Goal: Task Accomplishment & Management: Manage account settings

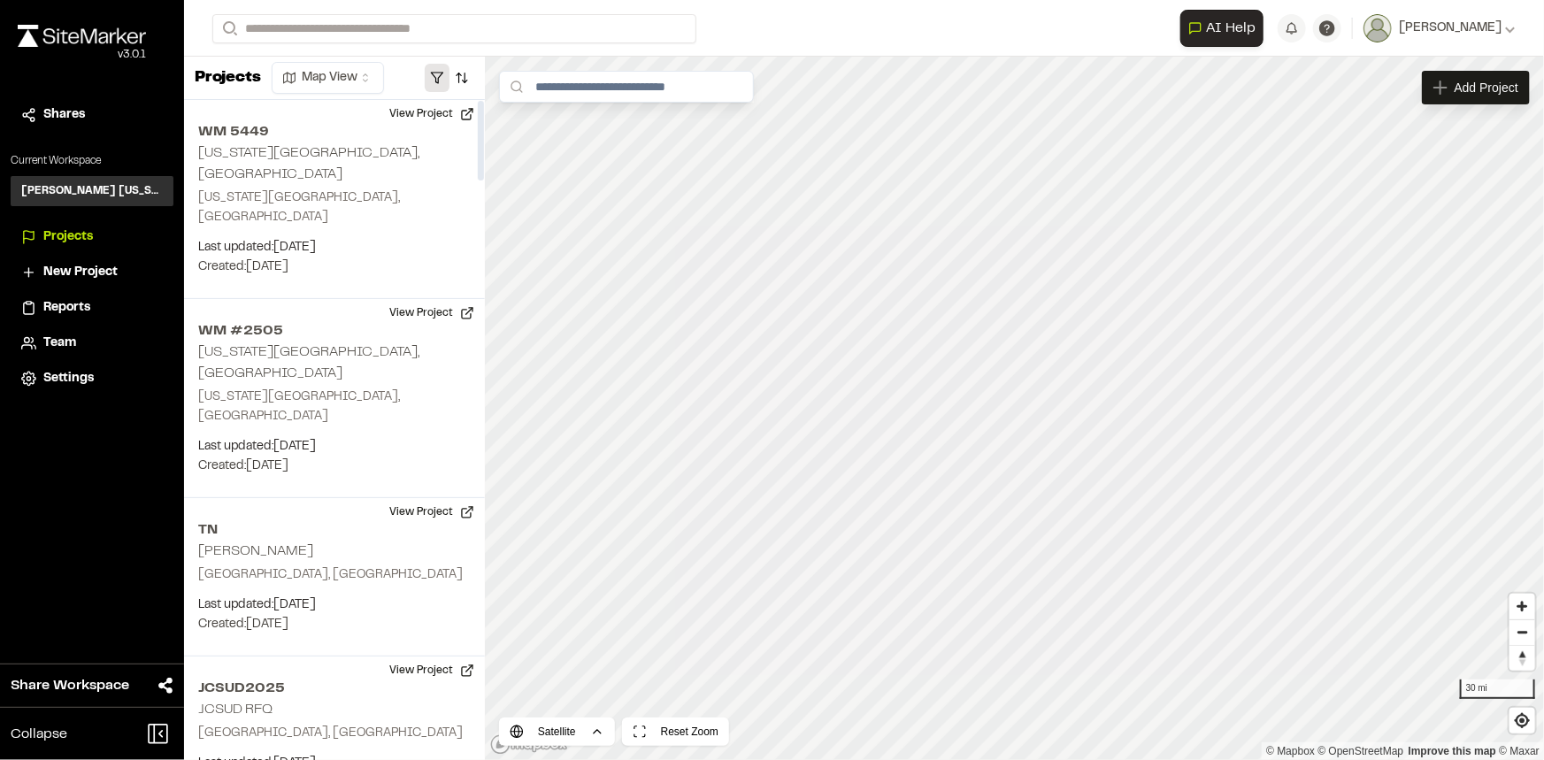
click at [444, 85] on button "button" at bounding box center [437, 78] width 25 height 28
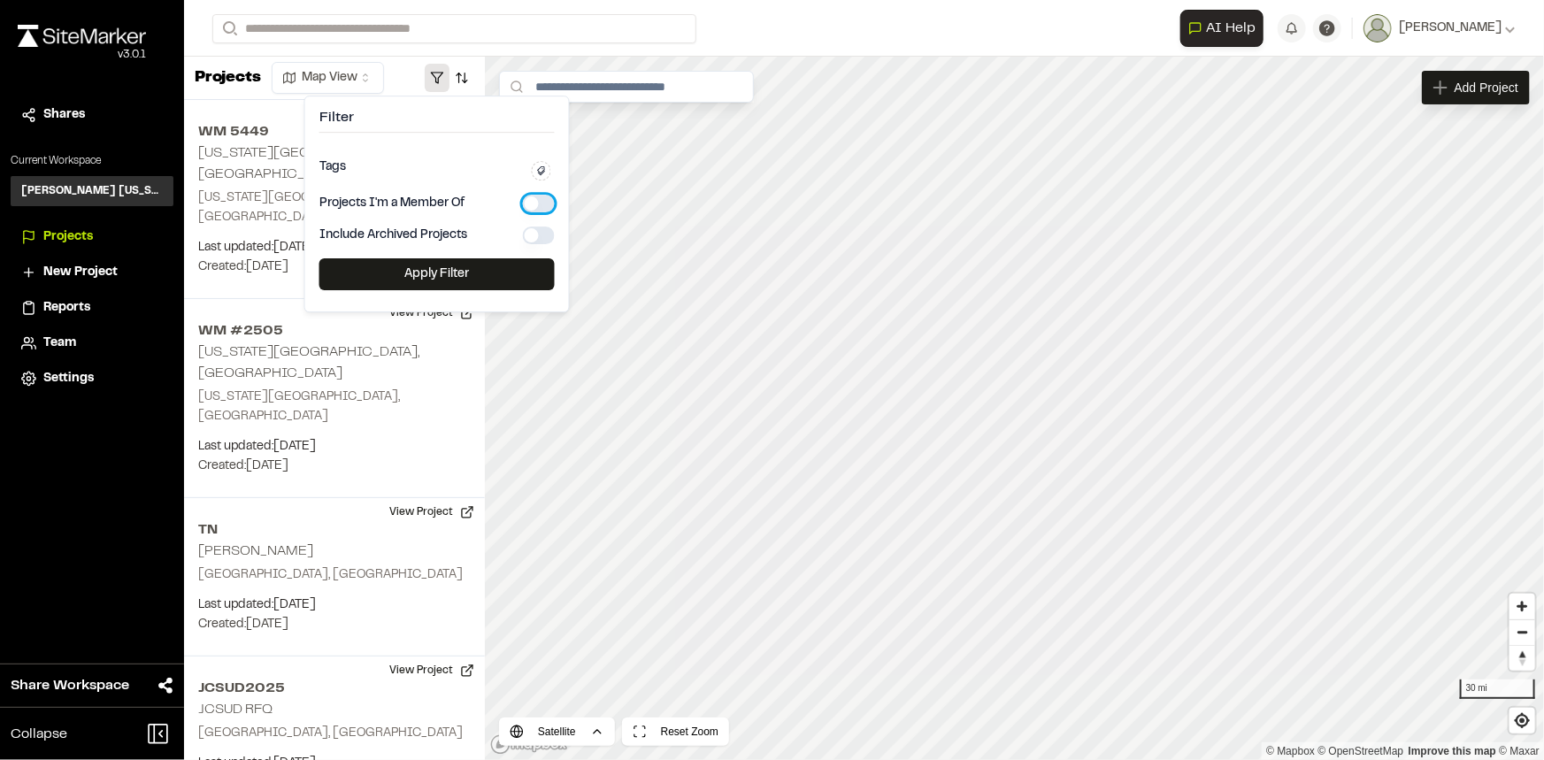
click at [538, 204] on button "button" at bounding box center [539, 204] width 32 height 18
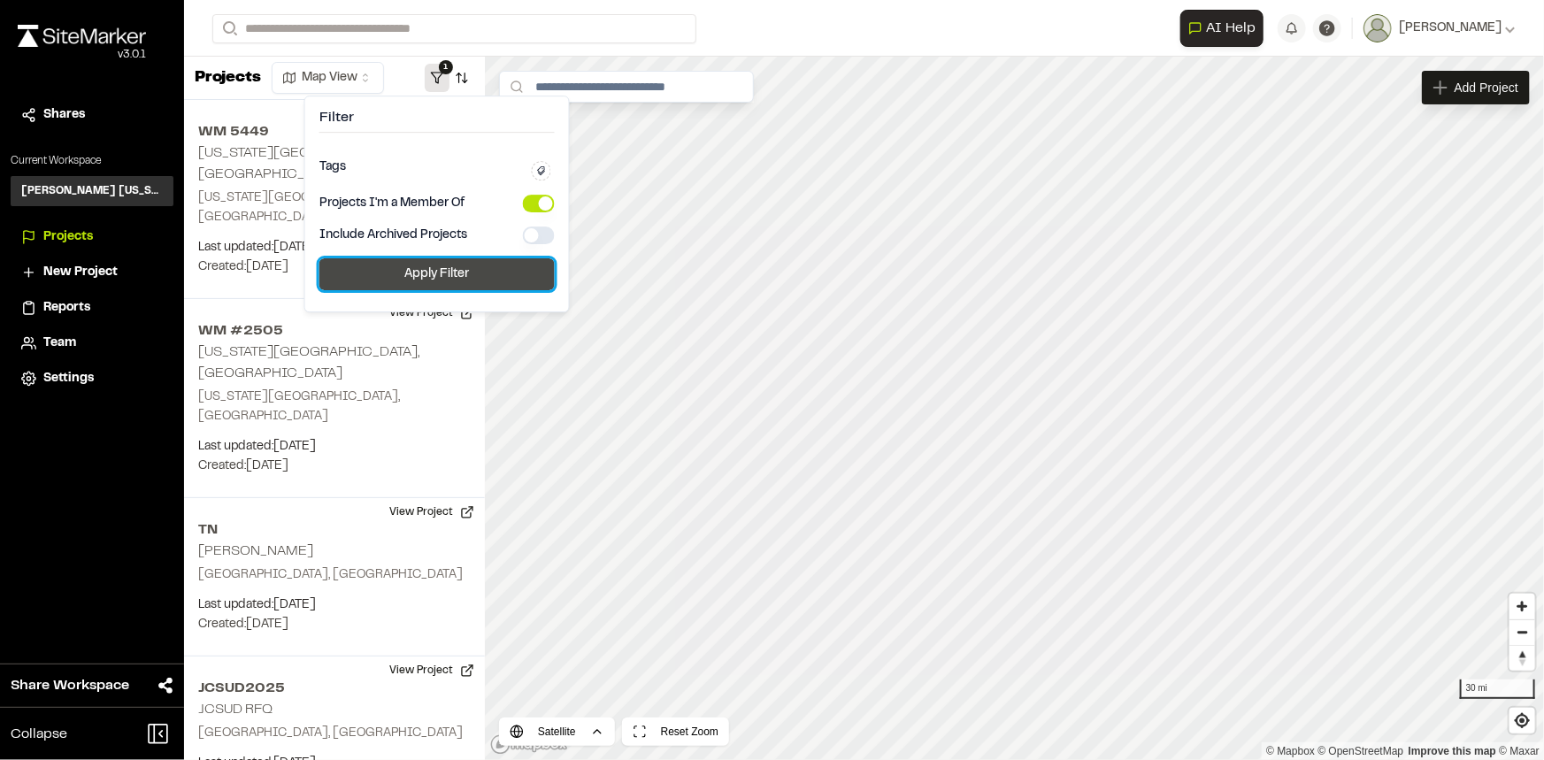
click at [496, 277] on button "Apply Filter" at bounding box center [436, 274] width 235 height 32
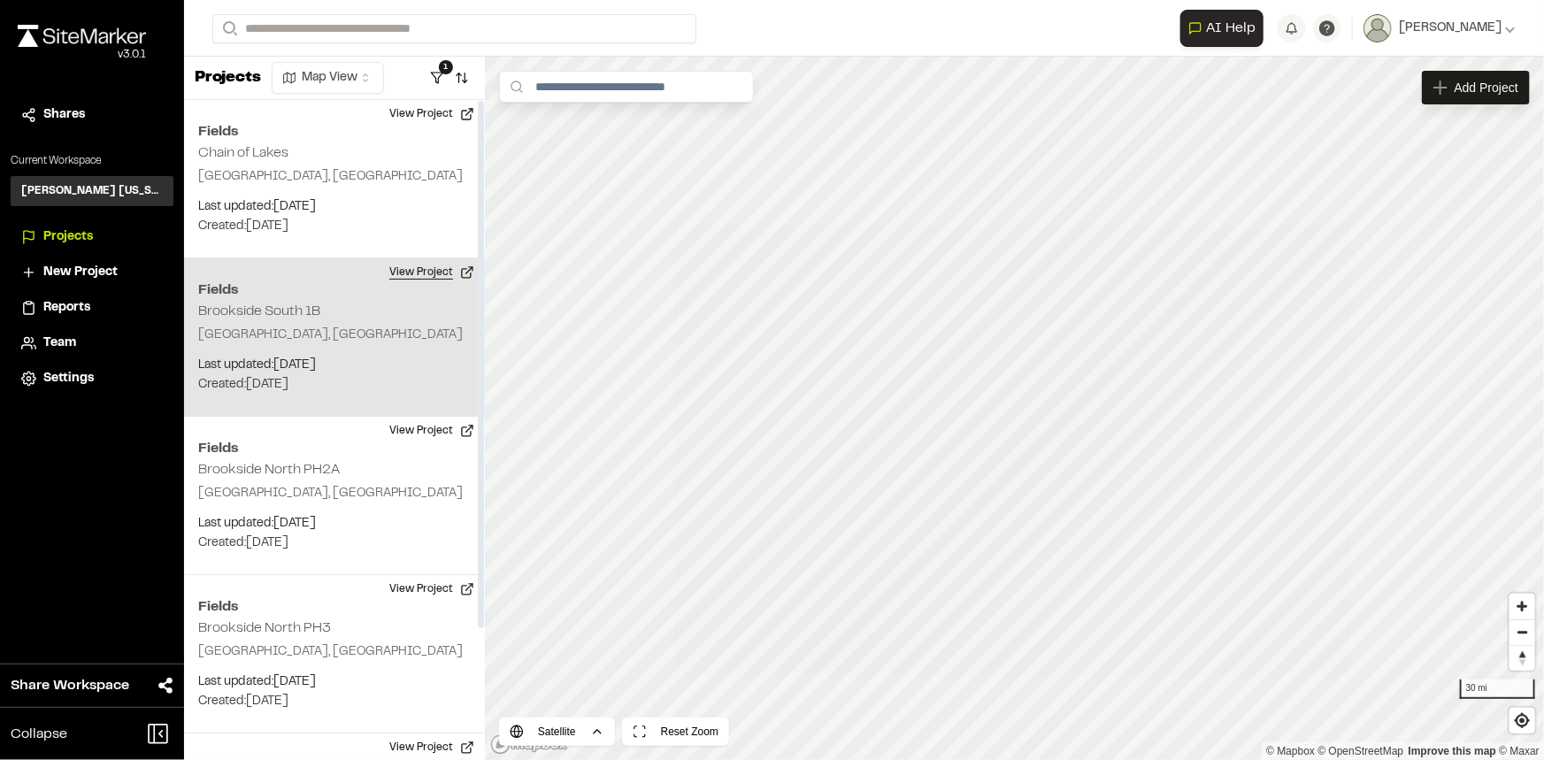
click at [450, 267] on button "View Project" at bounding box center [432, 272] width 106 height 28
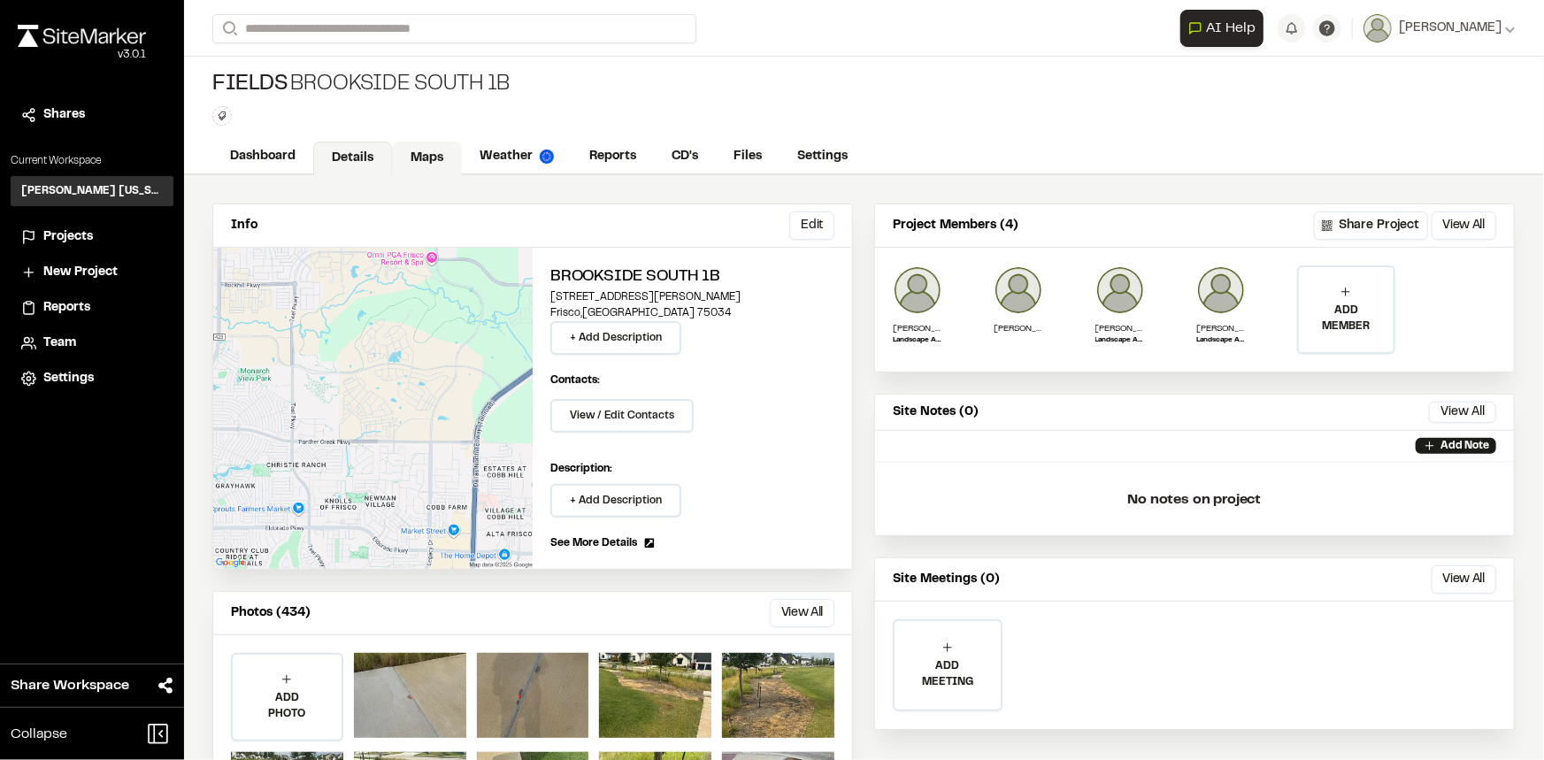
click at [426, 162] on link "Maps" at bounding box center [427, 159] width 70 height 34
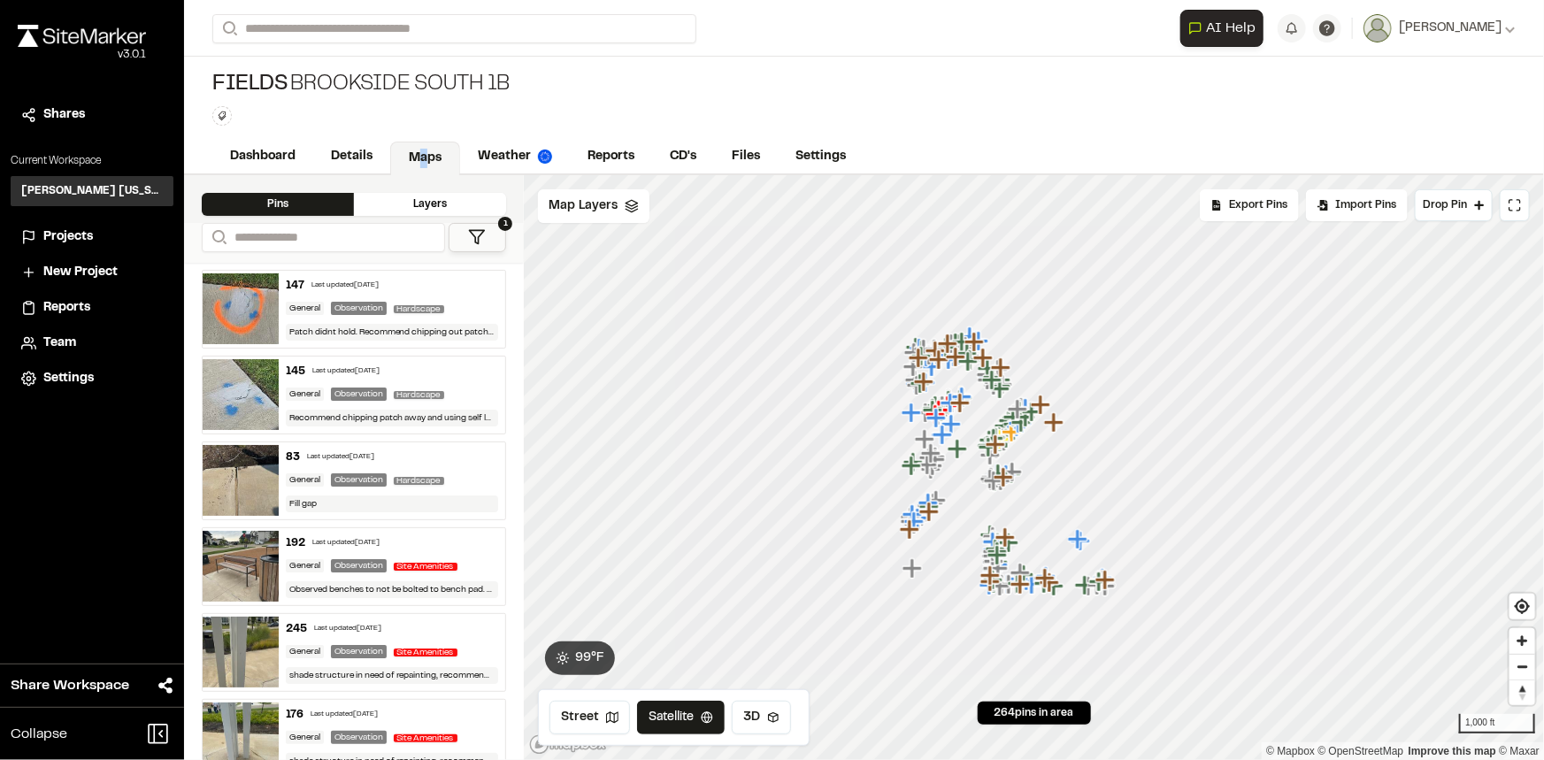
click at [496, 237] on button "1" at bounding box center [478, 237] width 58 height 29
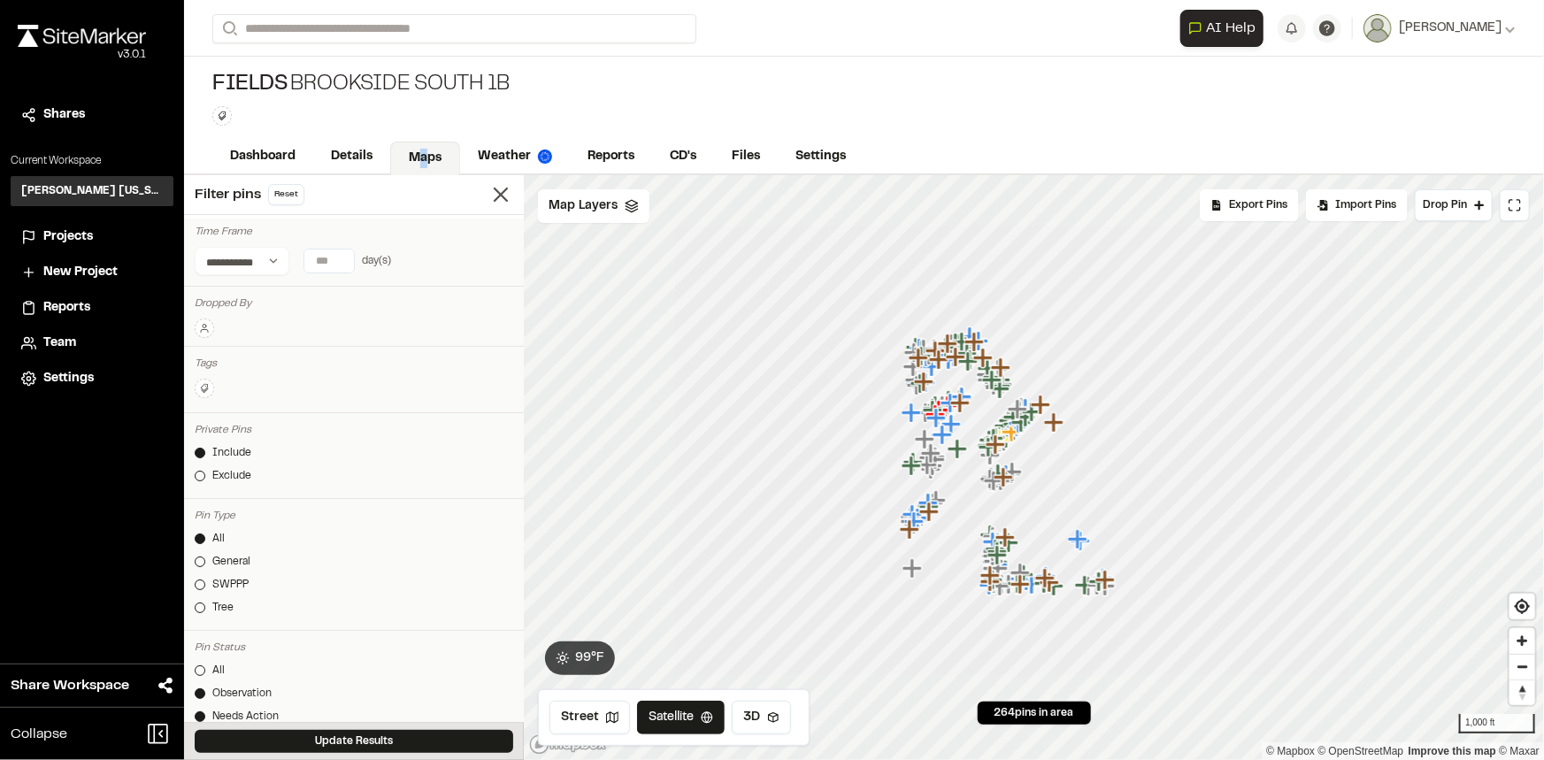
click at [211, 328] on button at bounding box center [204, 328] width 19 height 19
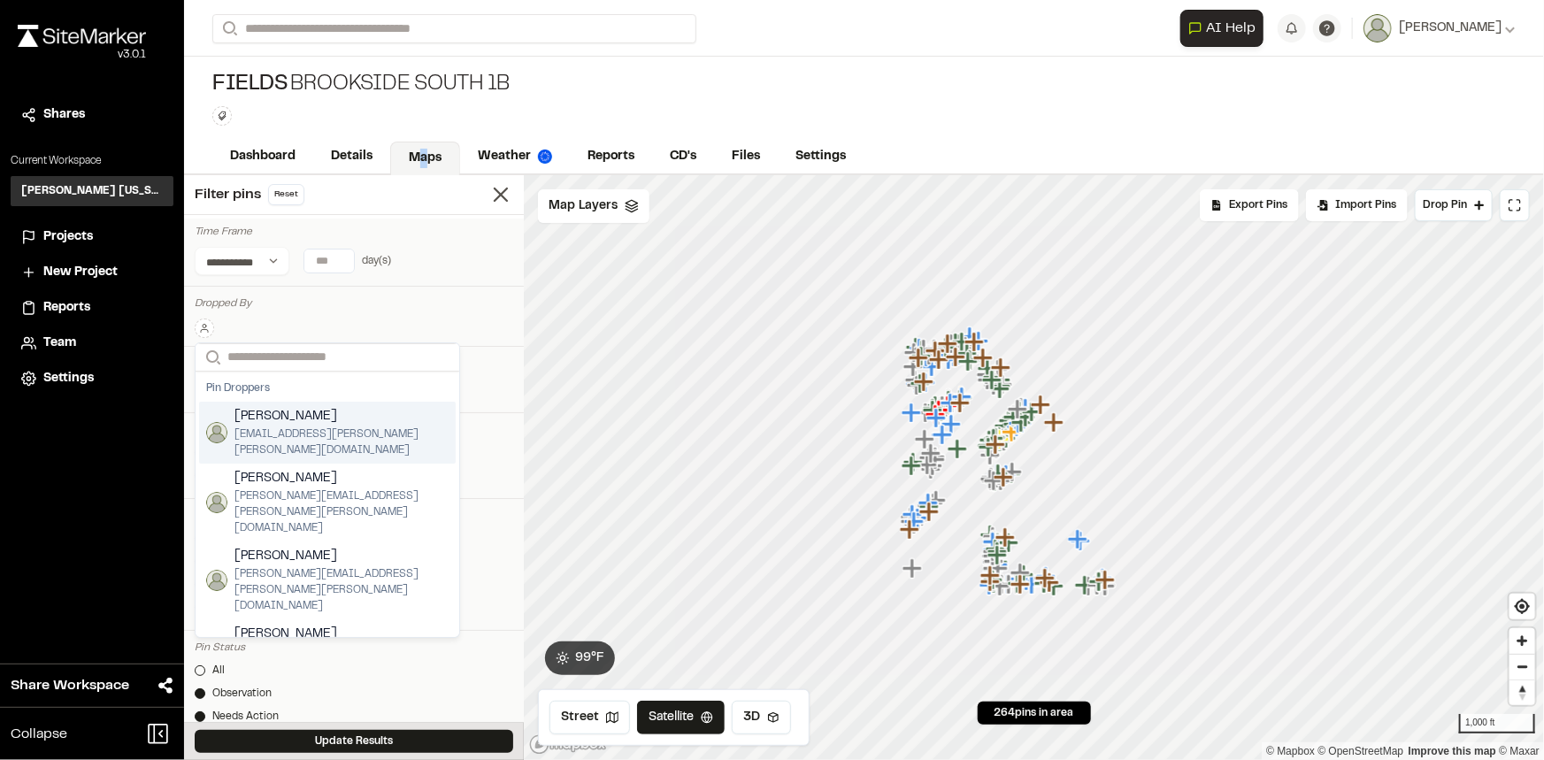
click at [292, 433] on span "ben.greiner@kimley-horn.com" at bounding box center [341, 442] width 214 height 32
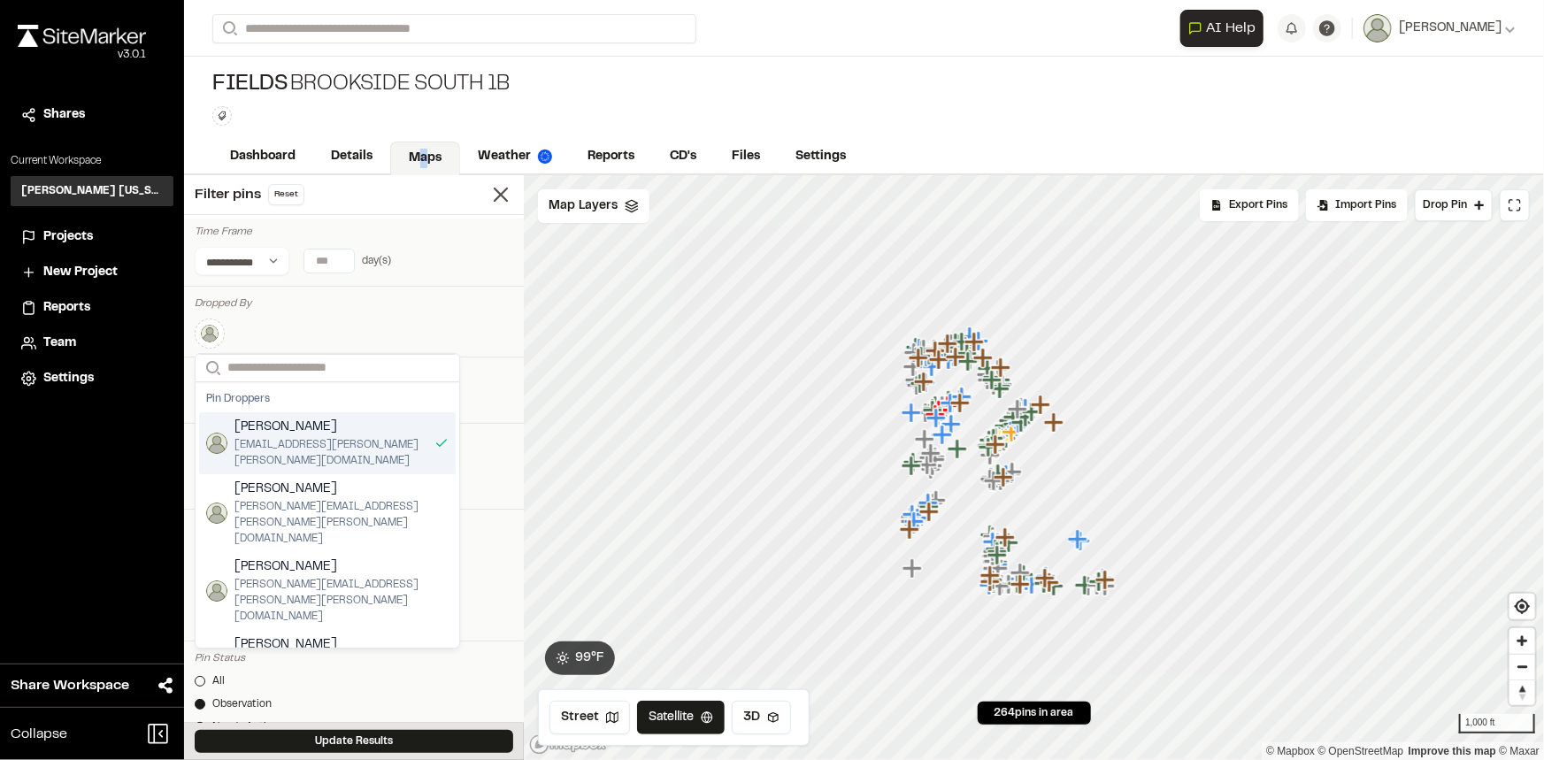
click at [296, 427] on span "[PERSON_NAME]" at bounding box center [330, 427] width 193 height 19
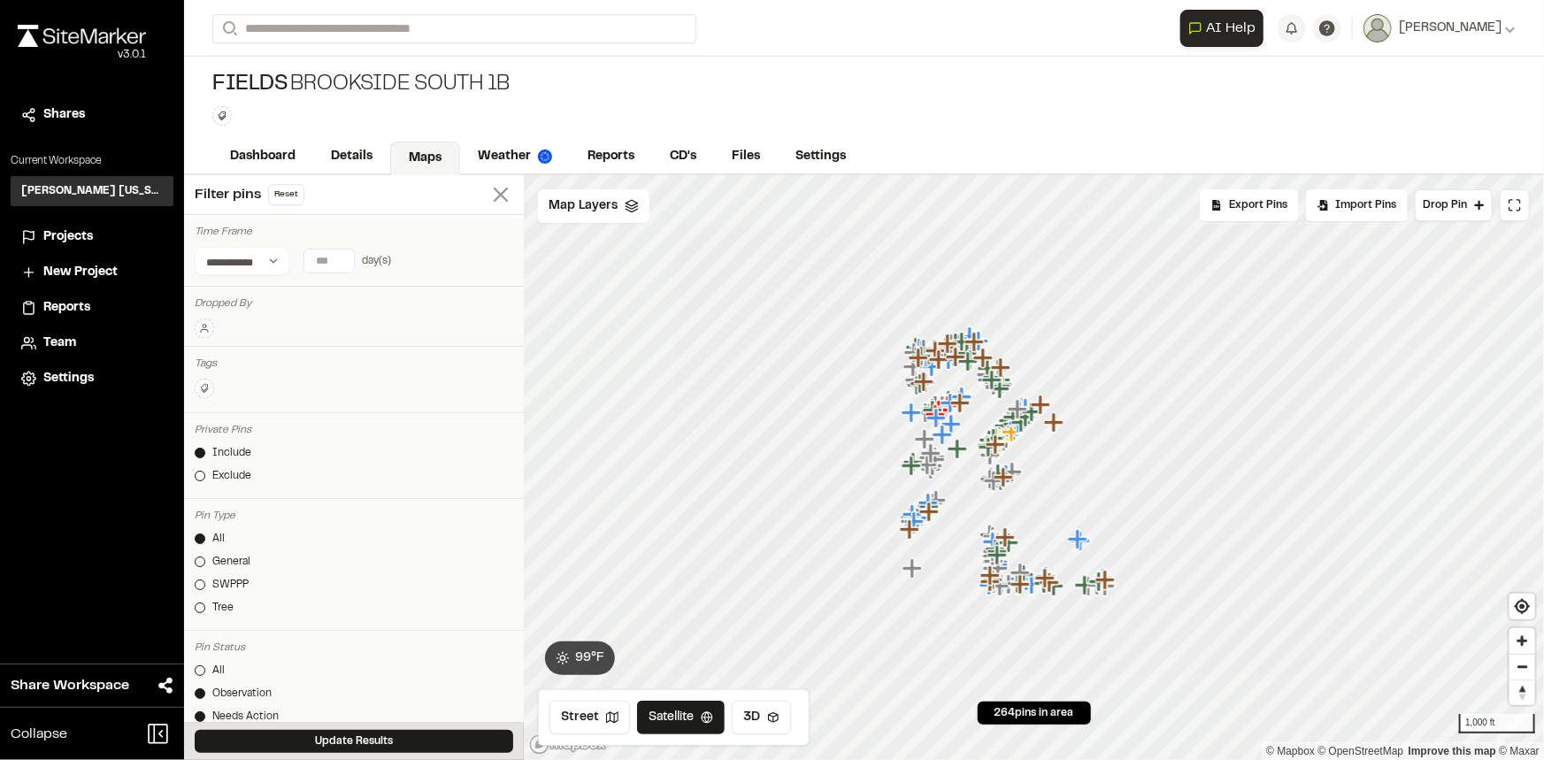
click at [495, 189] on line at bounding box center [501, 194] width 12 height 12
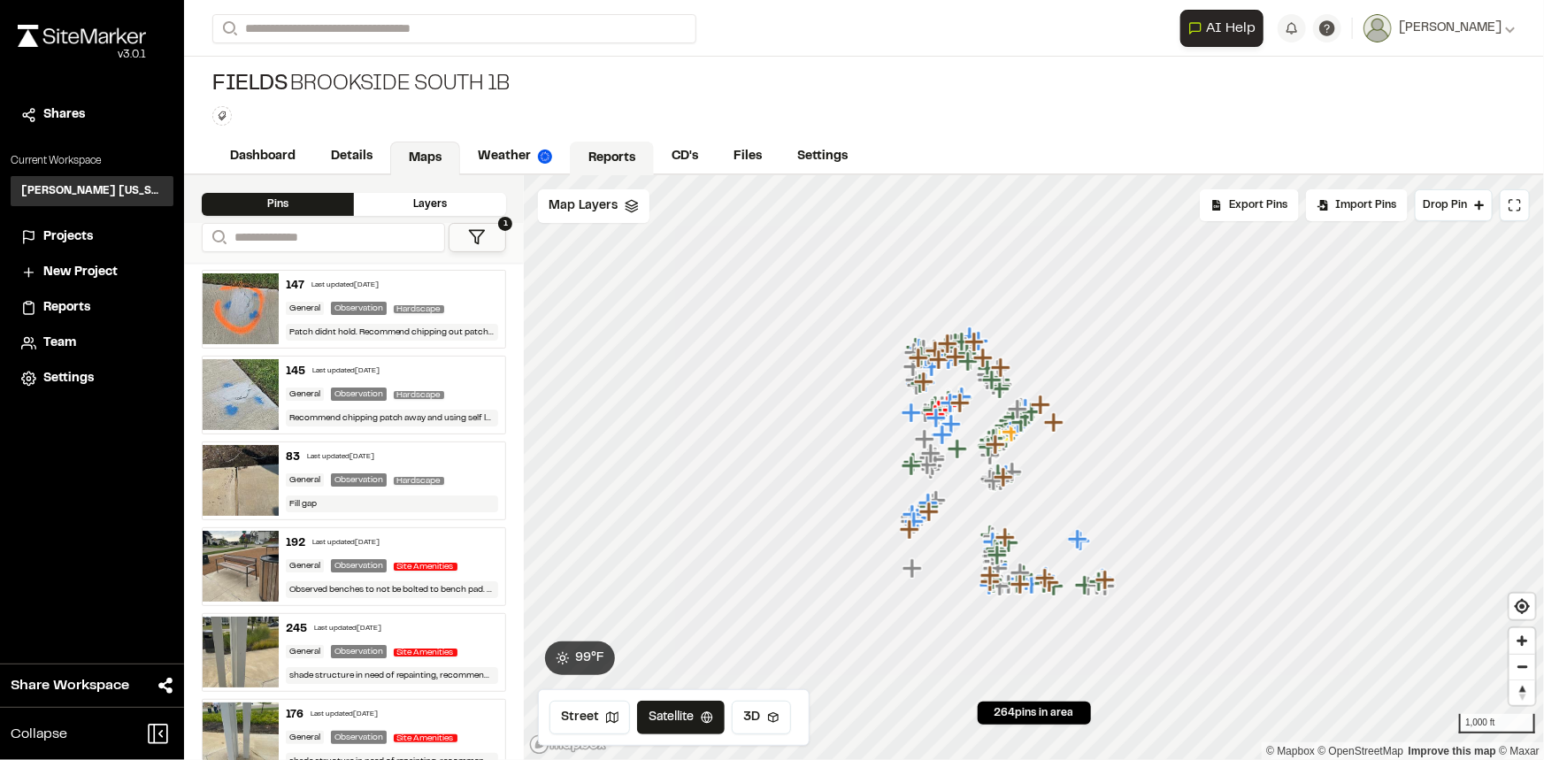
click at [587, 151] on link "Reports" at bounding box center [612, 159] width 84 height 34
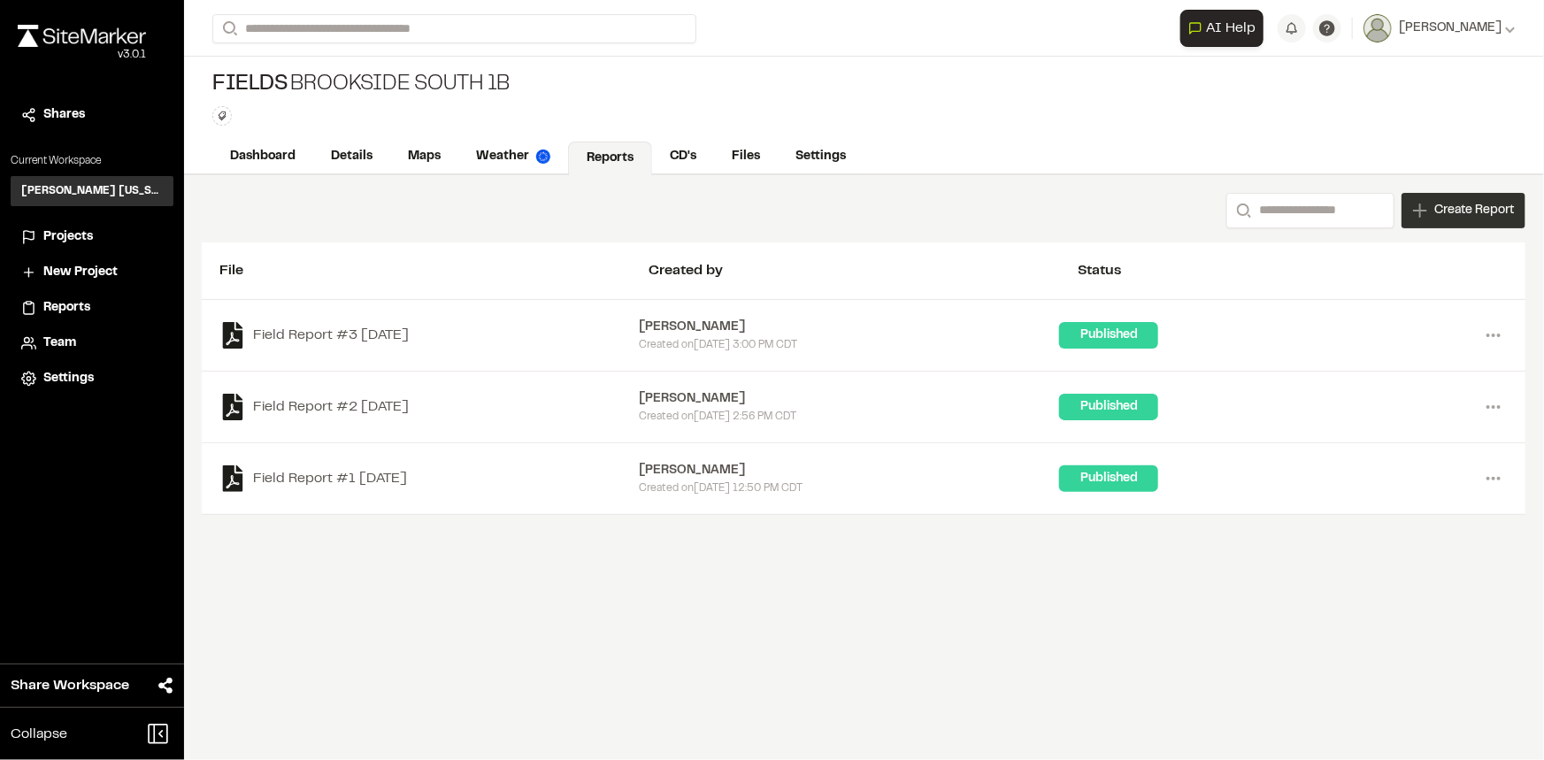
click at [1488, 216] on span "Create Report" at bounding box center [1474, 210] width 80 height 19
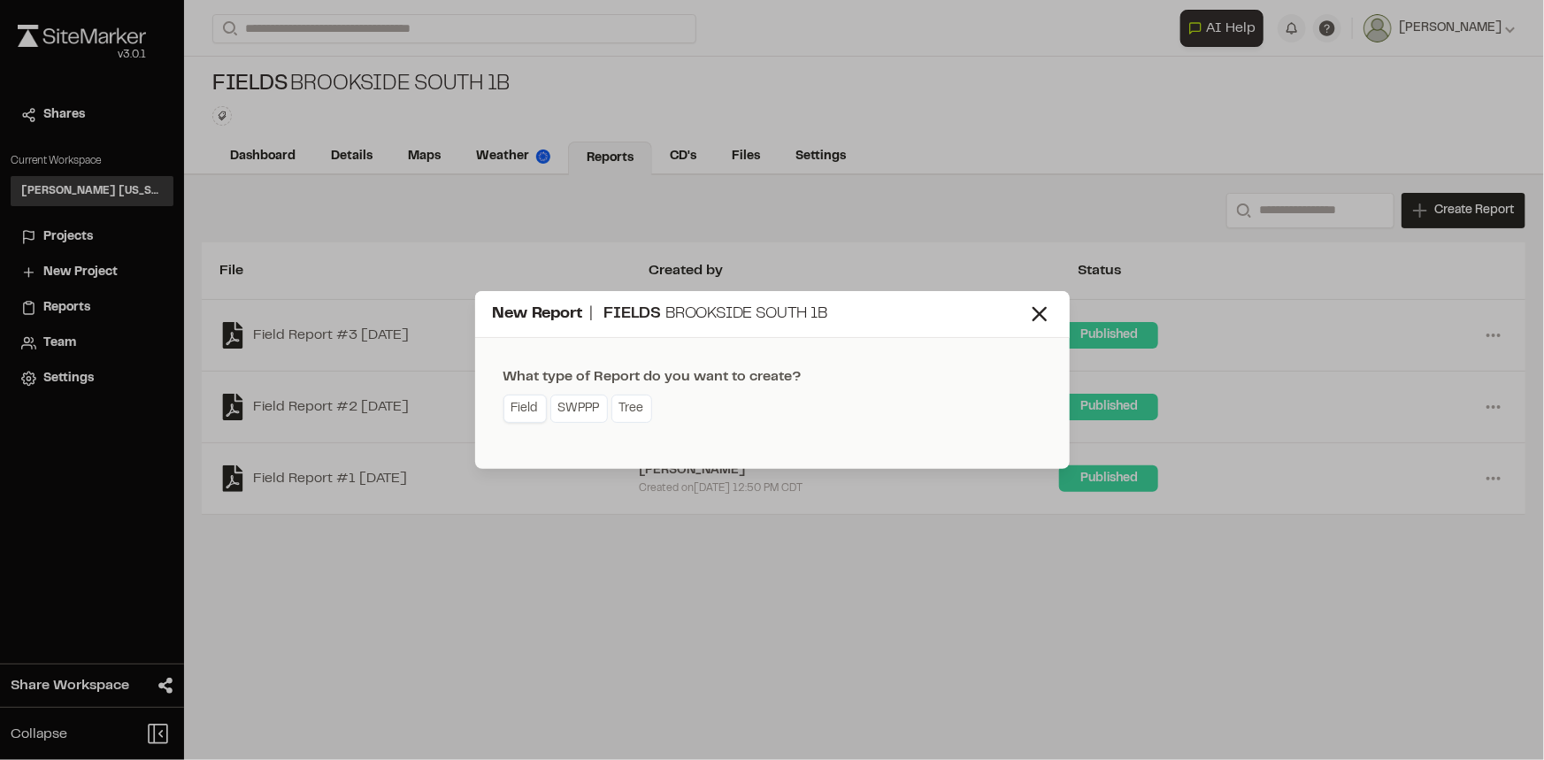
click at [513, 406] on link "Field" at bounding box center [524, 409] width 43 height 28
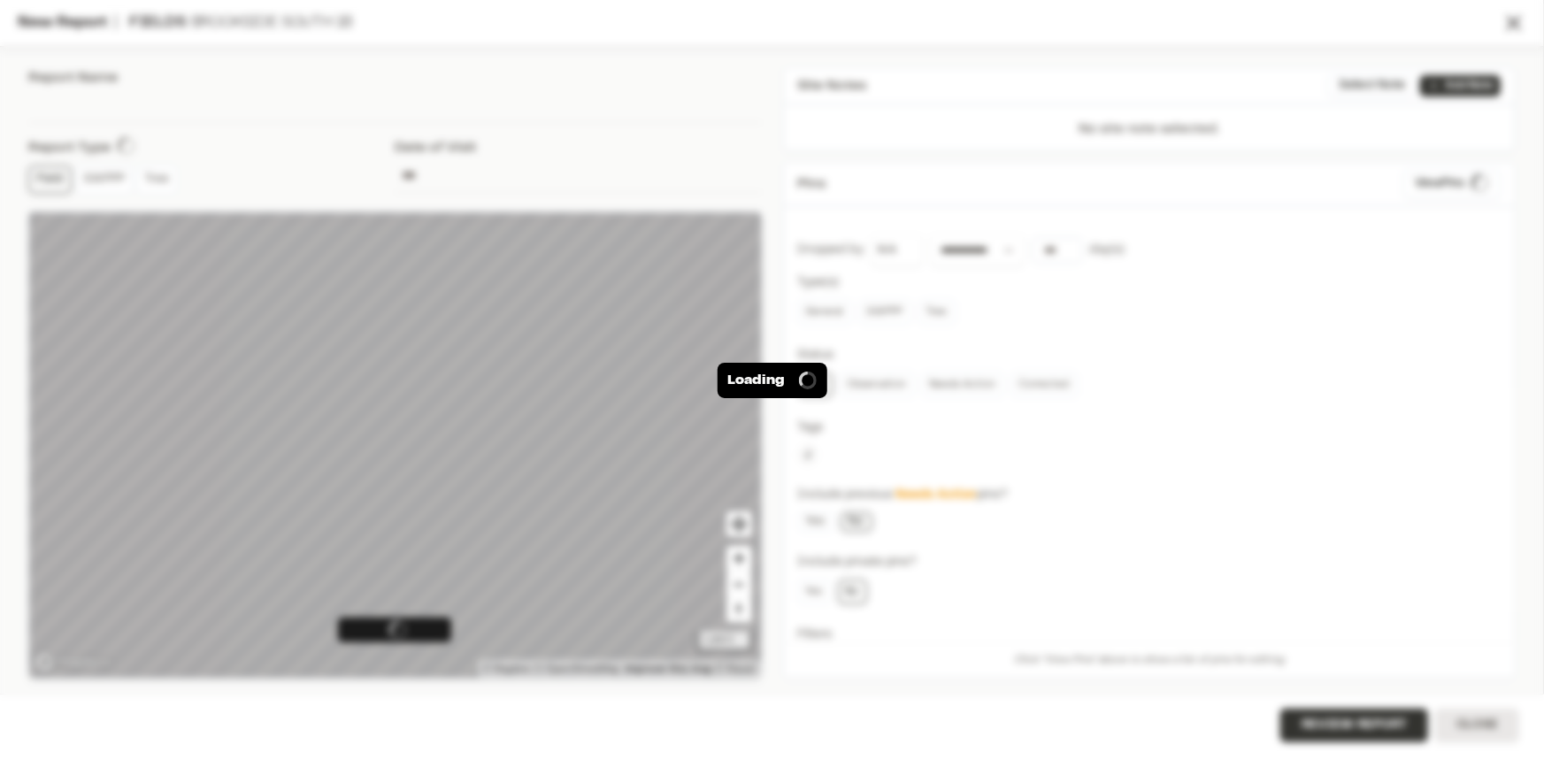
type input "**********"
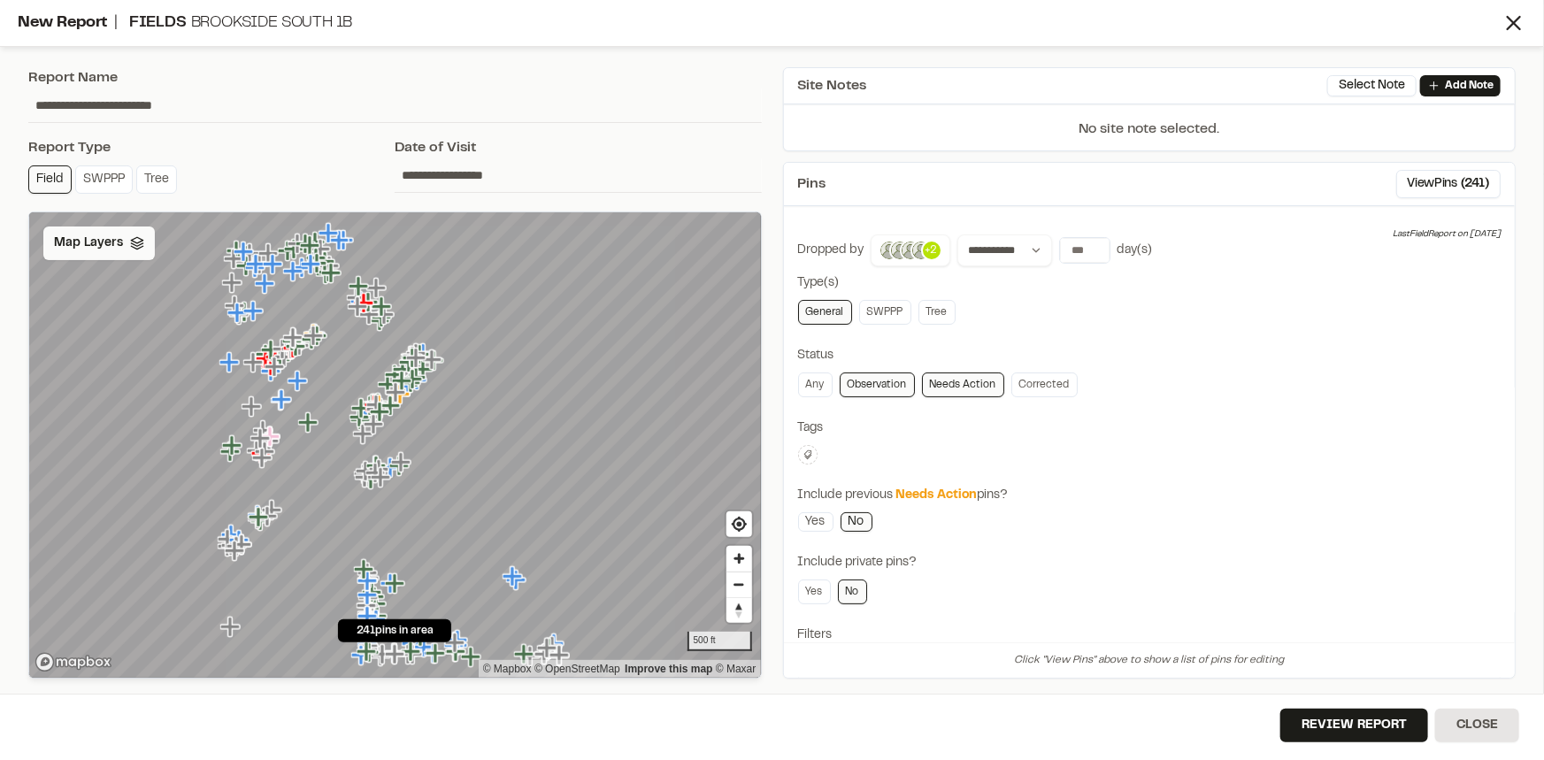
click at [96, 258] on div "Map Layers" at bounding box center [98, 244] width 111 height 34
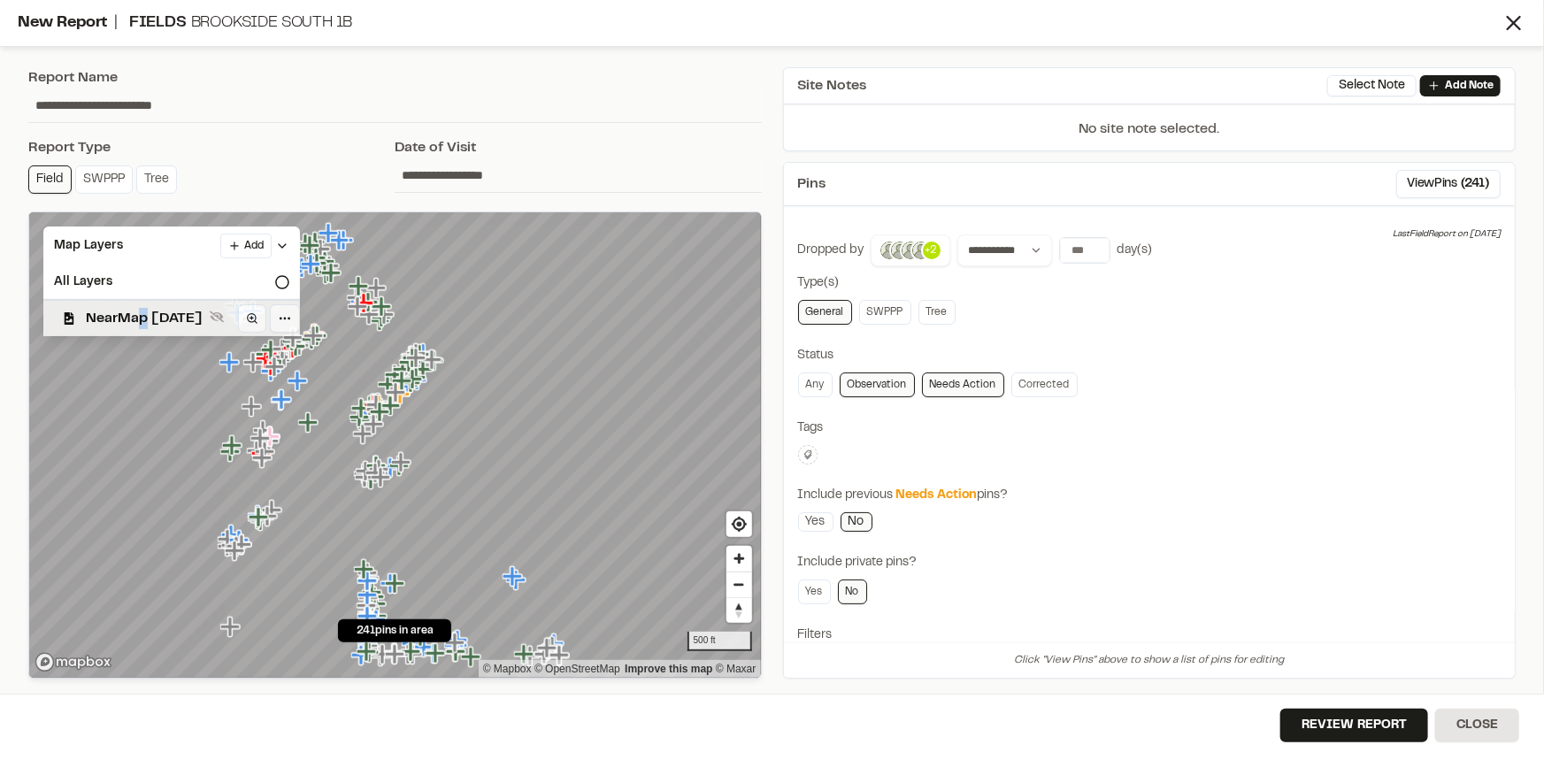
click at [143, 308] on span "NearMap 5/20/2025" at bounding box center [144, 318] width 117 height 21
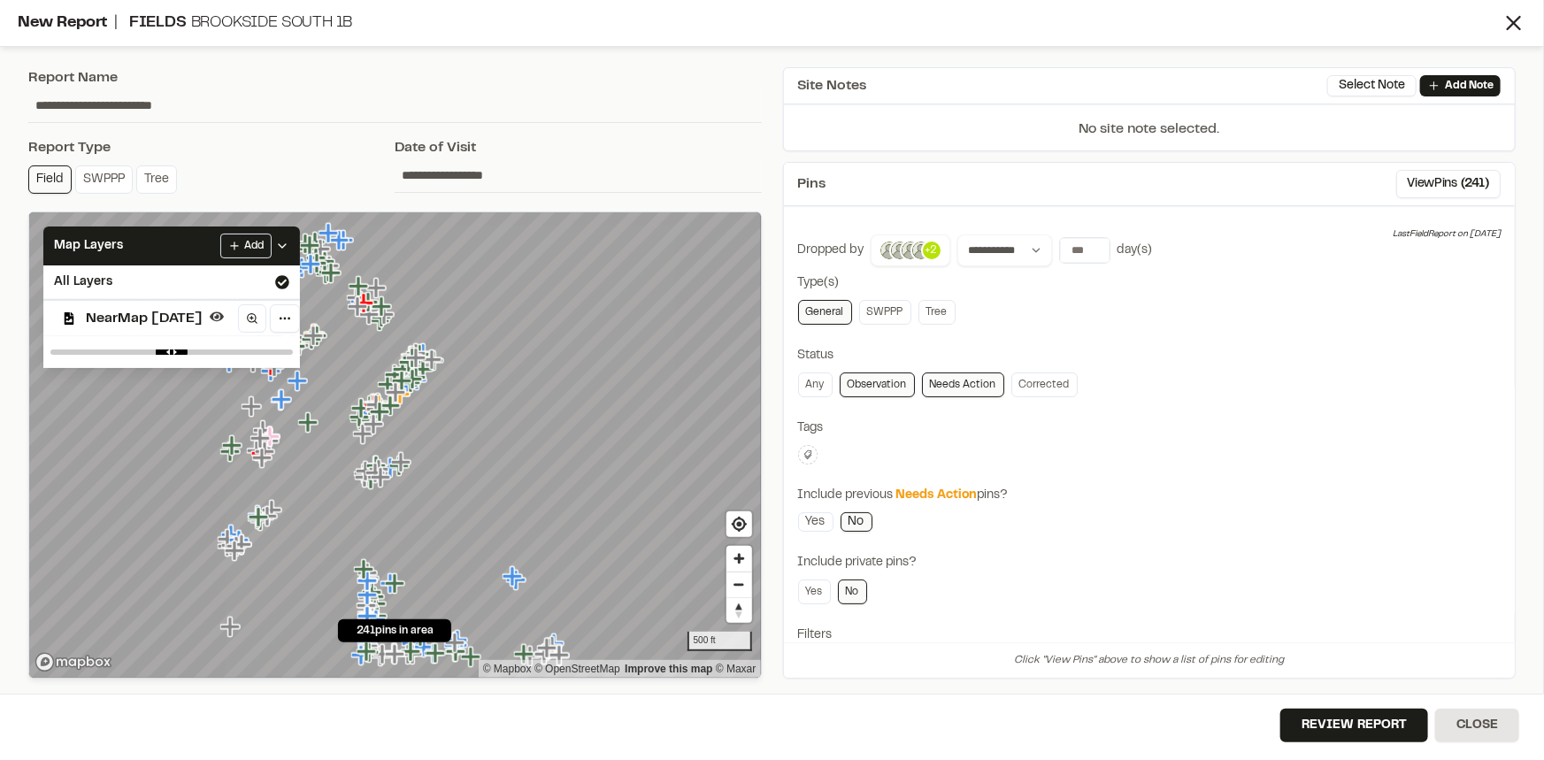
click at [1336, 479] on div "**********" at bounding box center [1149, 496] width 703 height 524
click at [1511, 17] on icon at bounding box center [1514, 23] width 25 height 25
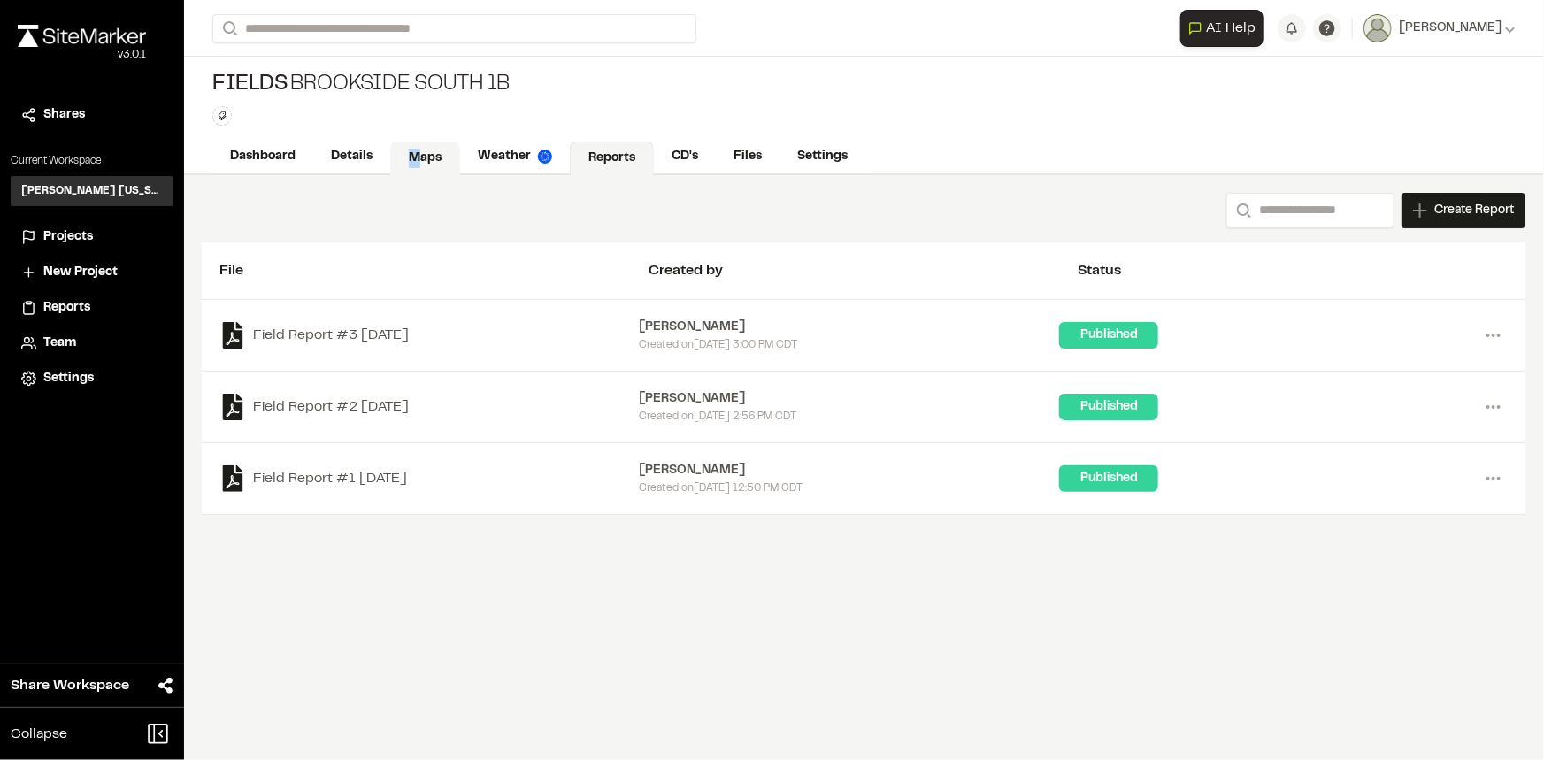
click at [415, 160] on link "Maps" at bounding box center [425, 159] width 70 height 34
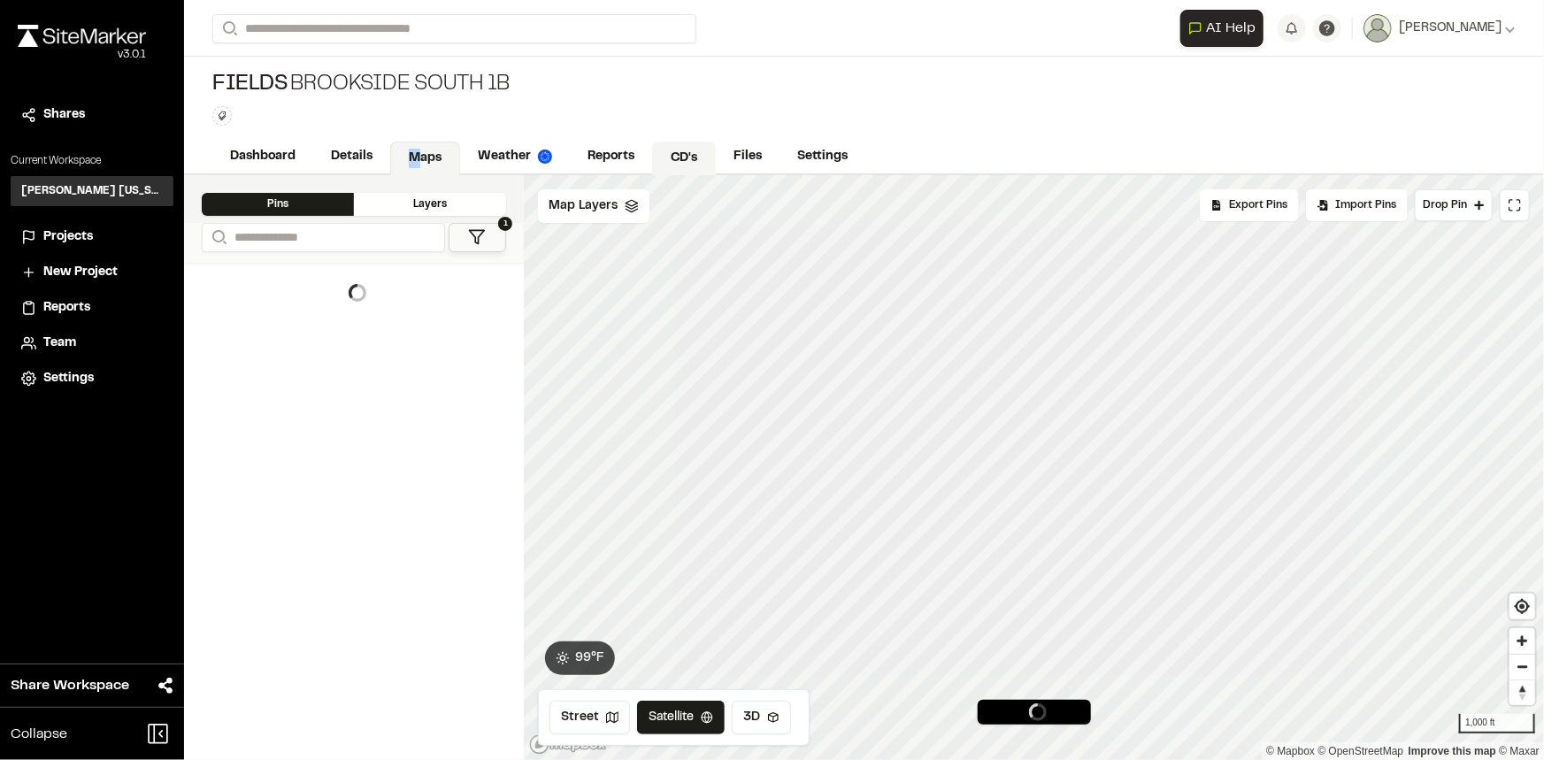
click at [683, 157] on link "CD's" at bounding box center [684, 159] width 64 height 34
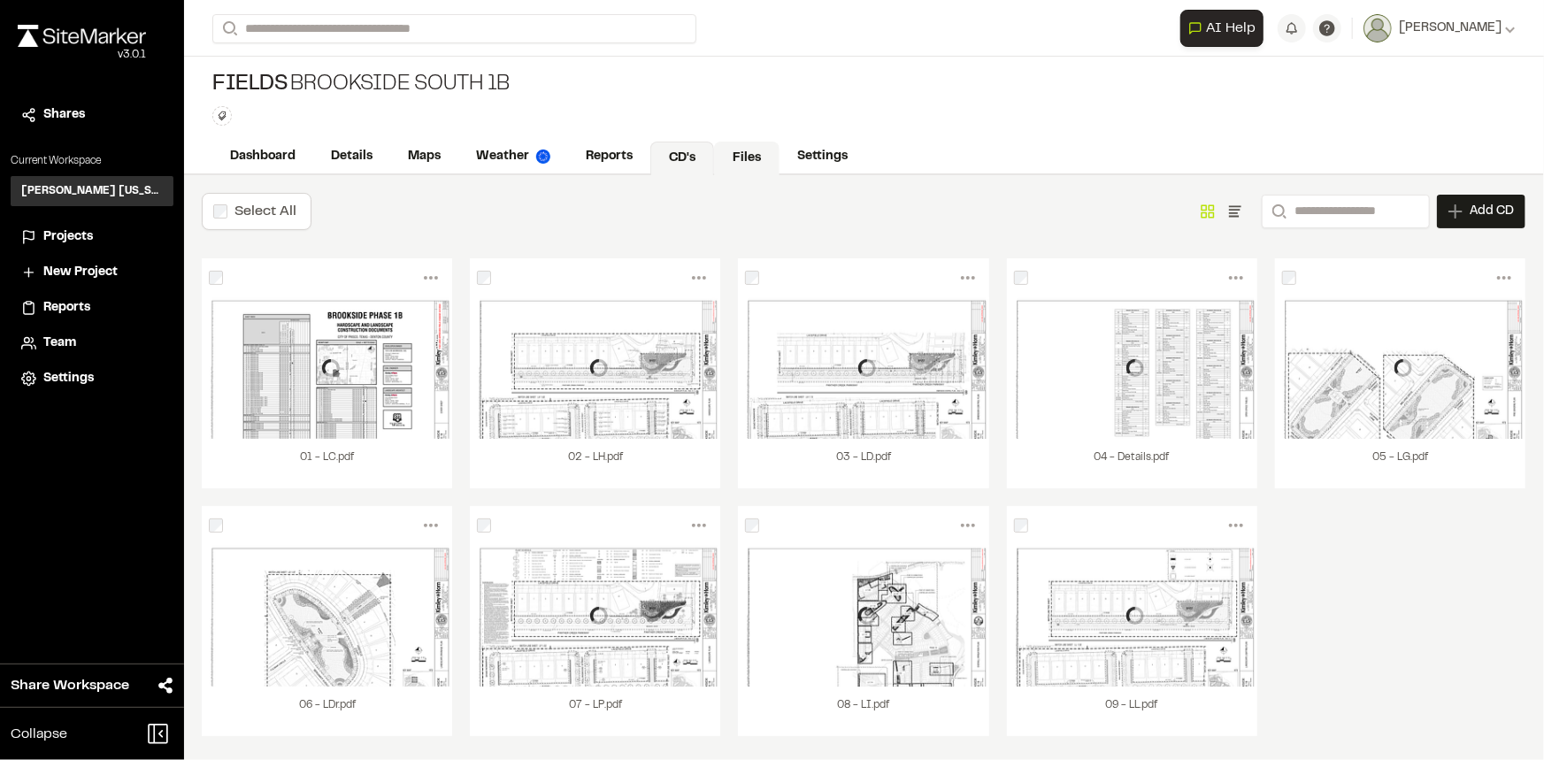
click at [738, 154] on link "Files" at bounding box center [746, 159] width 65 height 34
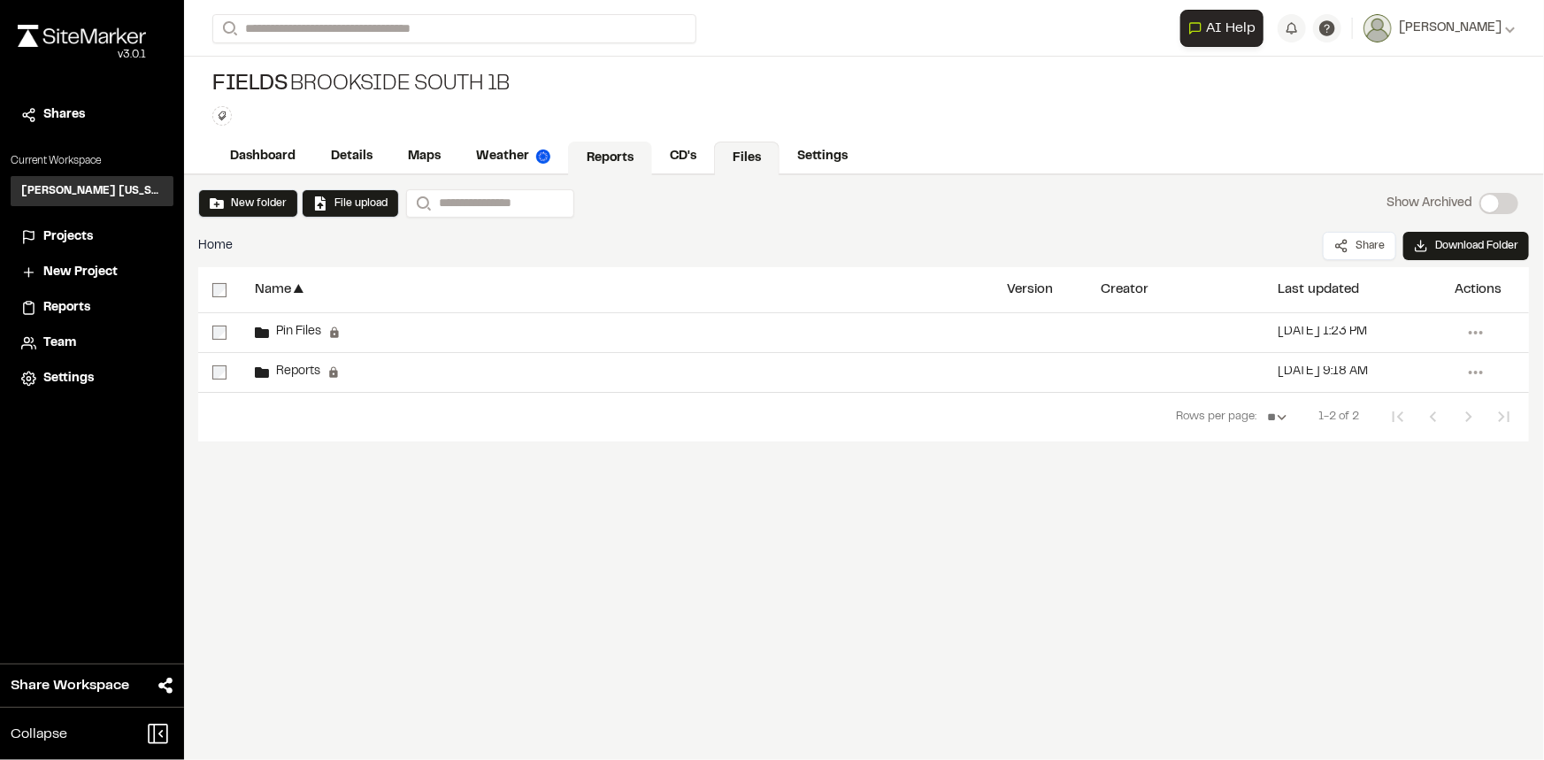
click at [604, 155] on link "Reports" at bounding box center [610, 159] width 84 height 34
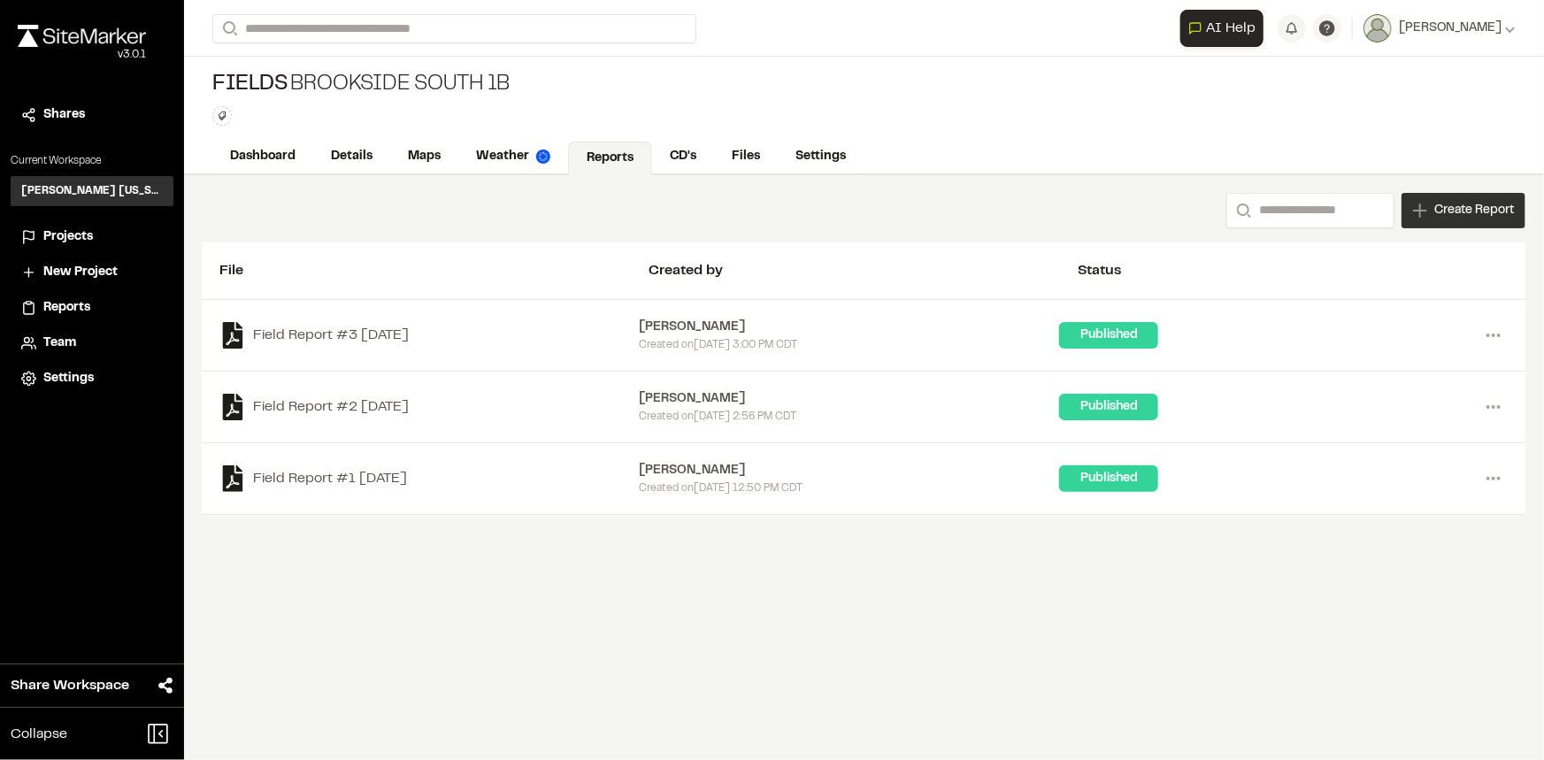
click at [1477, 215] on span "Create Report" at bounding box center [1474, 210] width 80 height 19
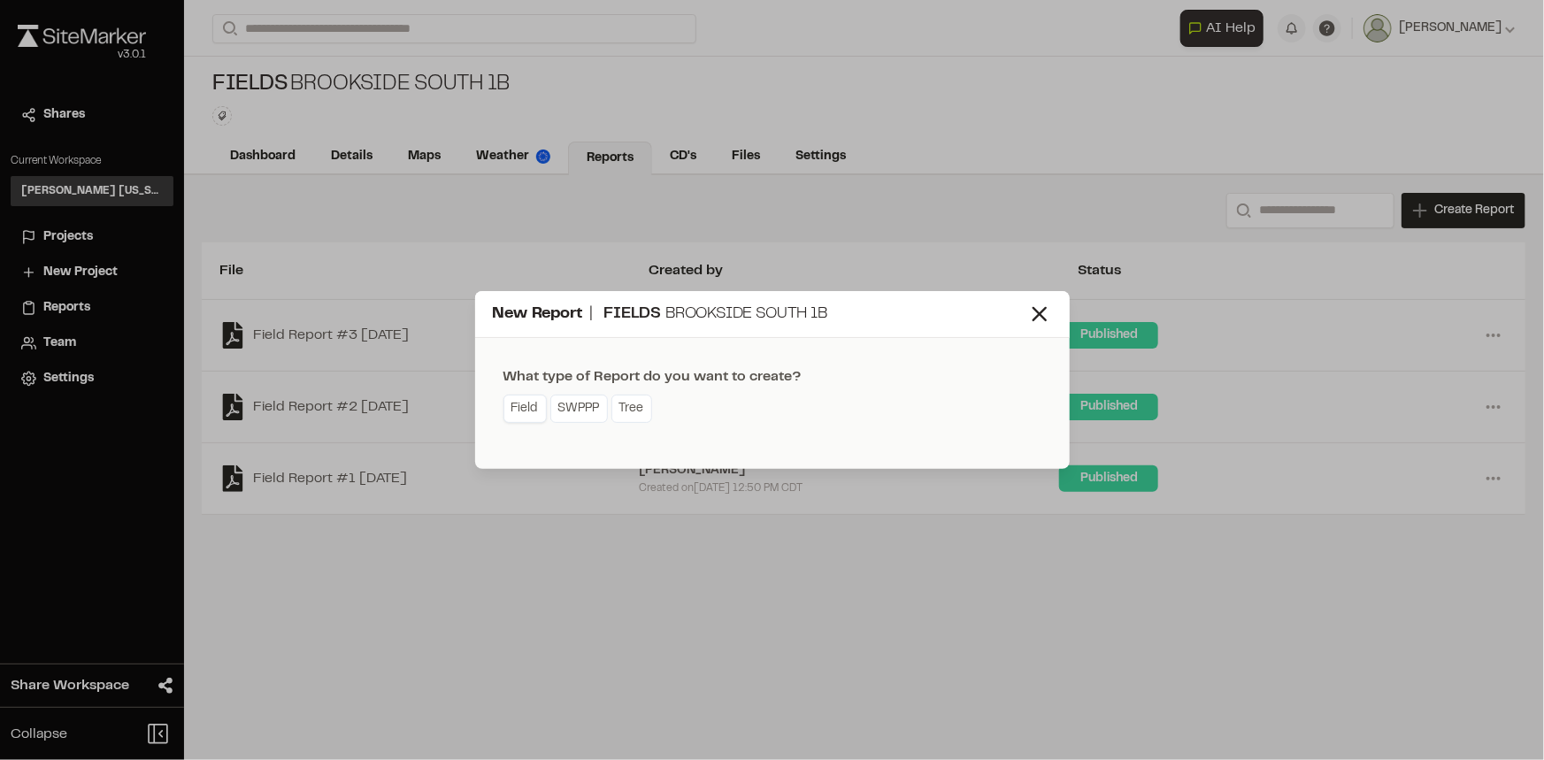
click at [528, 414] on link "Field" at bounding box center [524, 409] width 43 height 28
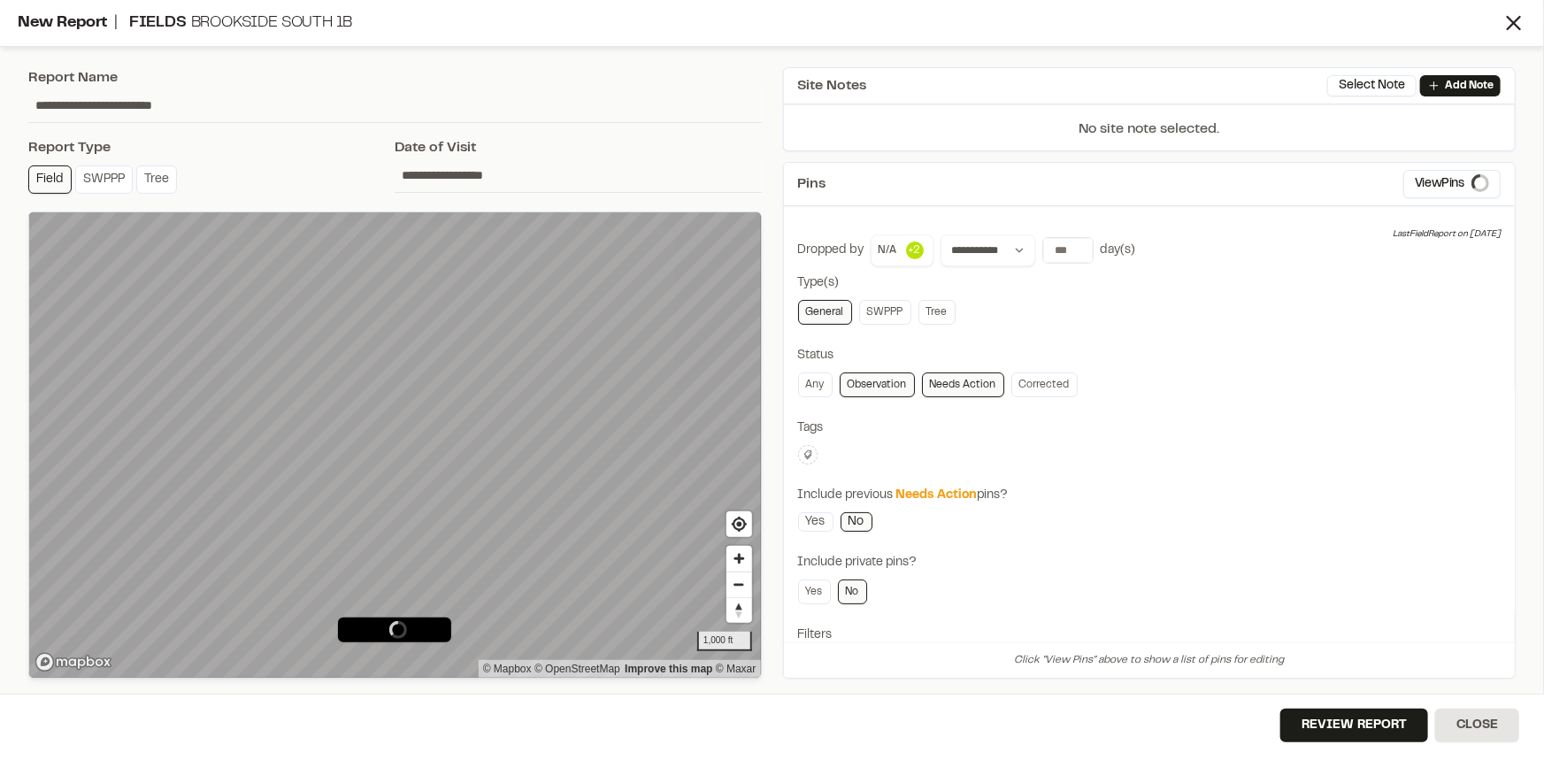
type input "**********"
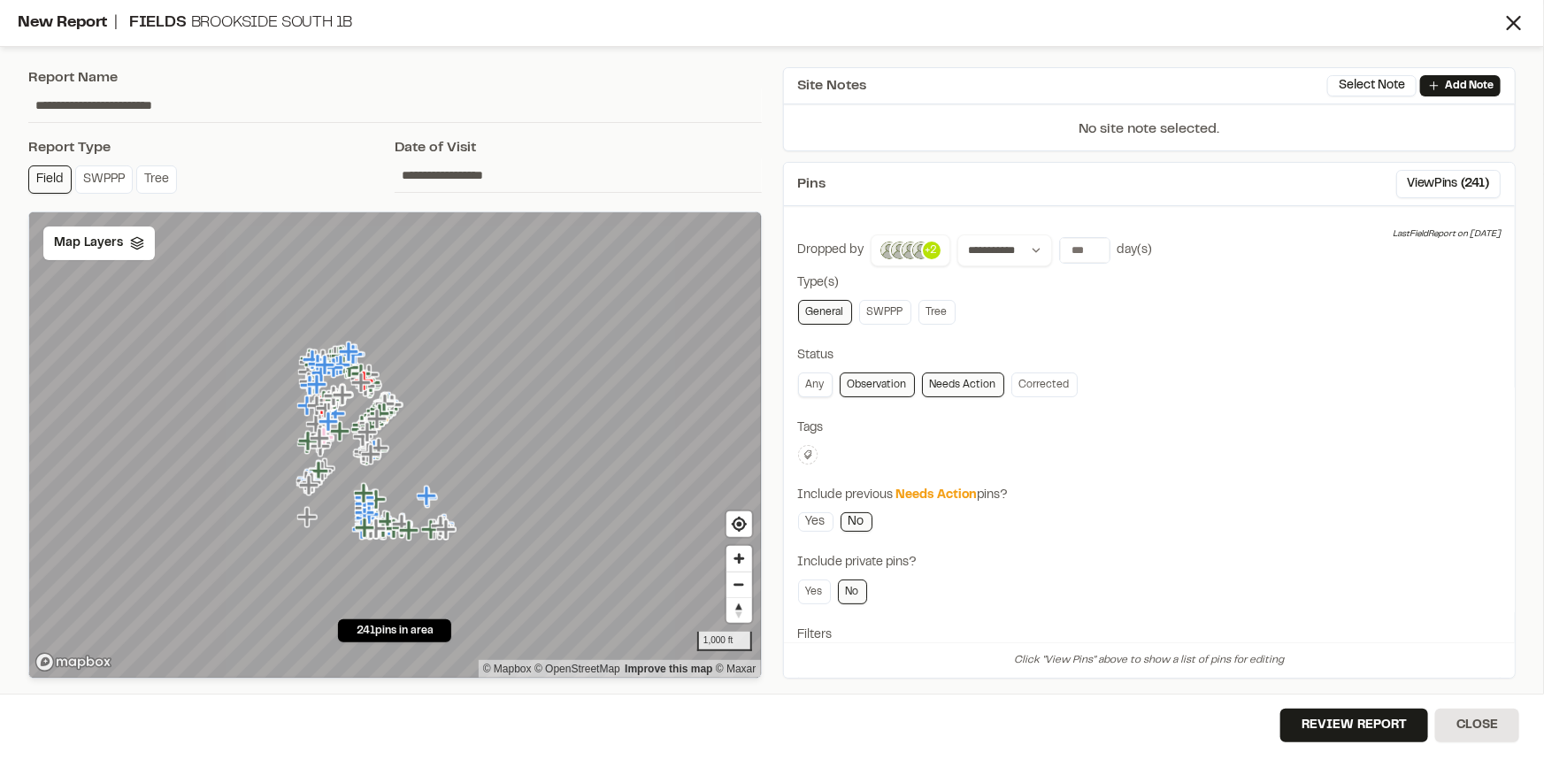
click at [820, 386] on link "Any" at bounding box center [815, 385] width 35 height 25
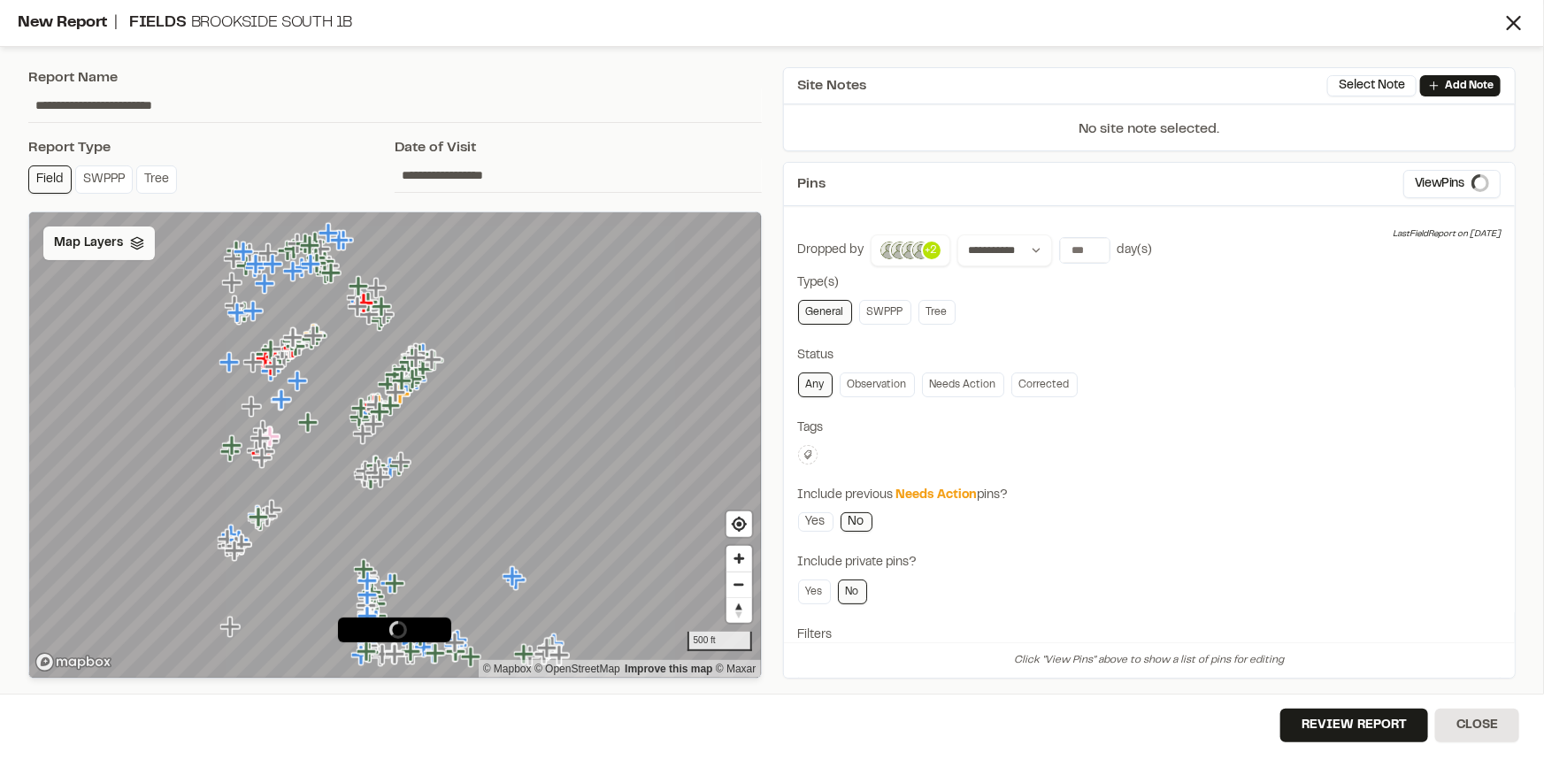
click at [107, 237] on span "Map Layers" at bounding box center [88, 243] width 69 height 19
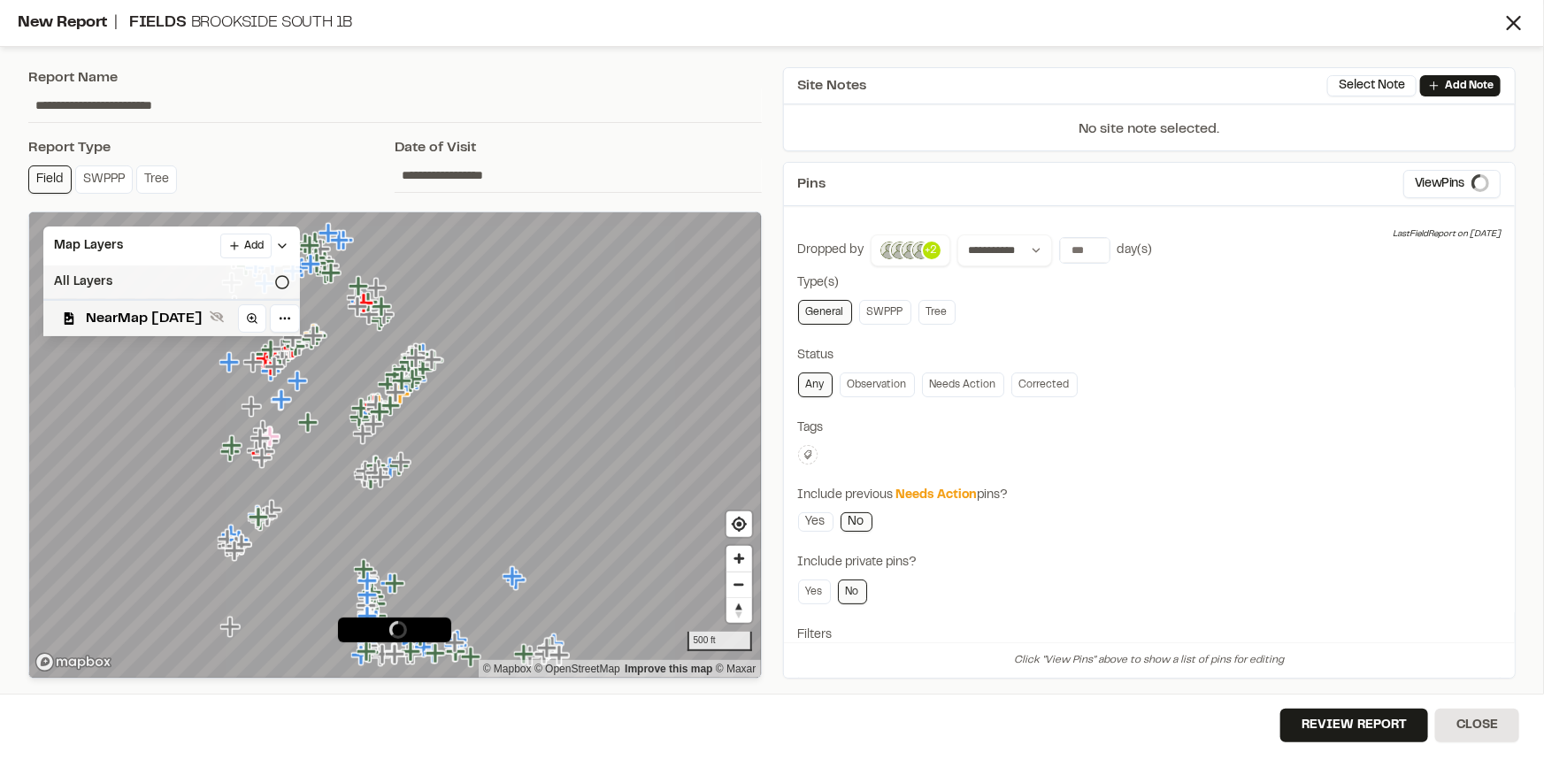
click at [128, 277] on div "All Layers" at bounding box center [171, 282] width 257 height 34
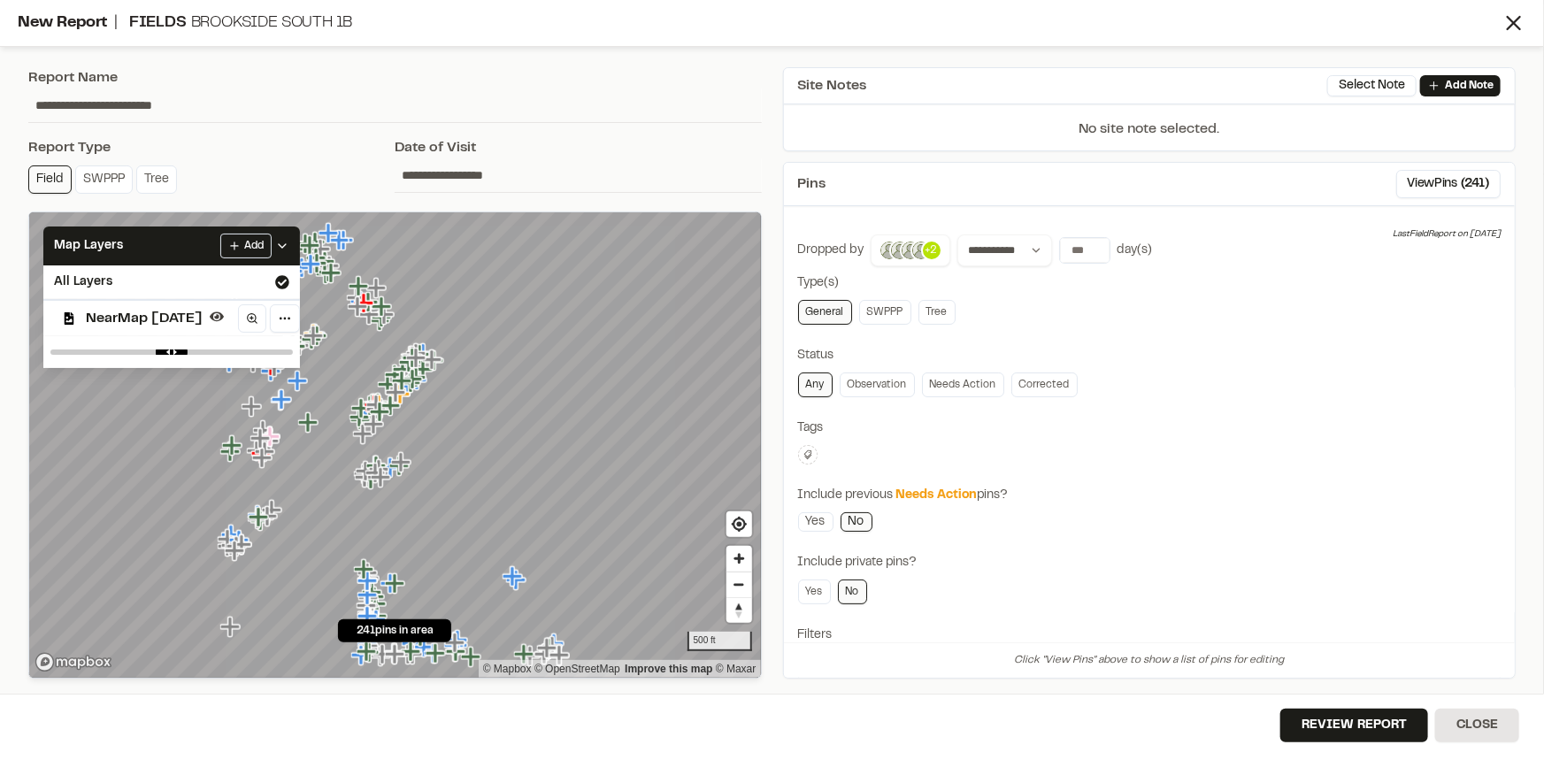
click at [1037, 342] on div "**********" at bounding box center [1149, 496] width 703 height 524
click at [1092, 244] on input "**" at bounding box center [1085, 250] width 50 height 25
click at [1094, 256] on input "**" at bounding box center [1085, 250] width 50 height 25
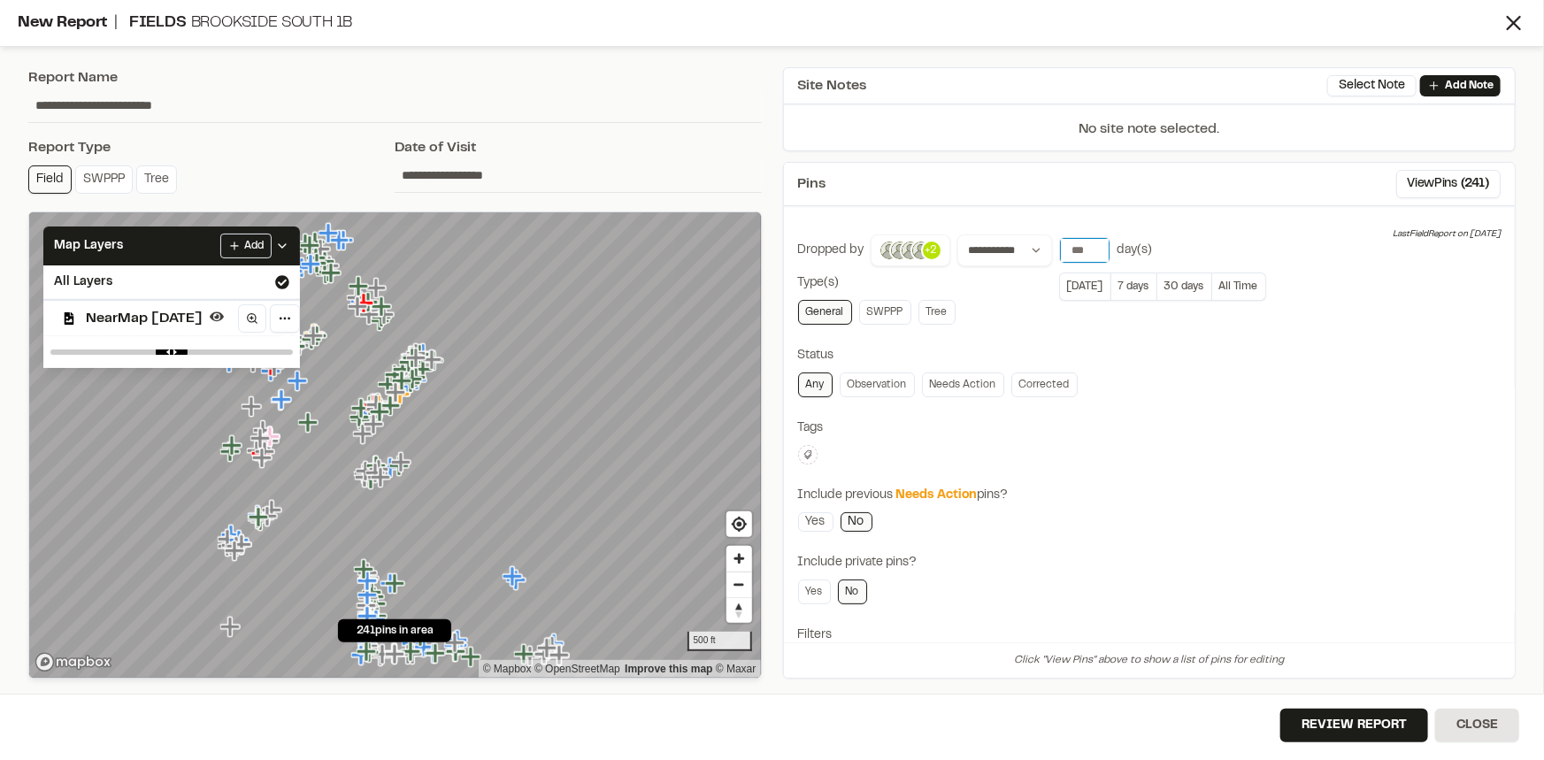
click at [1094, 256] on input "**" at bounding box center [1085, 250] width 50 height 25
click at [1094, 256] on input "*" at bounding box center [1085, 250] width 50 height 25
click at [1094, 248] on input "**" at bounding box center [1085, 250] width 50 height 25
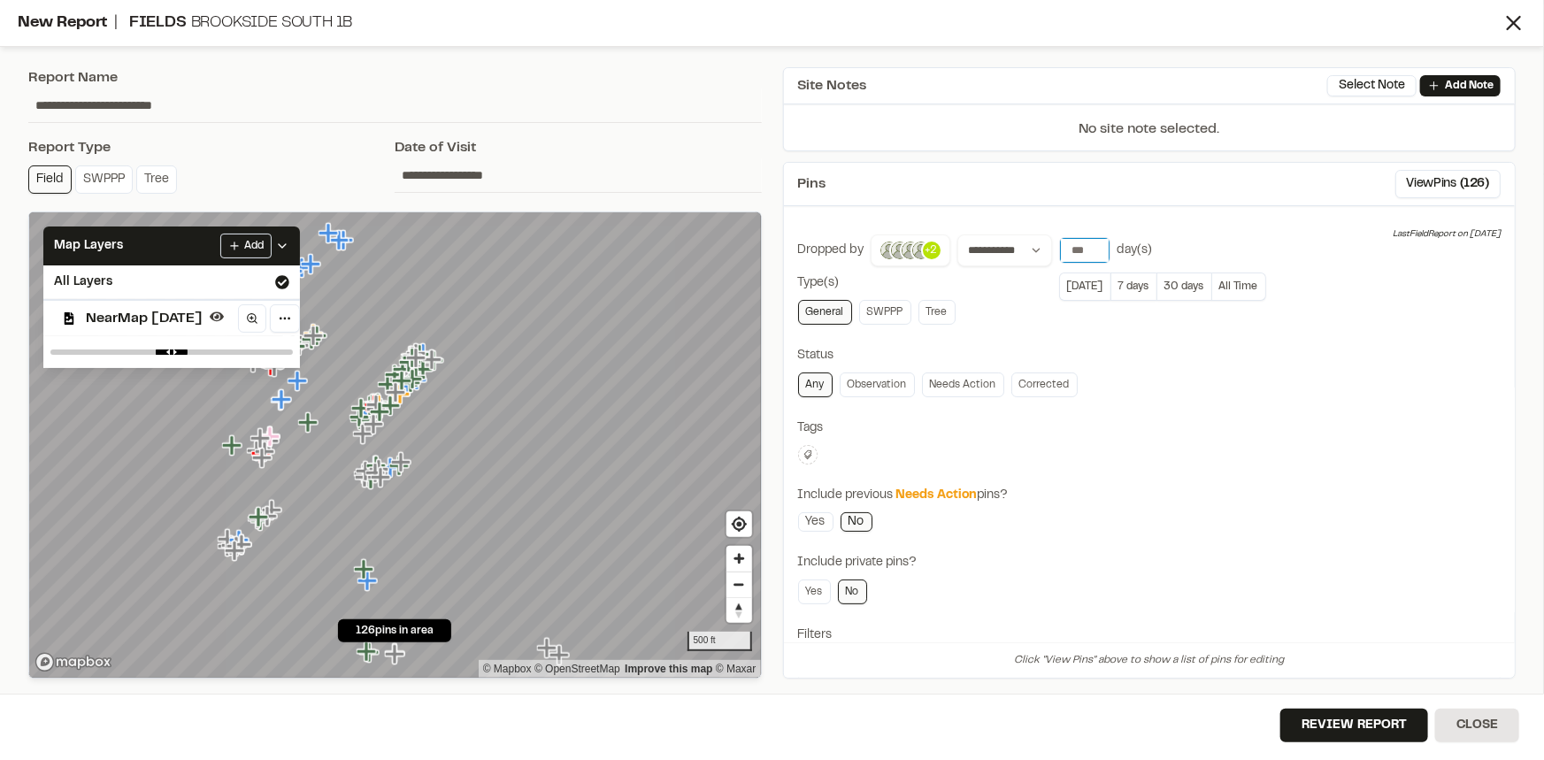
click at [1094, 248] on input "**" at bounding box center [1085, 250] width 50 height 25
click at [1092, 257] on input "**" at bounding box center [1085, 250] width 50 height 25
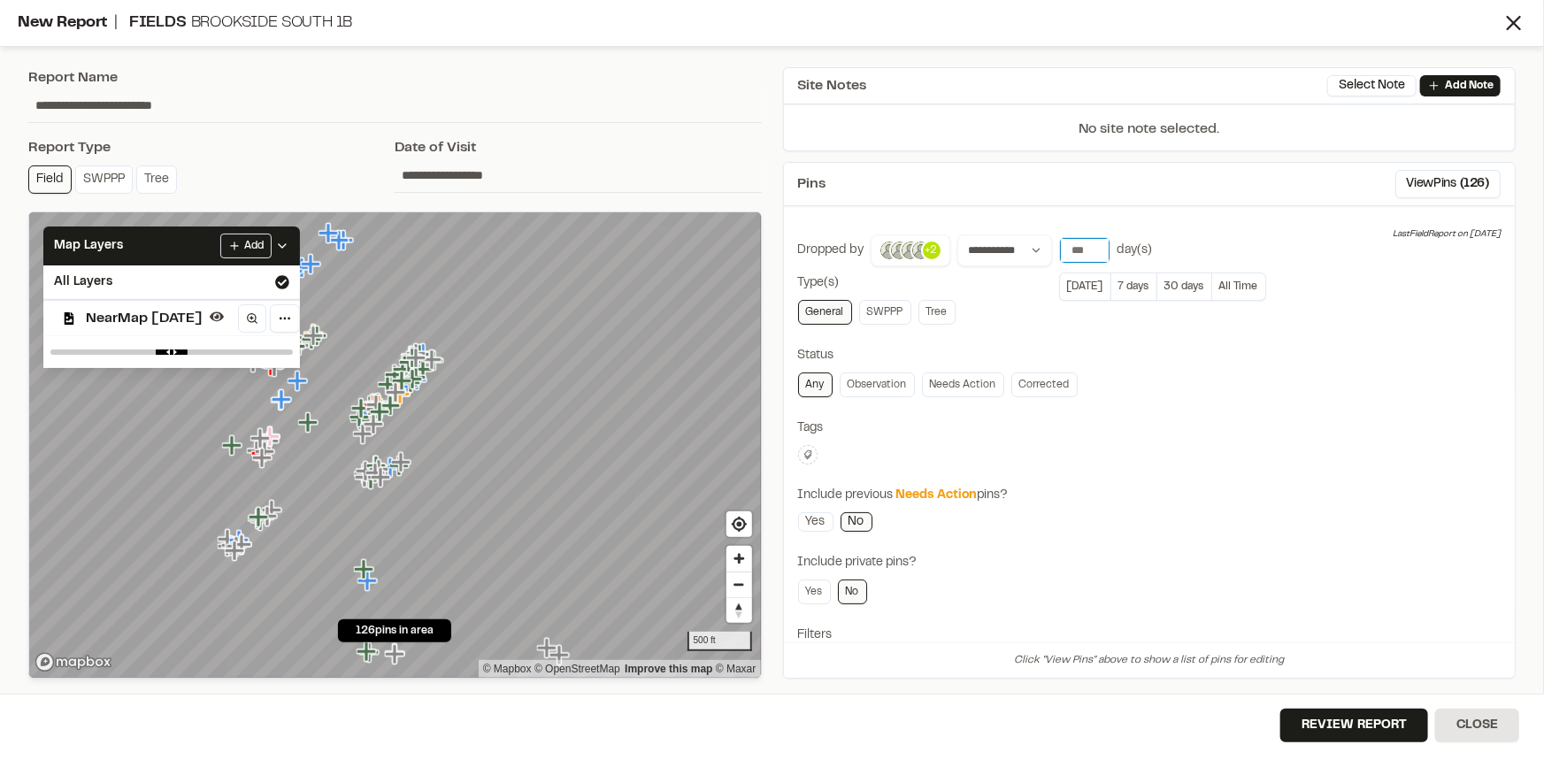
click at [1092, 257] on input "**" at bounding box center [1085, 250] width 50 height 25
type input "*"
click at [1092, 257] on input "*" at bounding box center [1085, 250] width 50 height 25
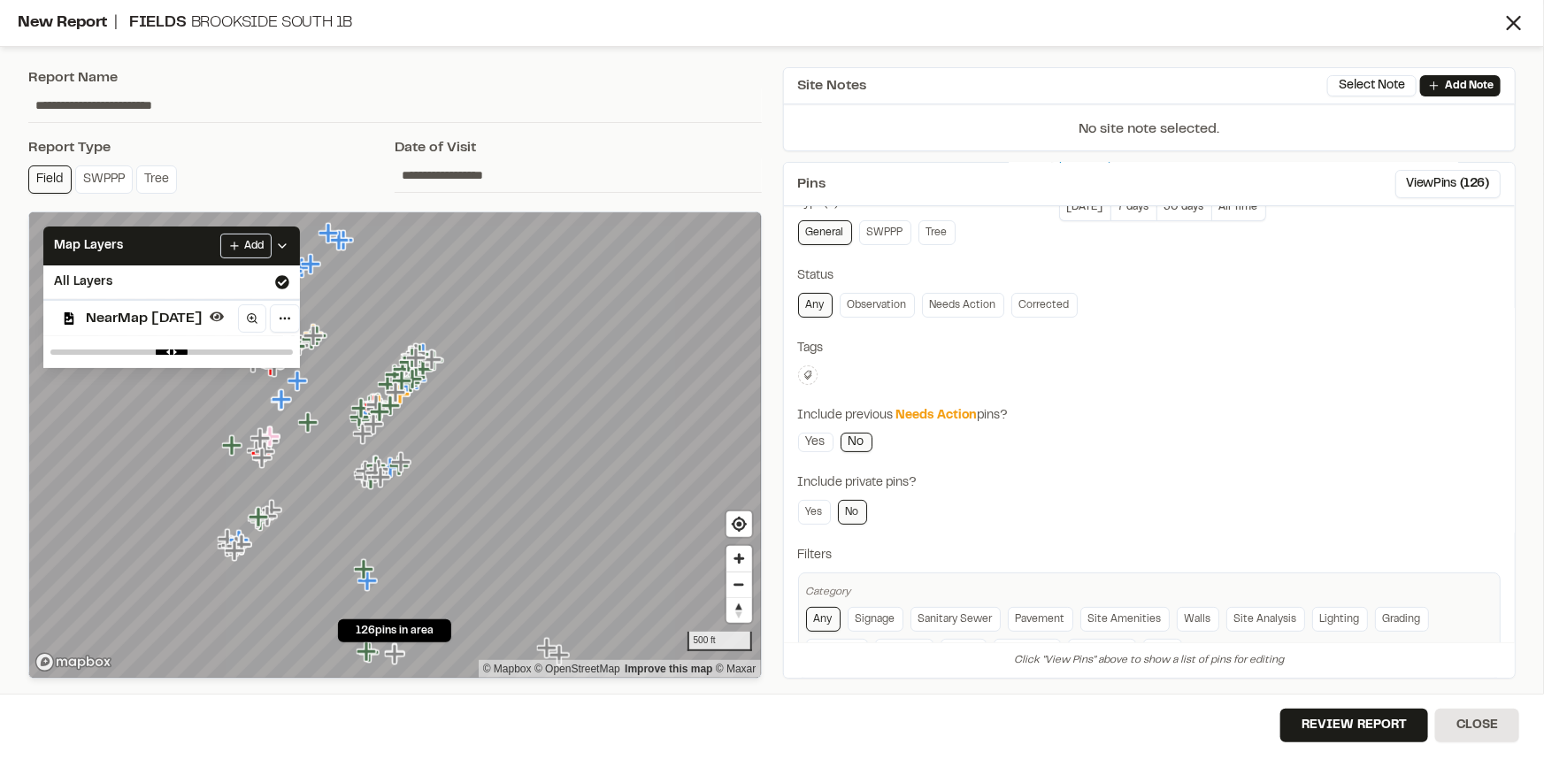
scroll to position [138, 0]
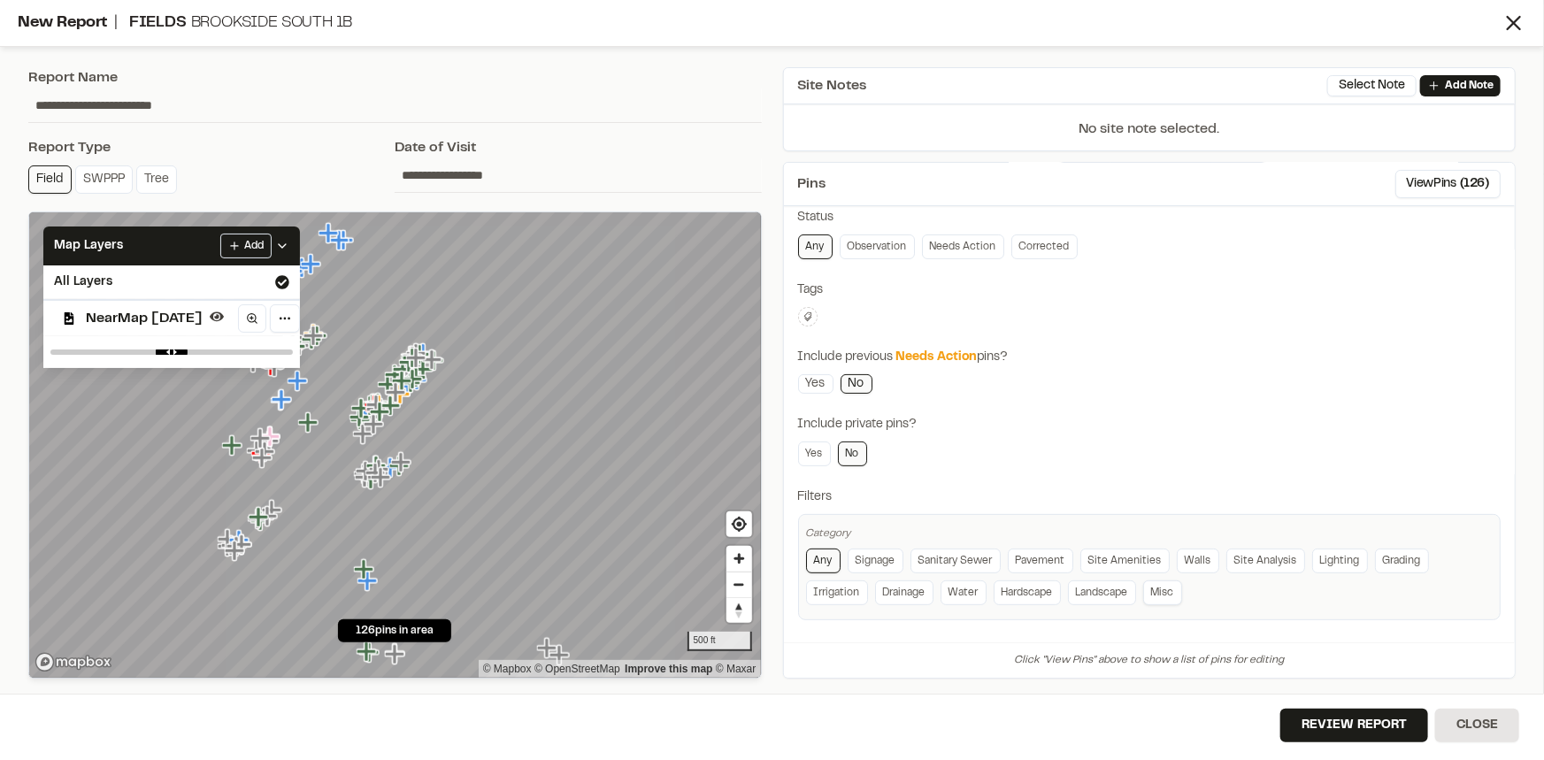
click at [1166, 586] on link "Misc" at bounding box center [1162, 592] width 39 height 25
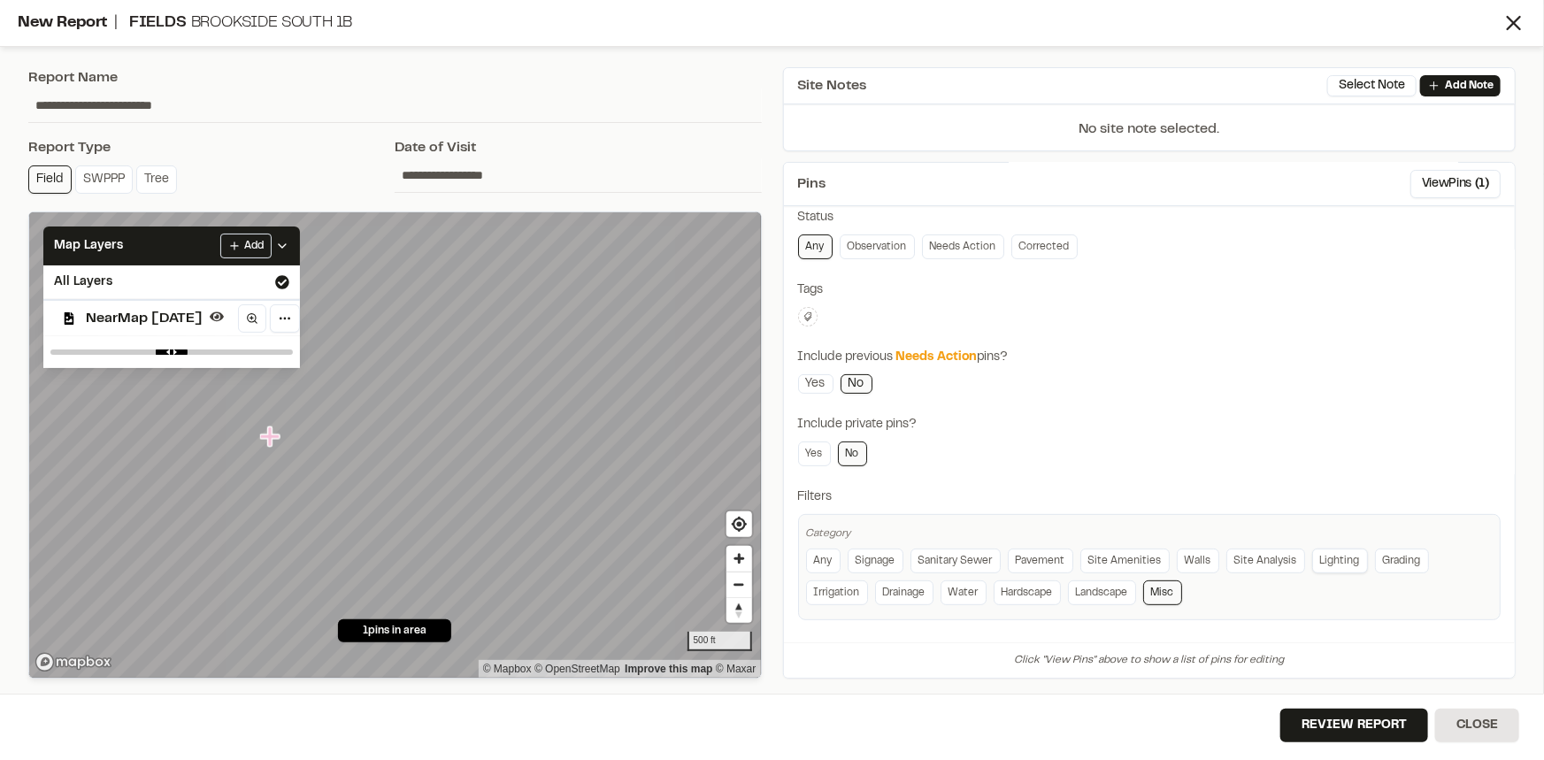
click at [1331, 563] on link "Lighting" at bounding box center [1340, 561] width 56 height 25
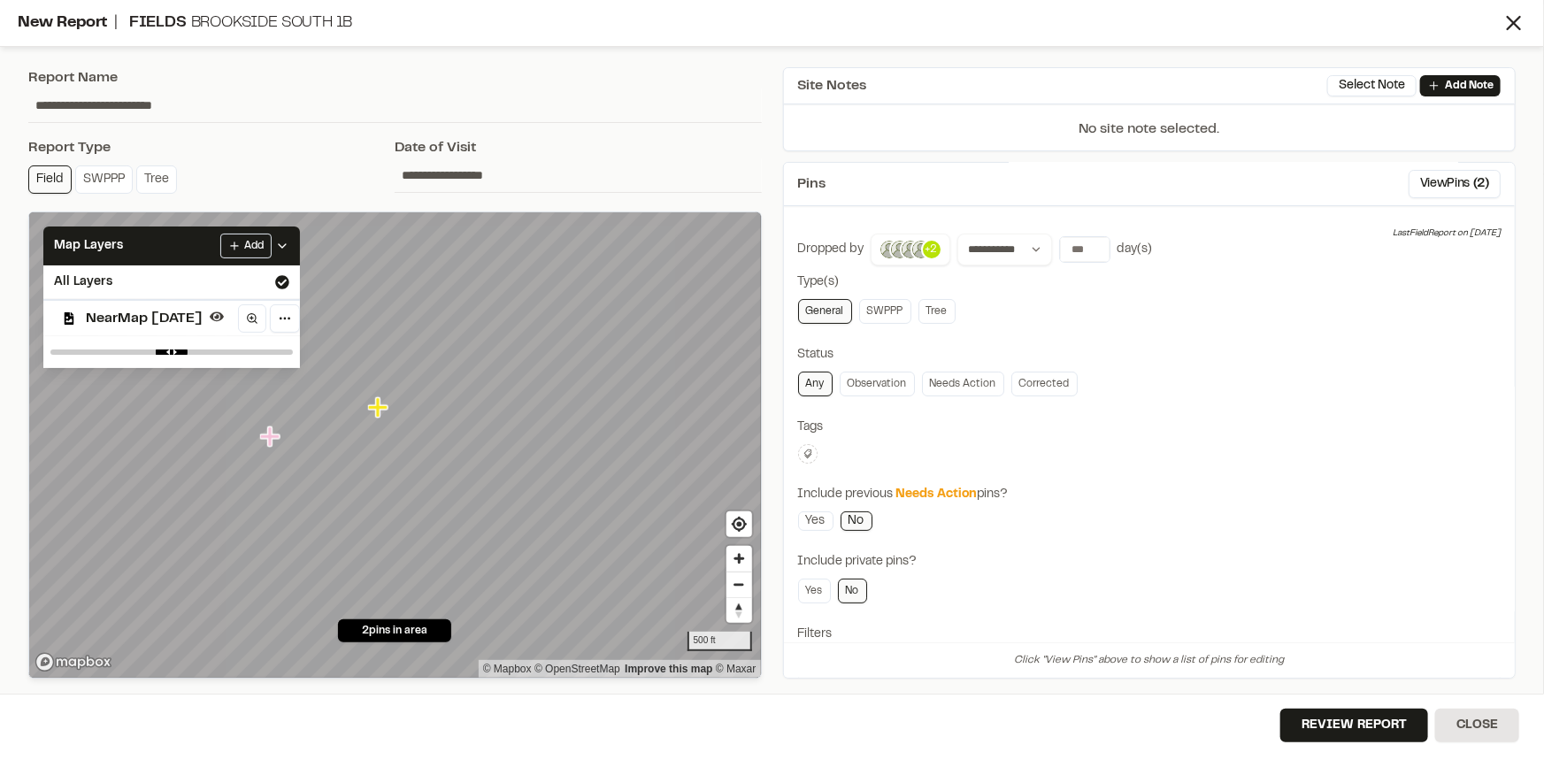
scroll to position [0, 0]
click at [812, 454] on icon at bounding box center [808, 455] width 11 height 11
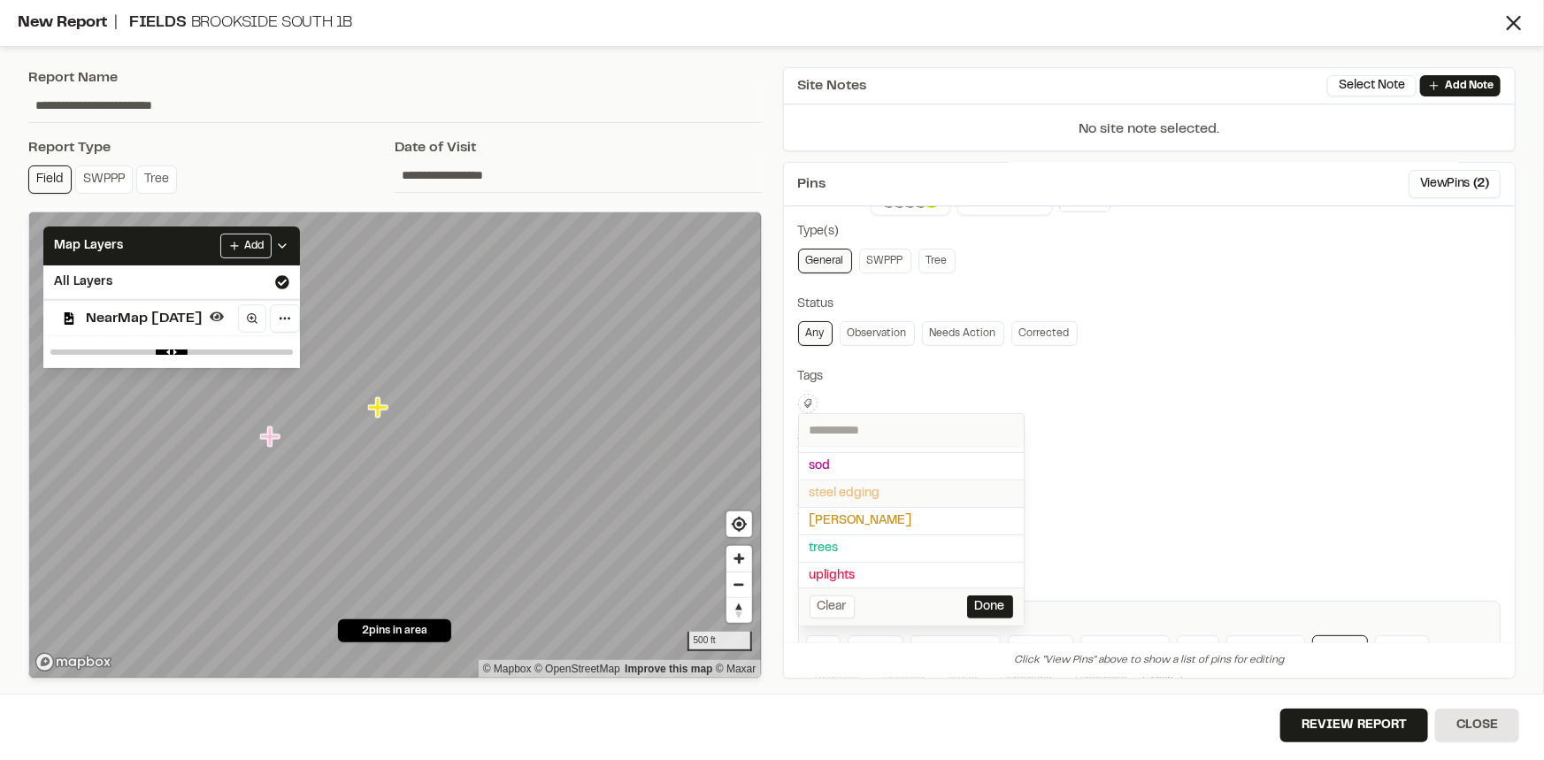
scroll to position [80, 0]
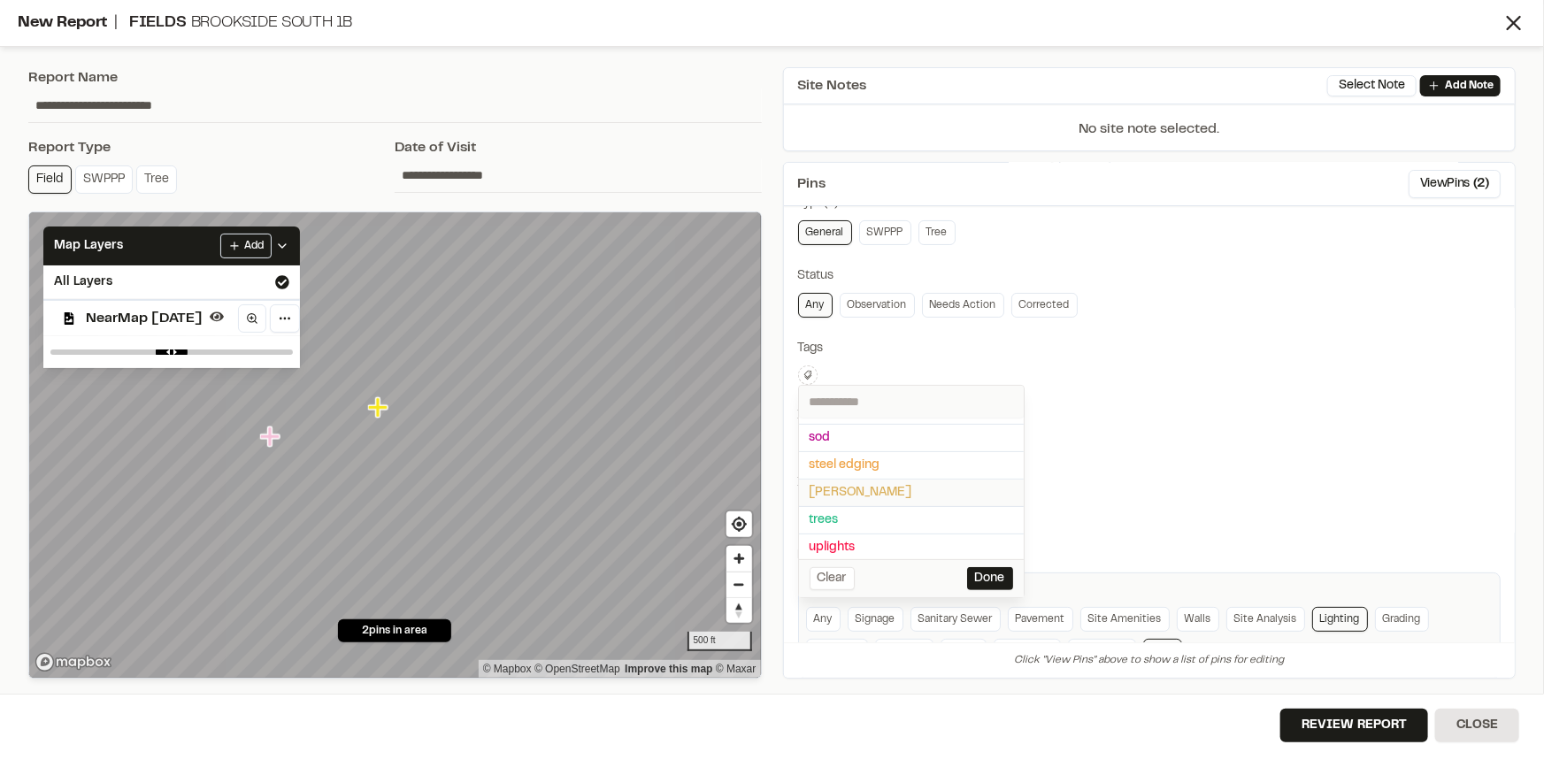
click at [872, 488] on span "taylor morrison" at bounding box center [912, 492] width 204 height 19
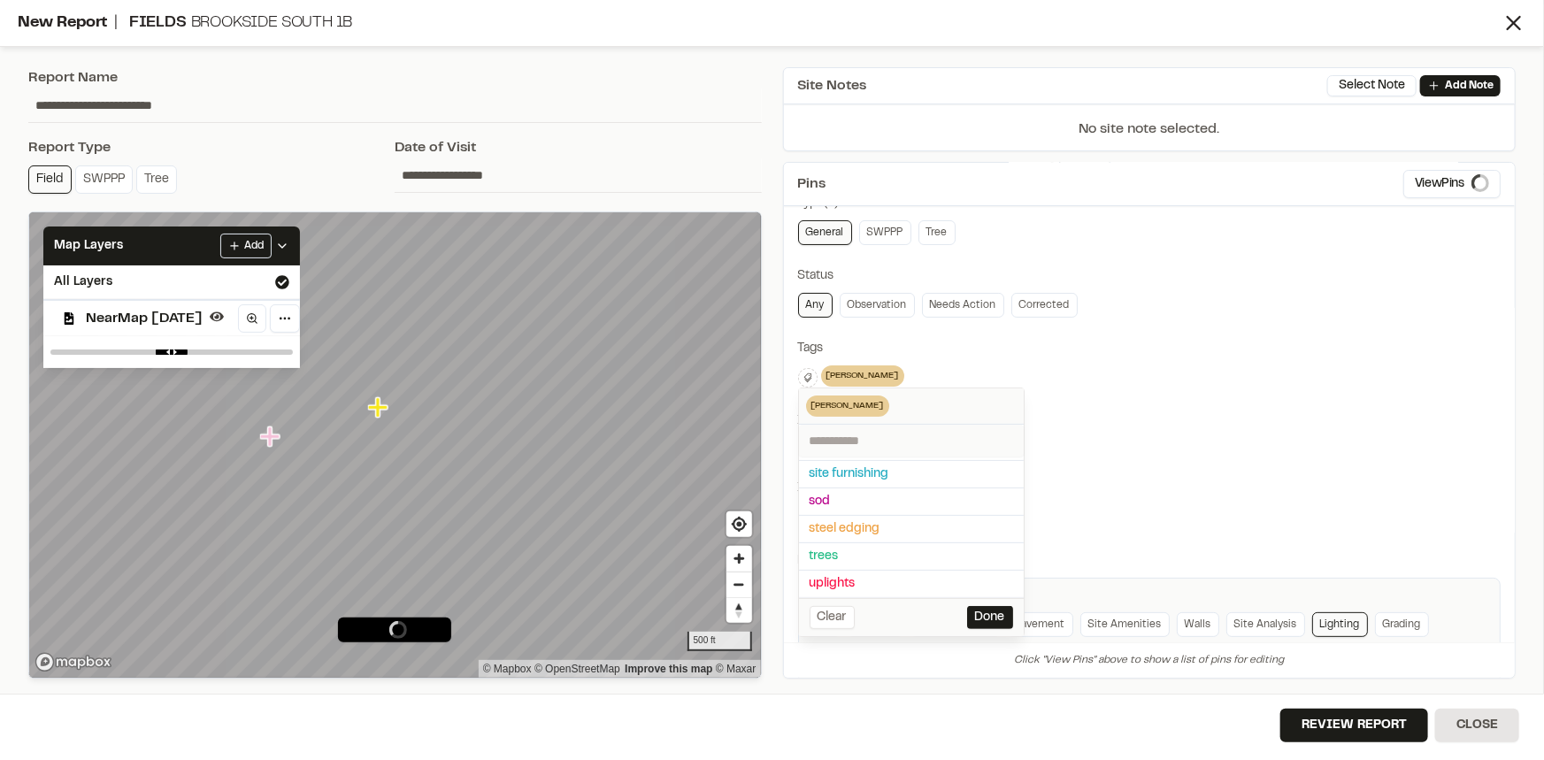
scroll to position [186, 0]
click at [1197, 396] on div at bounding box center [772, 380] width 1544 height 760
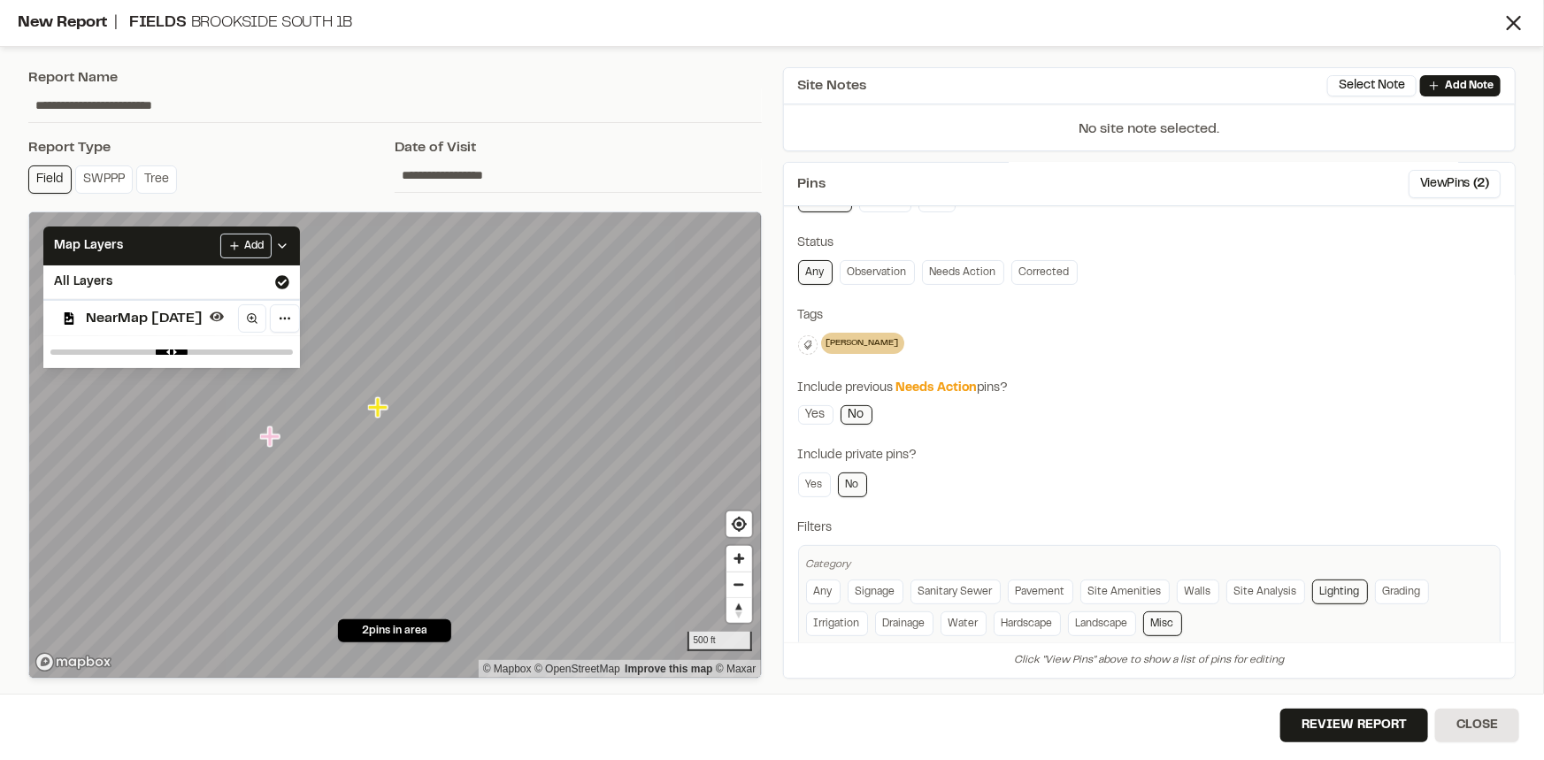
scroll to position [142, 0]
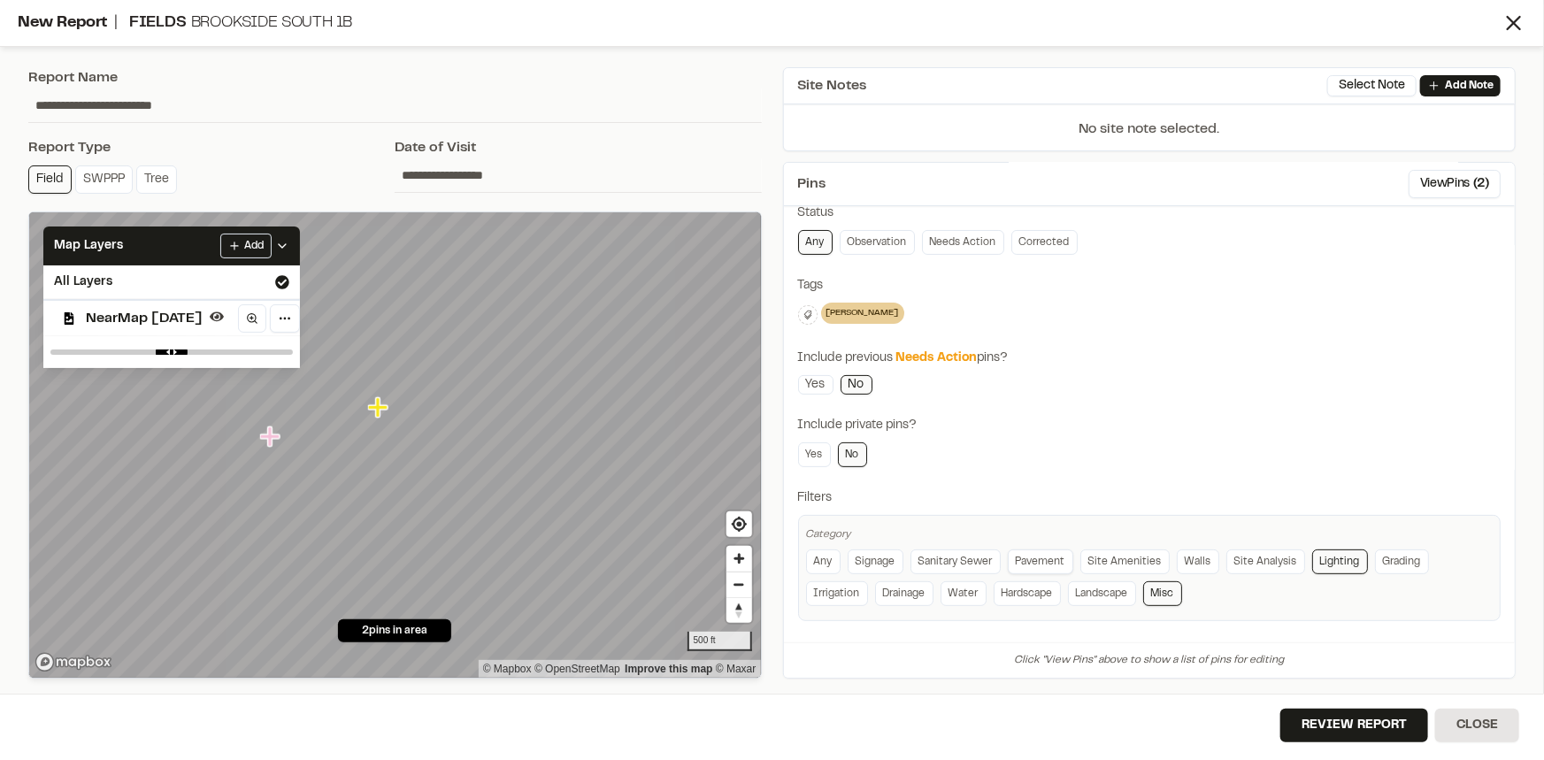
click at [1022, 551] on link "Pavement" at bounding box center [1040, 561] width 65 height 25
click at [1031, 552] on link "Pavement" at bounding box center [1040, 561] width 65 height 25
click at [1102, 557] on link "Site Amenities" at bounding box center [1124, 561] width 89 height 25
click at [289, 248] on icon at bounding box center [282, 246] width 14 height 14
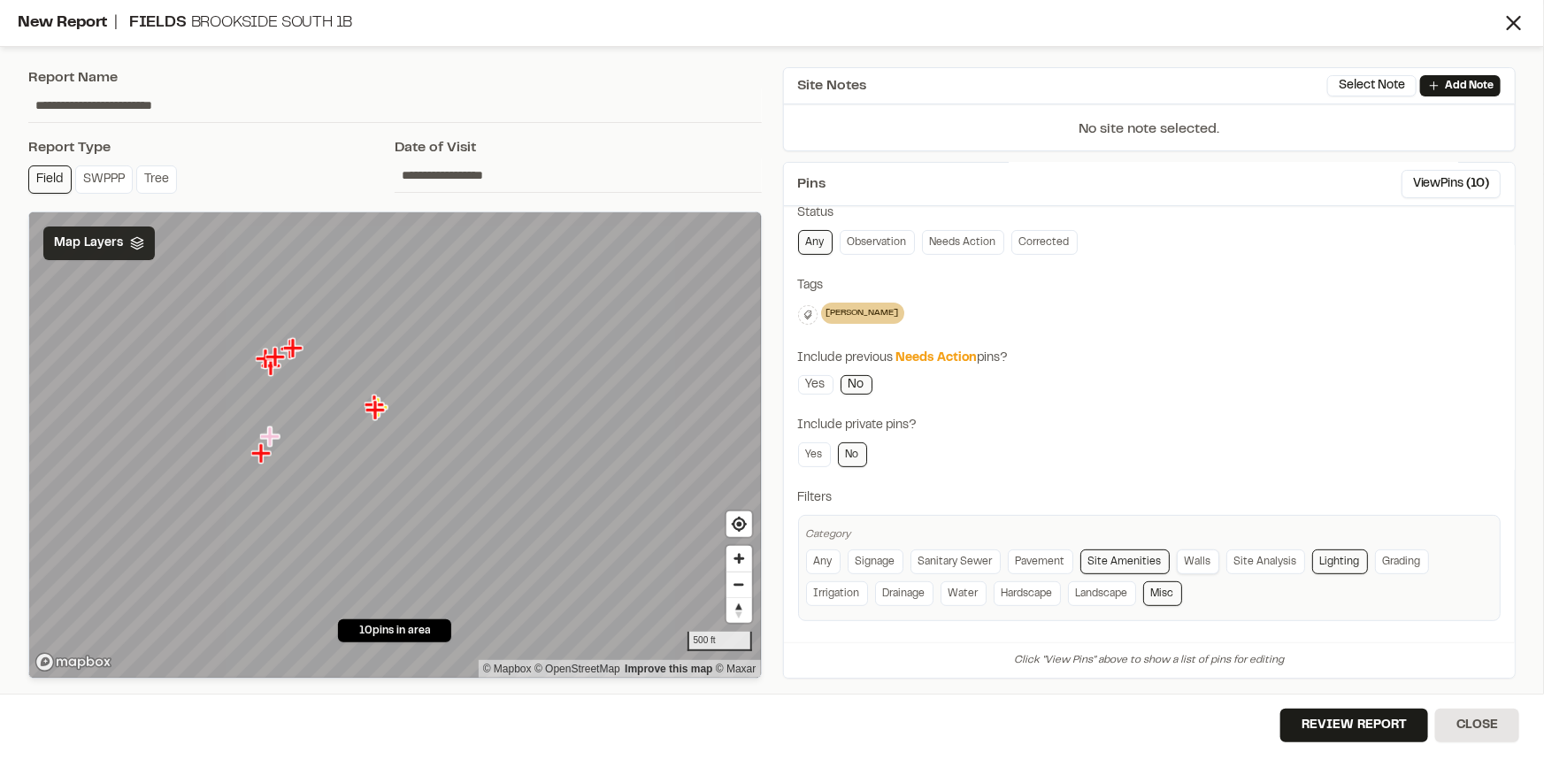
click at [1182, 557] on link "Walls" at bounding box center [1198, 561] width 42 height 25
click at [1187, 557] on link "Walls" at bounding box center [1198, 561] width 42 height 25
click at [1411, 557] on link "Grading" at bounding box center [1402, 561] width 54 height 25
click at [1402, 554] on link "Grading" at bounding box center [1402, 561] width 54 height 25
drag, startPoint x: 231, startPoint y: 109, endPoint x: 0, endPoint y: 107, distance: 231.0
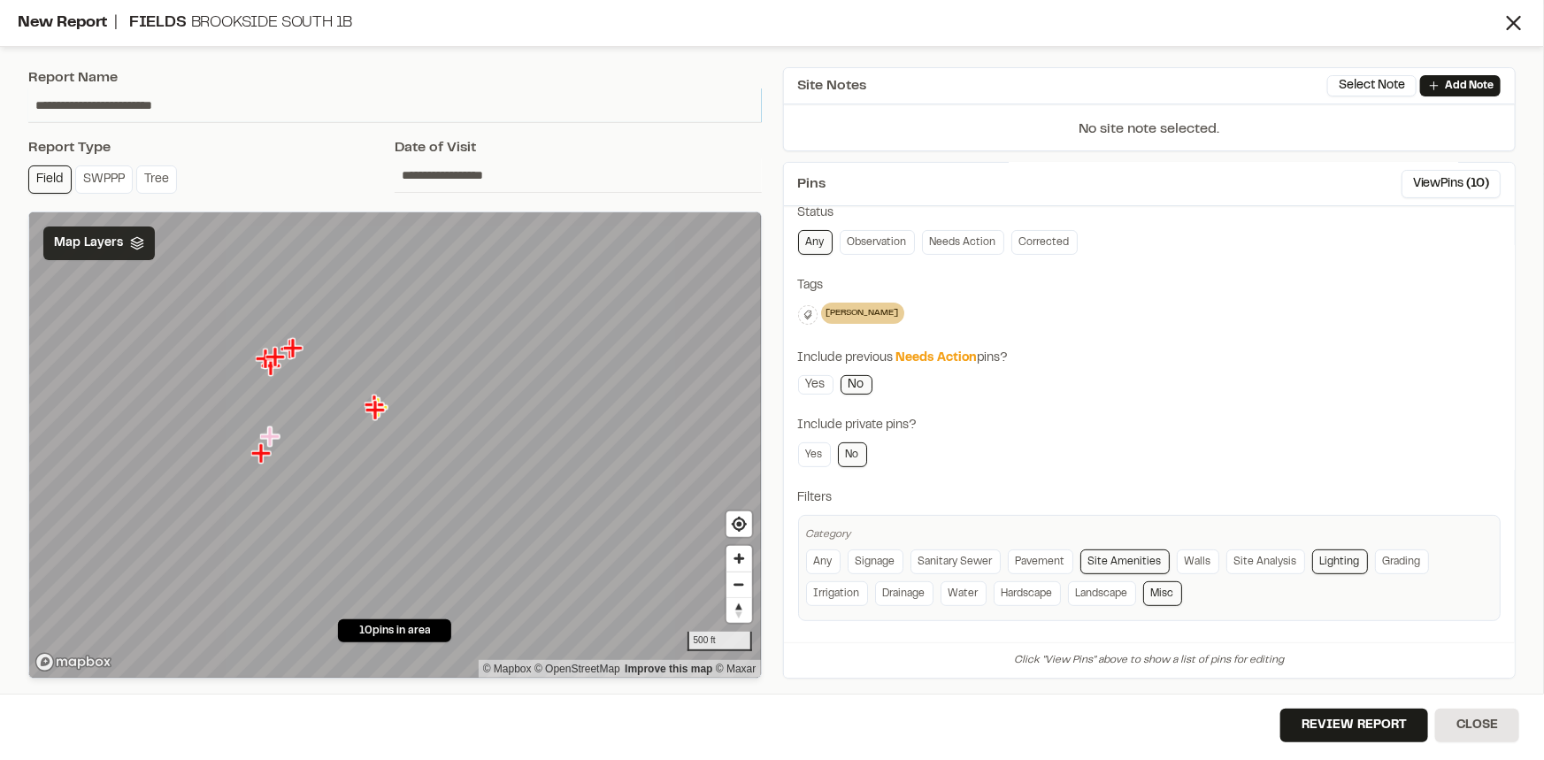
click at [0, 107] on div "**********" at bounding box center [772, 380] width 1544 height 760
type input "**********"
click at [1356, 721] on button "Review Report" at bounding box center [1354, 726] width 148 height 34
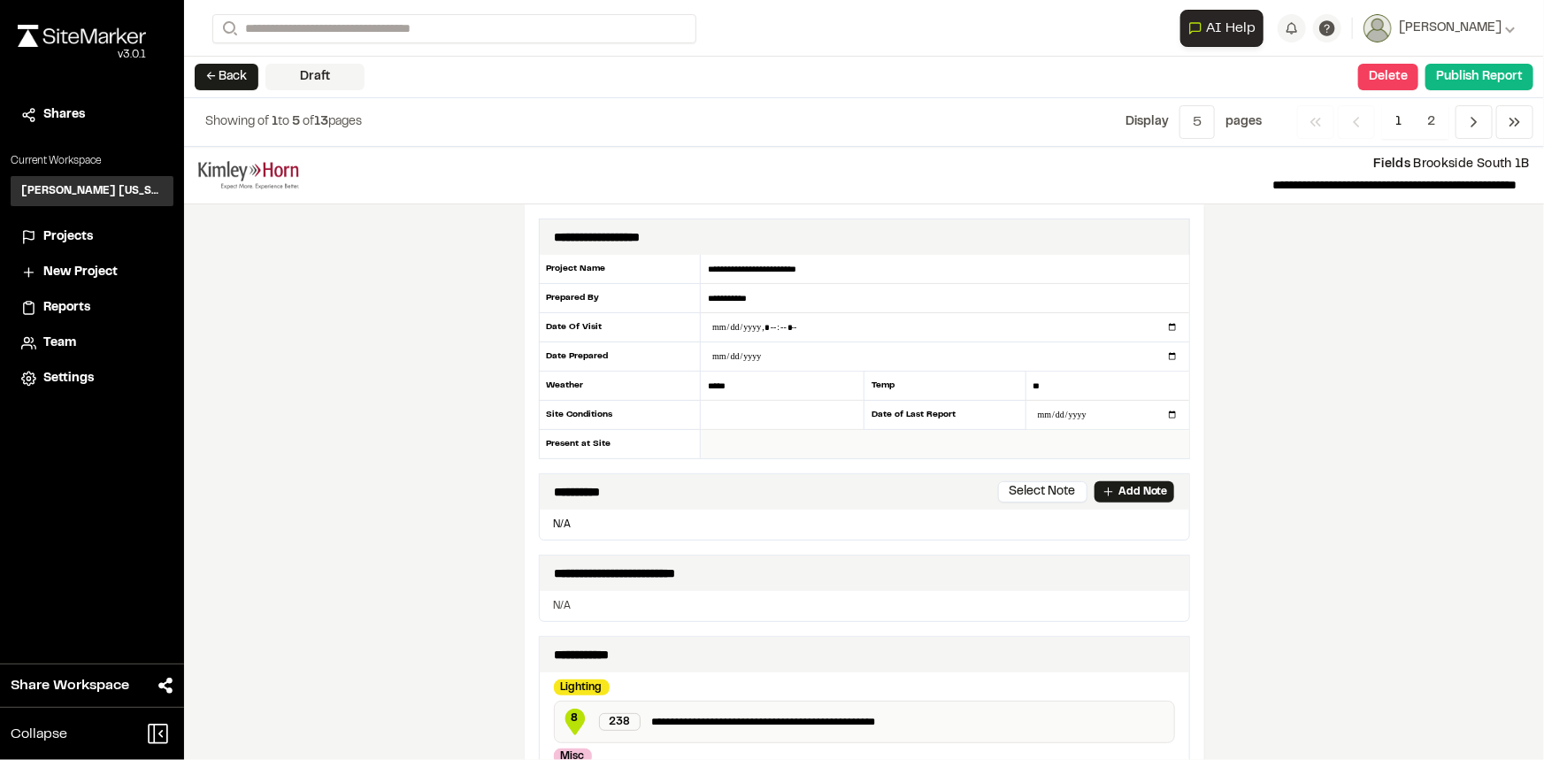
click at [741, 443] on input "text" at bounding box center [945, 444] width 488 height 28
click at [1308, 311] on div "**********" at bounding box center [864, 453] width 1360 height 613
click at [1467, 76] on button "Publish Report" at bounding box center [1479, 77] width 108 height 27
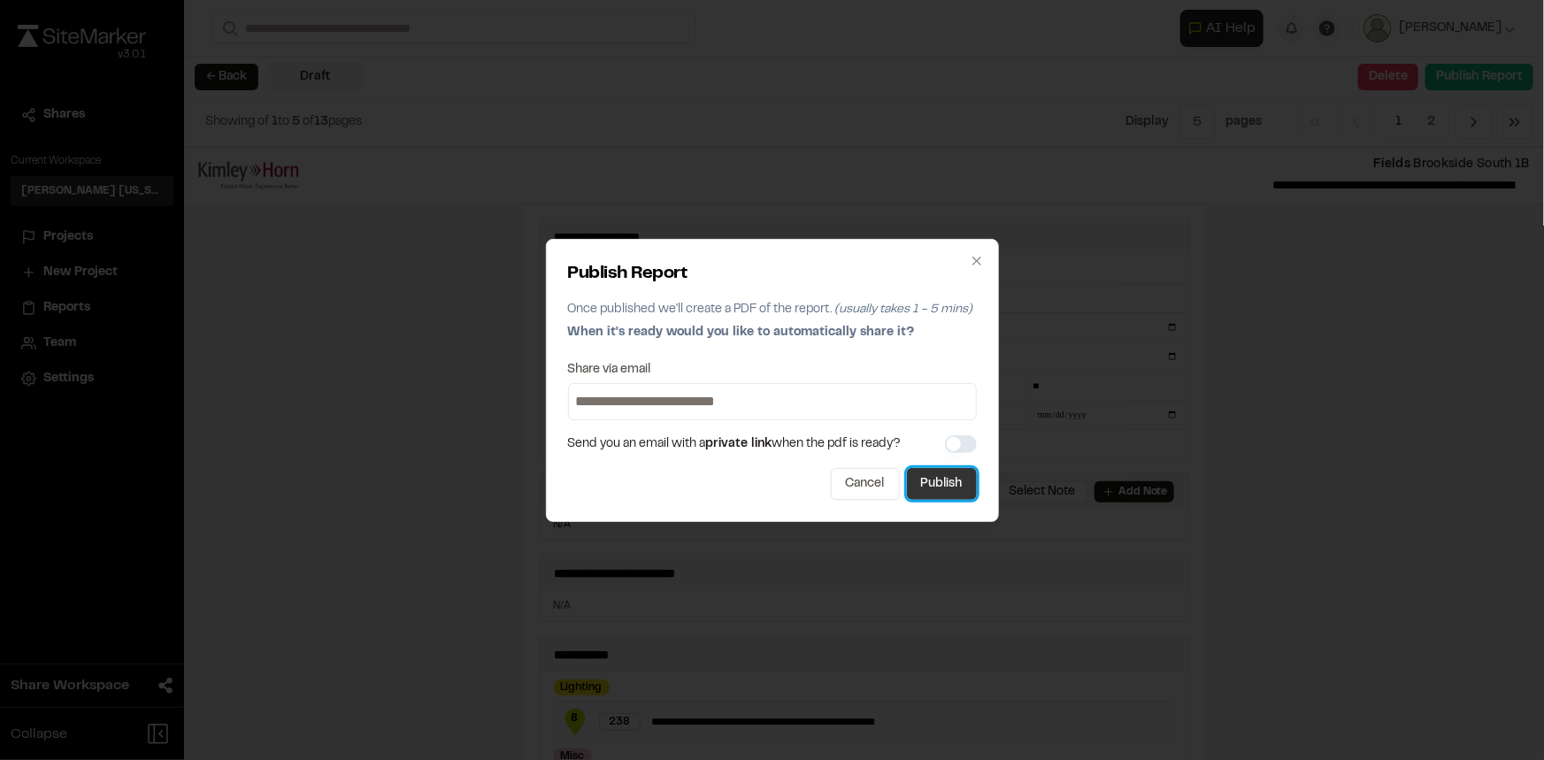
click at [934, 484] on button "Publish" at bounding box center [942, 484] width 70 height 32
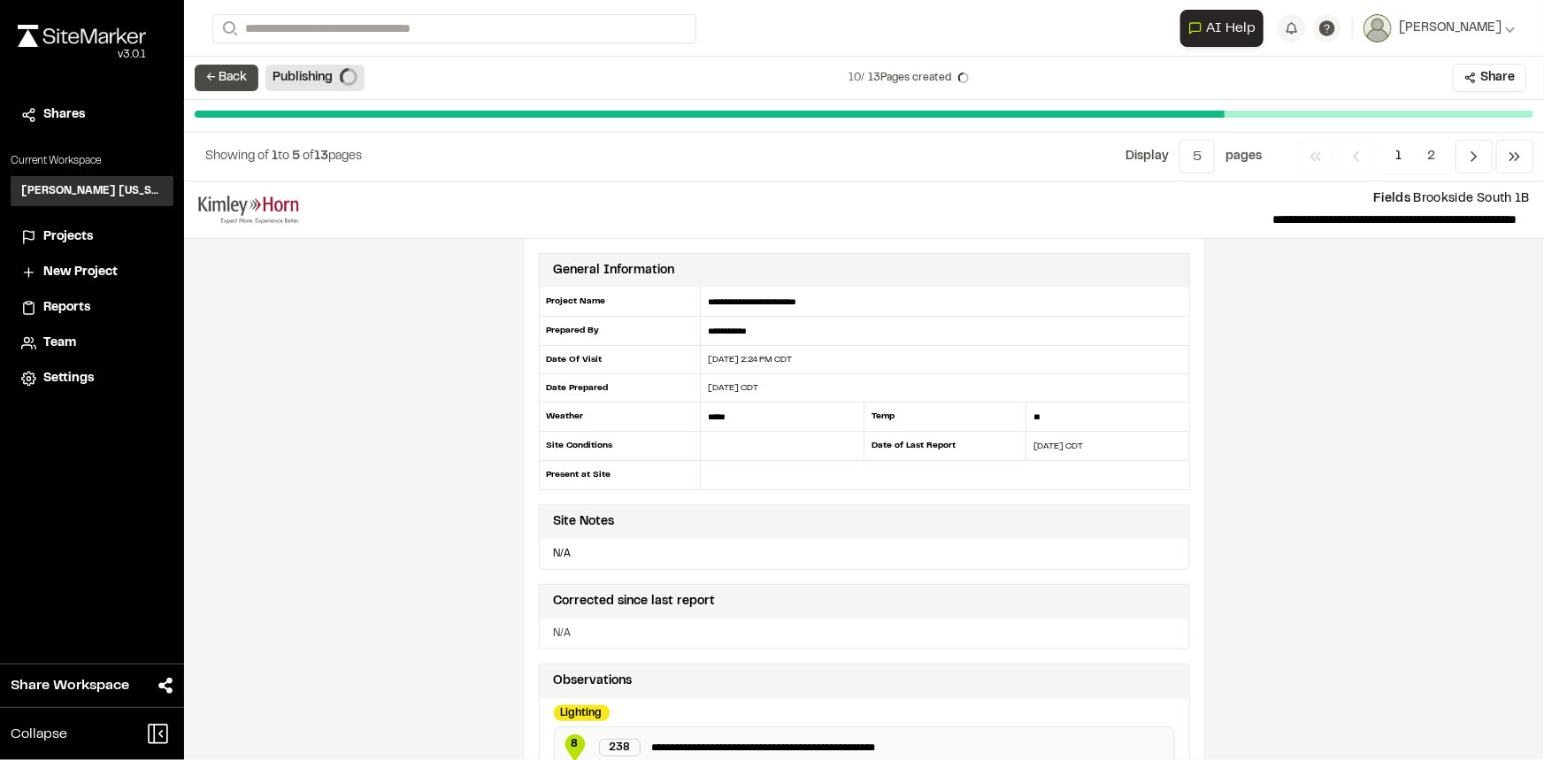
click at [215, 76] on button "← Back" at bounding box center [227, 78] width 64 height 27
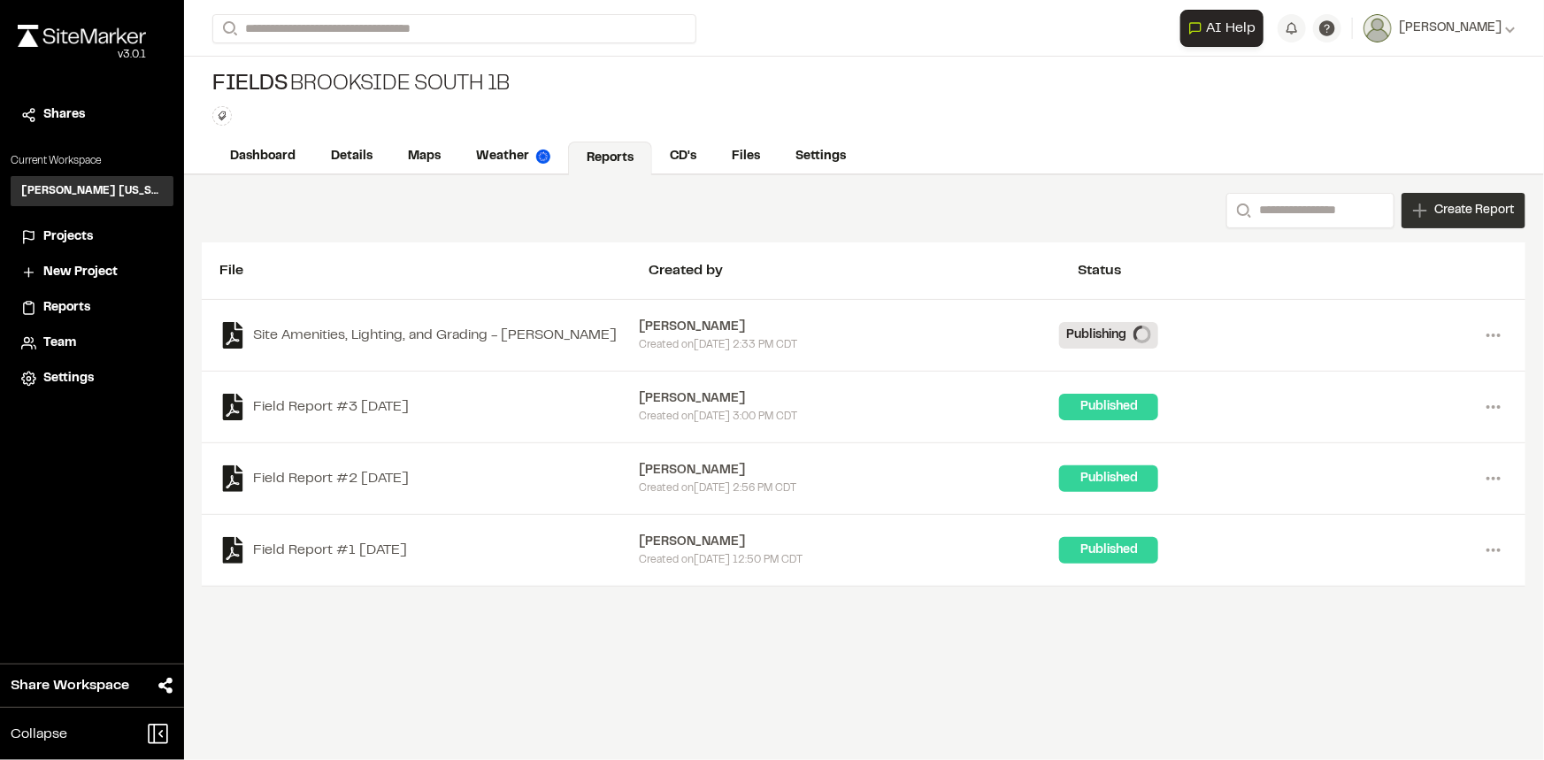
click at [1471, 211] on span "Create Report" at bounding box center [1474, 210] width 80 height 19
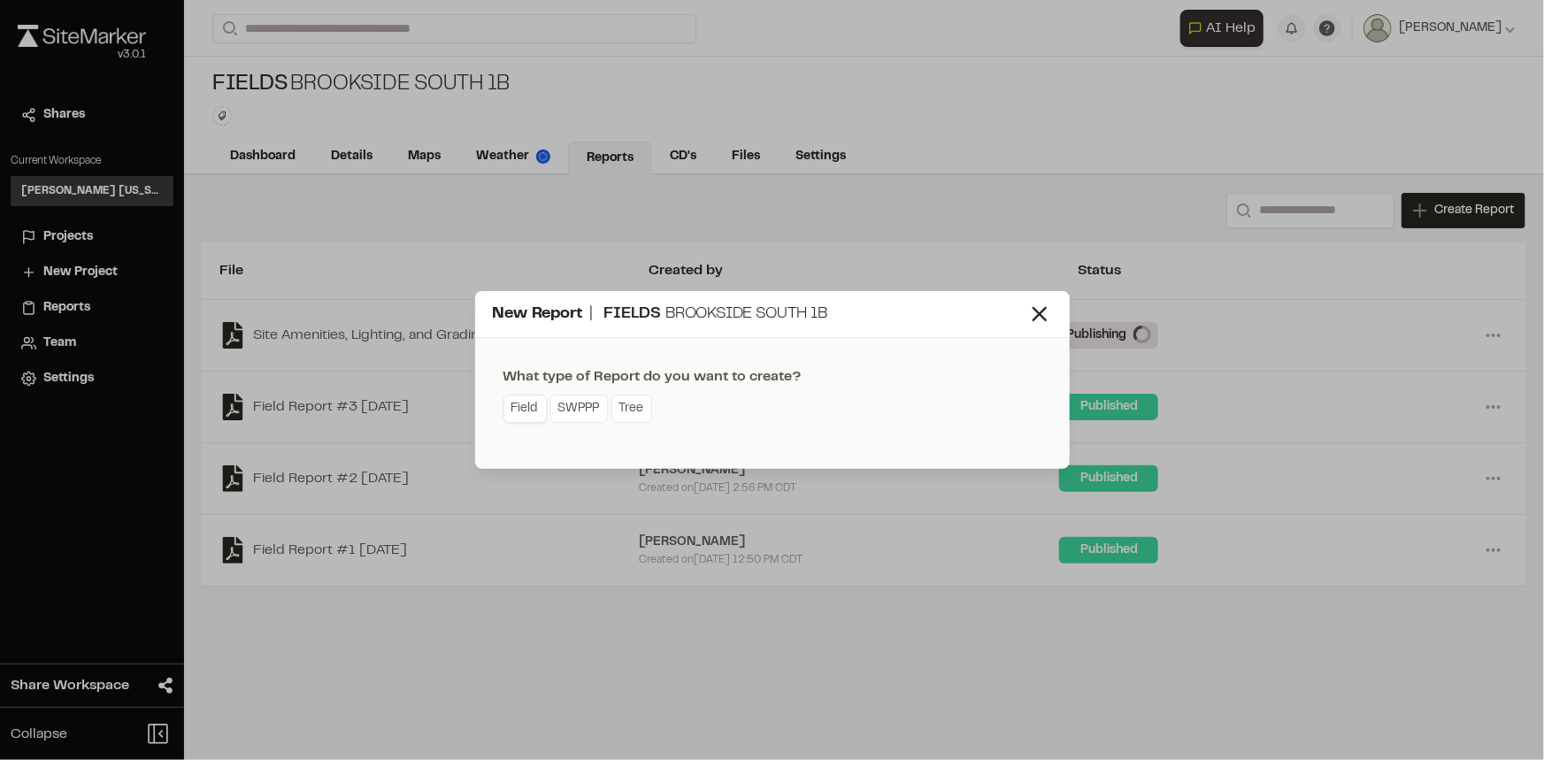
click at [527, 405] on link "Field" at bounding box center [524, 409] width 43 height 28
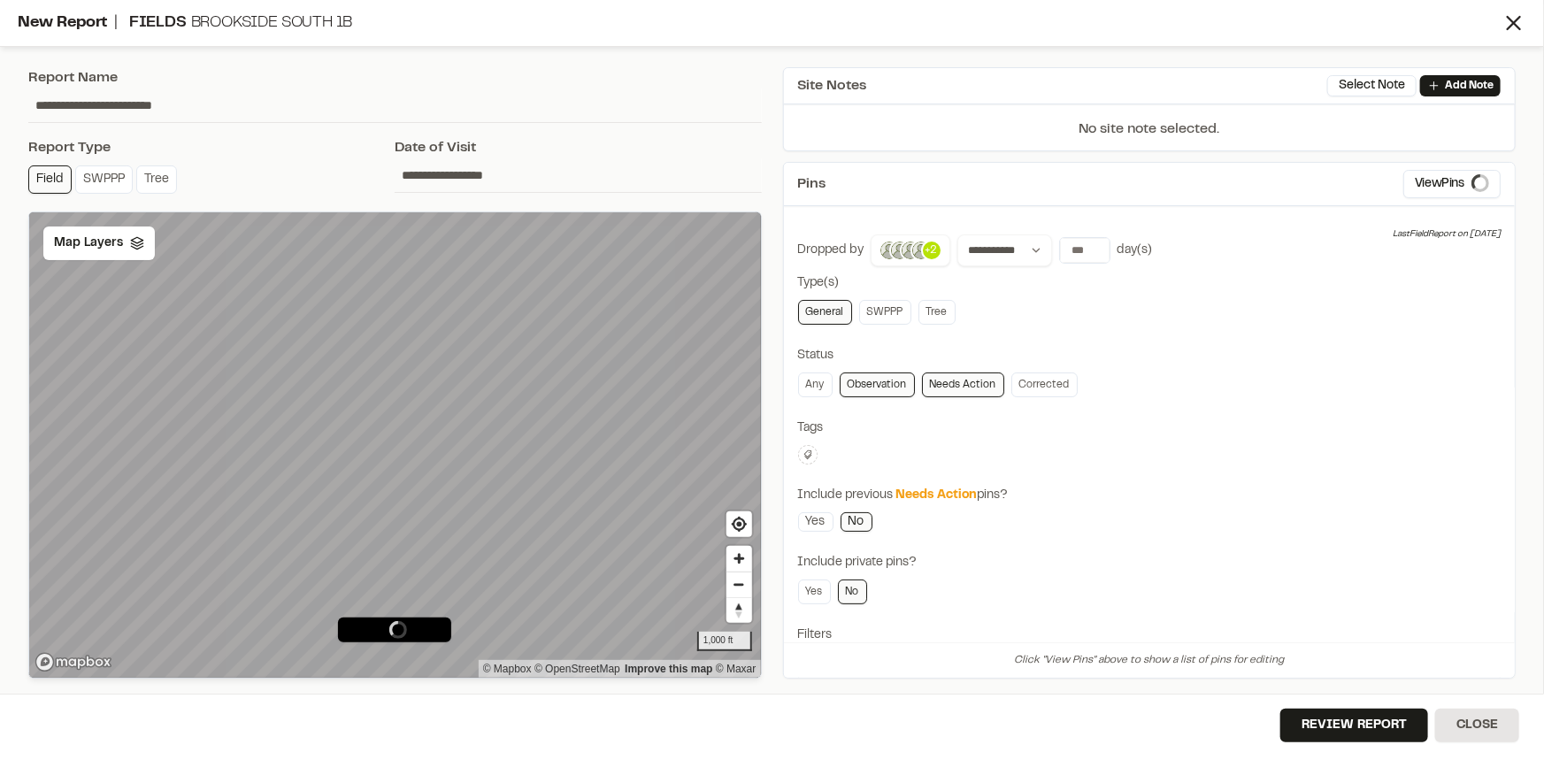
click at [811, 453] on icon at bounding box center [807, 454] width 8 height 9
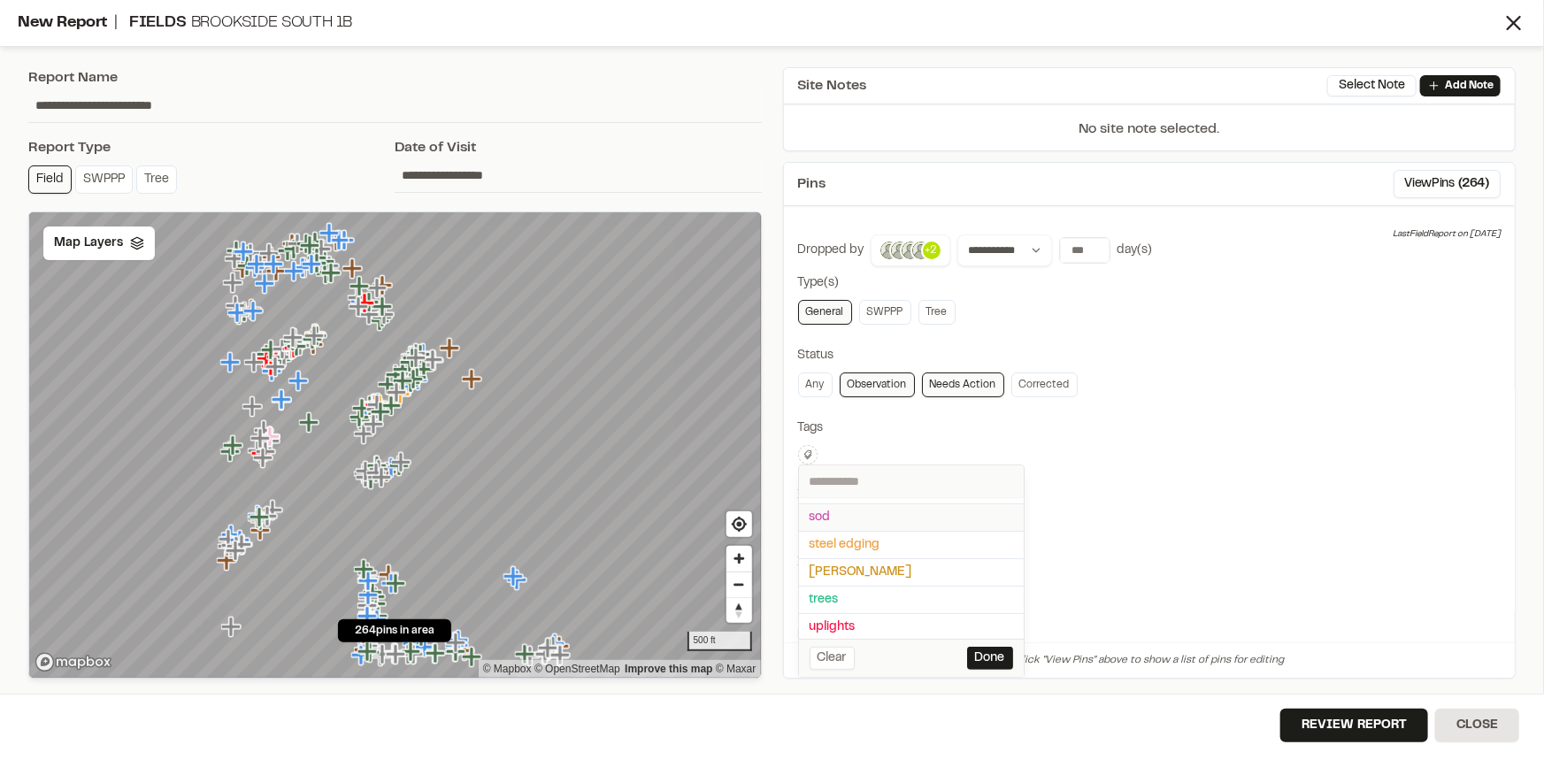
scroll to position [52, 0]
click at [822, 535] on span "fhq" at bounding box center [912, 540] width 204 height 19
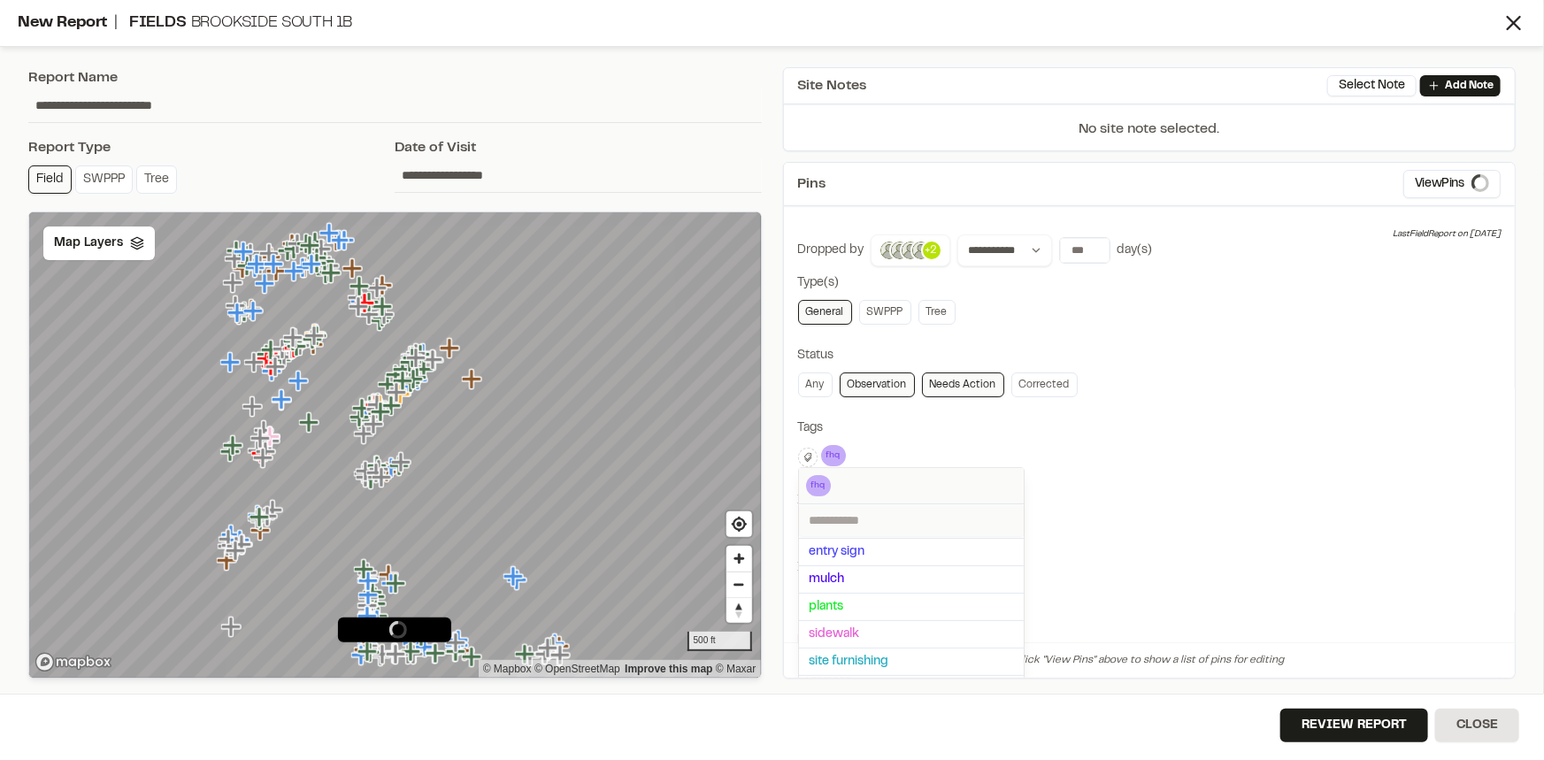
click at [1241, 366] on div at bounding box center [772, 380] width 1544 height 760
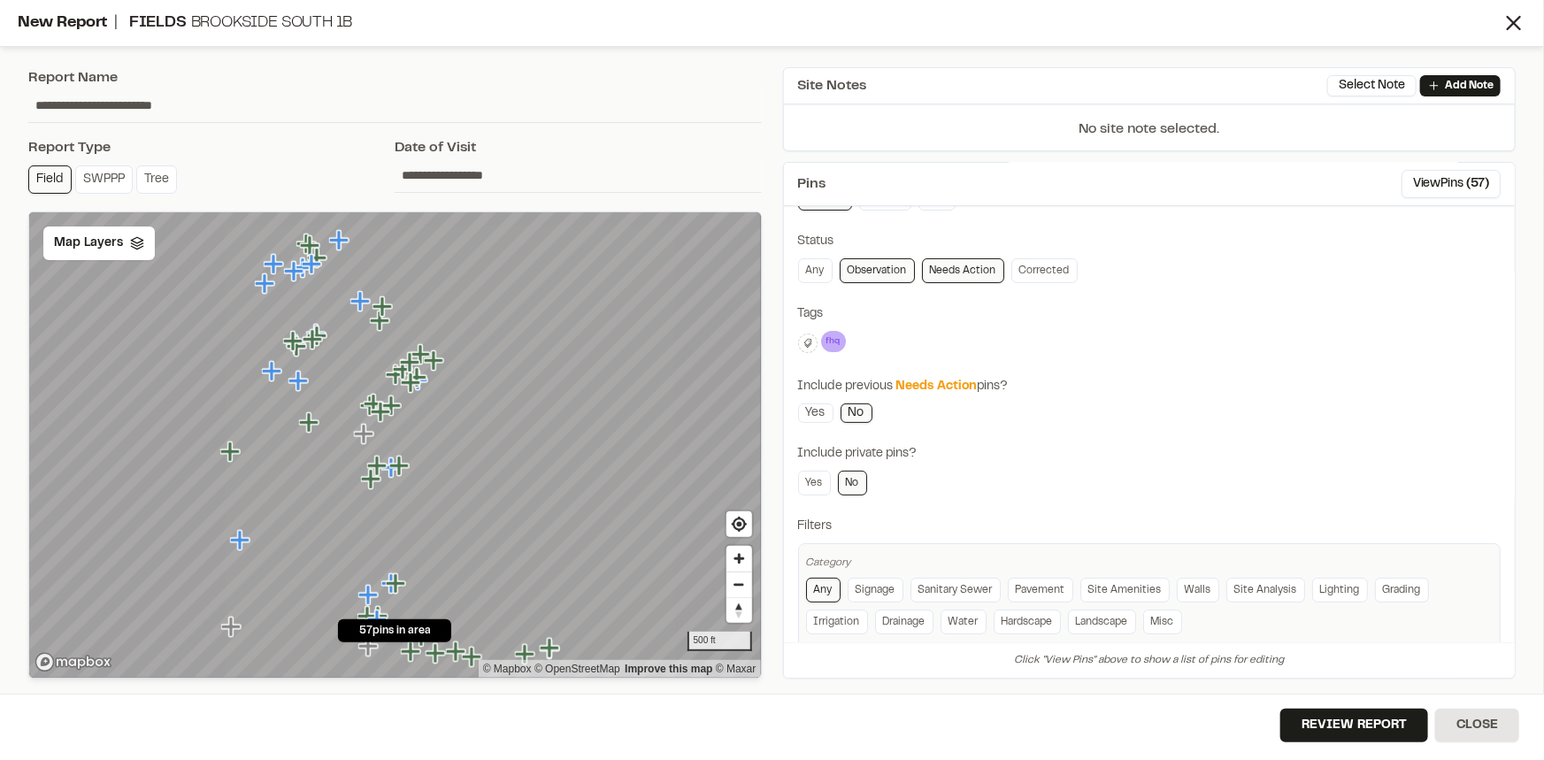
scroll to position [142, 0]
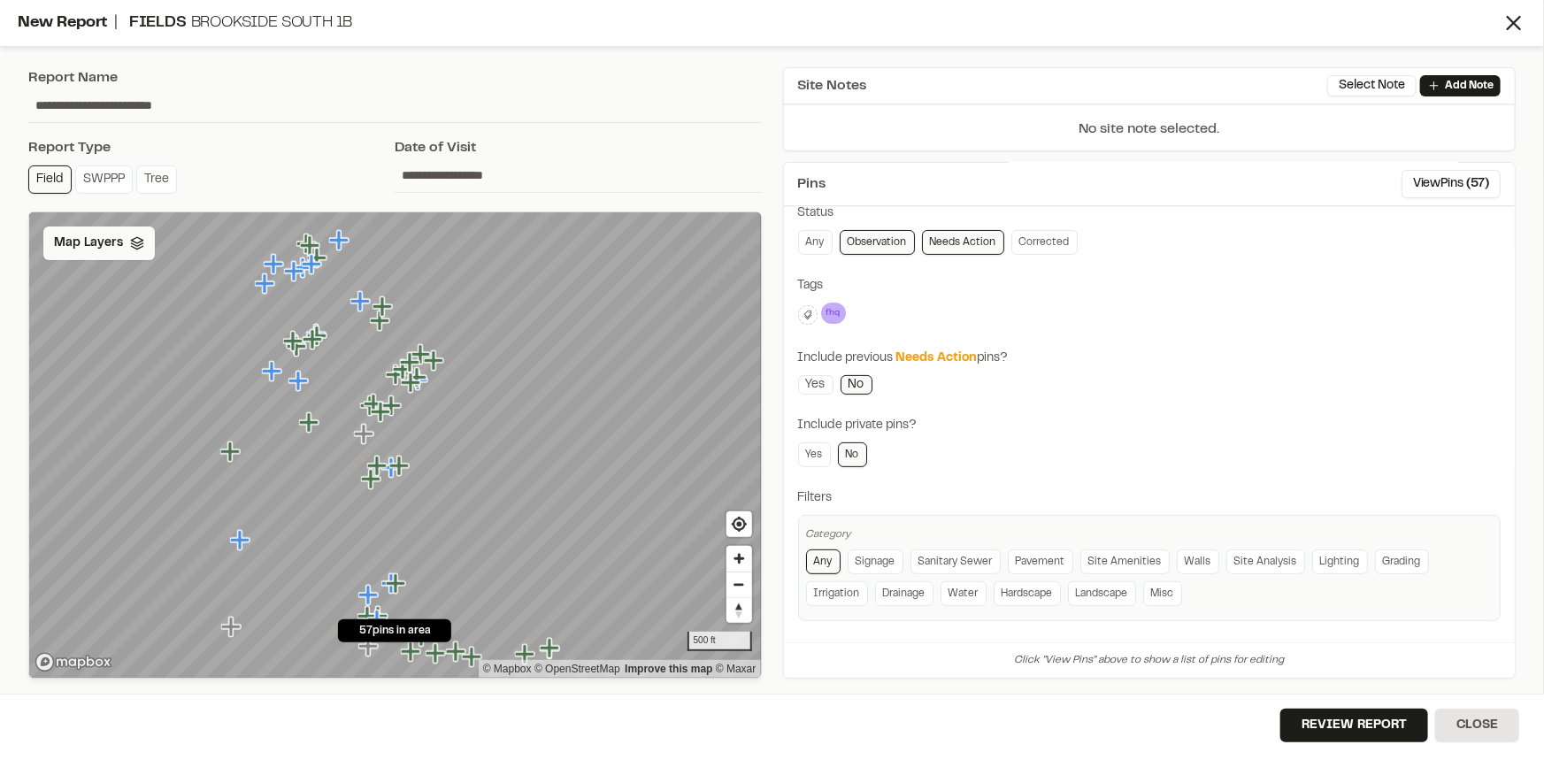
click at [78, 236] on span "Map Layers" at bounding box center [88, 243] width 69 height 19
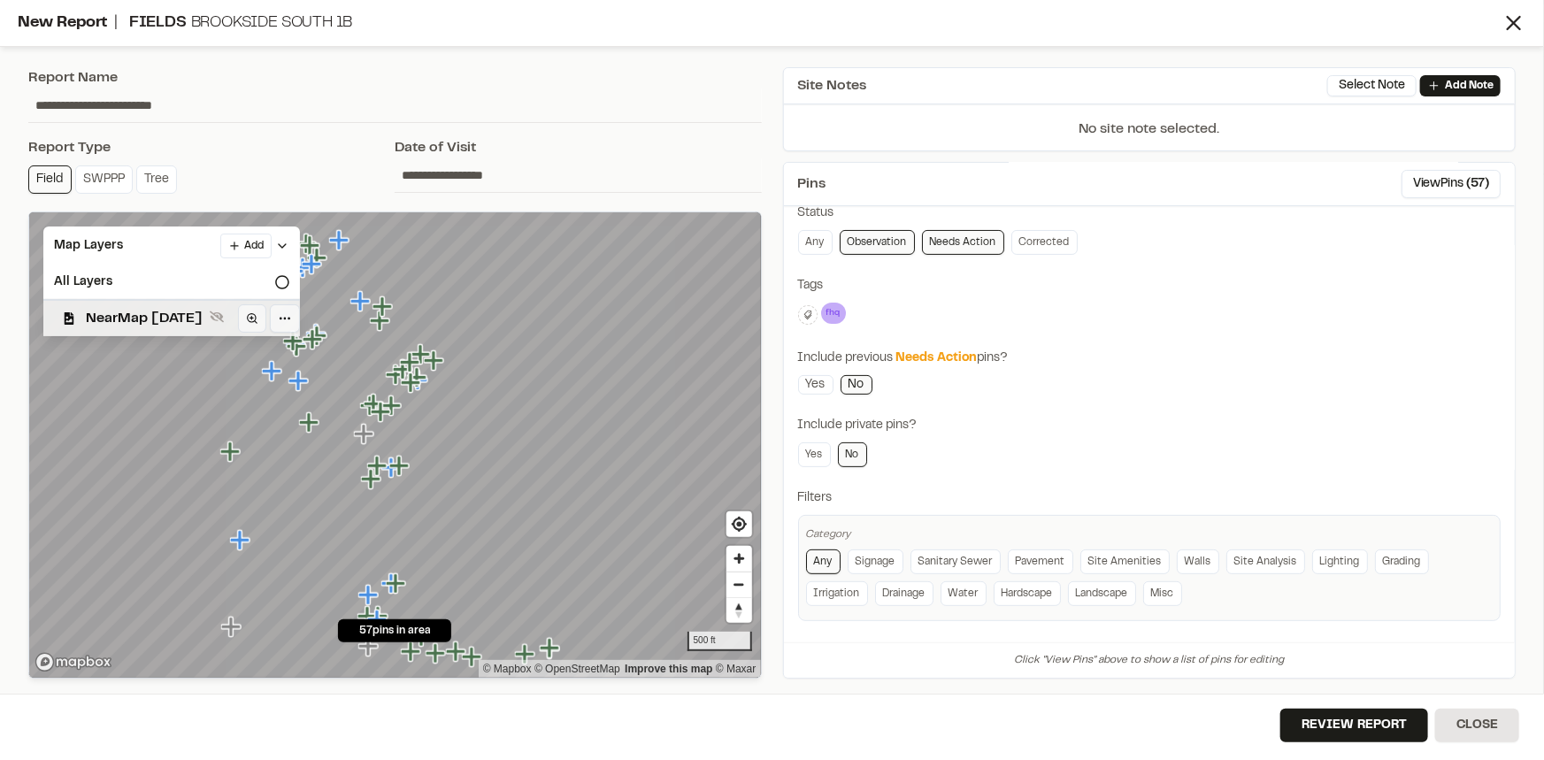
click at [118, 316] on span "NearMap 5/20/2025" at bounding box center [144, 318] width 117 height 21
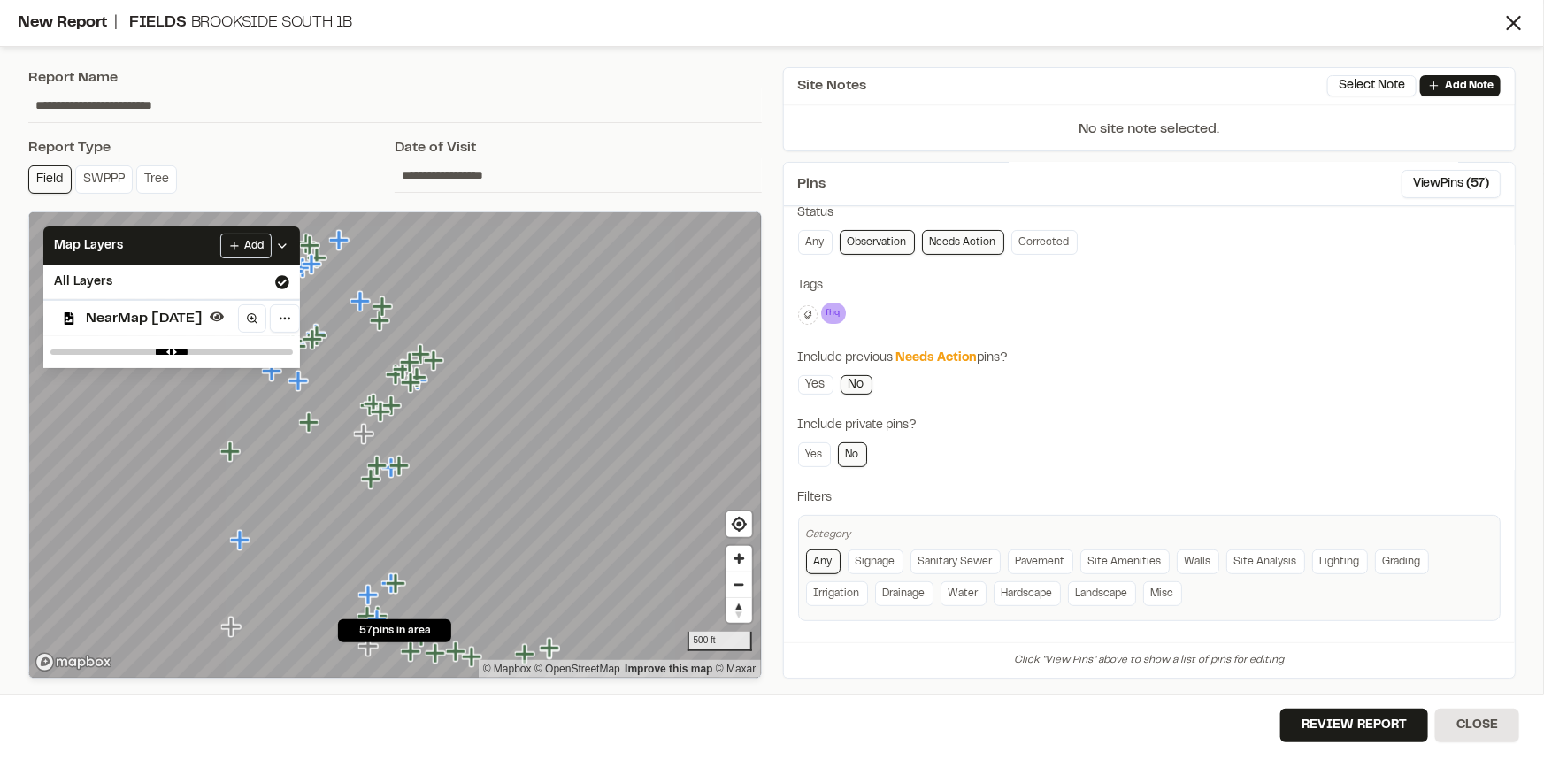
click at [1068, 319] on div "fhq Delete Delete Tag Are you sure you want to delete this tag? fhq The tag wil…" at bounding box center [1149, 315] width 703 height 25
click at [1160, 594] on link "Misc" at bounding box center [1162, 593] width 39 height 25
click at [1379, 562] on link "Grading" at bounding box center [1402, 561] width 54 height 25
click at [1314, 554] on link "Lighting" at bounding box center [1340, 561] width 56 height 25
click at [1142, 390] on div "**********" at bounding box center [1149, 356] width 703 height 529
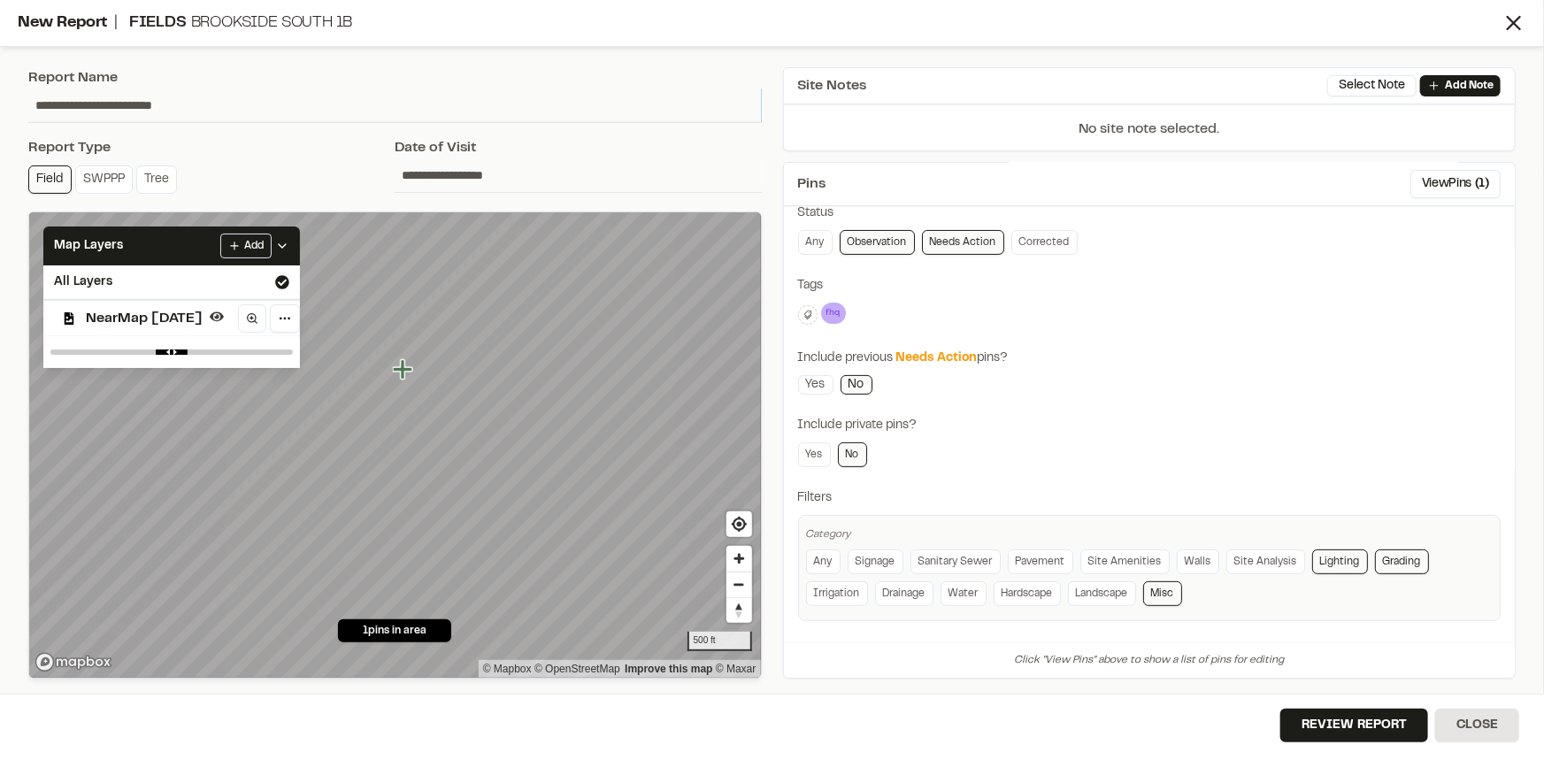
drag, startPoint x: 224, startPoint y: 103, endPoint x: 0, endPoint y: 88, distance: 224.4
click at [0, 88] on div "**********" at bounding box center [772, 380] width 1544 height 760
type input "**********"
click at [1315, 720] on button "Review Report" at bounding box center [1354, 726] width 148 height 34
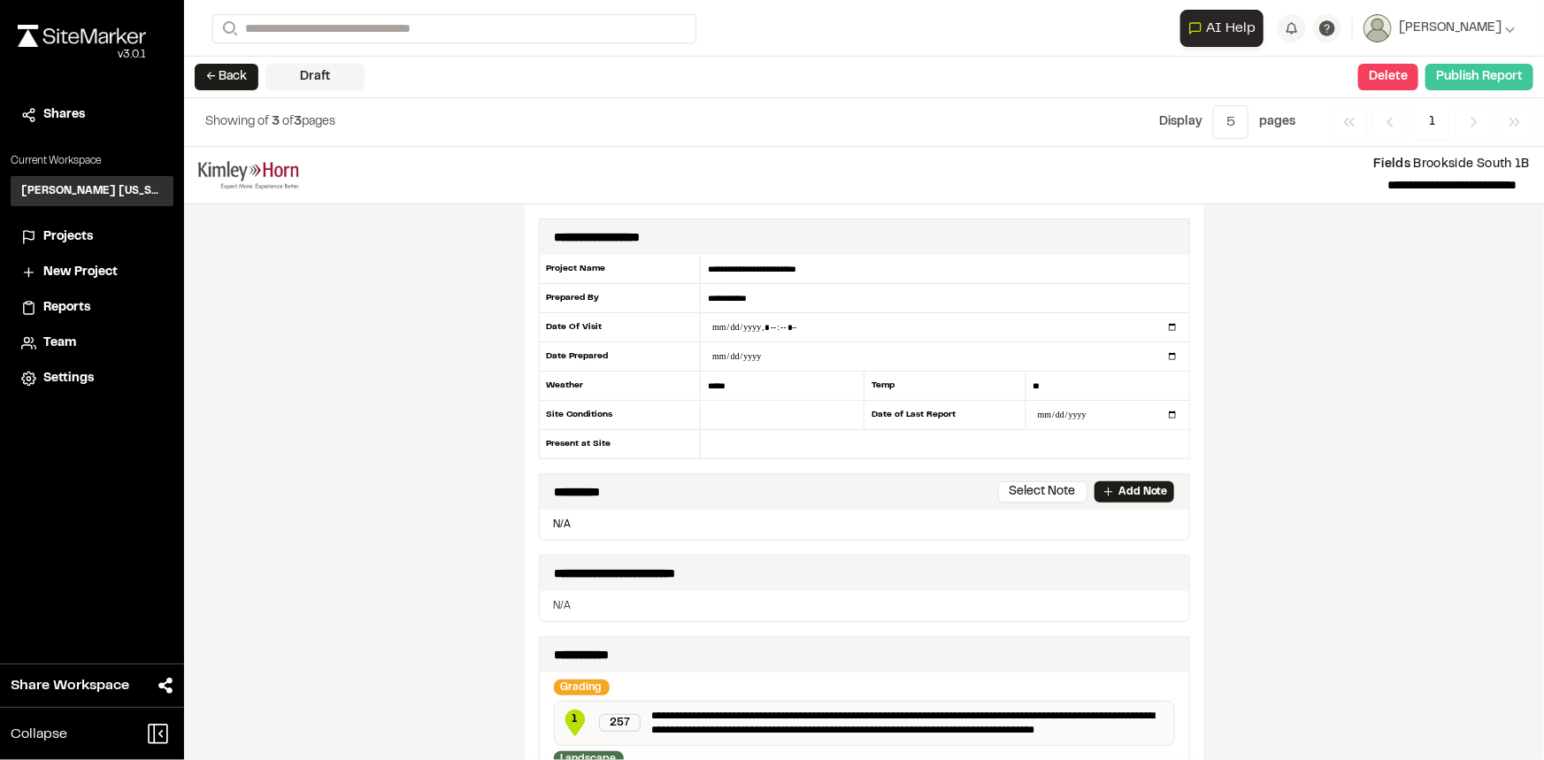
click at [1487, 77] on button "Publish Report" at bounding box center [1479, 77] width 108 height 27
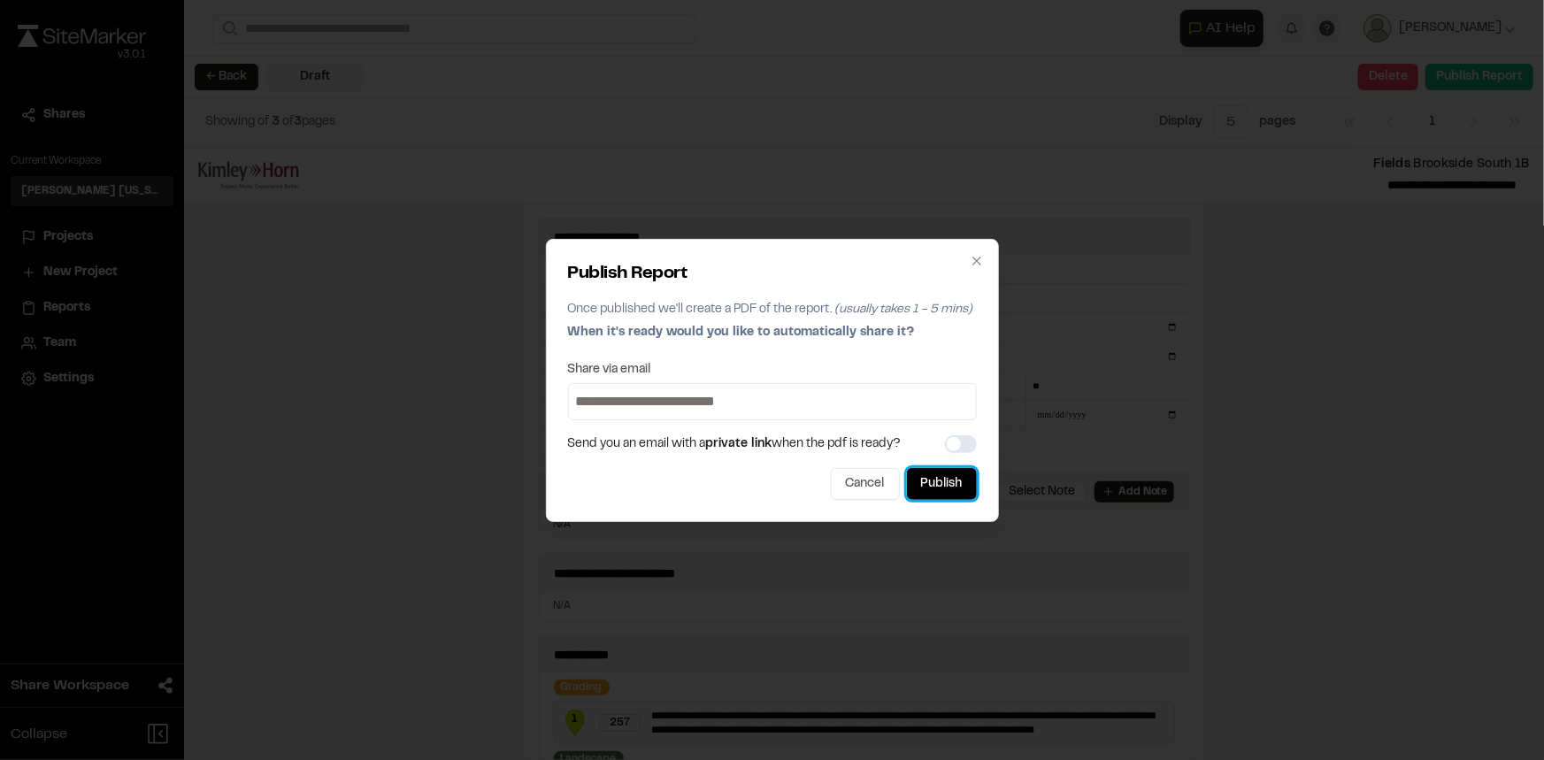
click at [932, 480] on button "Publish" at bounding box center [942, 484] width 70 height 32
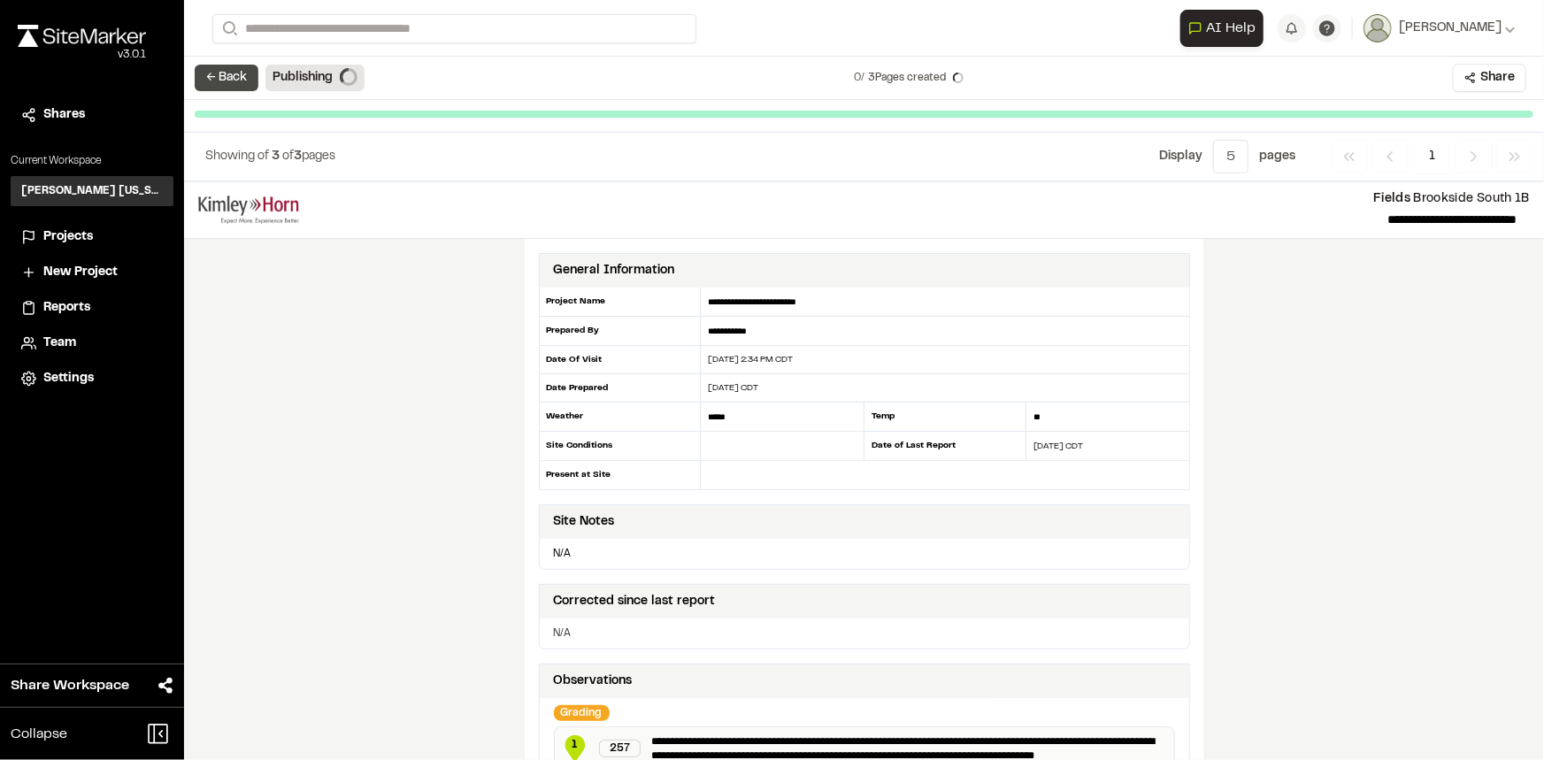
click at [225, 81] on button "← Back" at bounding box center [227, 78] width 64 height 27
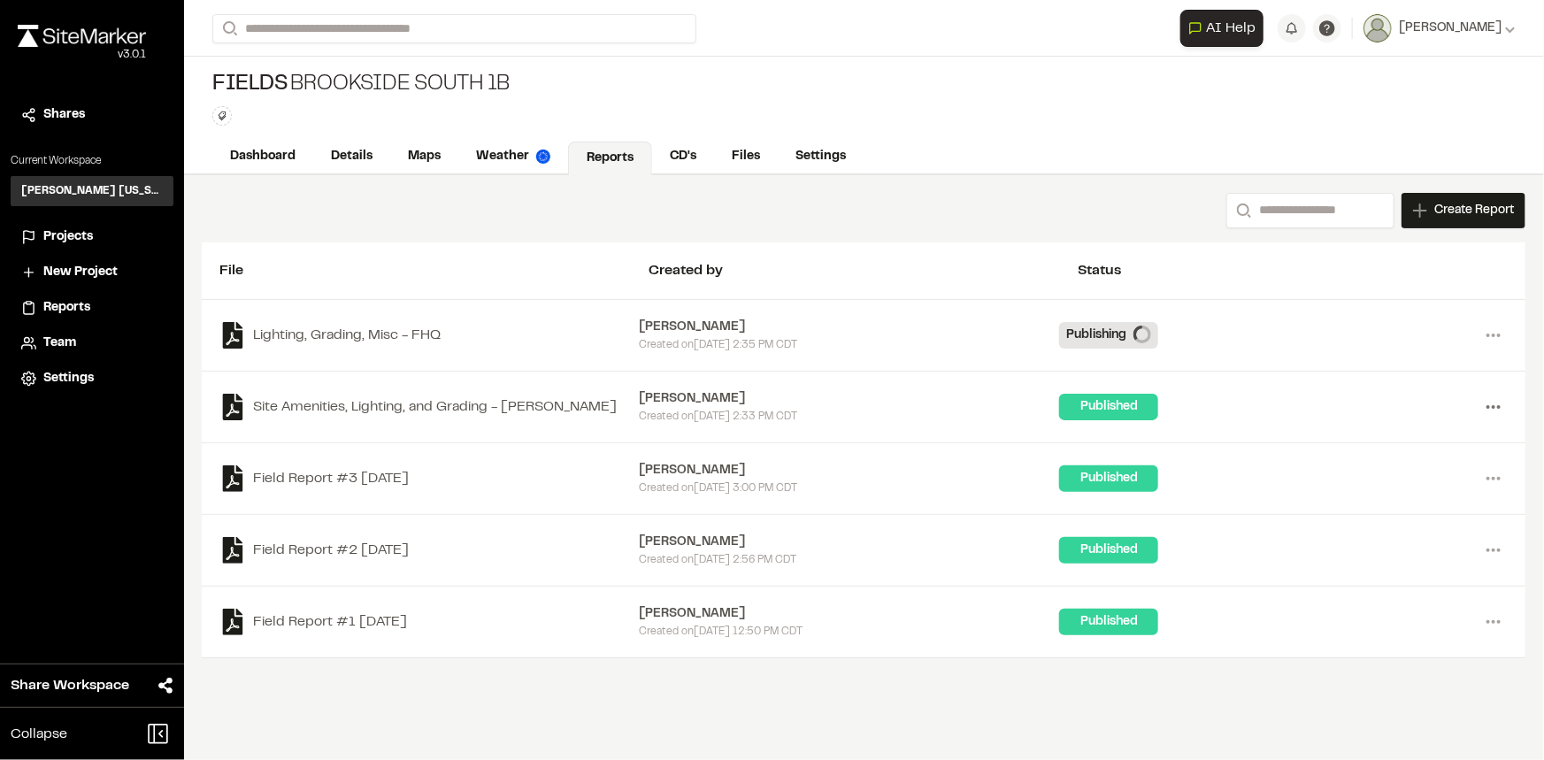
click at [1489, 409] on icon at bounding box center [1493, 407] width 28 height 28
click at [1383, 522] on link "Delete" at bounding box center [1430, 524] width 154 height 27
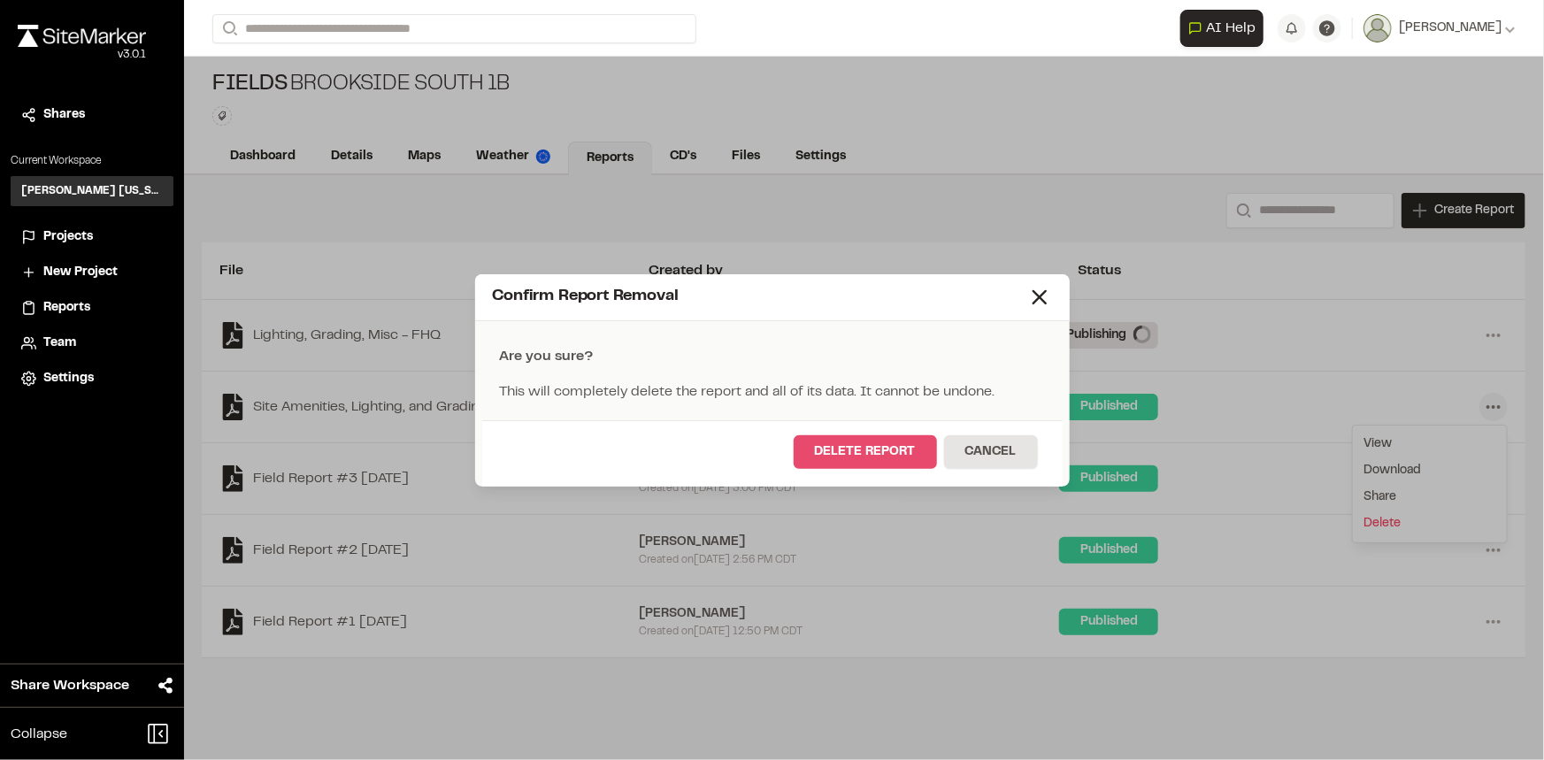
click at [849, 442] on button "Delete Report" at bounding box center [865, 452] width 143 height 34
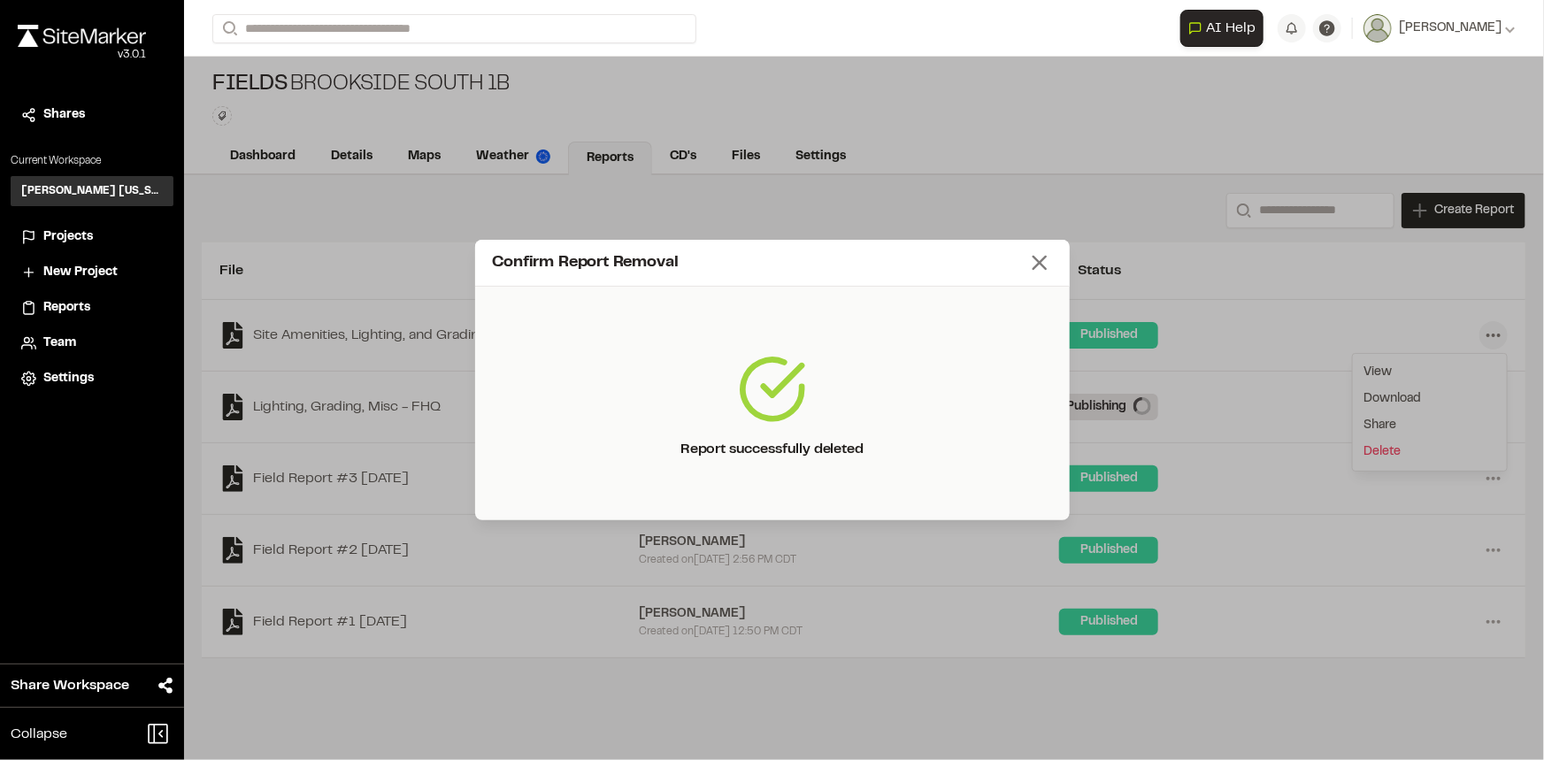
click at [1035, 257] on icon at bounding box center [1039, 262] width 25 height 25
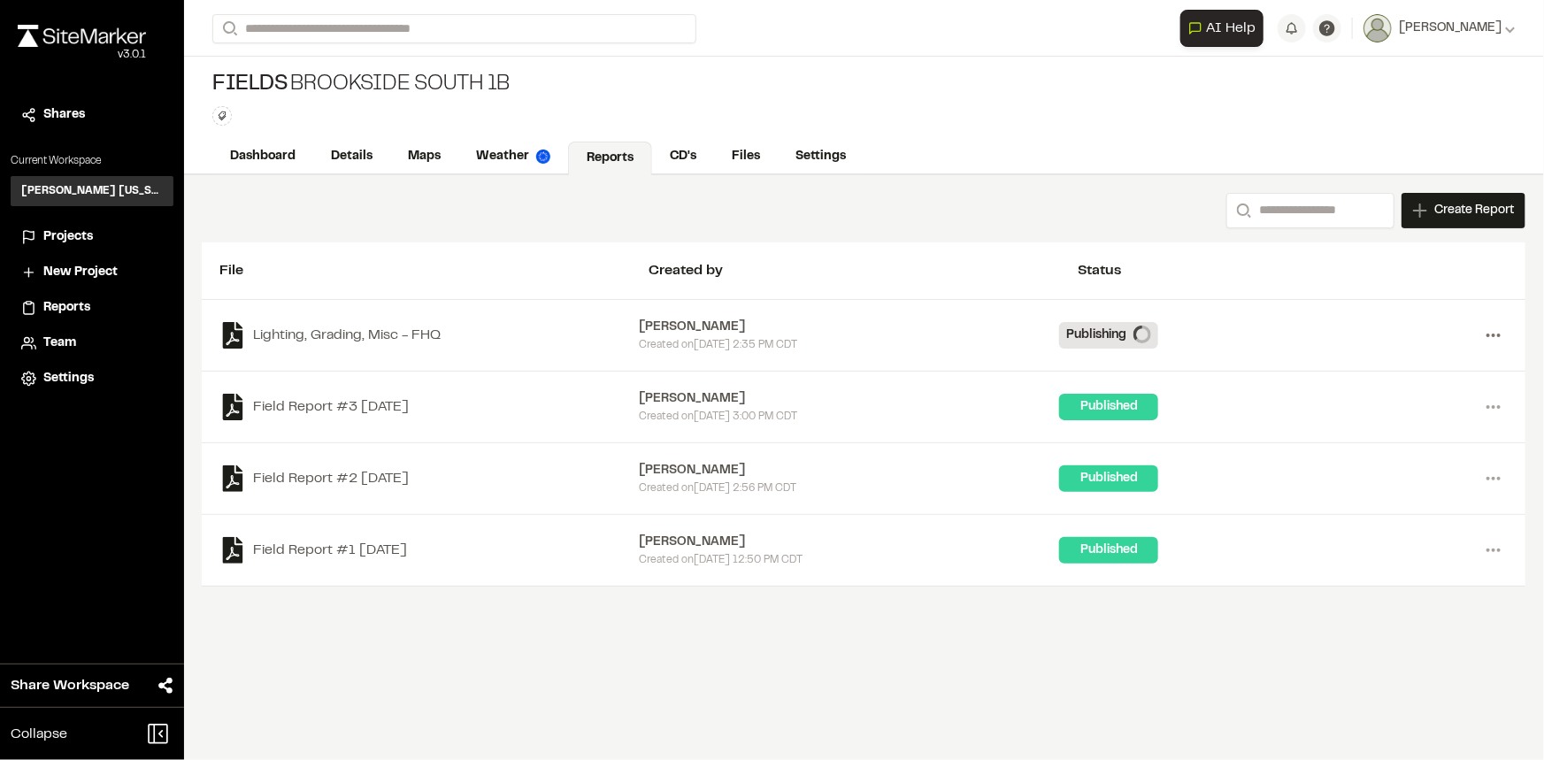
click at [1493, 331] on icon at bounding box center [1493, 335] width 28 height 28
click at [1384, 395] on link "Delete" at bounding box center [1430, 399] width 154 height 27
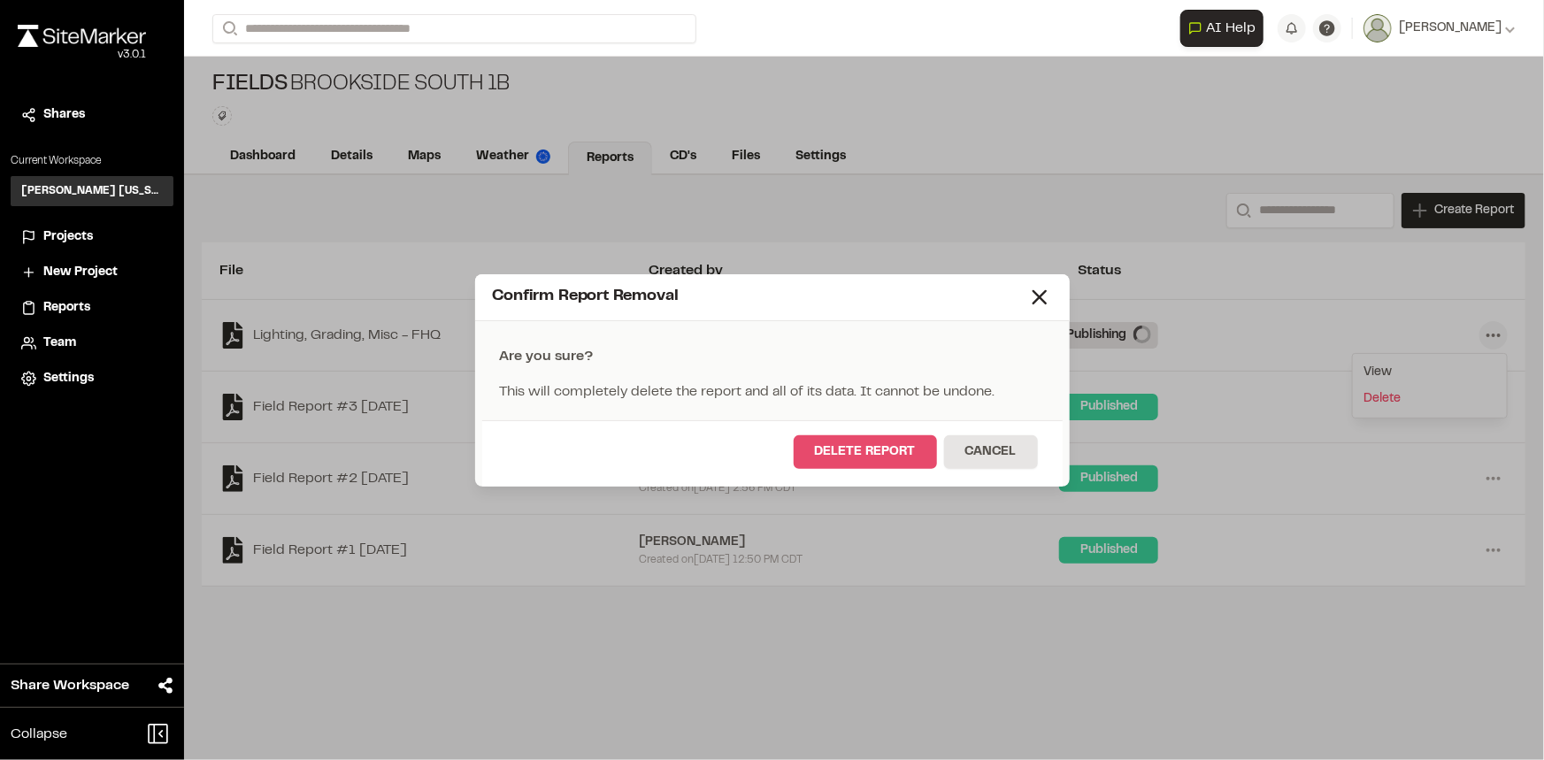
click at [875, 444] on button "Delete Report" at bounding box center [865, 452] width 143 height 34
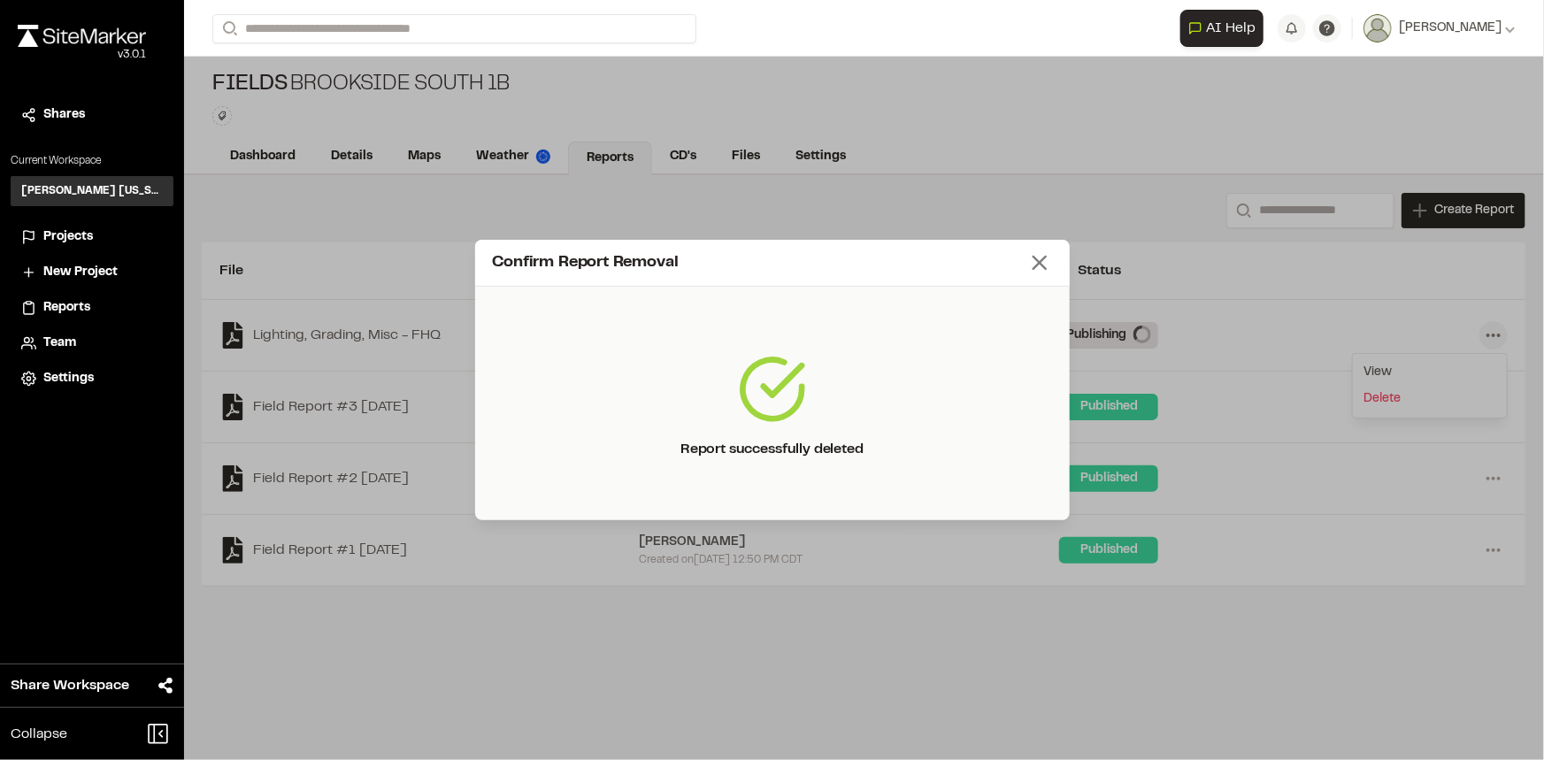
click at [1044, 263] on icon at bounding box center [1039, 262] width 25 height 25
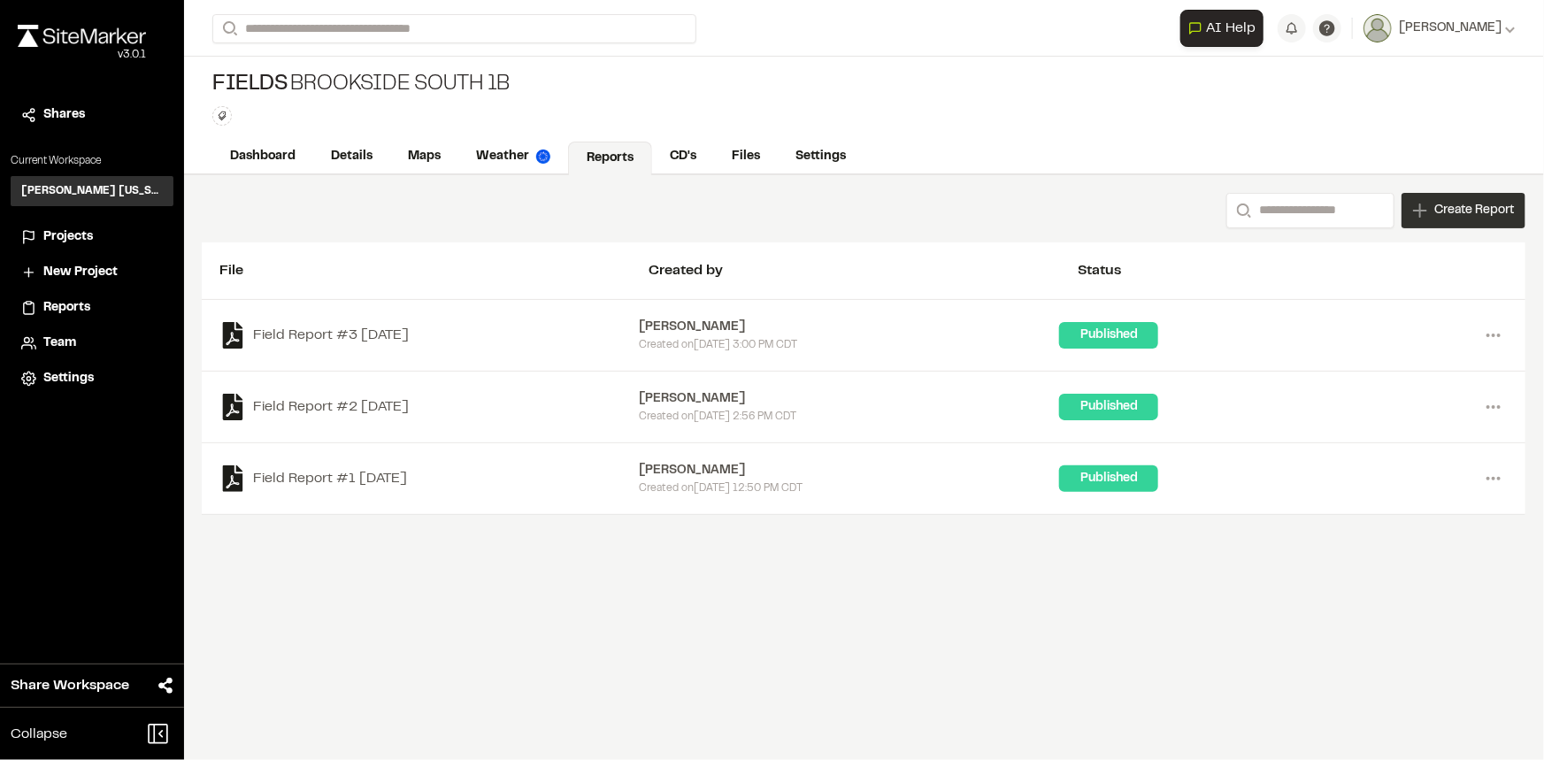
click at [1452, 213] on span "Create Report" at bounding box center [1474, 210] width 80 height 19
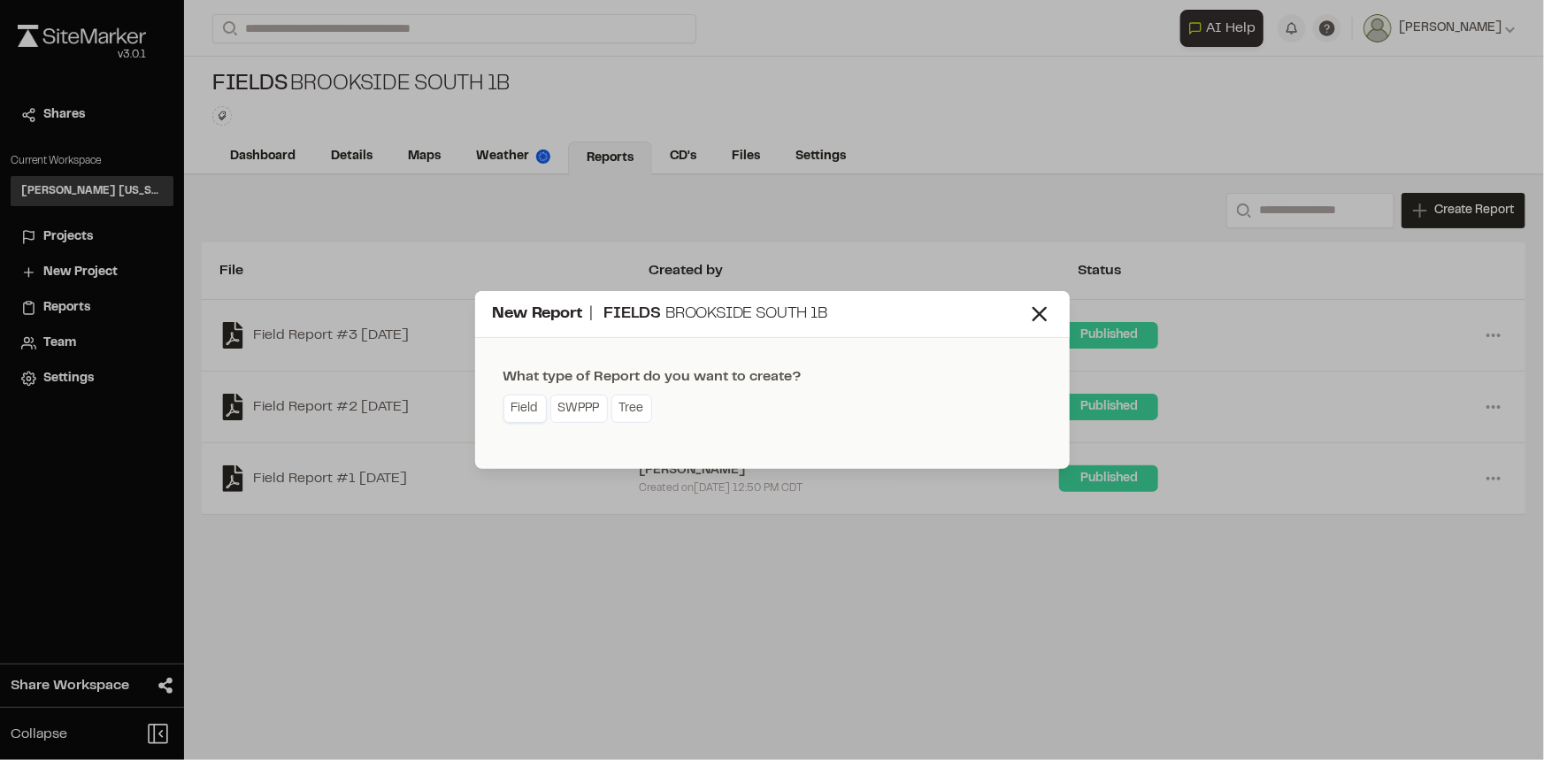
click at [513, 411] on link "Field" at bounding box center [524, 409] width 43 height 28
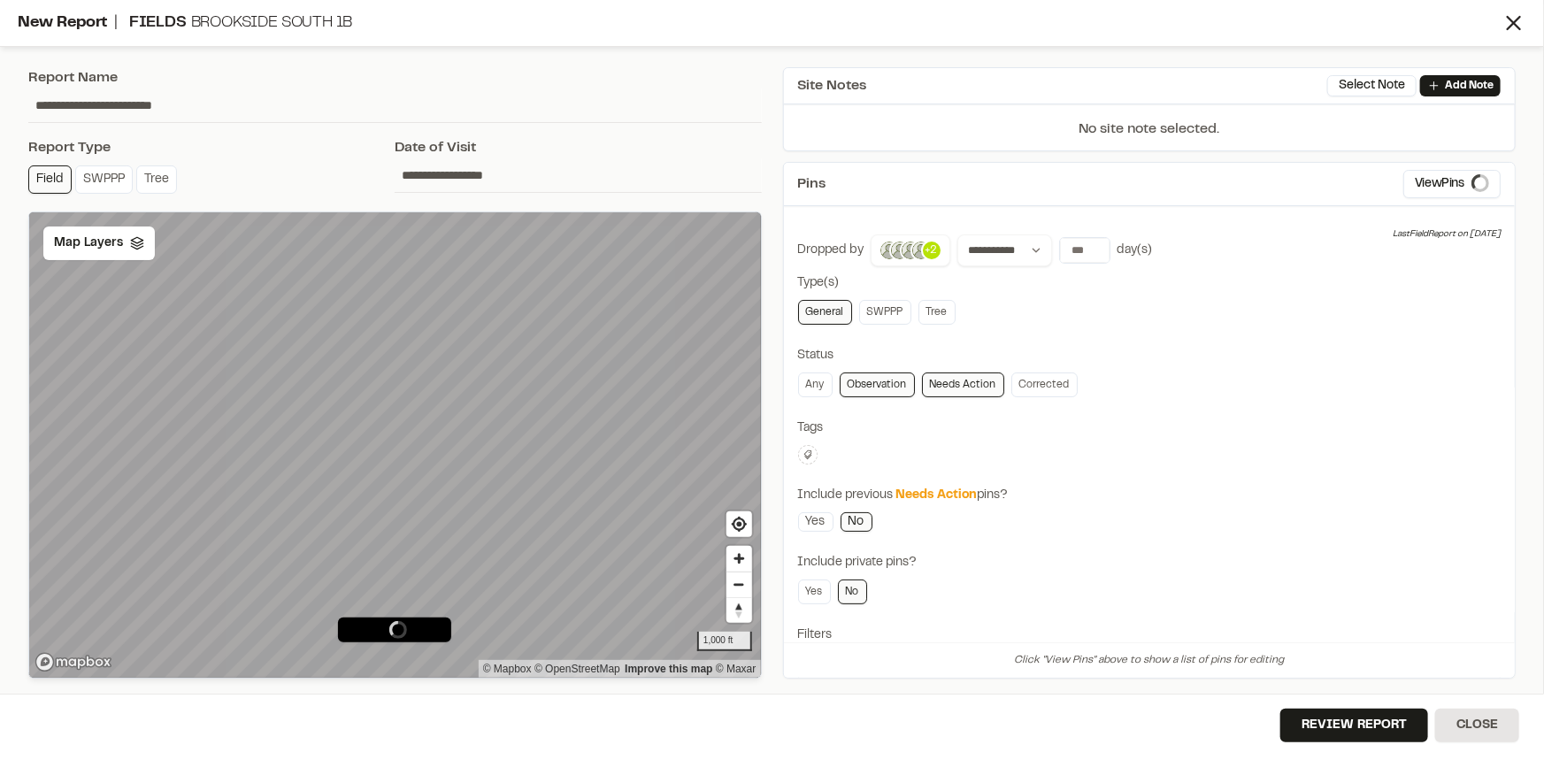
click at [809, 446] on button at bounding box center [807, 454] width 19 height 19
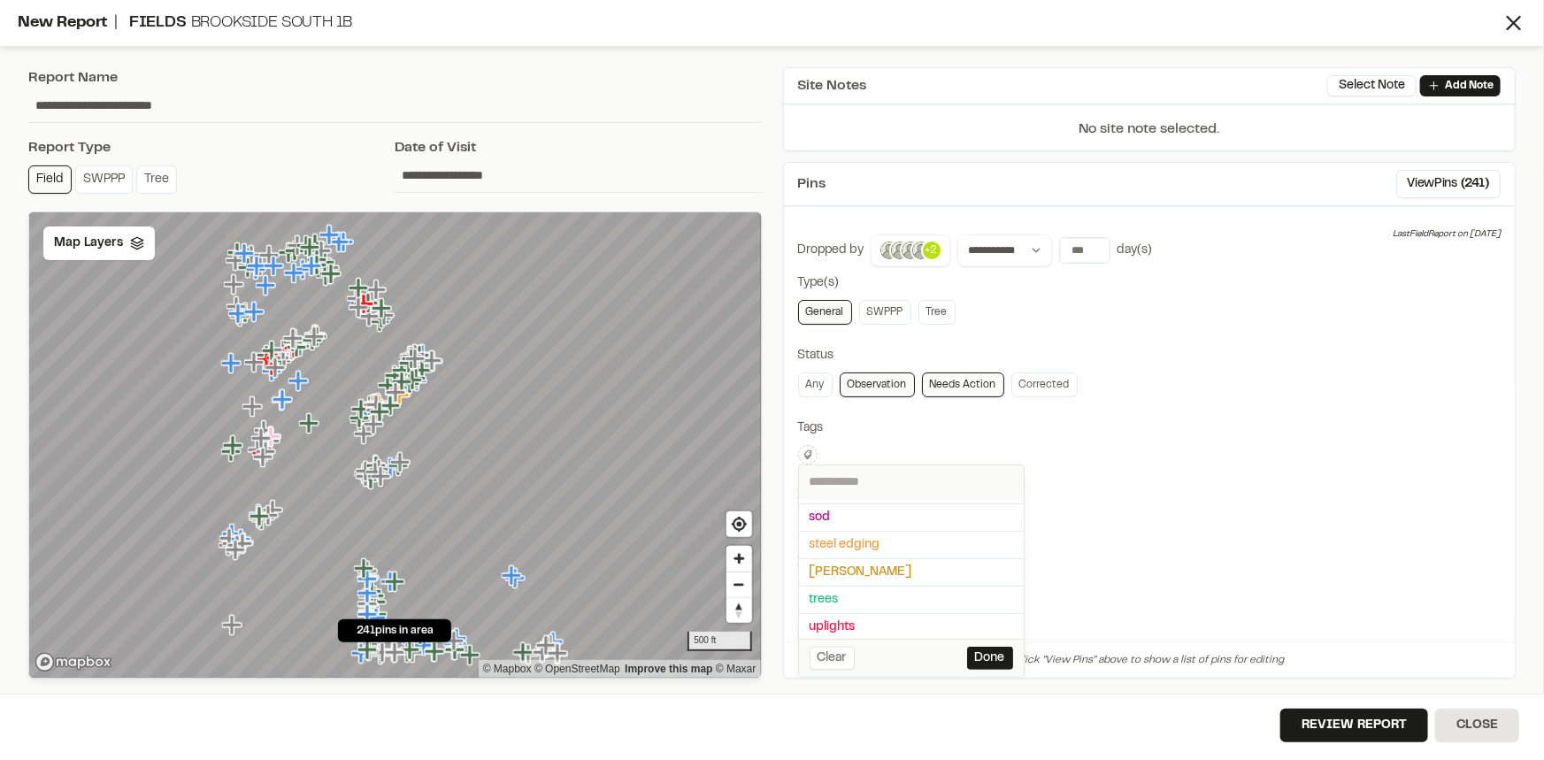
click at [865, 566] on span "taylor morrison" at bounding box center [912, 572] width 204 height 19
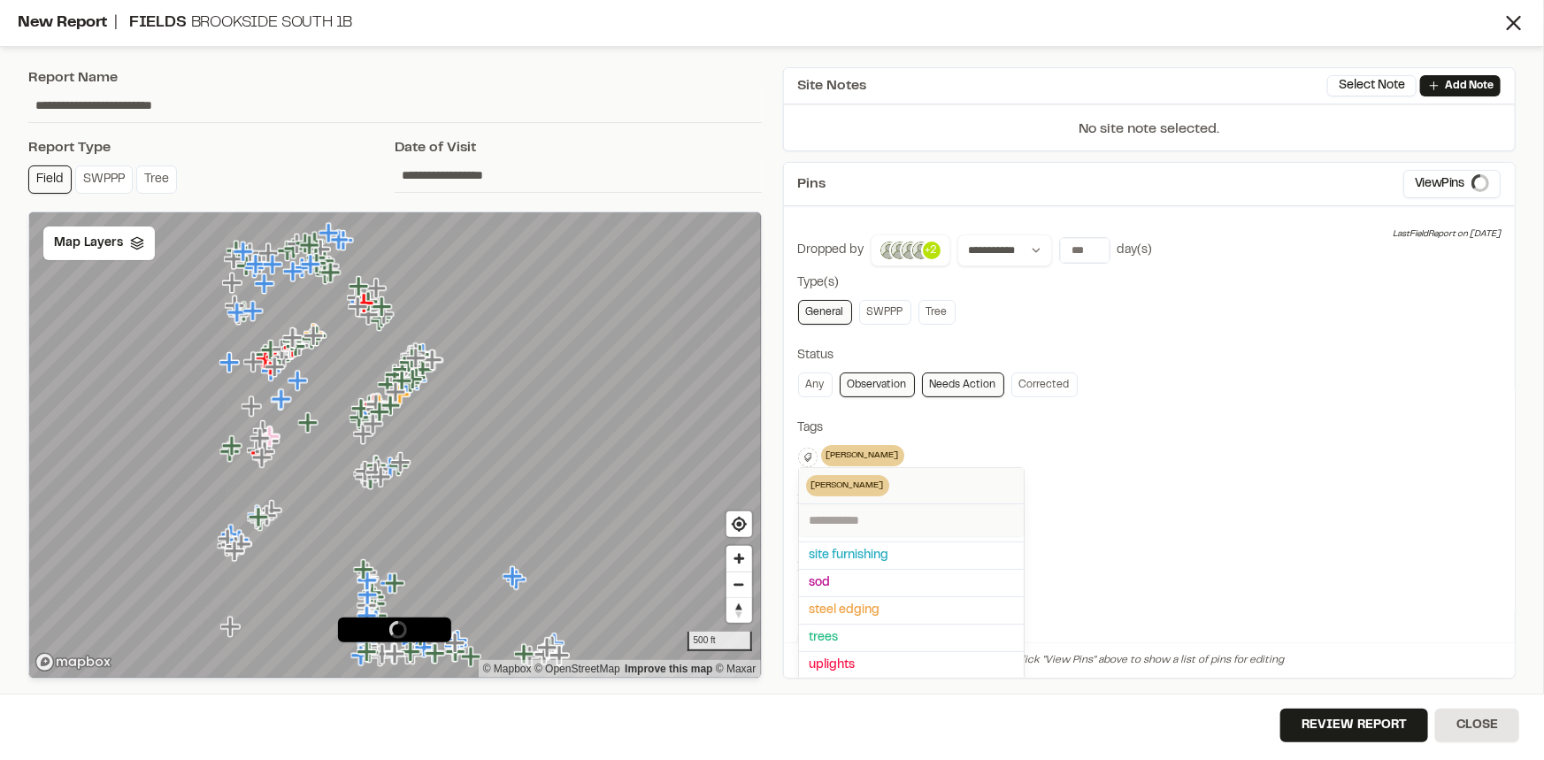
click at [1189, 491] on div at bounding box center [772, 380] width 1544 height 760
click at [93, 251] on span "Map Layers" at bounding box center [88, 243] width 69 height 19
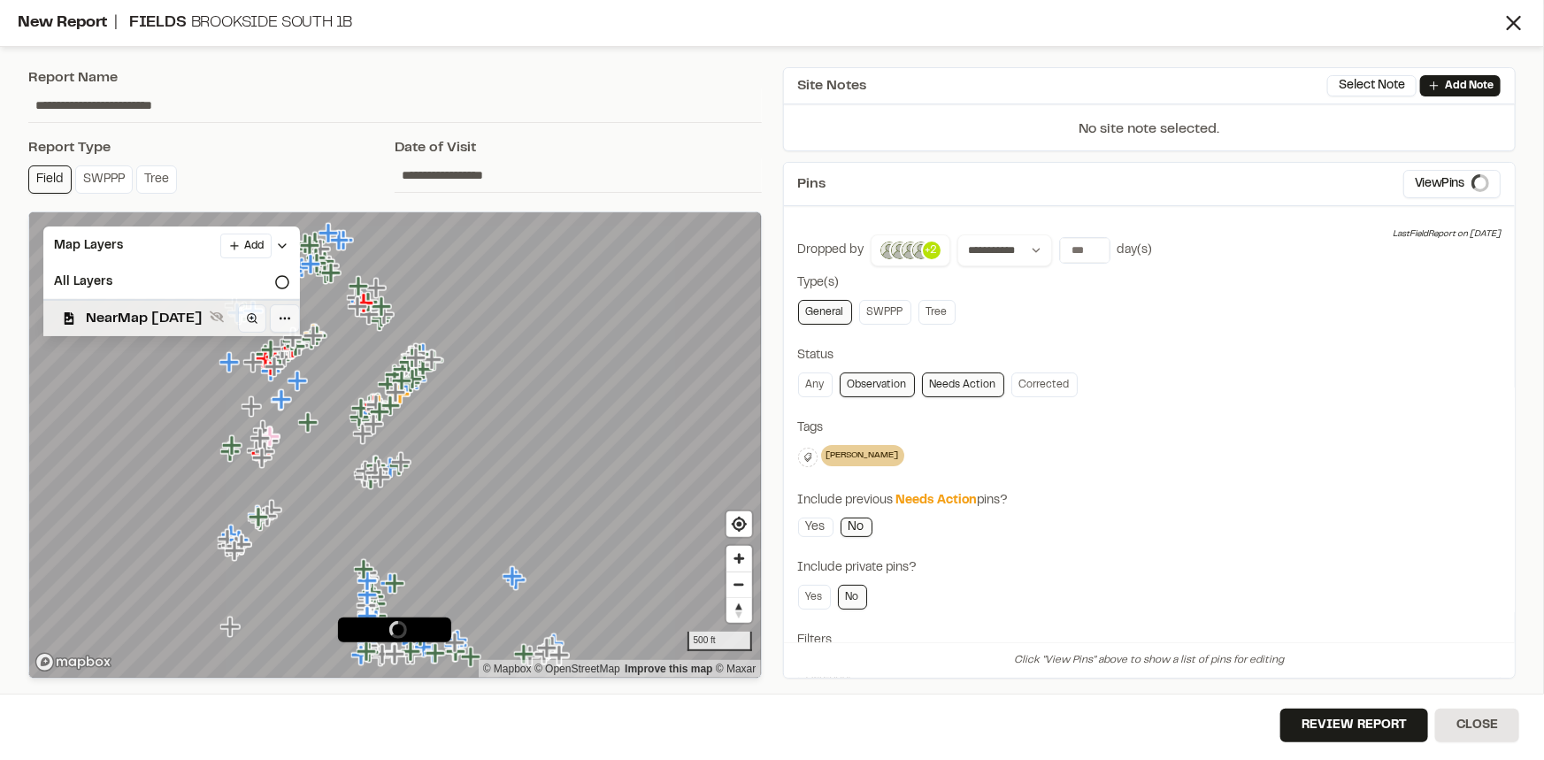
click at [142, 321] on span "NearMap 5/20/2025" at bounding box center [144, 318] width 117 height 21
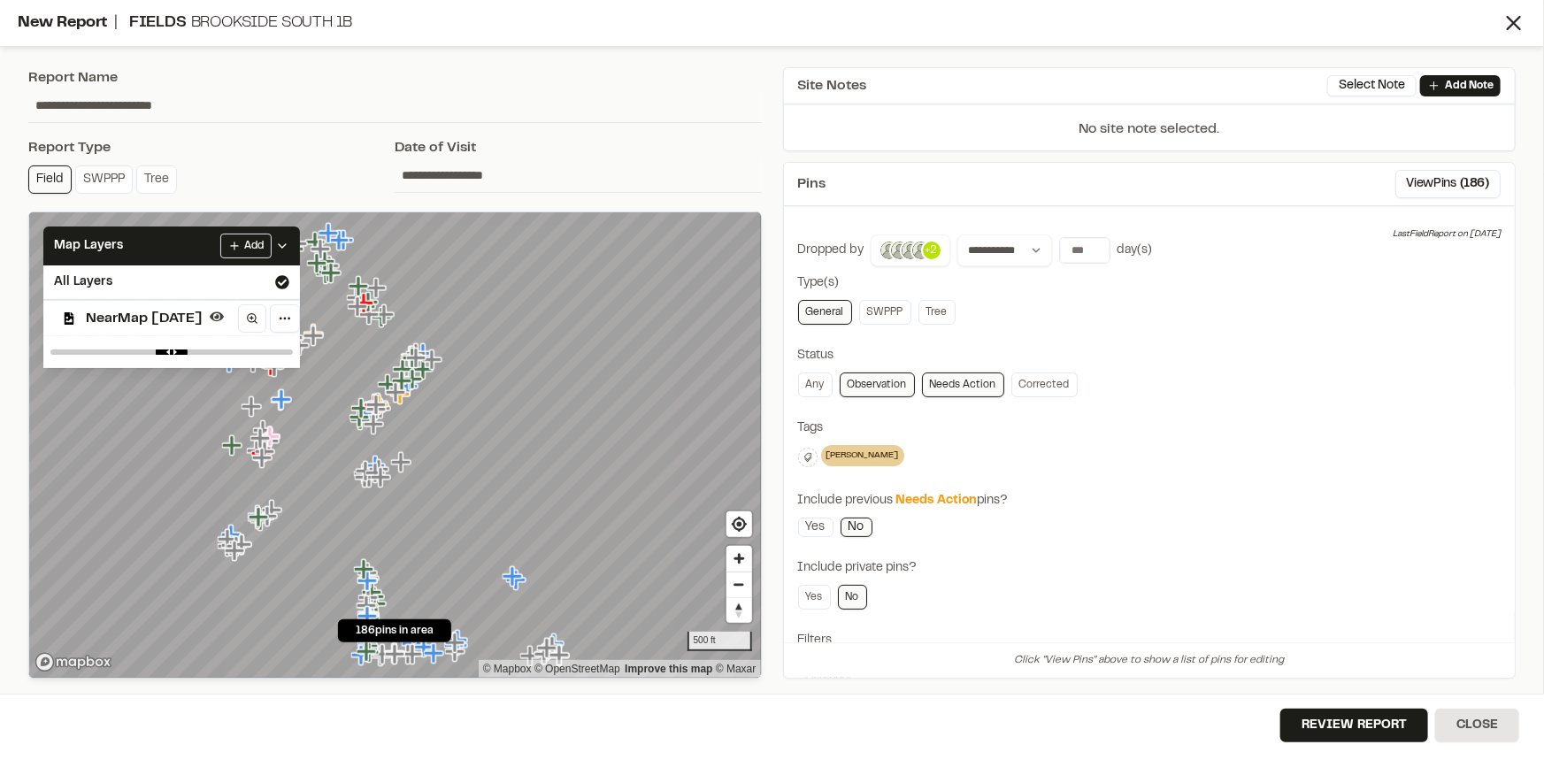
click at [1235, 378] on div "Any Observation Needs Action Corrected" at bounding box center [1149, 385] width 703 height 25
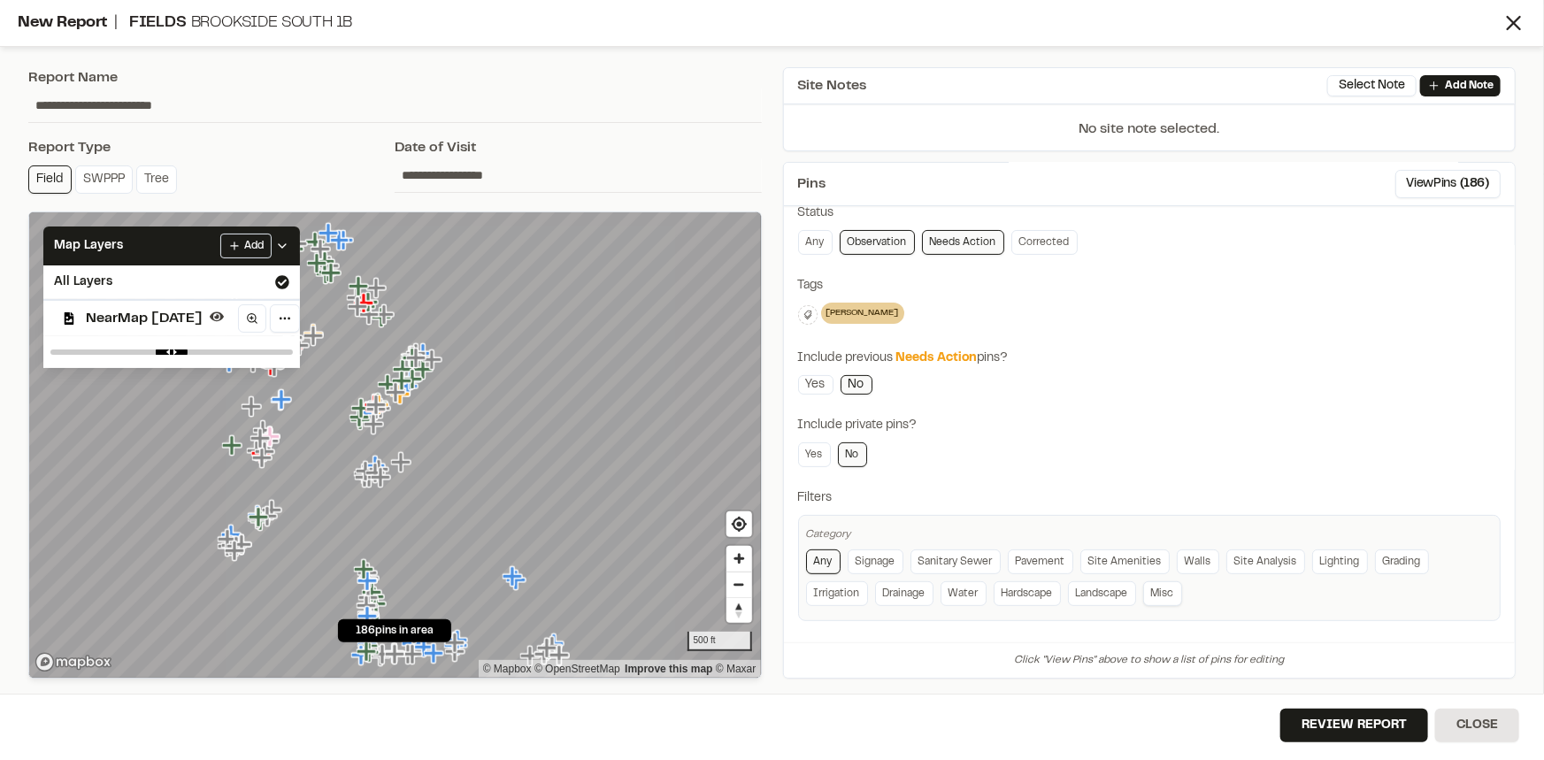
click at [1156, 589] on link "Misc" at bounding box center [1162, 593] width 39 height 25
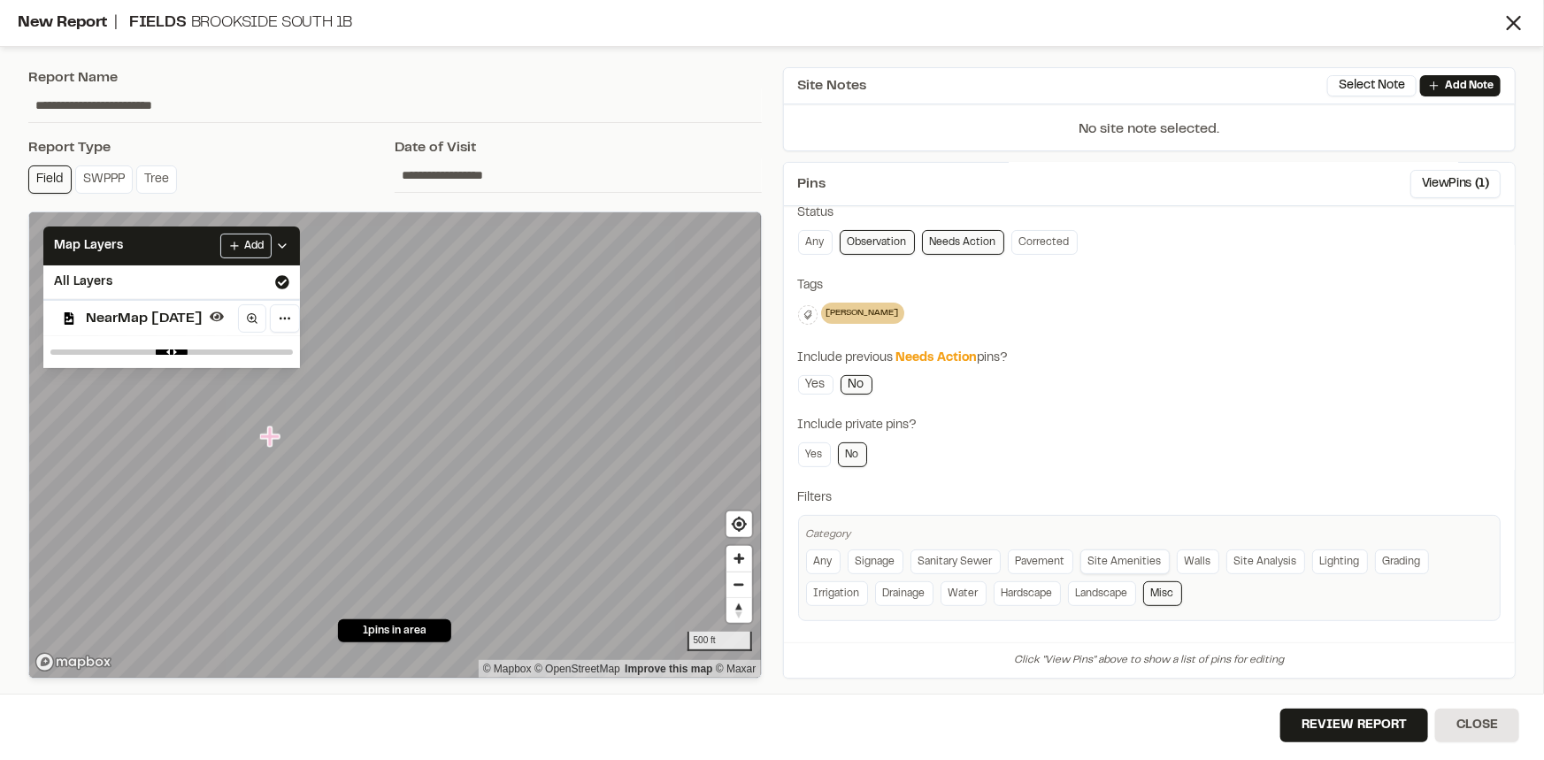
click at [1088, 549] on link "Site Amenities" at bounding box center [1124, 561] width 89 height 25
click at [1318, 556] on link "Lighting" at bounding box center [1340, 561] width 56 height 25
drag, startPoint x: 87, startPoint y: 87, endPoint x: 0, endPoint y: 100, distance: 87.7
click at [0, 100] on div "**********" at bounding box center [772, 380] width 1544 height 760
type input "**********"
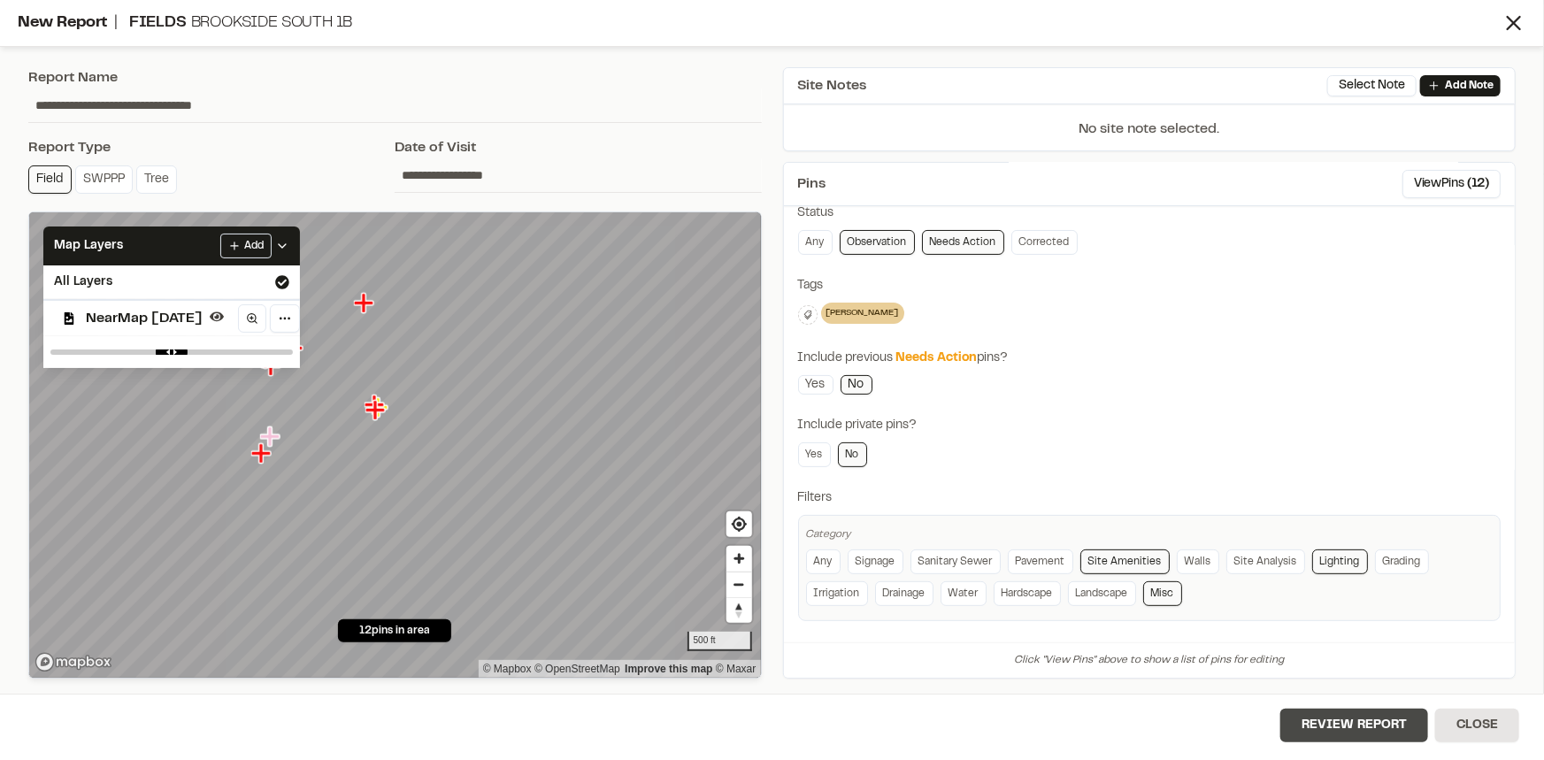
click at [1332, 721] on button "Review Report" at bounding box center [1354, 726] width 148 height 34
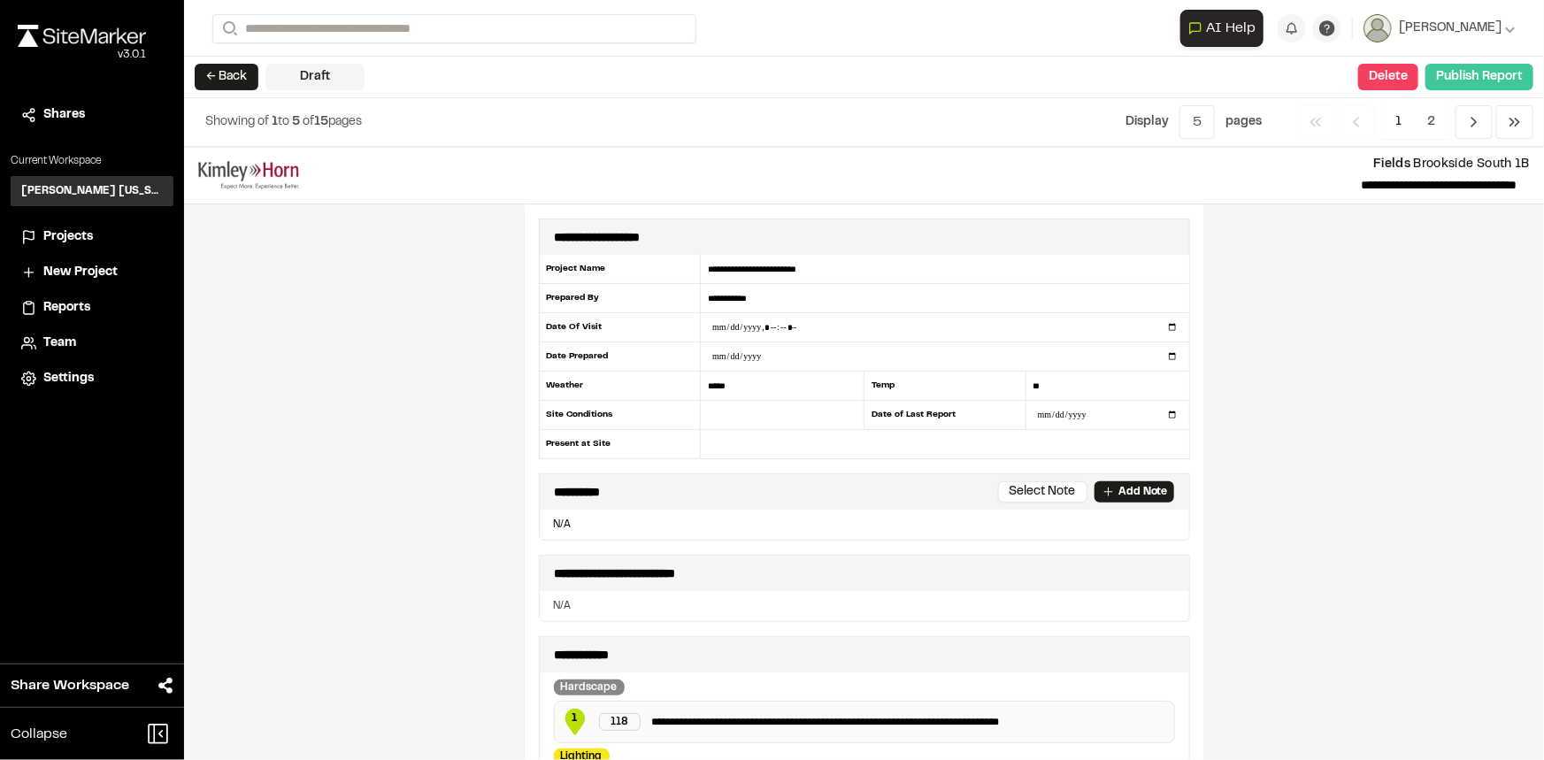
click at [1504, 77] on button "Publish Report" at bounding box center [1479, 77] width 108 height 27
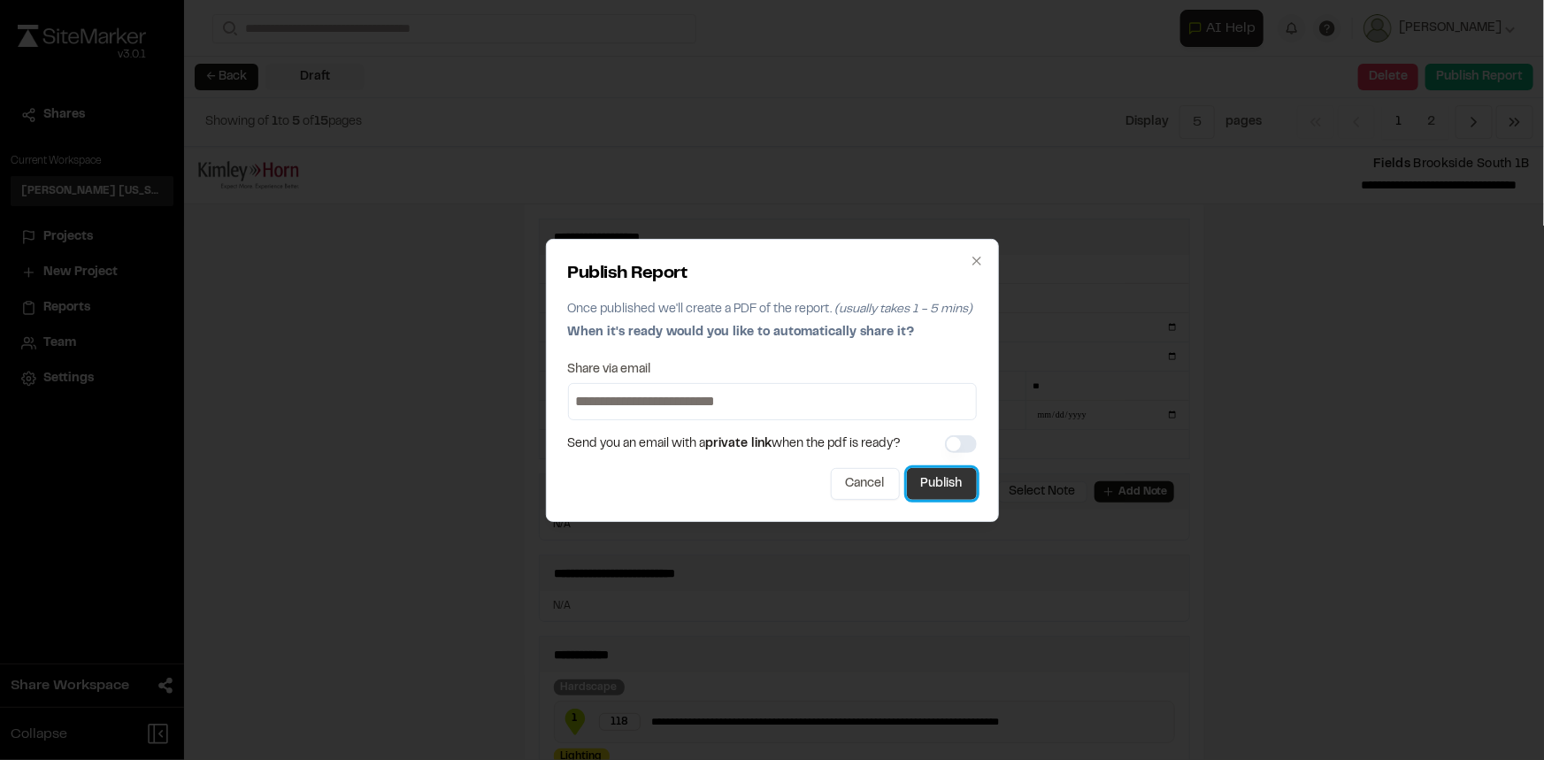
click at [957, 478] on button "Publish" at bounding box center [942, 484] width 70 height 32
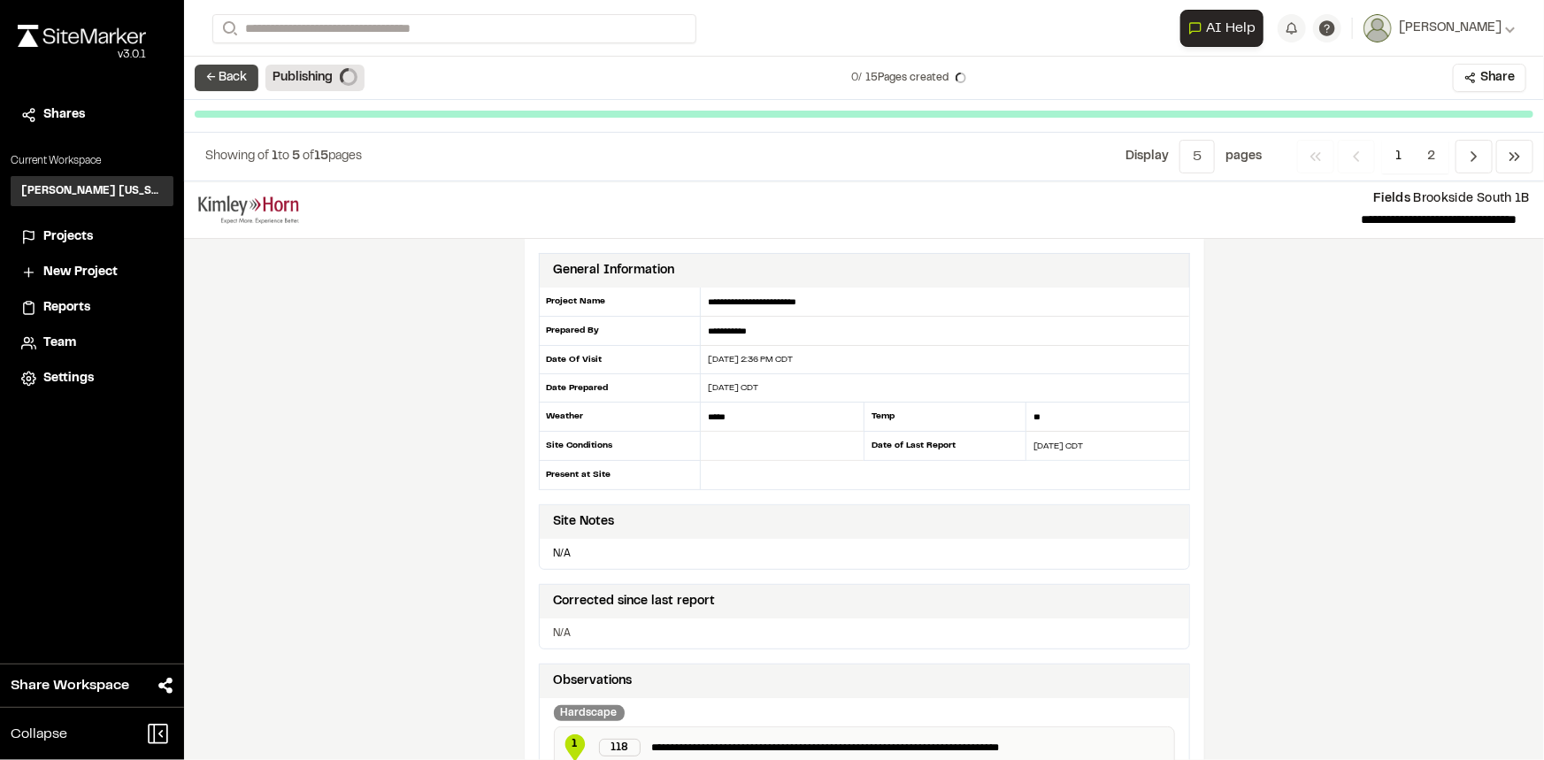
click at [229, 74] on button "← Back" at bounding box center [227, 78] width 64 height 27
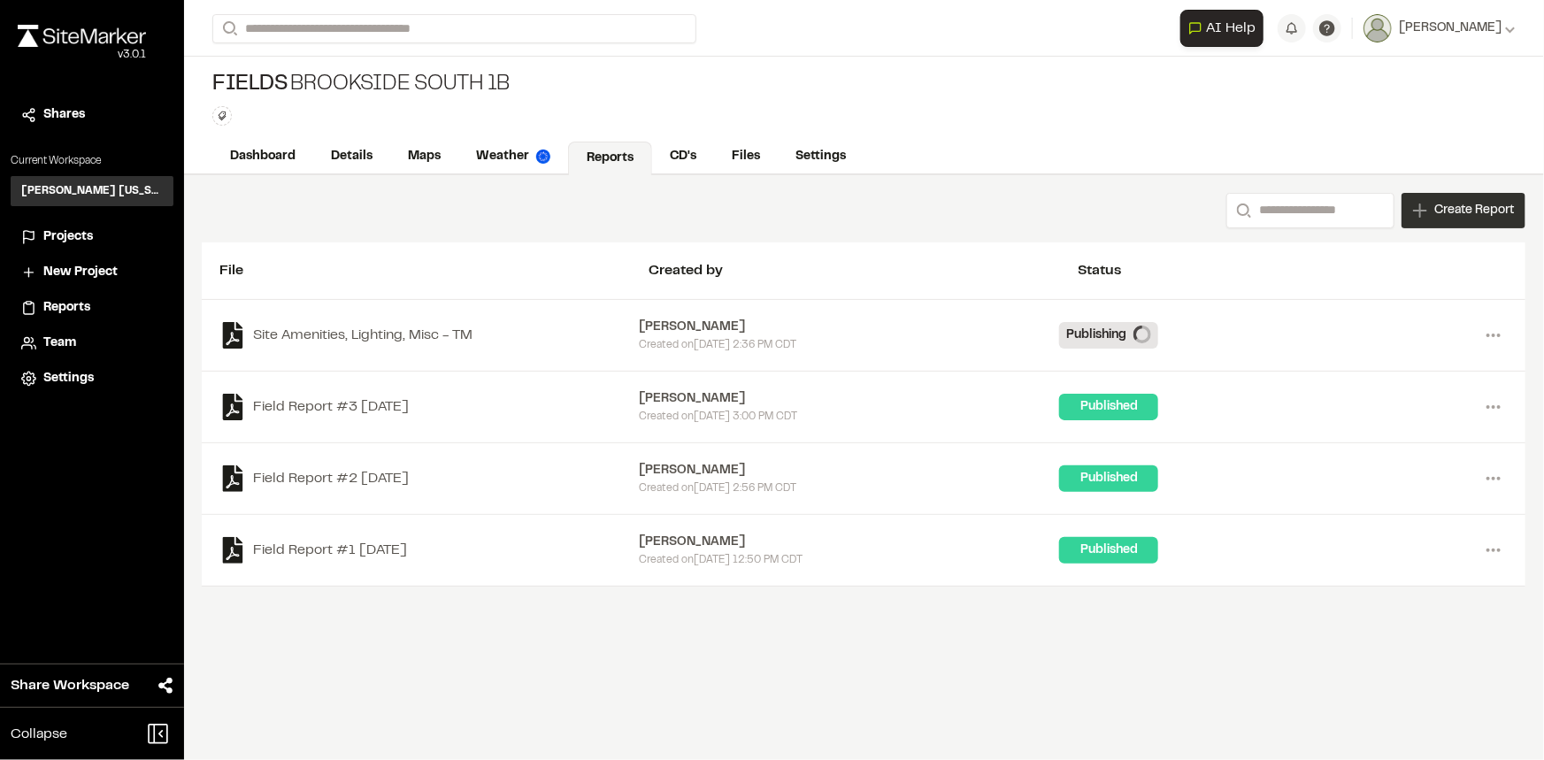
click at [1451, 211] on span "Create Report" at bounding box center [1474, 210] width 80 height 19
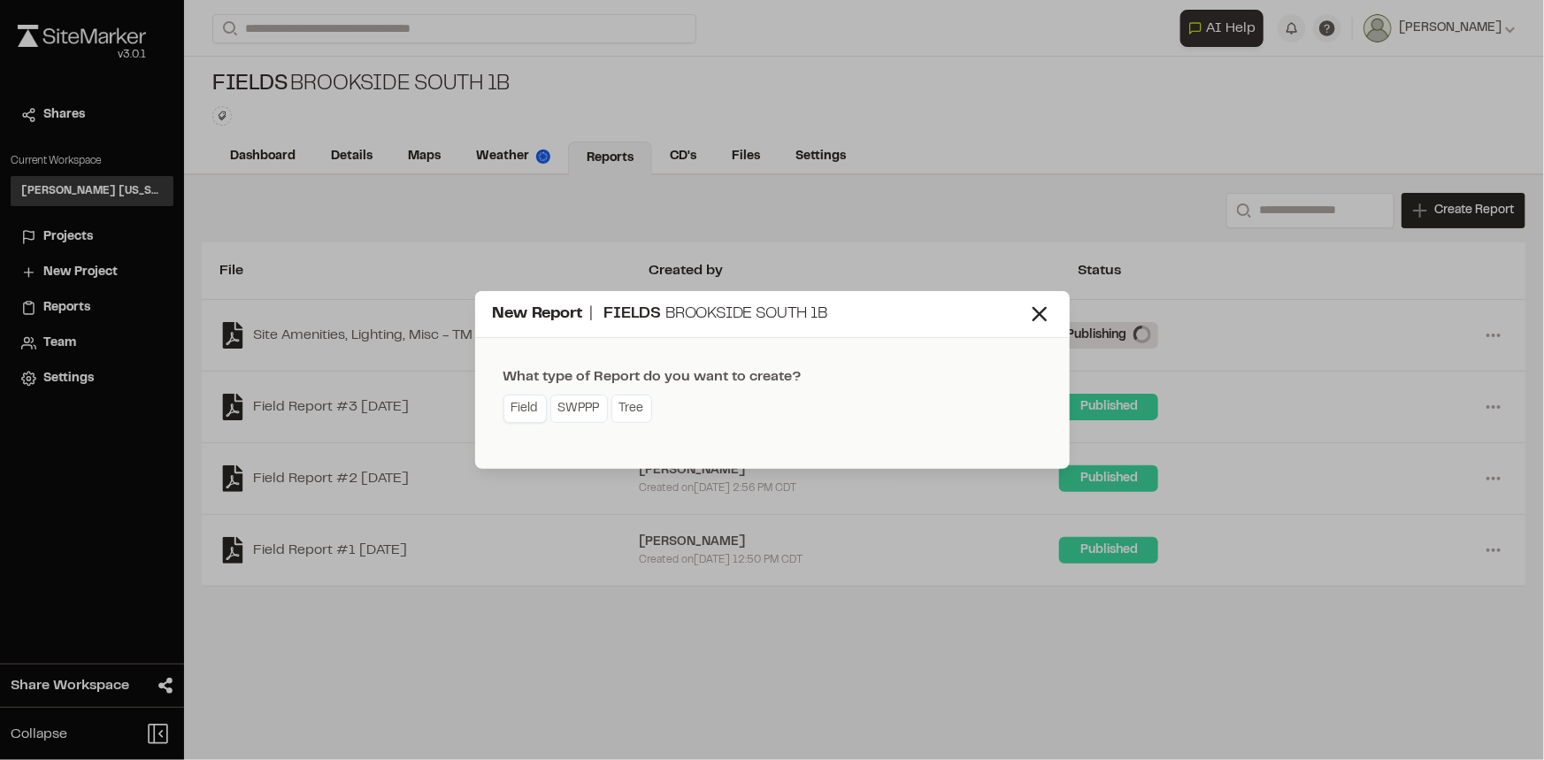
click at [520, 405] on link "Field" at bounding box center [524, 409] width 43 height 28
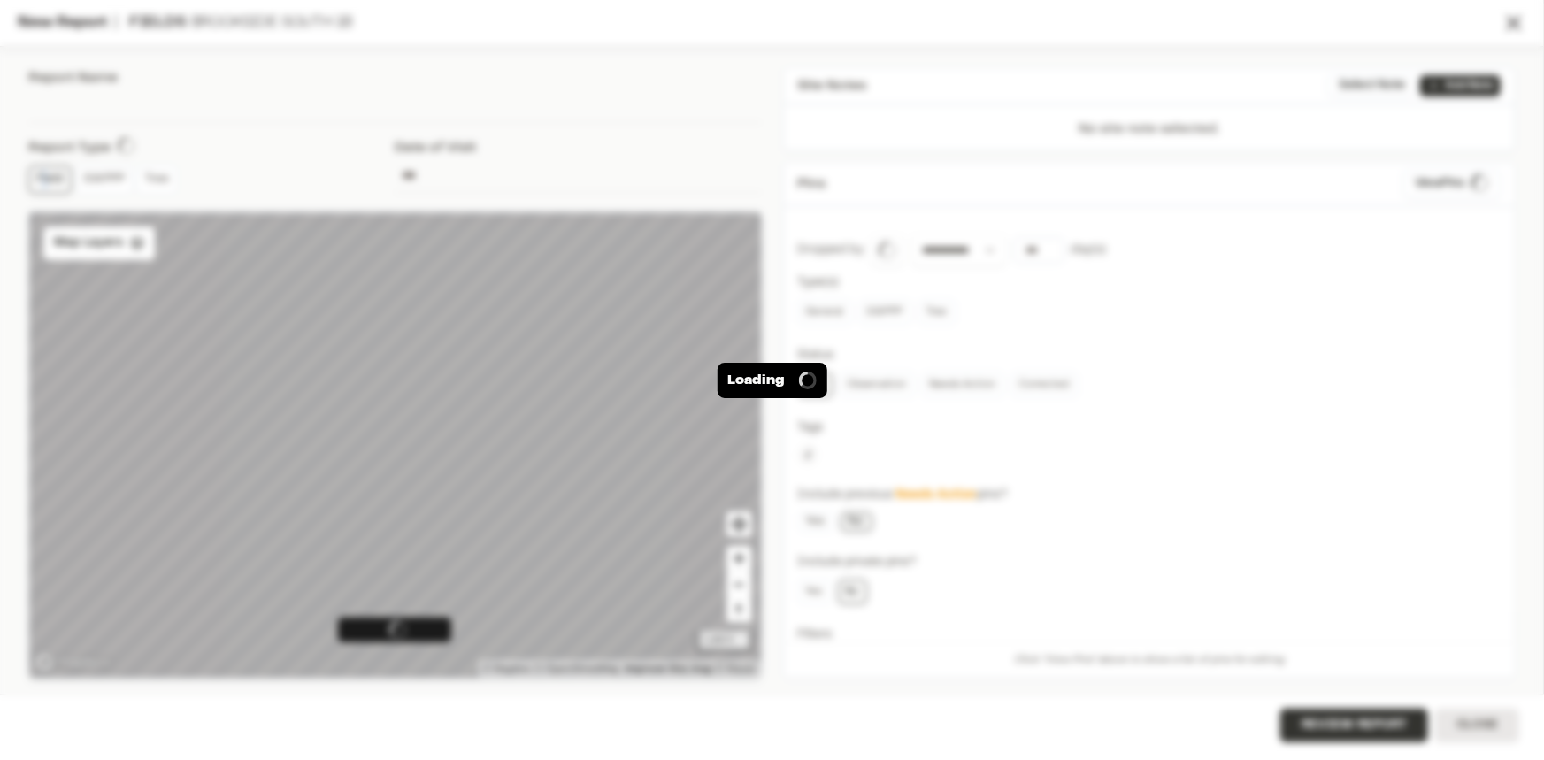
type input "**********"
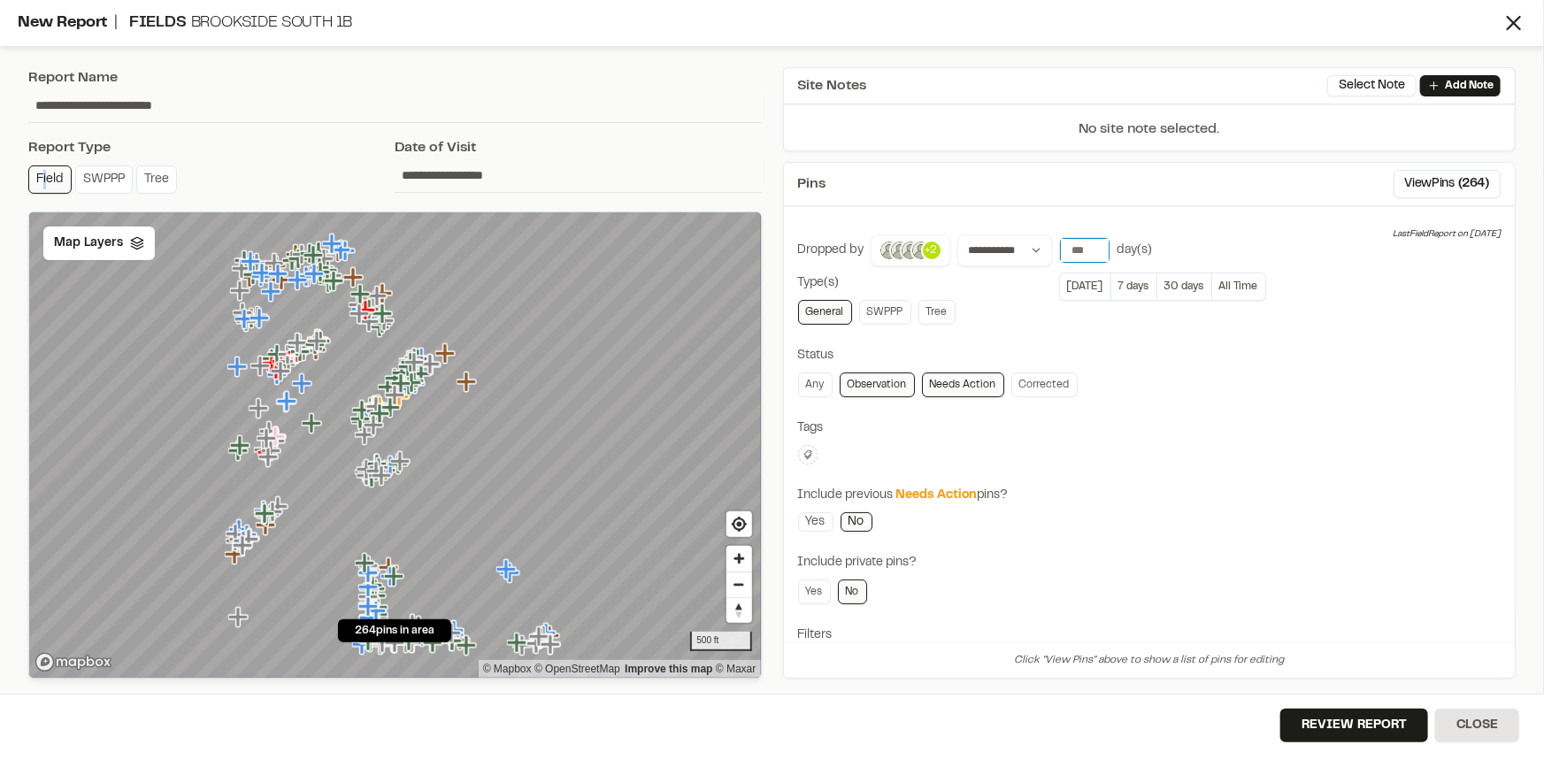
click at [1080, 253] on input "number" at bounding box center [1085, 250] width 50 height 25
drag, startPoint x: 1083, startPoint y: 253, endPoint x: 1051, endPoint y: 255, distance: 31.9
click at [1051, 255] on div "**********" at bounding box center [1051, 250] width 203 height 32
click at [1095, 248] on input "*" at bounding box center [1085, 250] width 50 height 25
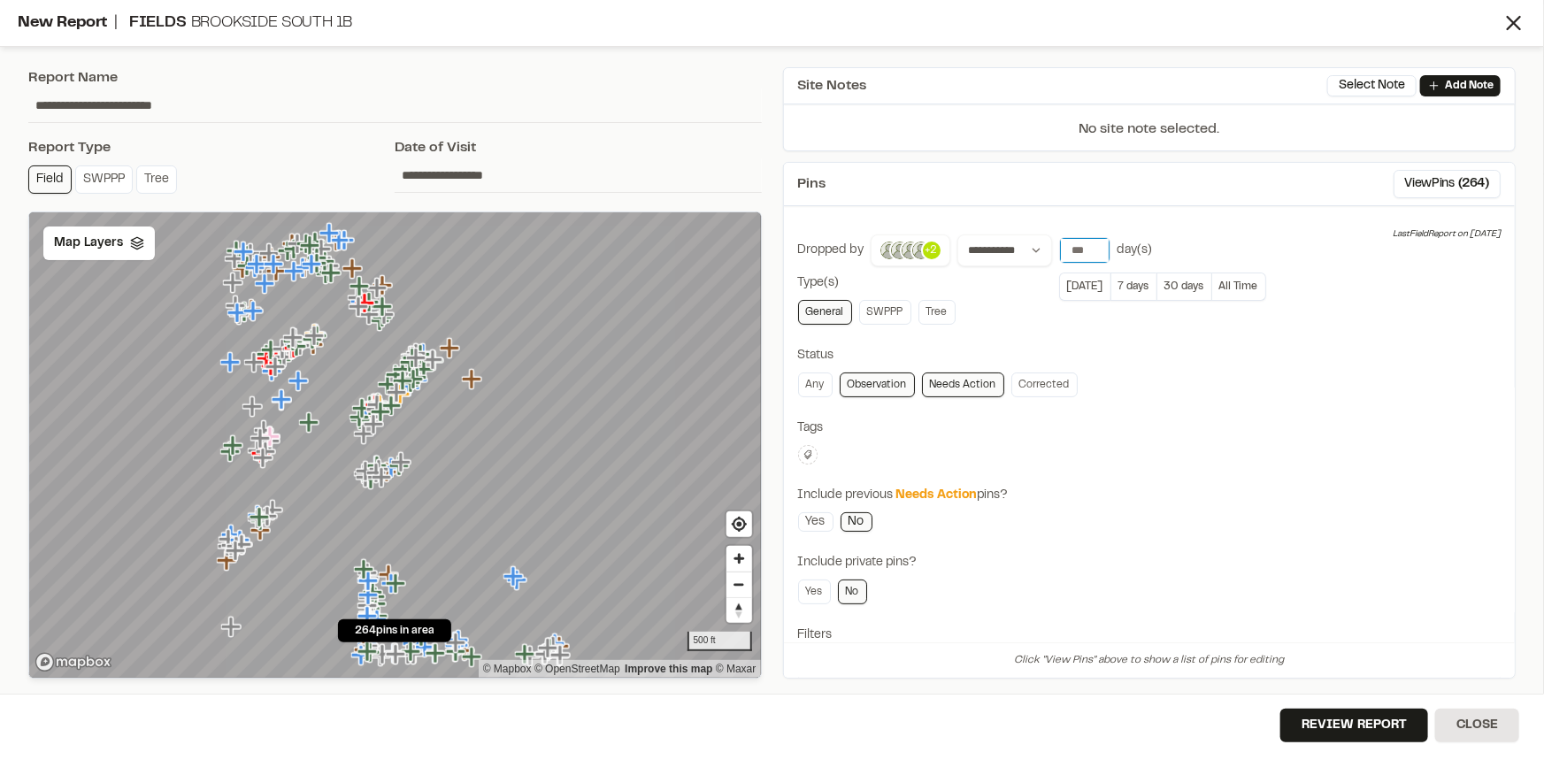
click at [1095, 248] on input "*" at bounding box center [1085, 250] width 50 height 25
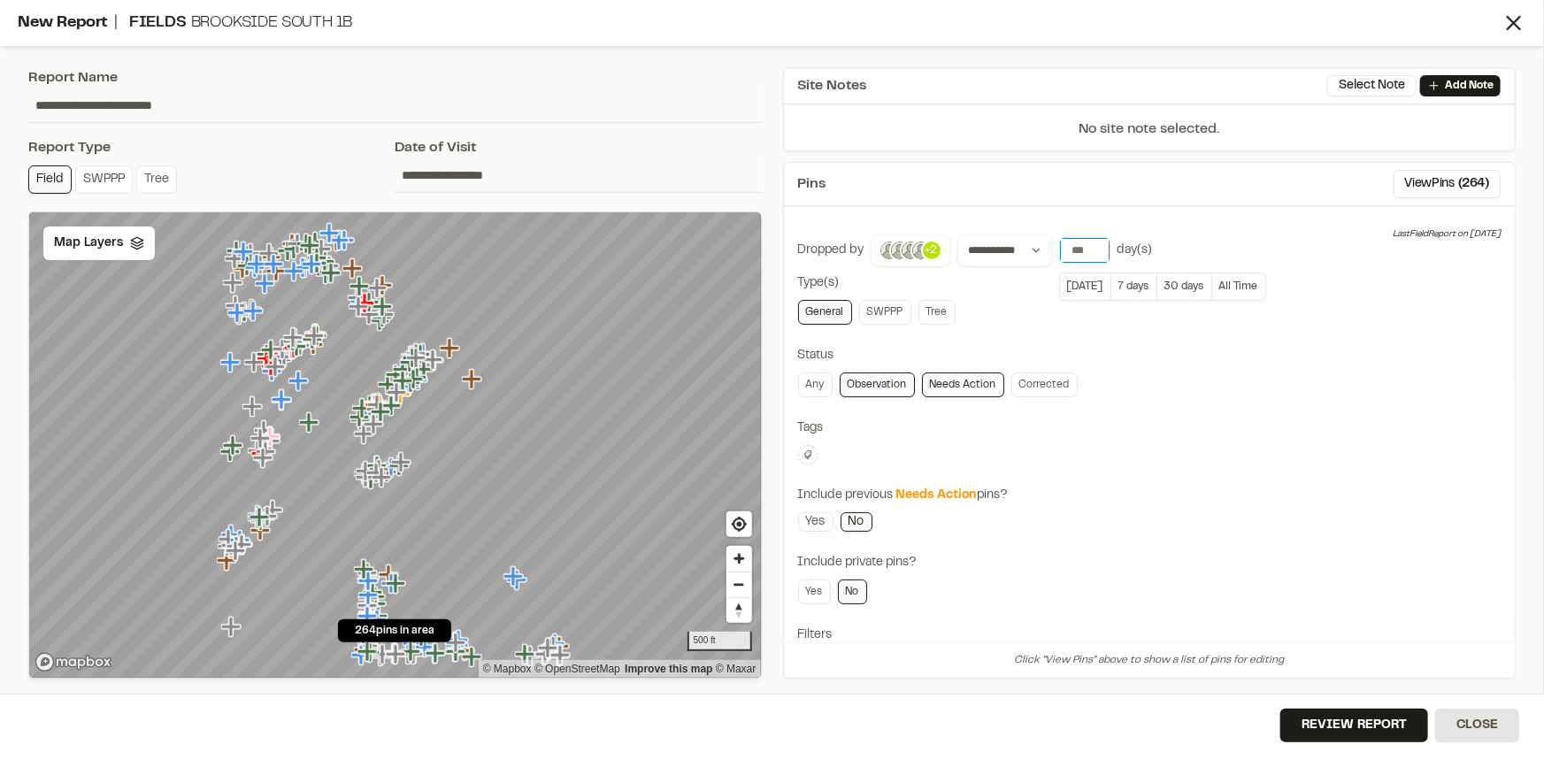
click at [1095, 248] on input "*" at bounding box center [1085, 250] width 50 height 25
type input "*"
click at [1095, 248] on input "*" at bounding box center [1085, 250] width 50 height 25
click at [1309, 332] on div "**********" at bounding box center [1149, 496] width 703 height 524
click at [812, 450] on icon at bounding box center [808, 455] width 11 height 11
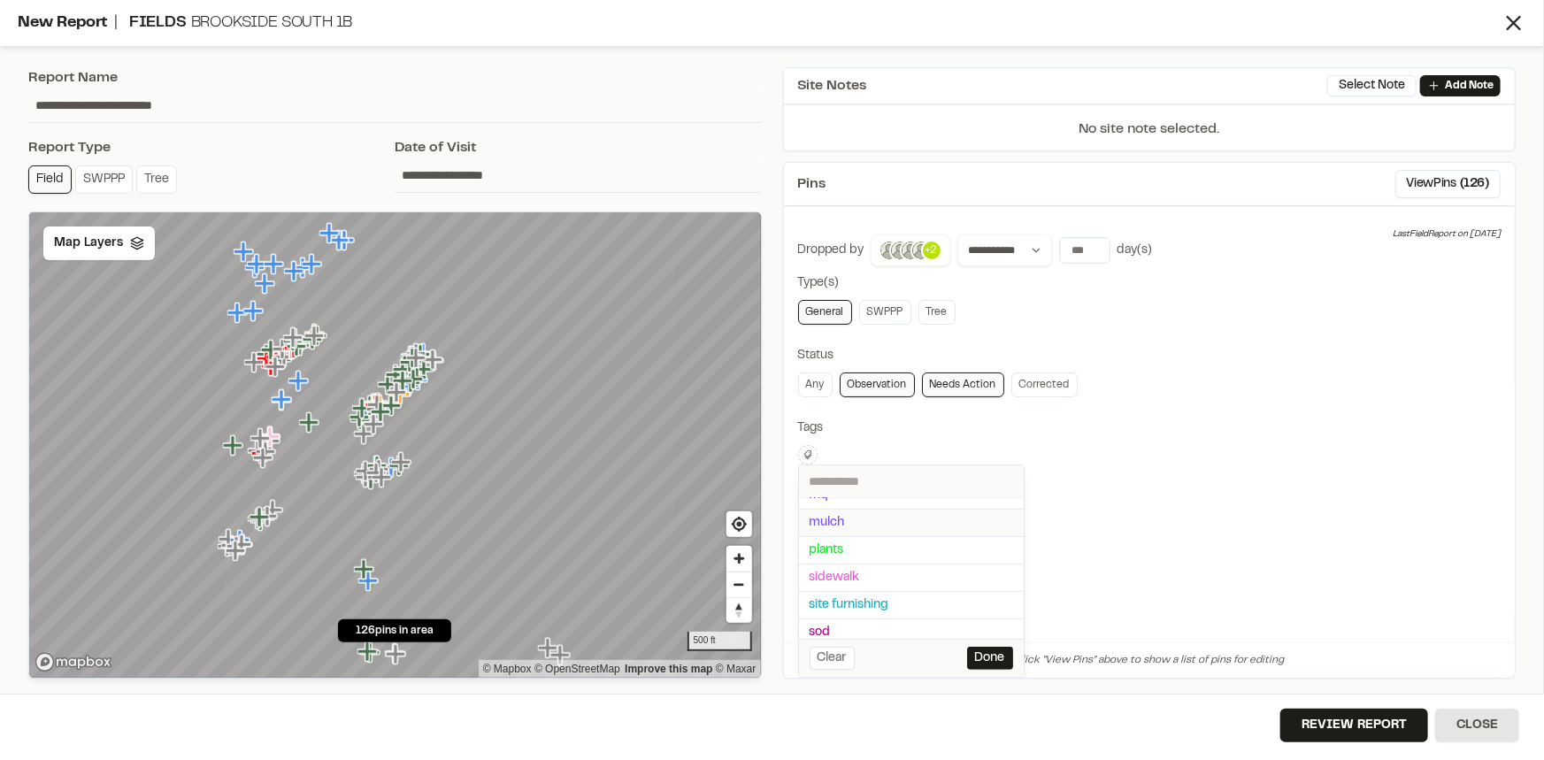
scroll to position [52, 0]
click at [824, 540] on span "fhq" at bounding box center [912, 540] width 204 height 19
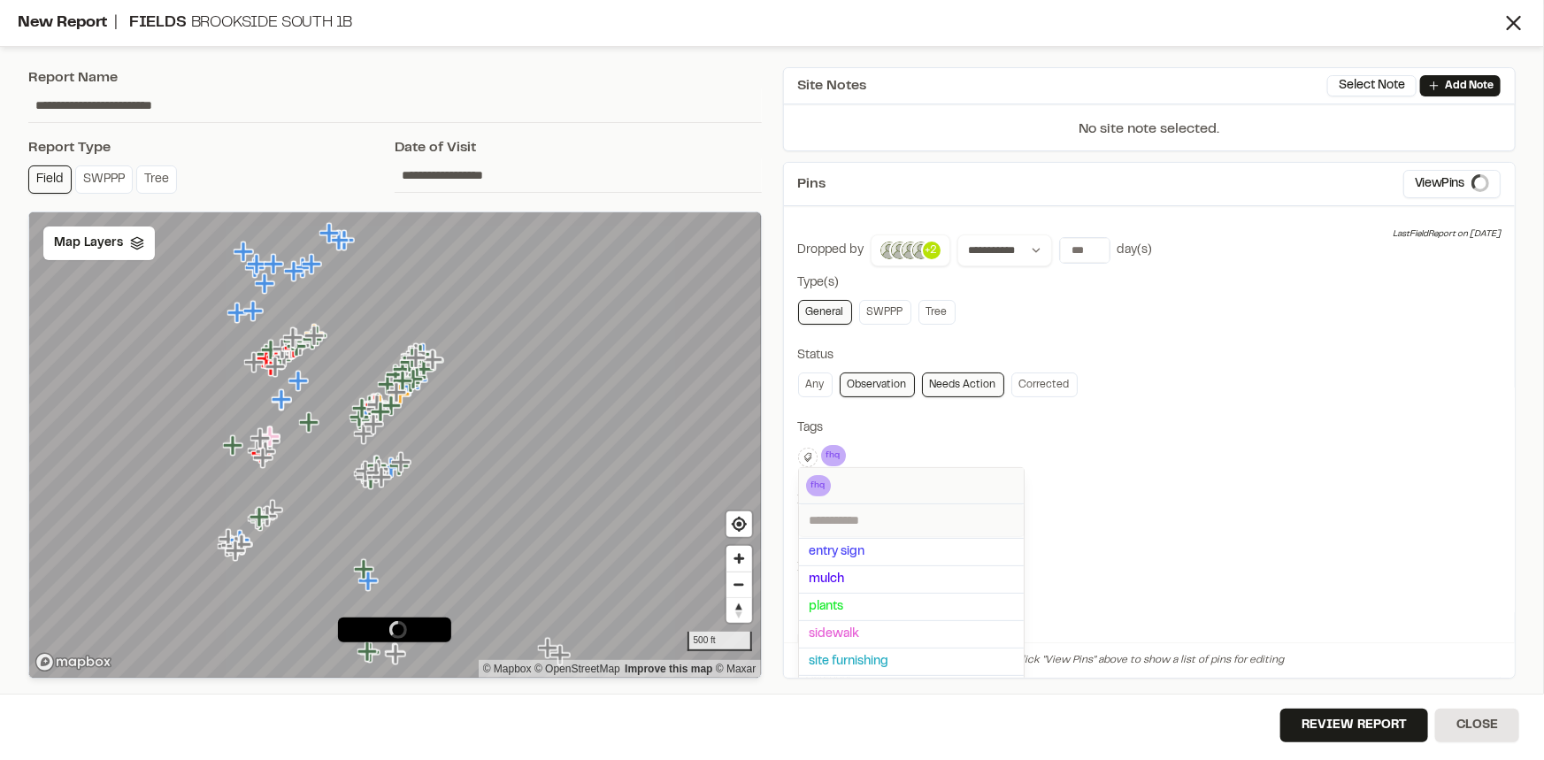
click at [1219, 505] on div at bounding box center [772, 380] width 1544 height 760
click at [104, 255] on div "Map Layers" at bounding box center [98, 244] width 111 height 34
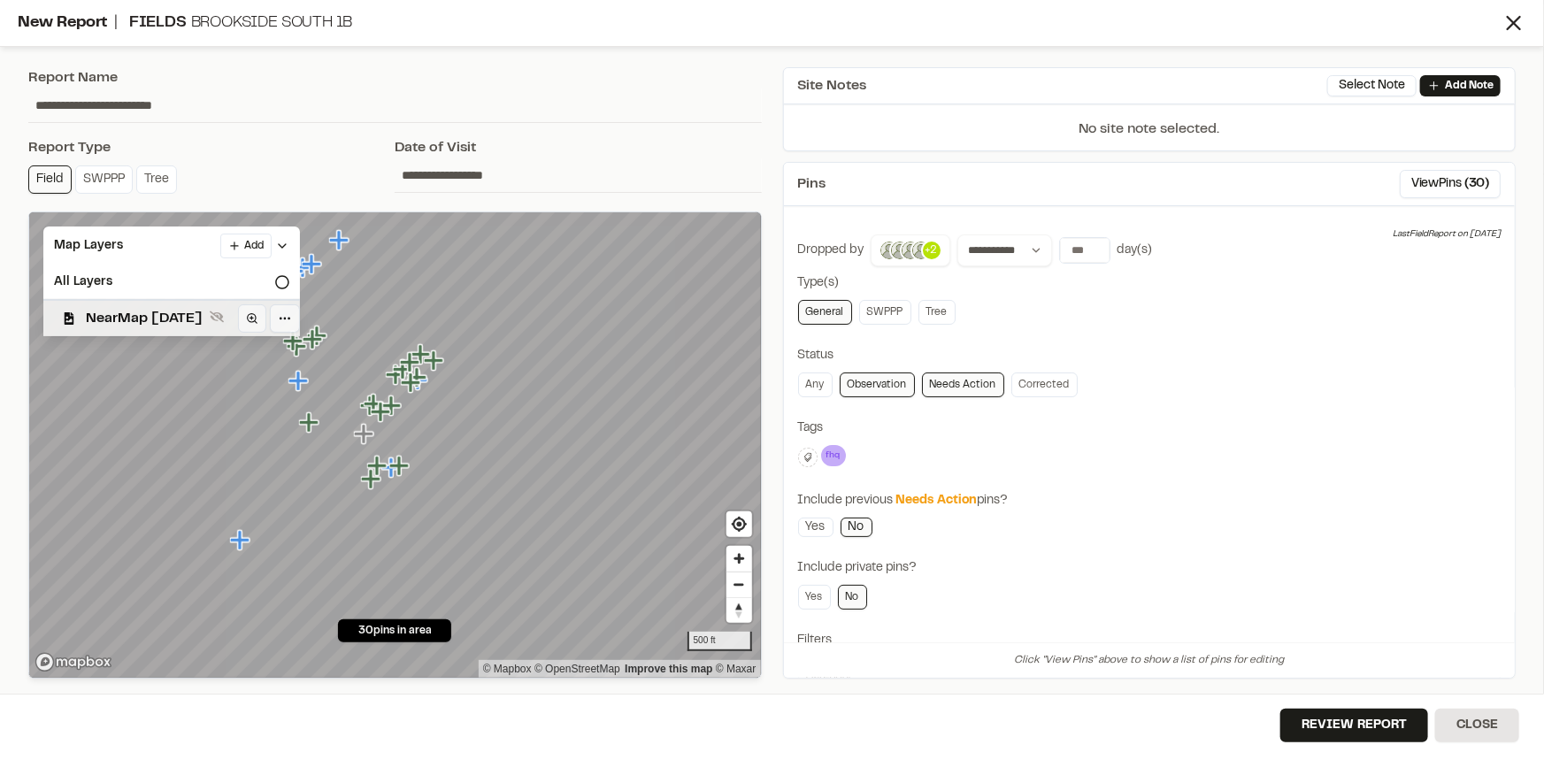
click at [109, 313] on span "NearMap 5/20/2025" at bounding box center [144, 318] width 117 height 21
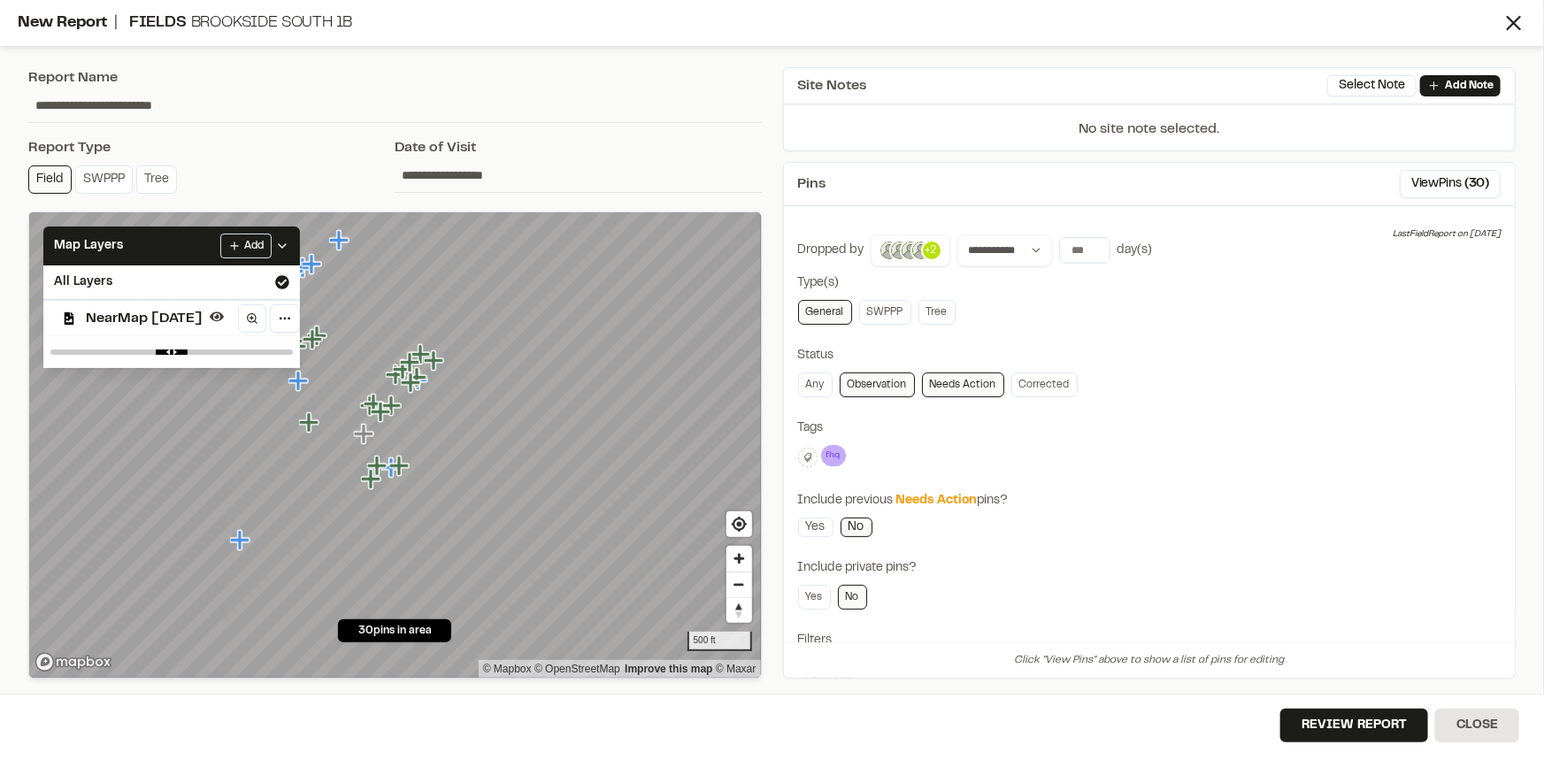
click at [1164, 439] on div "**********" at bounding box center [1149, 498] width 703 height 529
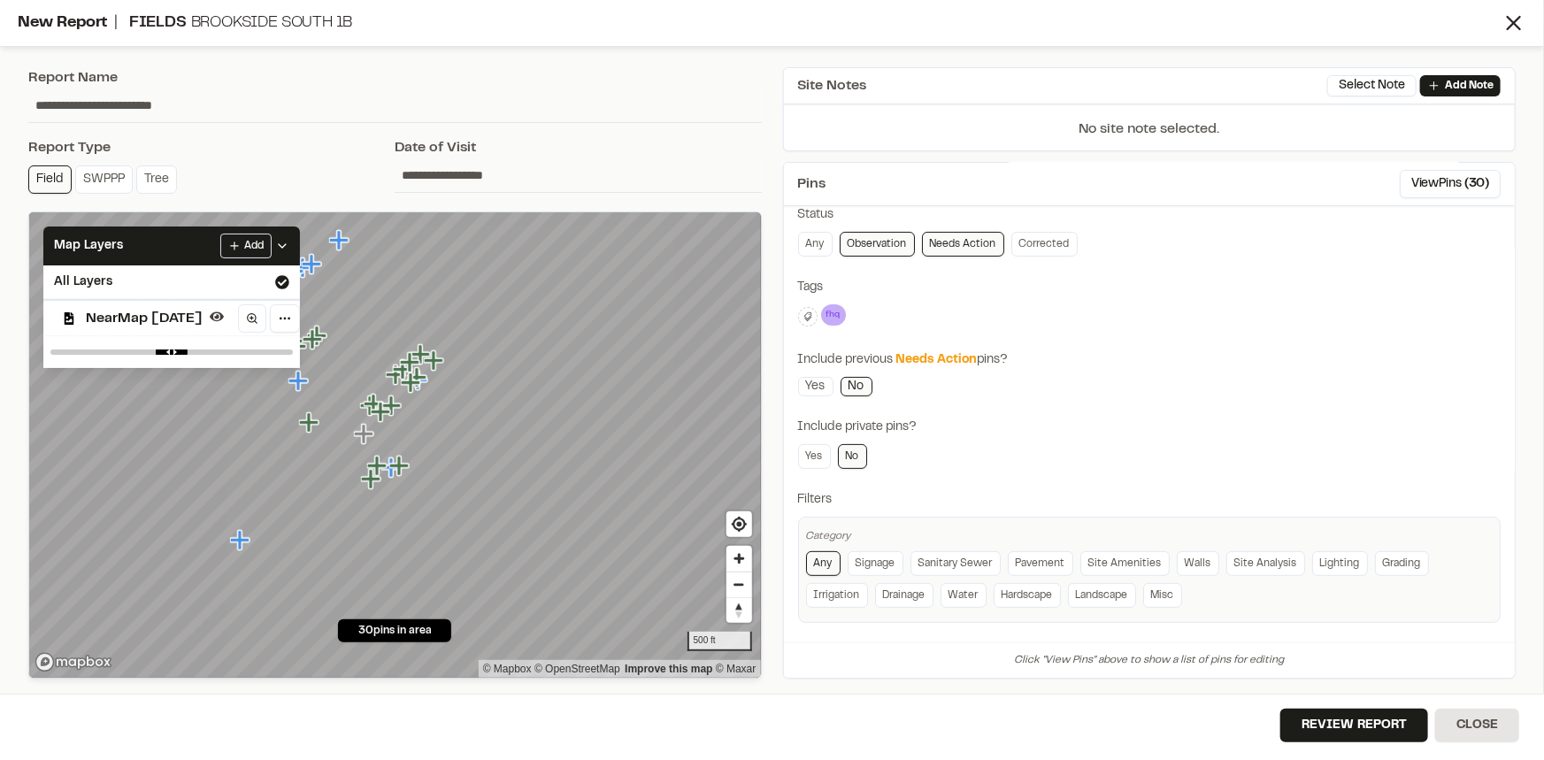
scroll to position [142, 0]
click at [1164, 591] on link "Misc" at bounding box center [1162, 593] width 39 height 25
click at [1133, 565] on link "Site Amenities" at bounding box center [1124, 561] width 89 height 25
click at [1339, 563] on link "Lighting" at bounding box center [1340, 561] width 56 height 25
click at [1191, 338] on div "**********" at bounding box center [1149, 356] width 703 height 529
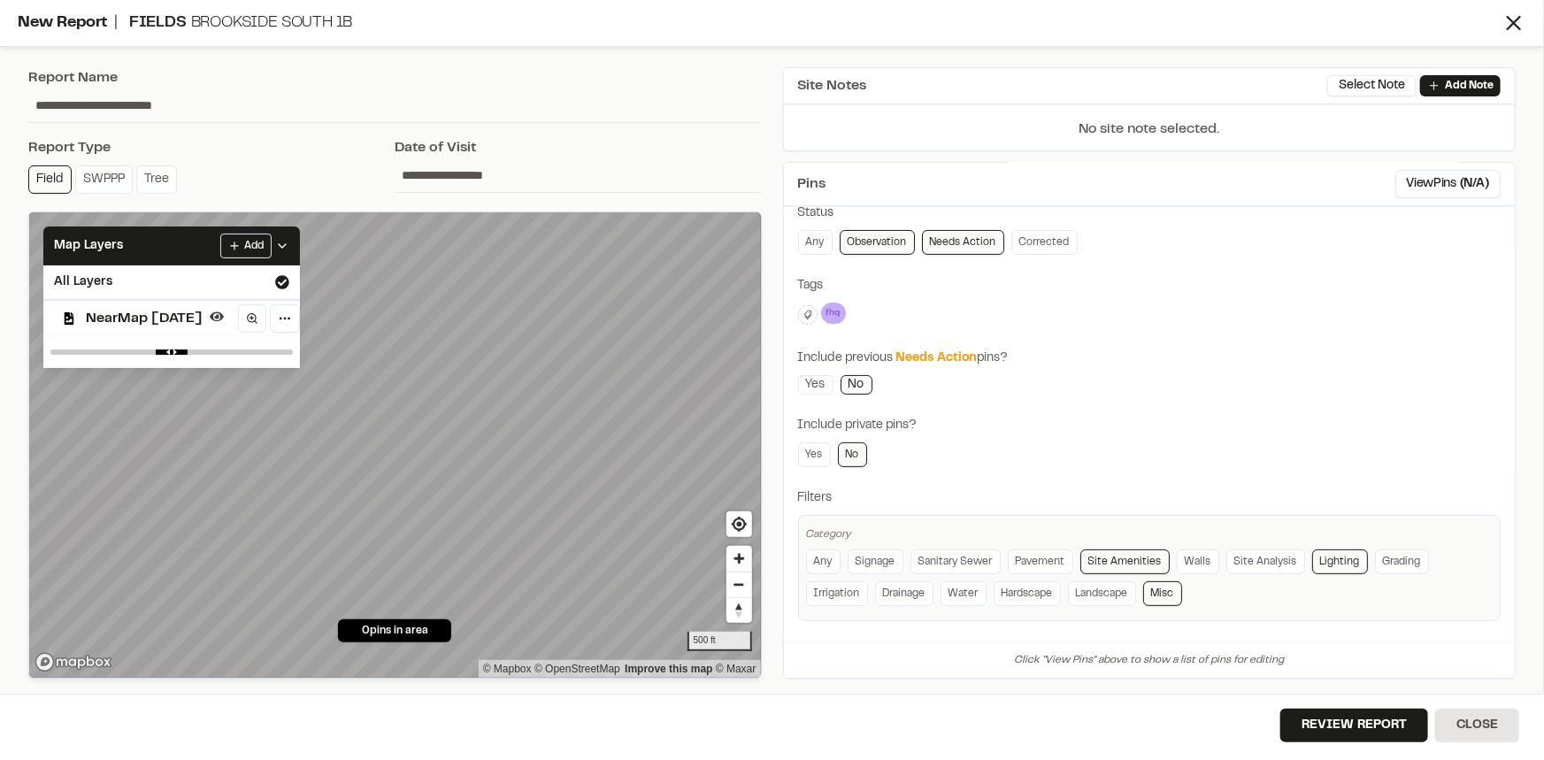
click at [1177, 589] on link "Misc" at bounding box center [1162, 593] width 39 height 25
click at [1126, 555] on link "Site Amenities" at bounding box center [1124, 561] width 89 height 25
click at [1319, 556] on link "Lighting" at bounding box center [1340, 561] width 56 height 25
click at [808, 313] on icon at bounding box center [807, 315] width 8 height 9
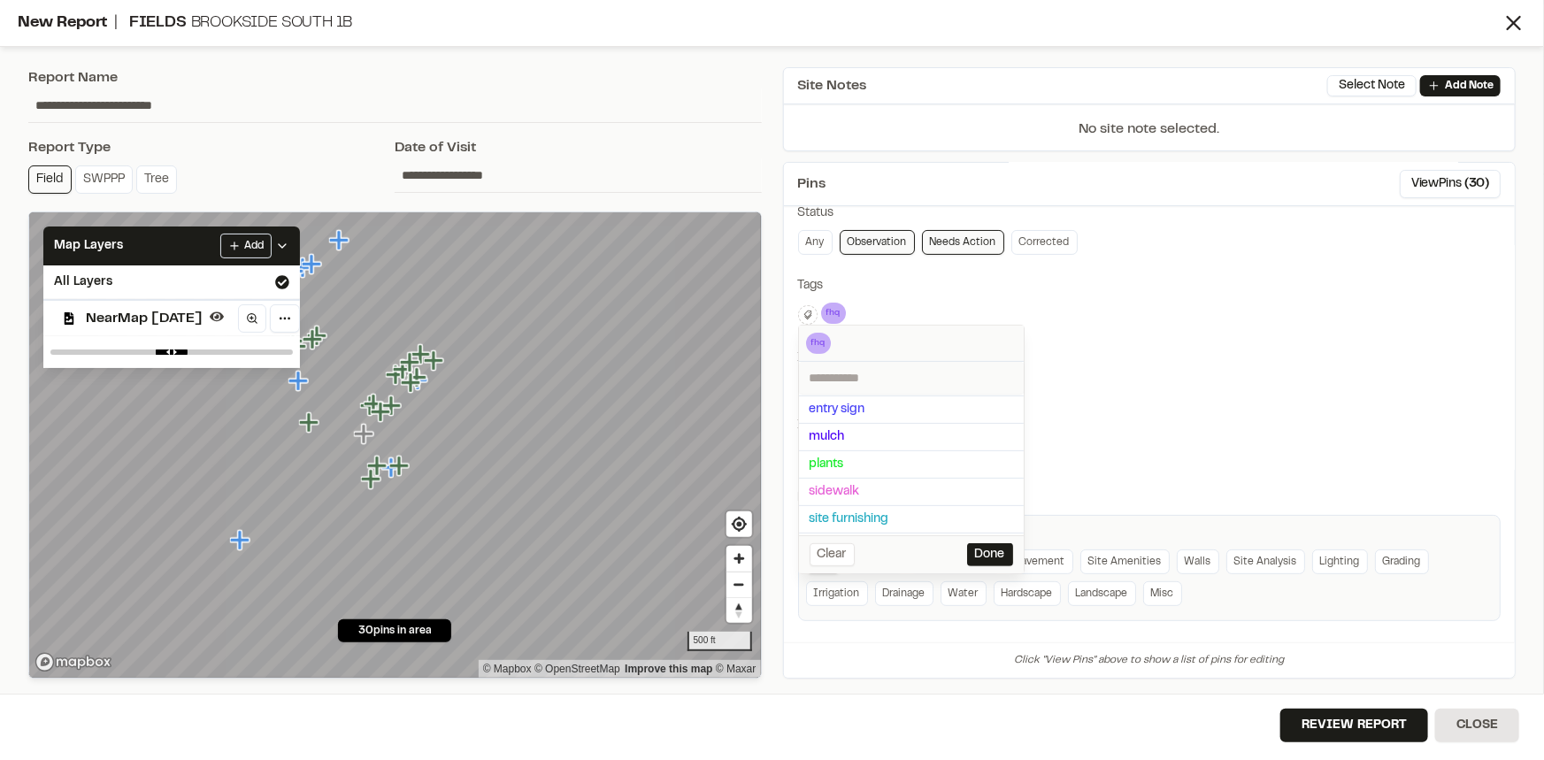
click at [832, 316] on div at bounding box center [772, 380] width 1544 height 760
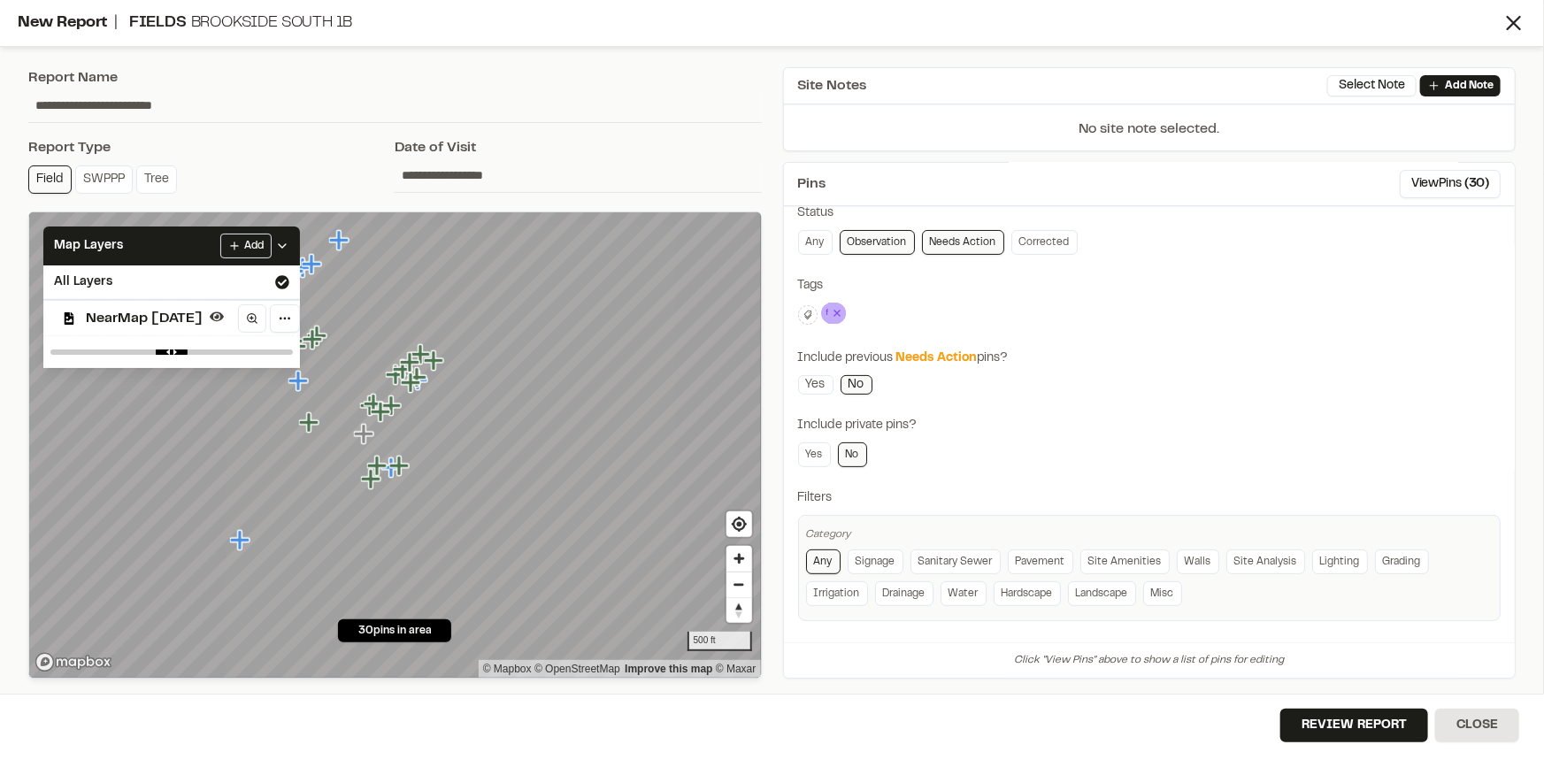
click at [835, 311] on icon at bounding box center [837, 313] width 6 height 6
click at [808, 319] on icon at bounding box center [808, 316] width 11 height 11
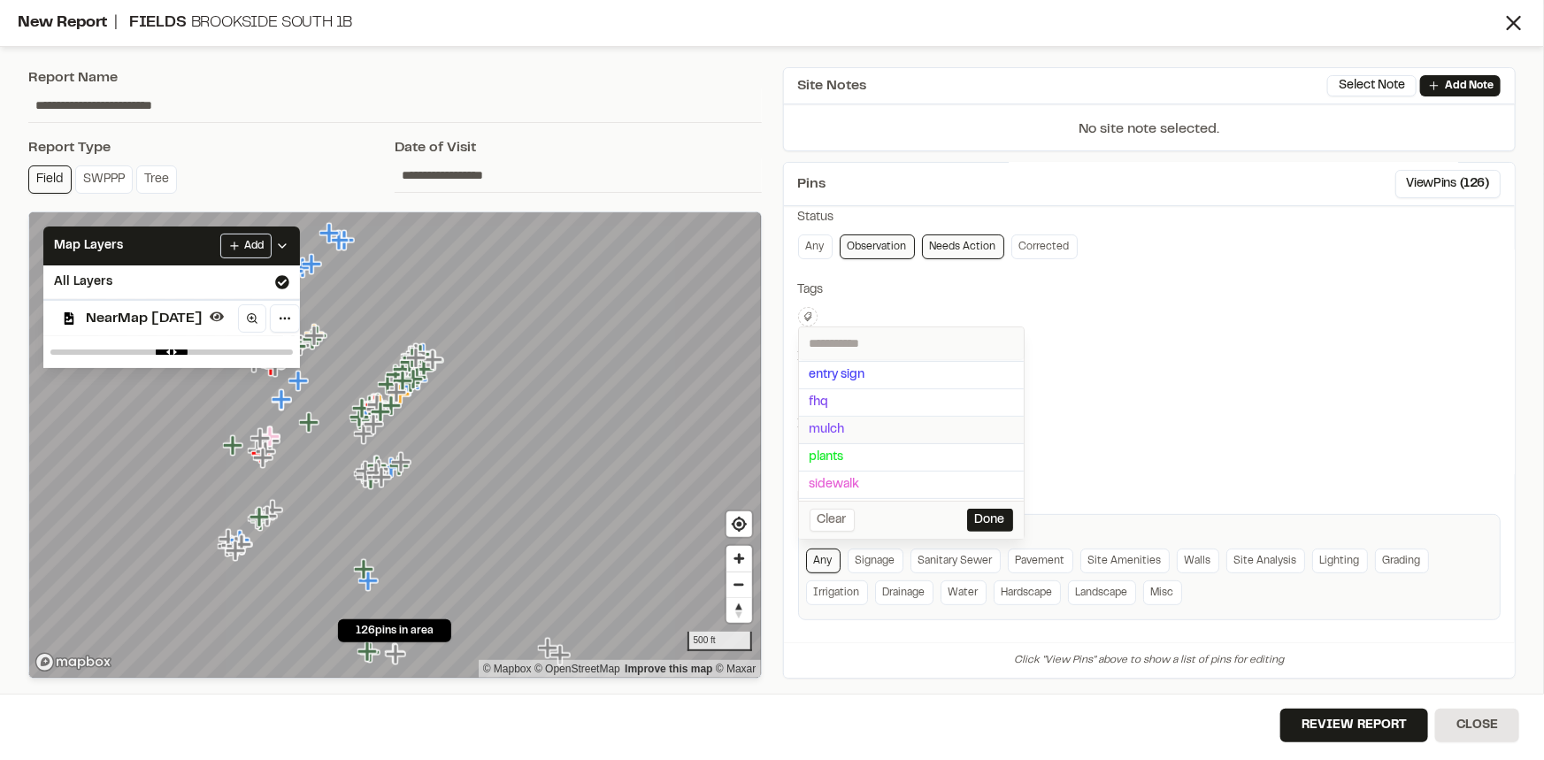
scroll to position [0, 0]
click at [866, 430] on span "taylor morrison" at bounding box center [912, 434] width 204 height 19
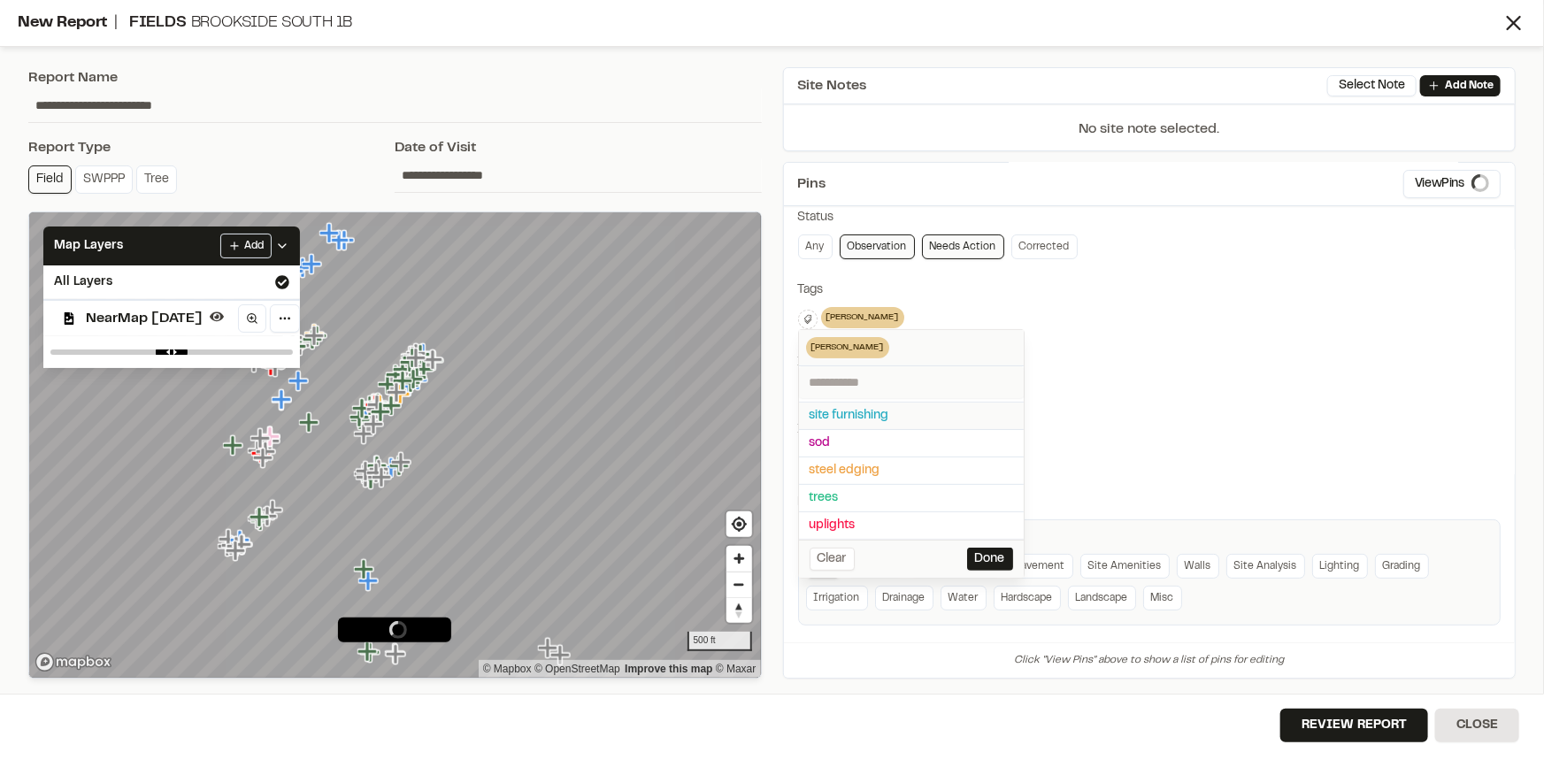
scroll to position [186, 0]
click at [1157, 406] on div at bounding box center [772, 380] width 1544 height 760
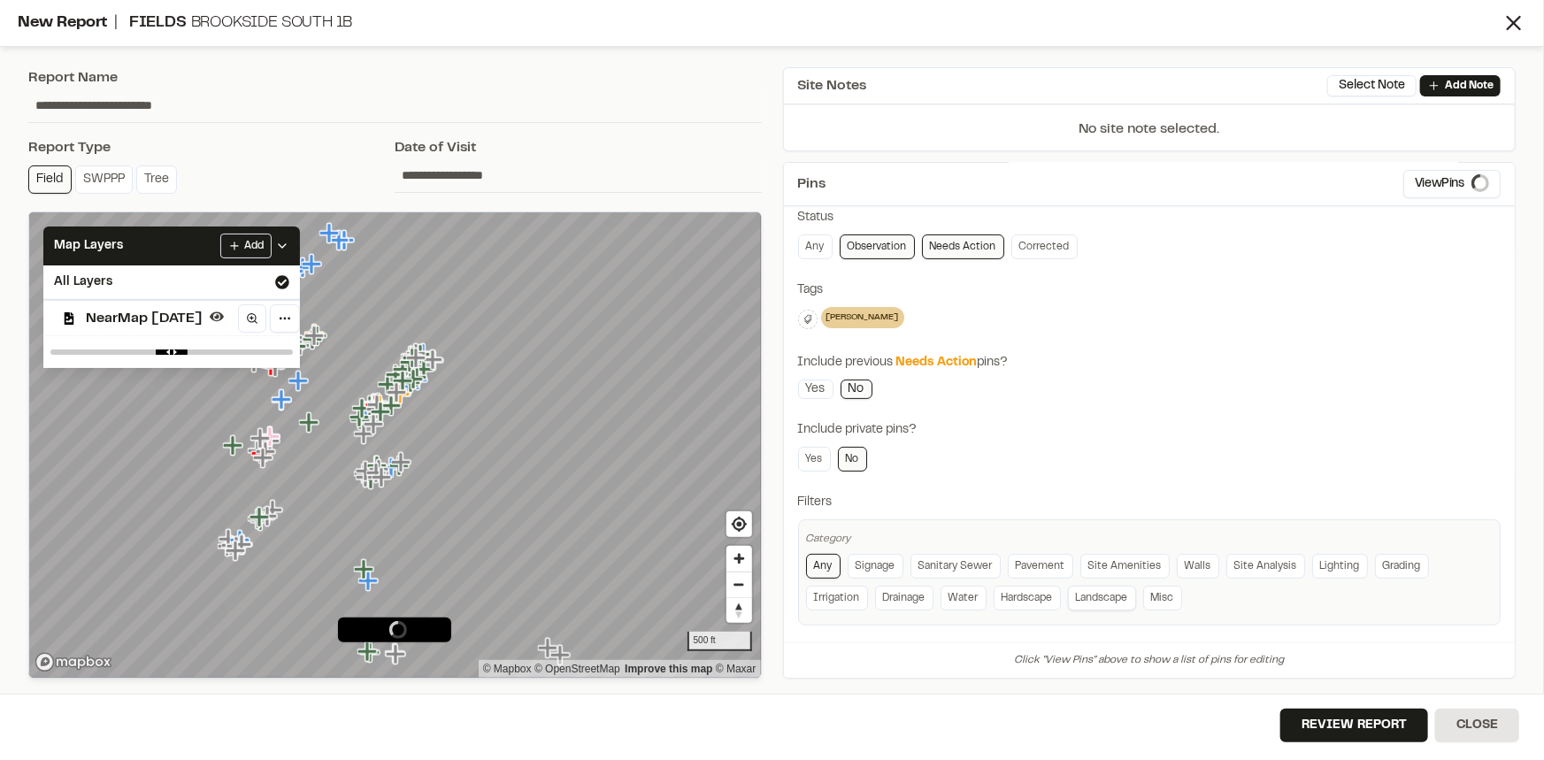
click at [1081, 598] on link "Landscape" at bounding box center [1102, 598] width 68 height 25
drag, startPoint x: 1239, startPoint y: 412, endPoint x: 1253, endPoint y: 414, distance: 14.3
click at [1239, 413] on div "**********" at bounding box center [1149, 360] width 703 height 529
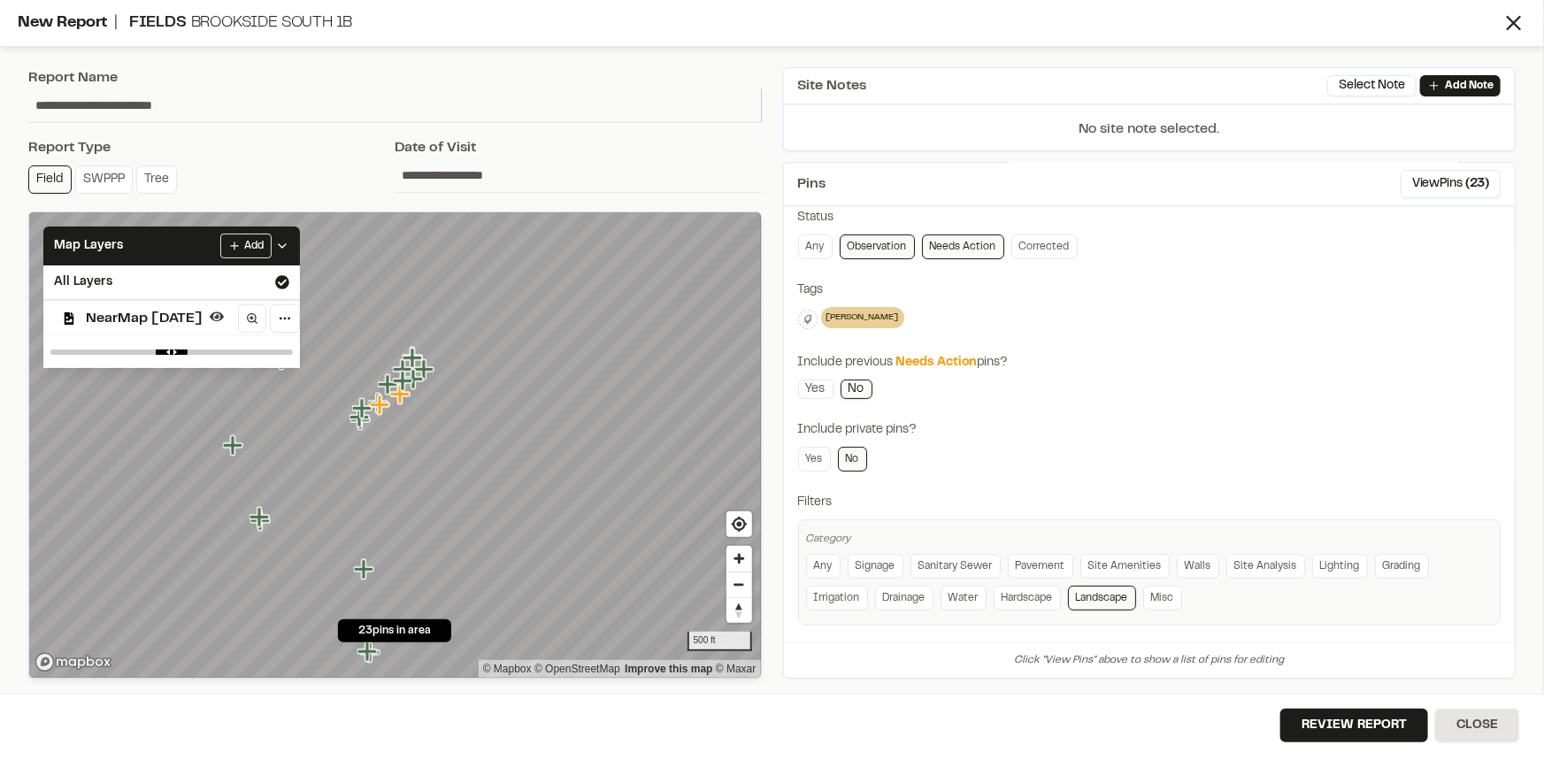
drag, startPoint x: 240, startPoint y: 113, endPoint x: 26, endPoint y: 90, distance: 215.4
click at [26, 90] on div "**********" at bounding box center [395, 373] width 755 height 633
type input "*"
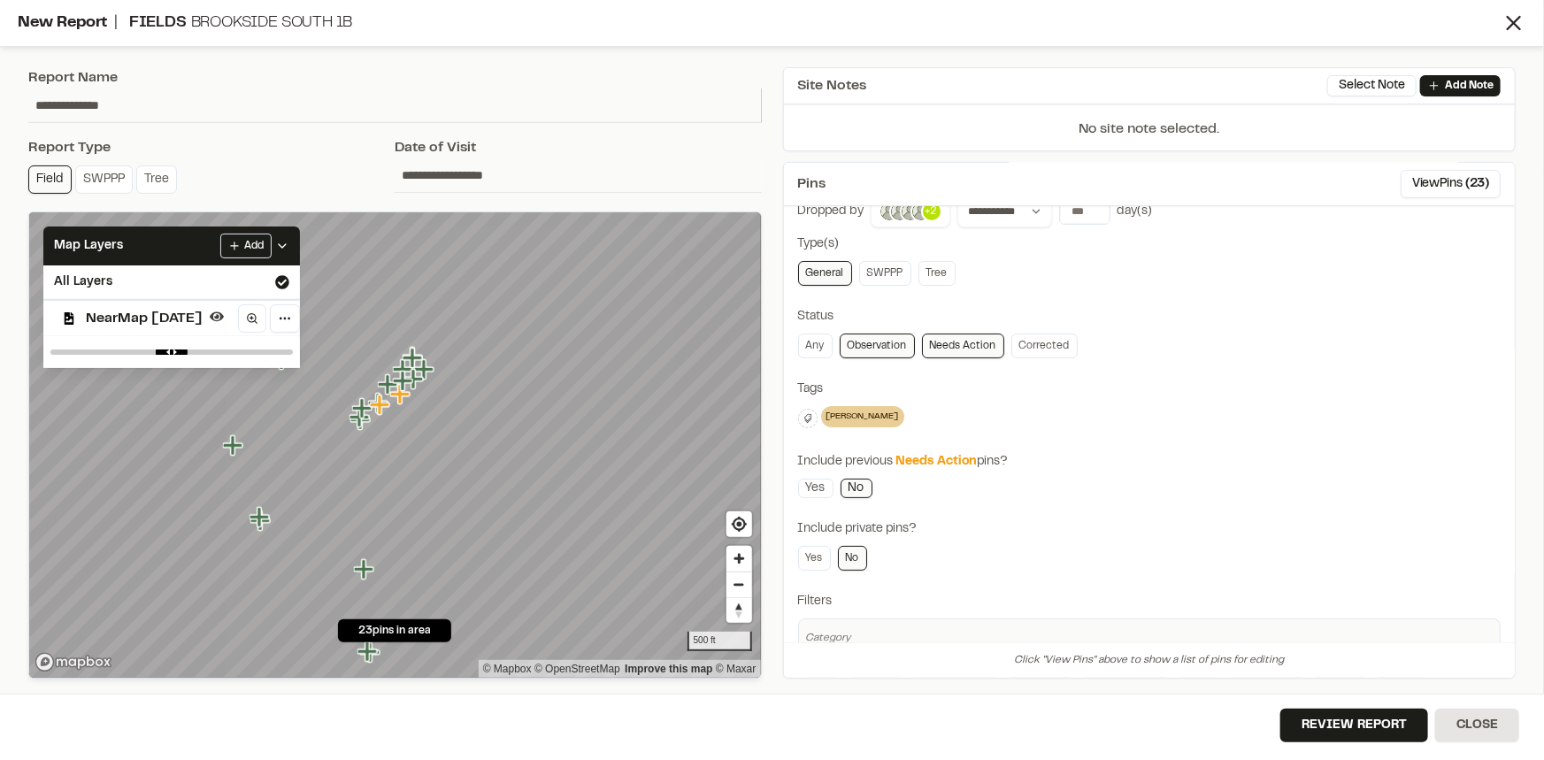
scroll to position [0, 0]
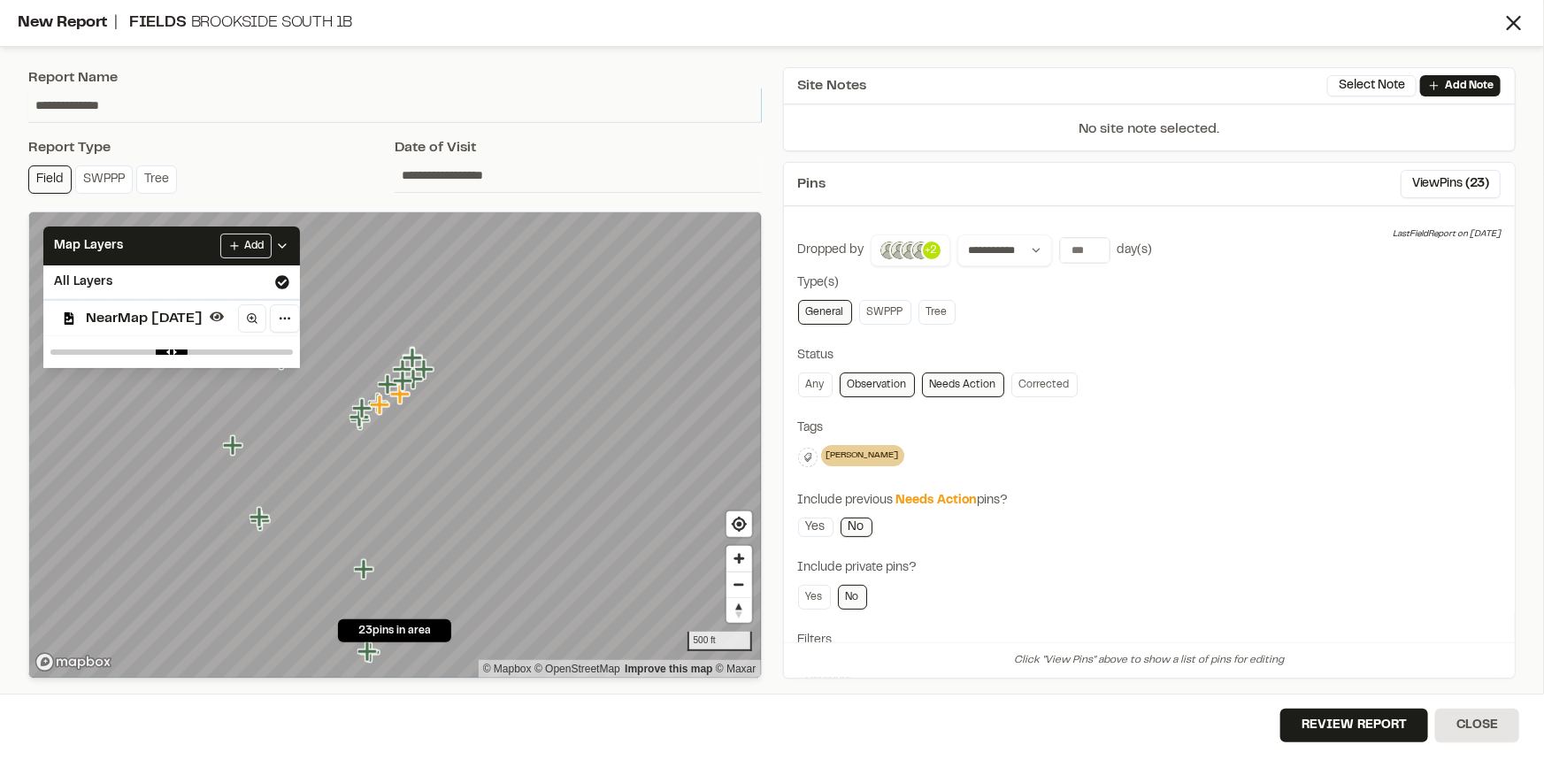
type input "**********"
click at [1093, 254] on input "*" at bounding box center [1085, 250] width 50 height 25
click at [1095, 245] on input "*" at bounding box center [1085, 250] width 50 height 25
click at [1095, 245] on input "**" at bounding box center [1085, 250] width 50 height 25
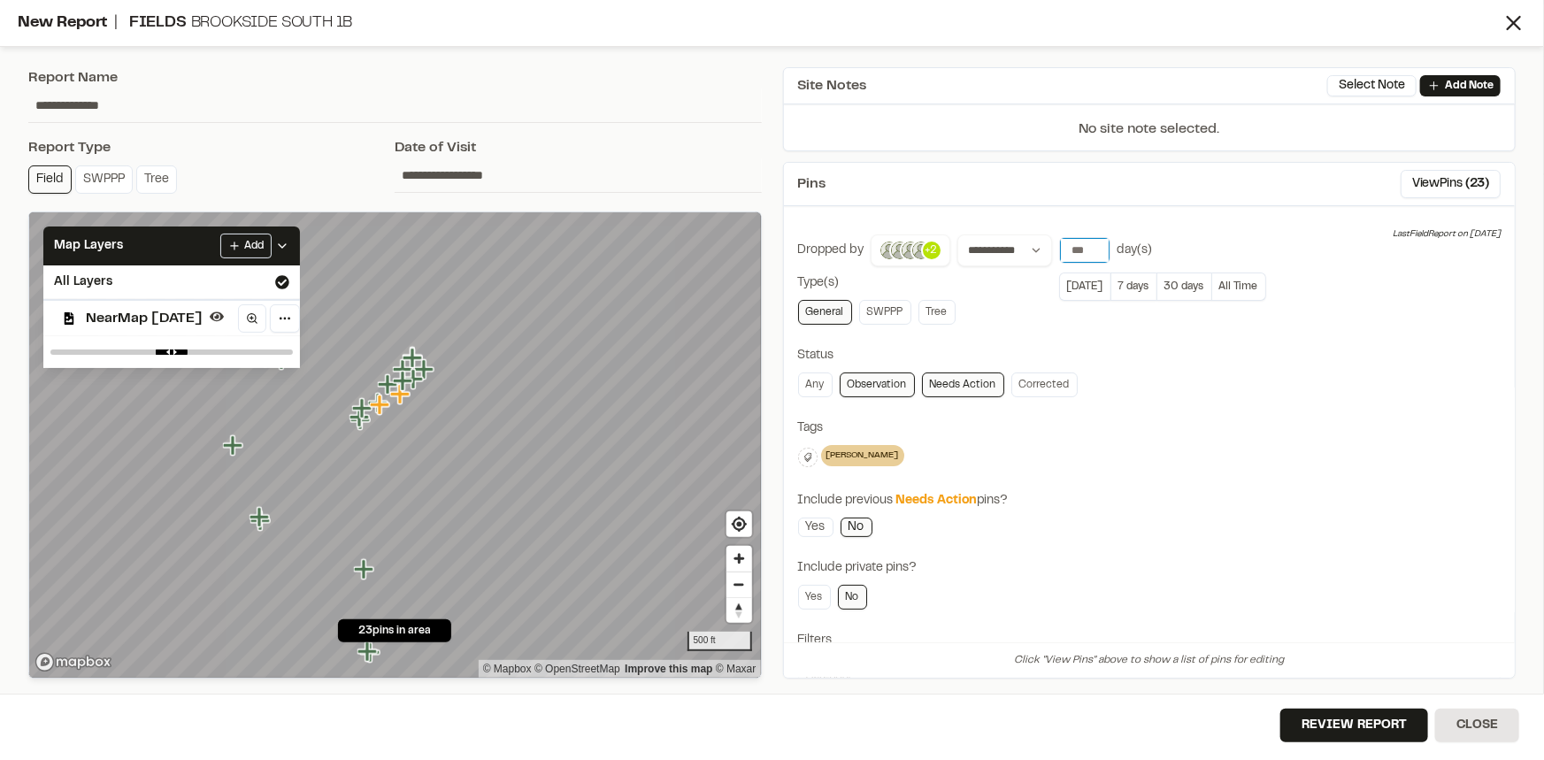
click at [1095, 245] on input "**" at bounding box center [1085, 250] width 50 height 25
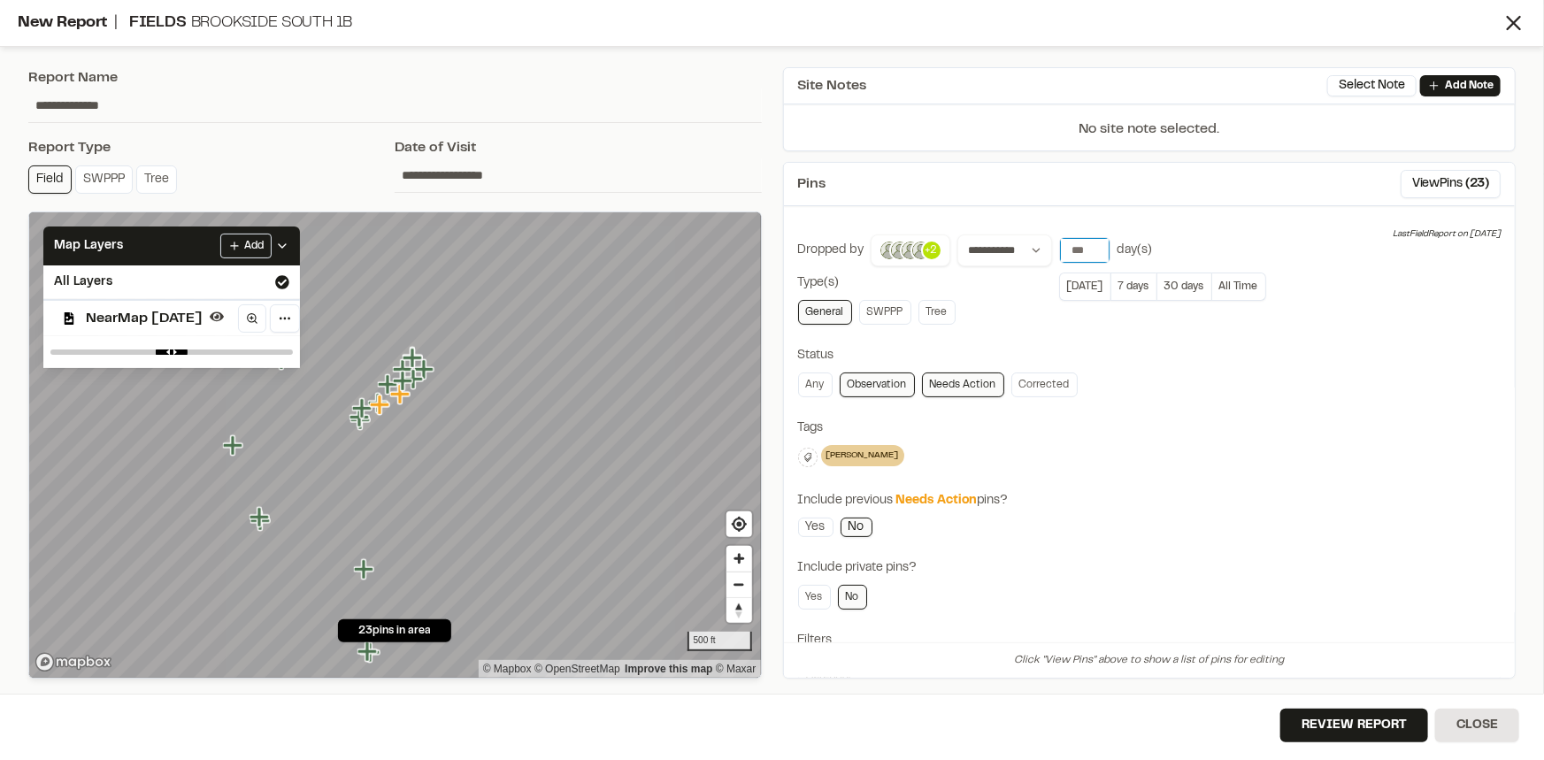
click at [1095, 245] on input "**" at bounding box center [1085, 250] width 50 height 25
type input "**"
click at [1095, 245] on input "**" at bounding box center [1085, 250] width 50 height 25
click at [1302, 320] on div "General SWPPP Tree" at bounding box center [1149, 312] width 703 height 25
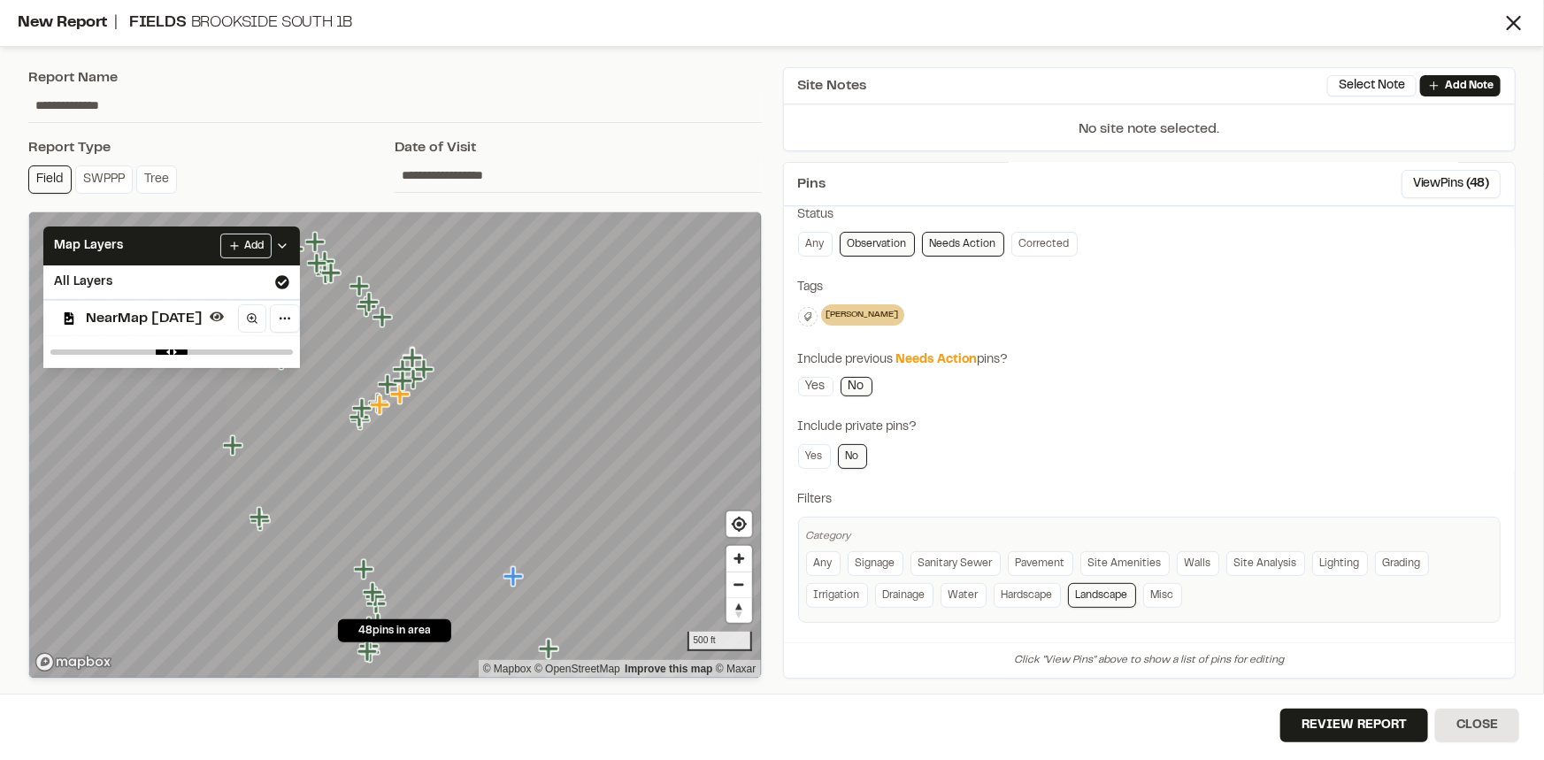
scroll to position [142, 0]
click at [1356, 719] on button "Review Report" at bounding box center [1354, 726] width 148 height 34
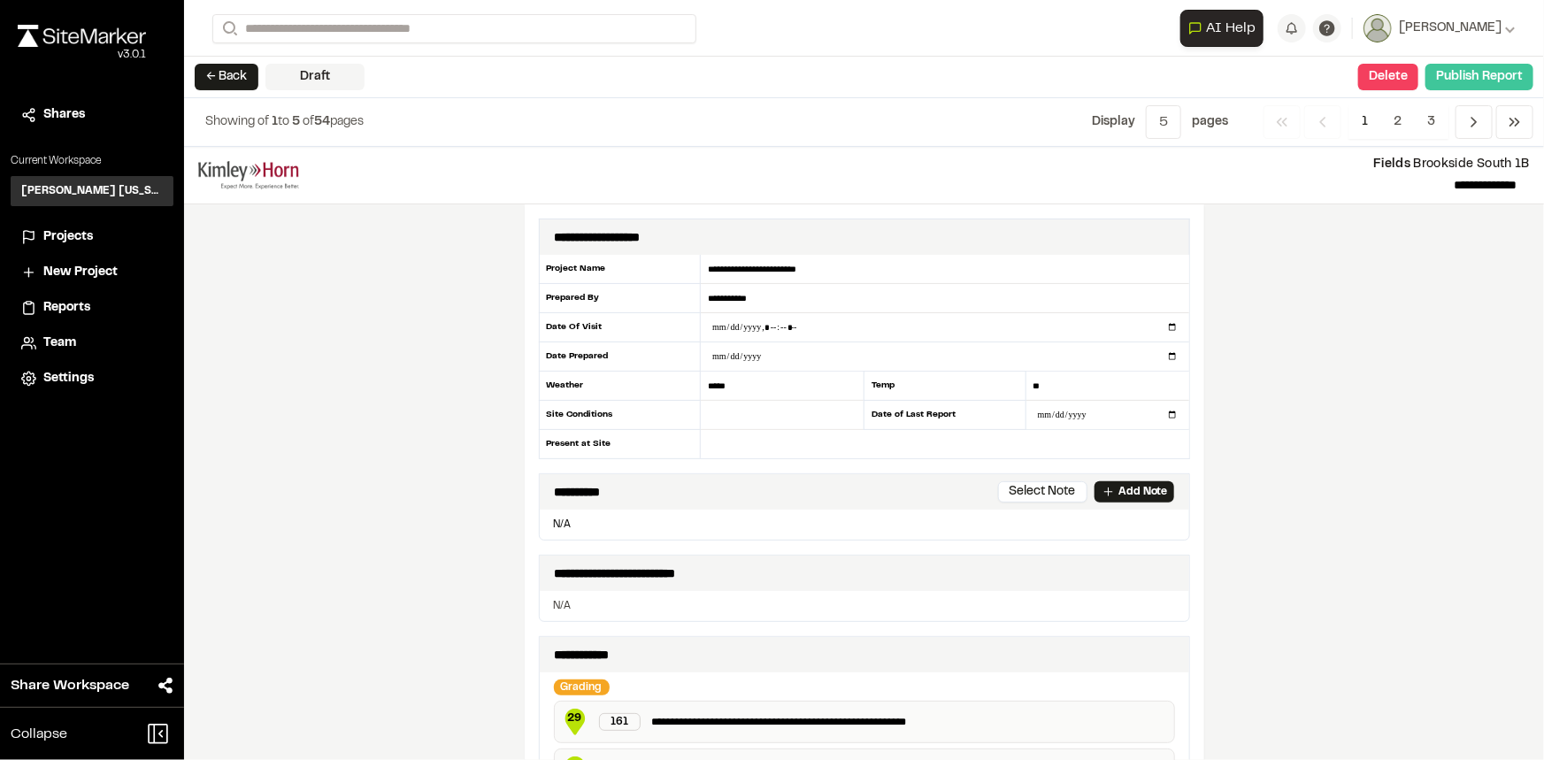
click at [1499, 75] on button "Publish Report" at bounding box center [1479, 77] width 108 height 27
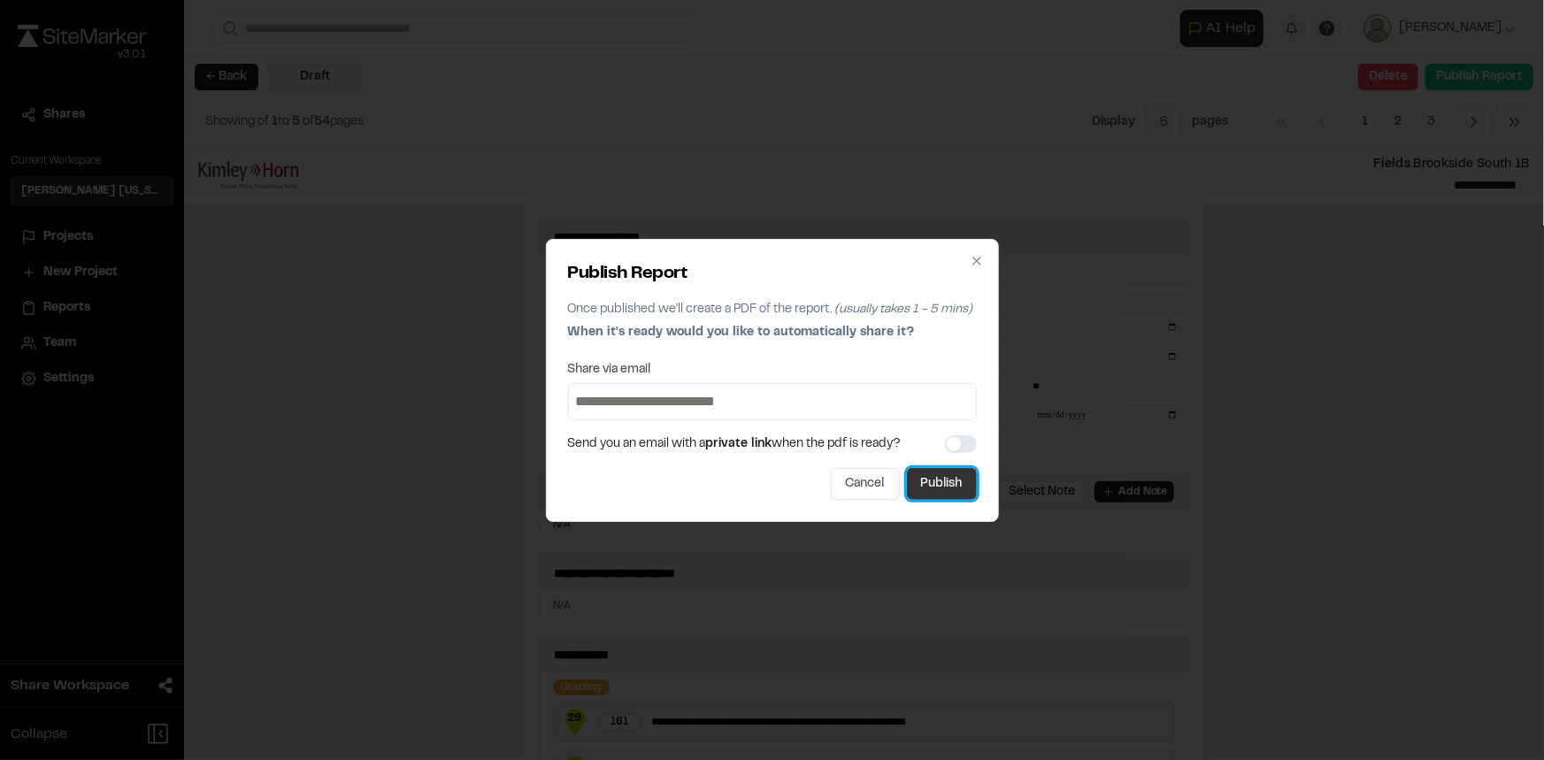
click at [952, 485] on button "Publish" at bounding box center [942, 484] width 70 height 32
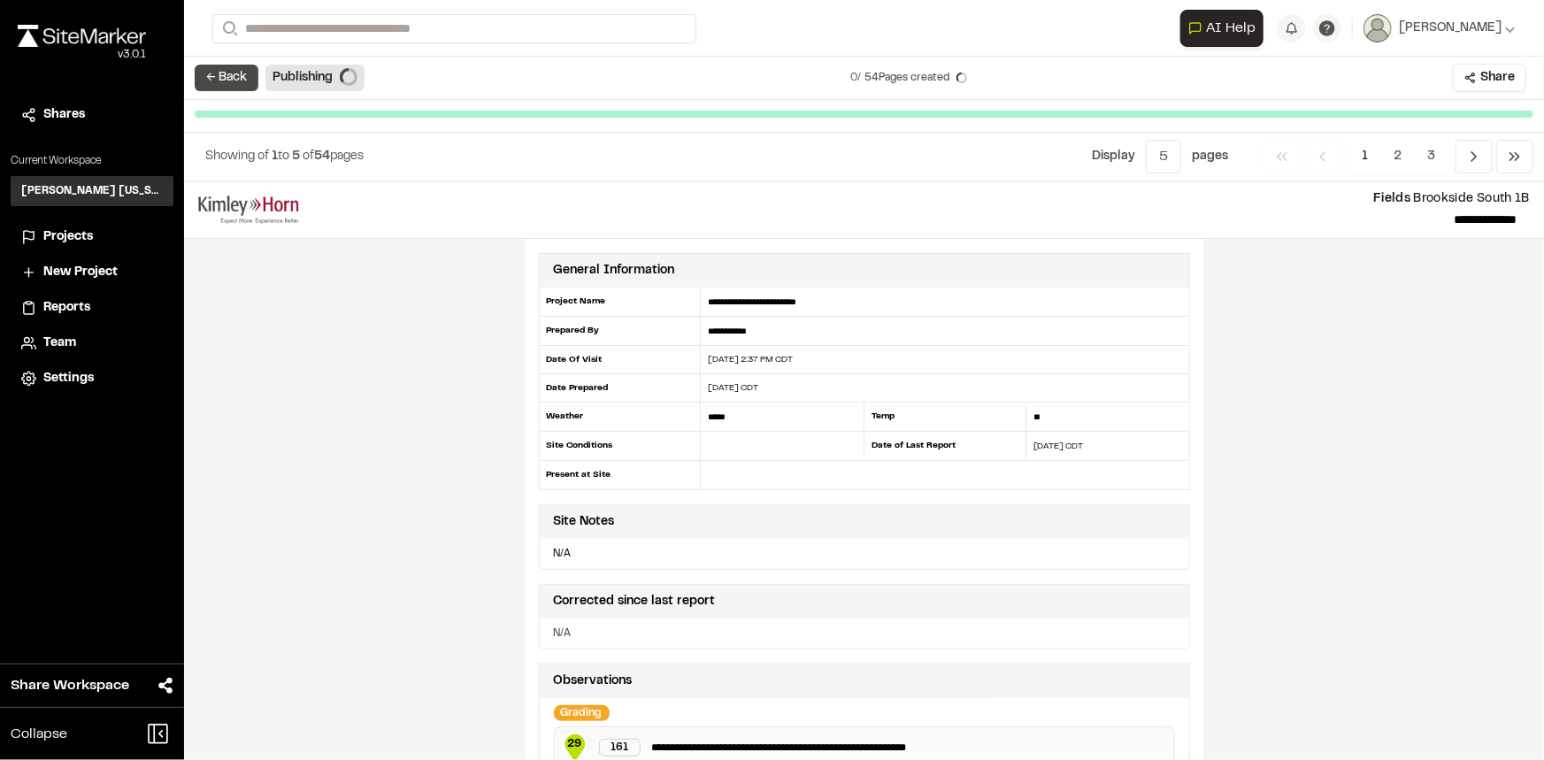
click at [232, 81] on button "← Back" at bounding box center [227, 78] width 64 height 27
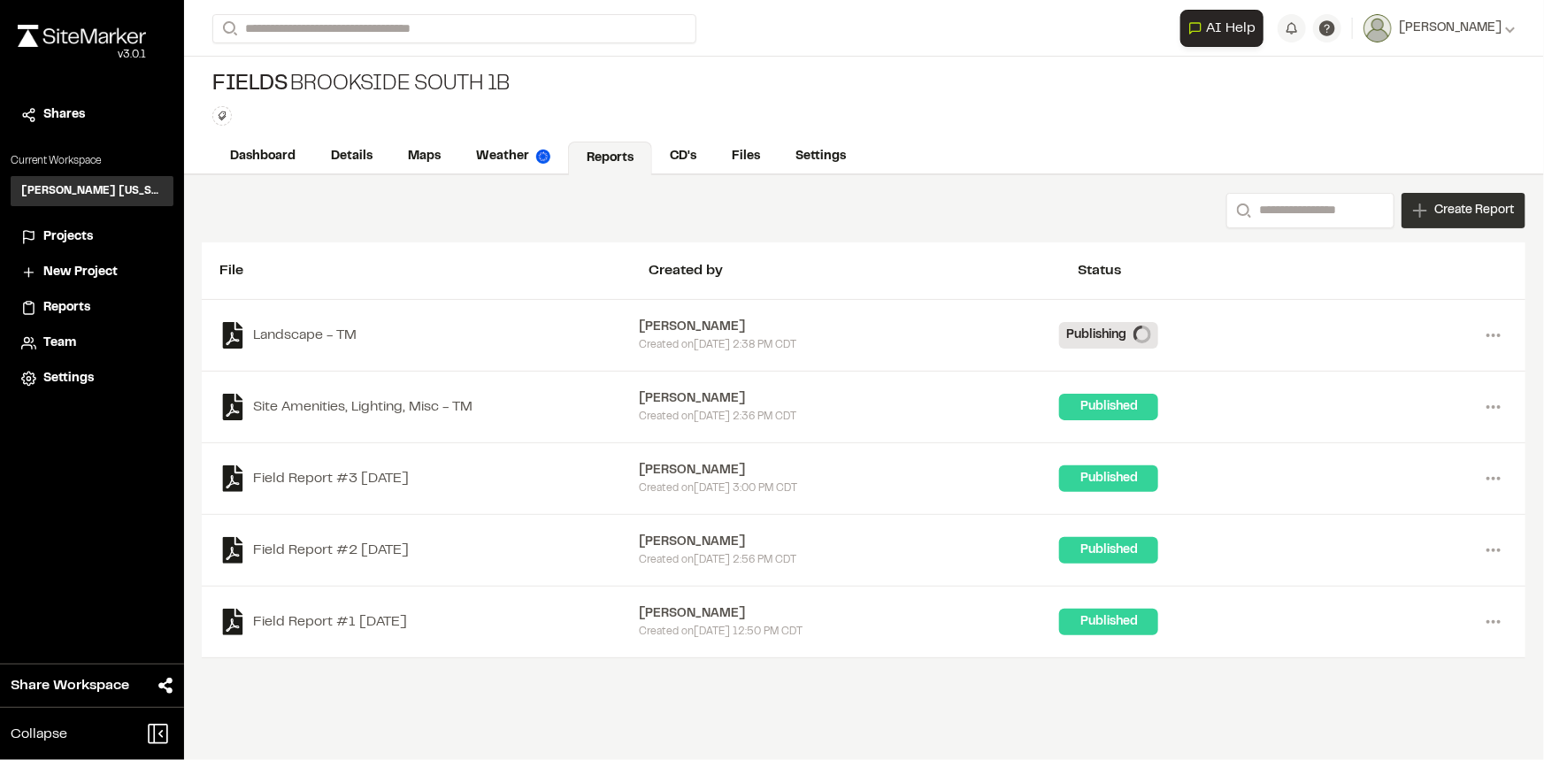
click at [1488, 219] on span "Create Report" at bounding box center [1474, 210] width 80 height 19
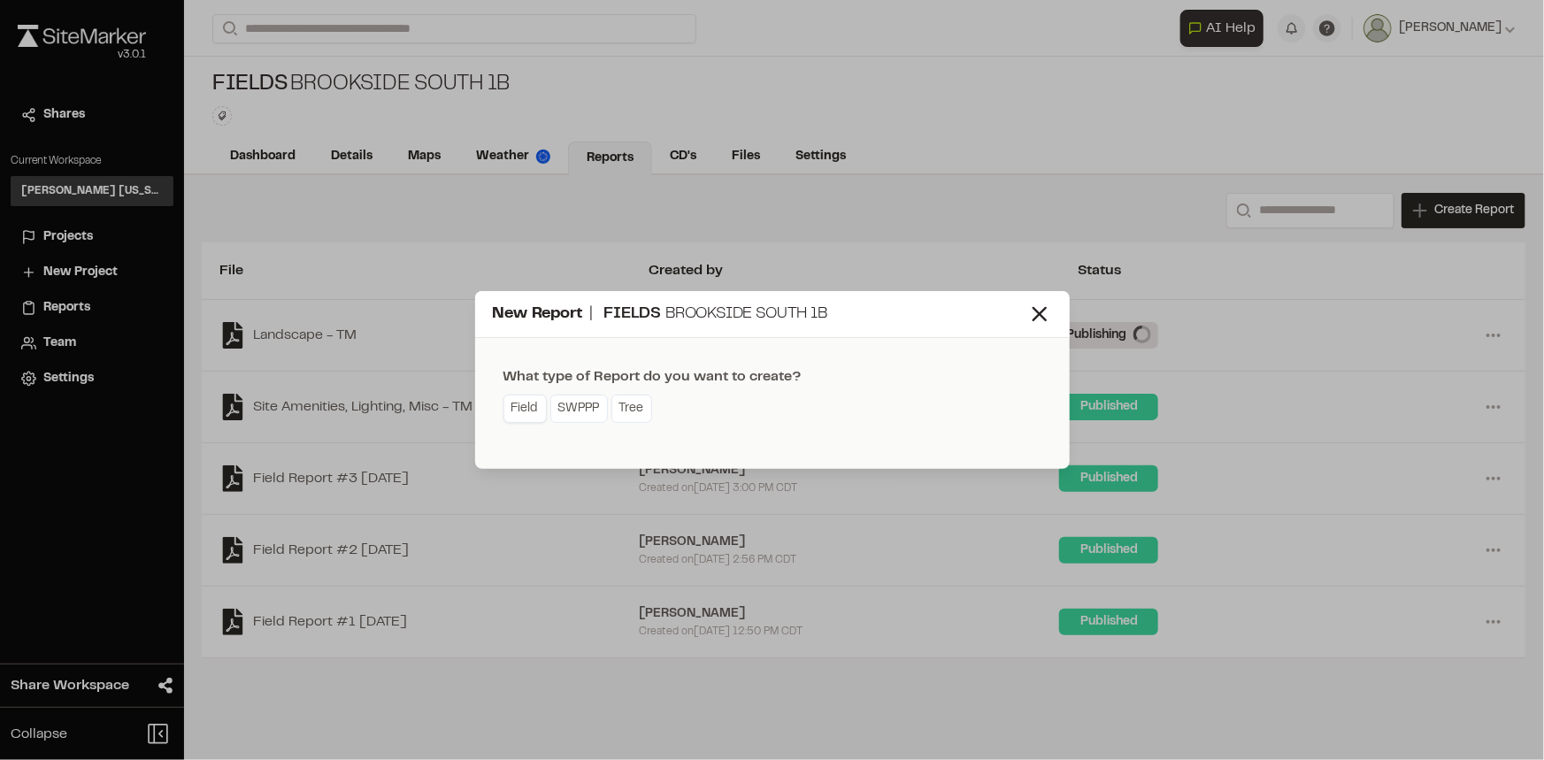
click at [526, 404] on link "Field" at bounding box center [524, 409] width 43 height 28
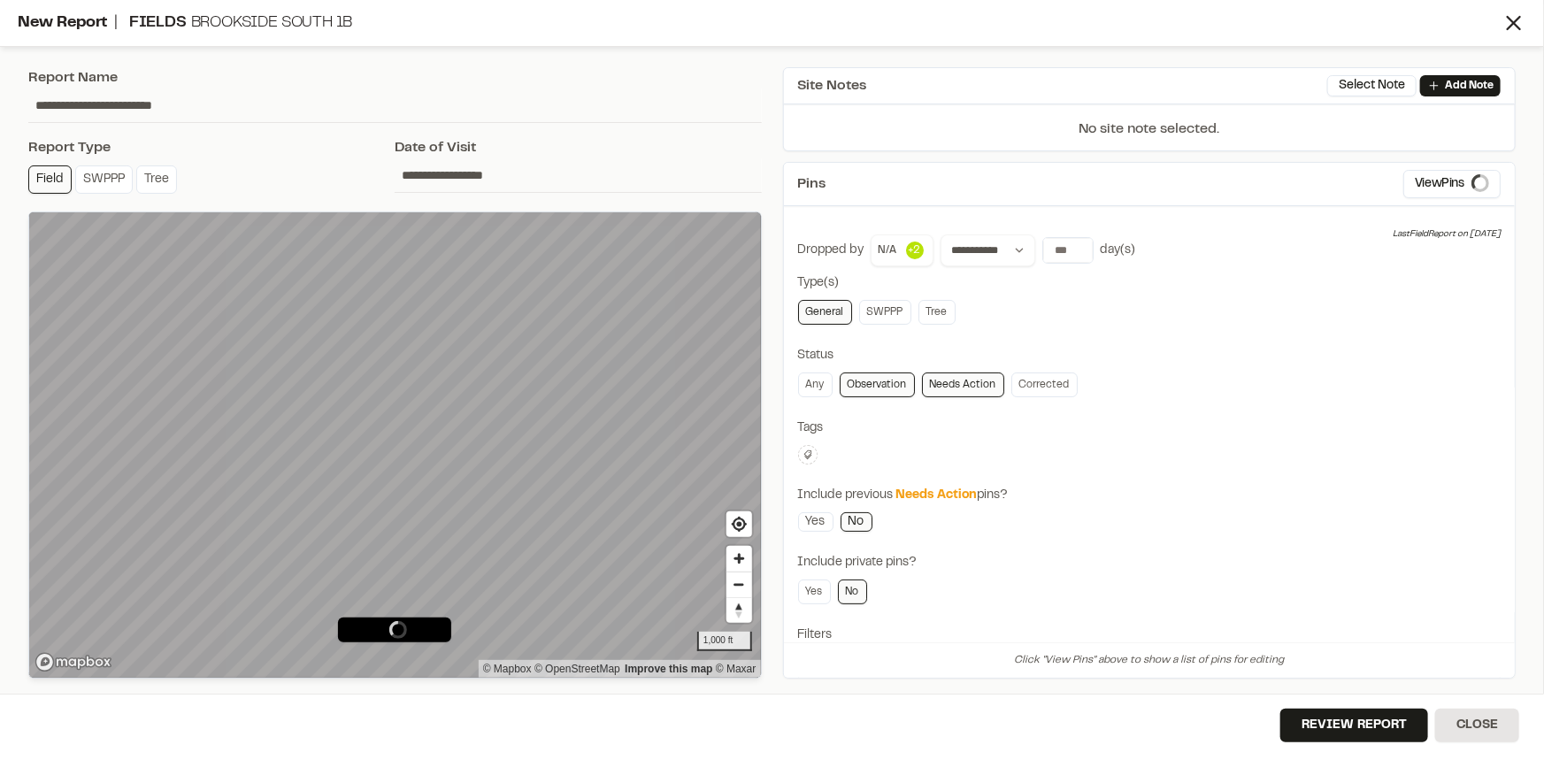
type input "**********"
click at [96, 248] on span "Map Layers" at bounding box center [88, 243] width 69 height 19
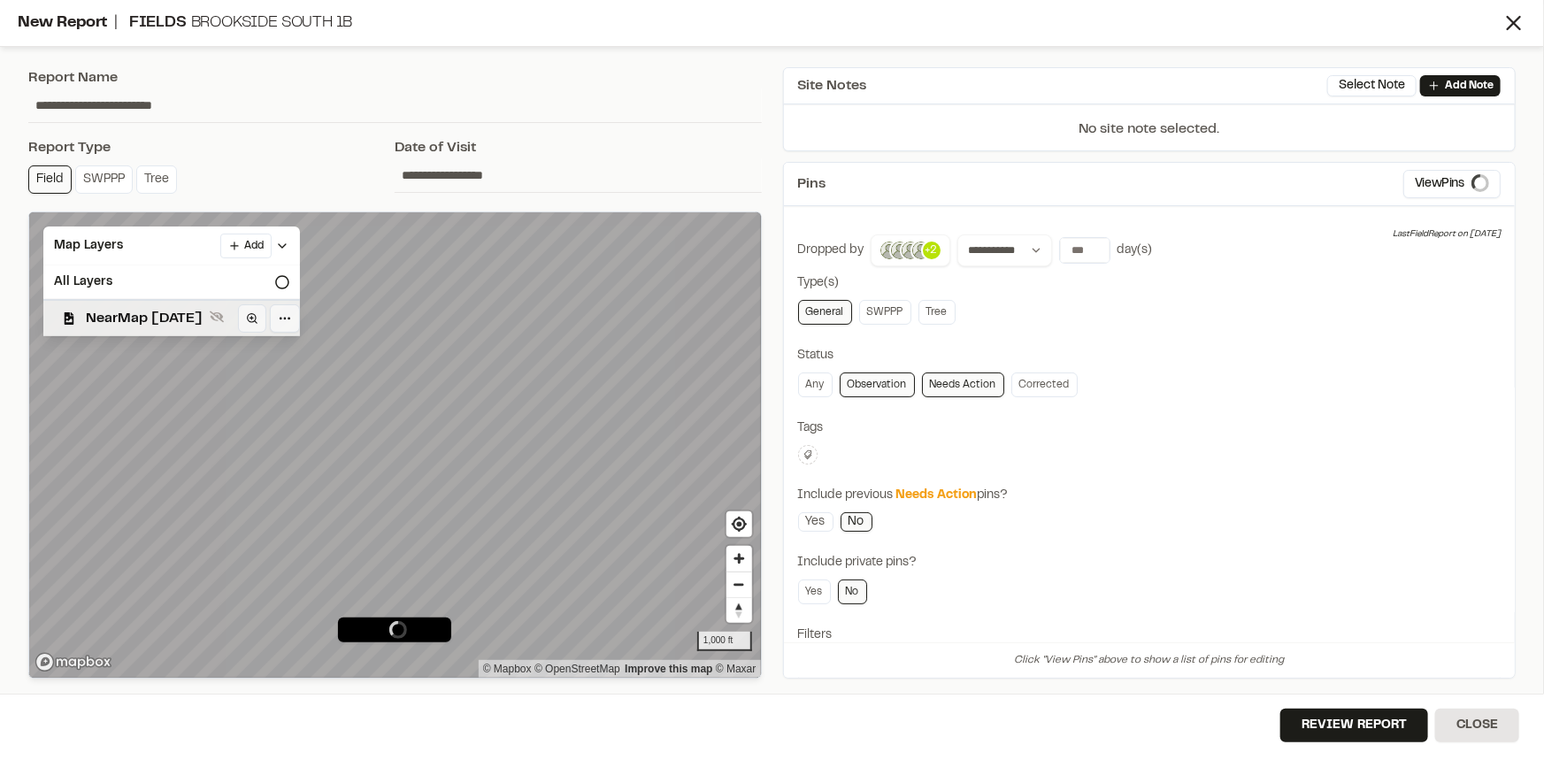
click at [126, 317] on span "NearMap 5/20/2025" at bounding box center [144, 318] width 117 height 21
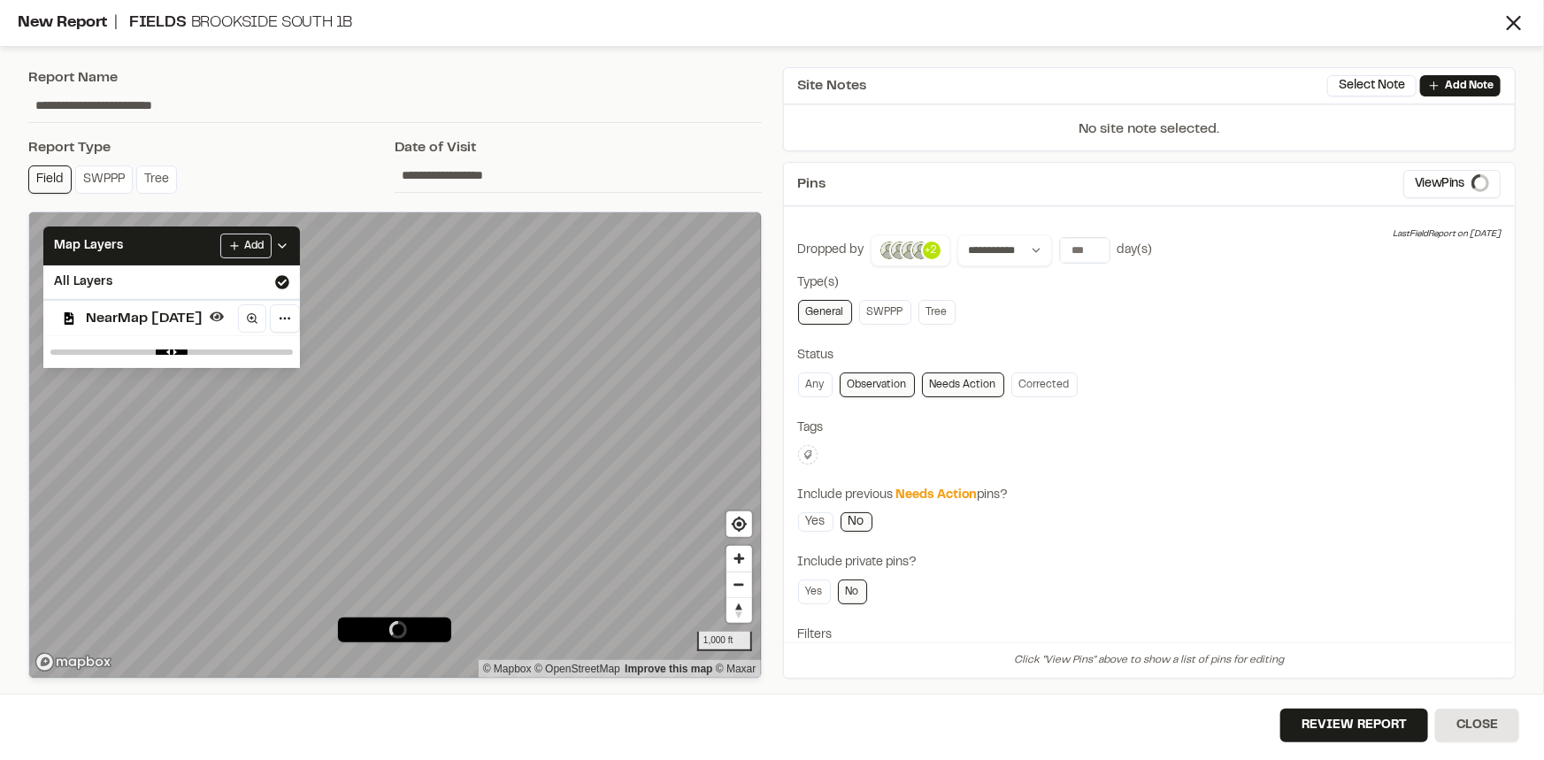
drag, startPoint x: 1323, startPoint y: 416, endPoint x: 1250, endPoint y: 419, distance: 72.6
click at [1323, 415] on div "**********" at bounding box center [1149, 496] width 703 height 524
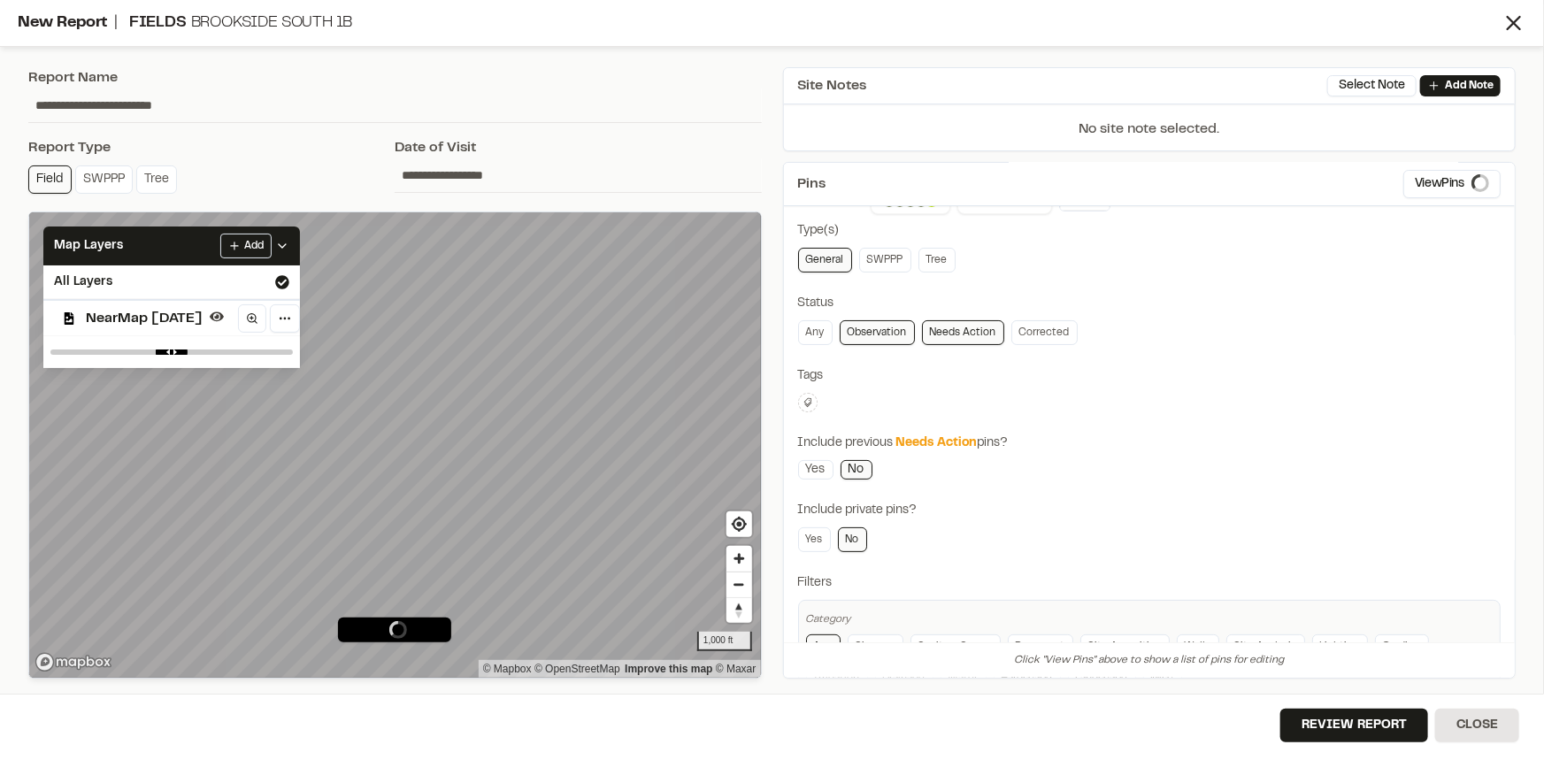
scroll to position [80, 0]
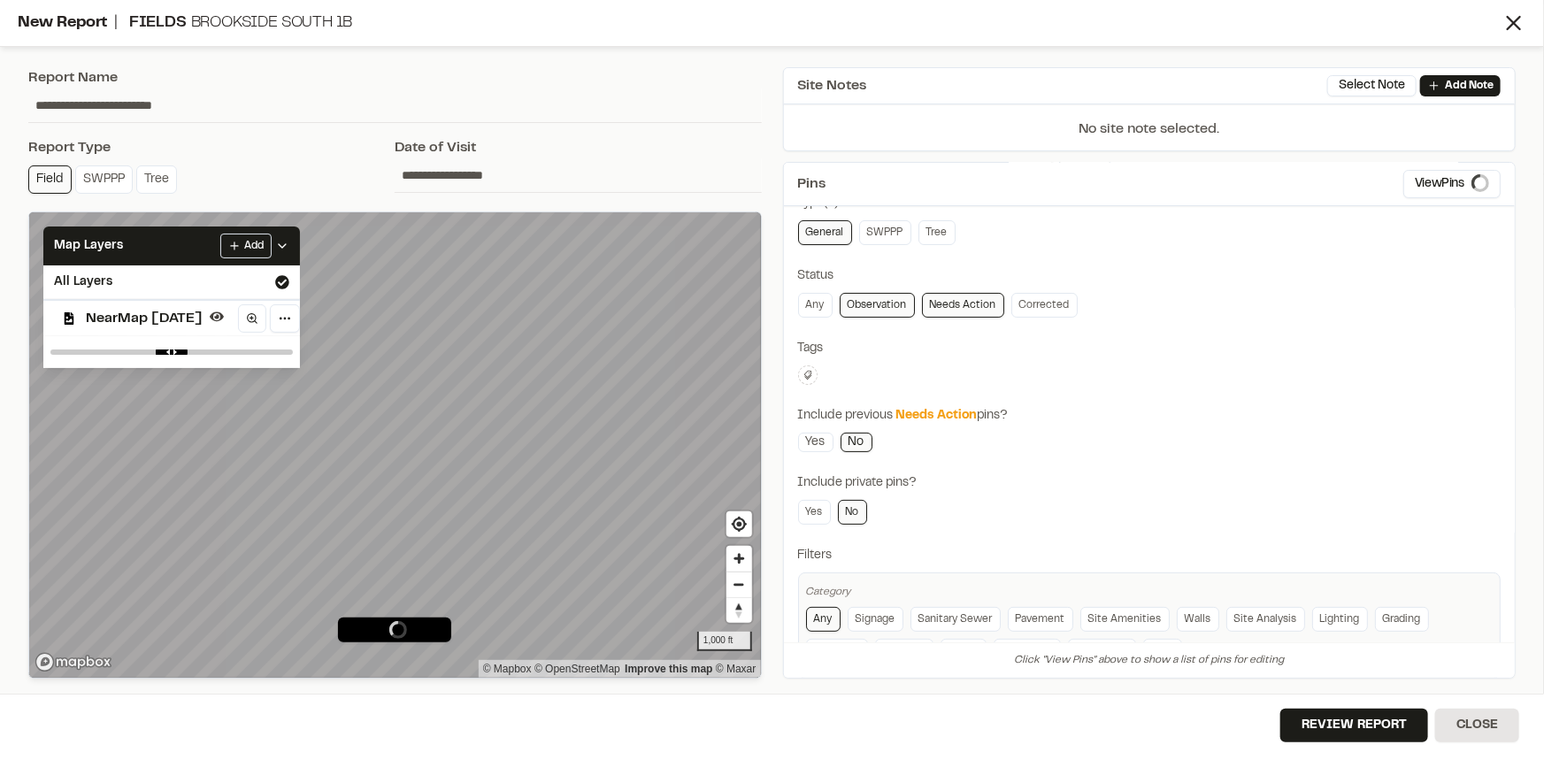
click at [806, 372] on icon at bounding box center [808, 375] width 11 height 11
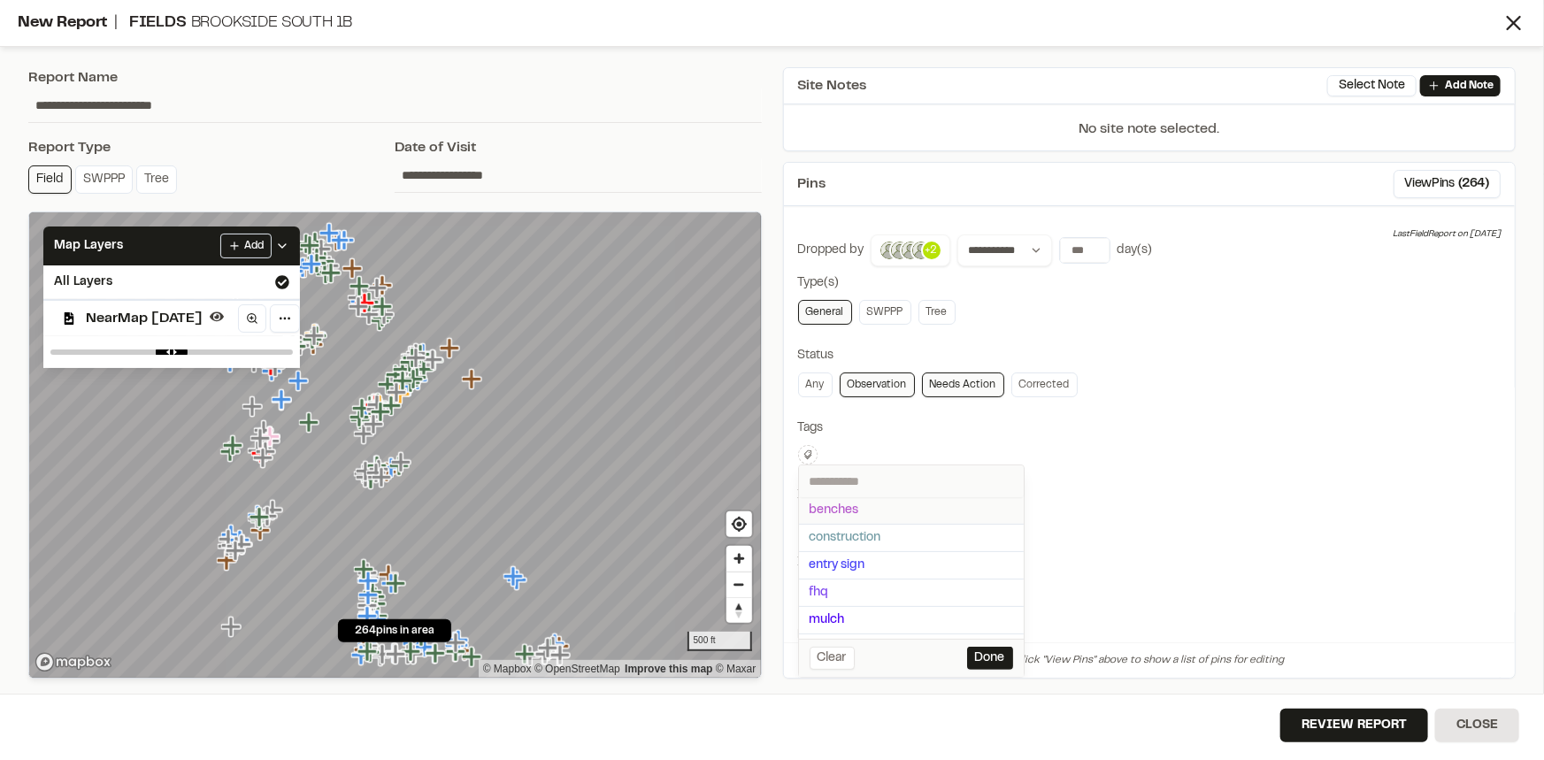
scroll to position [0, 0]
drag, startPoint x: 836, startPoint y: 594, endPoint x: 909, endPoint y: 564, distance: 78.5
click at [836, 595] on span "fhq" at bounding box center [912, 592] width 204 height 19
click at [1183, 485] on div at bounding box center [772, 380] width 1544 height 760
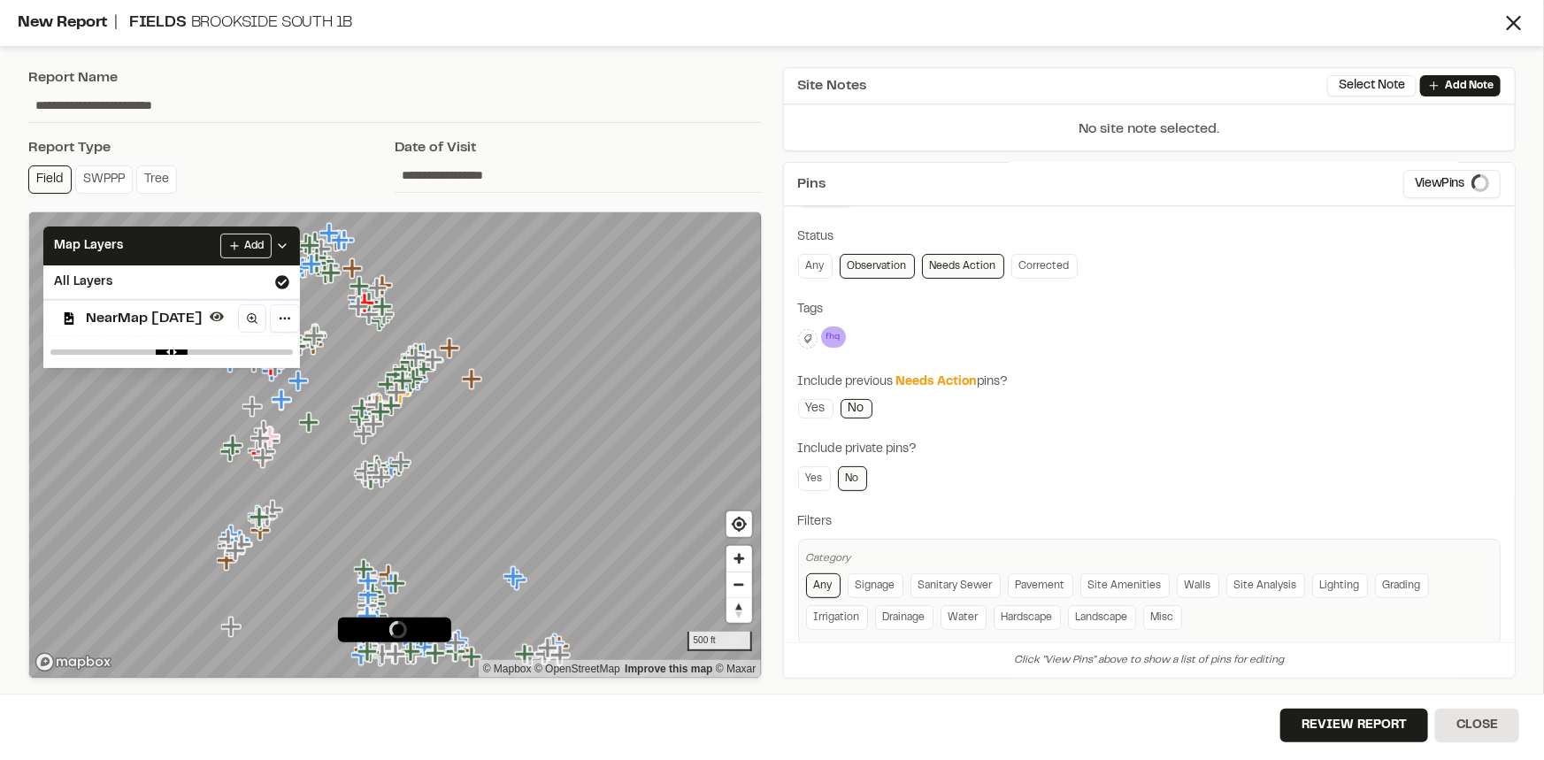
scroll to position [142, 0]
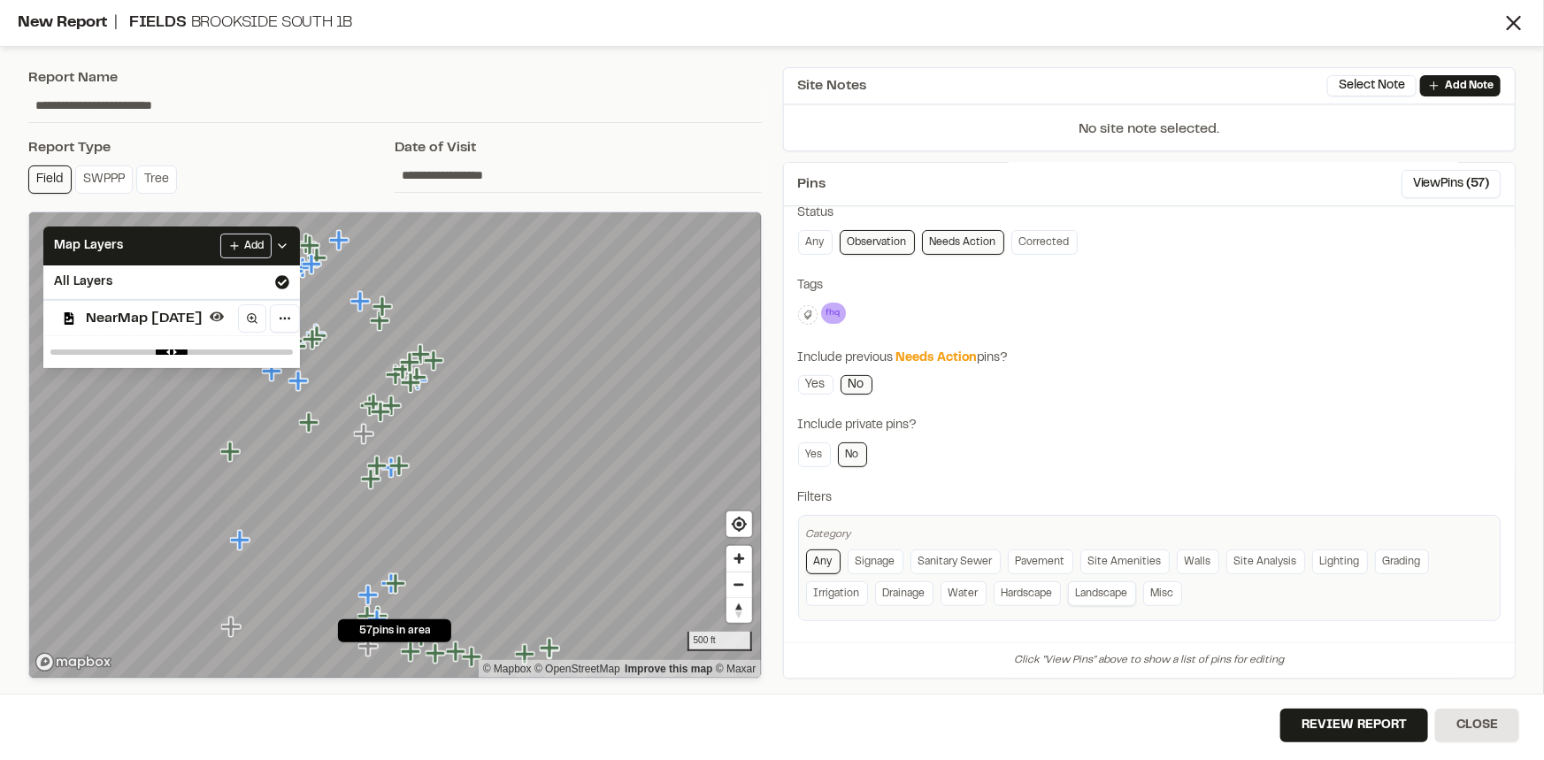
click at [1101, 589] on link "Landscape" at bounding box center [1102, 593] width 68 height 25
click at [1141, 406] on div "**********" at bounding box center [1149, 356] width 703 height 529
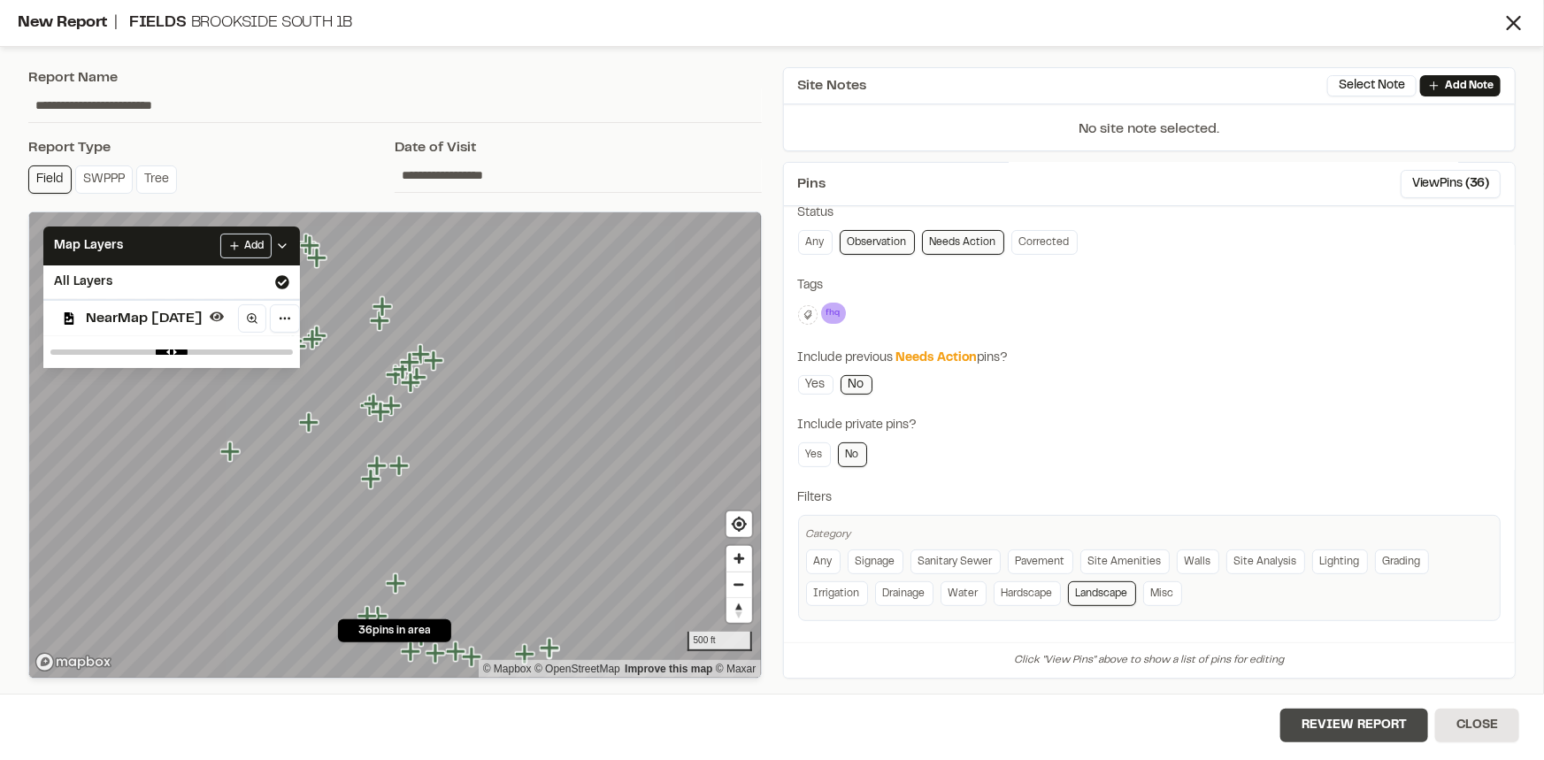
click at [1359, 730] on button "Review Report" at bounding box center [1354, 726] width 148 height 34
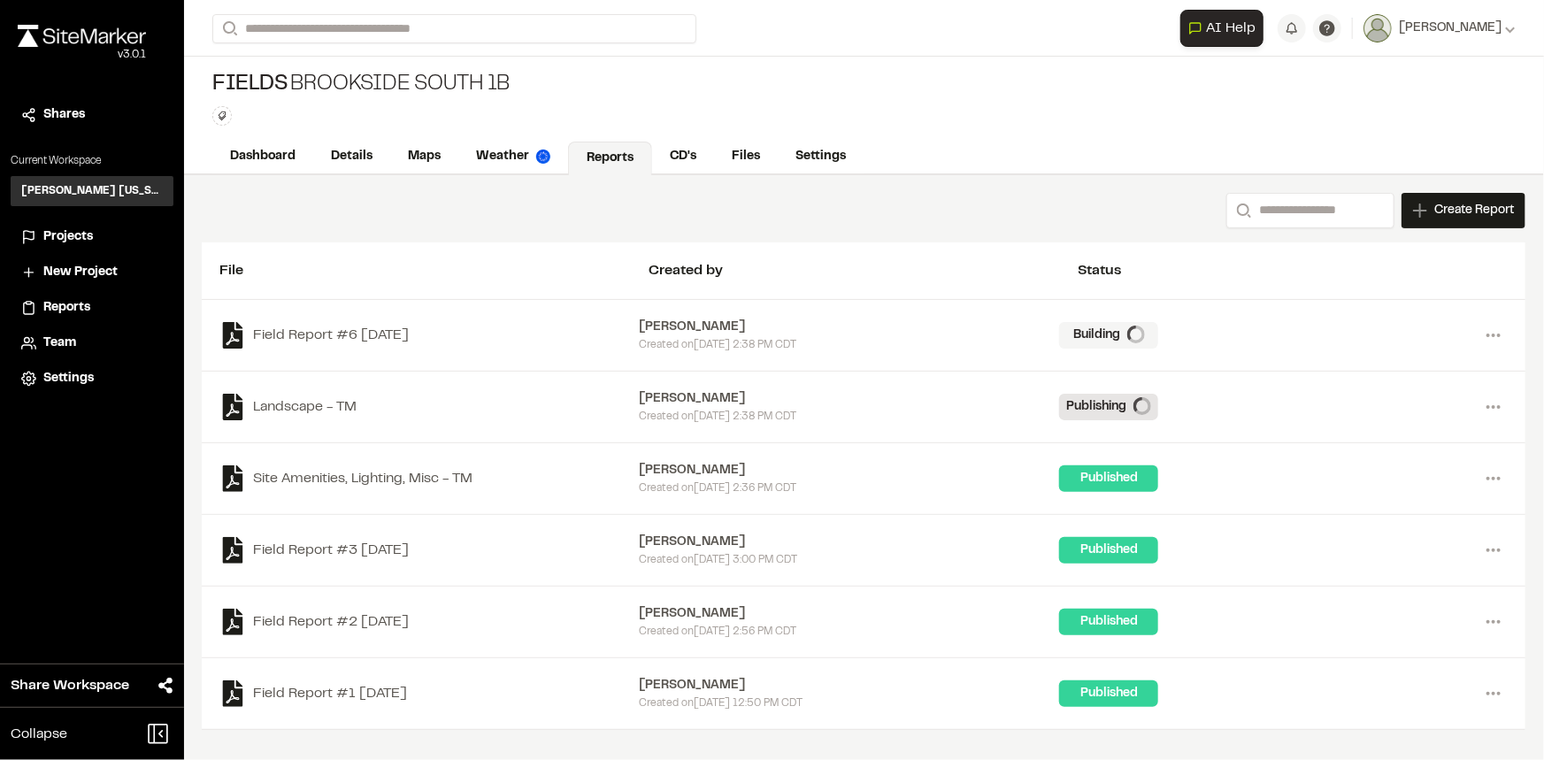
click at [1501, 336] on div "Field Report #6 2025-08-18 Ben Greiner Created on Mon, Aug 18, 2025 2:38 PM CDT…" at bounding box center [864, 336] width 1324 height 72
click at [1101, 328] on div "Draft" at bounding box center [1108, 335] width 99 height 27
click at [1486, 334] on icon at bounding box center [1493, 335] width 28 height 28
click at [1387, 366] on link "View" at bounding box center [1430, 372] width 154 height 27
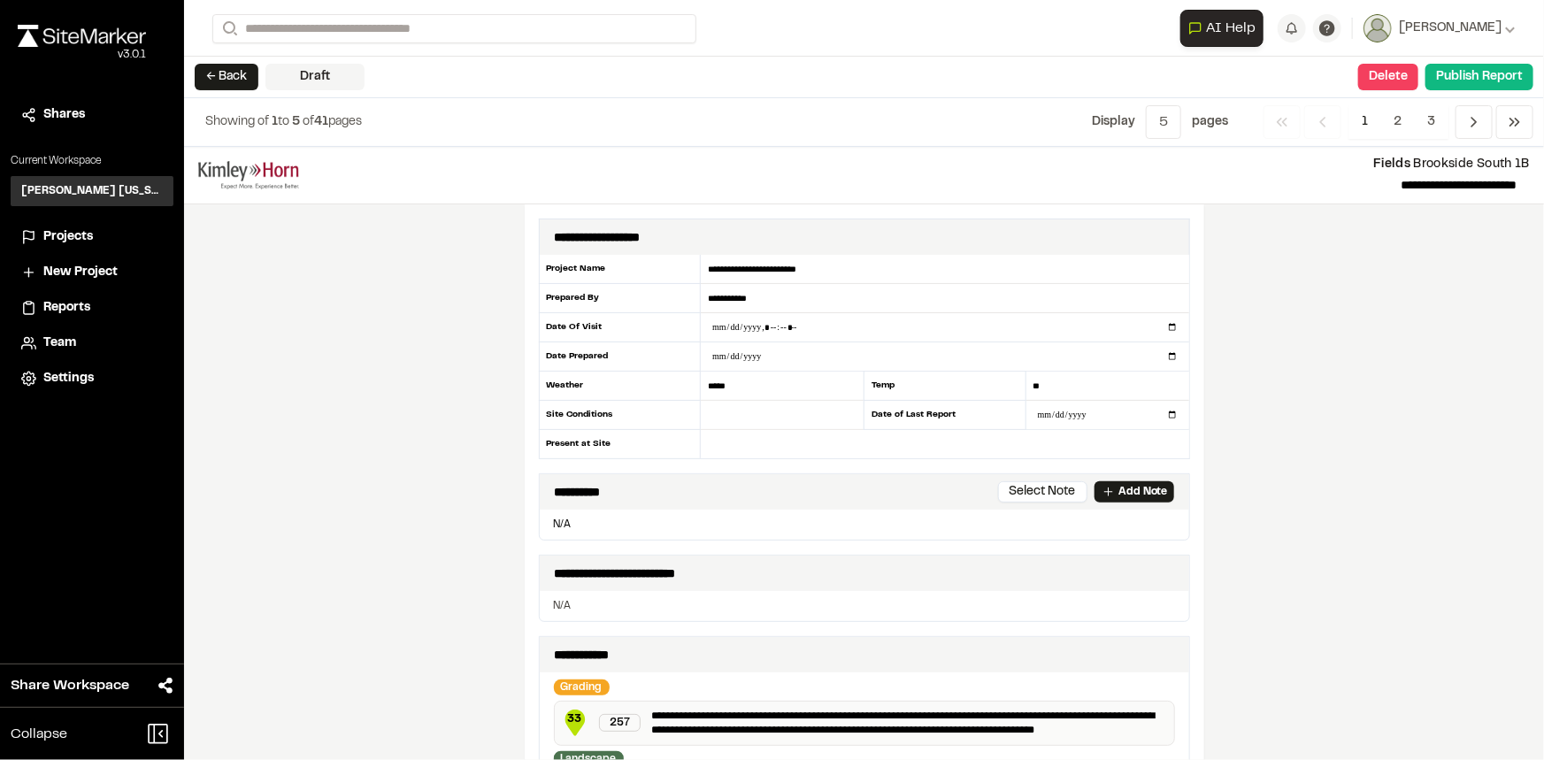
click at [1380, 165] on span "Fields" at bounding box center [1391, 164] width 37 height 11
click at [1398, 71] on button "Delete" at bounding box center [1388, 77] width 60 height 27
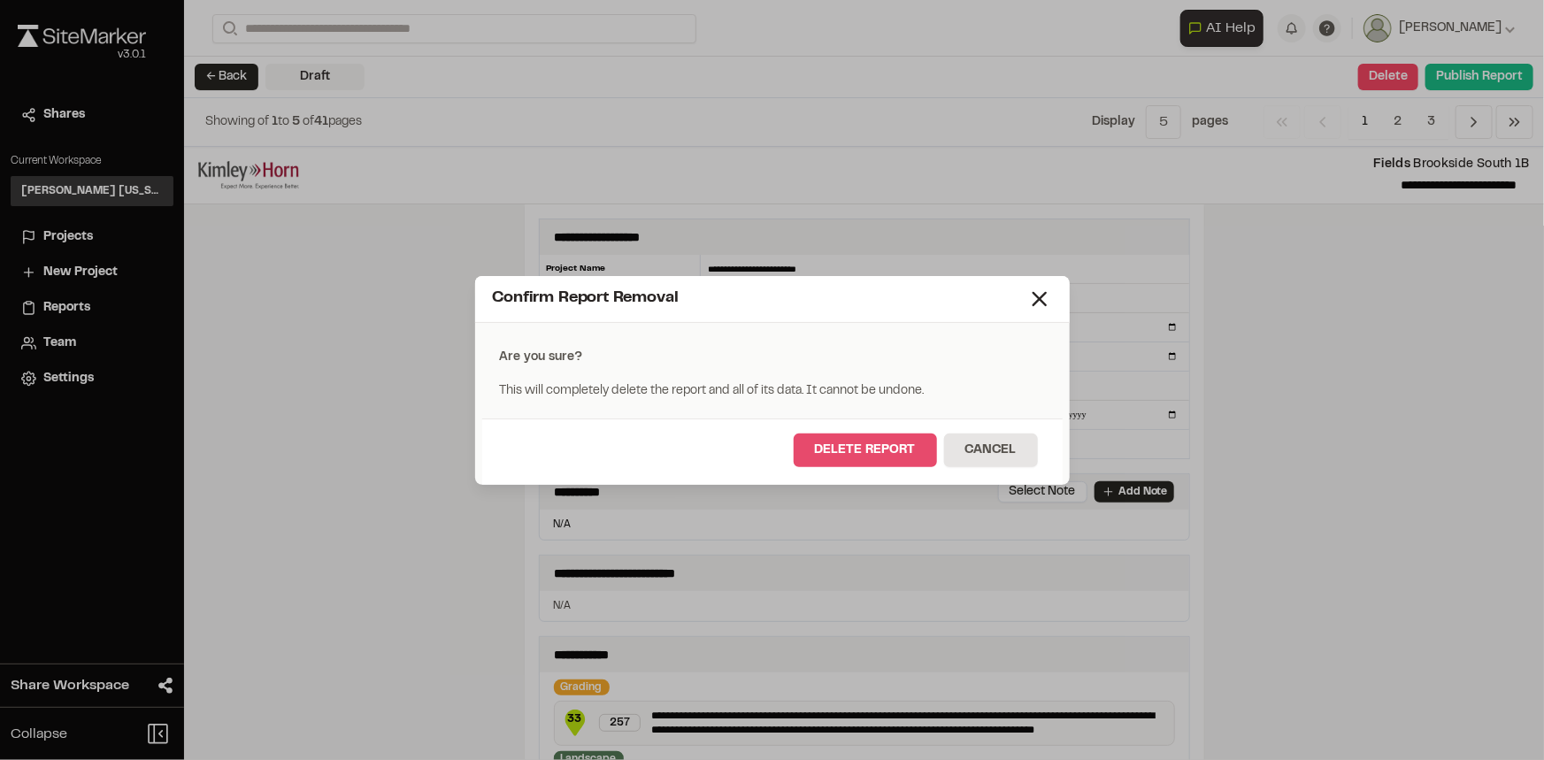
click at [877, 449] on button "Delete Report" at bounding box center [865, 451] width 143 height 34
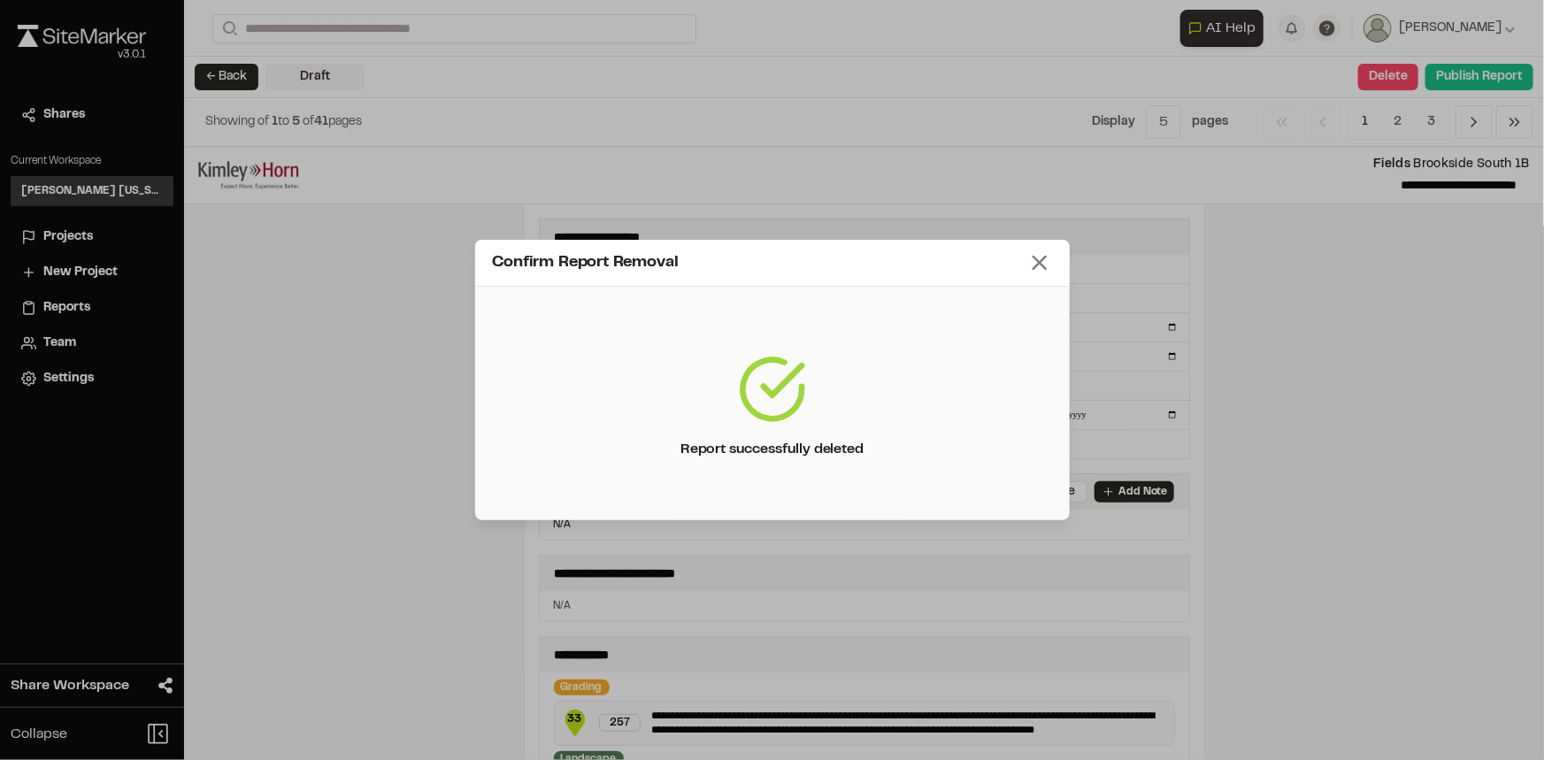
click at [1032, 263] on icon at bounding box center [1039, 262] width 25 height 25
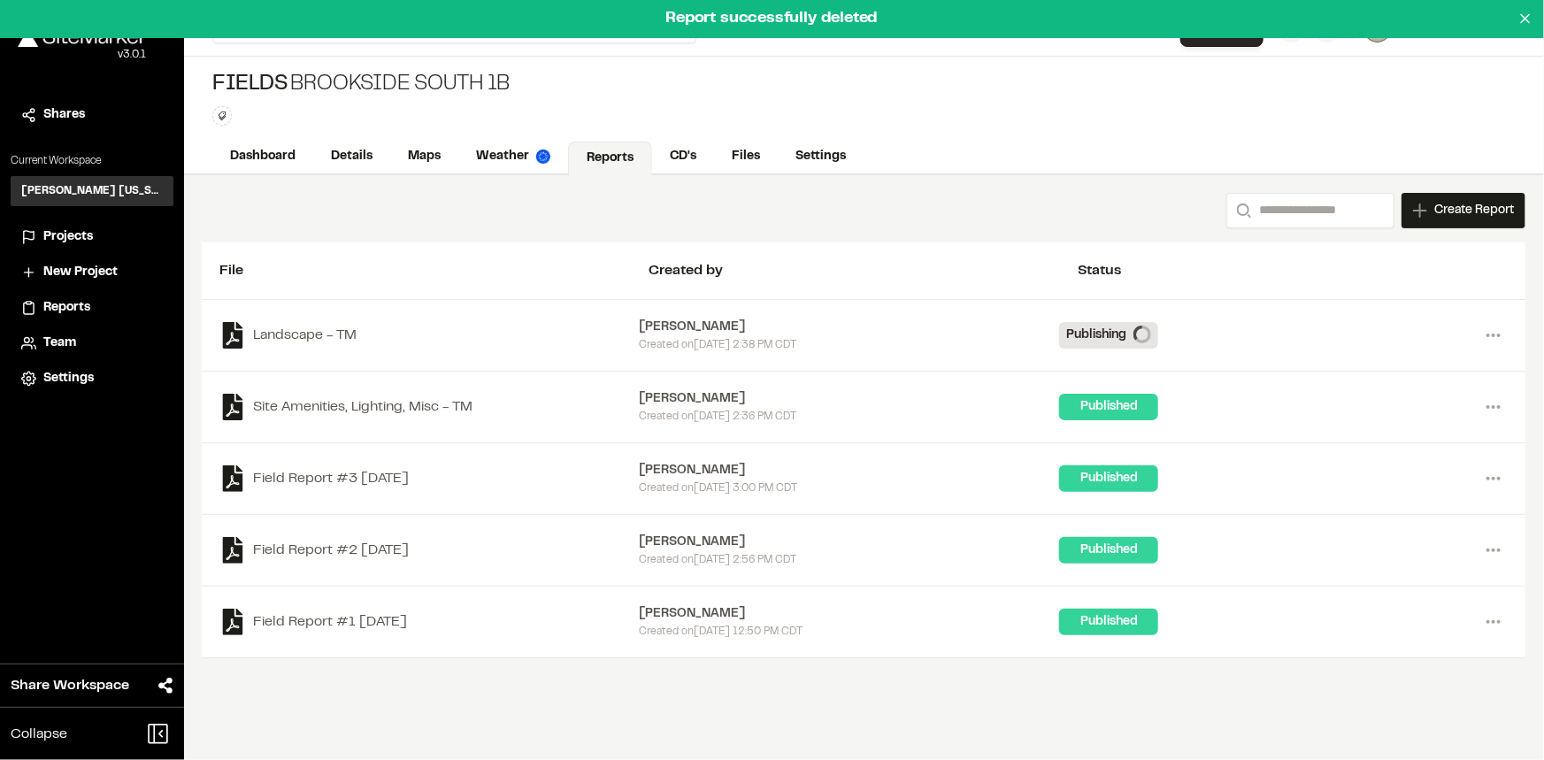
click at [1444, 210] on span "Create Report" at bounding box center [1474, 210] width 80 height 19
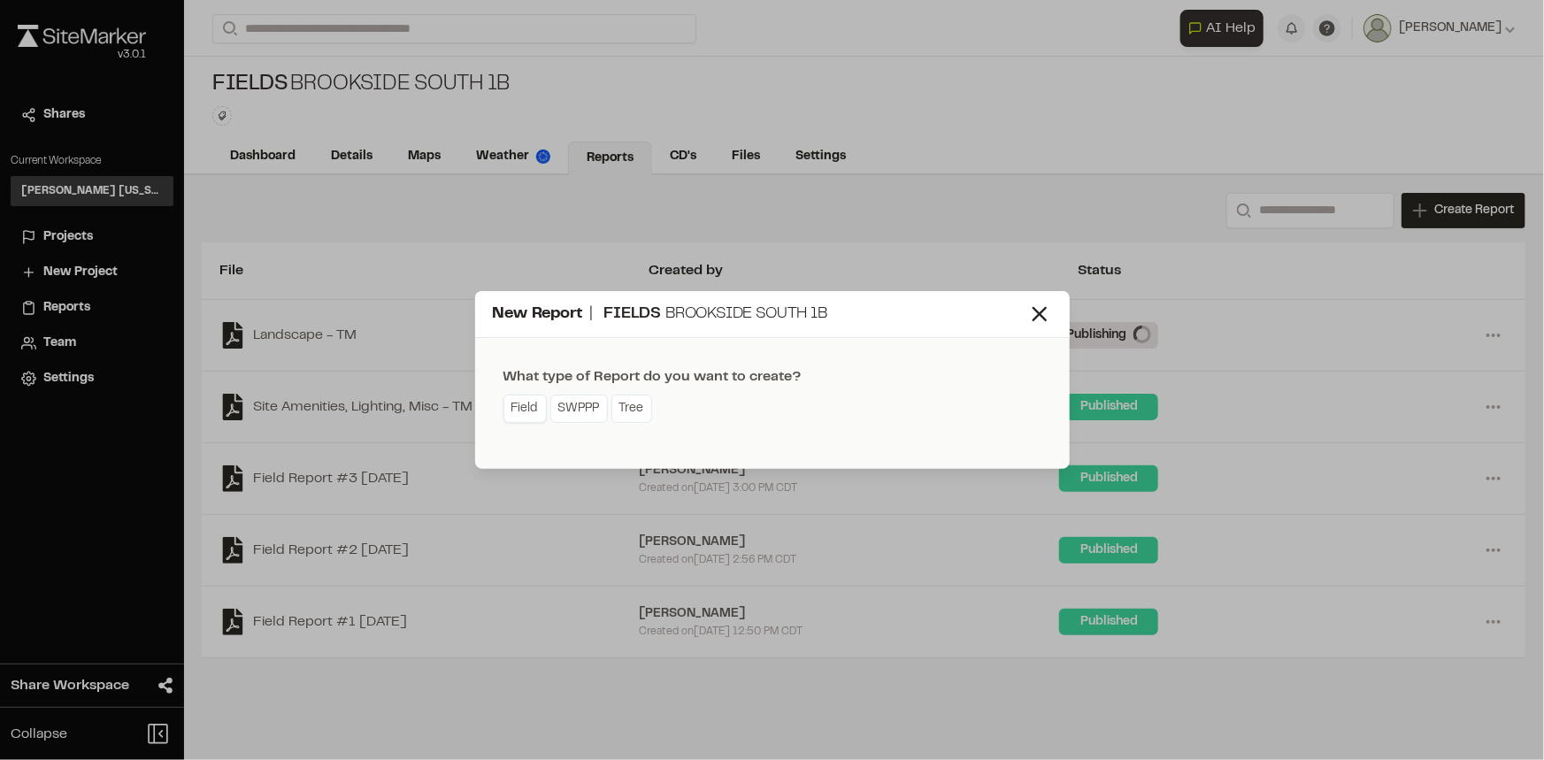
click at [534, 406] on link "Field" at bounding box center [524, 409] width 43 height 28
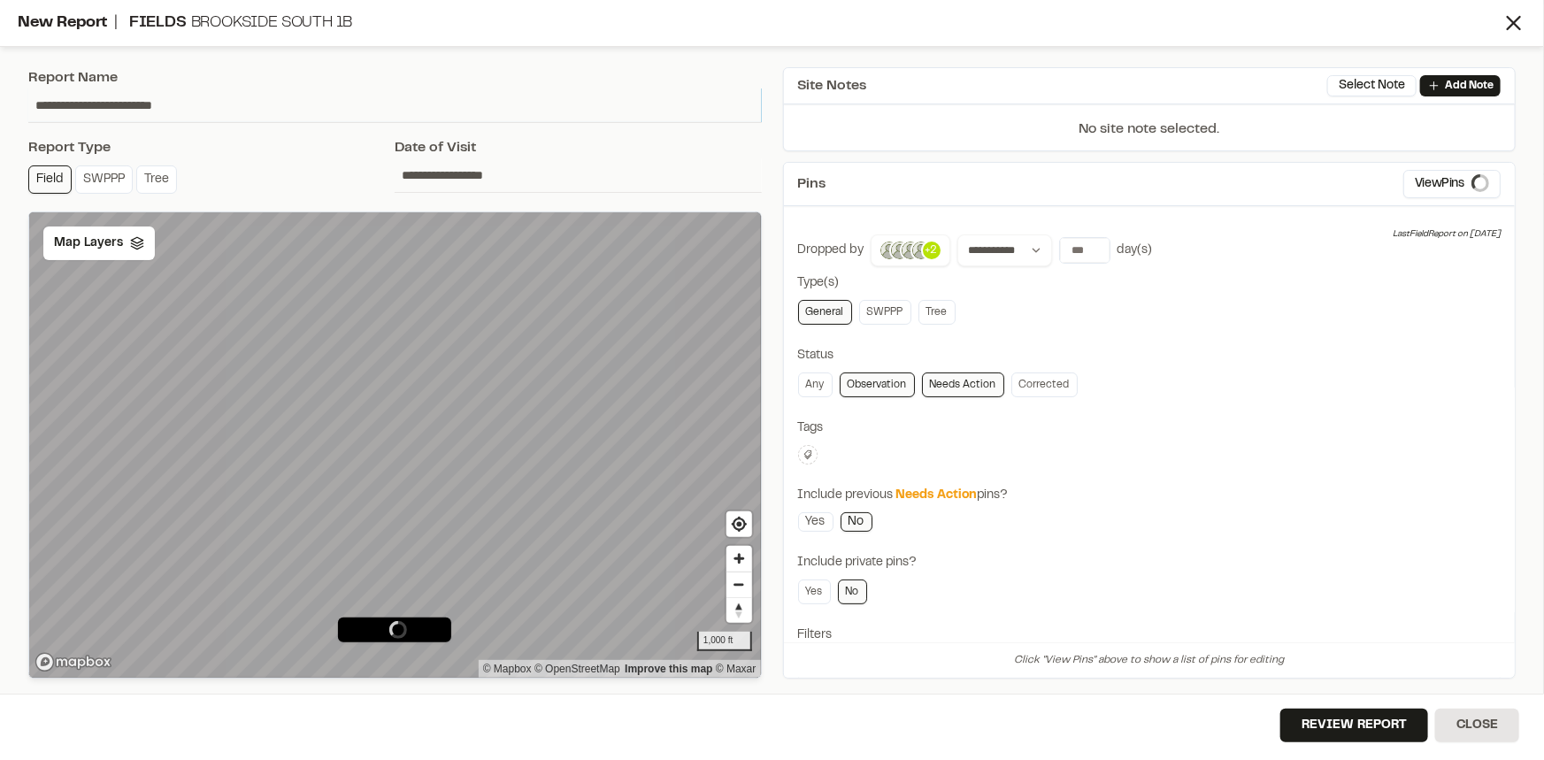
drag, startPoint x: 215, startPoint y: 110, endPoint x: 15, endPoint y: 142, distance: 202.6
click at [15, 142] on div "**********" at bounding box center [772, 380] width 1544 height 760
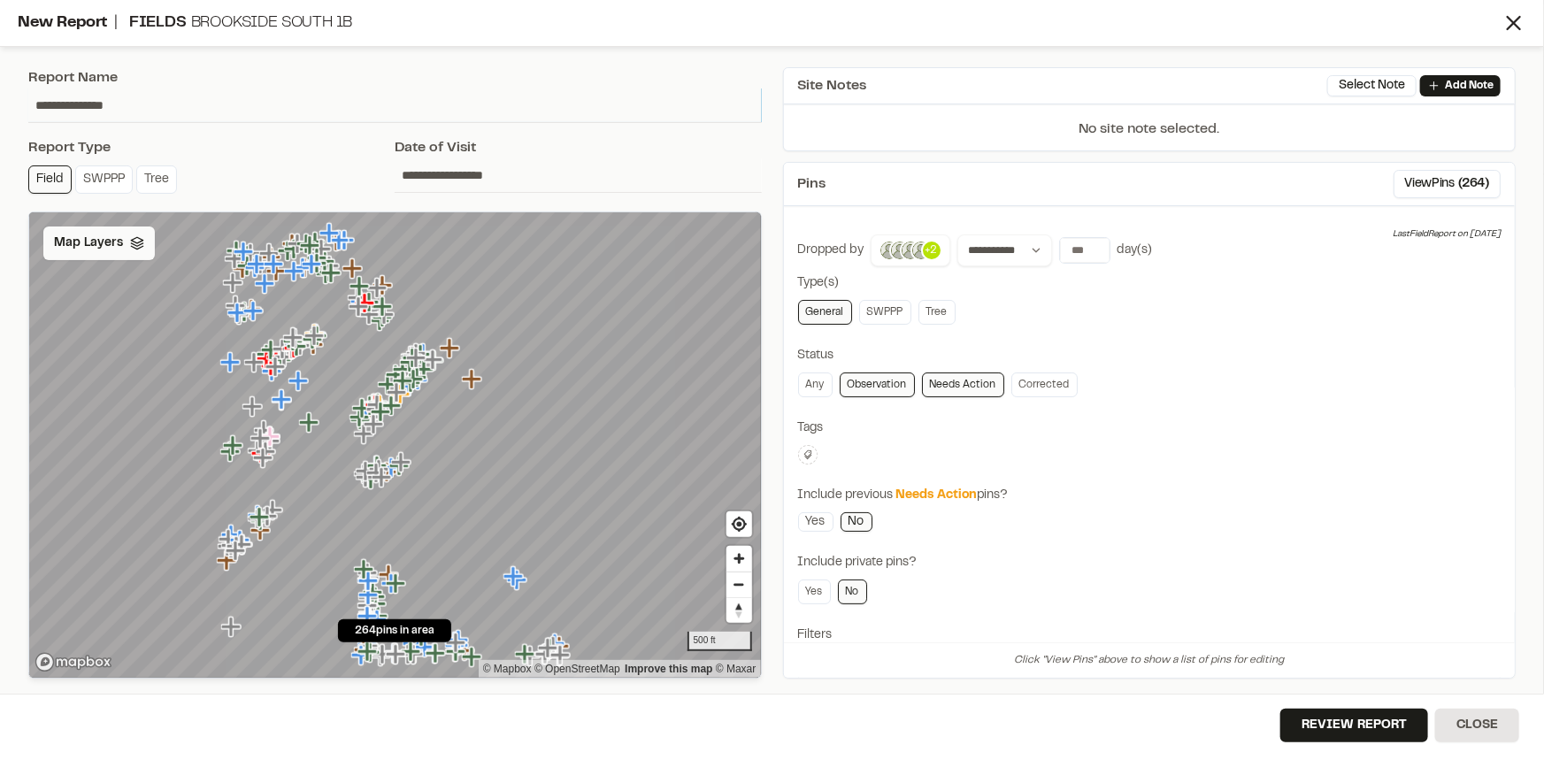
type input "**********"
click at [112, 246] on span "Map Layers" at bounding box center [88, 243] width 69 height 19
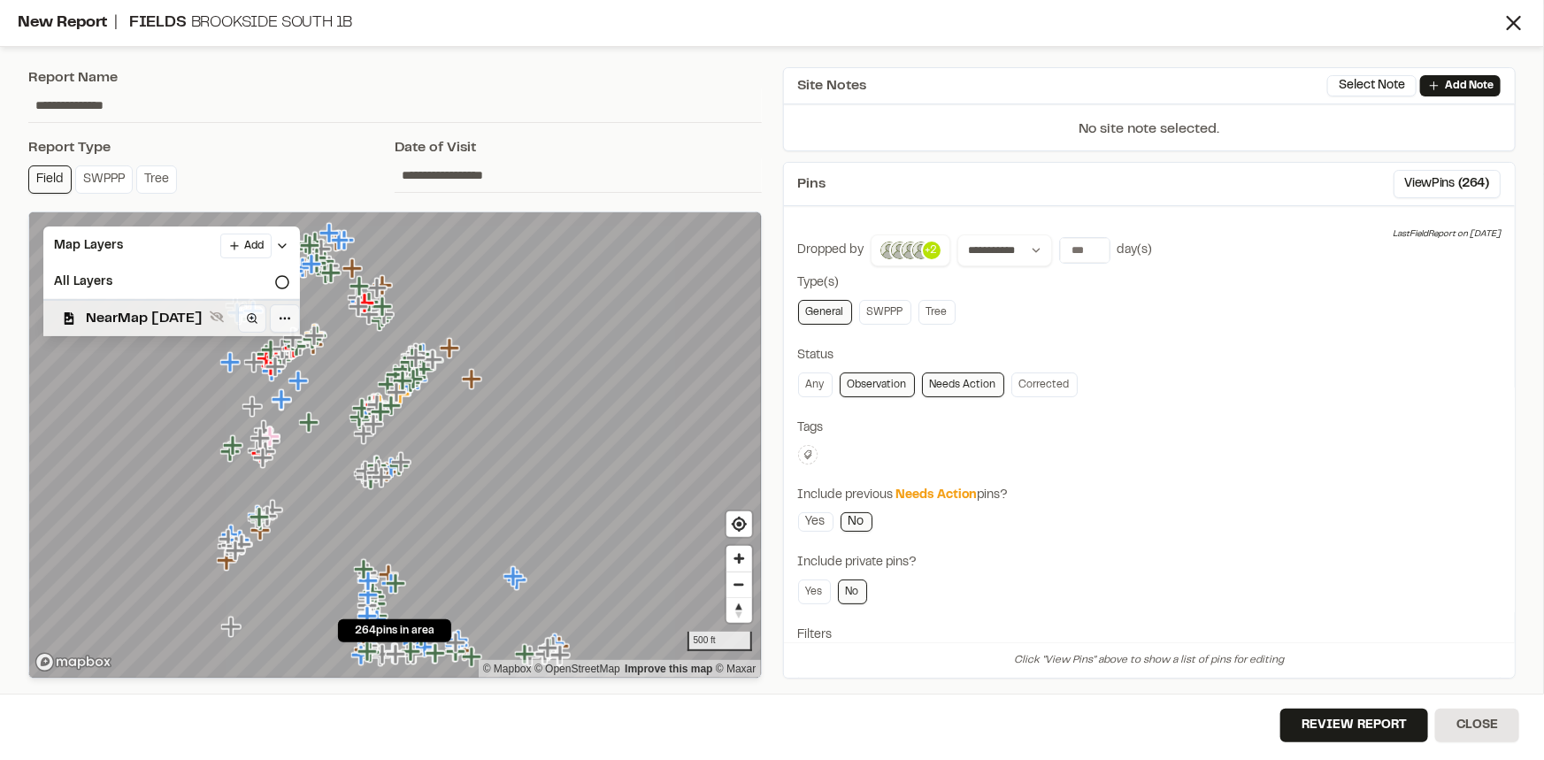
click at [176, 305] on div "NearMap [DATE]" at bounding box center [164, 317] width 271 height 37
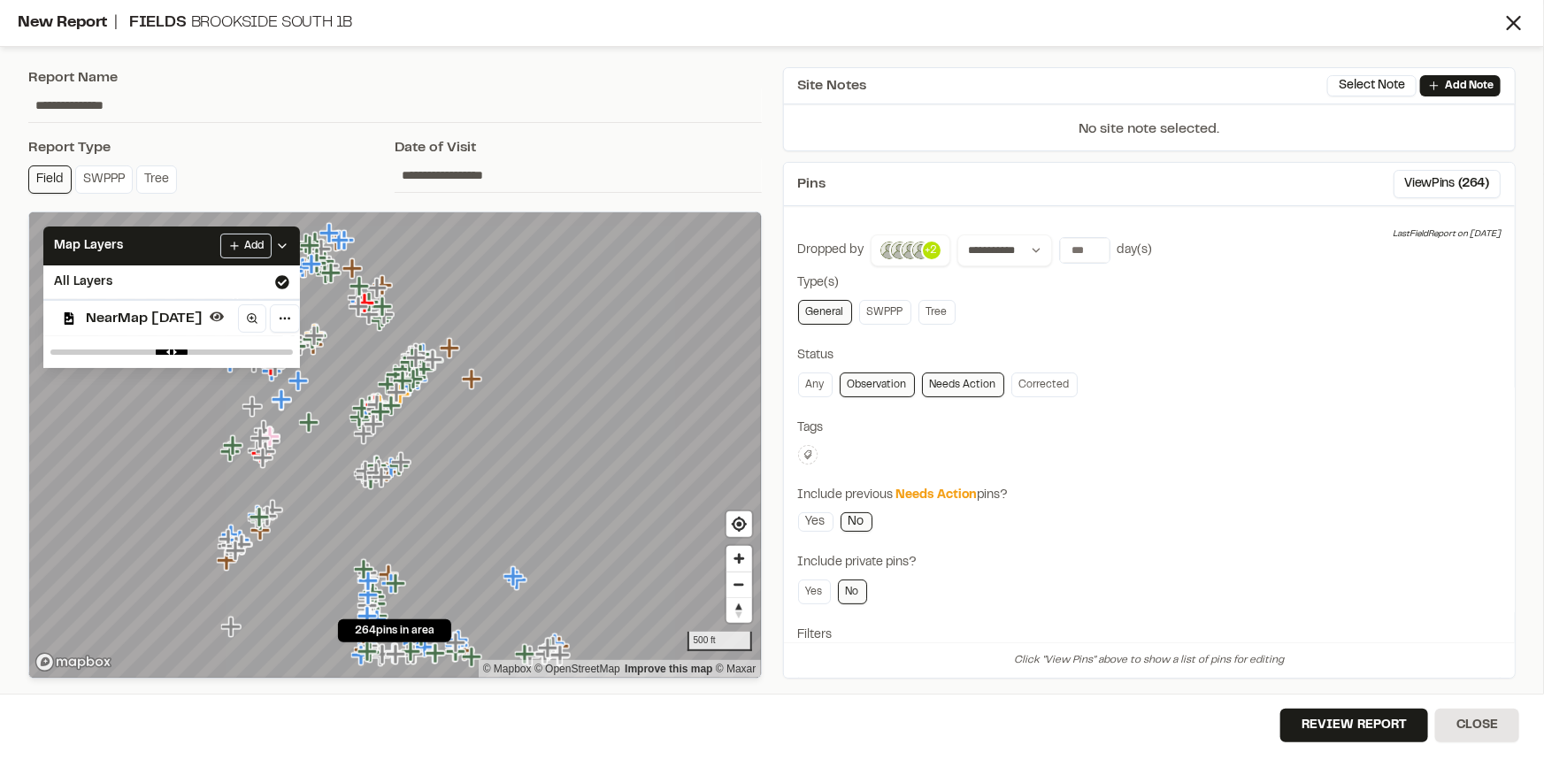
click at [1243, 419] on div "Tags" at bounding box center [1149, 428] width 703 height 19
click at [804, 458] on icon at bounding box center [808, 455] width 11 height 11
click at [823, 584] on span "fhq" at bounding box center [912, 592] width 204 height 19
click at [1215, 479] on div at bounding box center [772, 380] width 1544 height 760
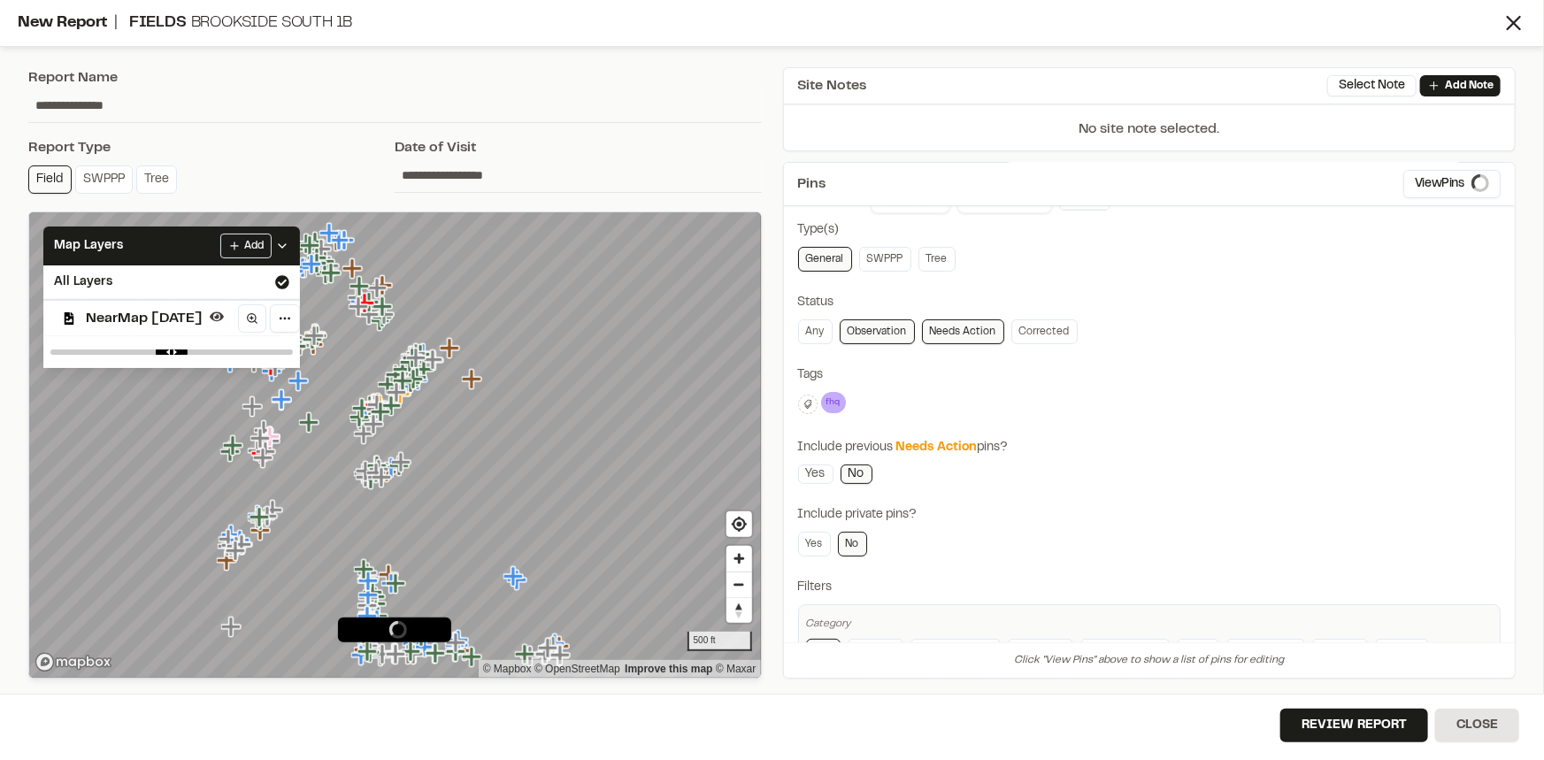
scroll to position [142, 0]
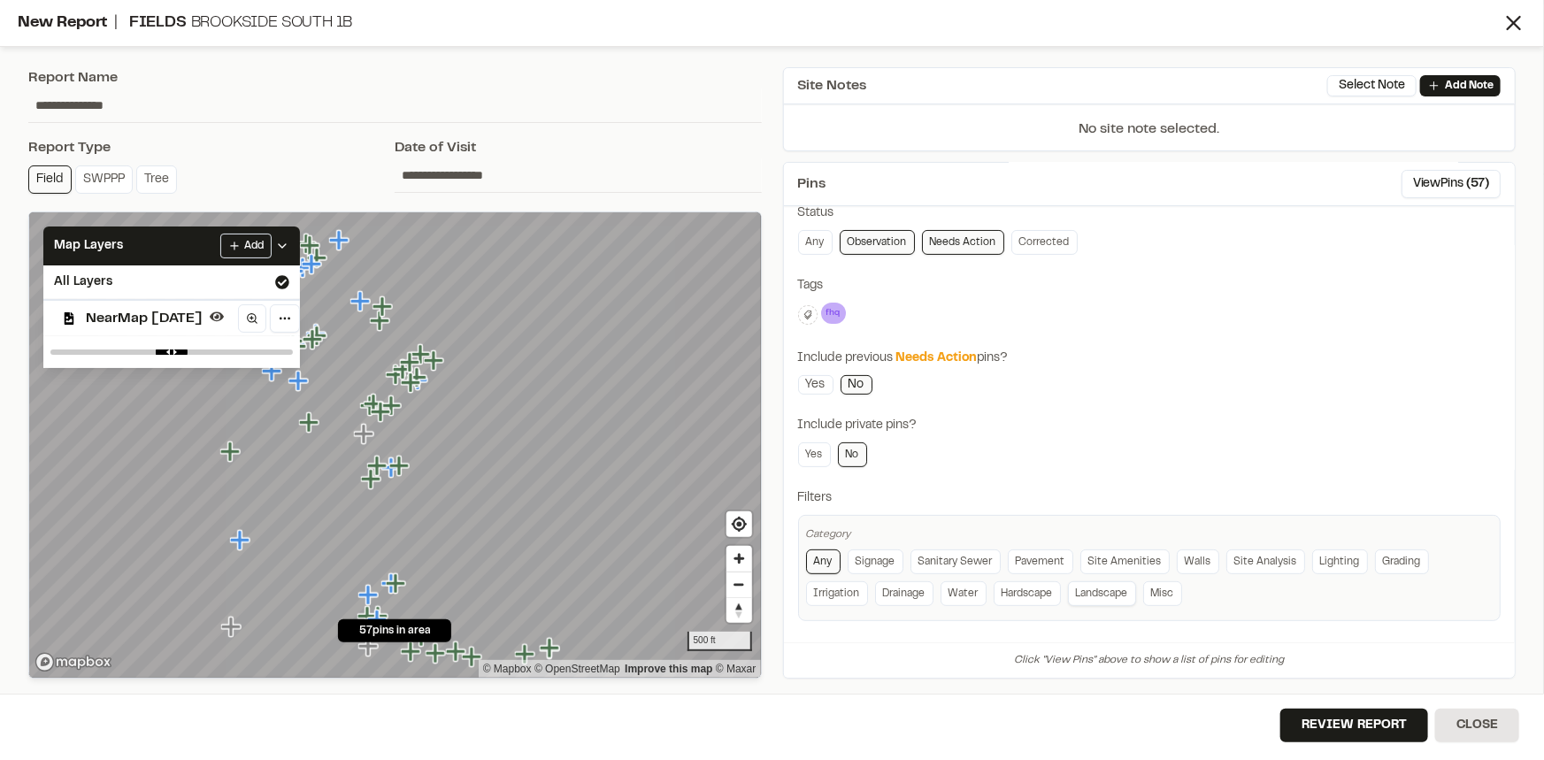
click at [1104, 592] on link "Landscape" at bounding box center [1102, 593] width 68 height 25
click at [1207, 442] on div "Yes No" at bounding box center [1149, 454] width 703 height 25
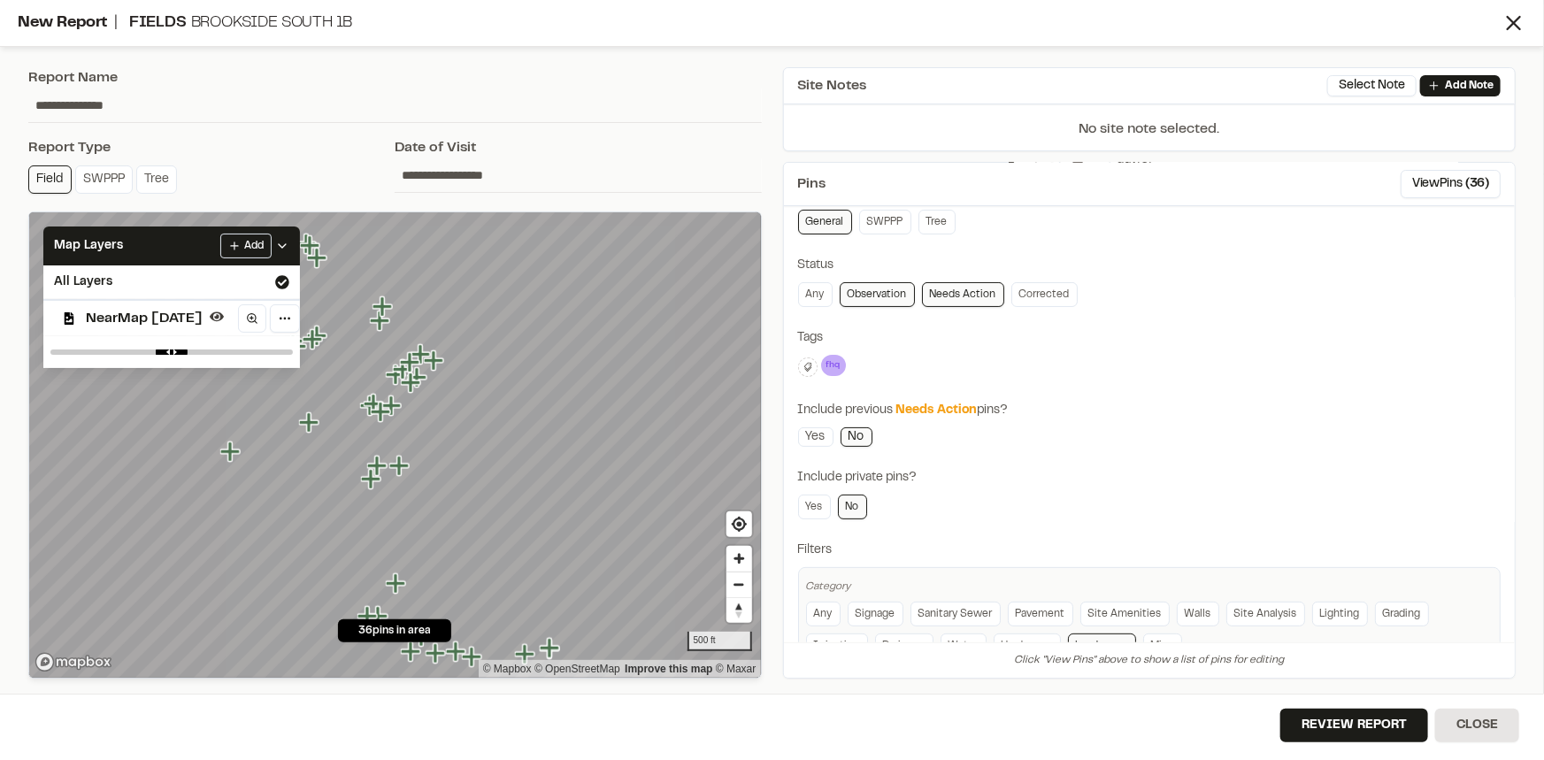
scroll to position [62, 0]
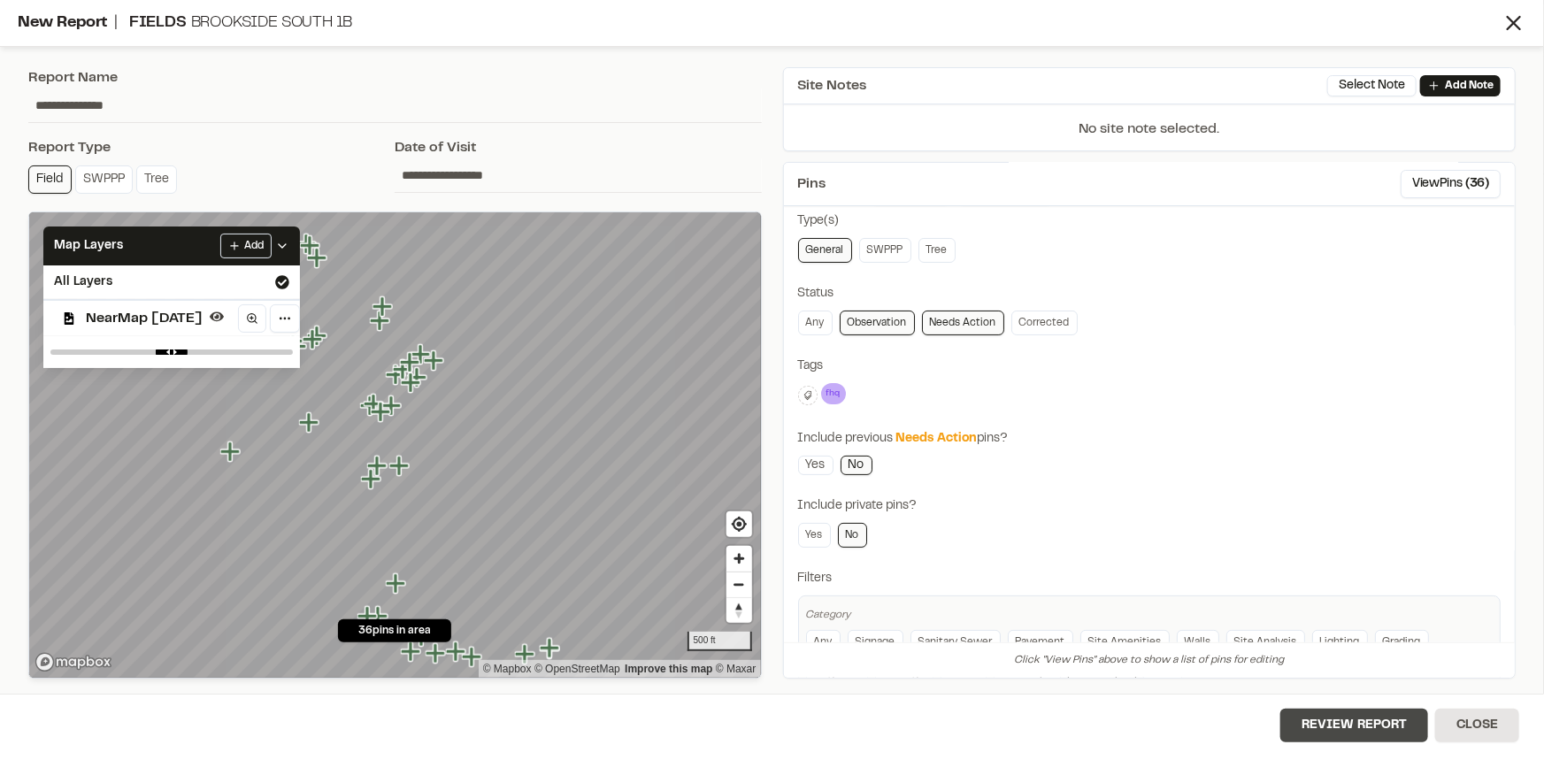
click at [1338, 719] on button "Review Report" at bounding box center [1354, 726] width 148 height 34
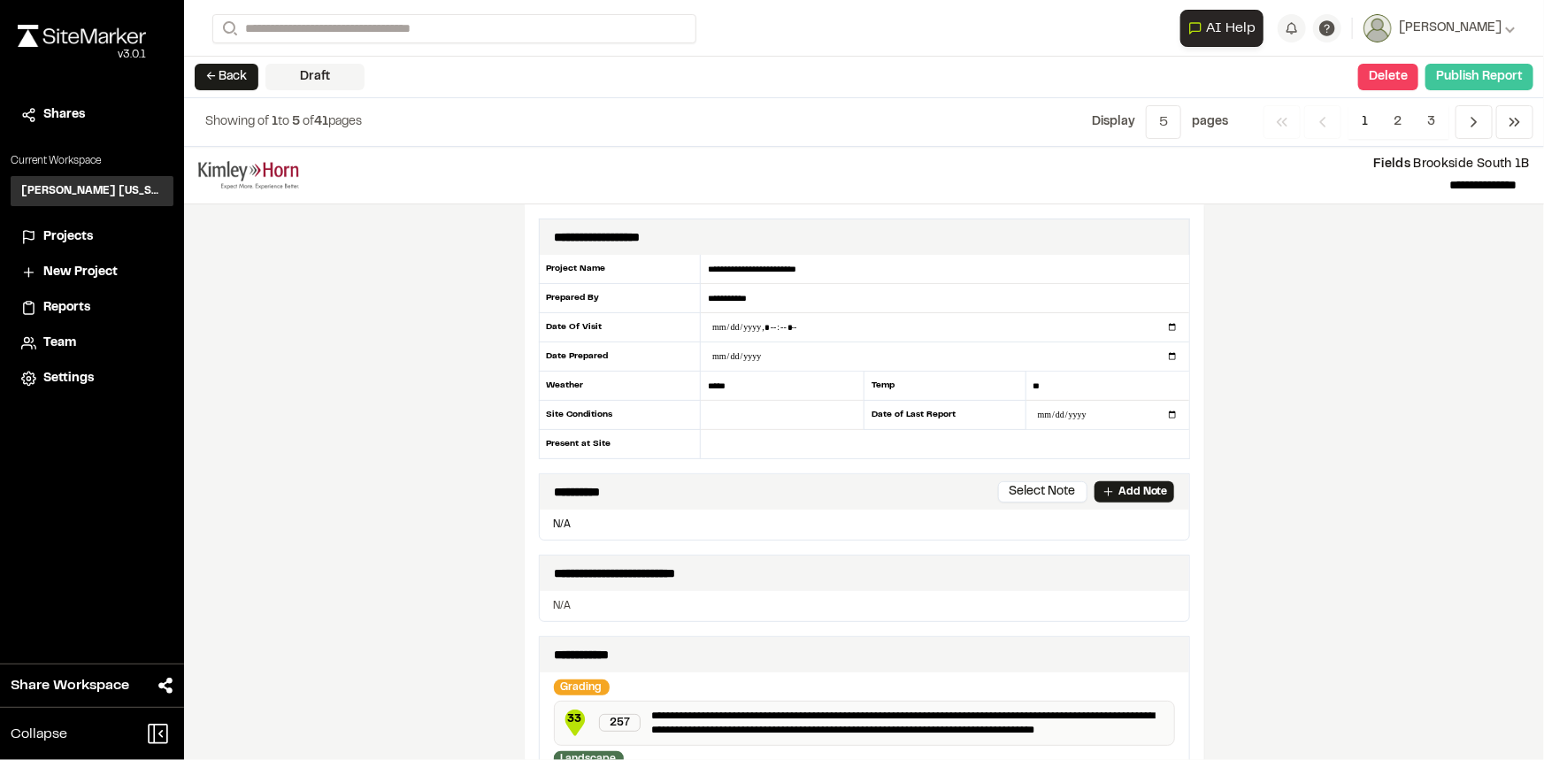
click at [1486, 68] on button "Publish Report" at bounding box center [1479, 77] width 108 height 27
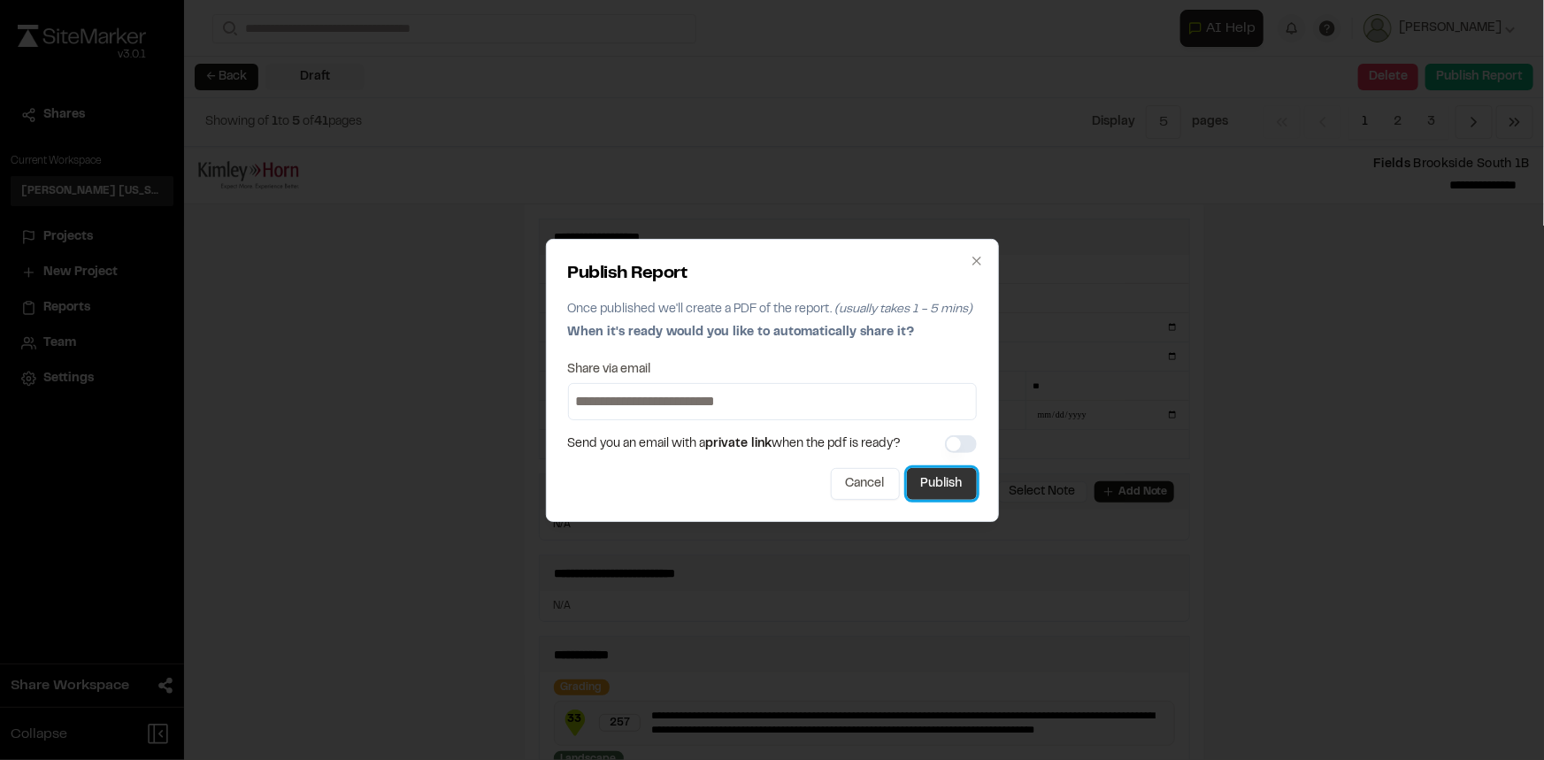
click at [954, 473] on button "Publish" at bounding box center [942, 484] width 70 height 32
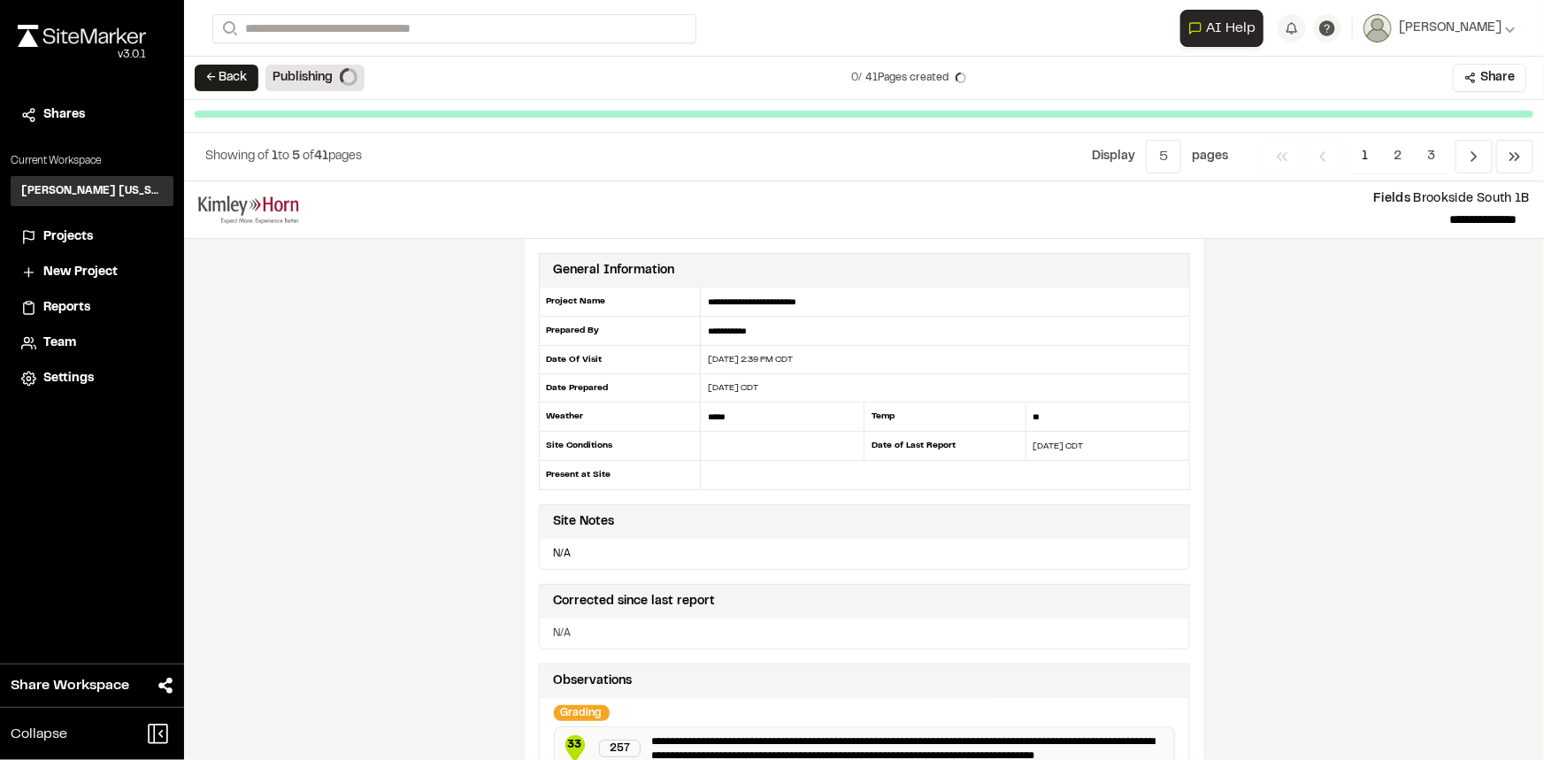
click at [214, 76] on button "← Back" at bounding box center [227, 78] width 64 height 27
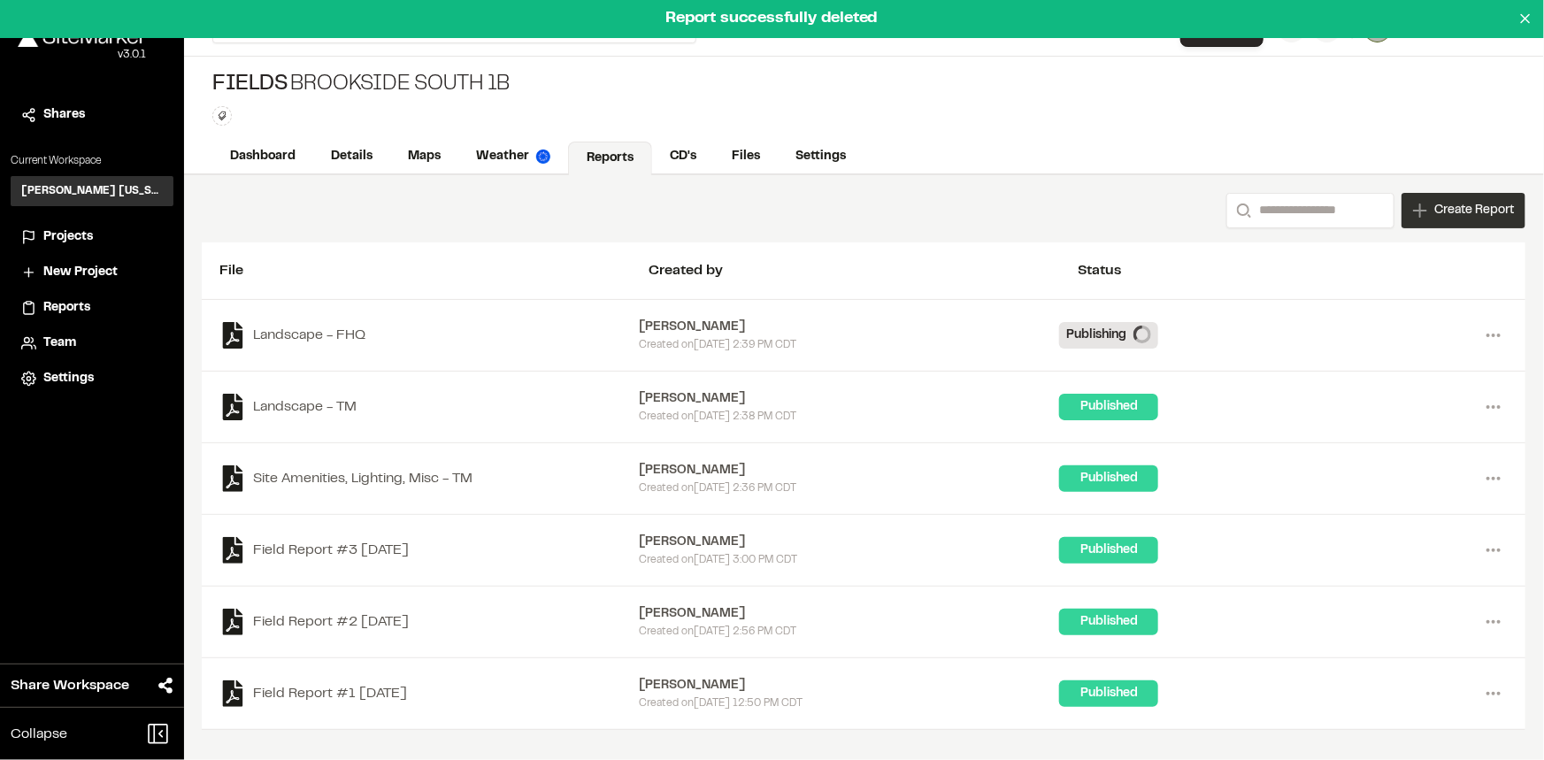
click at [1472, 204] on span "Create Report" at bounding box center [1474, 210] width 80 height 19
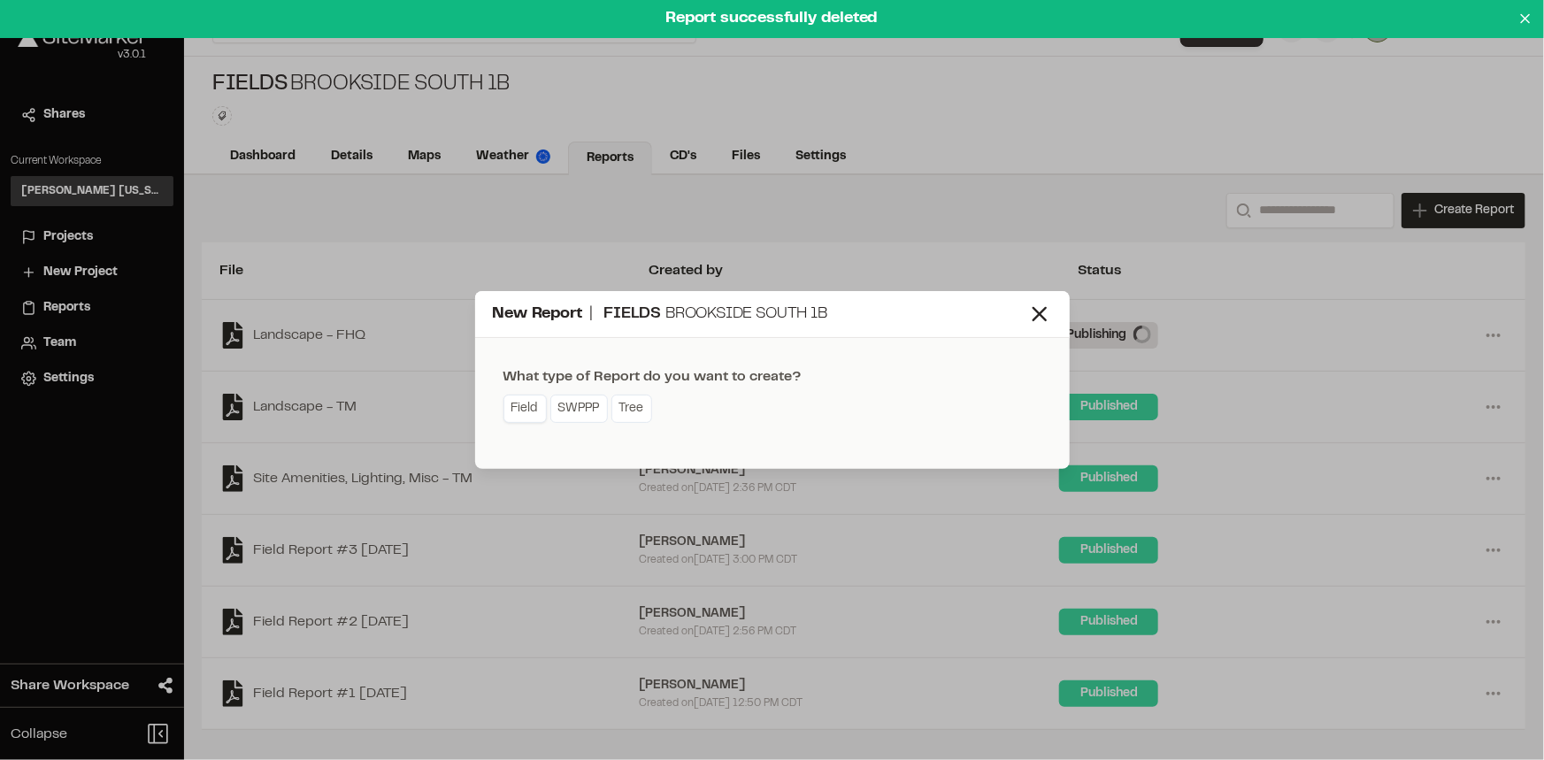
click at [532, 404] on link "Field" at bounding box center [524, 409] width 43 height 28
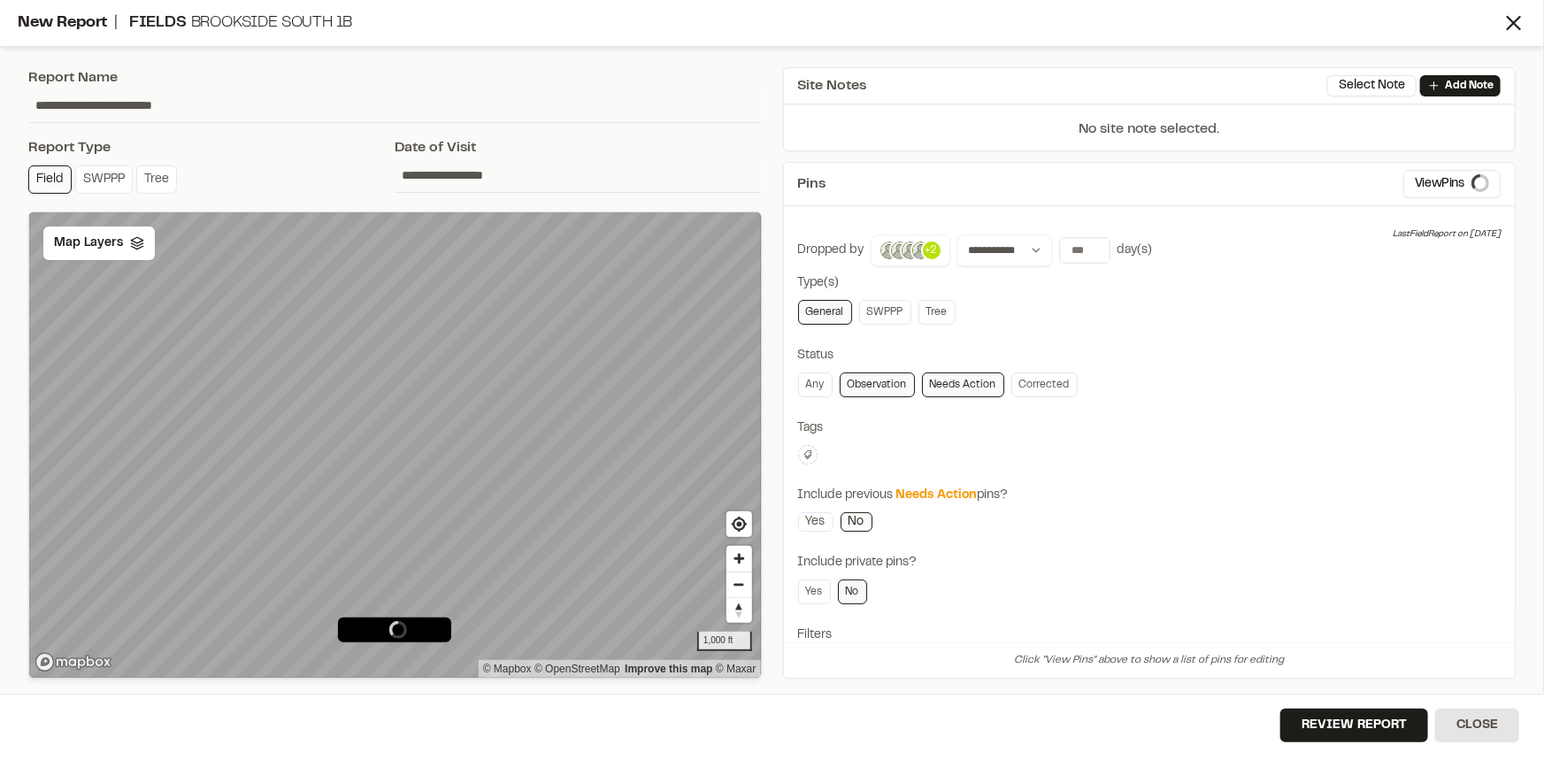
click at [810, 445] on button at bounding box center [807, 454] width 19 height 19
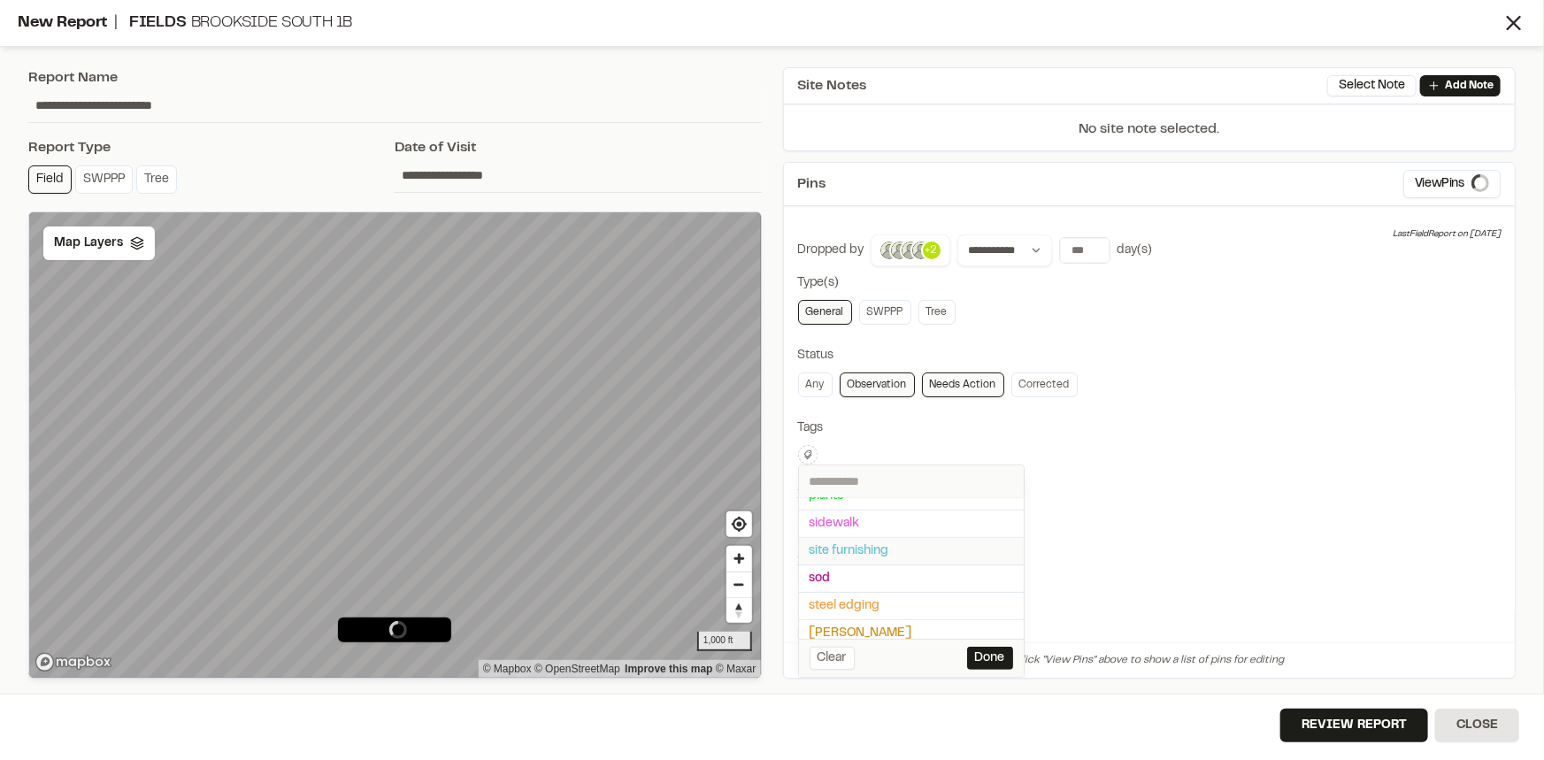
scroll to position [160, 0]
click at [834, 621] on span "taylor morrison" at bounding box center [912, 624] width 204 height 19
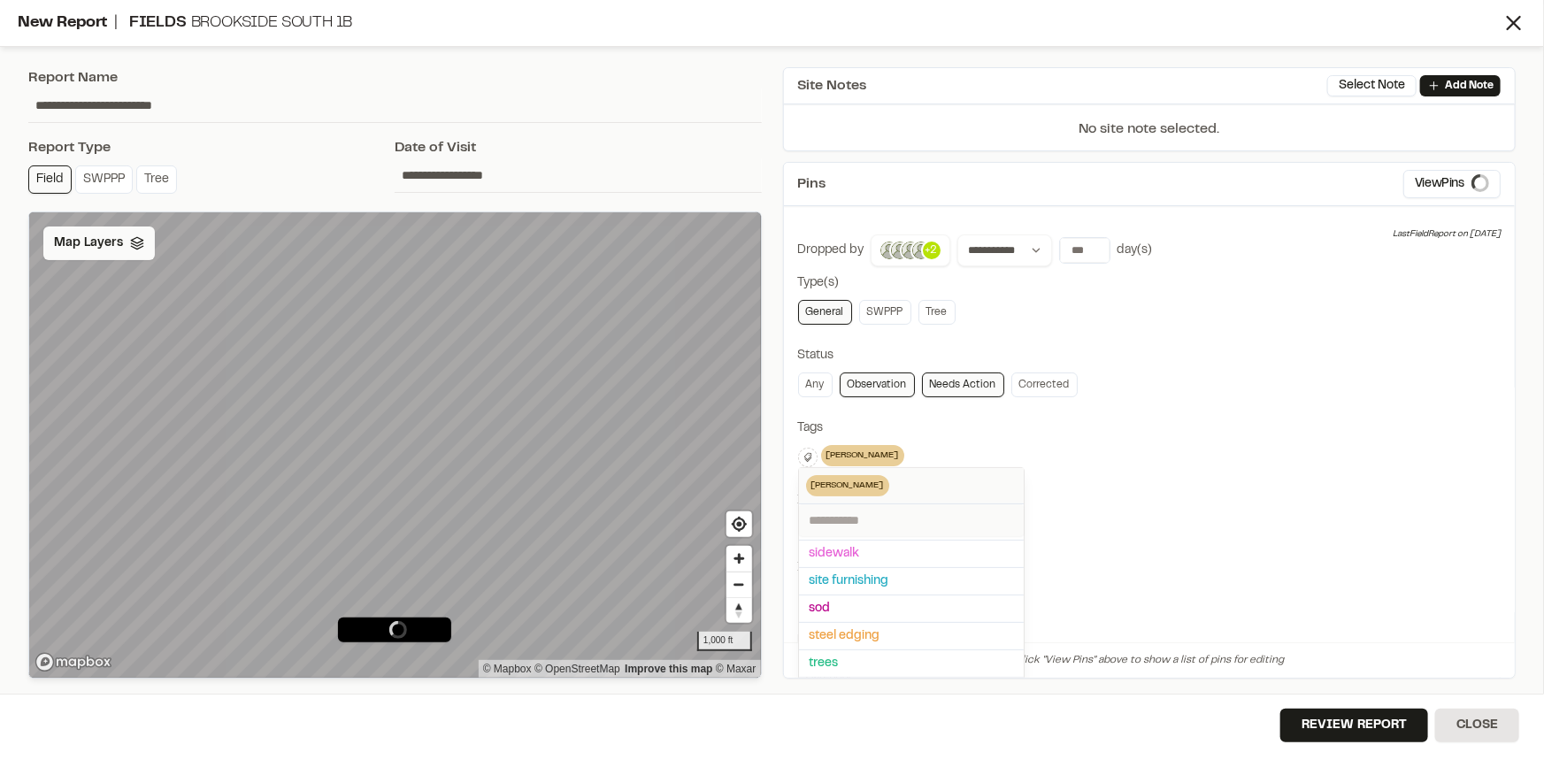
click at [102, 237] on div at bounding box center [772, 380] width 1544 height 760
click at [100, 244] on span "Map Layers" at bounding box center [88, 243] width 69 height 19
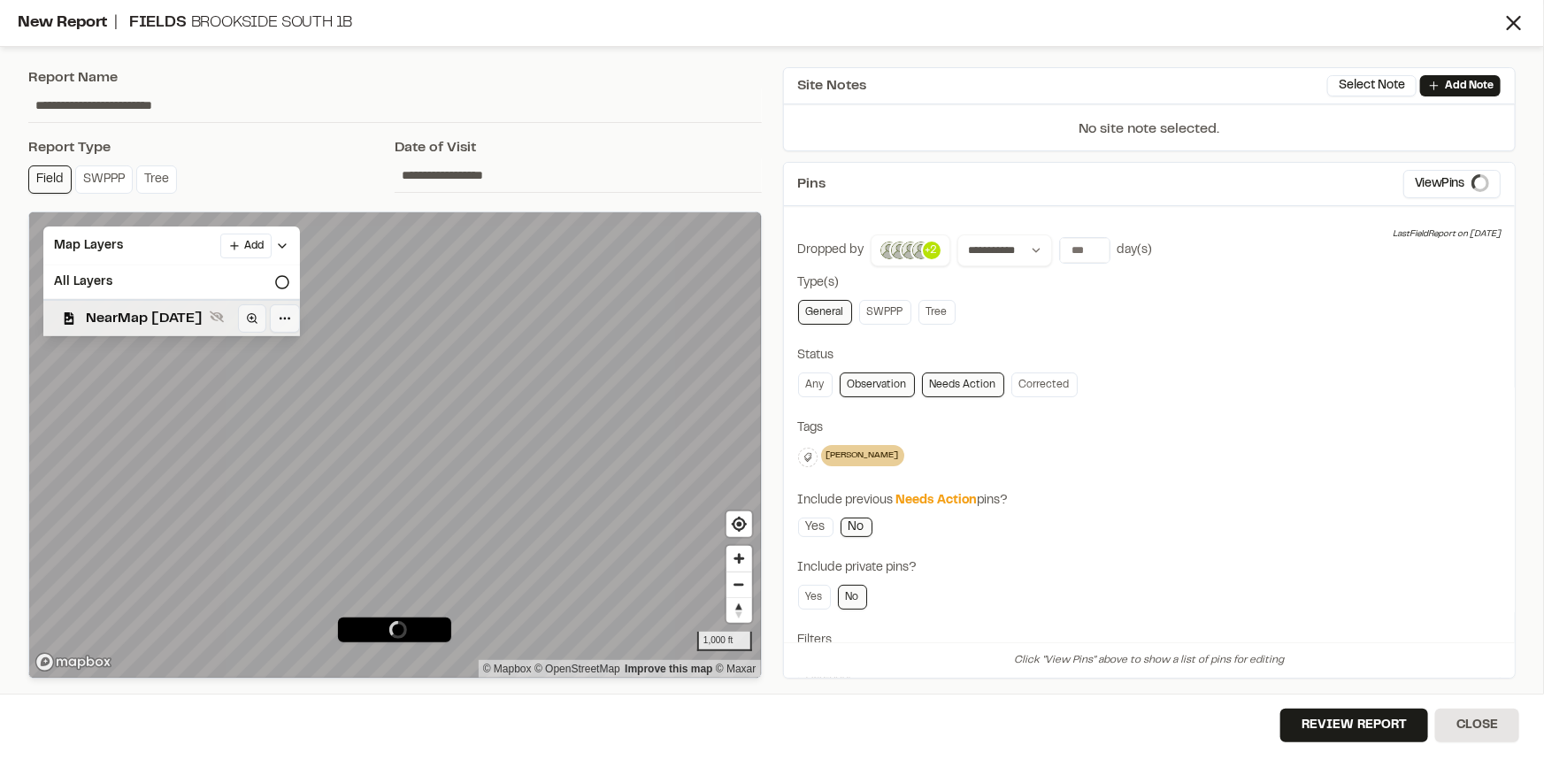
click at [135, 315] on span "NearMap 5/20/2025" at bounding box center [144, 318] width 117 height 21
click at [1170, 335] on div "**********" at bounding box center [1149, 498] width 703 height 529
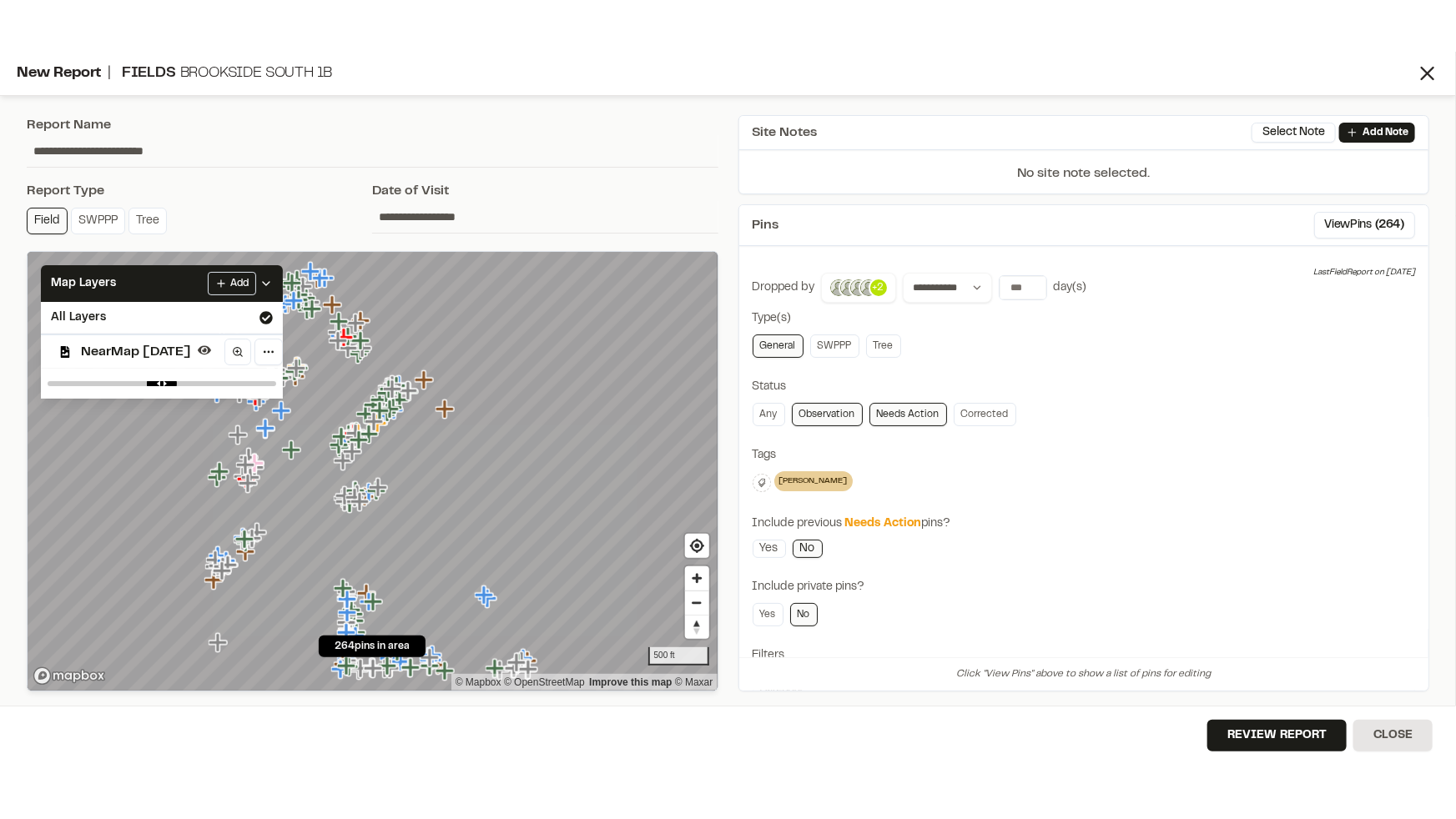
scroll to position [134, 0]
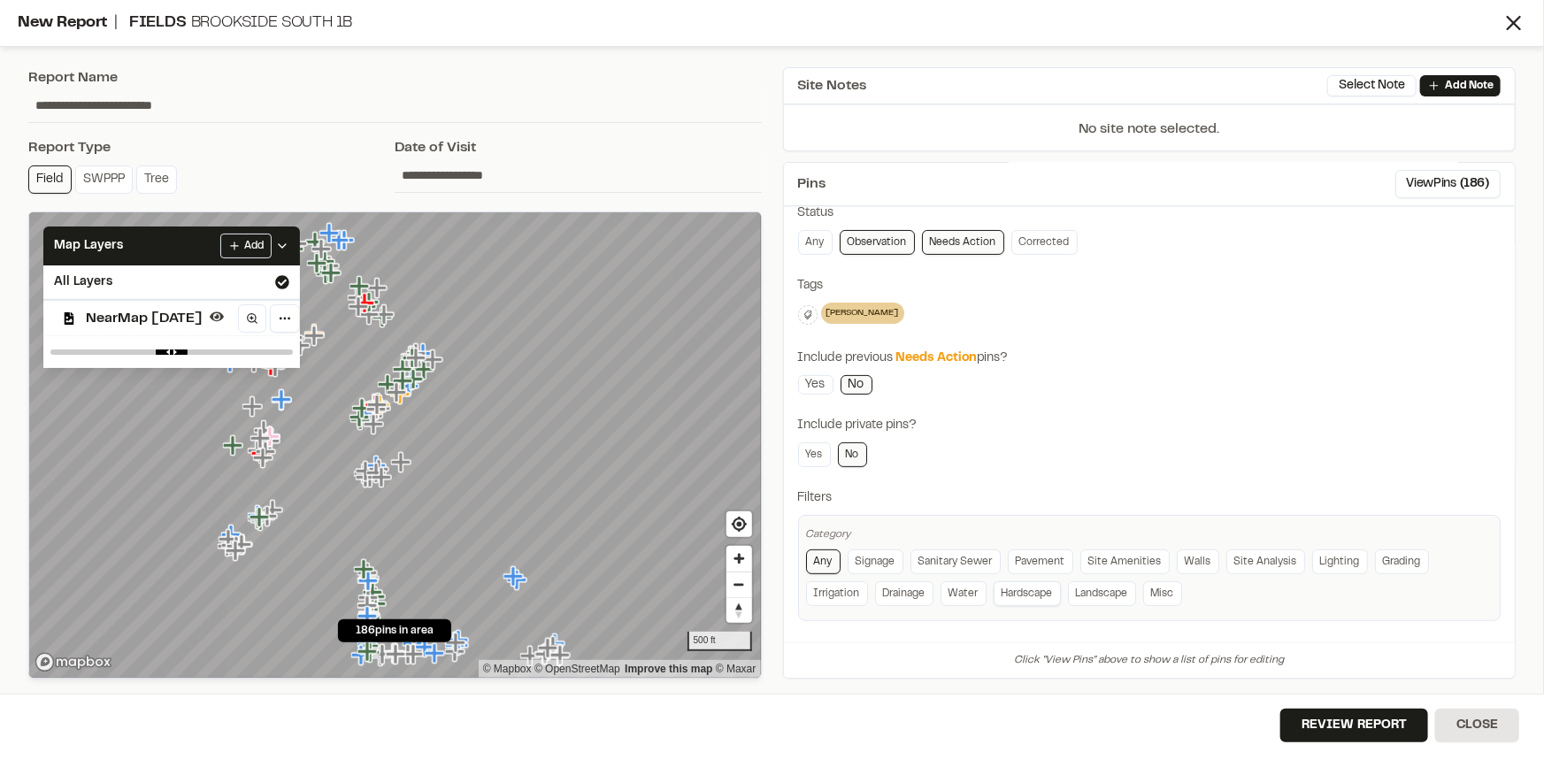
click at [1019, 597] on link "Hardscape" at bounding box center [1027, 593] width 67 height 25
drag, startPoint x: 213, startPoint y: 104, endPoint x: 0, endPoint y: 126, distance: 214.4
click at [0, 127] on div "**********" at bounding box center [772, 380] width 1544 height 760
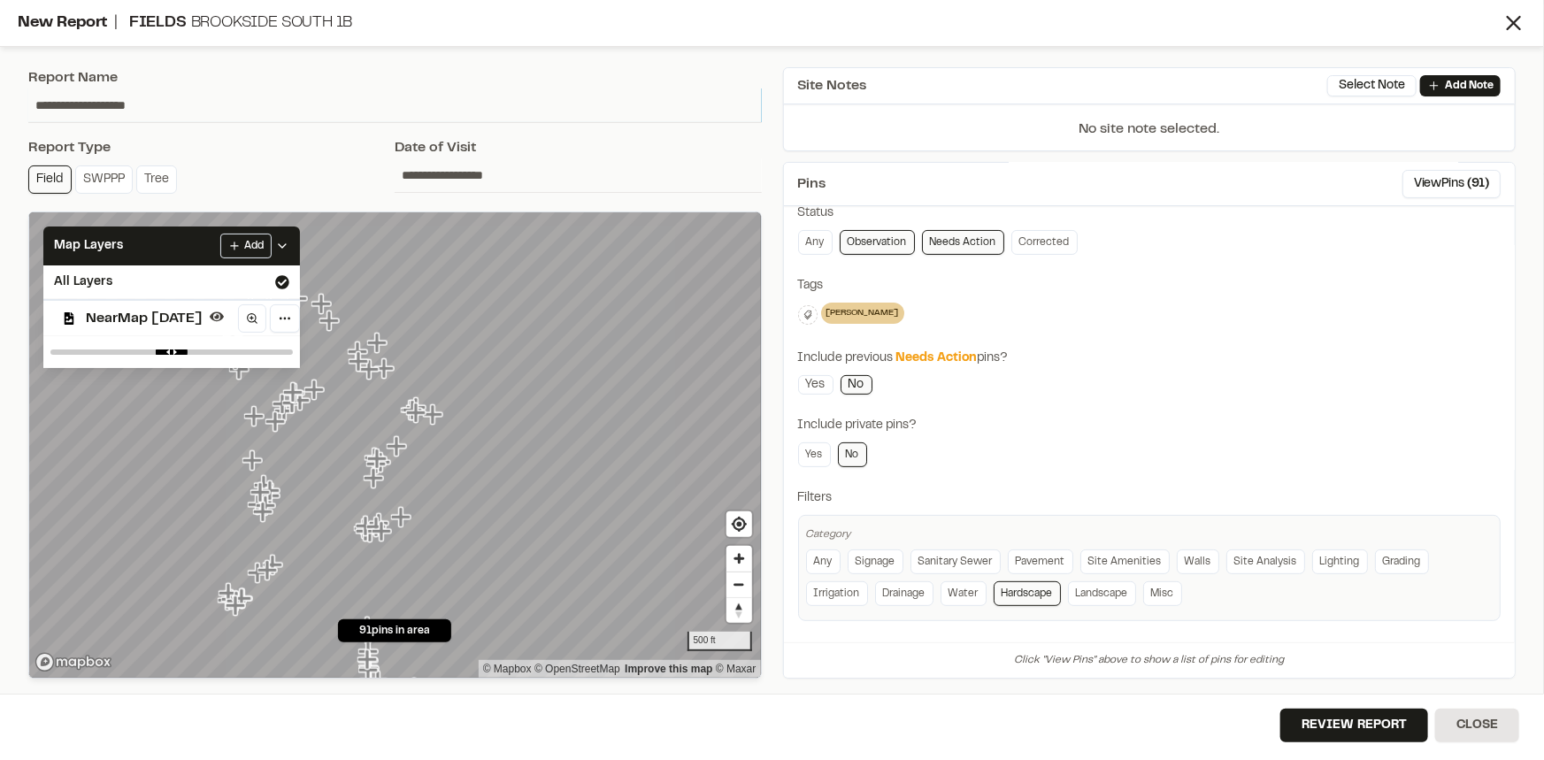
scroll to position [35, 0]
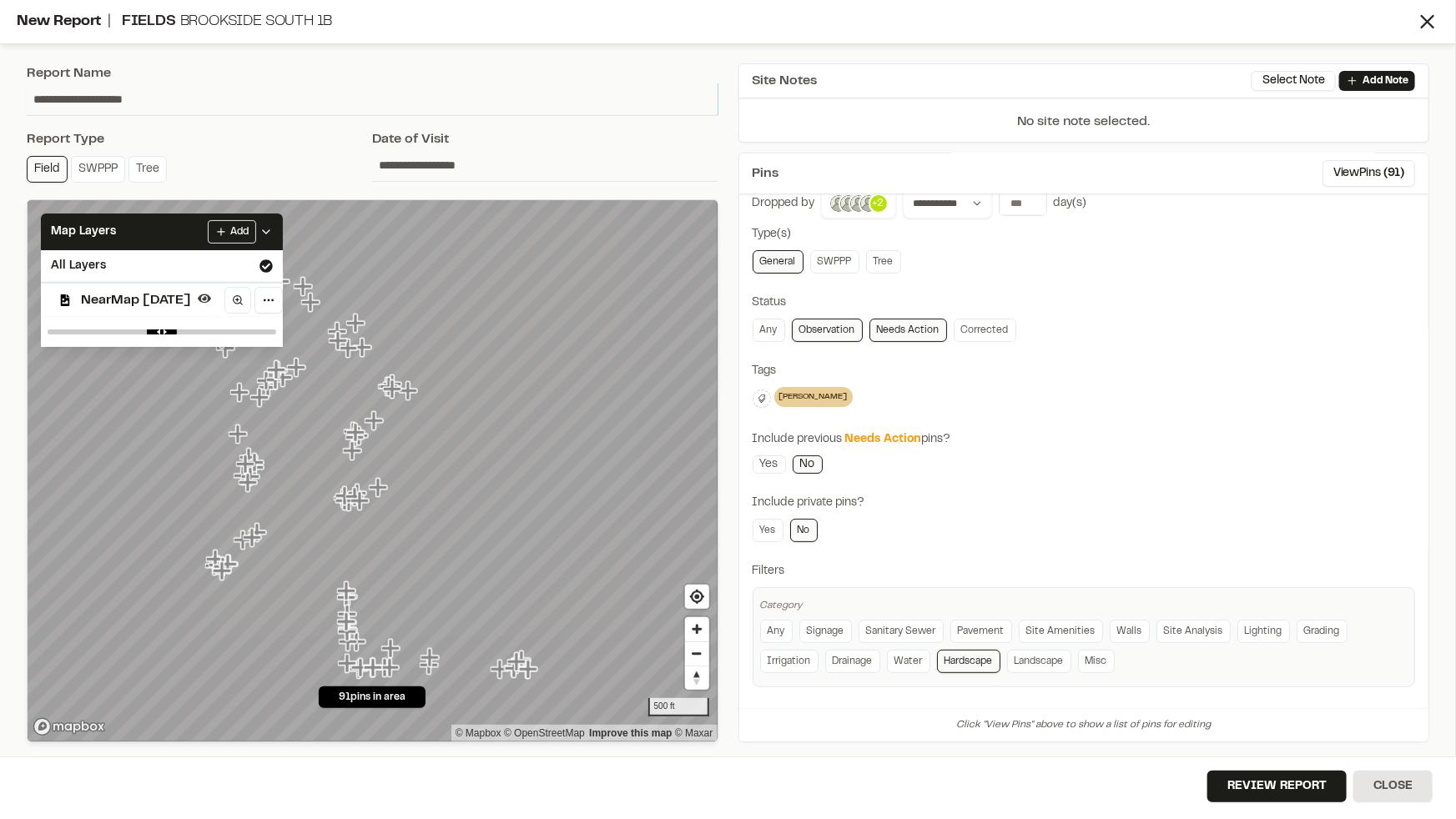
type input "**********"
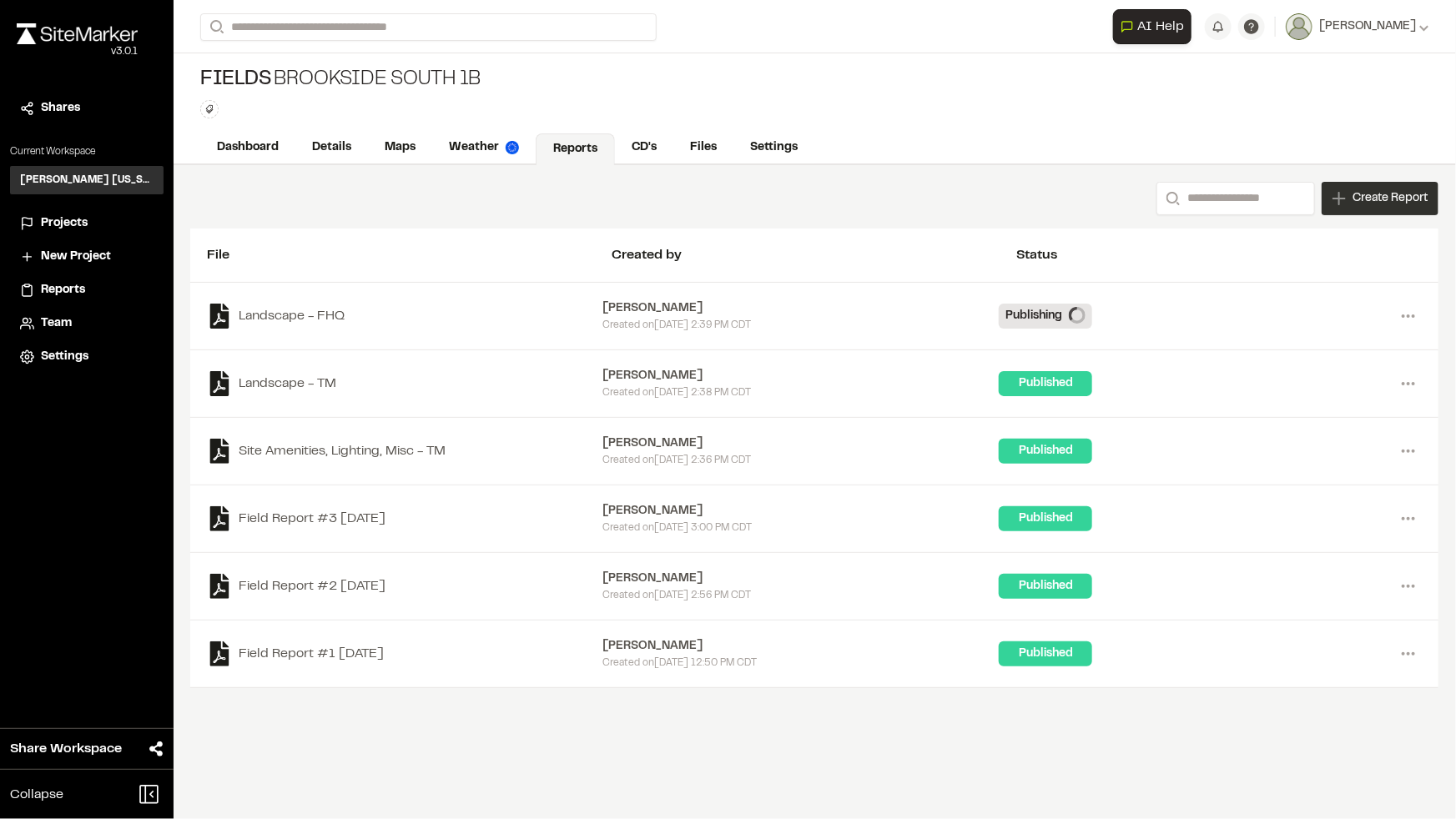
click at [1400, 207] on div "Create Report" at bounding box center [1381, 198] width 117 height 33
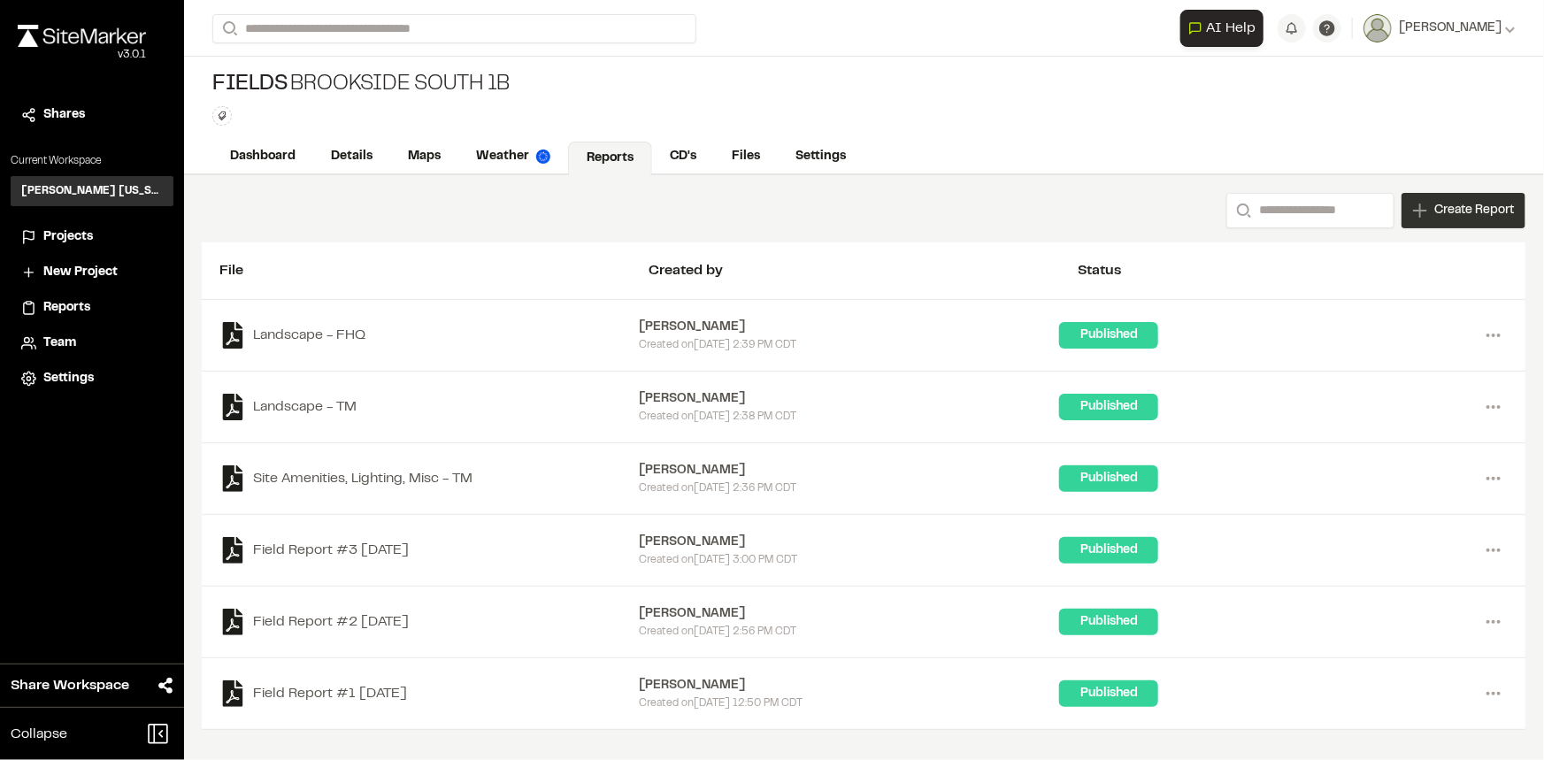
click at [1445, 207] on span "Create Report" at bounding box center [1474, 210] width 80 height 19
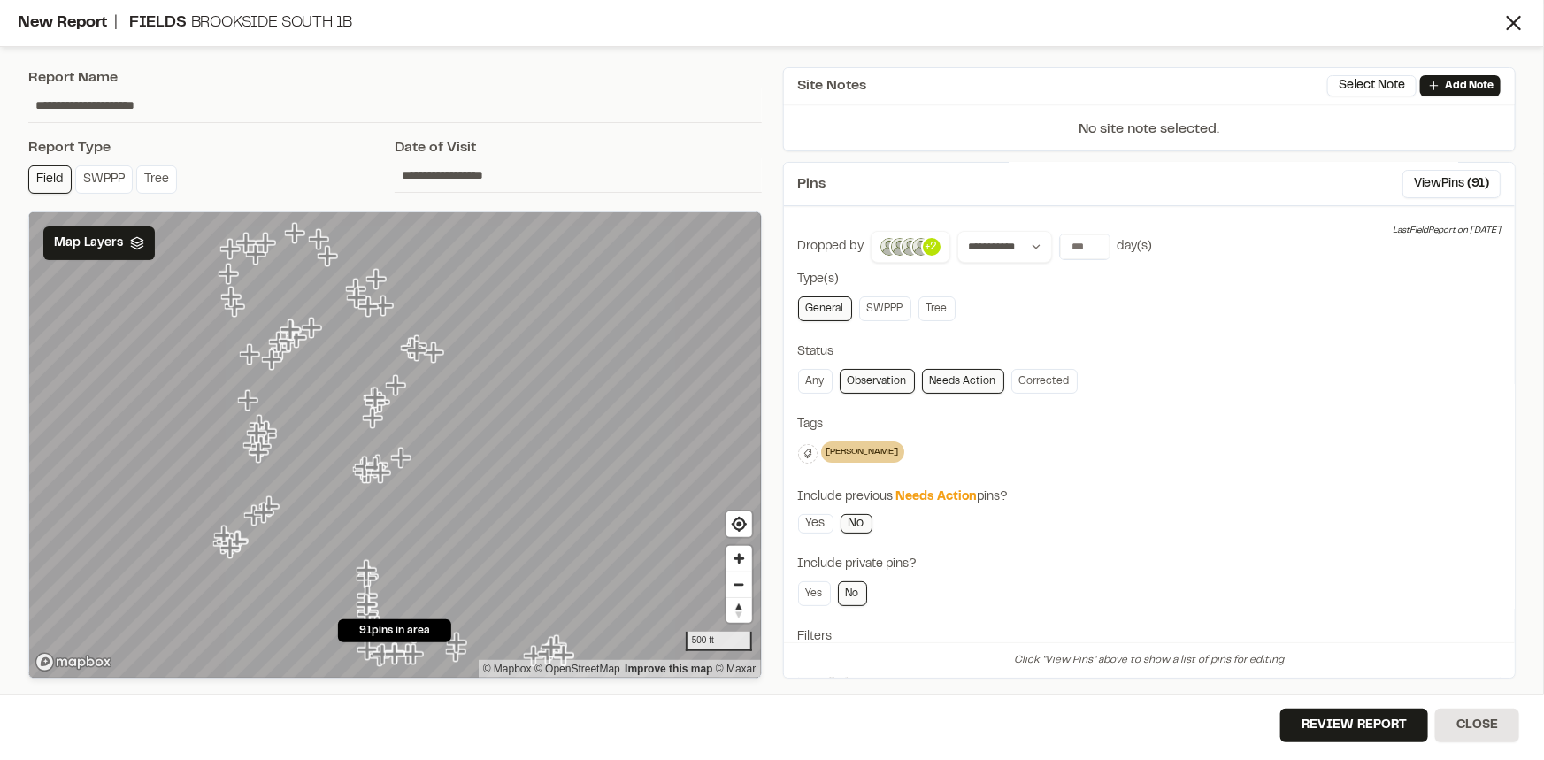
scroll to position [0, 0]
click at [1091, 247] on input "*" at bounding box center [1085, 250] width 50 height 25
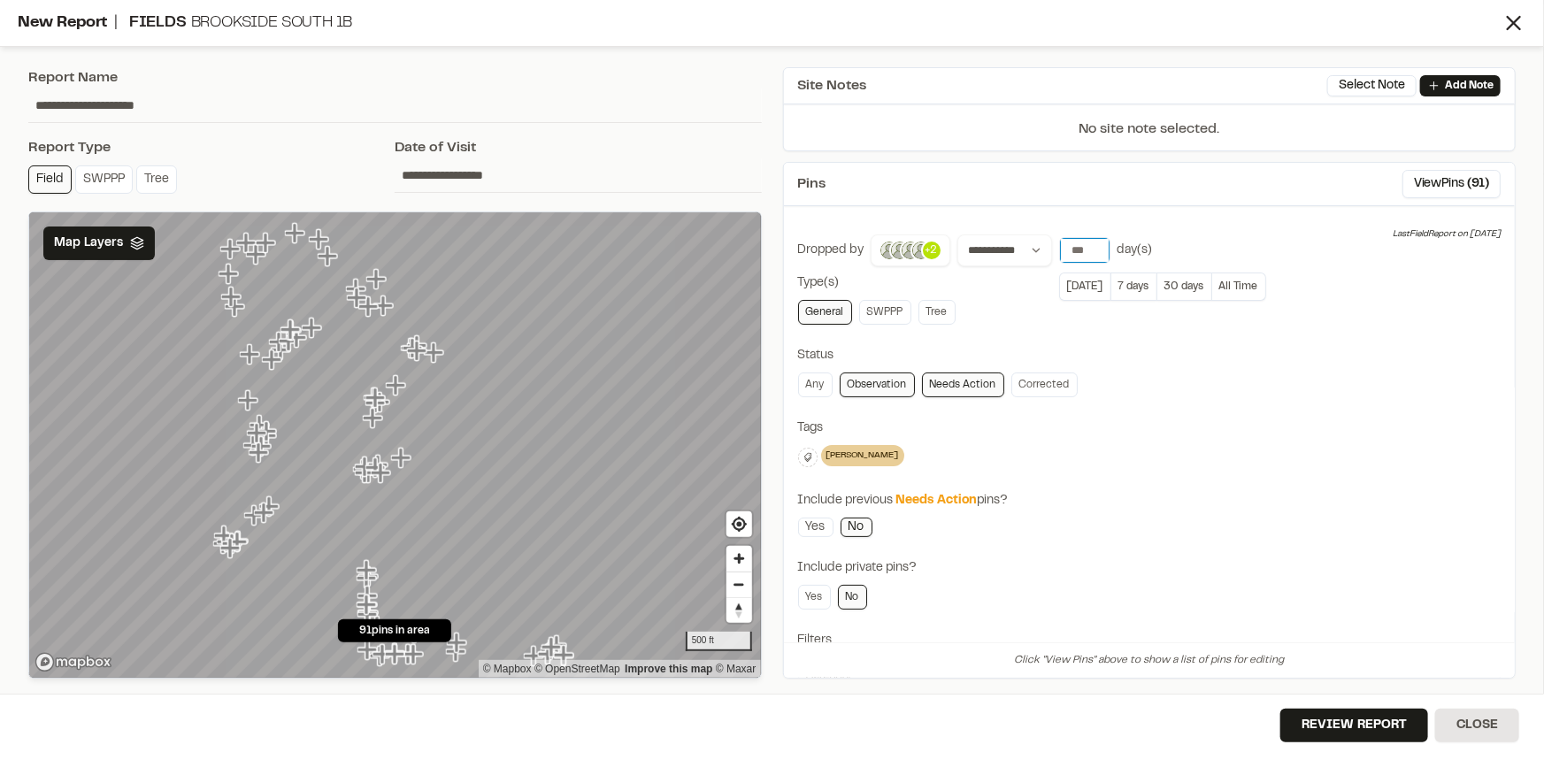
click at [1091, 247] on input "*" at bounding box center [1085, 250] width 50 height 25
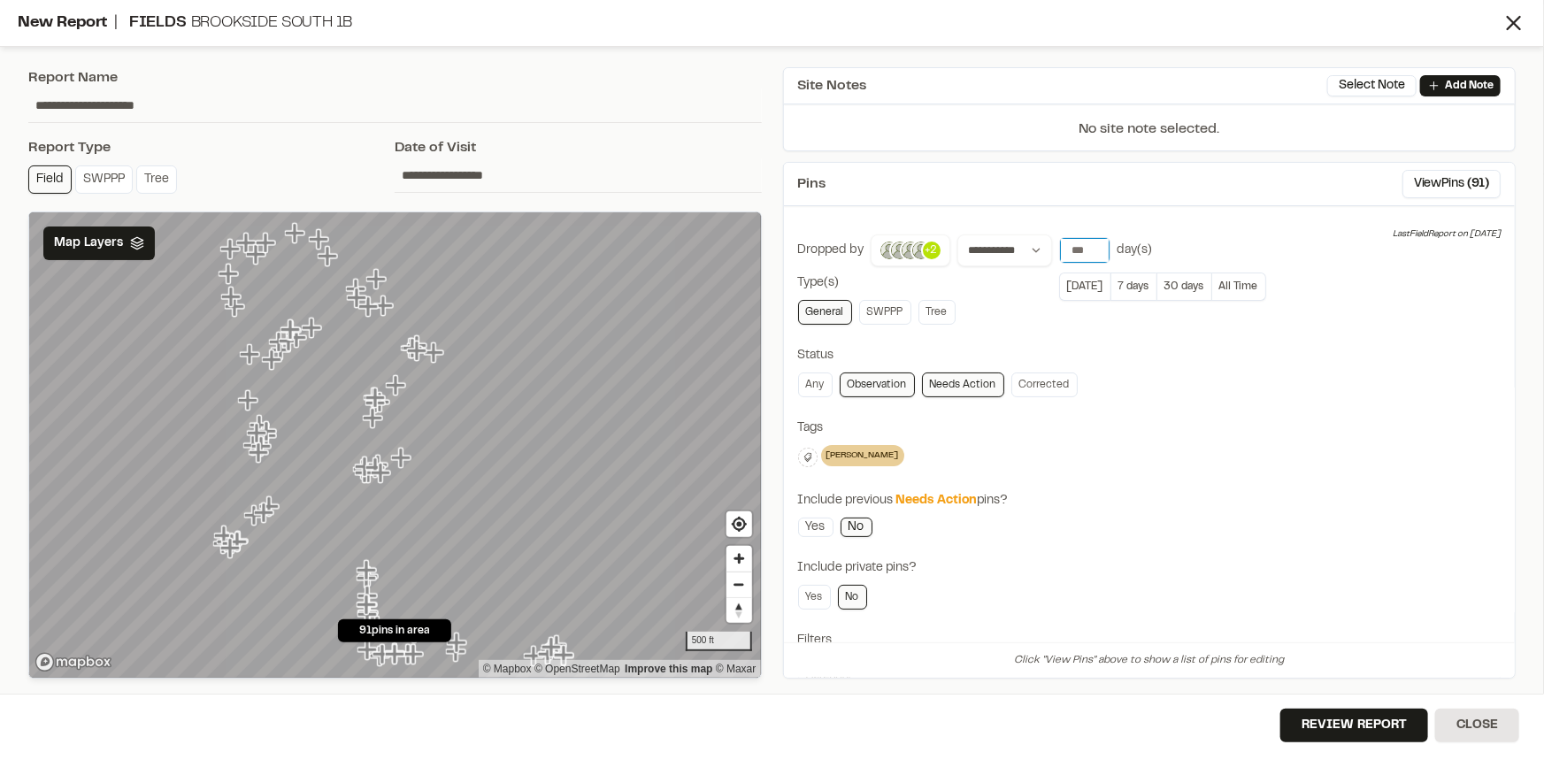
type input "**"
click at [1091, 247] on input "**" at bounding box center [1085, 250] width 50 height 25
click at [92, 239] on span "Map Layers" at bounding box center [88, 243] width 69 height 19
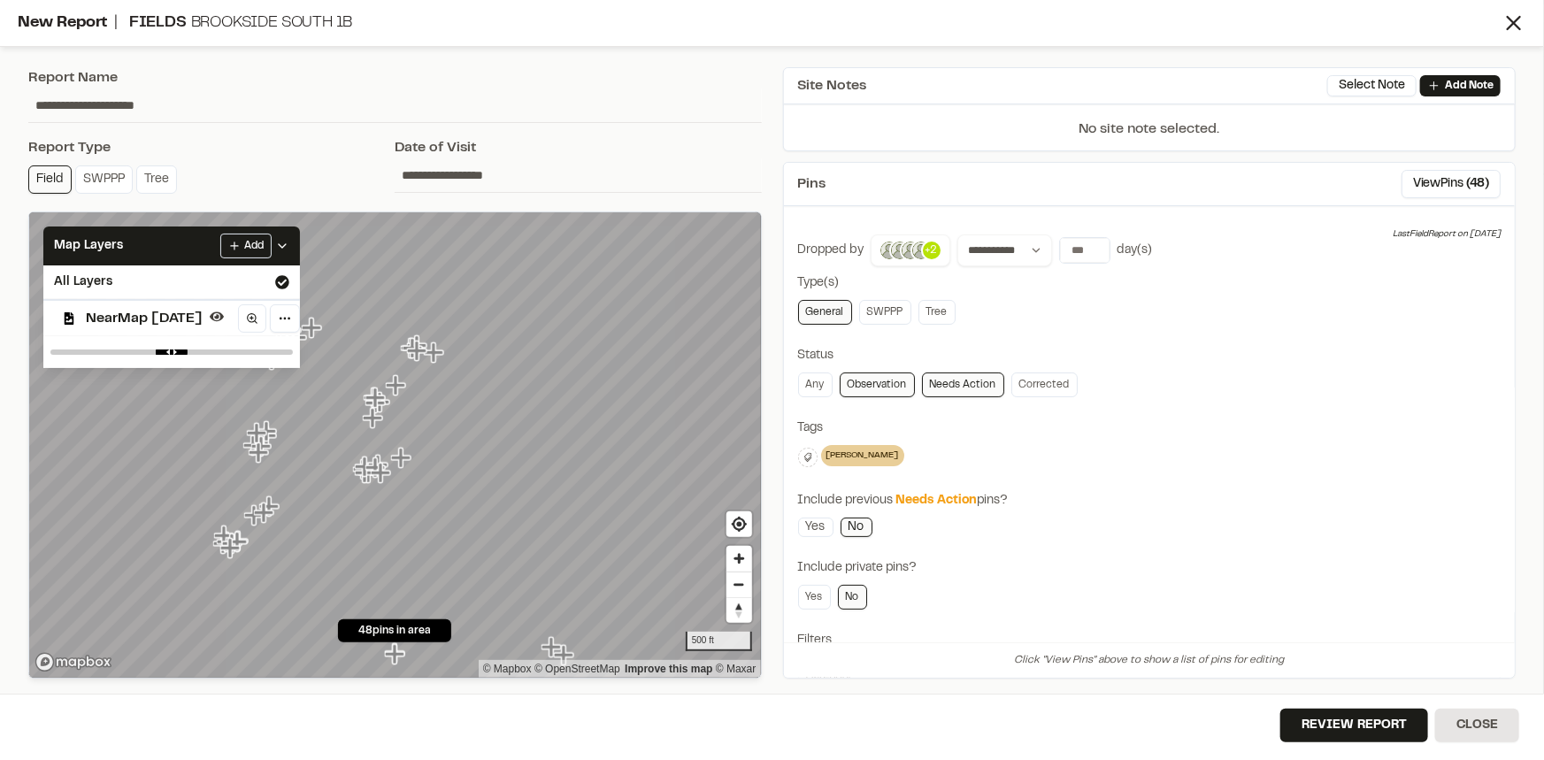
click at [108, 309] on span "NearMap 5/20/2025" at bounding box center [144, 318] width 117 height 21
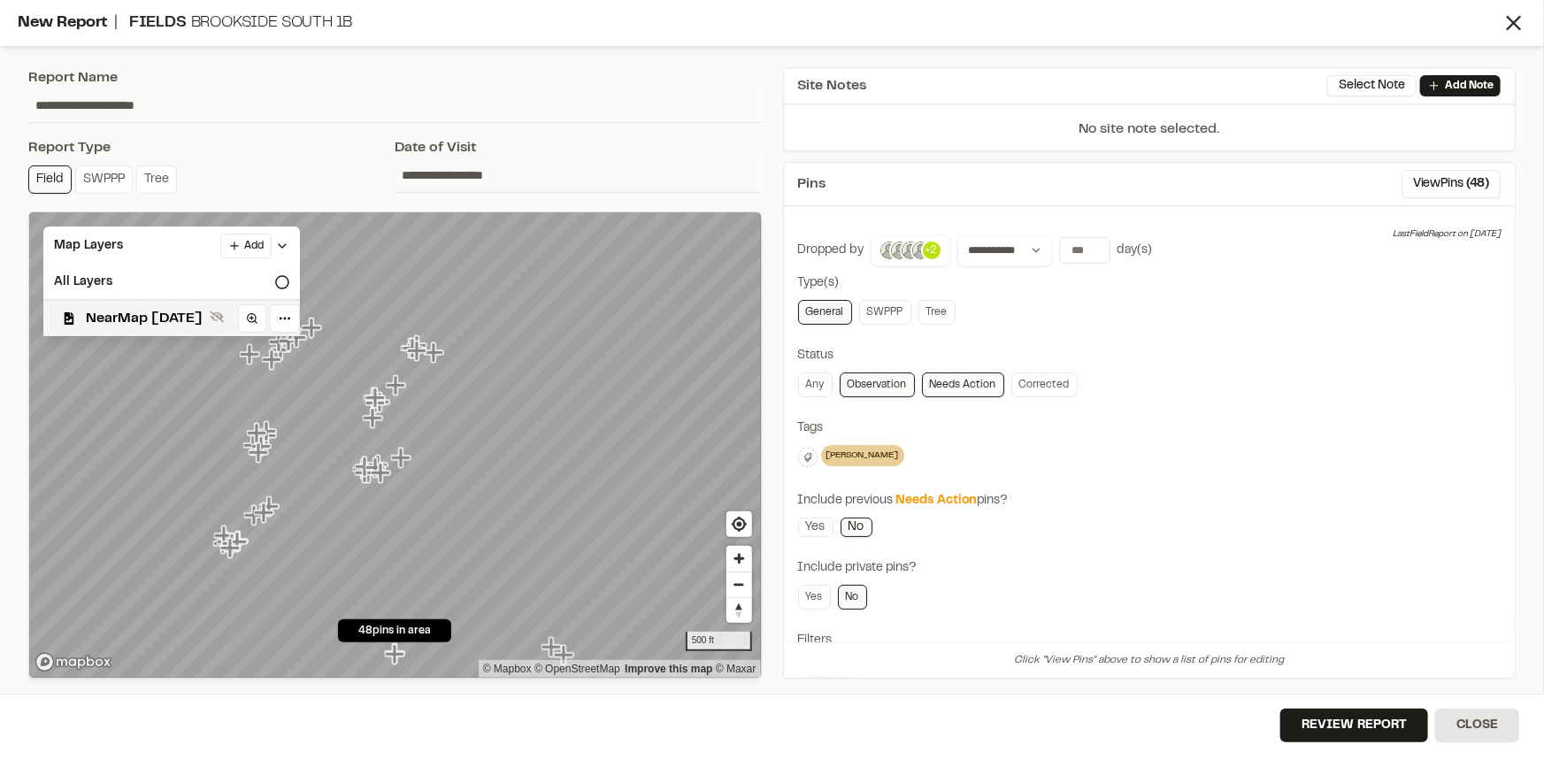
click at [1256, 445] on div "taylor morrison Delete Delete Tag Are you sure you want to delete this tag? tay…" at bounding box center [1149, 457] width 703 height 25
click at [136, 319] on span "NearMap 5/20/2025" at bounding box center [144, 318] width 117 height 21
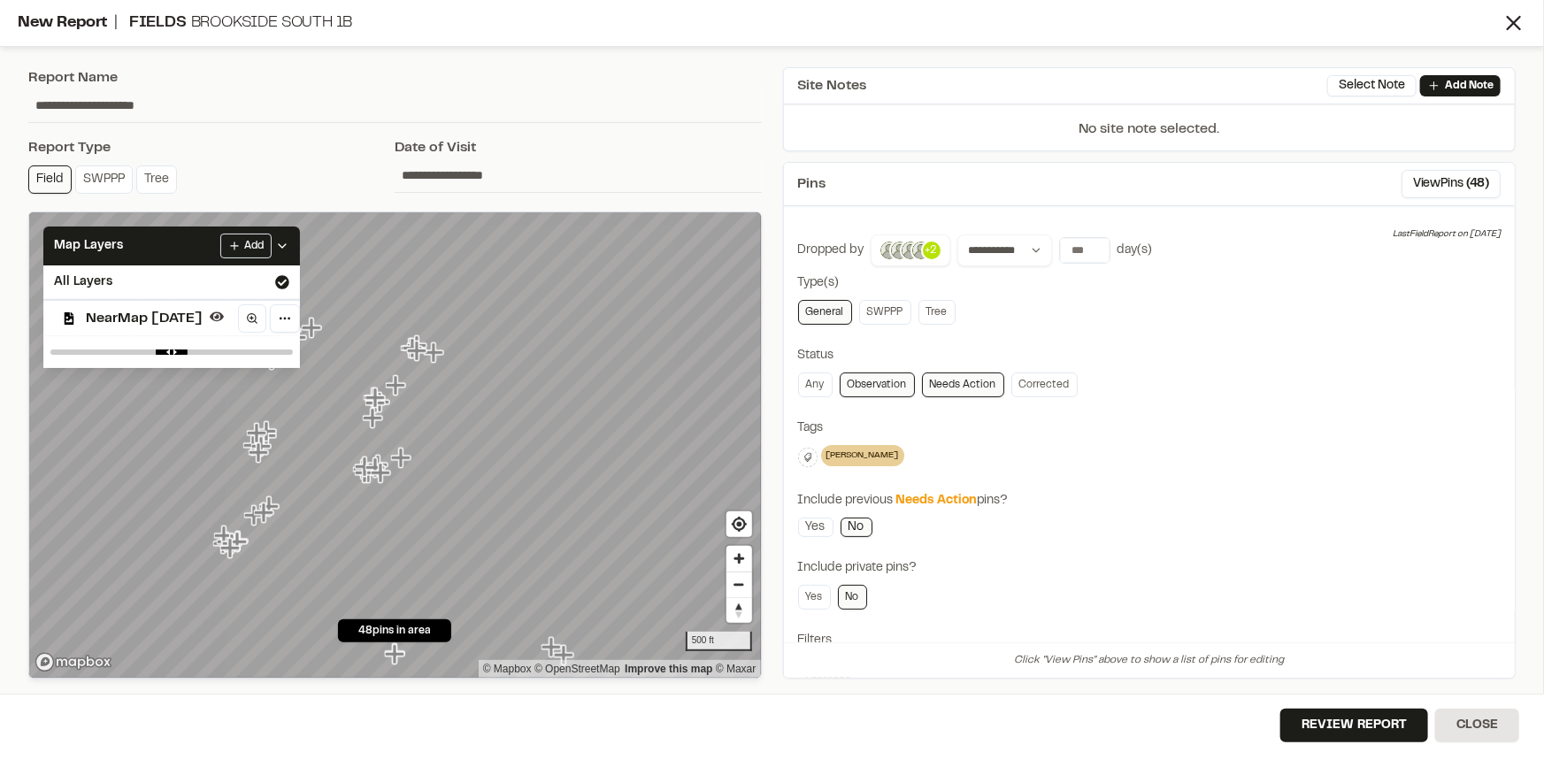
click at [1149, 442] on div "**********" at bounding box center [1149, 498] width 703 height 529
click at [286, 245] on polyline at bounding box center [282, 246] width 7 height 4
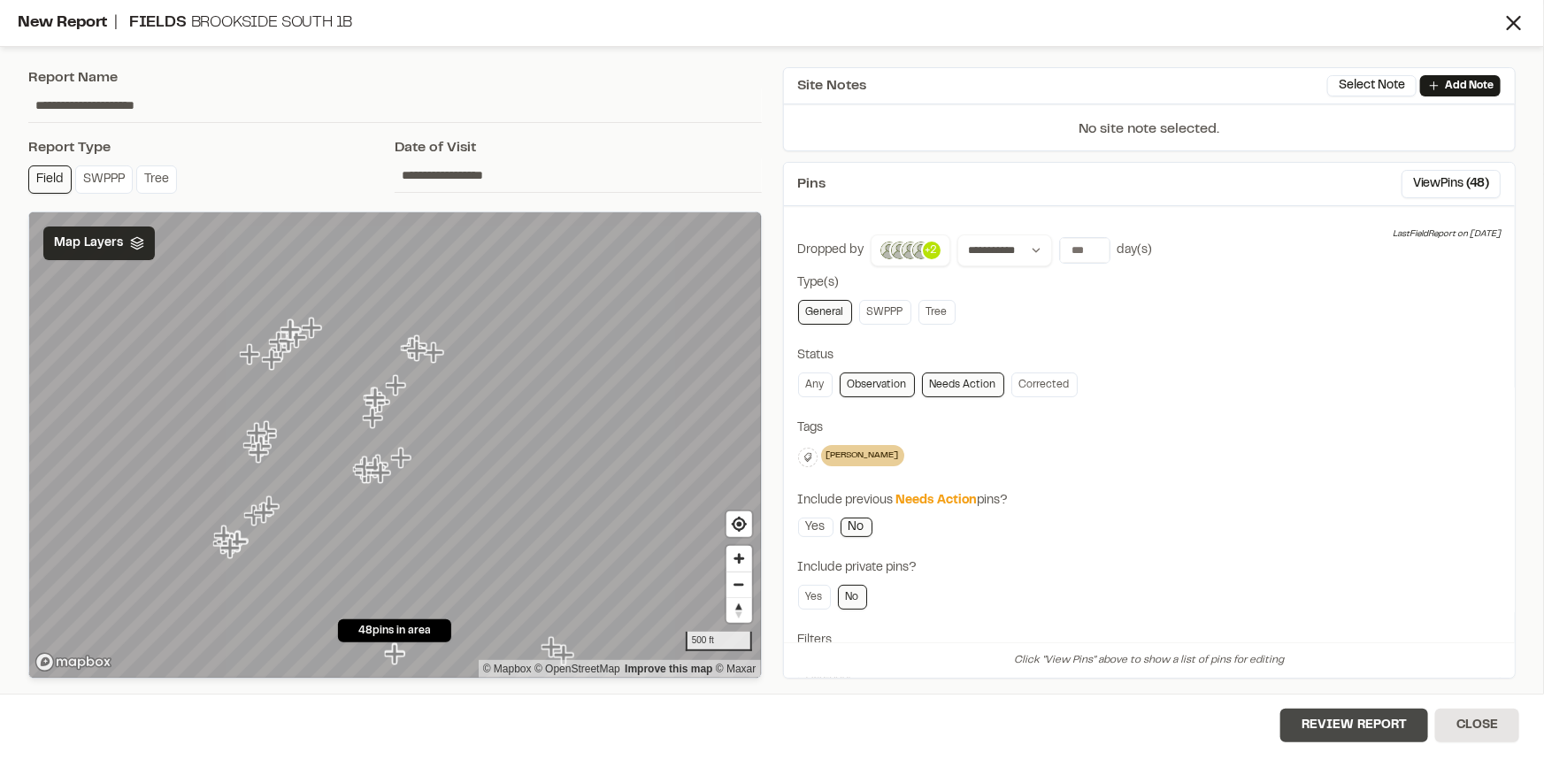
click at [1326, 726] on button "Review Report" at bounding box center [1354, 726] width 148 height 34
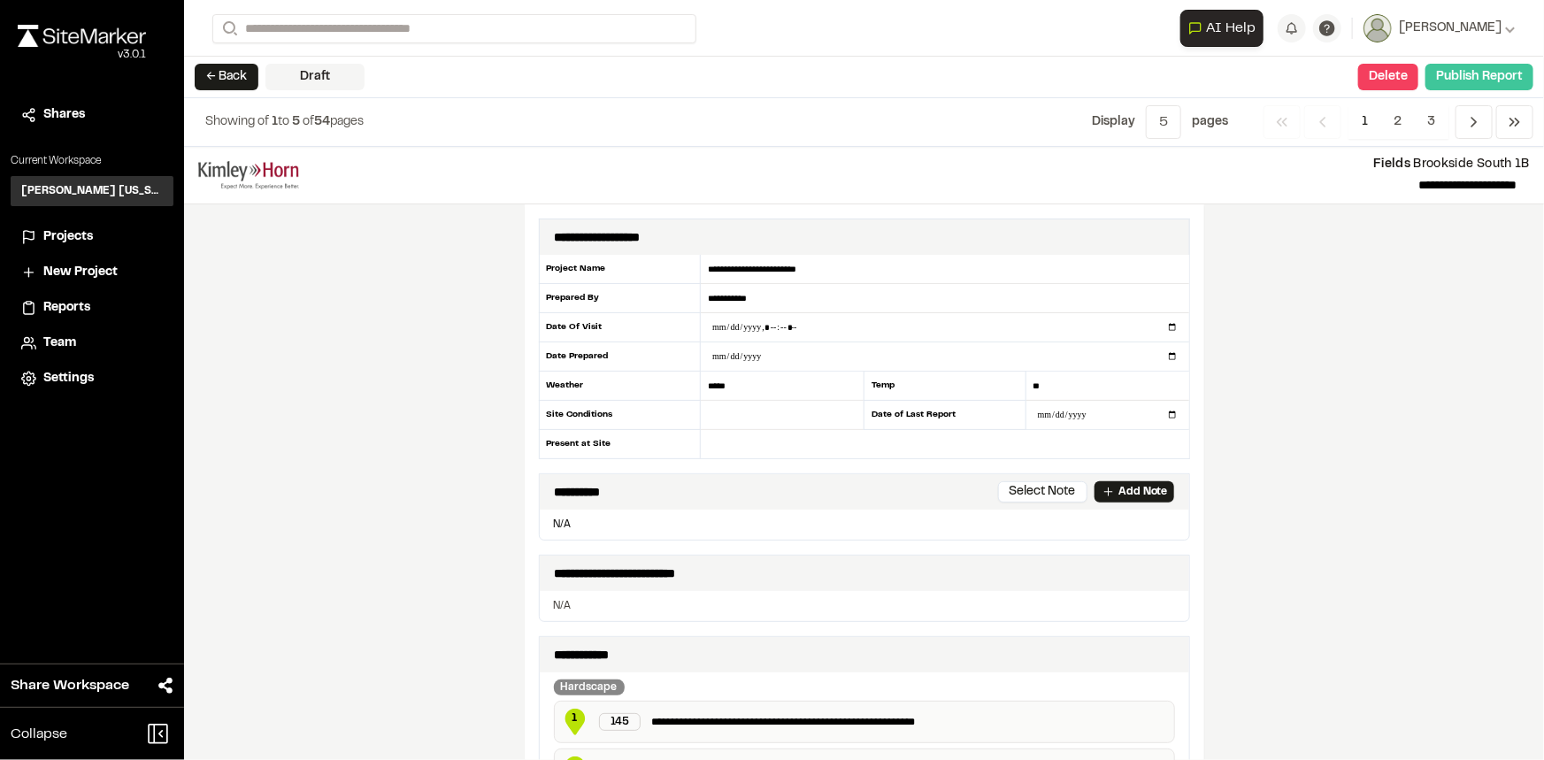
click at [1484, 85] on button "Publish Report" at bounding box center [1479, 77] width 108 height 27
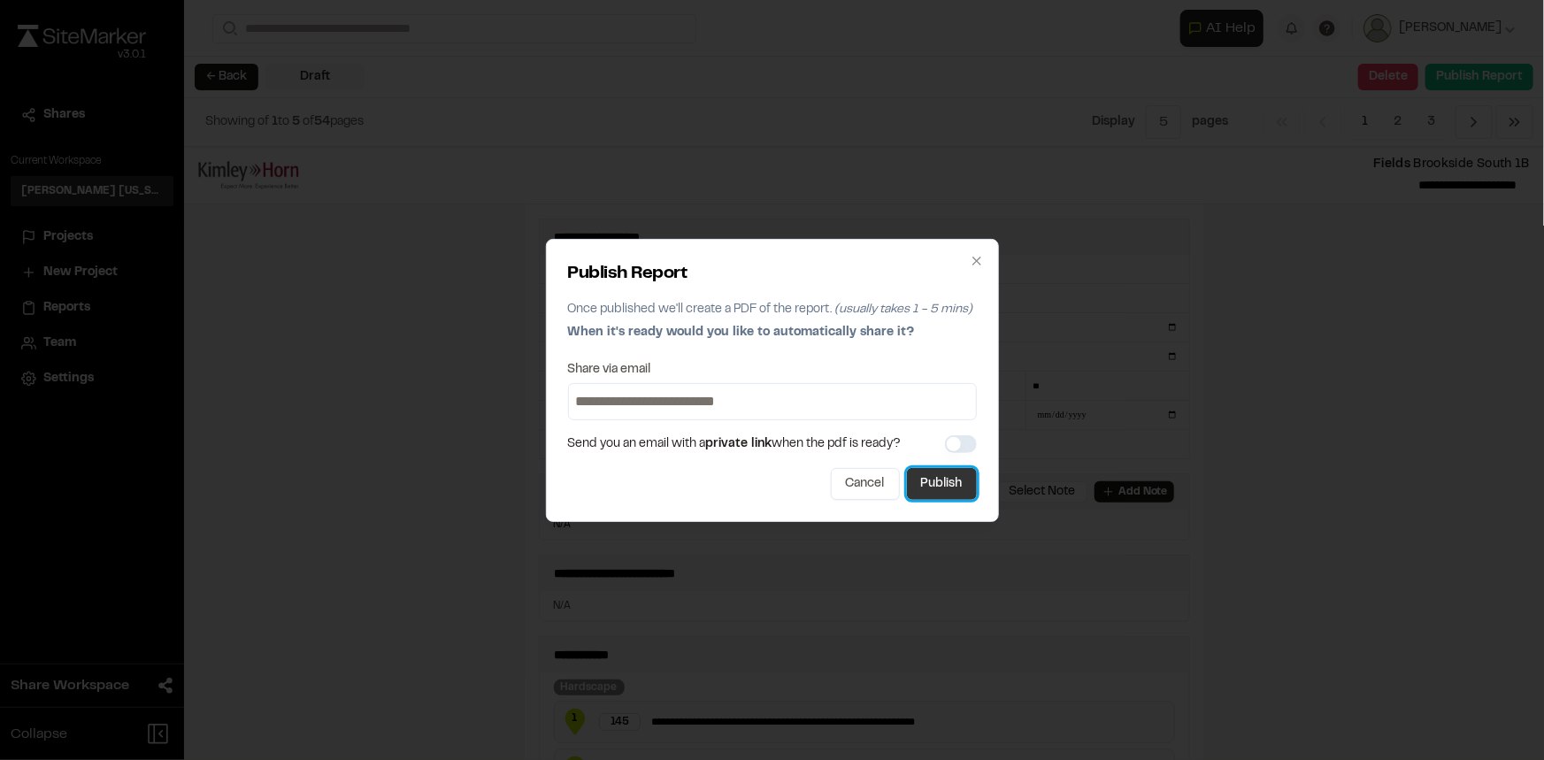
click at [947, 486] on button "Publish" at bounding box center [942, 484] width 70 height 32
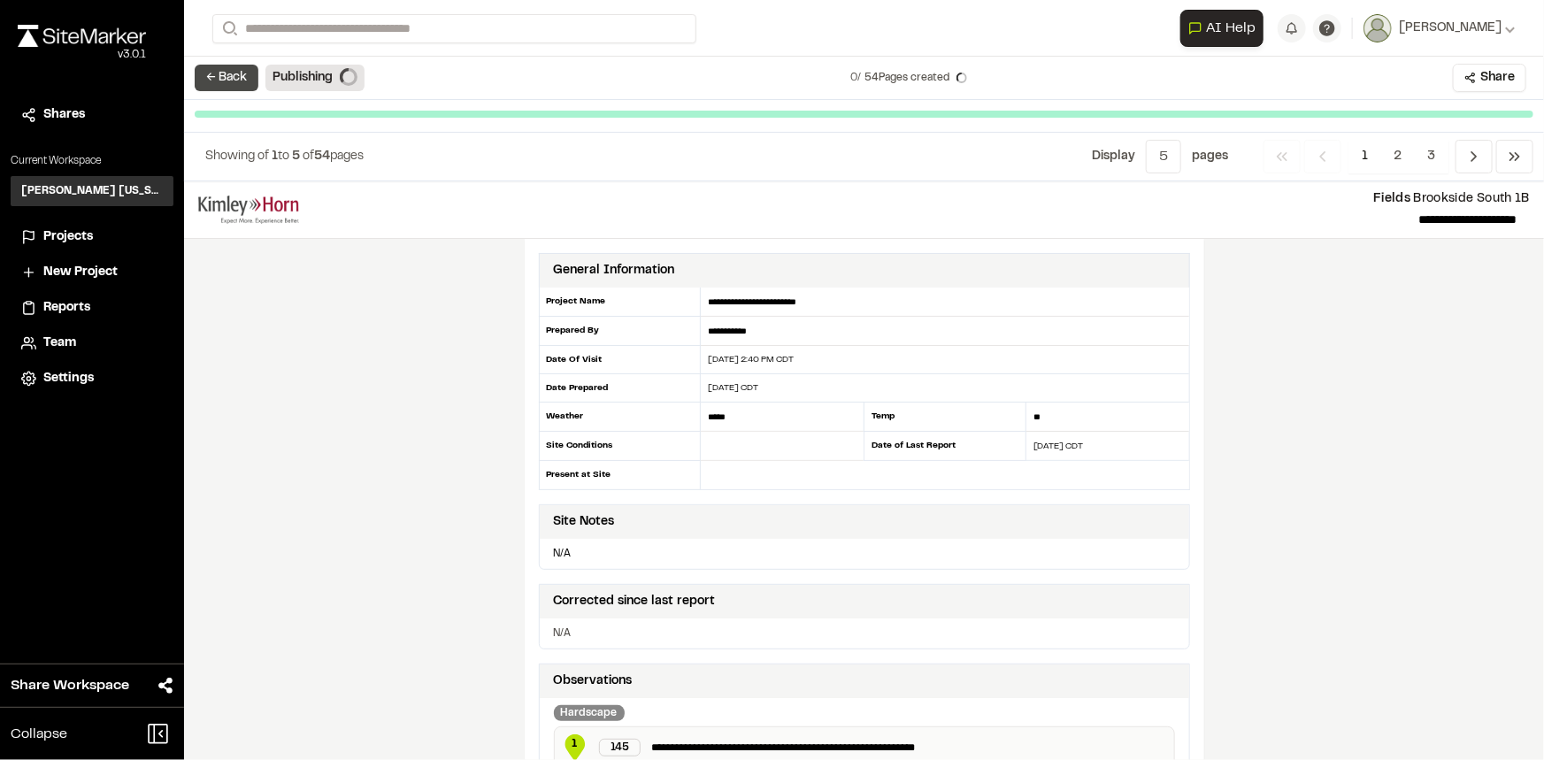
click at [230, 73] on button "← Back" at bounding box center [227, 78] width 64 height 27
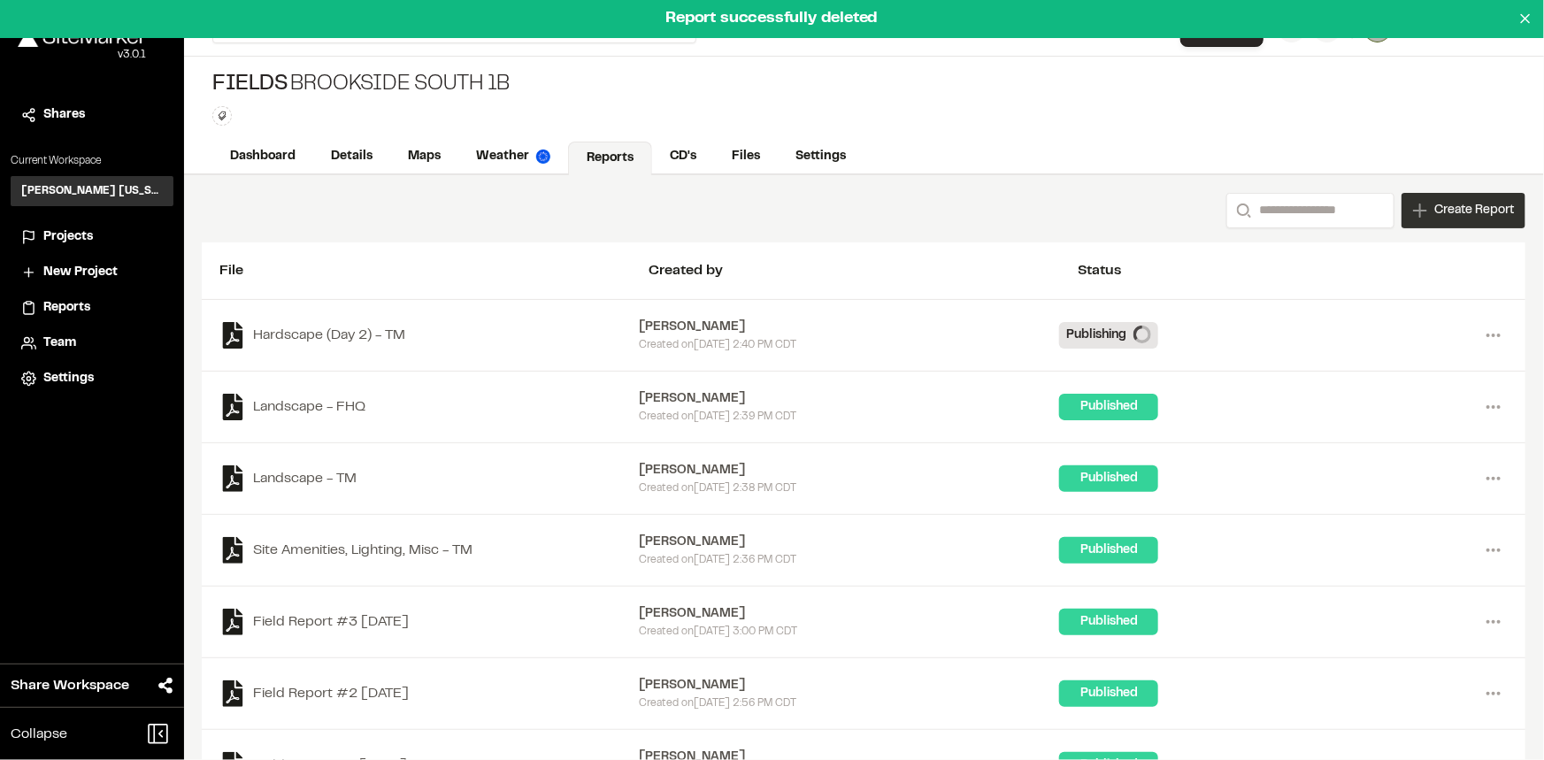
click at [1464, 208] on span "Create Report" at bounding box center [1474, 210] width 80 height 19
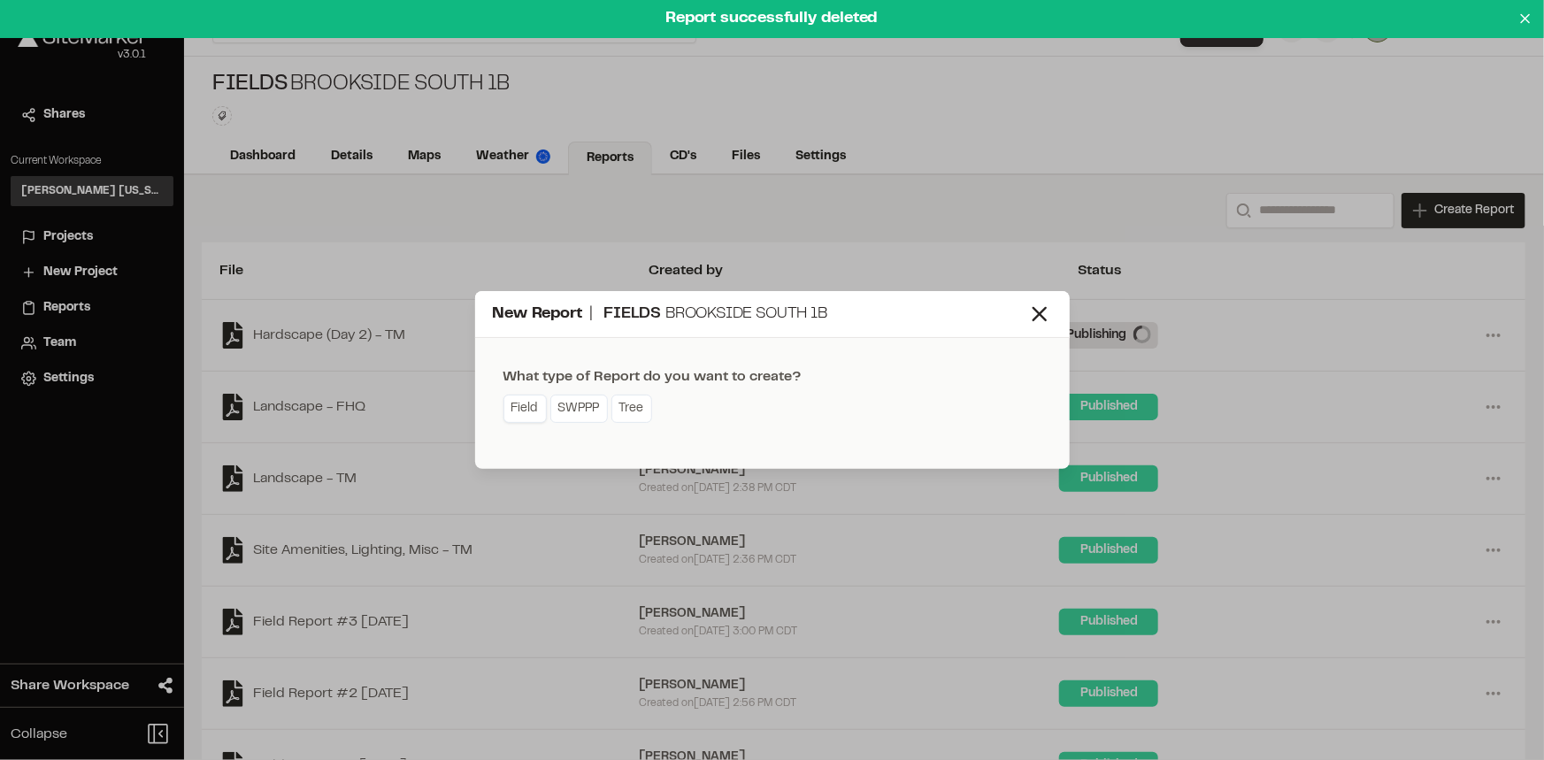
click at [521, 403] on link "Field" at bounding box center [524, 409] width 43 height 28
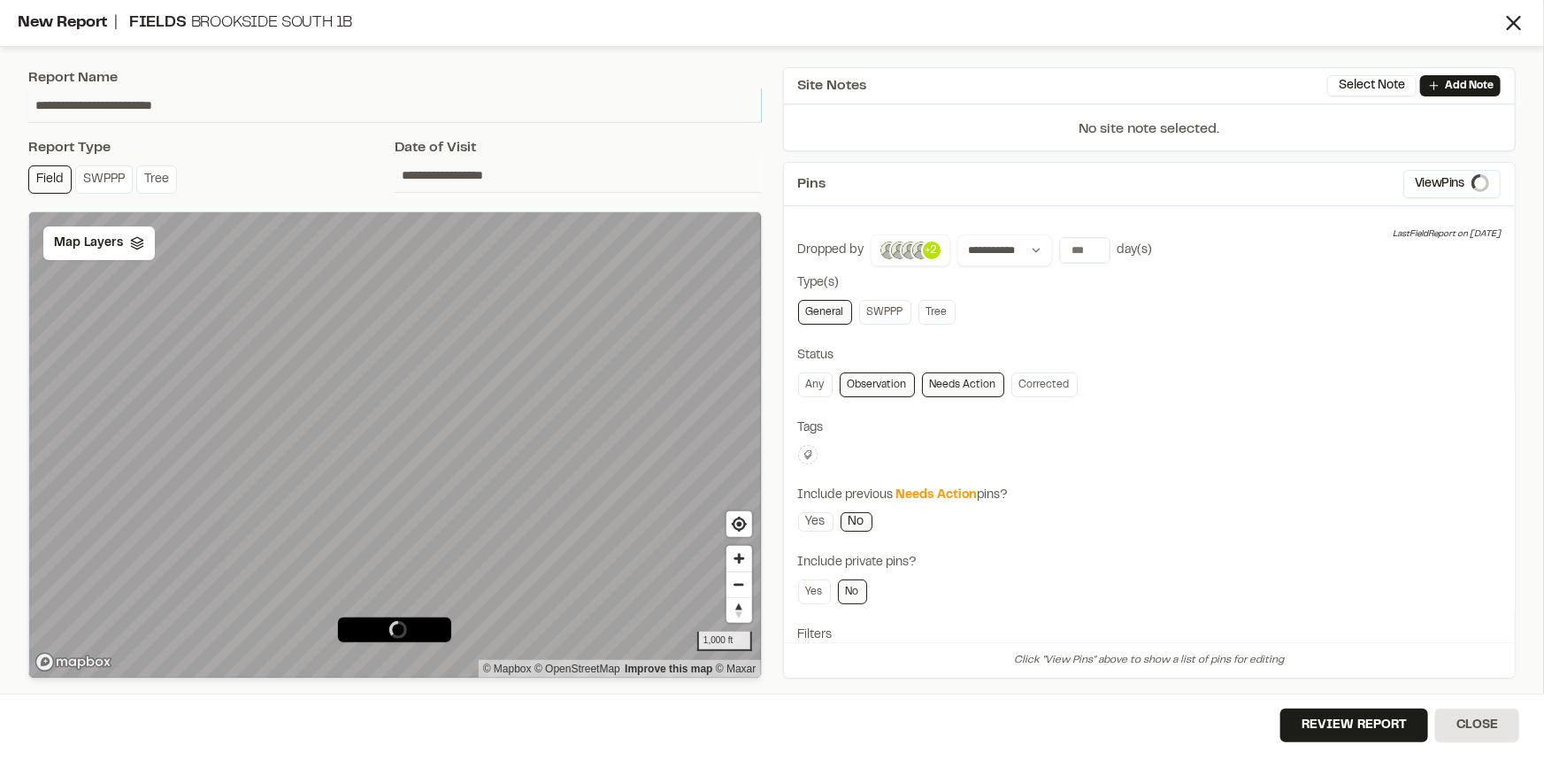
drag, startPoint x: 213, startPoint y: 107, endPoint x: 0, endPoint y: 122, distance: 213.8
click at [0, 122] on div "**********" at bounding box center [772, 380] width 1544 height 760
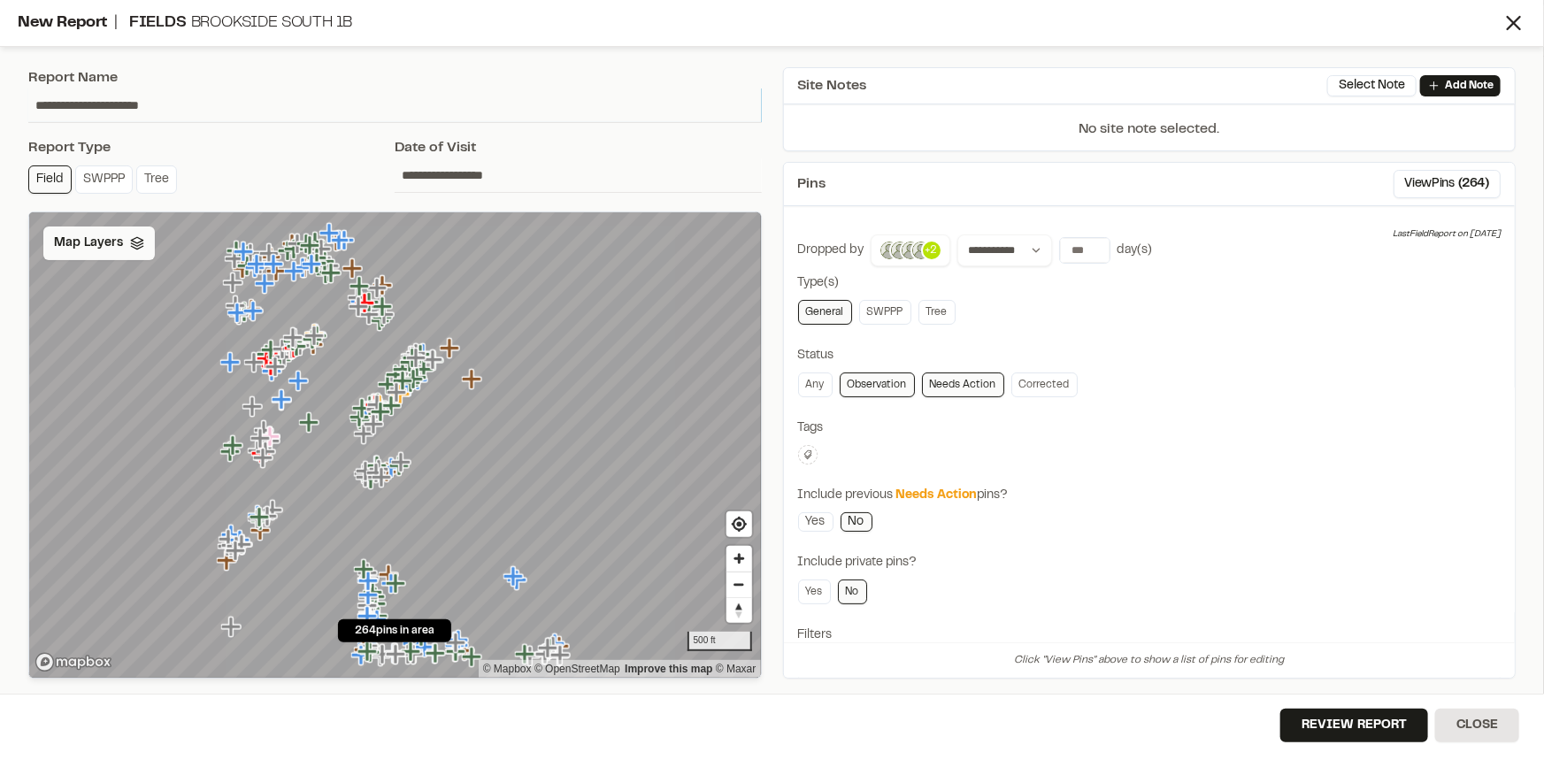
type input "**********"
click at [106, 242] on span "Map Layers" at bounding box center [88, 243] width 69 height 19
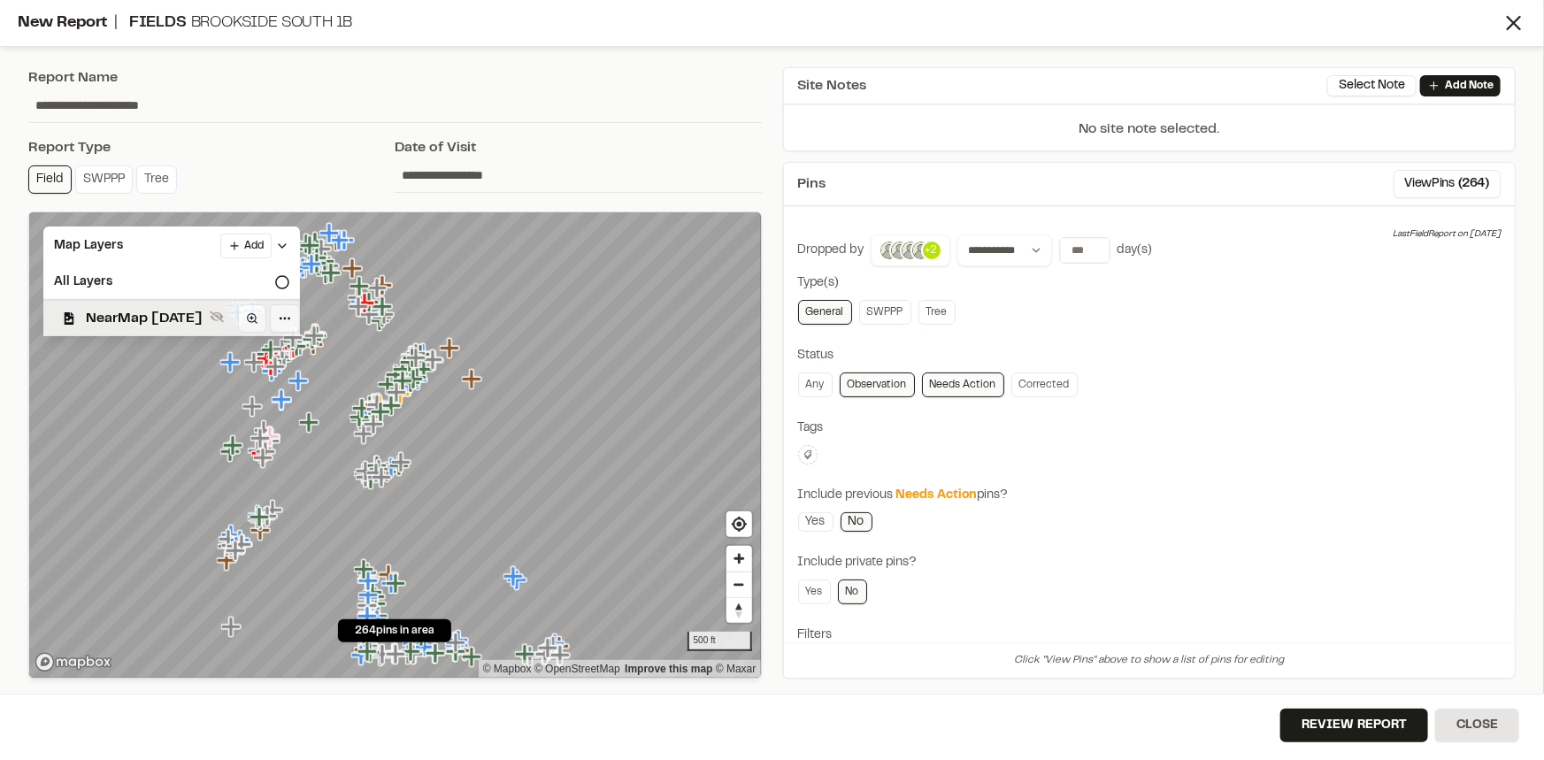
click at [119, 306] on div "NearMap 5/20/2025" at bounding box center [164, 317] width 271 height 37
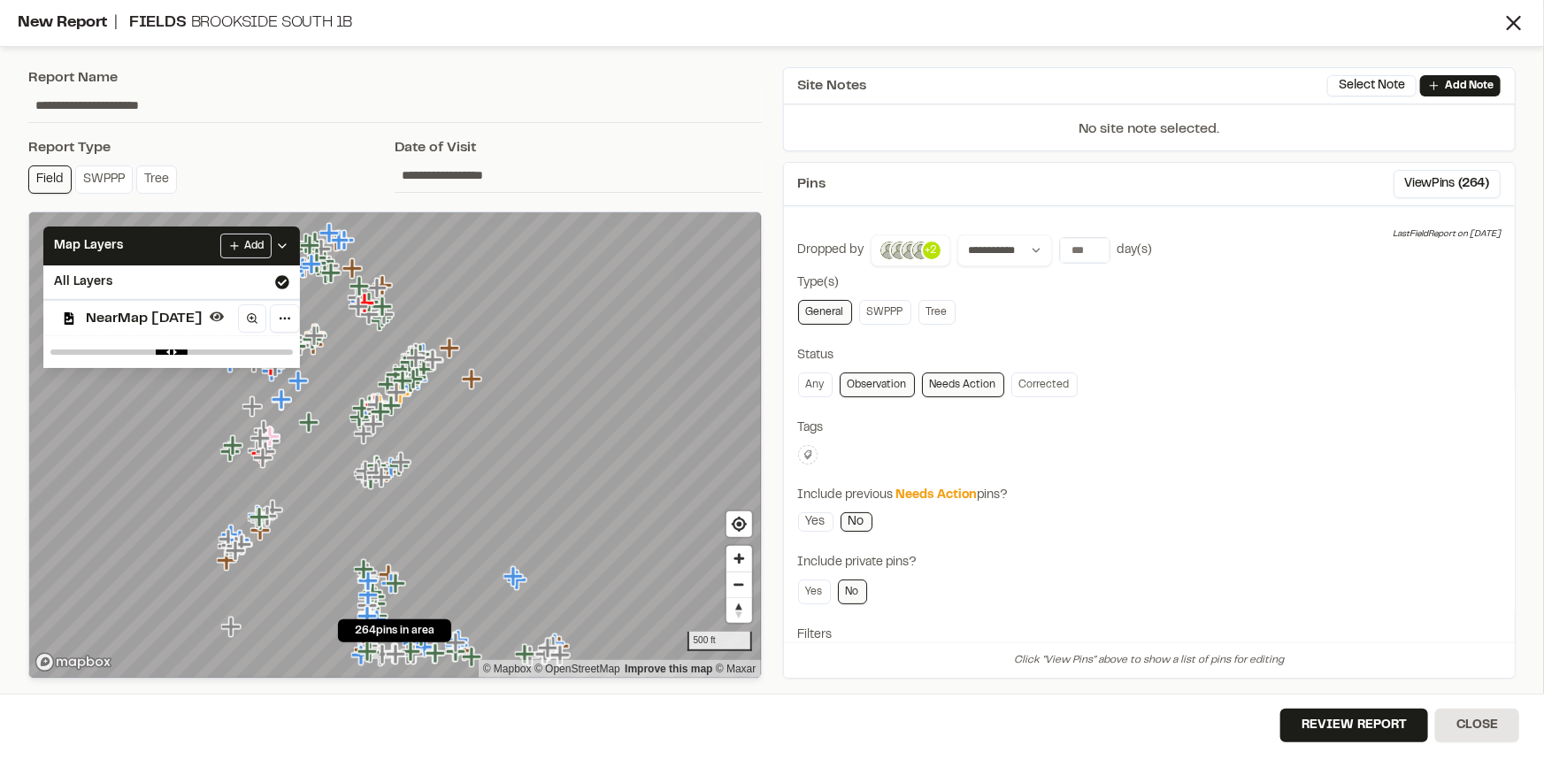
click at [1250, 407] on div "**********" at bounding box center [1149, 496] width 703 height 524
click at [814, 445] on div "Clear Done" at bounding box center [809, 454] width 23 height 19
click at [810, 452] on icon at bounding box center [807, 454] width 8 height 9
click at [840, 583] on span "fhq" at bounding box center [912, 592] width 204 height 19
click at [1212, 503] on div at bounding box center [772, 380] width 1544 height 760
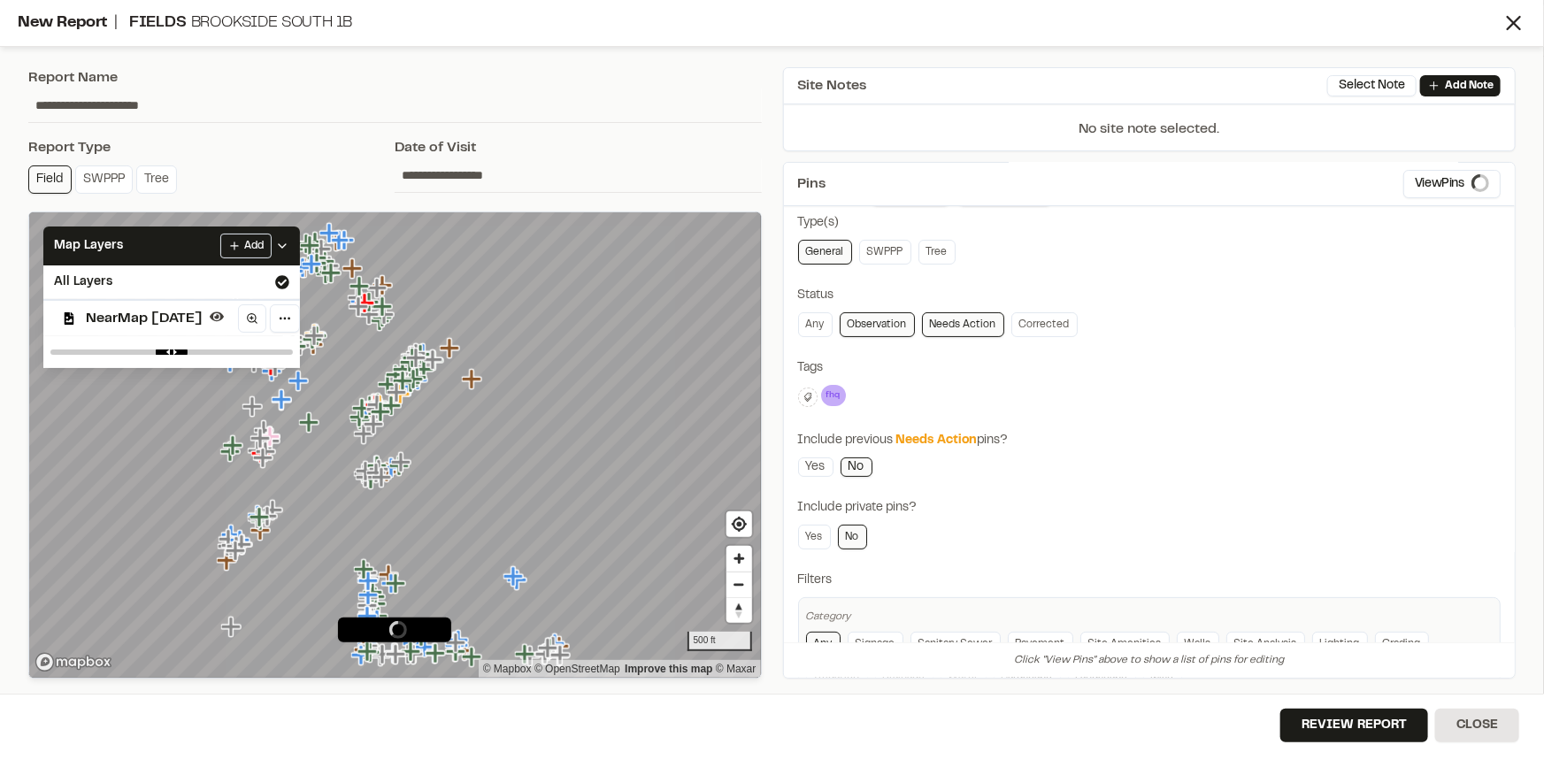
scroll to position [142, 0]
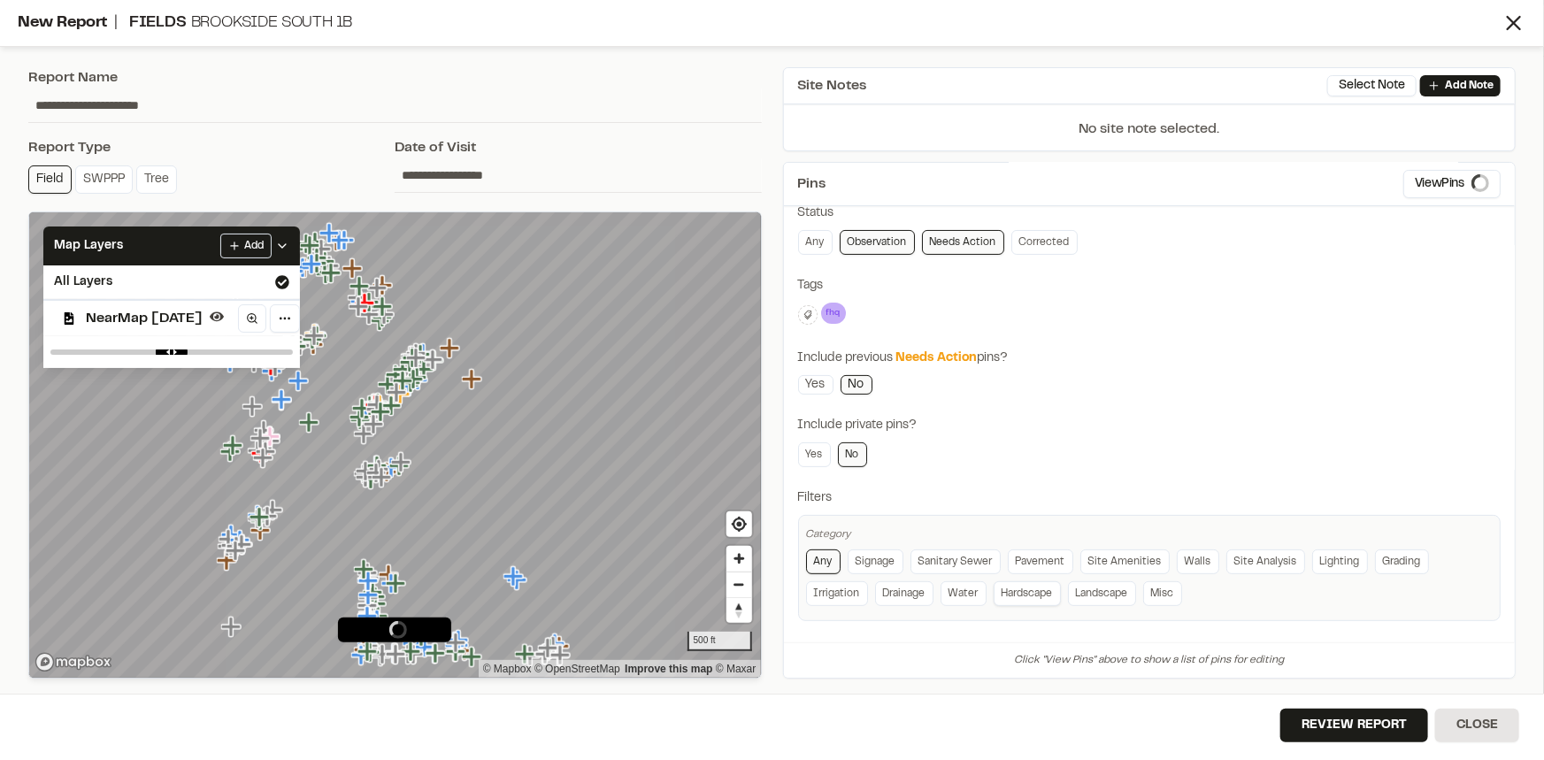
click at [1019, 585] on link "Hardscape" at bounding box center [1027, 593] width 67 height 25
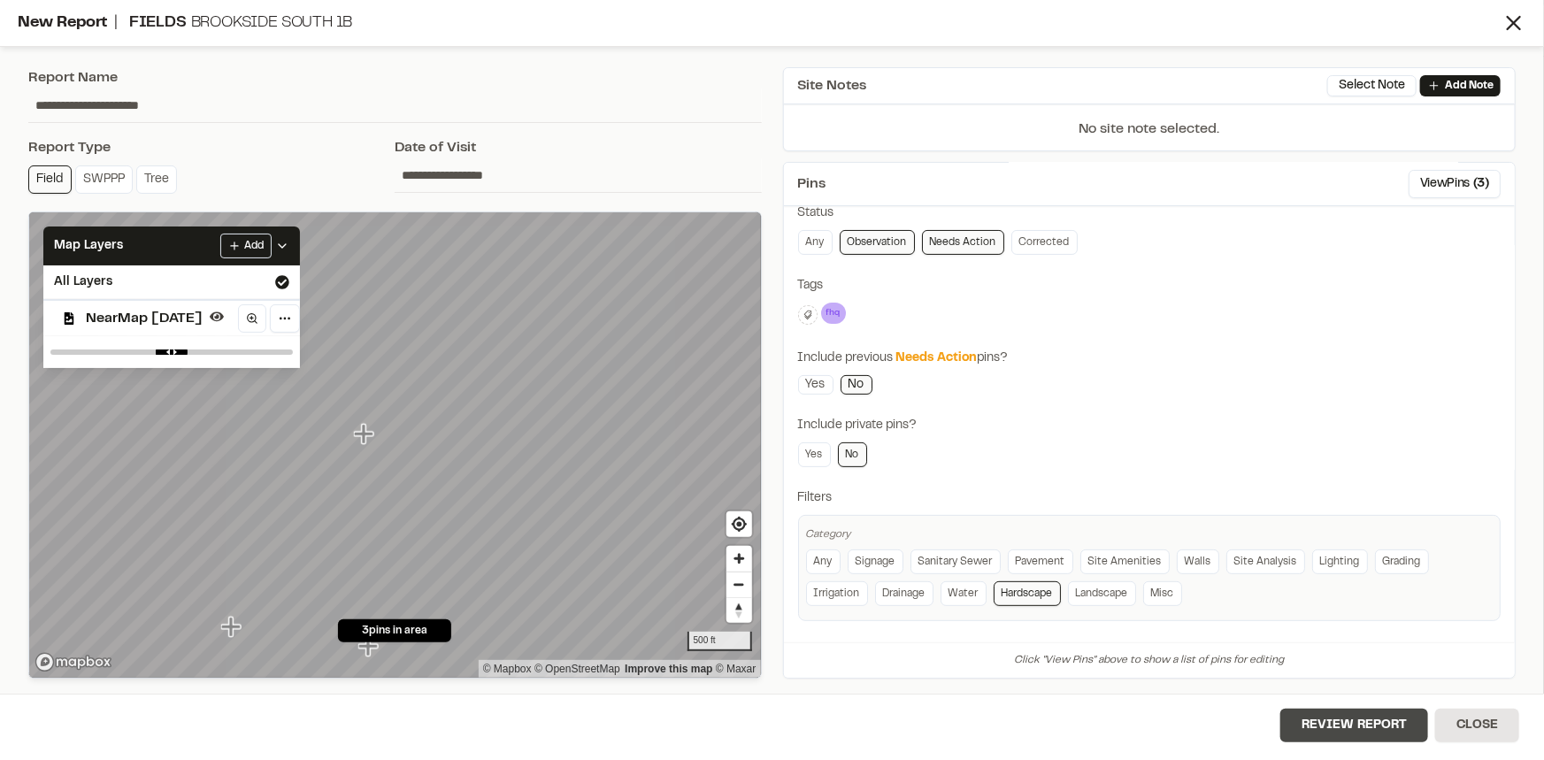
click at [1335, 717] on button "Review Report" at bounding box center [1354, 726] width 148 height 34
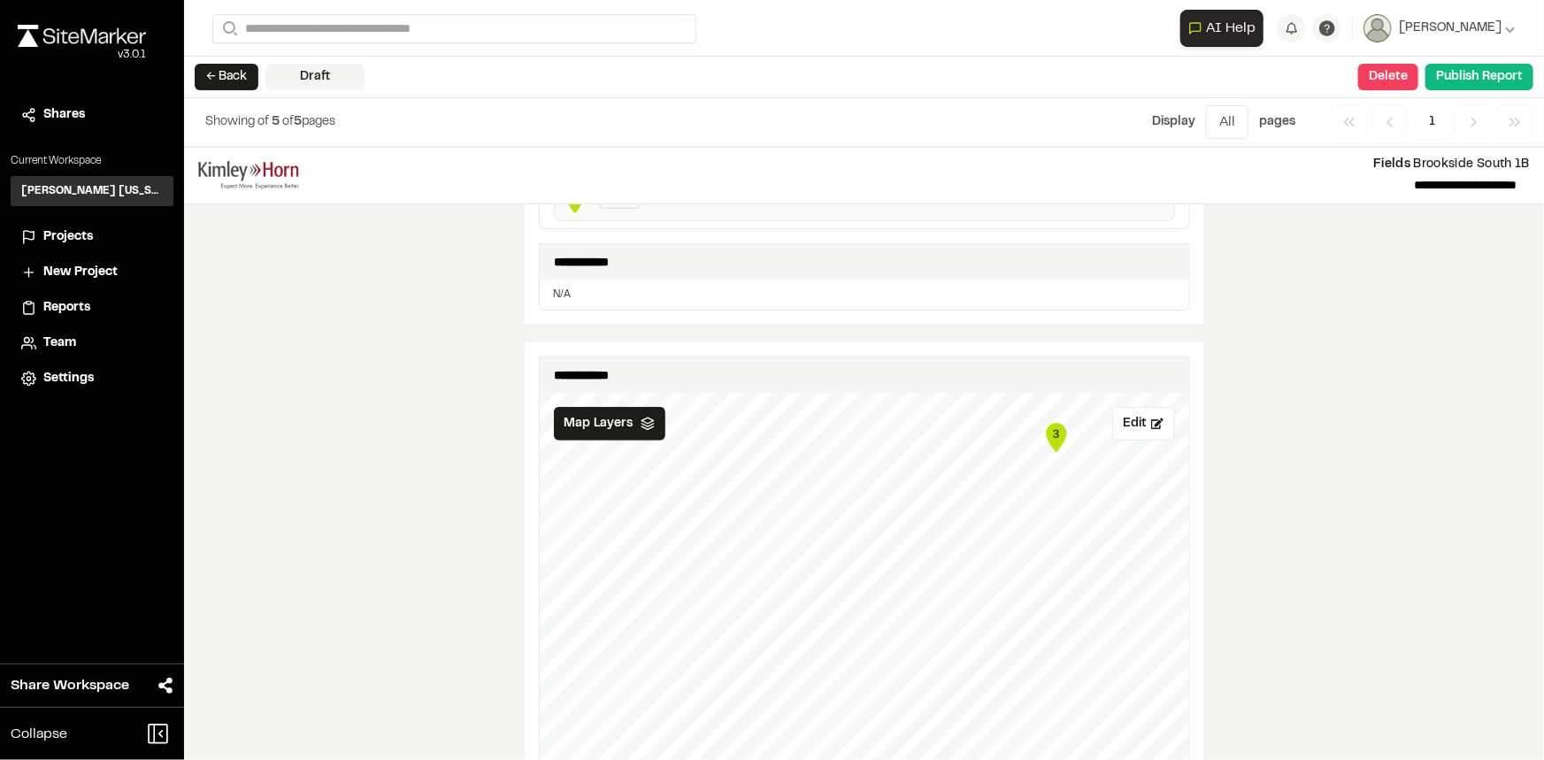
scroll to position [563, 0]
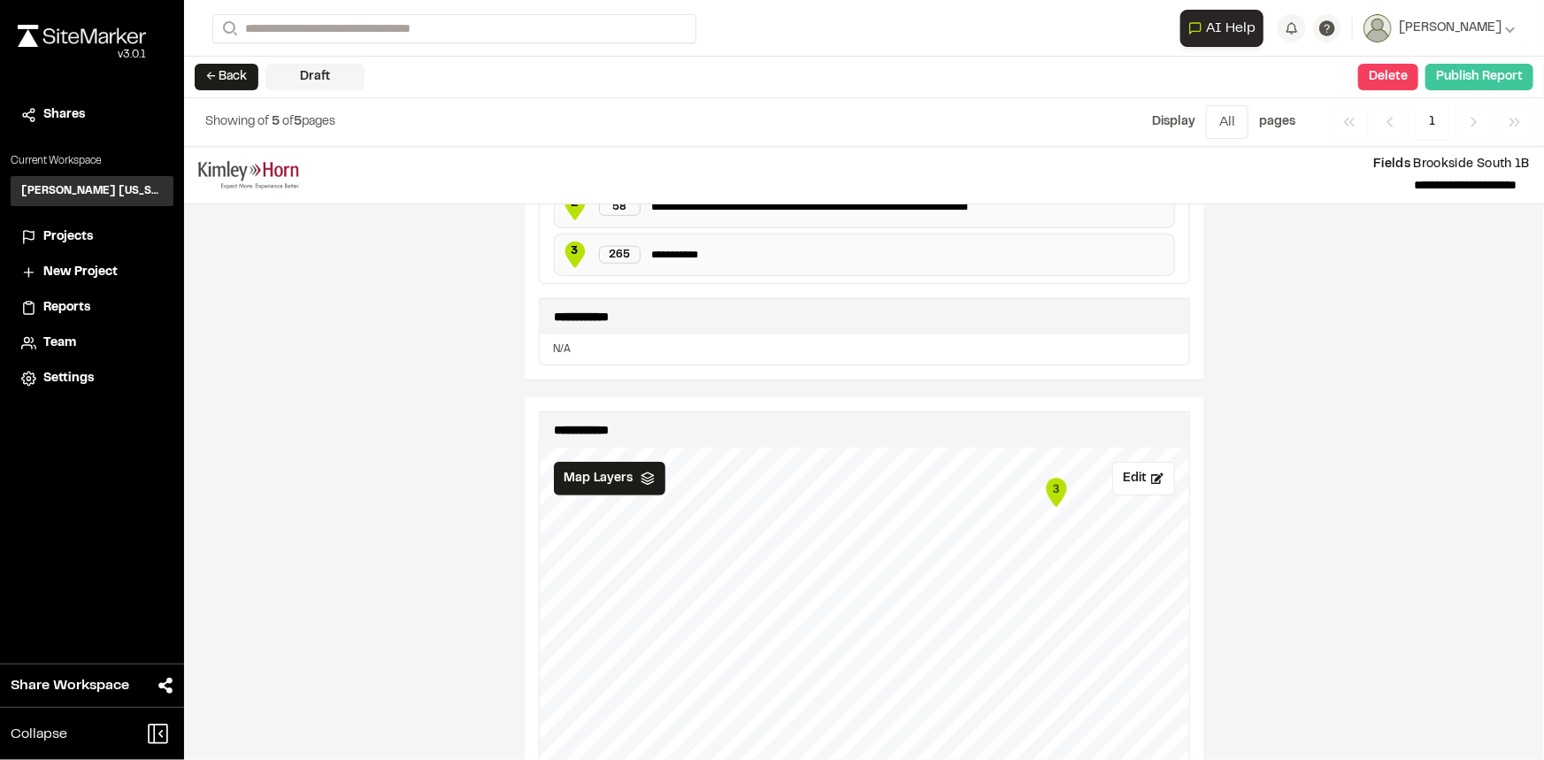
click at [1495, 64] on button "Publish Report" at bounding box center [1479, 77] width 108 height 27
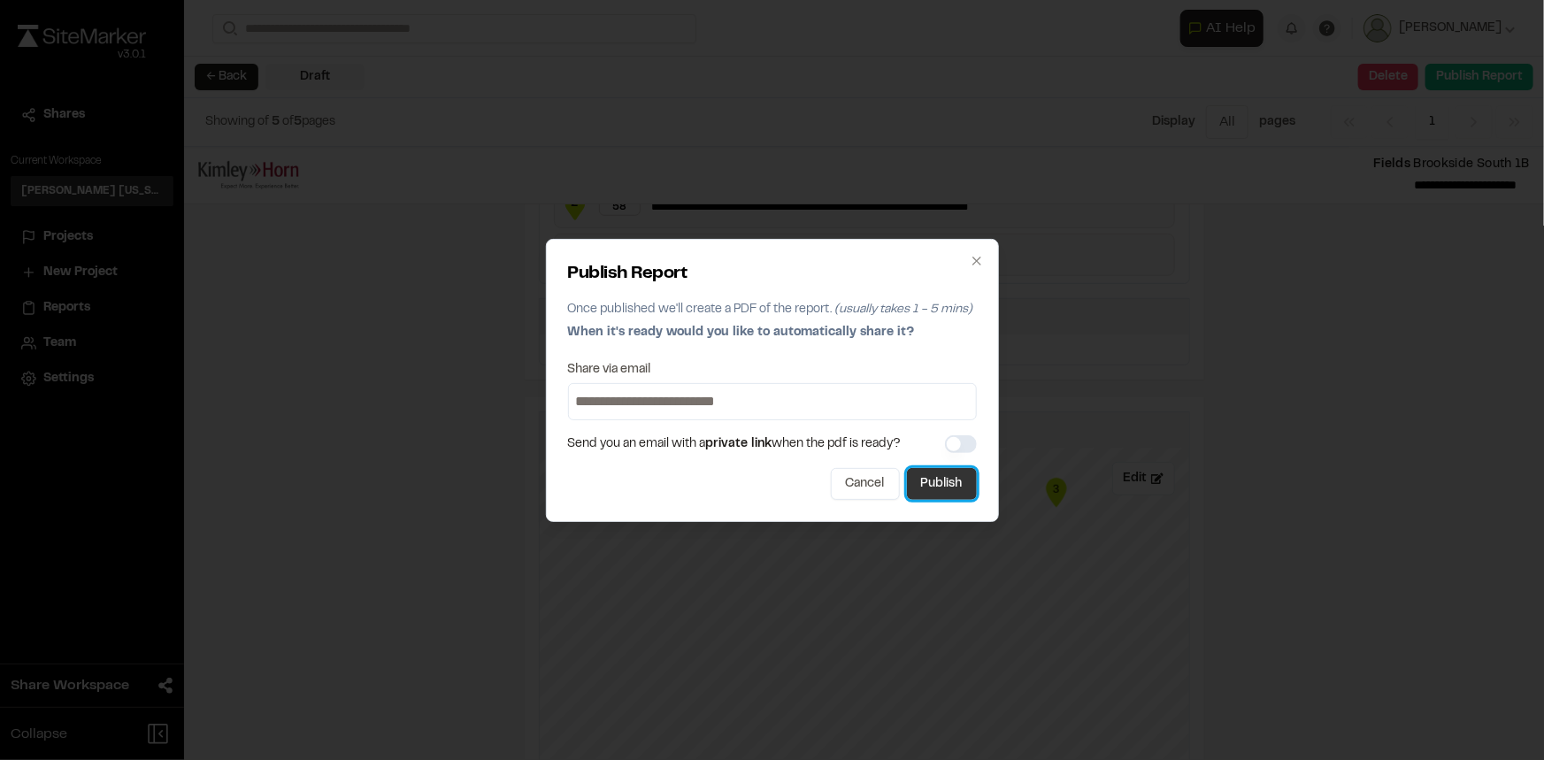
click at [941, 476] on button "Publish" at bounding box center [942, 484] width 70 height 32
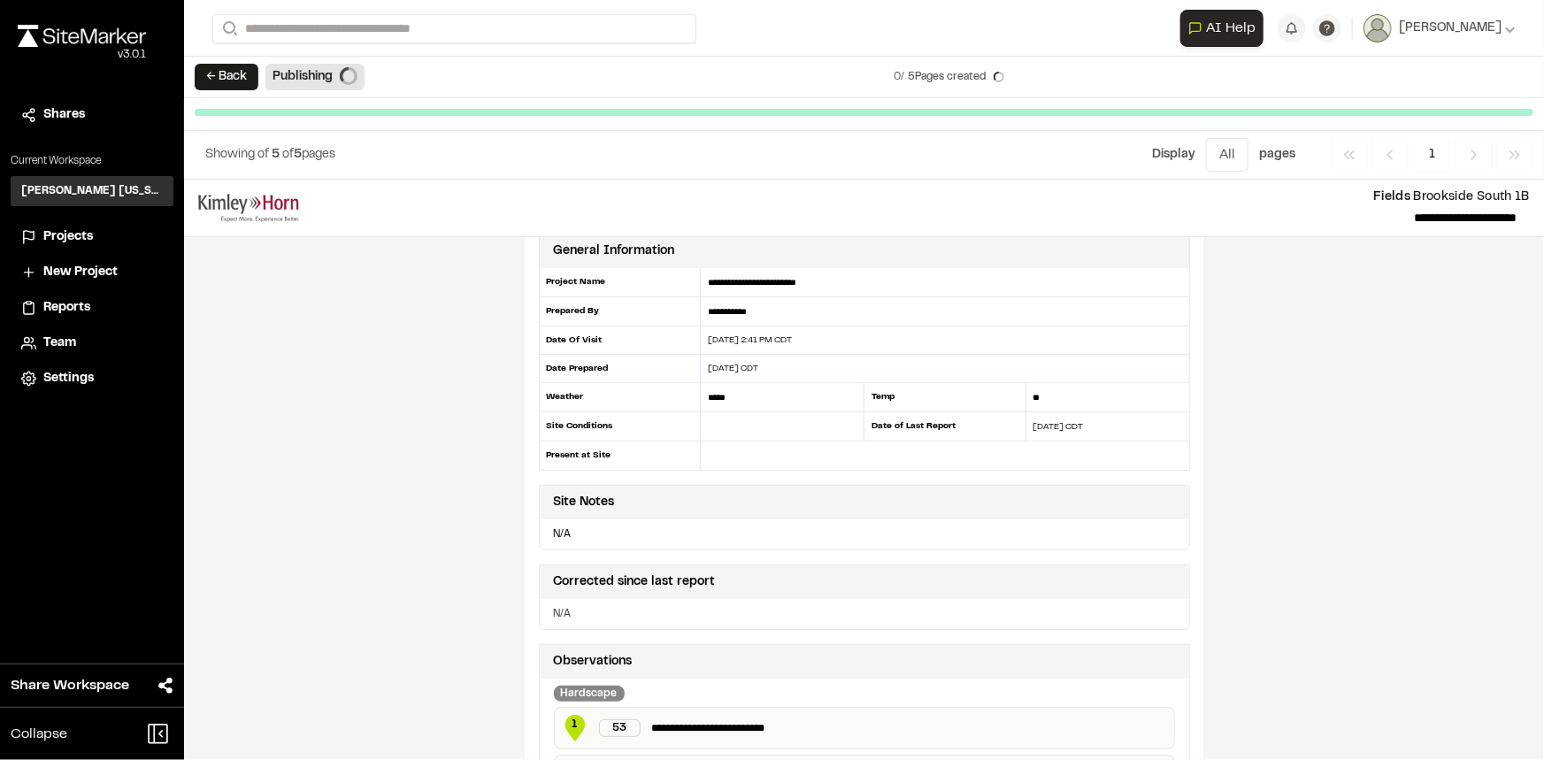
scroll to position [0, 0]
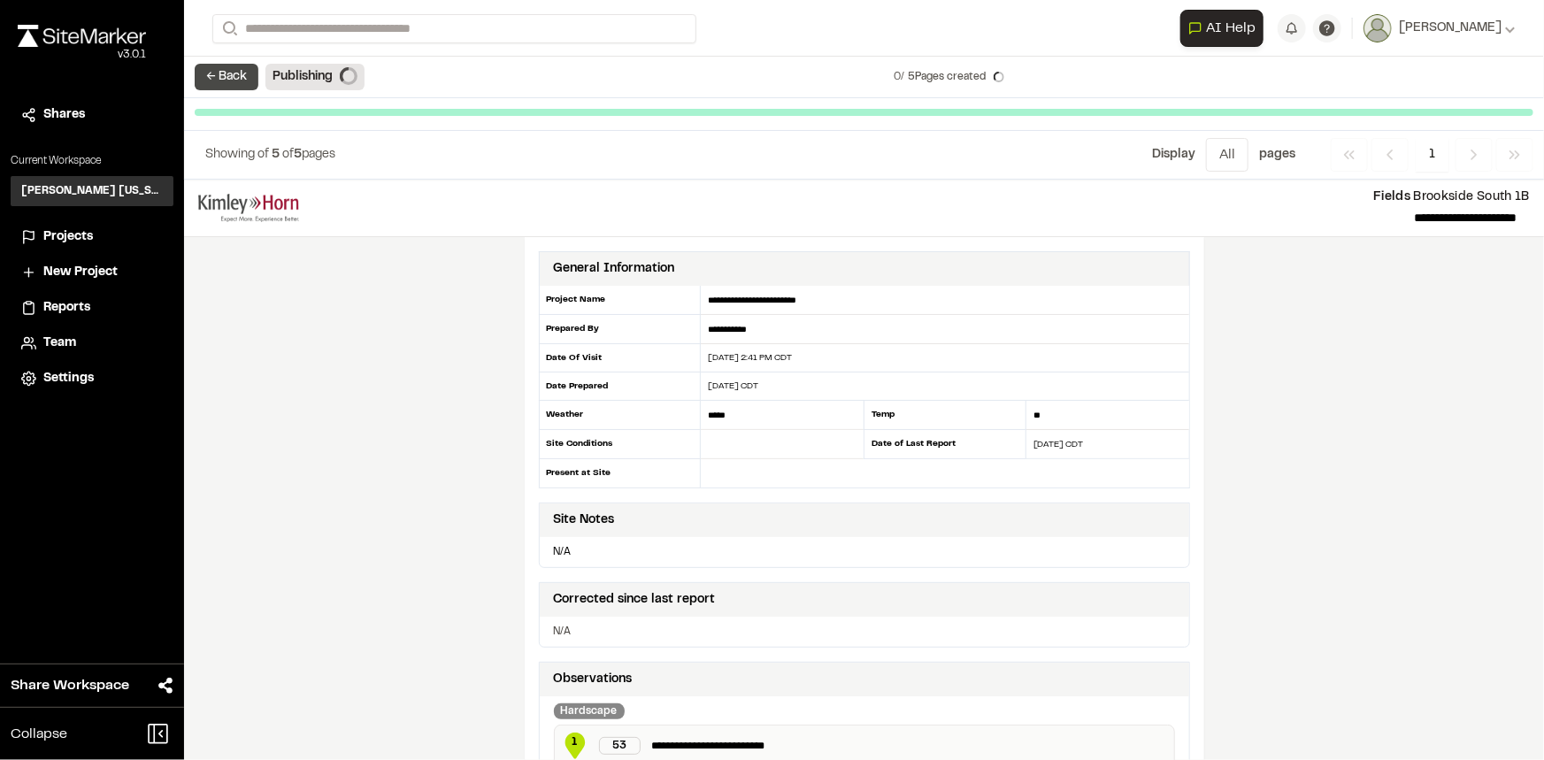
click at [226, 76] on button "← Back" at bounding box center [227, 77] width 64 height 27
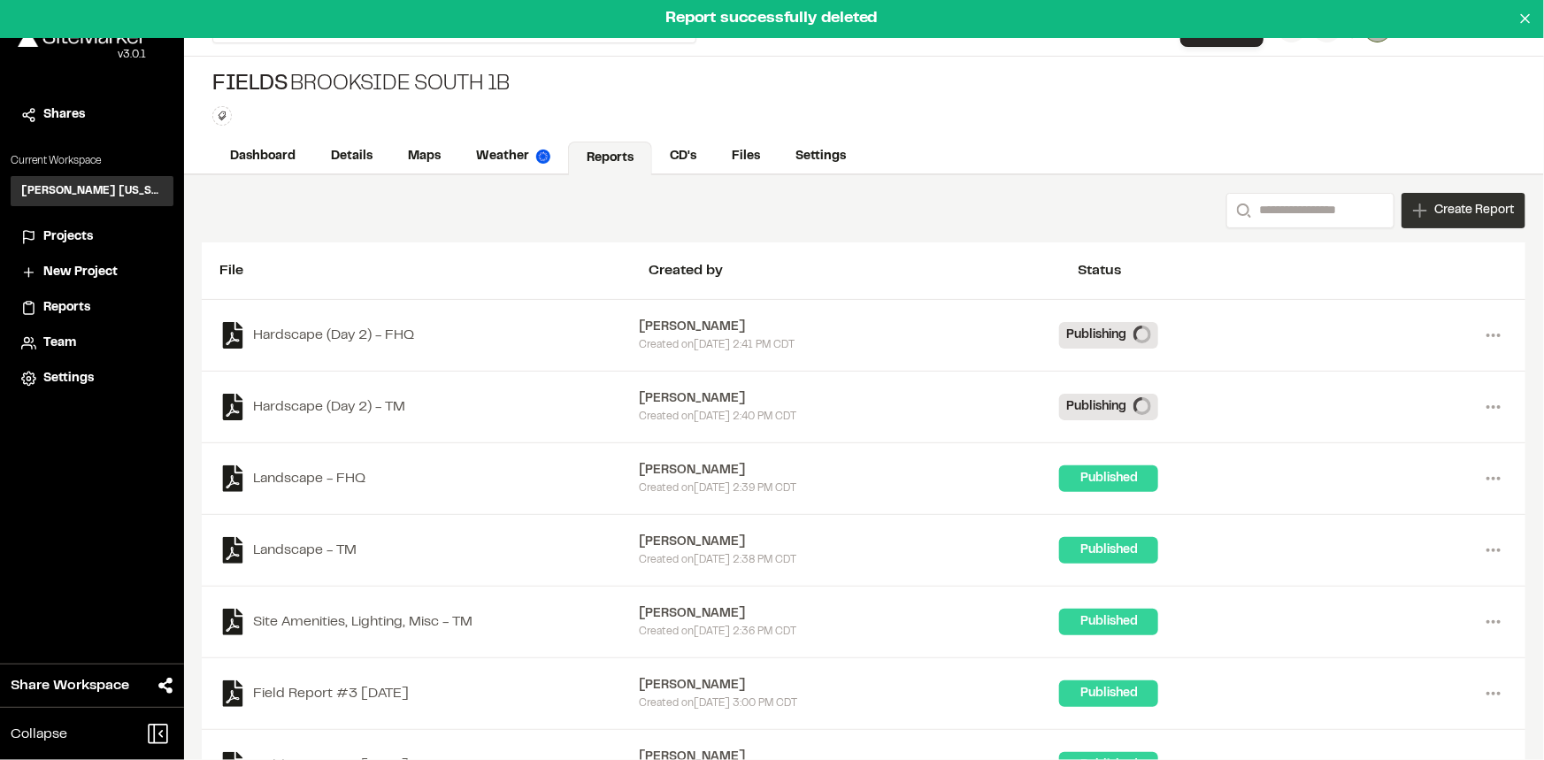
click at [1469, 196] on div "Create Report" at bounding box center [1464, 210] width 124 height 35
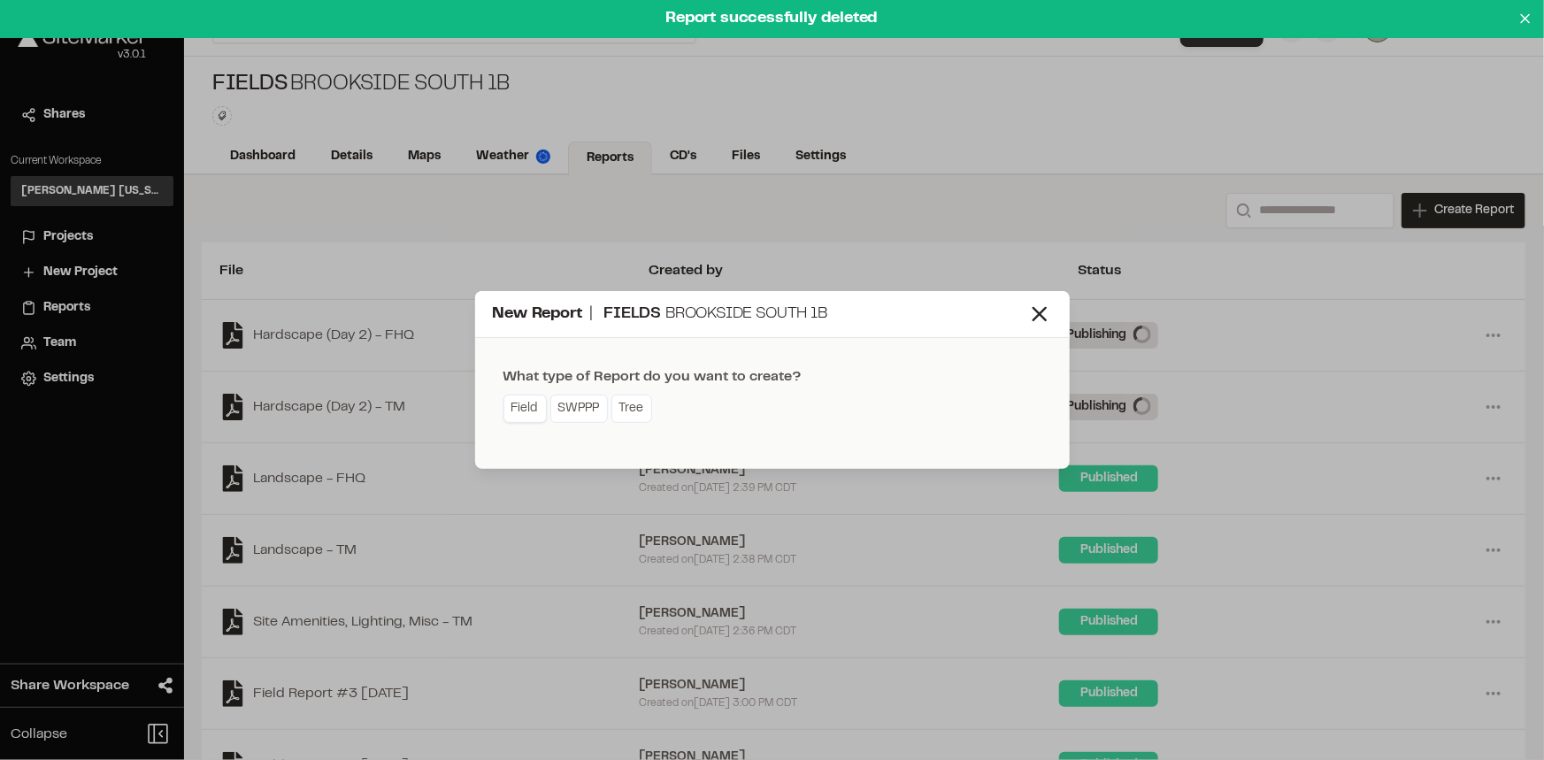
click at [514, 407] on link "Field" at bounding box center [524, 409] width 43 height 28
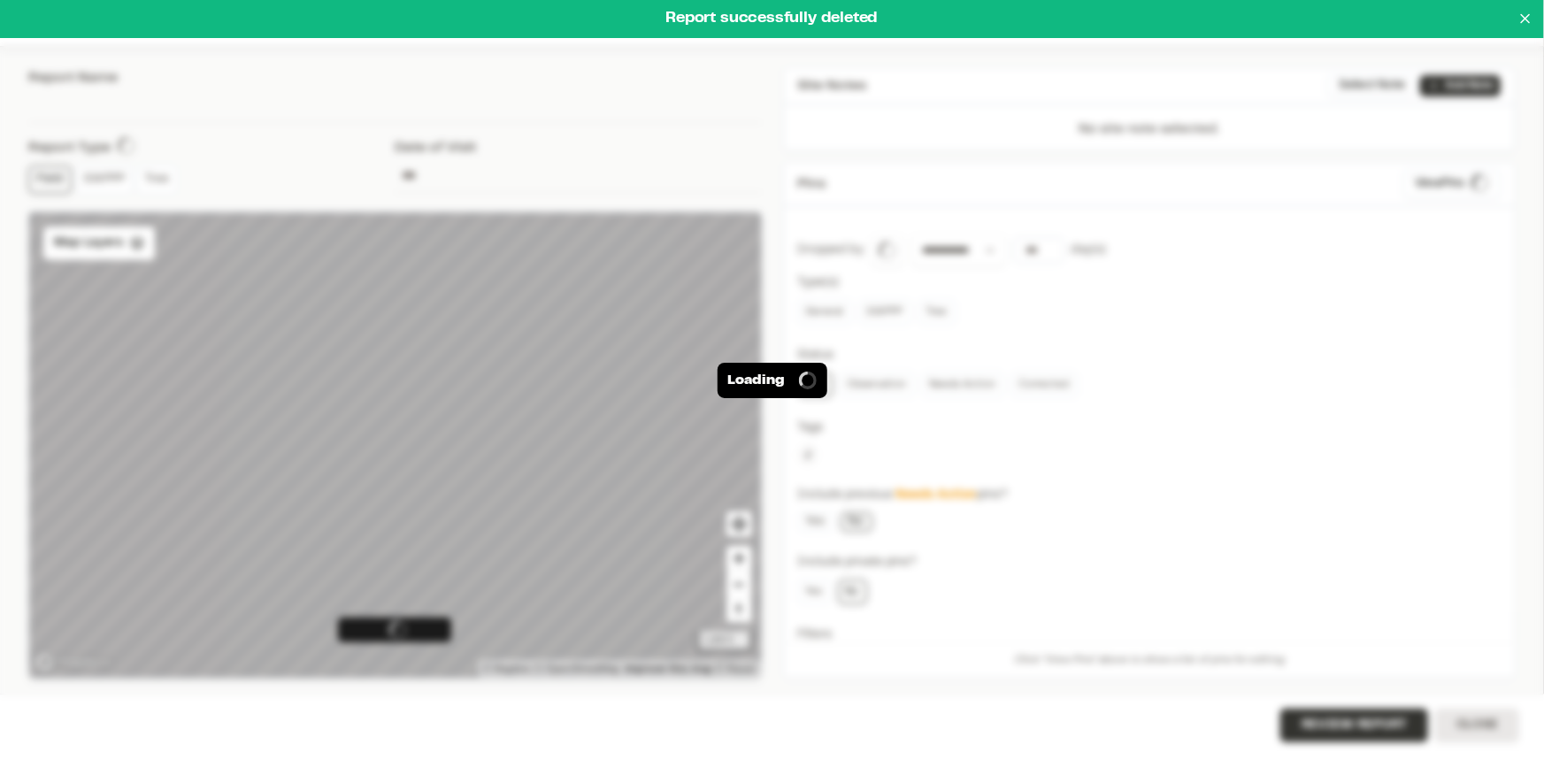
type input "**********"
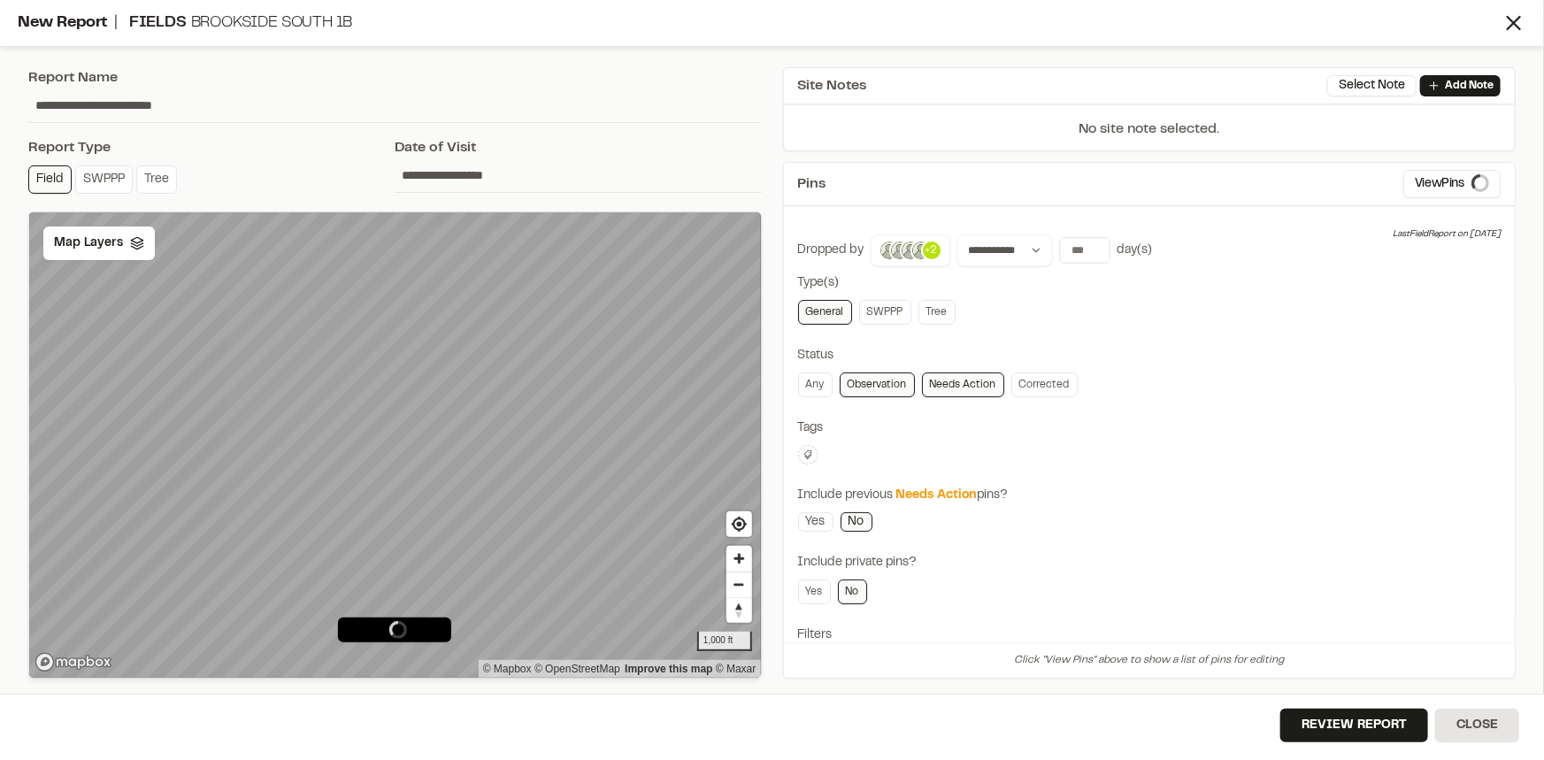
scroll to position [138, 0]
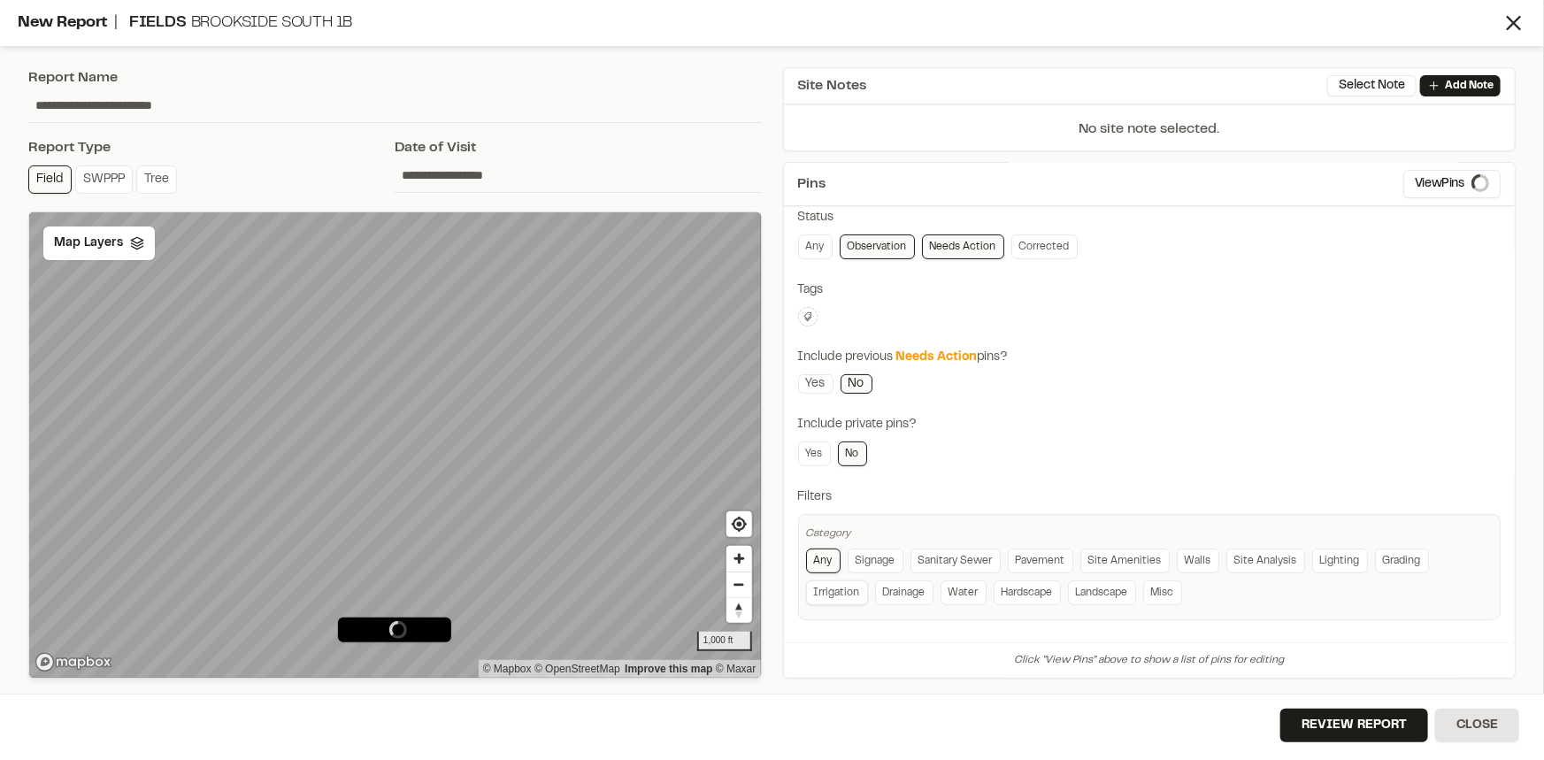
click at [841, 588] on link "Irrigation" at bounding box center [837, 592] width 62 height 25
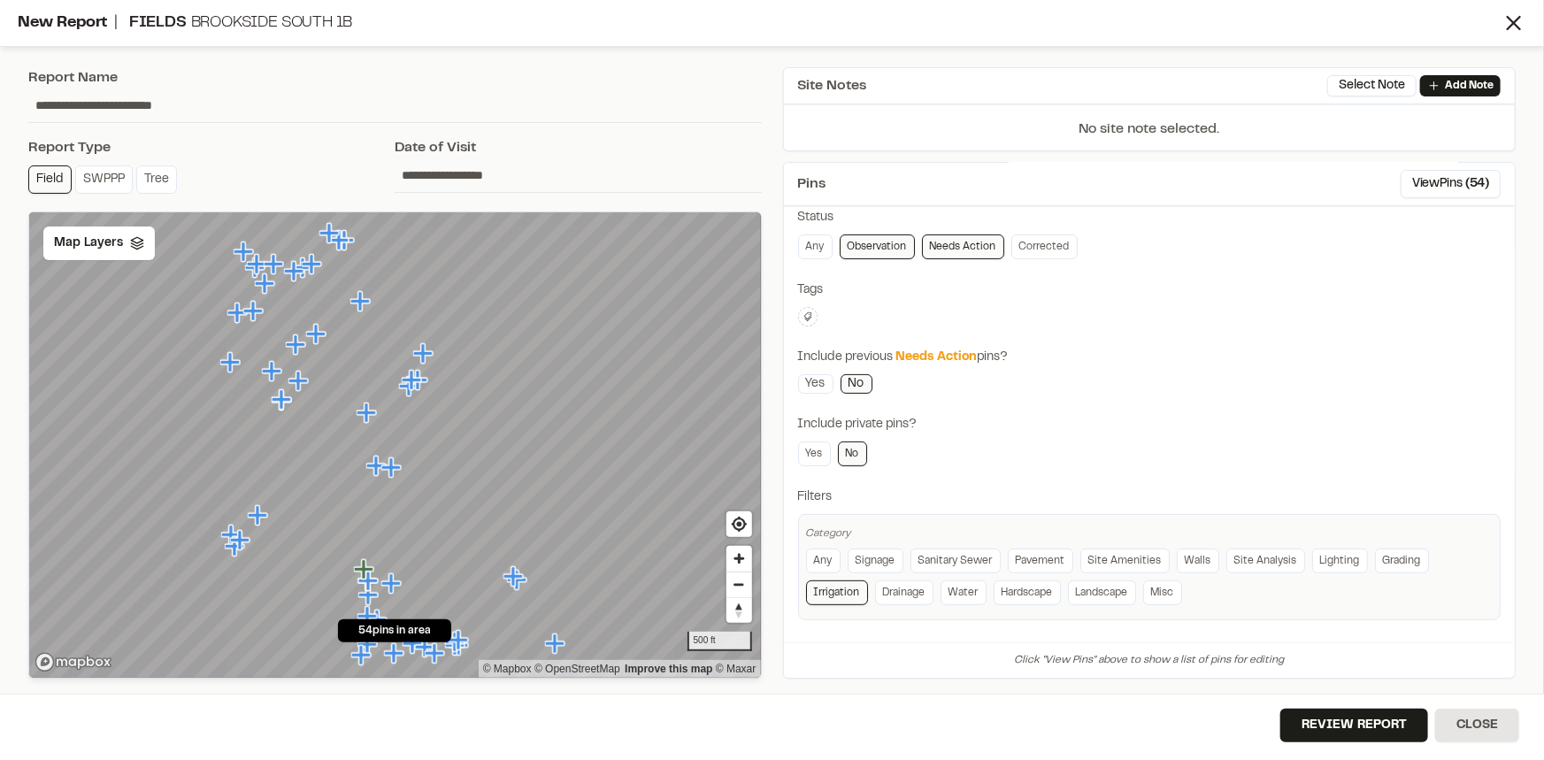
click at [806, 312] on icon at bounding box center [808, 316] width 11 height 11
click at [831, 445] on span "fhq" at bounding box center [912, 454] width 204 height 19
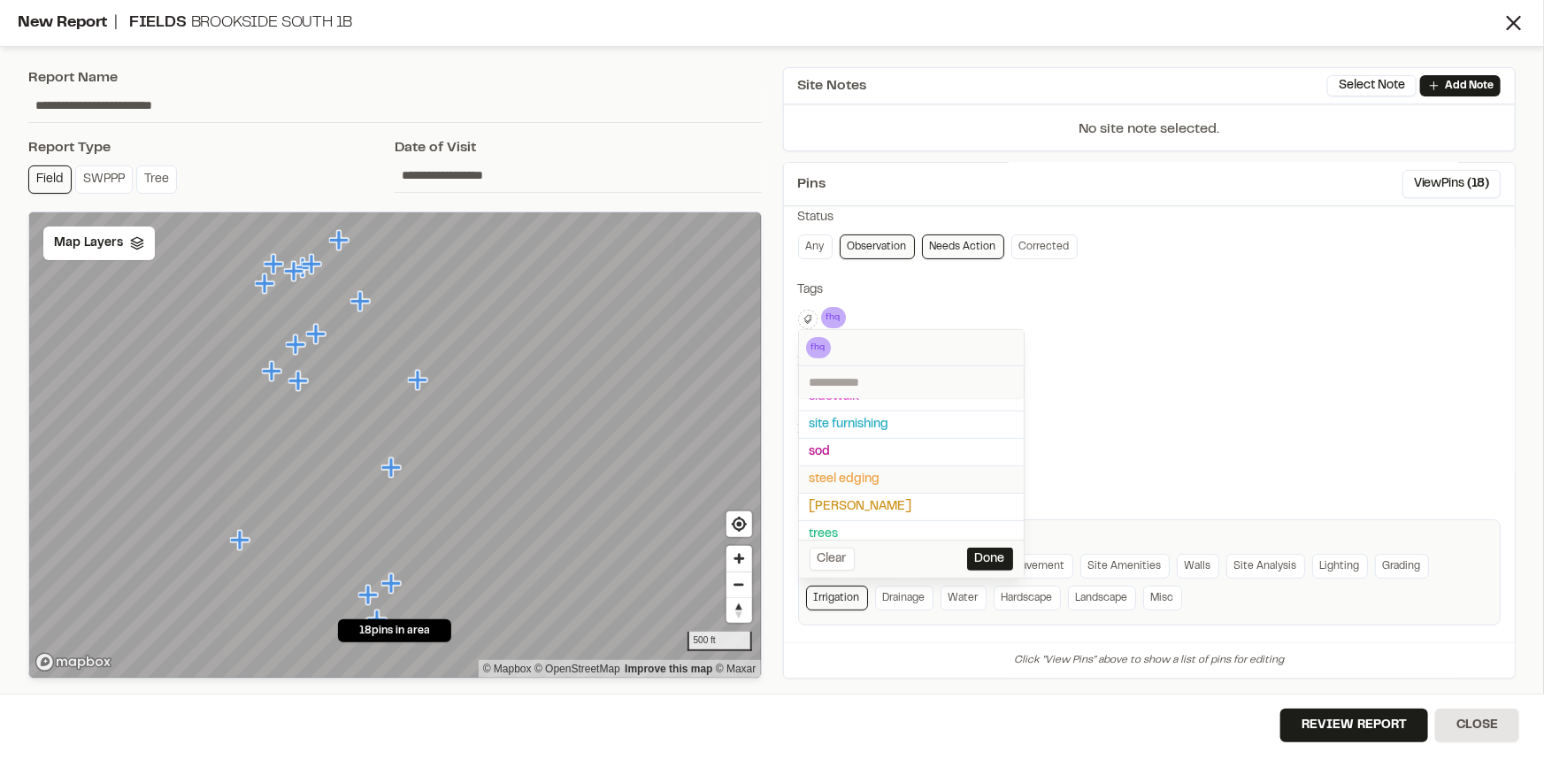
scroll to position [160, 0]
click at [829, 488] on span "taylor morrison" at bounding box center [912, 497] width 204 height 19
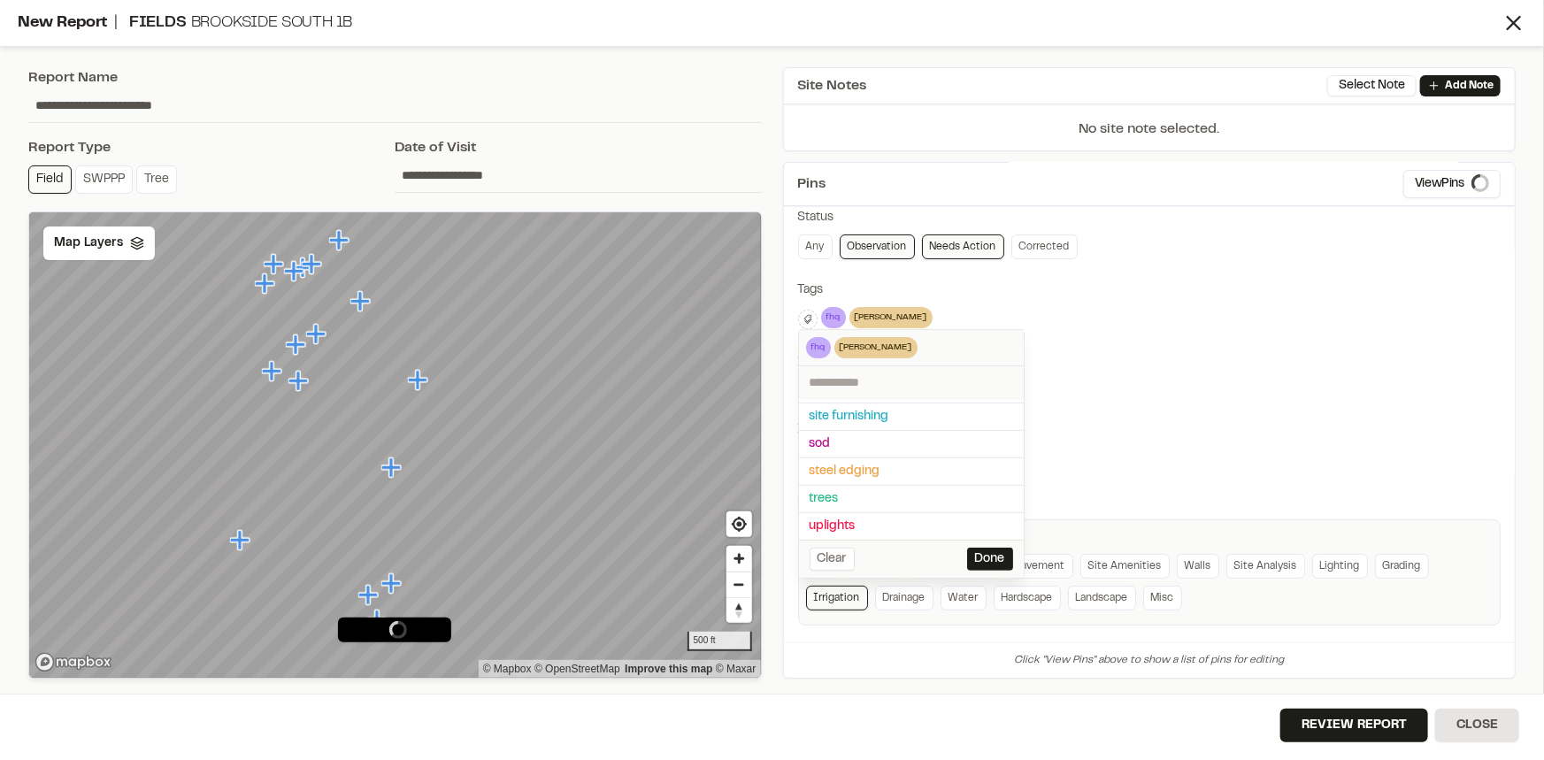
click at [1085, 346] on div at bounding box center [772, 380] width 1544 height 760
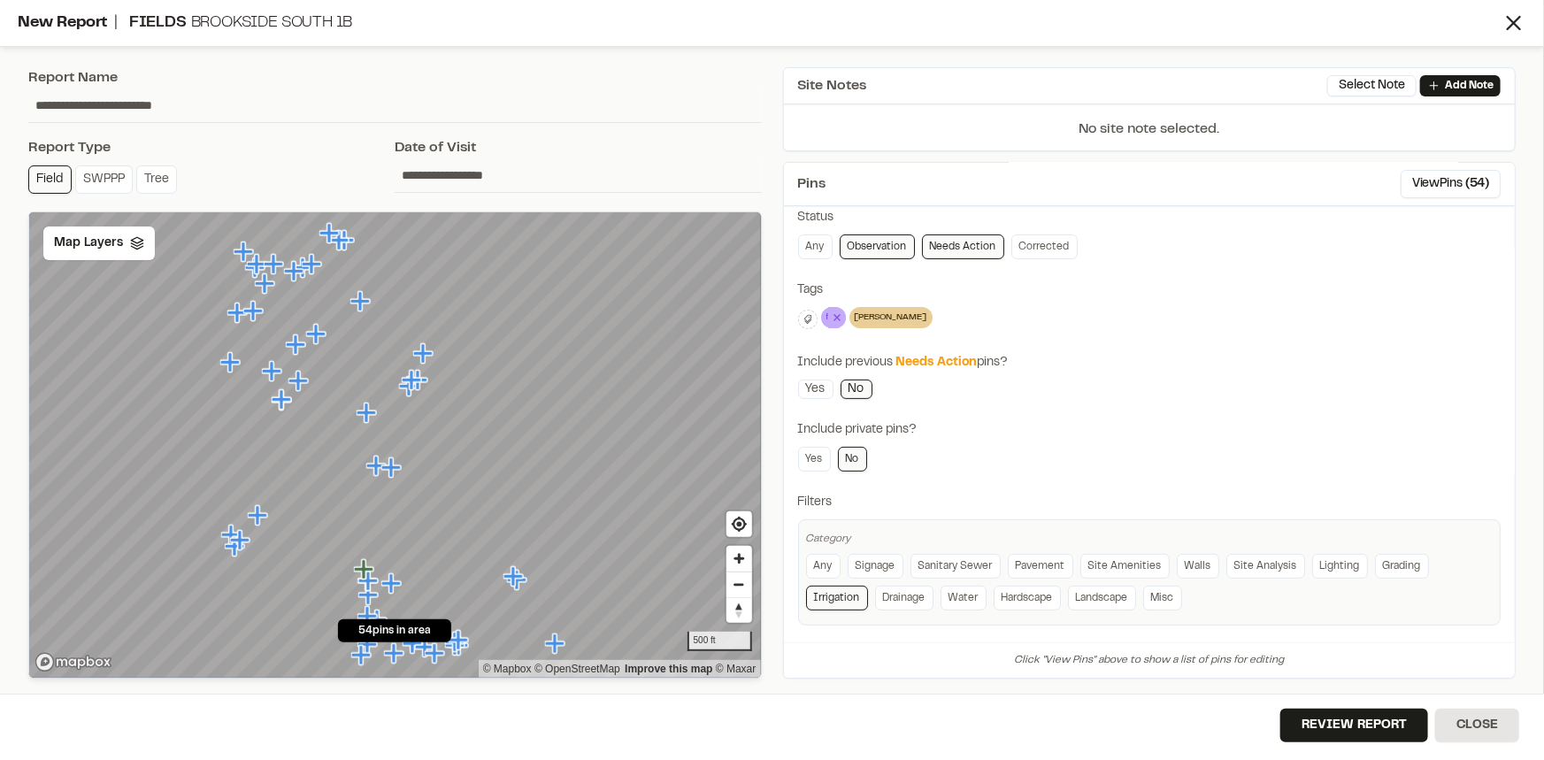
click at [835, 318] on icon at bounding box center [837, 317] width 18 height 21
click at [1224, 319] on div "taylor morrison Delete Delete Tag Are you sure you want to delete this tag? tay…" at bounding box center [1149, 319] width 703 height 25
click at [96, 238] on span "Map Layers" at bounding box center [88, 243] width 69 height 19
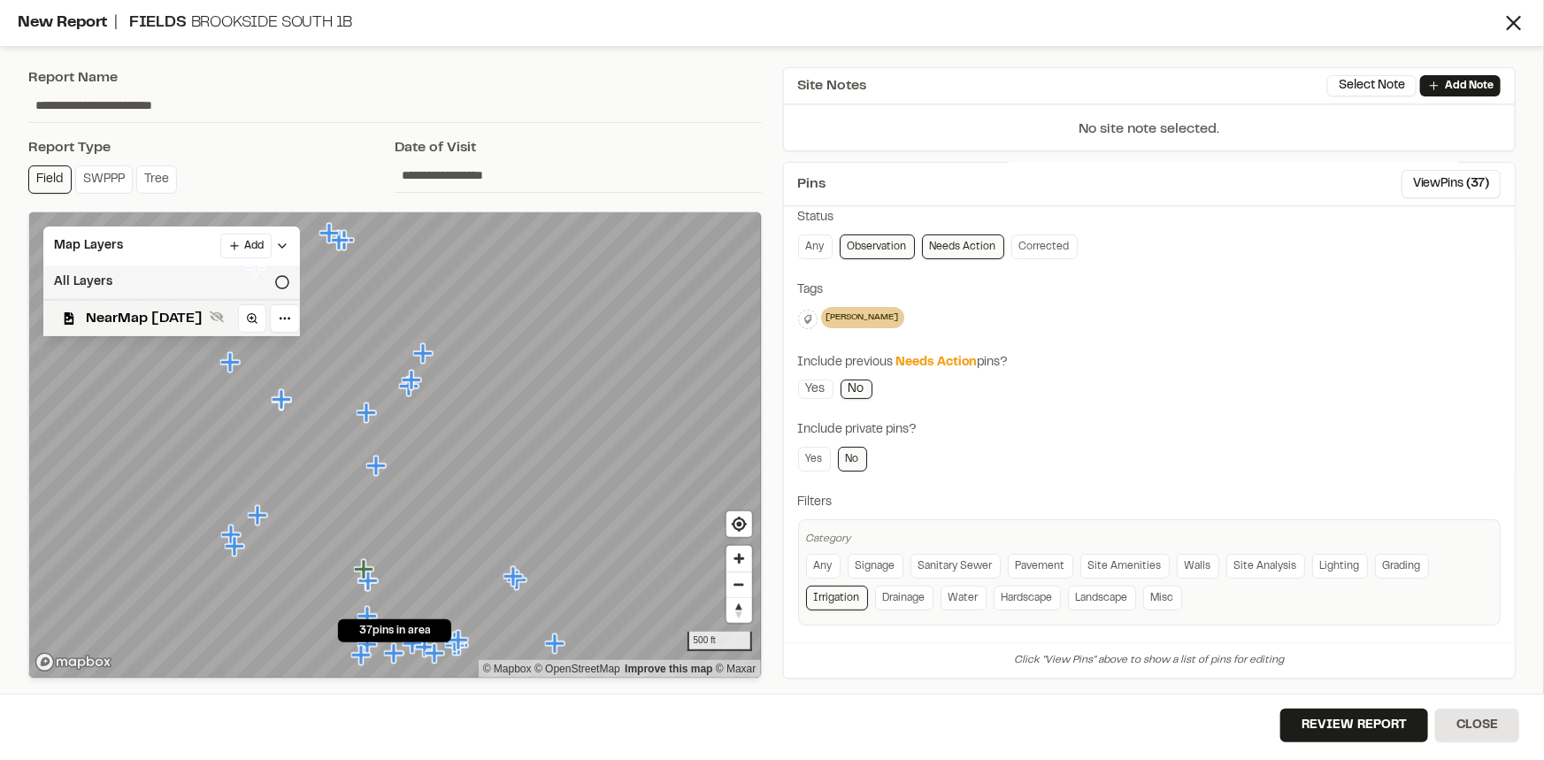
click at [101, 282] on div "All Layers" at bounding box center [171, 282] width 257 height 34
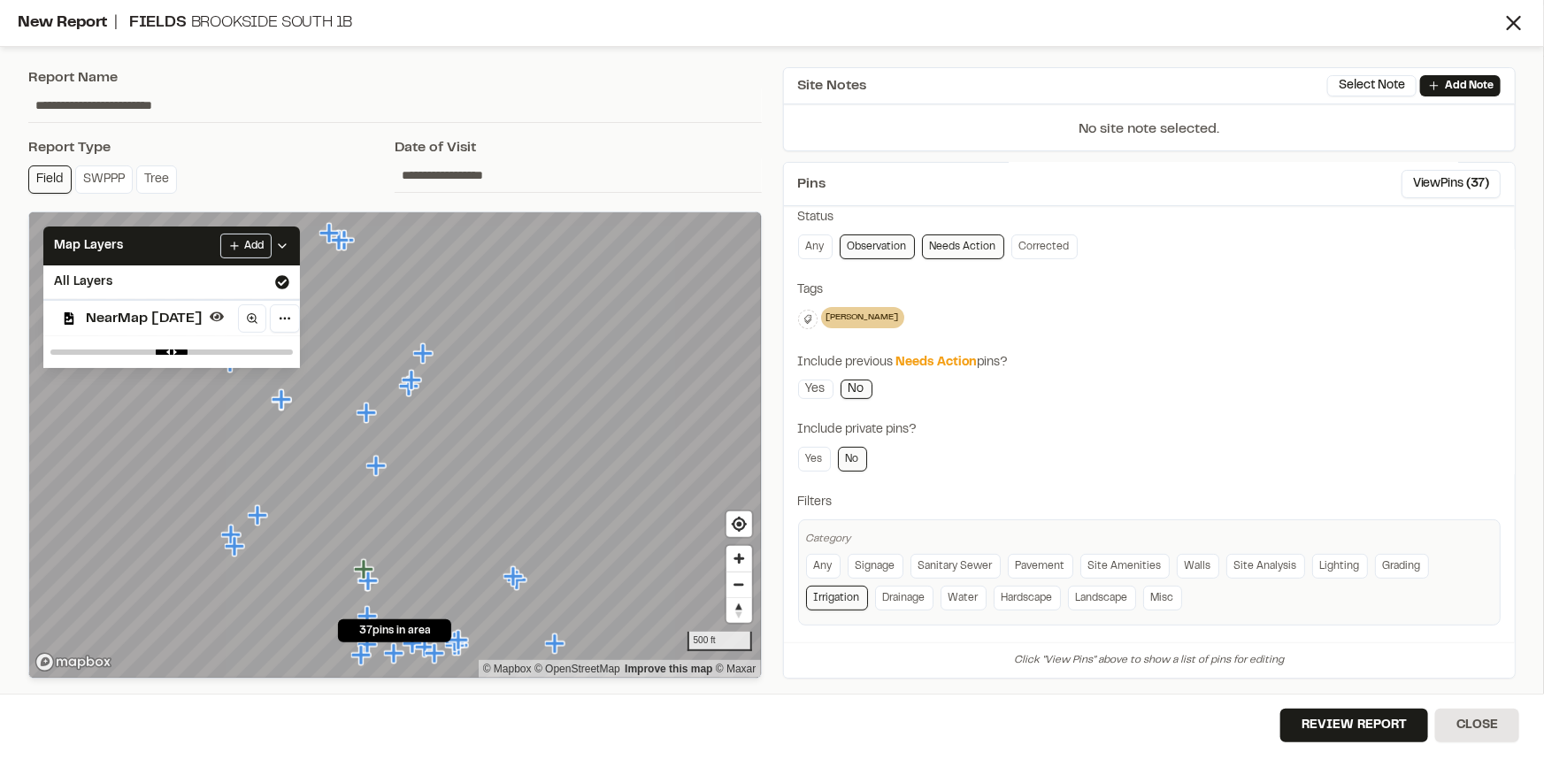
click at [1258, 387] on div "**********" at bounding box center [1149, 360] width 703 height 529
click at [1340, 717] on button "Review Report" at bounding box center [1354, 726] width 148 height 34
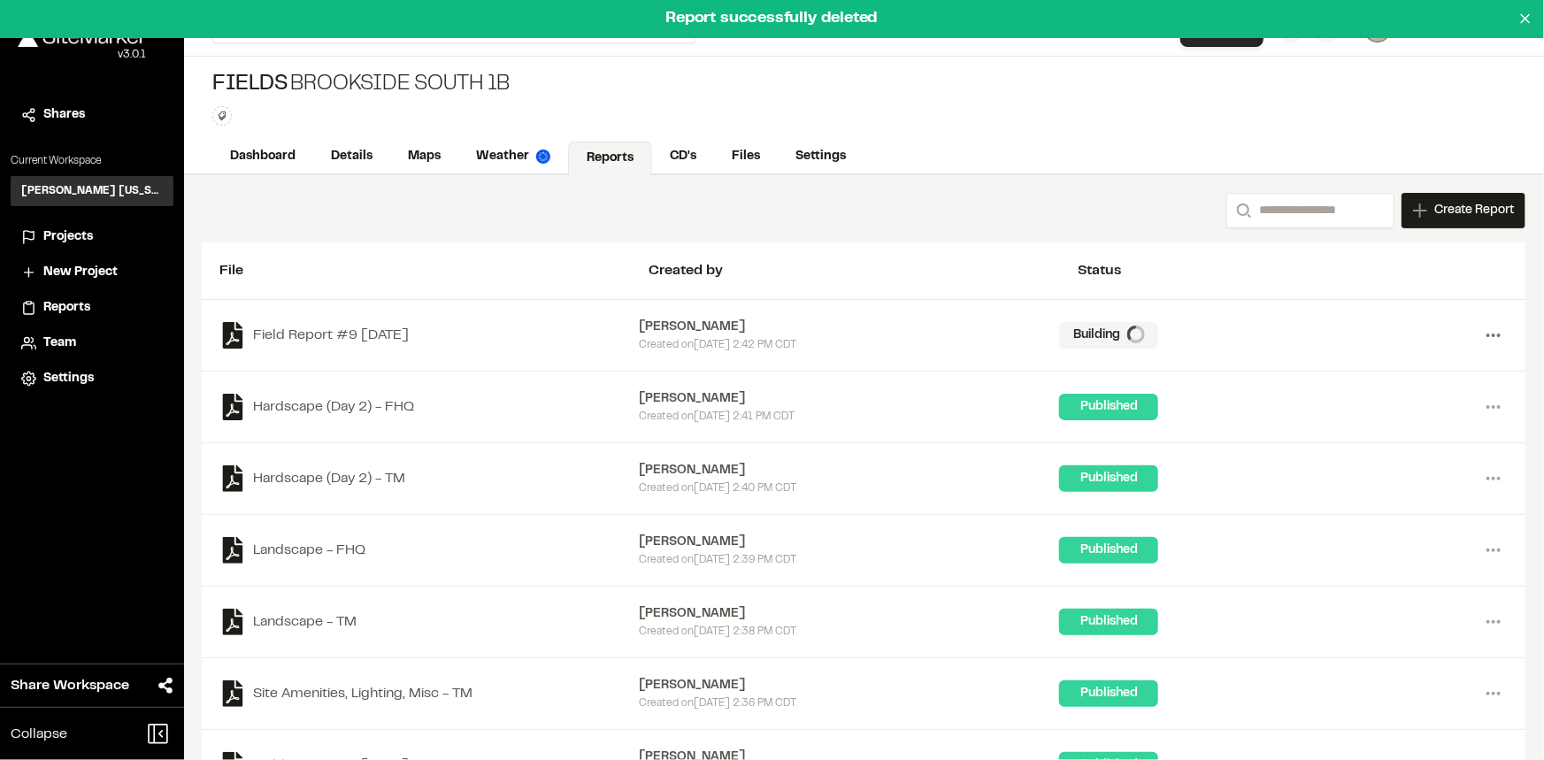
click at [1479, 331] on icon at bounding box center [1493, 335] width 28 height 28
click at [1379, 392] on link "Delete" at bounding box center [1430, 399] width 154 height 27
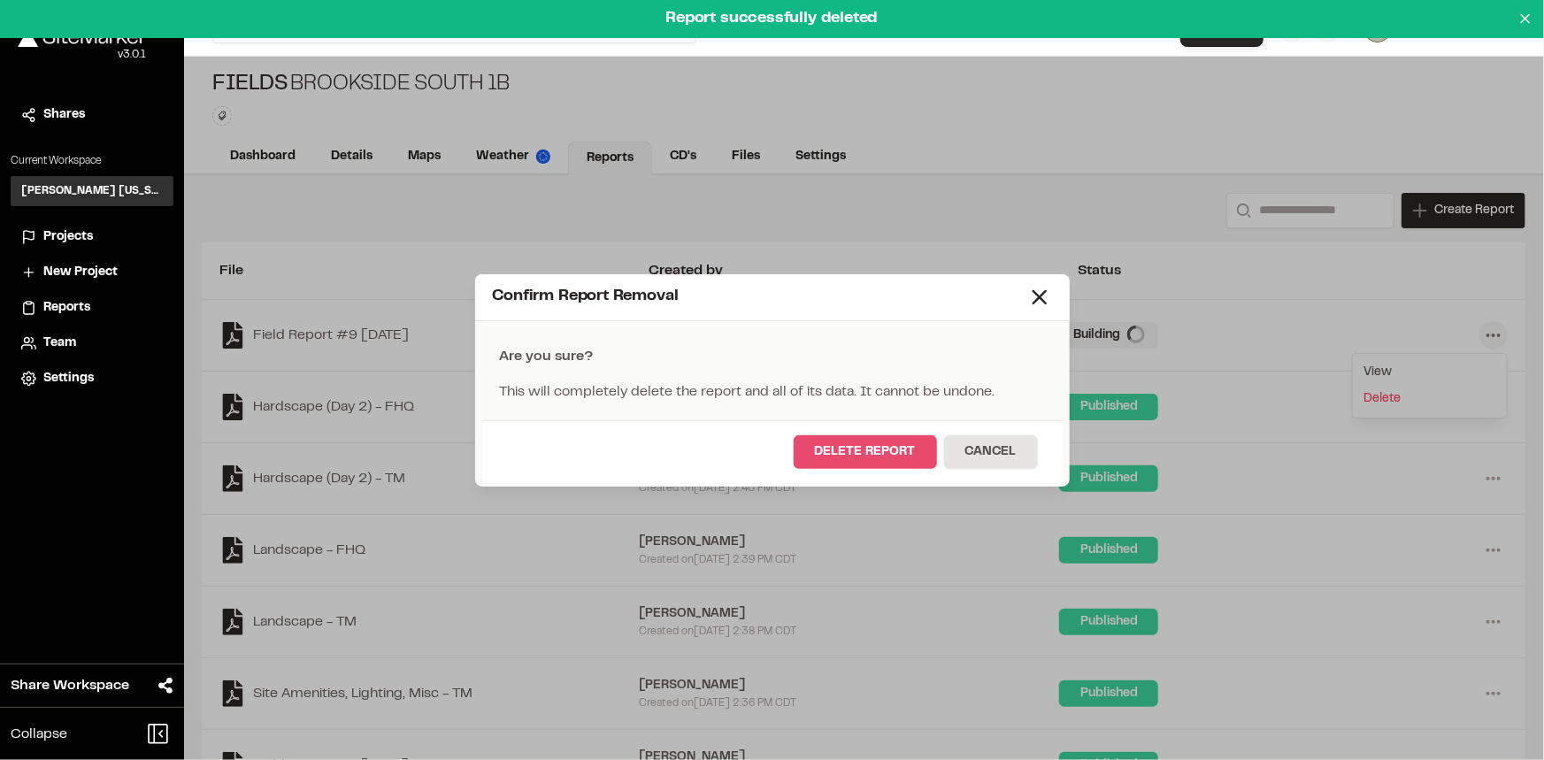
click at [869, 455] on button "Delete Report" at bounding box center [865, 452] width 143 height 34
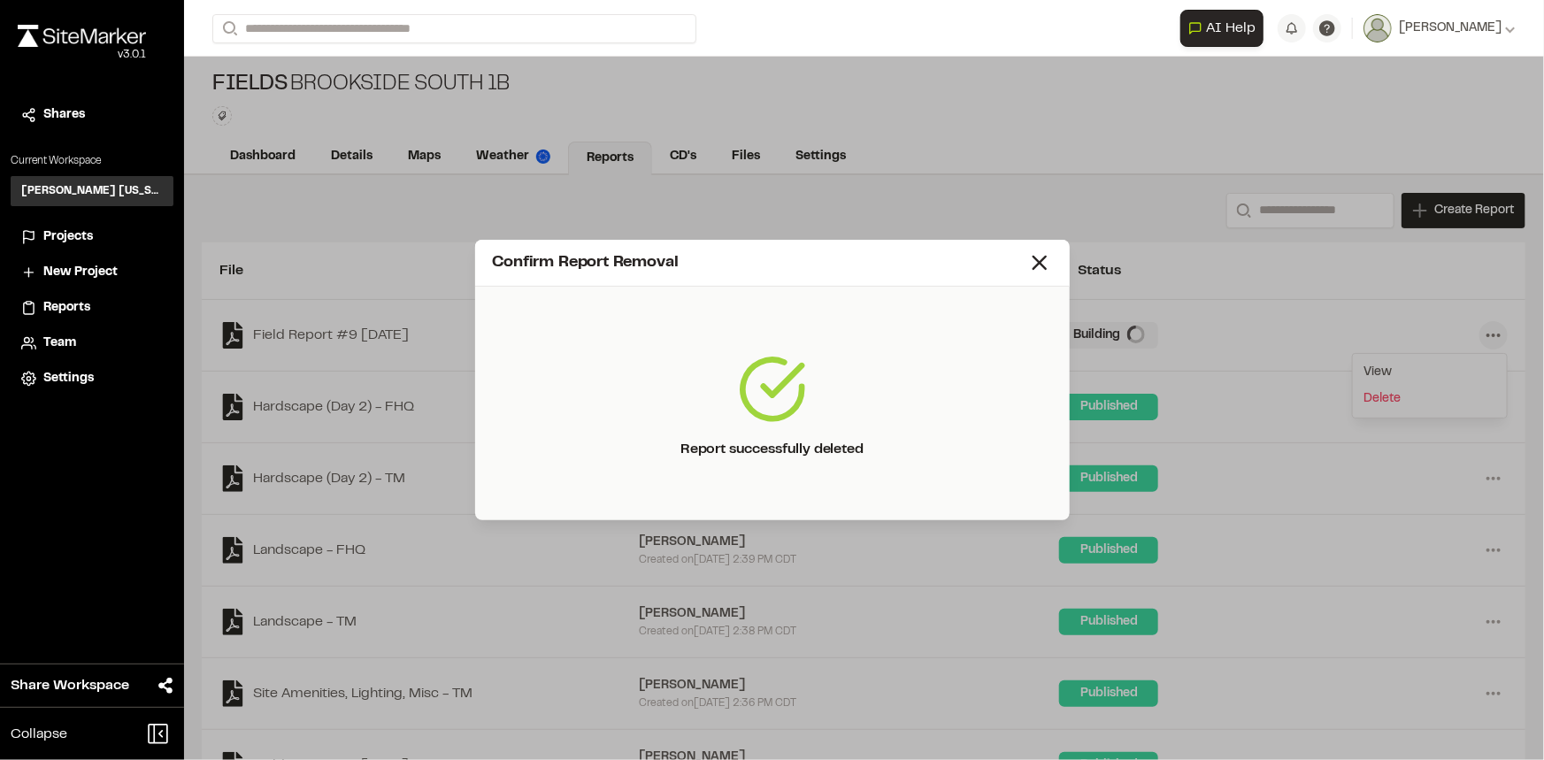
click at [1035, 258] on line at bounding box center [1040, 263] width 12 height 12
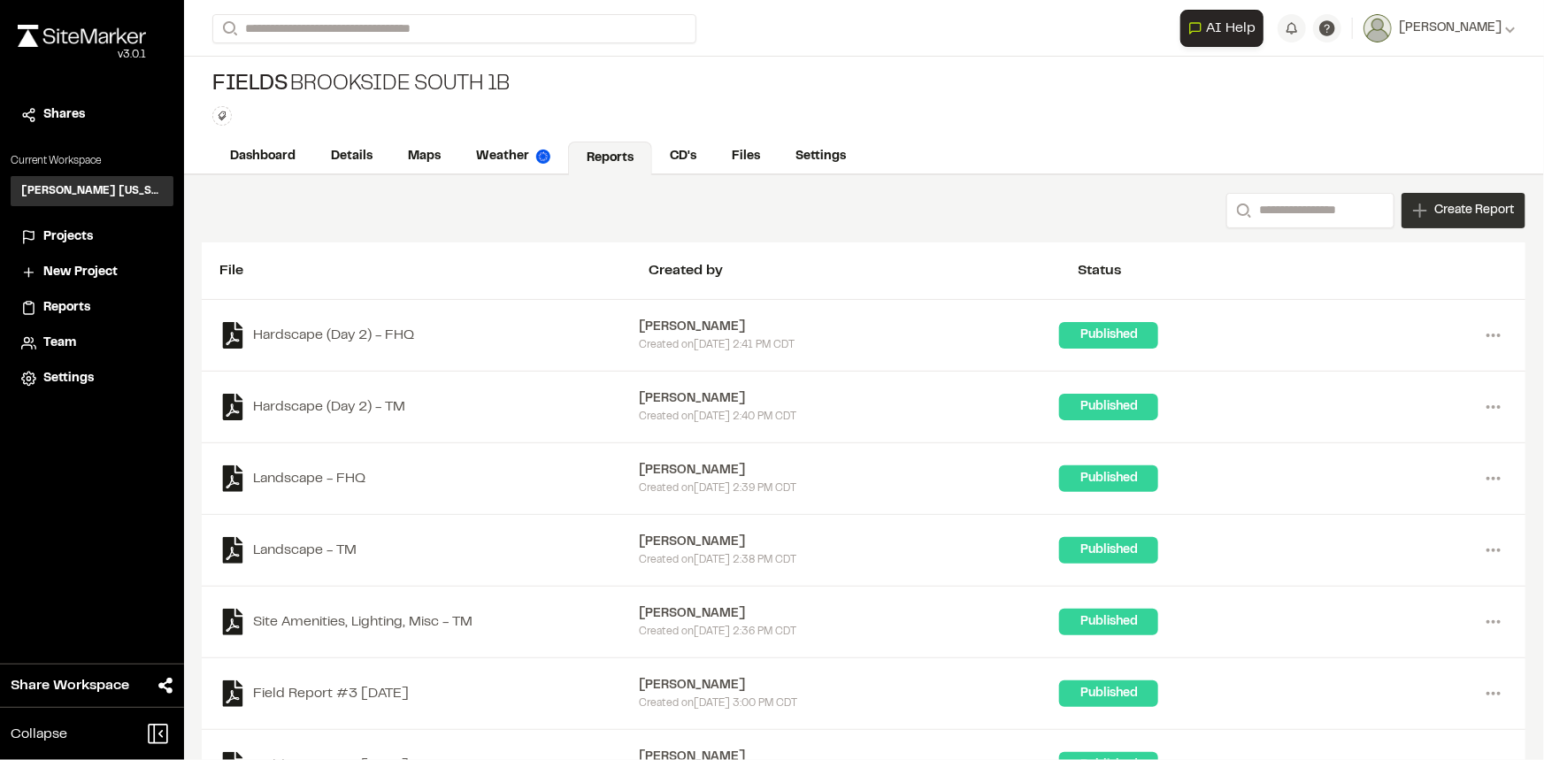
click at [1456, 211] on span "Create Report" at bounding box center [1474, 210] width 80 height 19
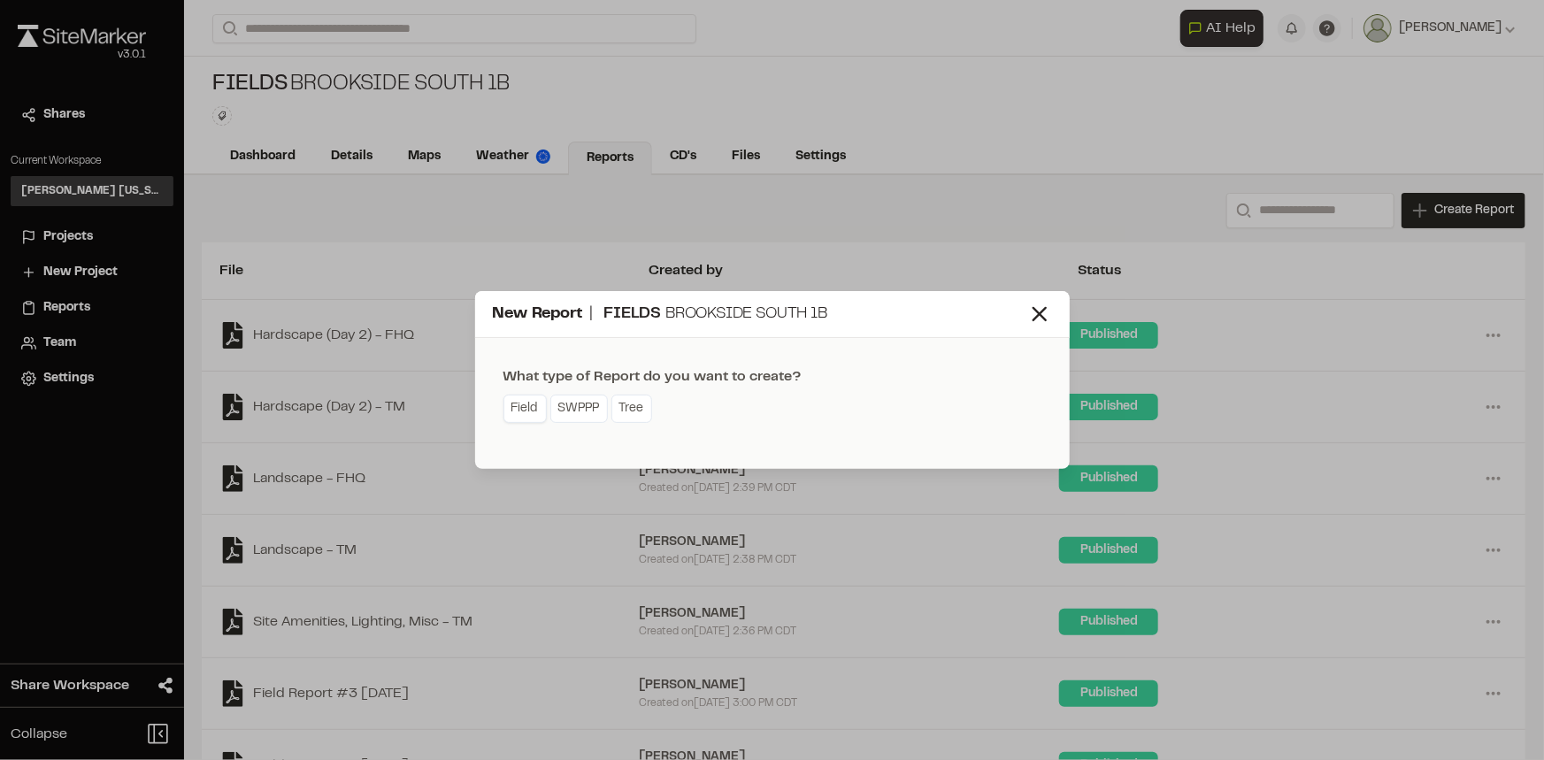
click at [519, 406] on link "Field" at bounding box center [524, 409] width 43 height 28
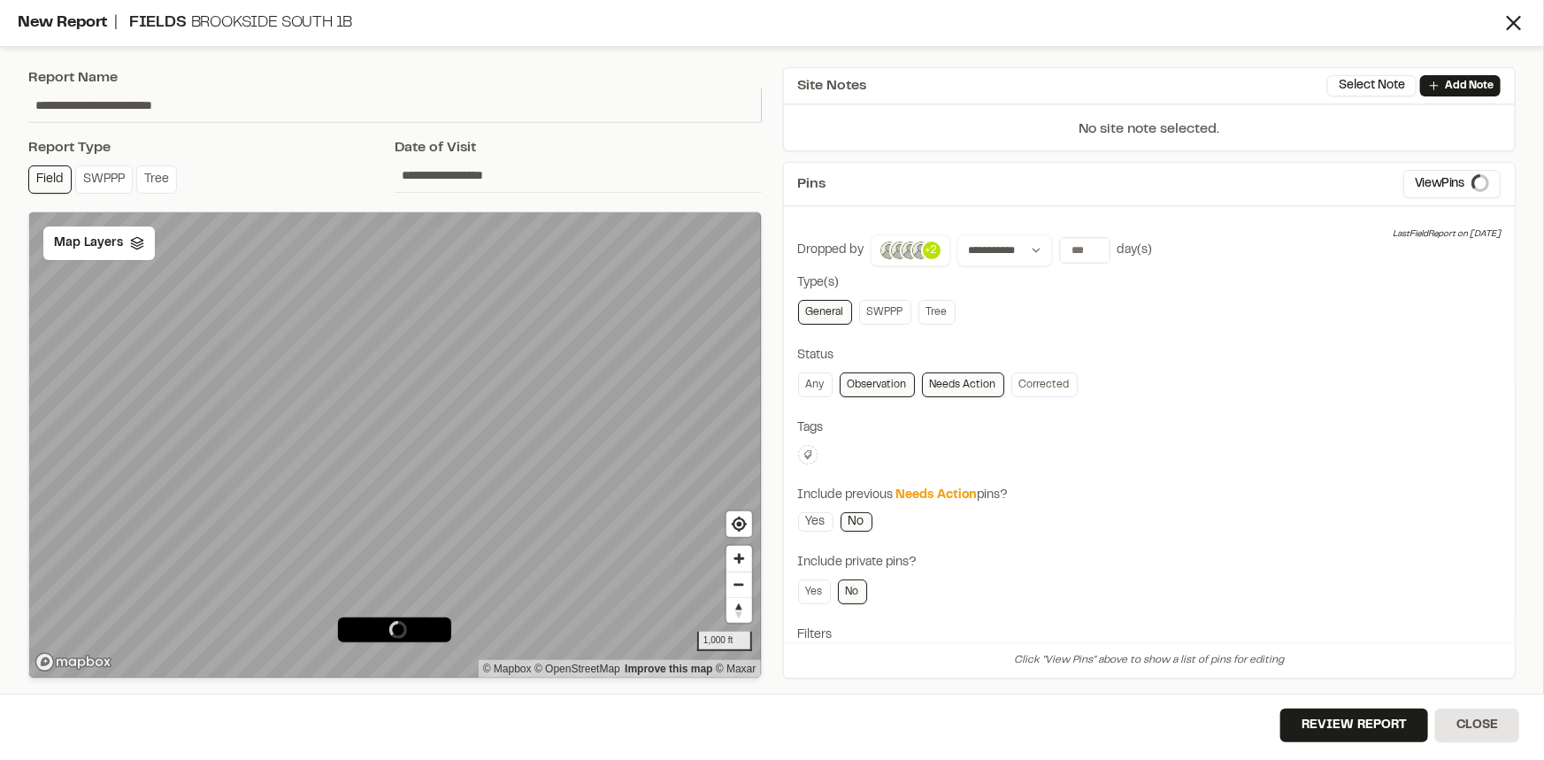
drag, startPoint x: 222, startPoint y: 102, endPoint x: 0, endPoint y: 119, distance: 222.7
click at [0, 119] on div "**********" at bounding box center [772, 380] width 1544 height 760
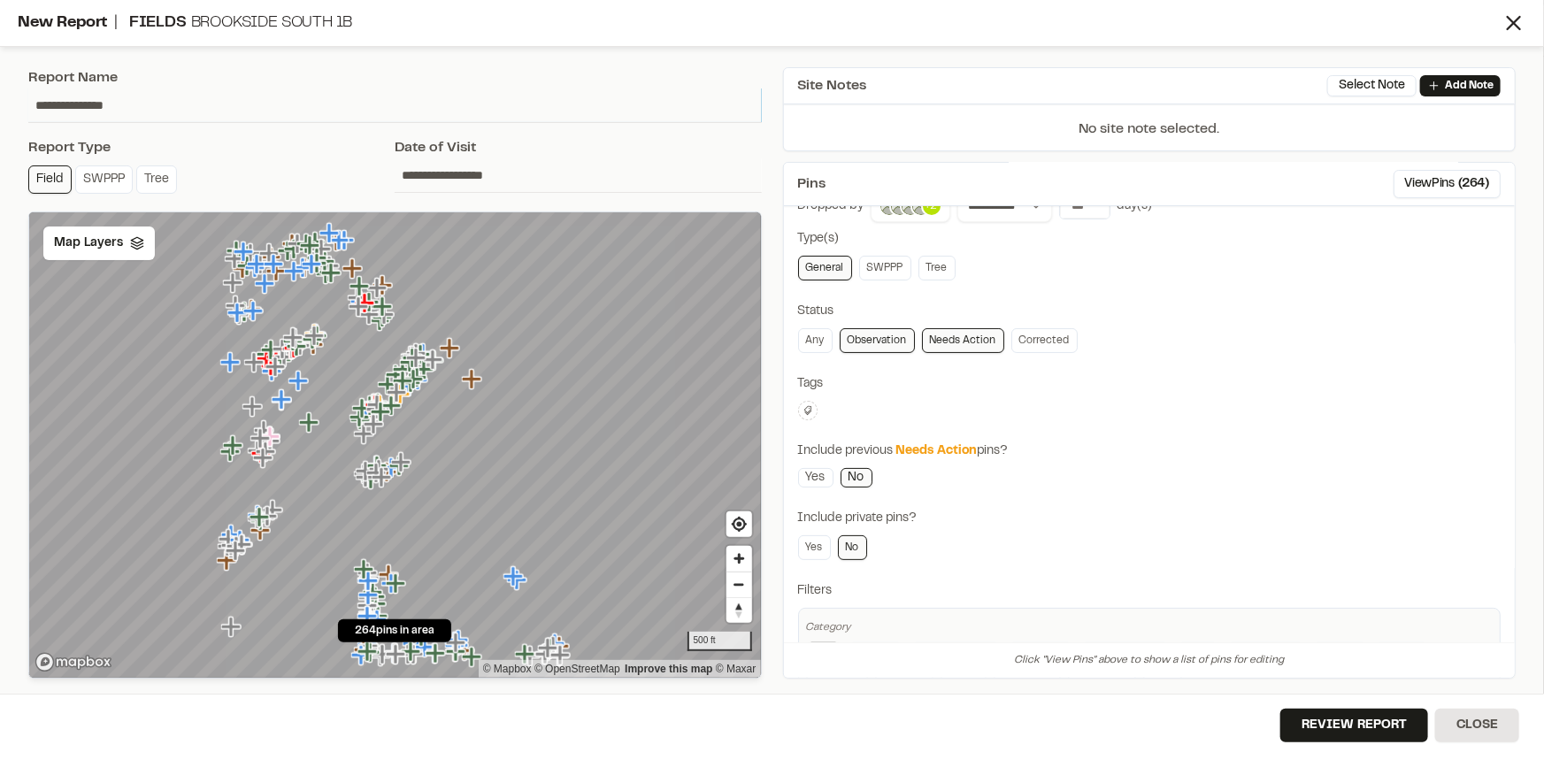
scroll to position [138, 0]
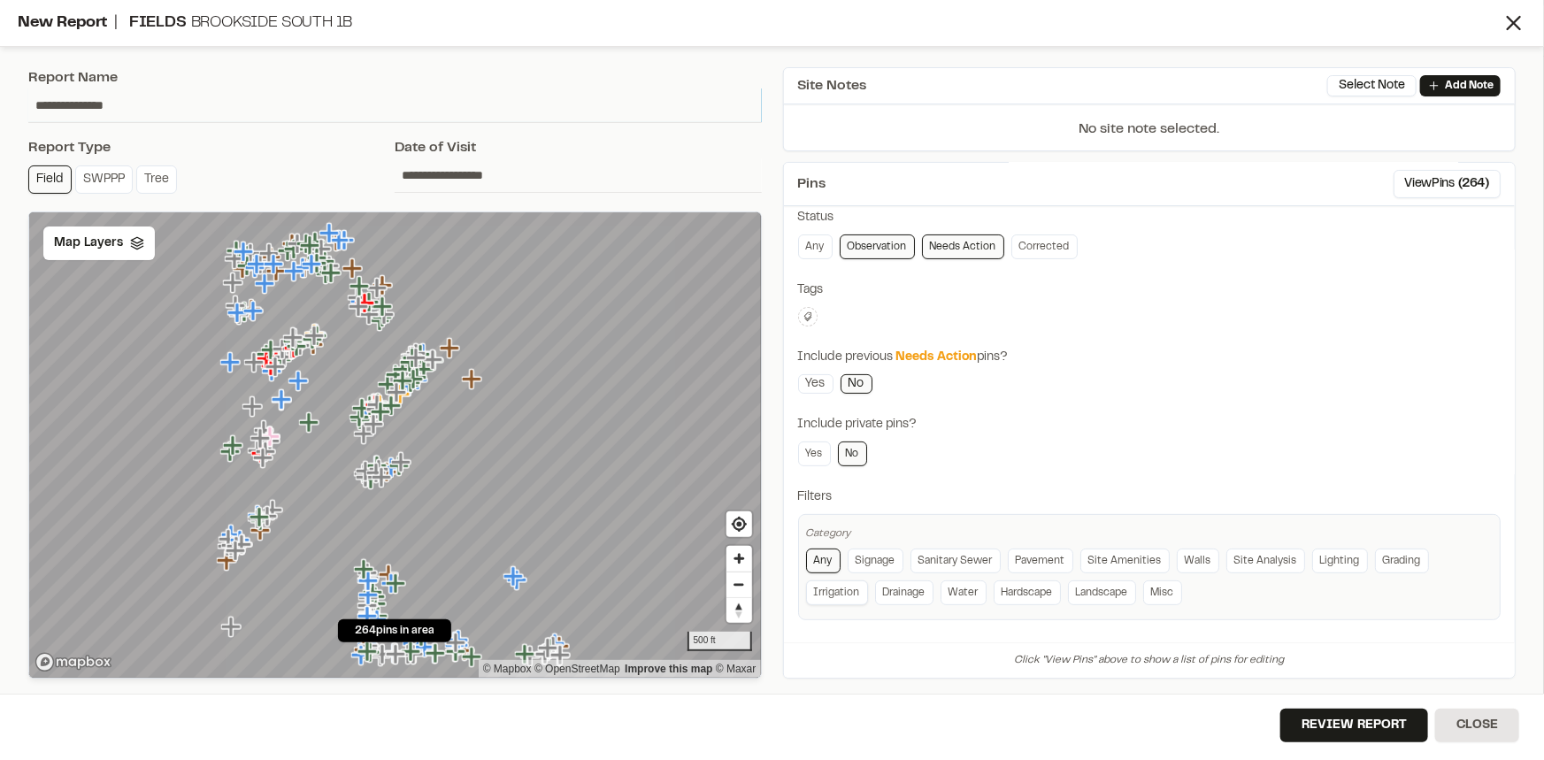
type input "**********"
drag, startPoint x: 832, startPoint y: 596, endPoint x: 1176, endPoint y: 424, distance: 384.6
click at [832, 596] on link "Irrigation" at bounding box center [837, 592] width 62 height 25
drag, startPoint x: 1206, startPoint y: 396, endPoint x: 1220, endPoint y: 387, distance: 16.7
click at [1208, 395] on div "**********" at bounding box center [1149, 358] width 703 height 524
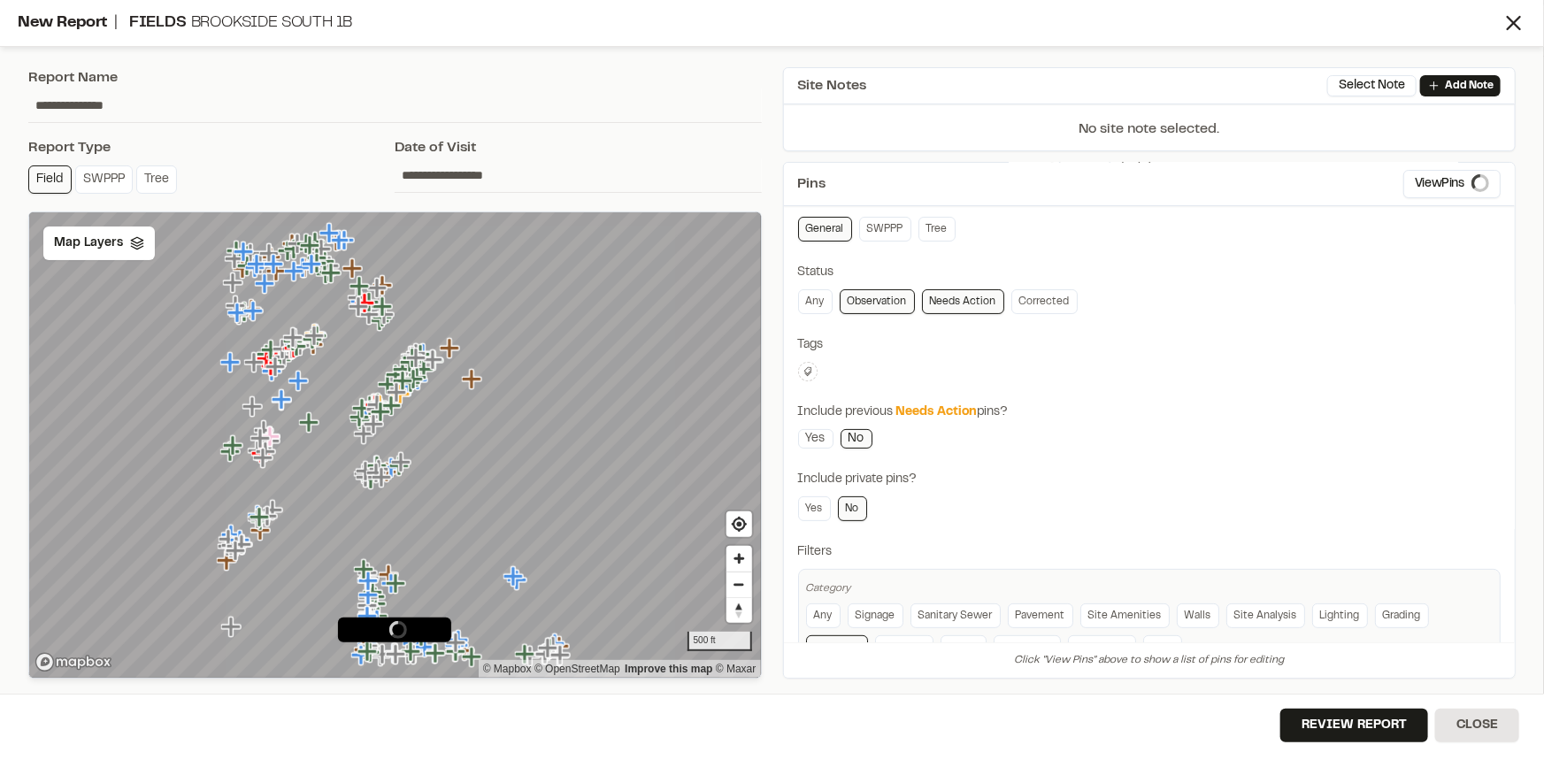
scroll to position [0, 0]
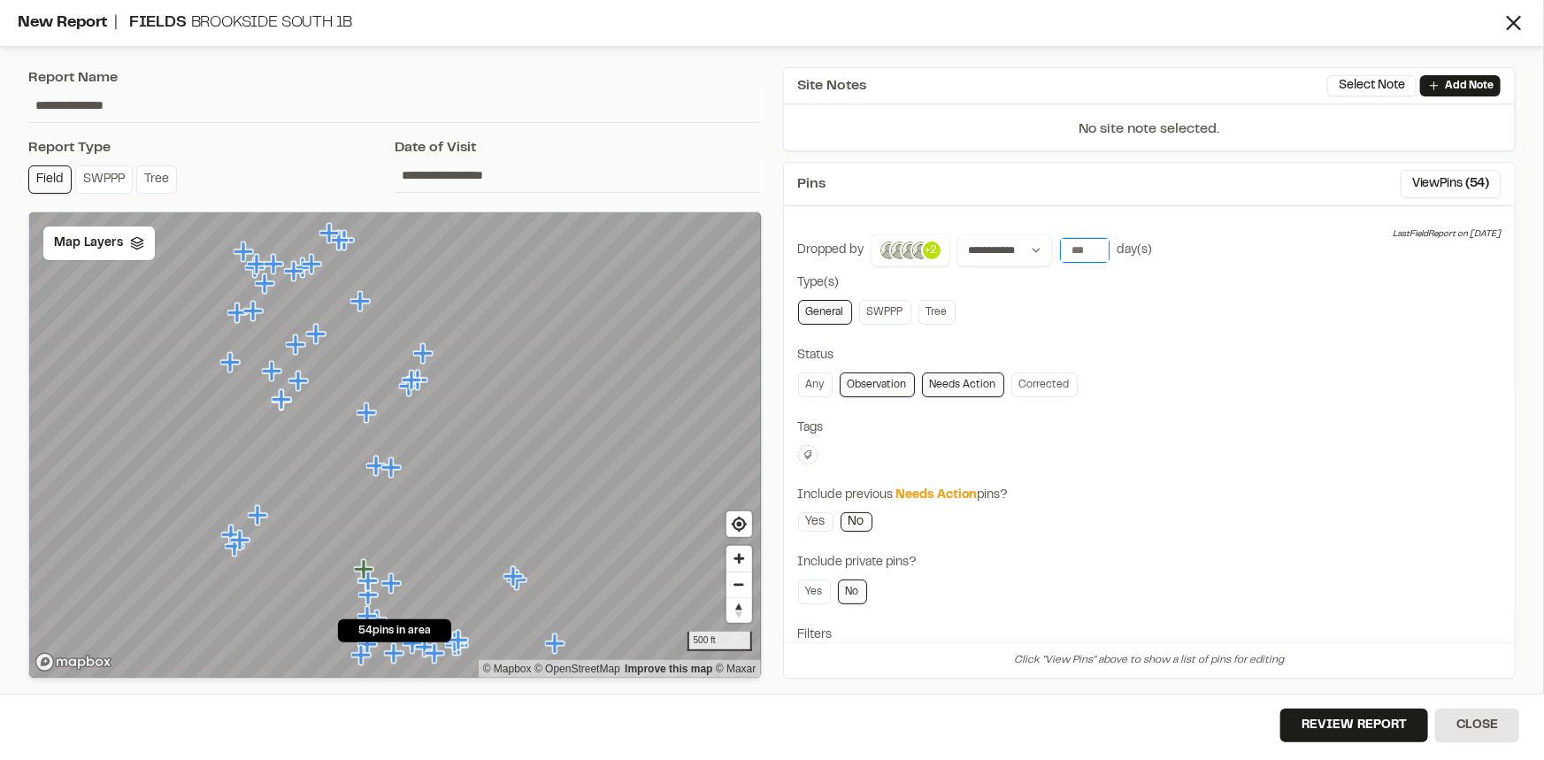
click at [1096, 245] on input "*" at bounding box center [1085, 250] width 50 height 25
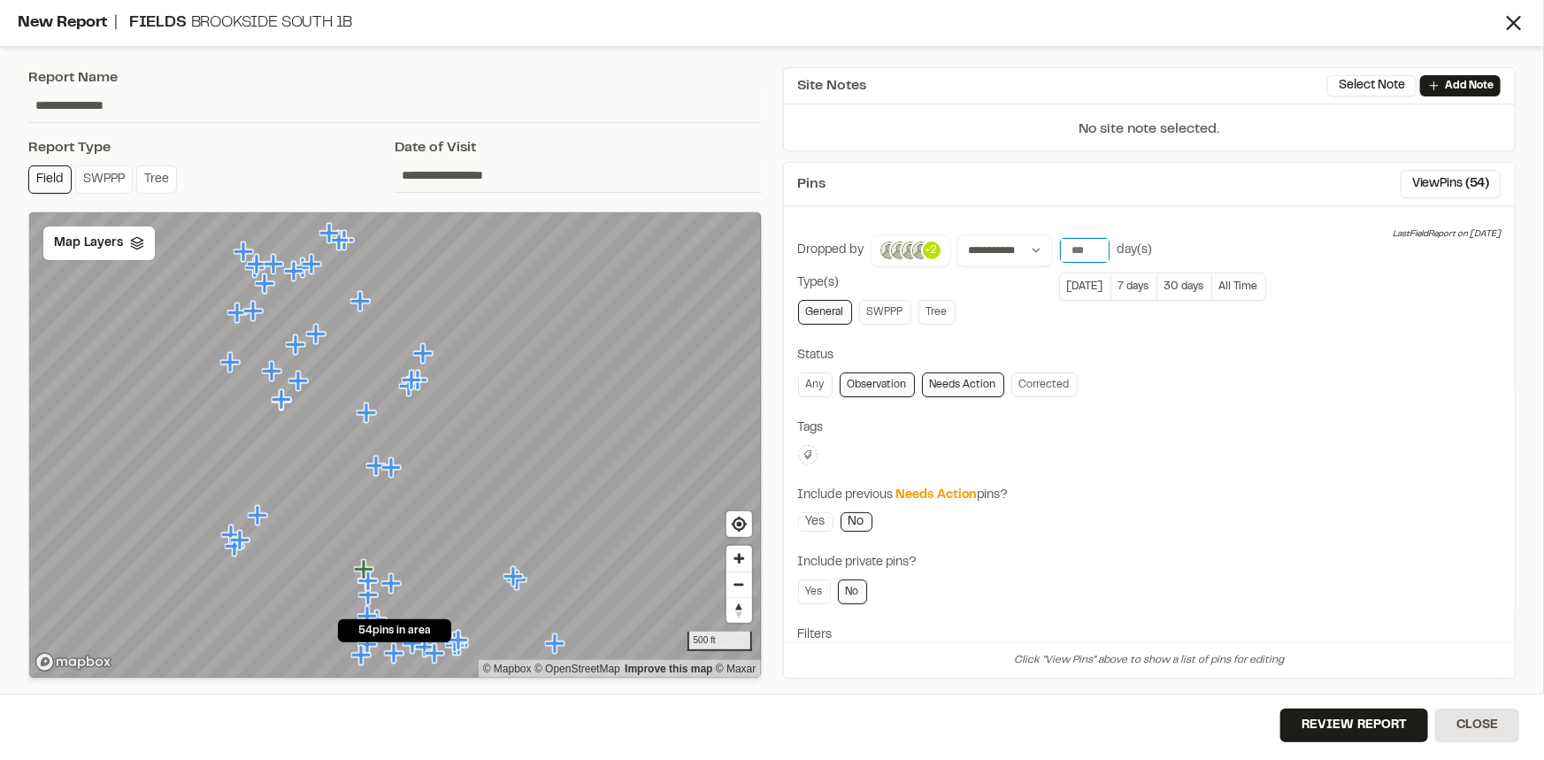
click at [1096, 245] on input "*" at bounding box center [1085, 250] width 50 height 25
click at [1088, 253] on input "*" at bounding box center [1085, 250] width 50 height 25
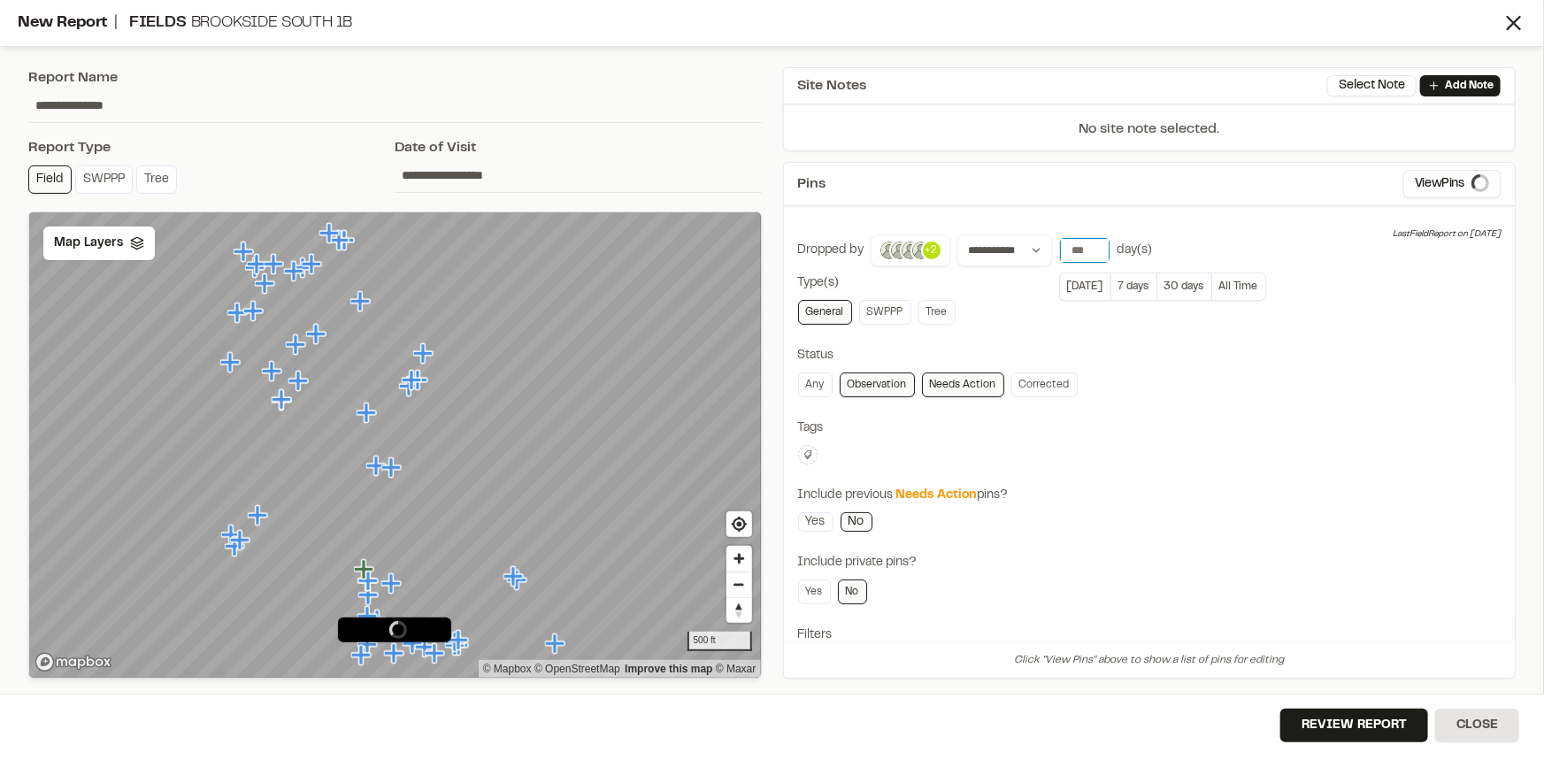
click at [1088, 253] on input "*" at bounding box center [1085, 250] width 50 height 25
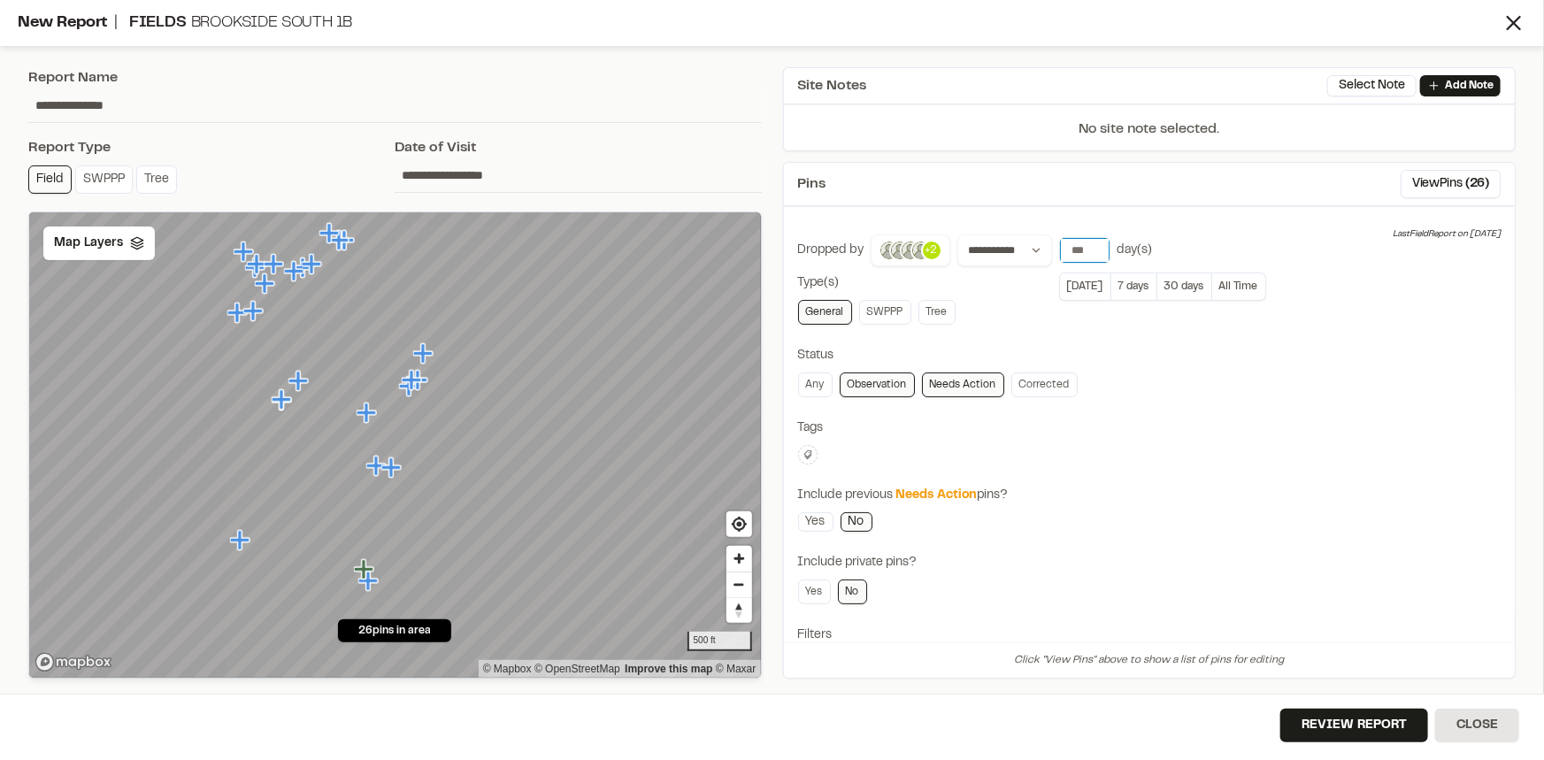
click at [1088, 253] on input "*" at bounding box center [1085, 250] width 50 height 25
click at [1092, 254] on input "*" at bounding box center [1085, 250] width 50 height 25
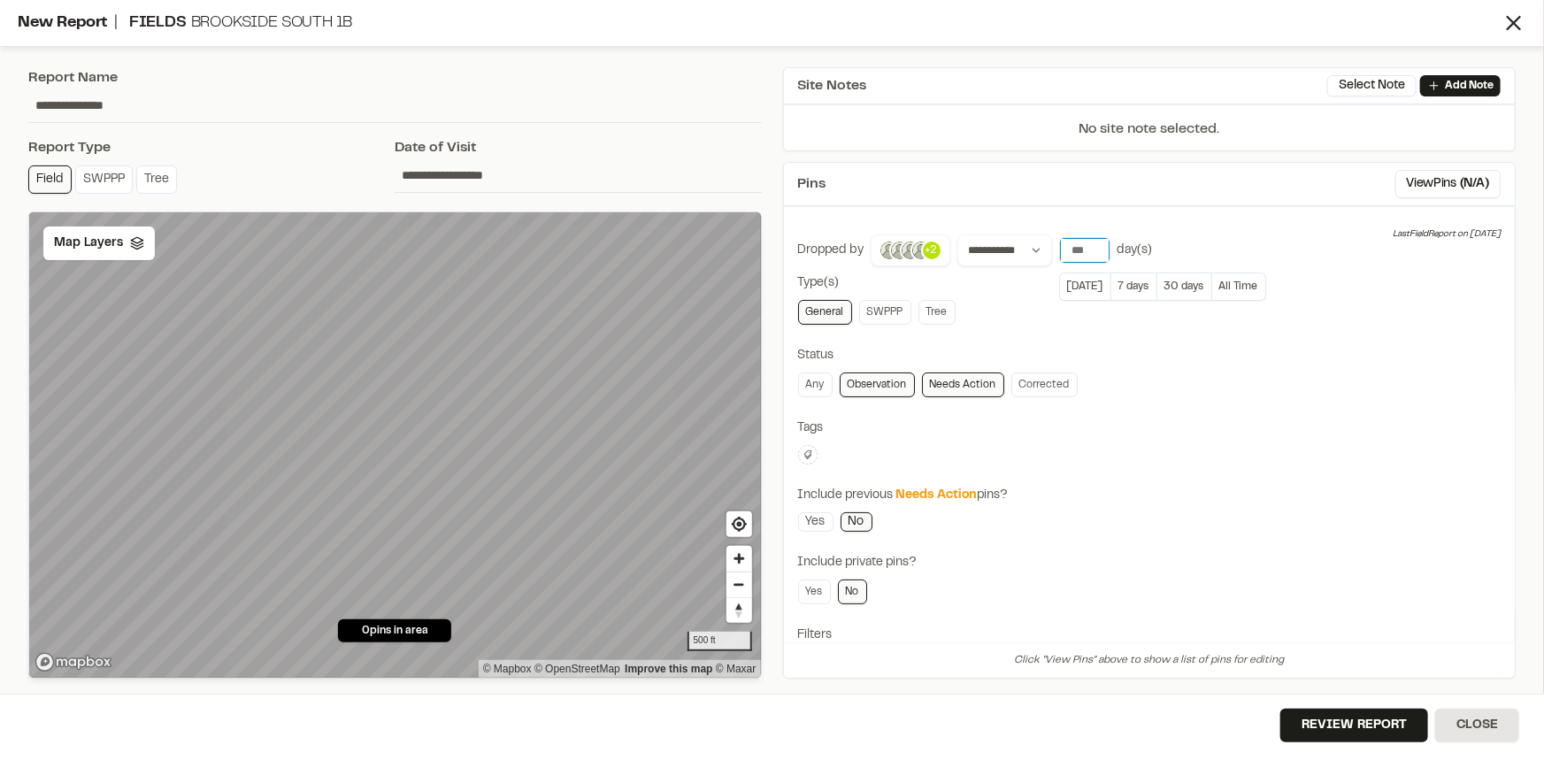
click at [1089, 246] on input "*" at bounding box center [1085, 250] width 50 height 25
click at [1234, 290] on button "All Time" at bounding box center [1239, 287] width 54 height 28
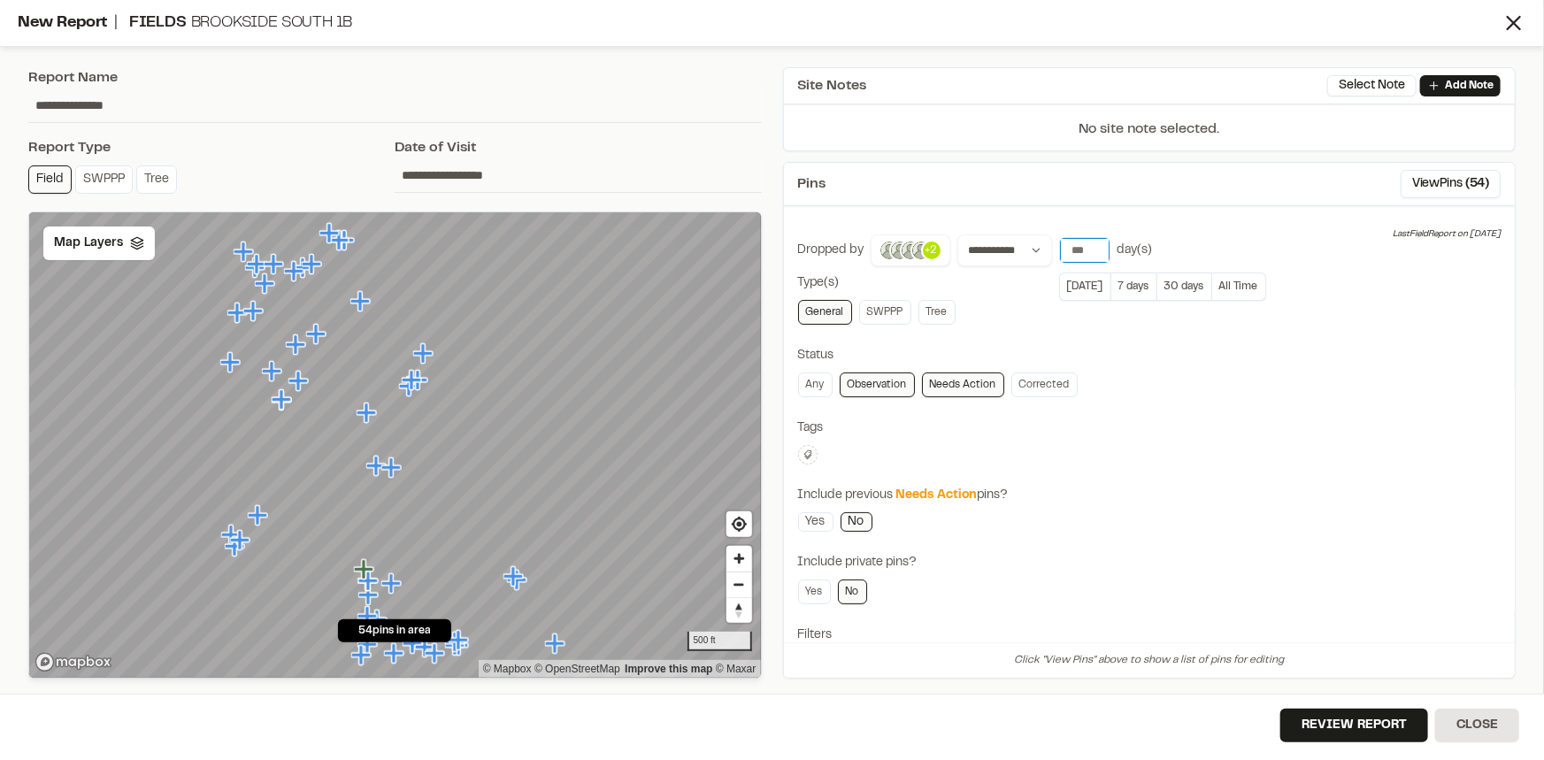
click at [1088, 248] on input "*" at bounding box center [1085, 250] width 50 height 25
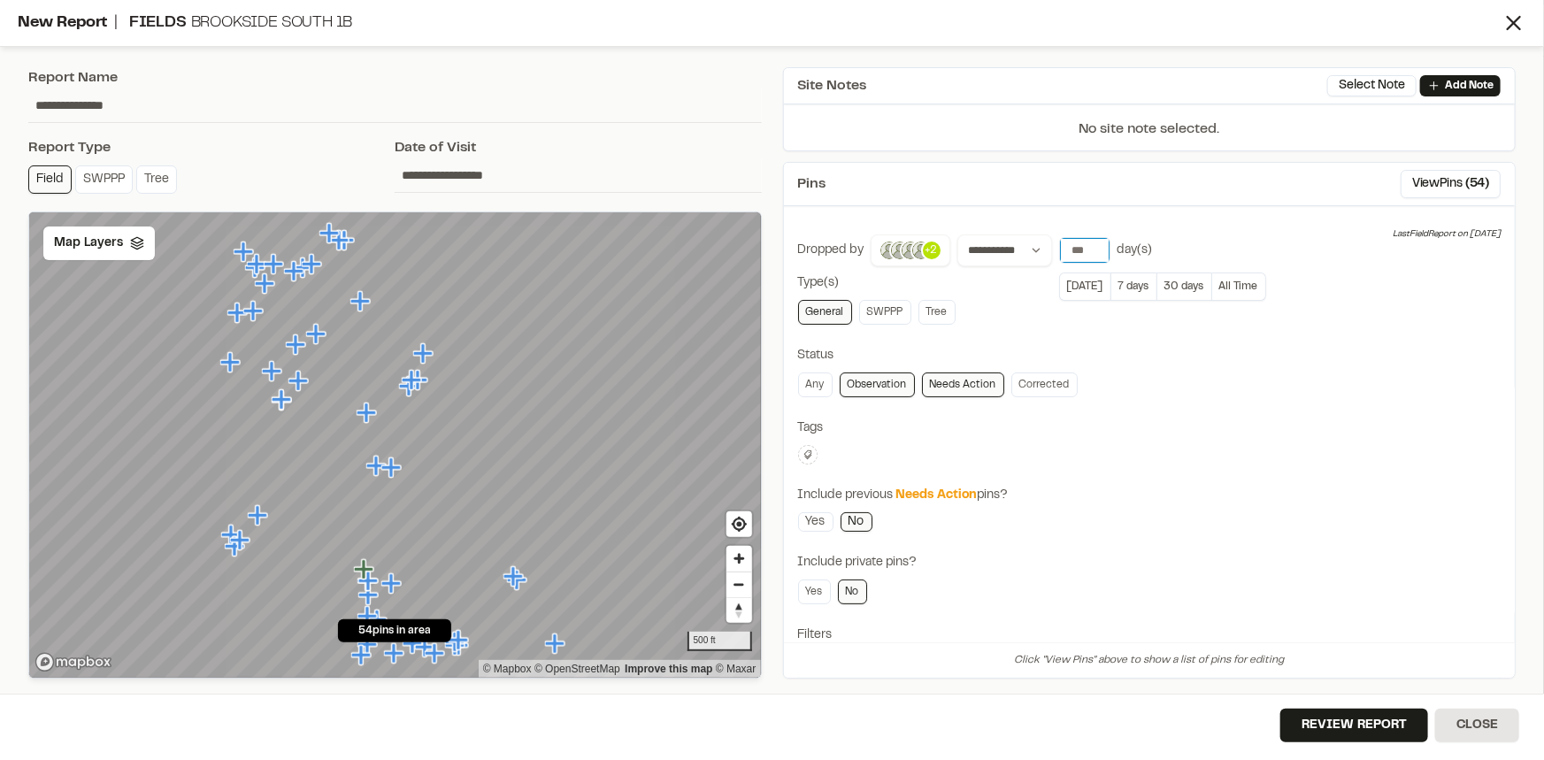
click at [1088, 248] on input "*" at bounding box center [1085, 250] width 50 height 25
click at [1088, 248] on input "**" at bounding box center [1085, 250] width 50 height 25
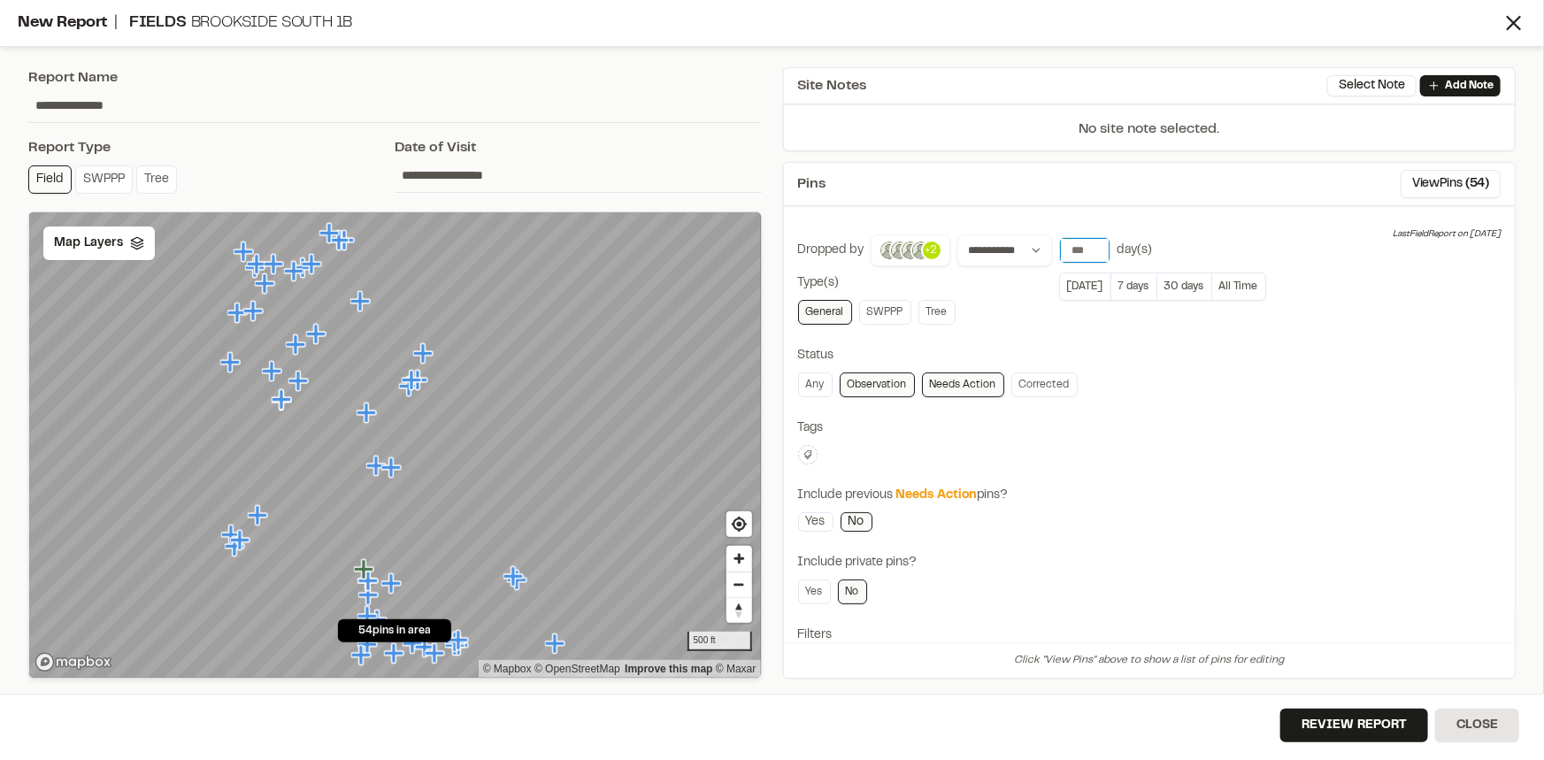
click at [1088, 248] on input "**" at bounding box center [1085, 250] width 50 height 25
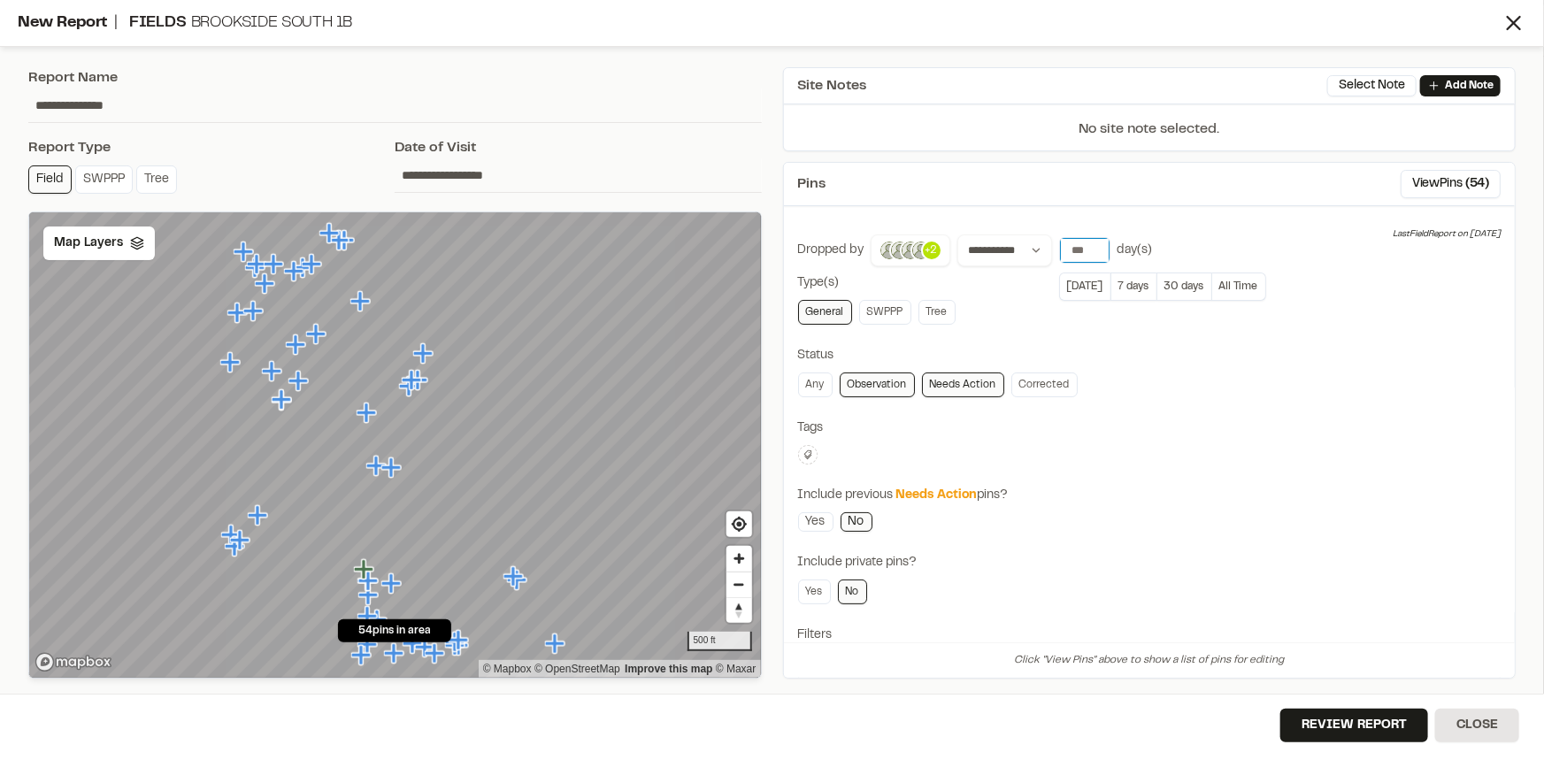
click at [1088, 248] on input "**" at bounding box center [1085, 250] width 50 height 25
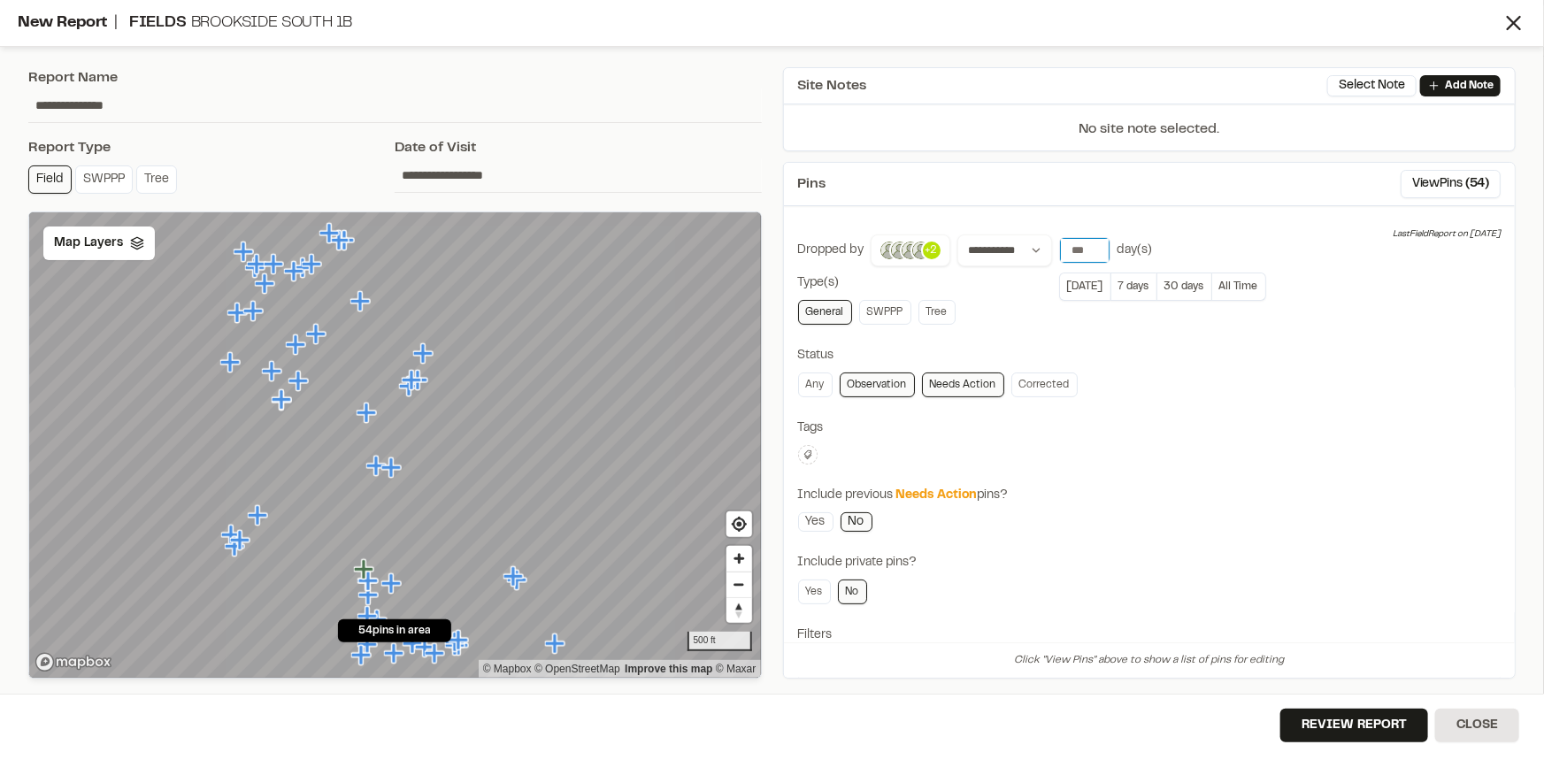
click at [1088, 248] on input "**" at bounding box center [1085, 250] width 50 height 25
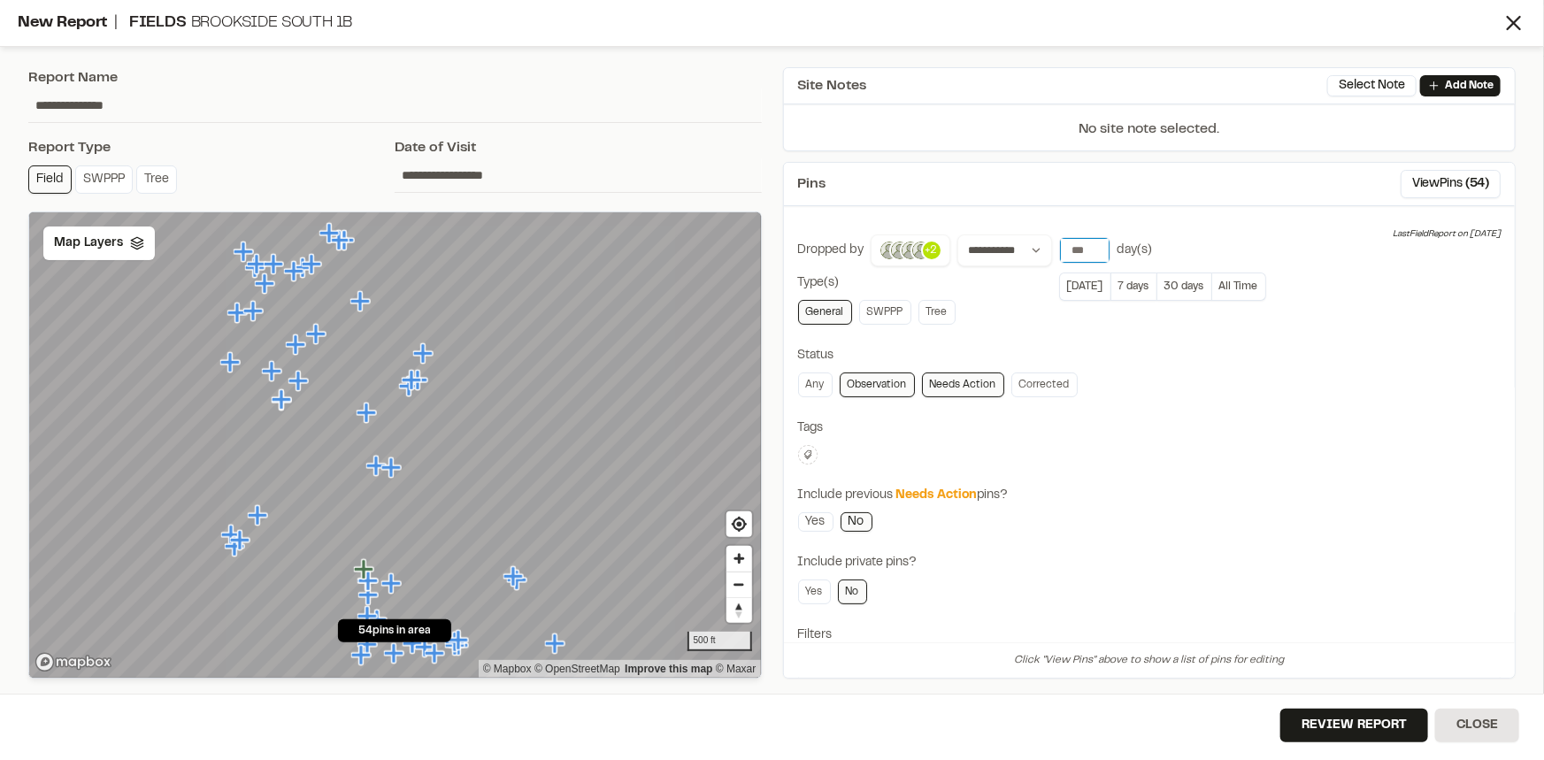
click at [1088, 248] on input "**" at bounding box center [1085, 250] width 50 height 25
type input "**"
click at [1088, 248] on input "**" at bounding box center [1085, 250] width 50 height 25
click at [1347, 420] on div "Tags" at bounding box center [1149, 428] width 703 height 19
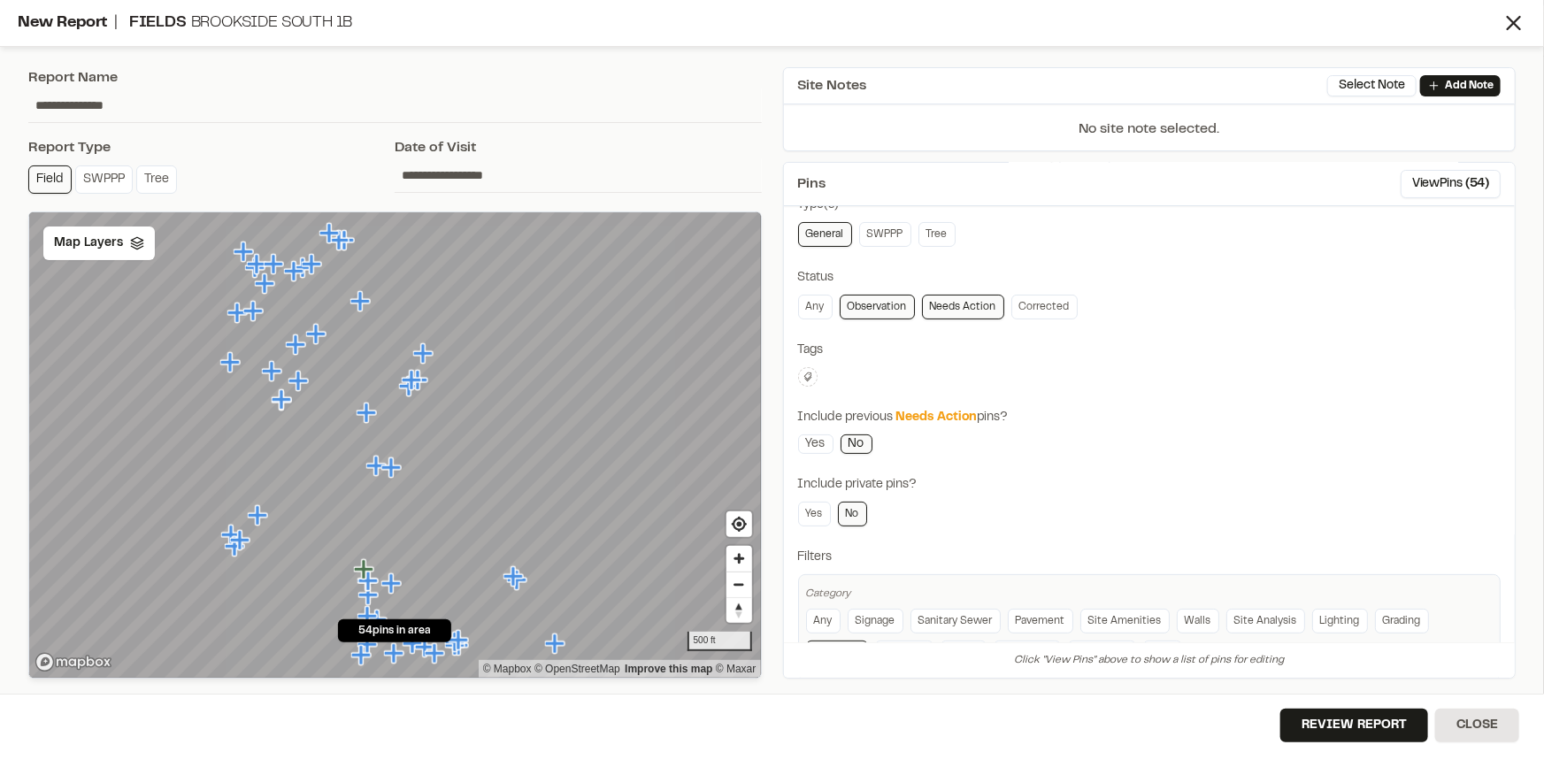
scroll to position [80, 0]
click at [805, 370] on icon at bounding box center [808, 375] width 11 height 11
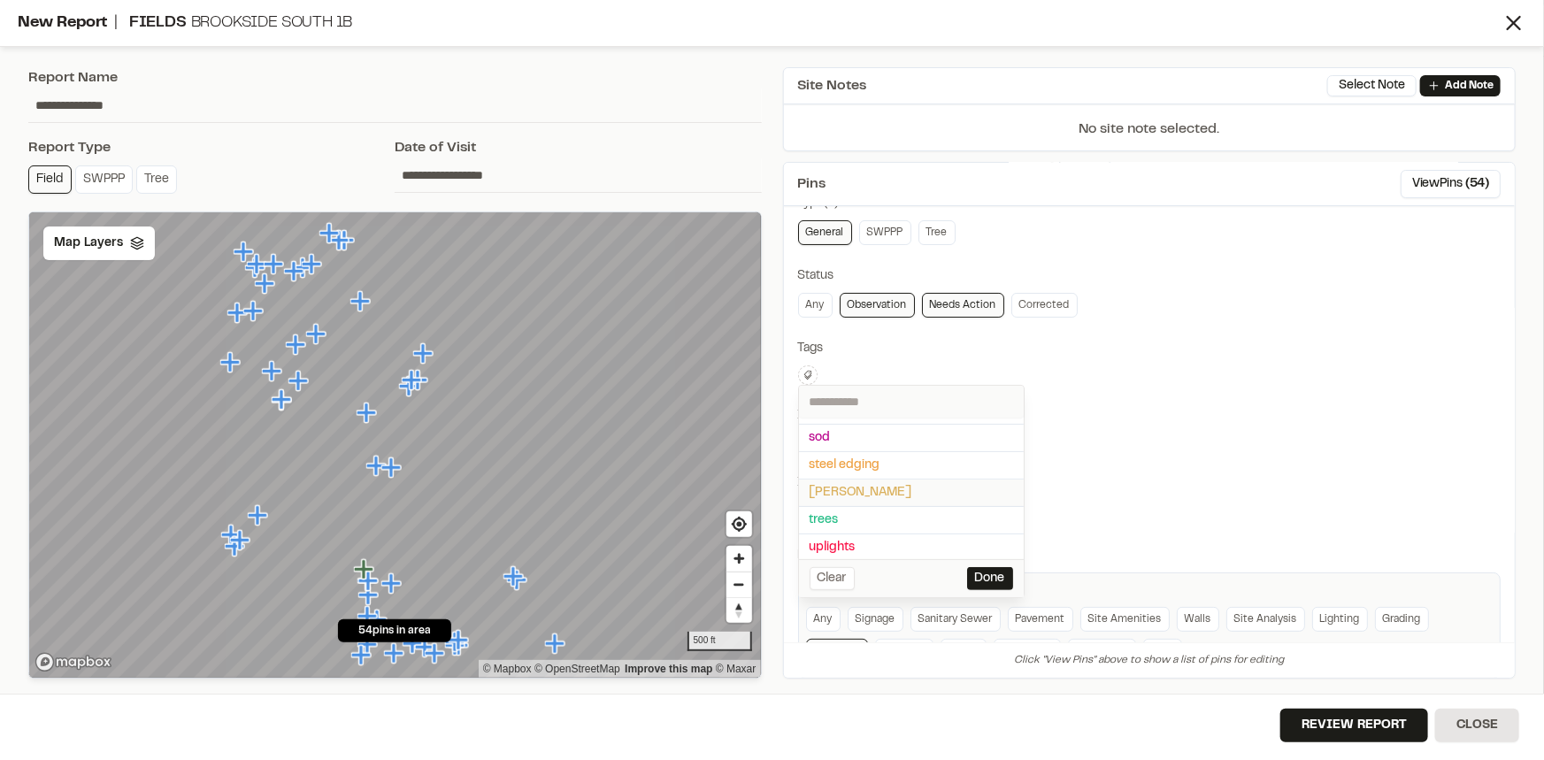
click at [855, 491] on span "taylor morrison" at bounding box center [912, 492] width 204 height 19
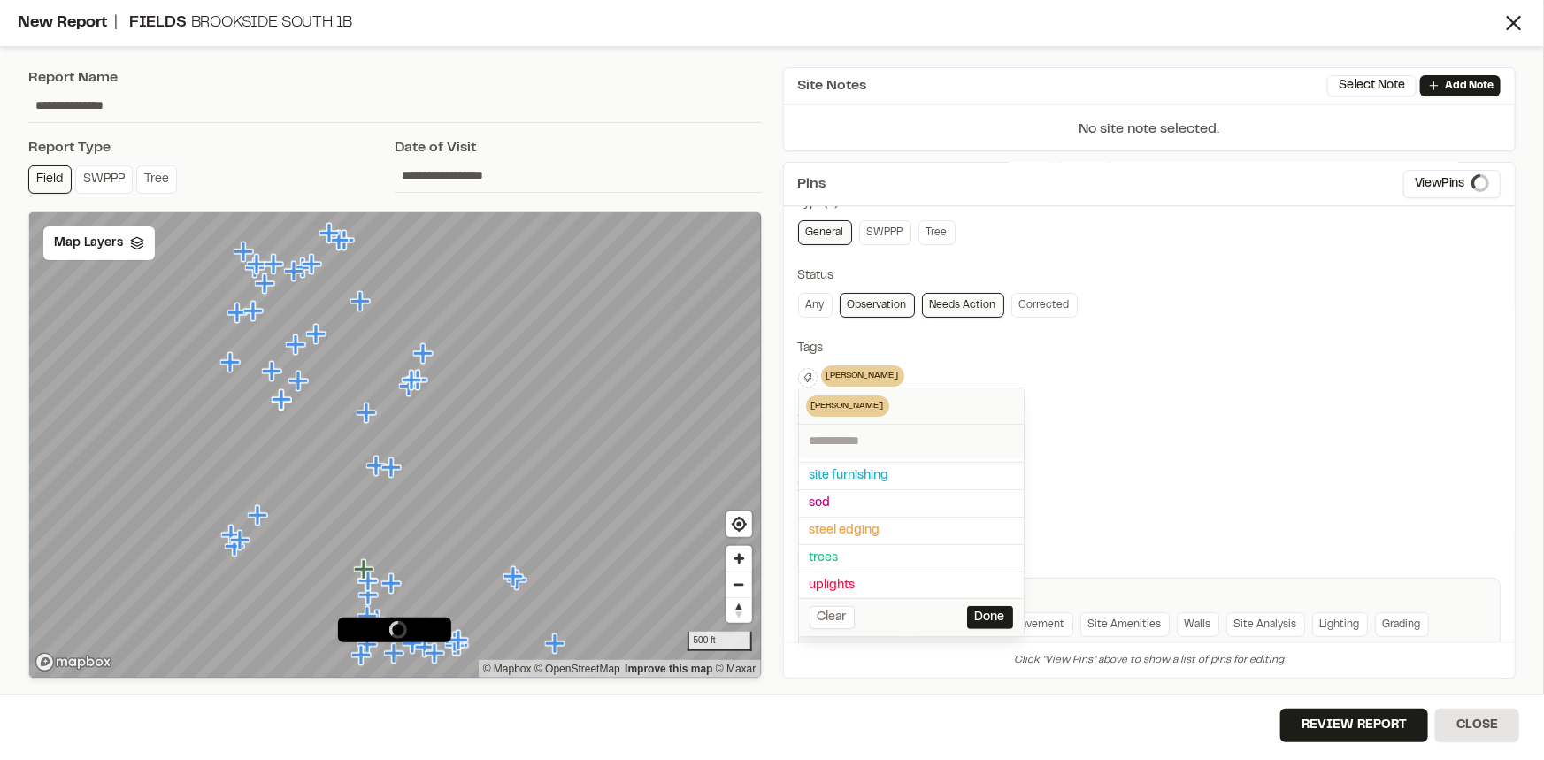
click at [1107, 426] on div at bounding box center [772, 380] width 1544 height 760
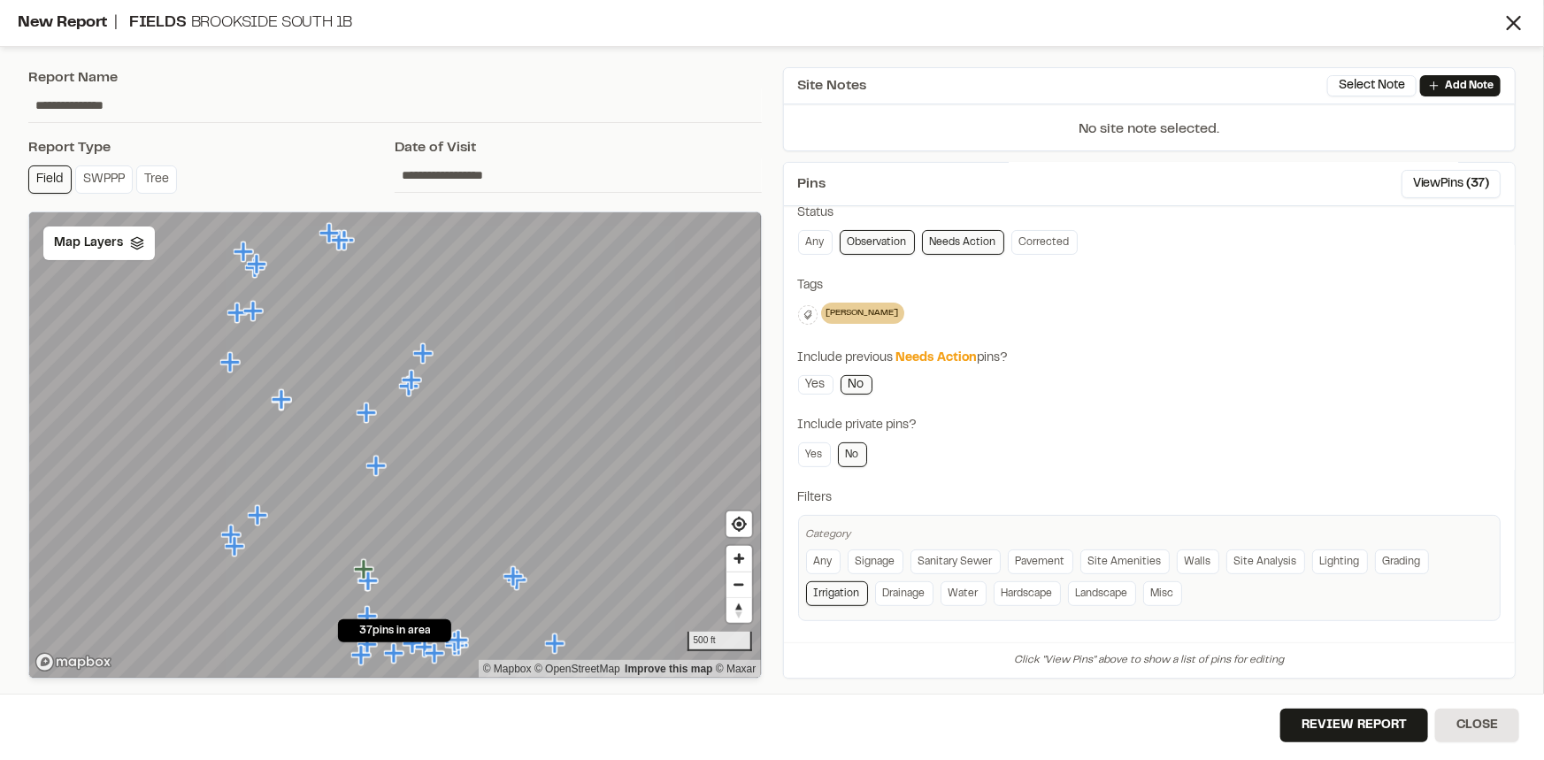
scroll to position [0, 0]
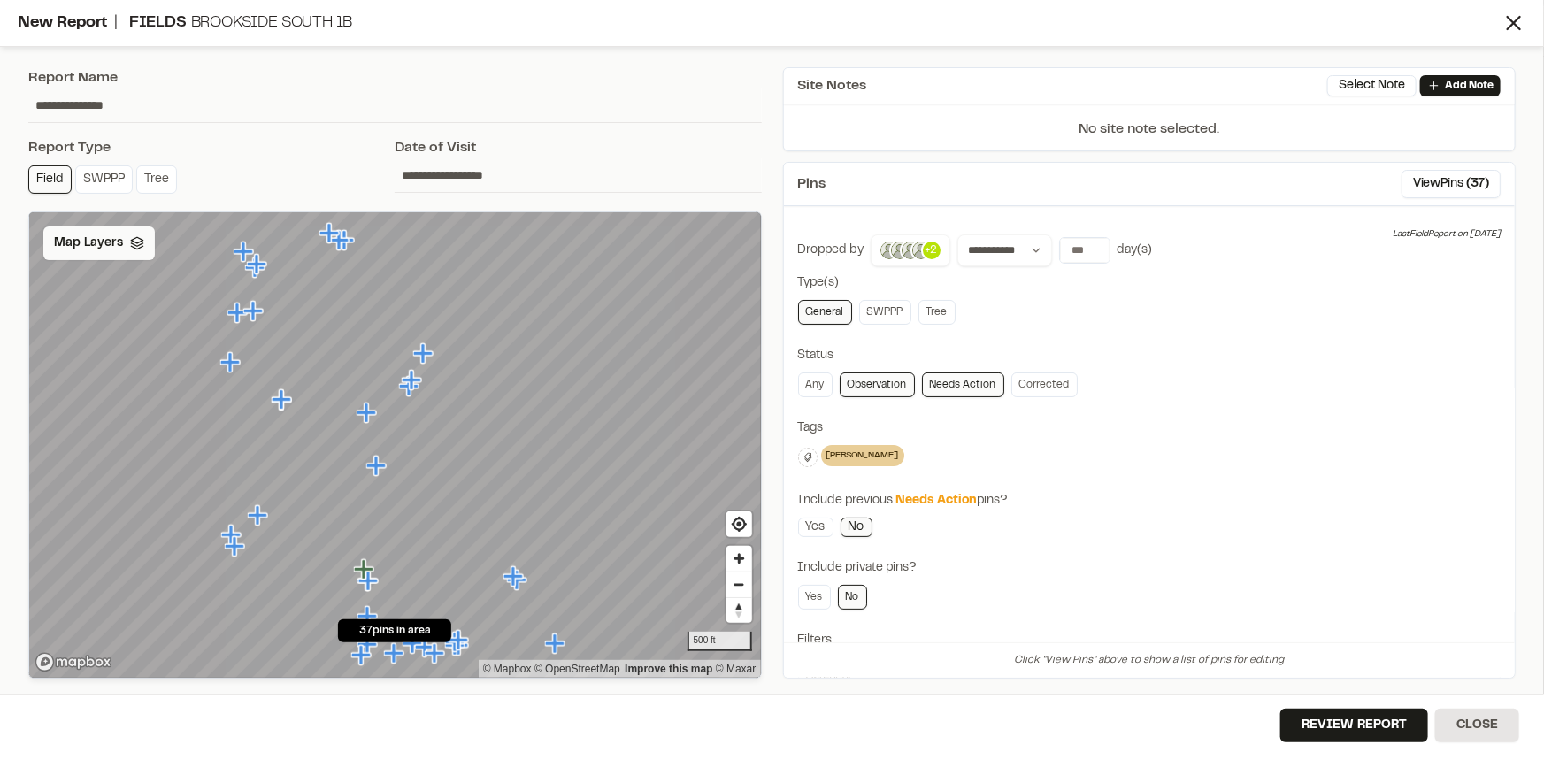
click at [88, 231] on div "Map Layers" at bounding box center [98, 244] width 111 height 34
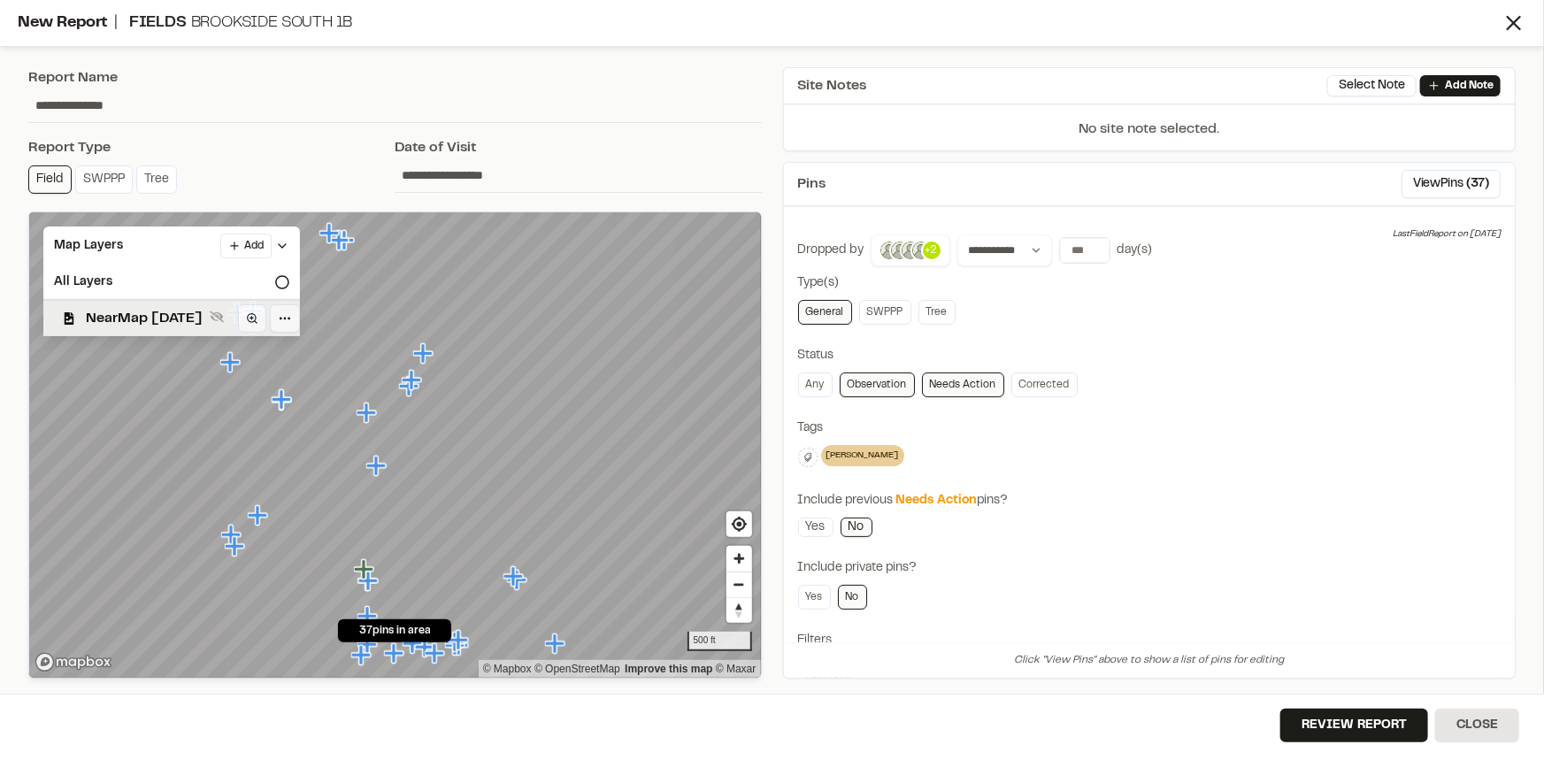
click at [104, 311] on span "NearMap 5/20/2025" at bounding box center [144, 318] width 117 height 21
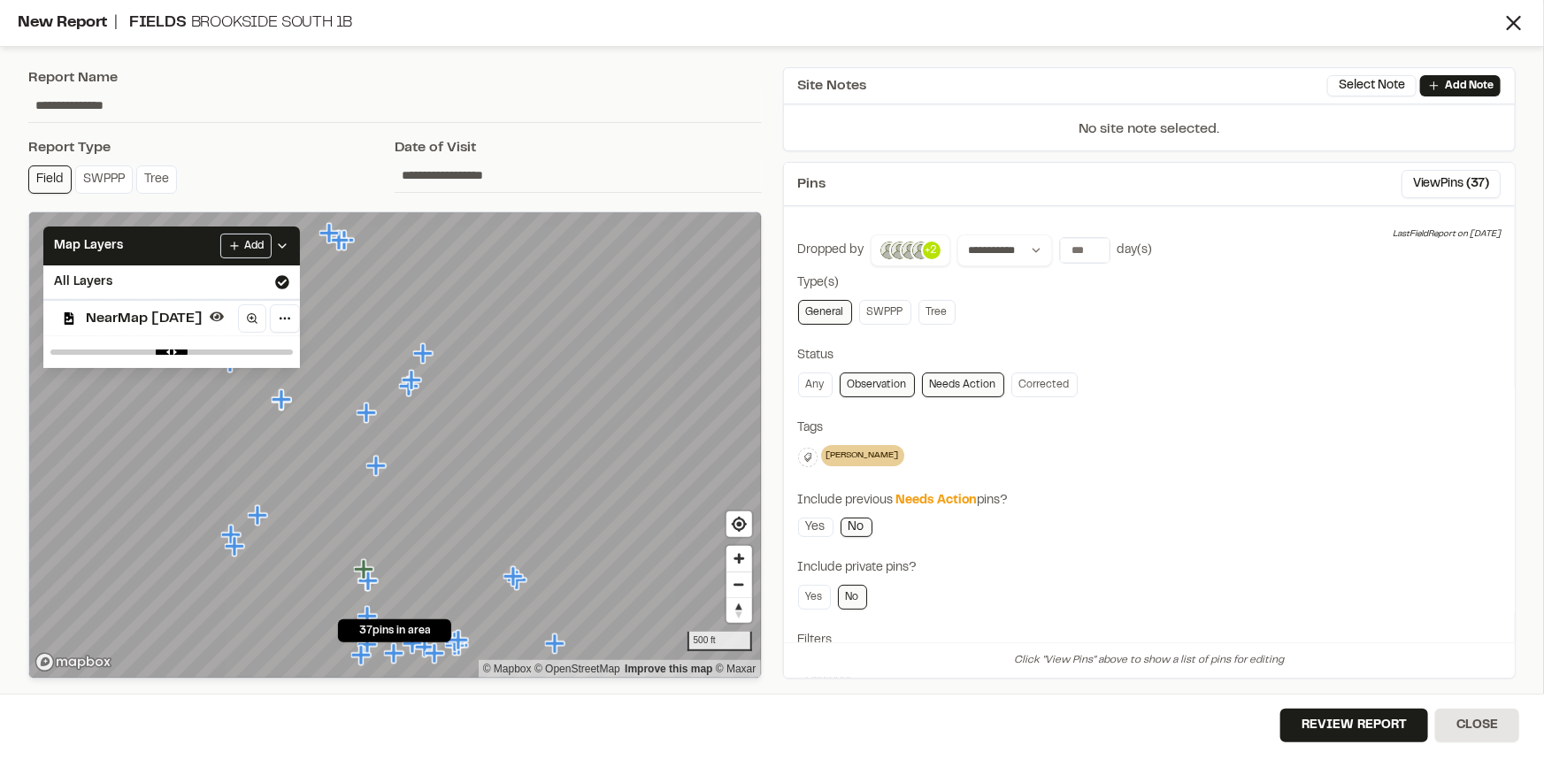
click at [1243, 433] on div "Tags" at bounding box center [1149, 428] width 703 height 19
click at [1353, 713] on button "Review Report" at bounding box center [1354, 726] width 148 height 34
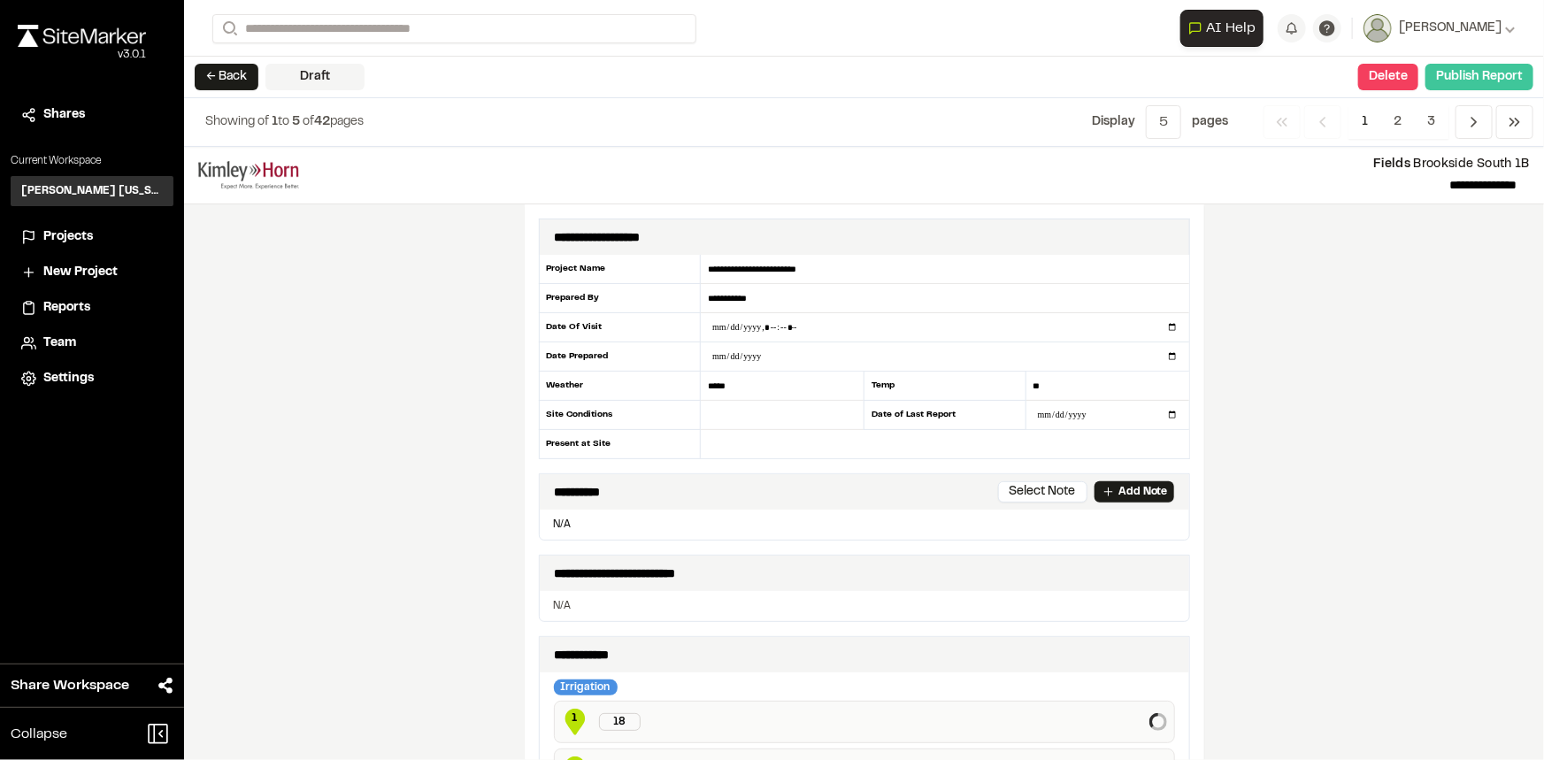
click at [1492, 72] on button "Publish Report" at bounding box center [1479, 77] width 108 height 27
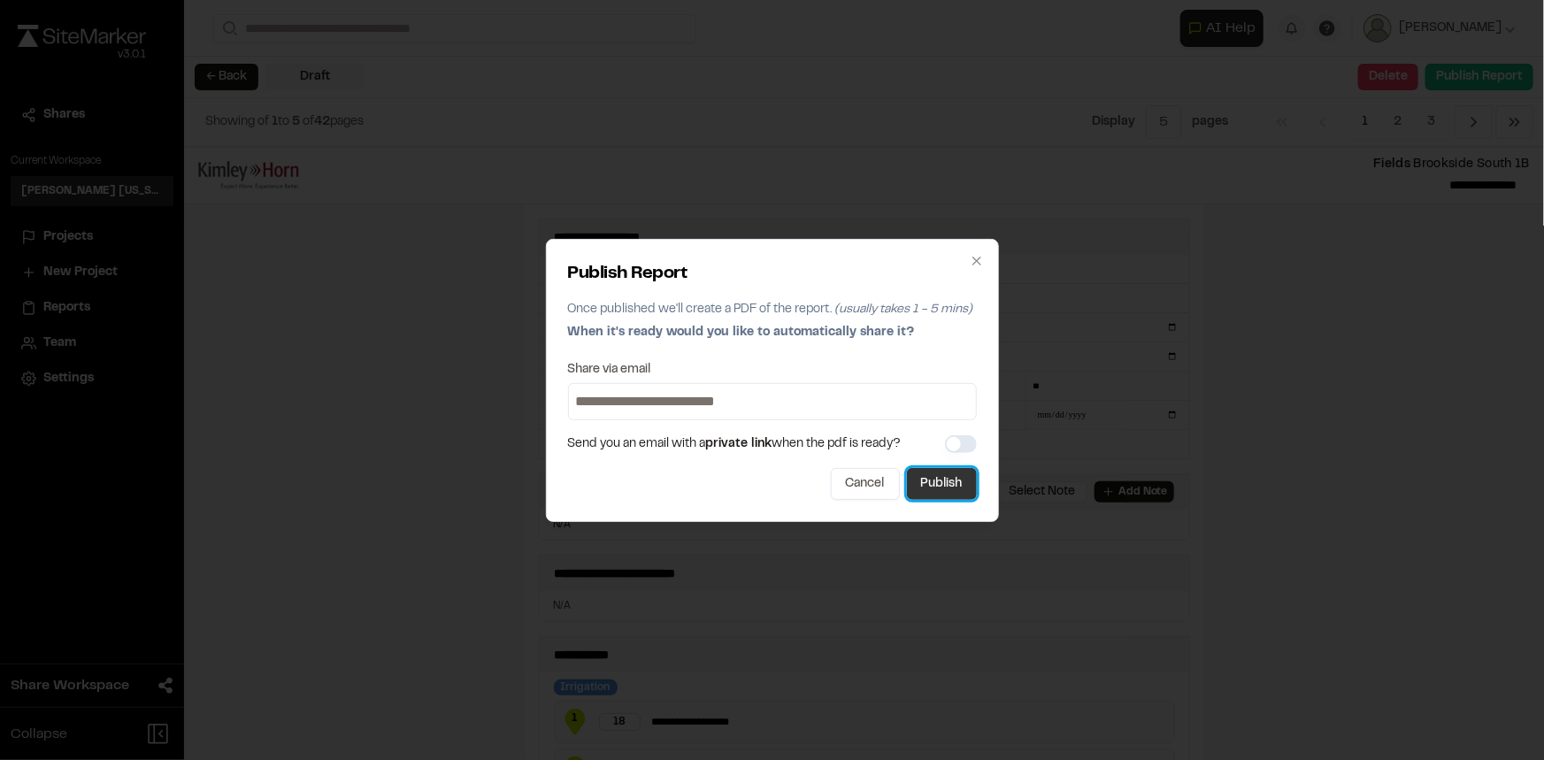
click at [956, 487] on button "Publish" at bounding box center [942, 484] width 70 height 32
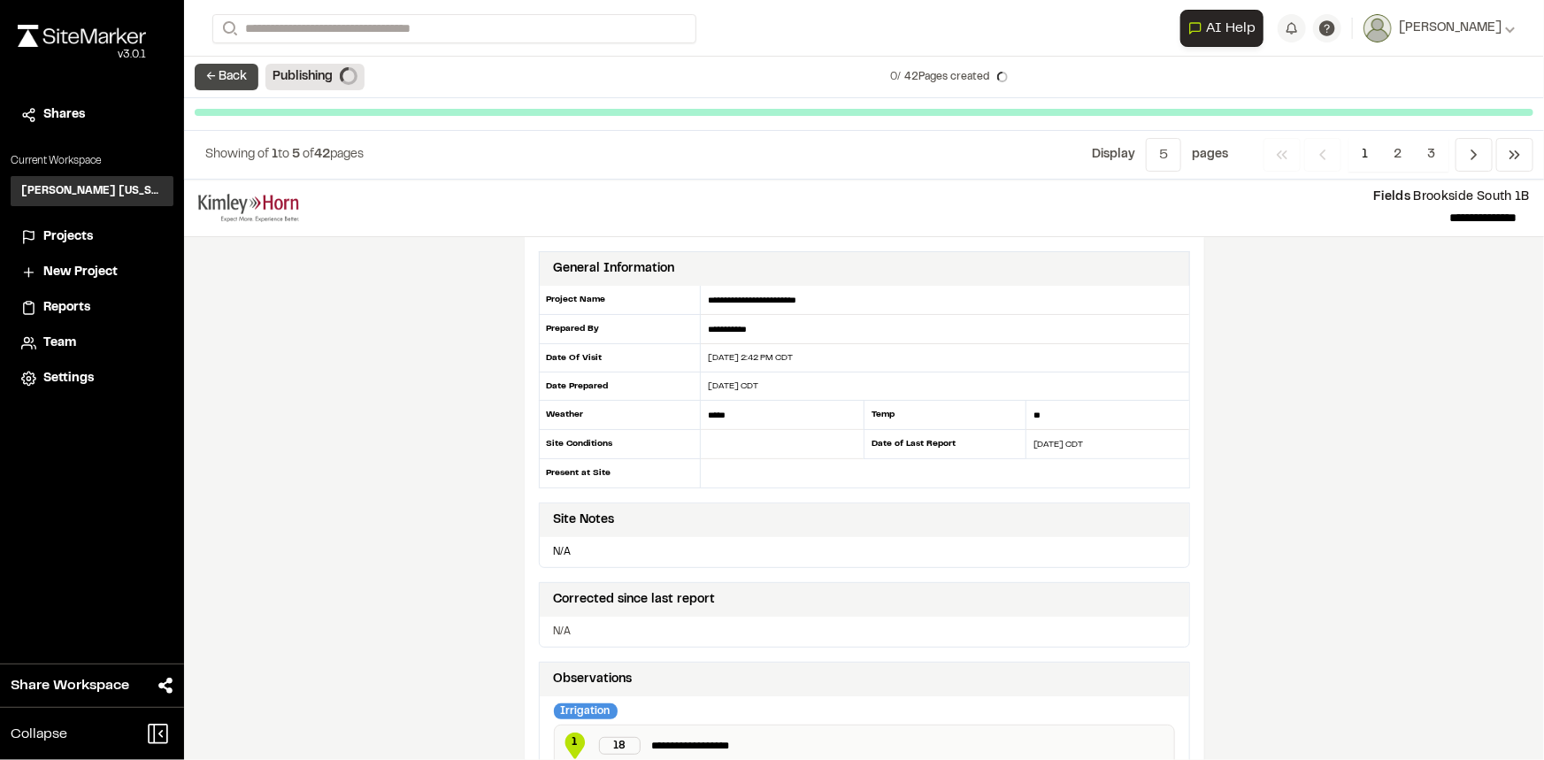
click at [233, 71] on button "← Back" at bounding box center [227, 77] width 64 height 27
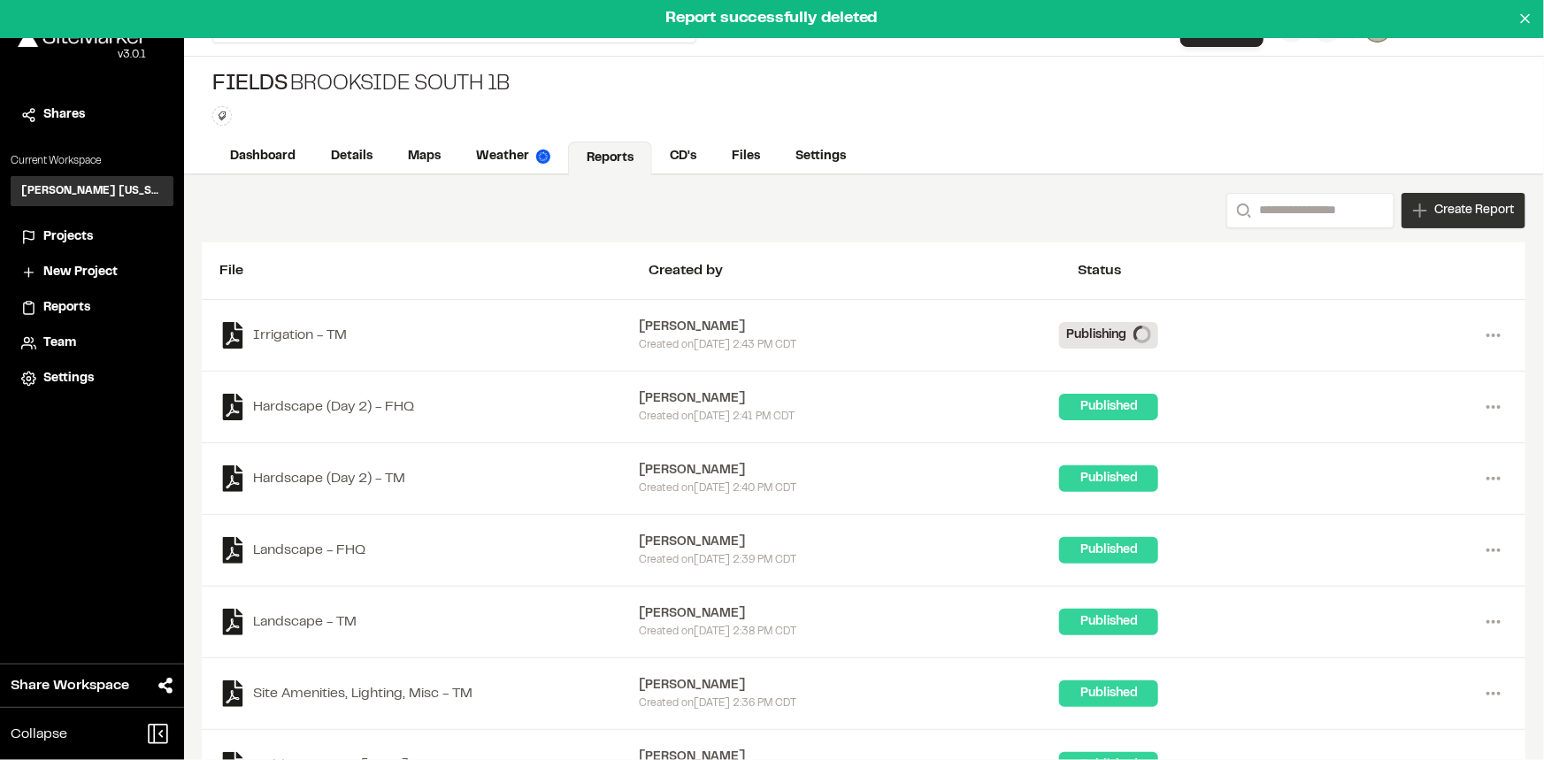
click at [1499, 211] on span "Create Report" at bounding box center [1474, 210] width 80 height 19
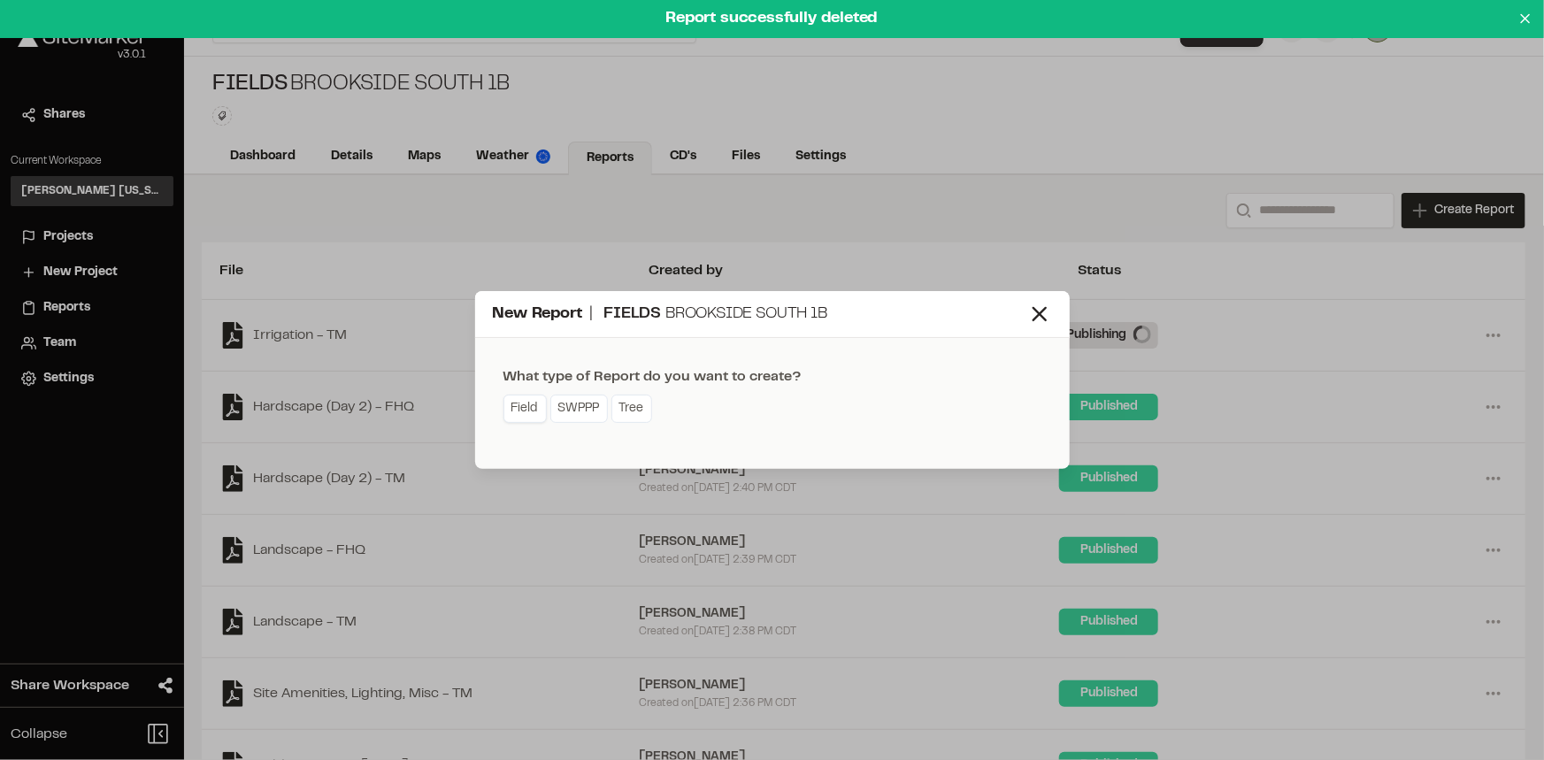
click at [518, 405] on link "Field" at bounding box center [524, 409] width 43 height 28
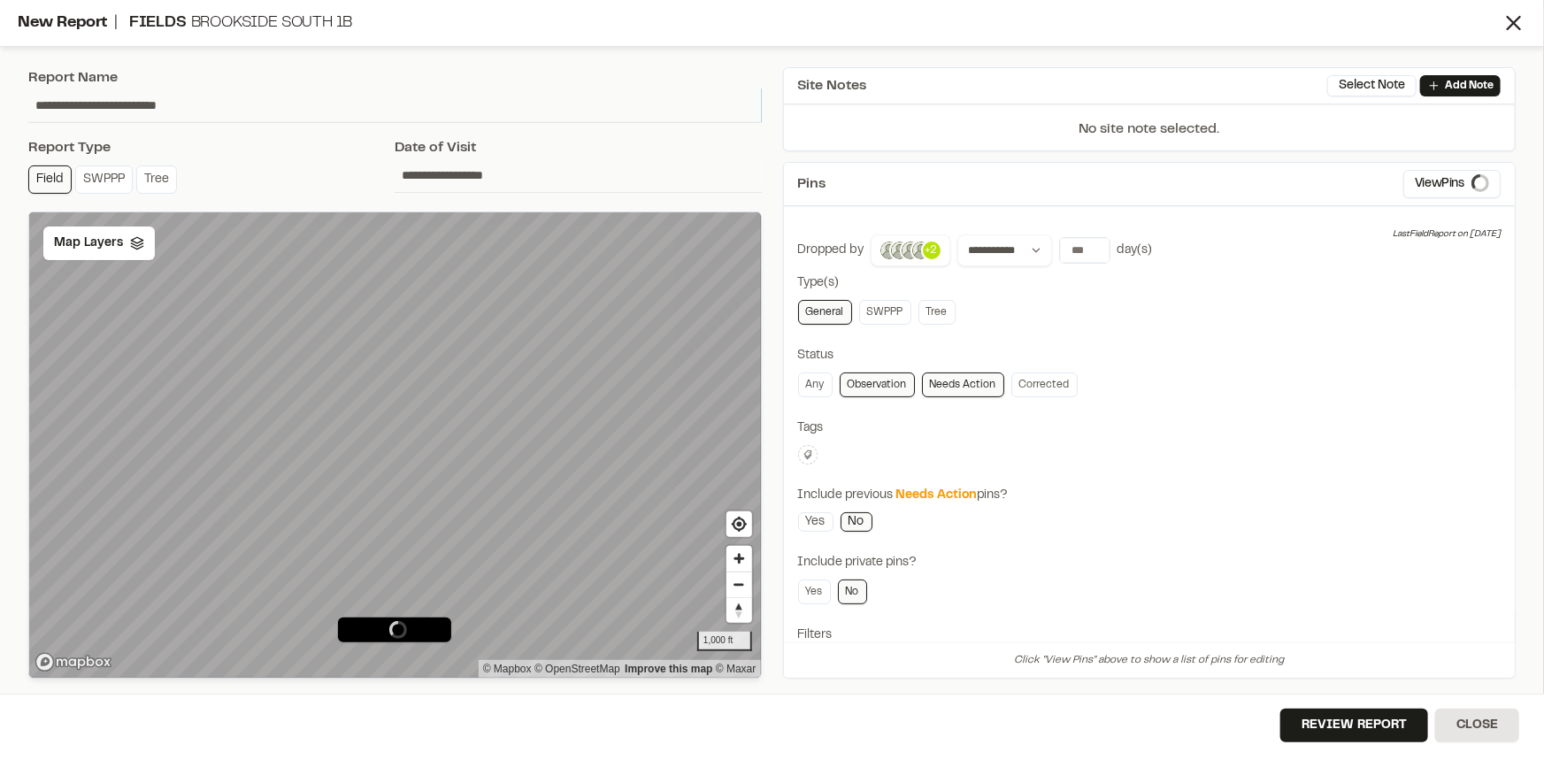
drag, startPoint x: 209, startPoint y: 105, endPoint x: 14, endPoint y: 119, distance: 195.1
click at [14, 119] on div "**********" at bounding box center [772, 380] width 1544 height 760
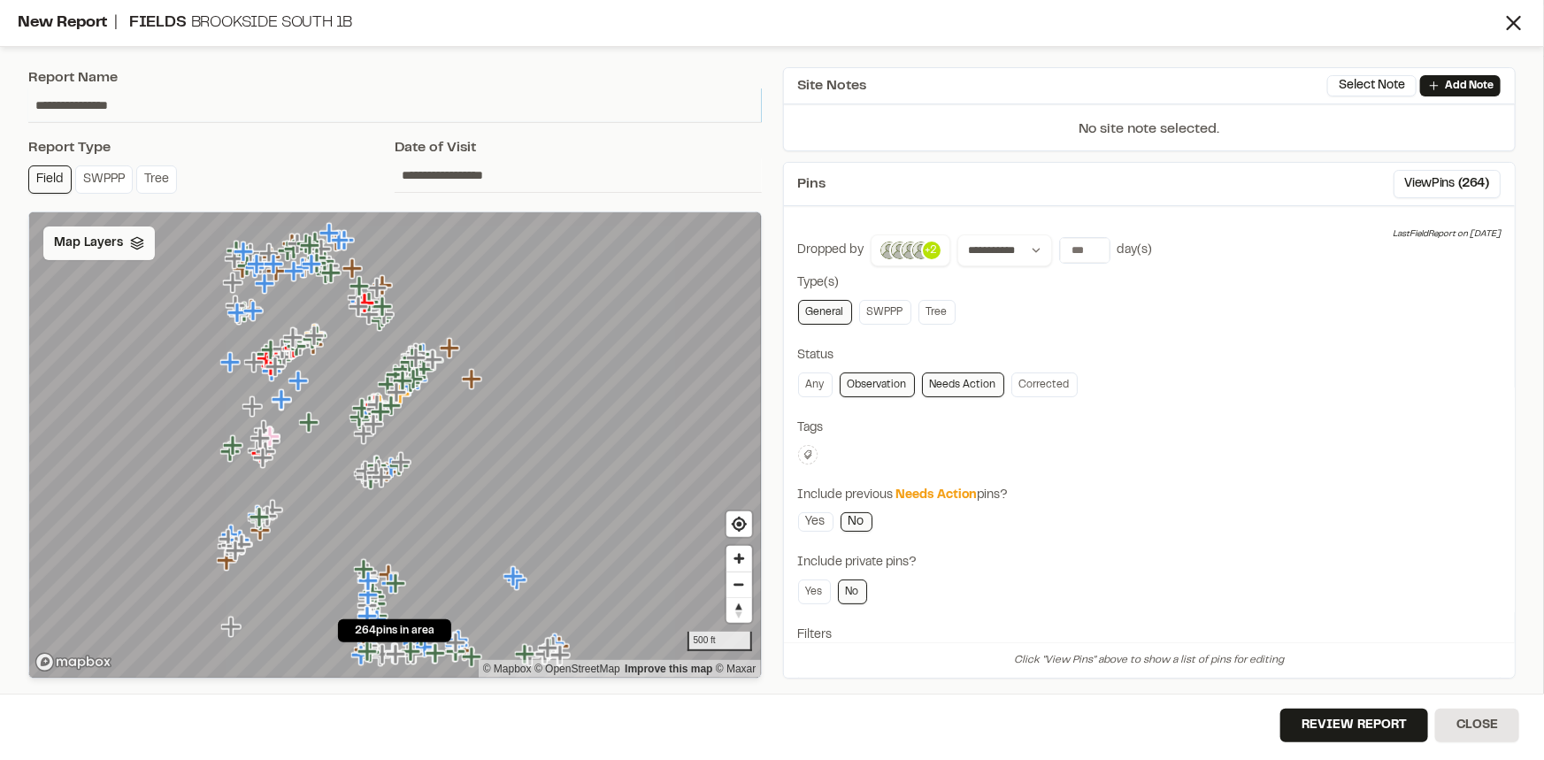
type input "**********"
click at [105, 242] on span "Map Layers" at bounding box center [88, 243] width 69 height 19
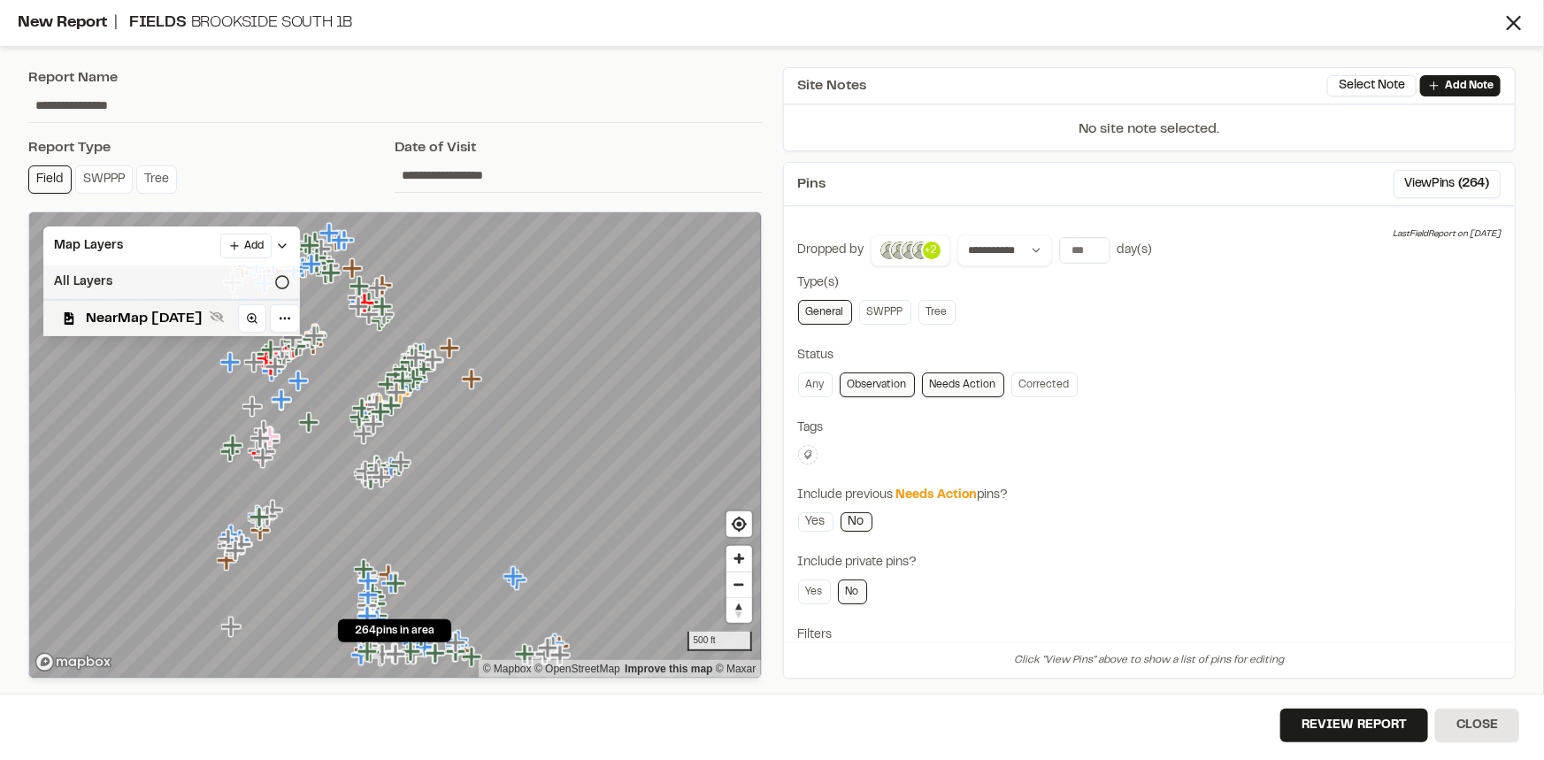
click at [113, 270] on div "All Layers" at bounding box center [171, 282] width 257 height 34
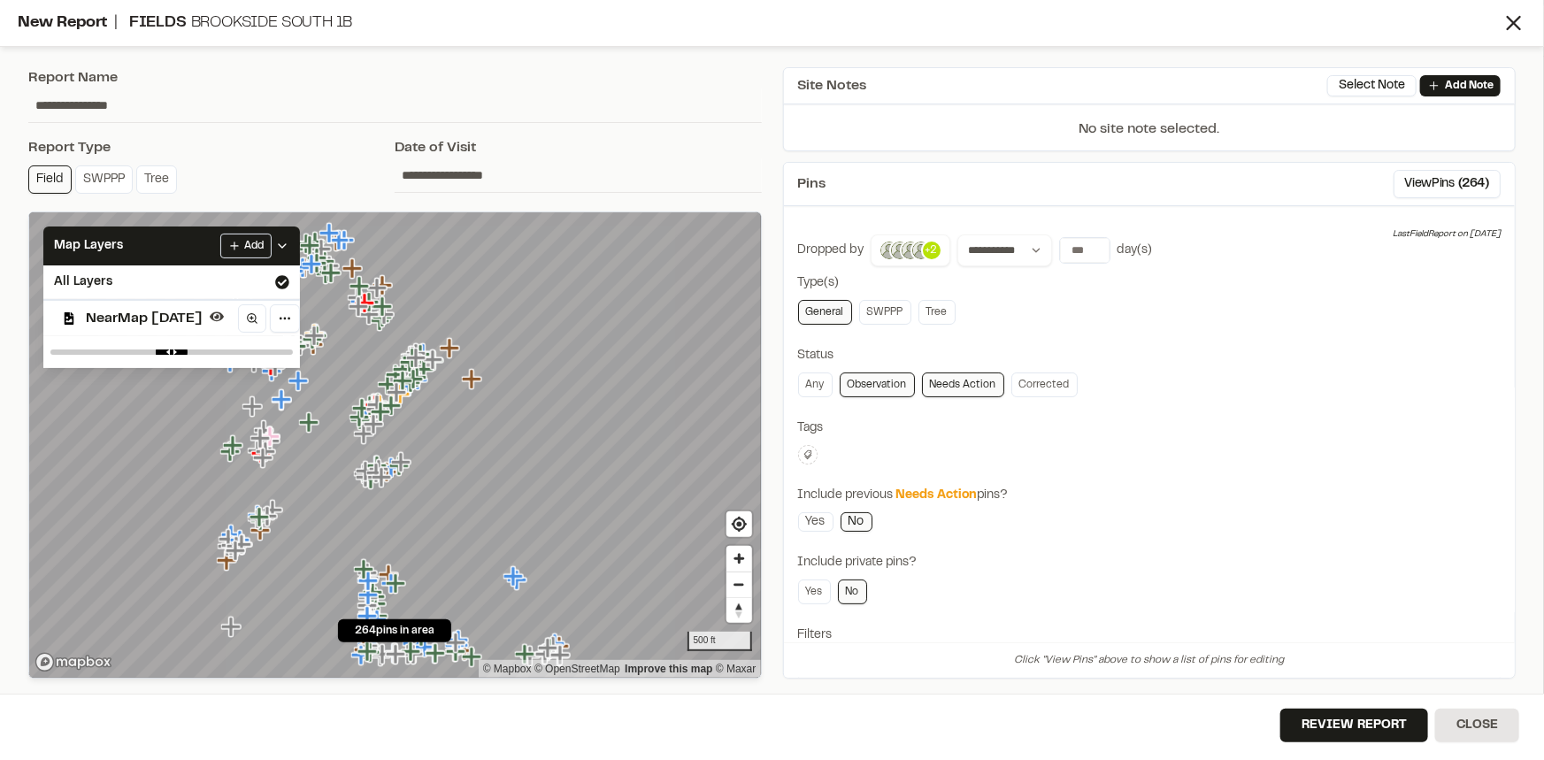
click at [809, 451] on icon at bounding box center [808, 455] width 11 height 11
click at [819, 593] on span "fhq" at bounding box center [912, 592] width 204 height 19
click at [1191, 433] on div at bounding box center [772, 380] width 1544 height 760
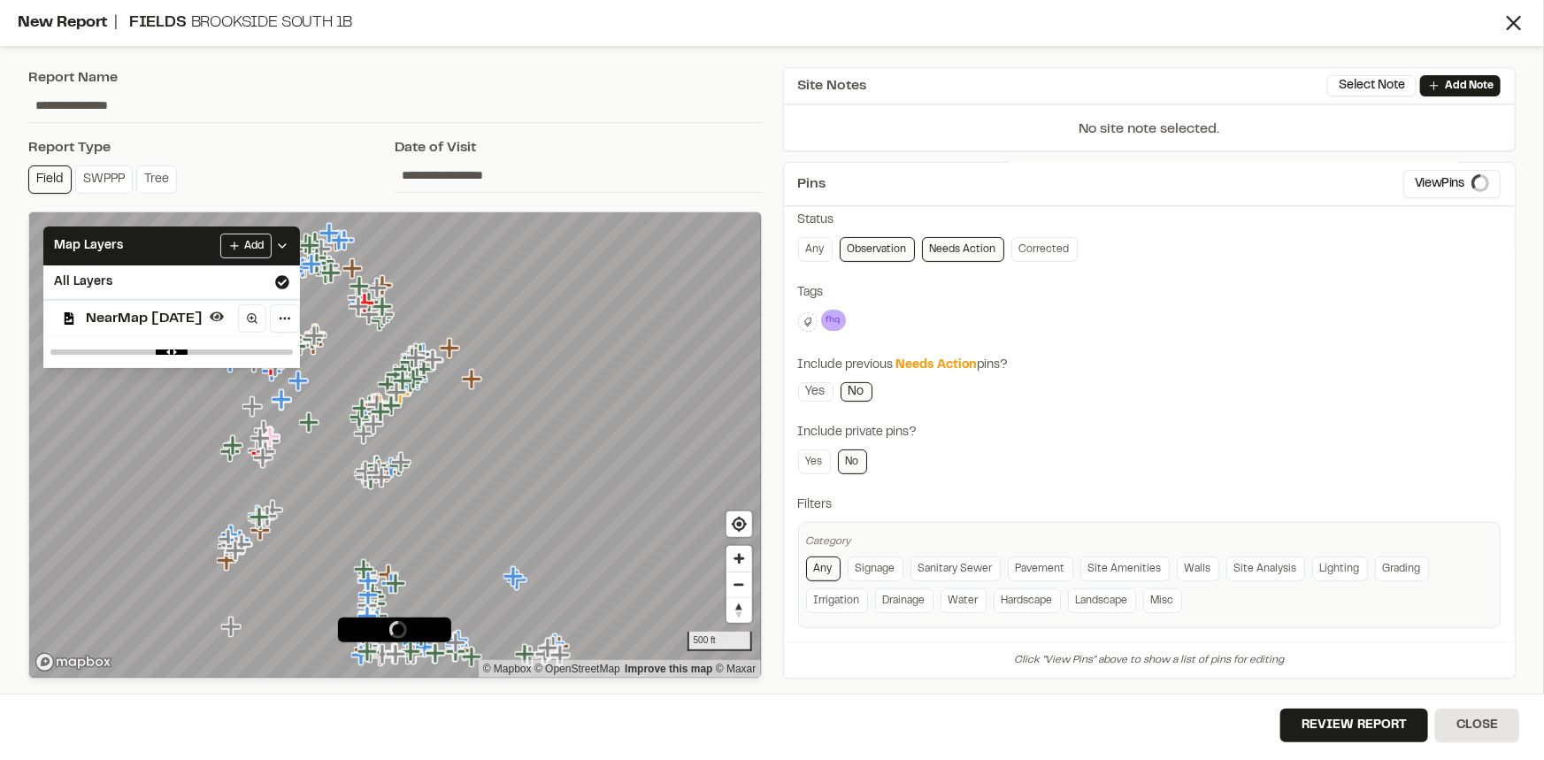
scroll to position [142, 0]
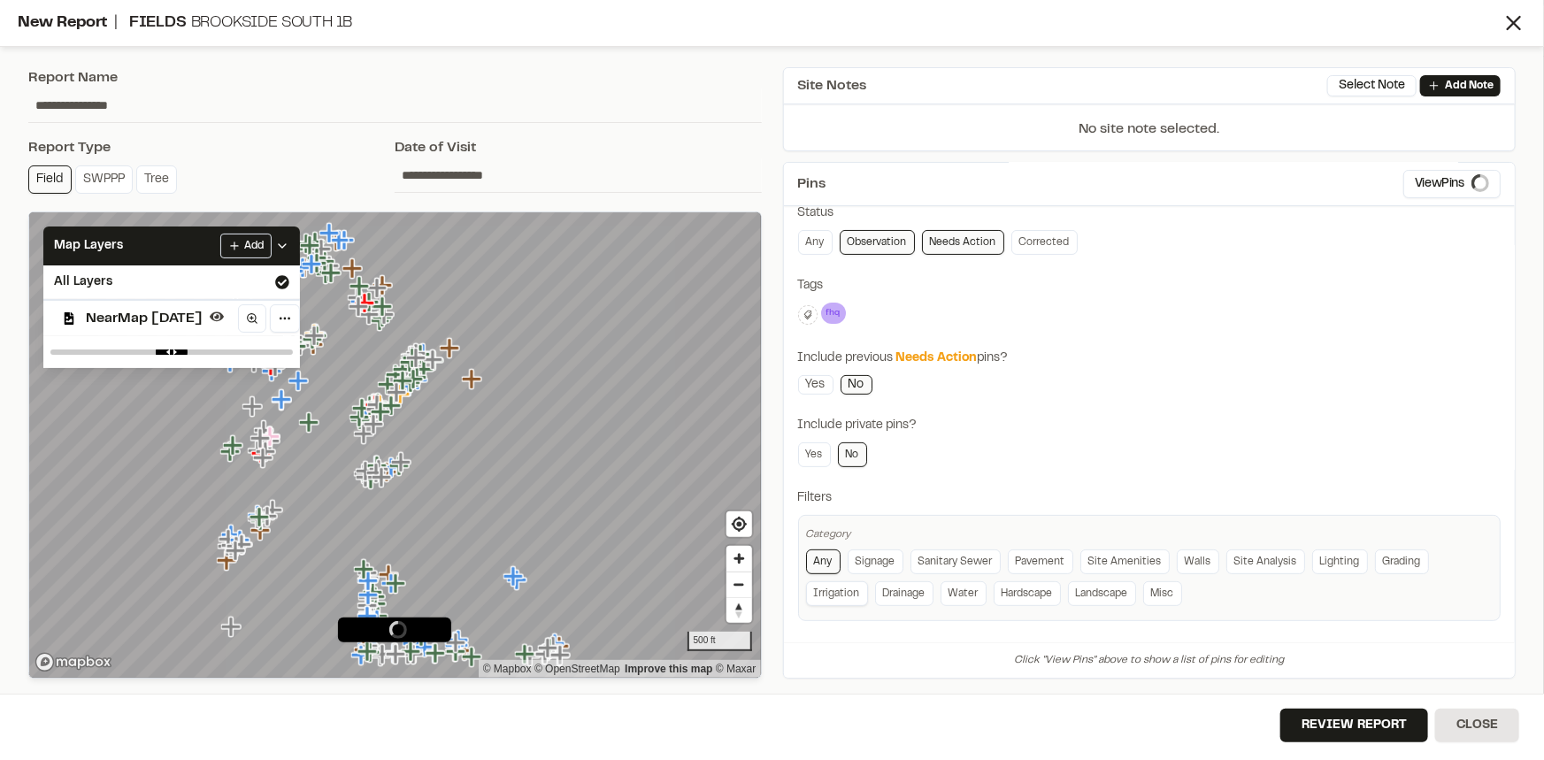
click at [846, 596] on link "Irrigation" at bounding box center [837, 593] width 62 height 25
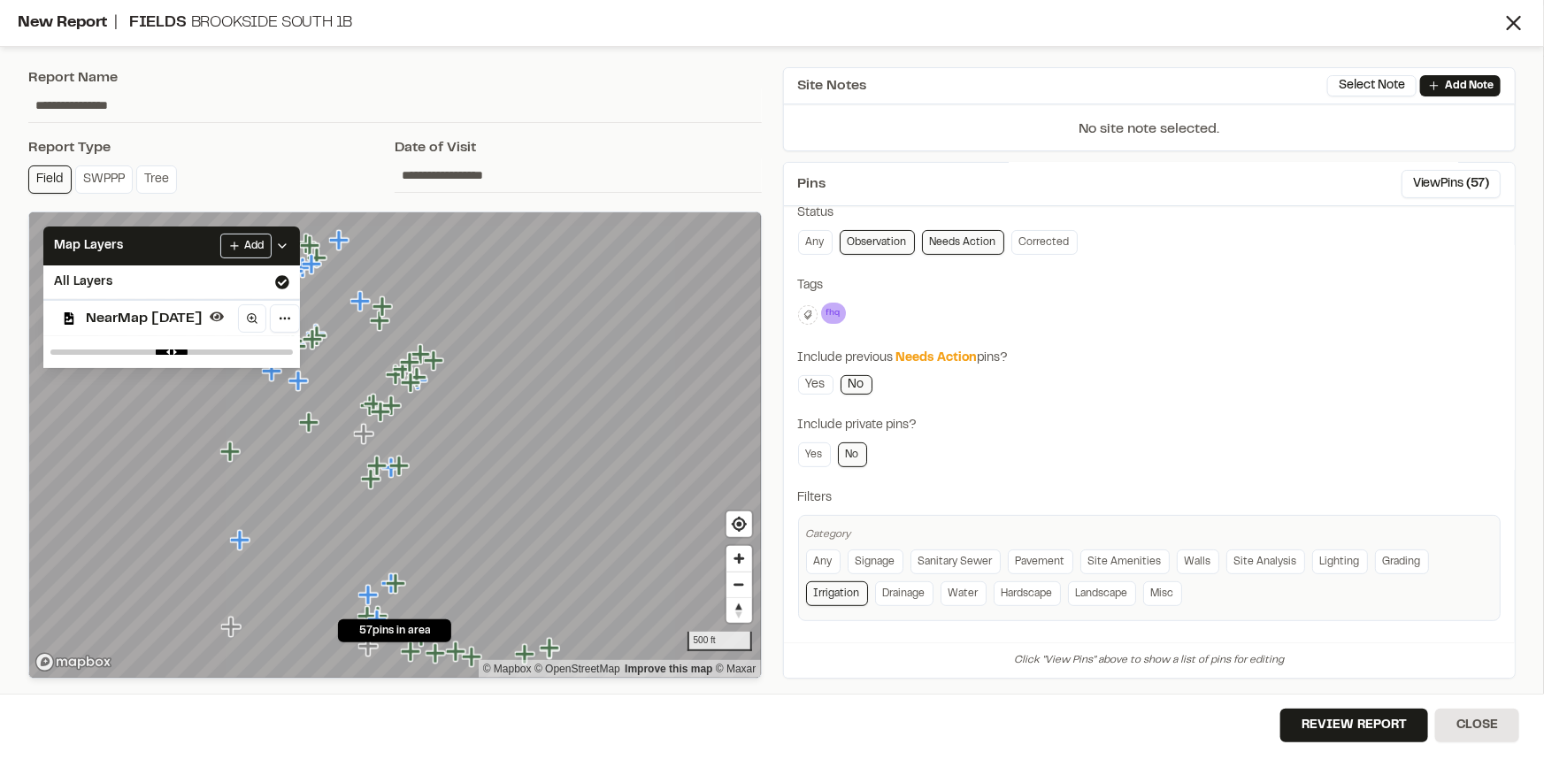
click at [1144, 427] on div "Include private pins?" at bounding box center [1149, 425] width 703 height 19
click at [1352, 718] on button "Review Report" at bounding box center [1354, 726] width 148 height 34
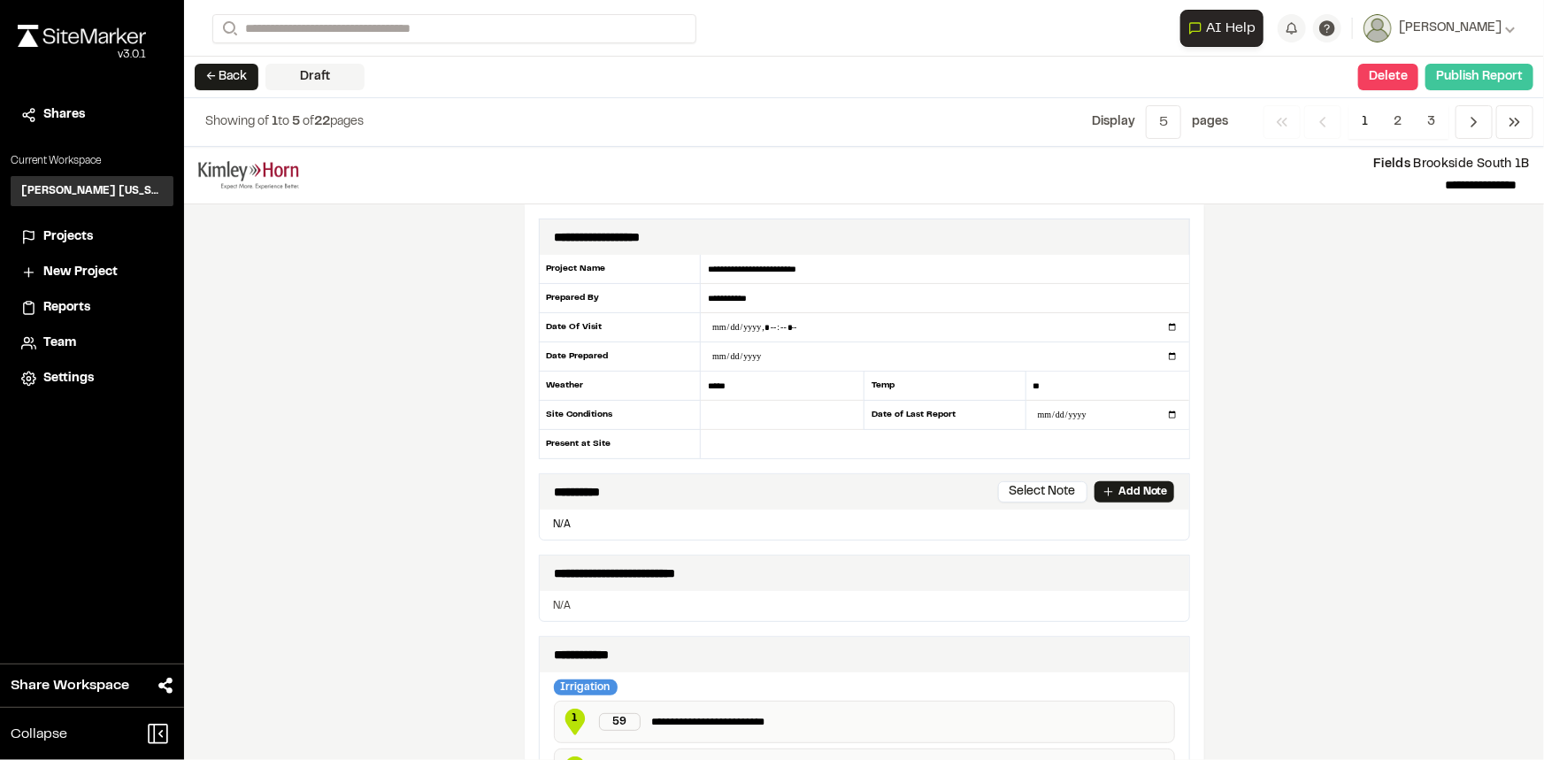
click at [1487, 80] on button "Publish Report" at bounding box center [1479, 77] width 108 height 27
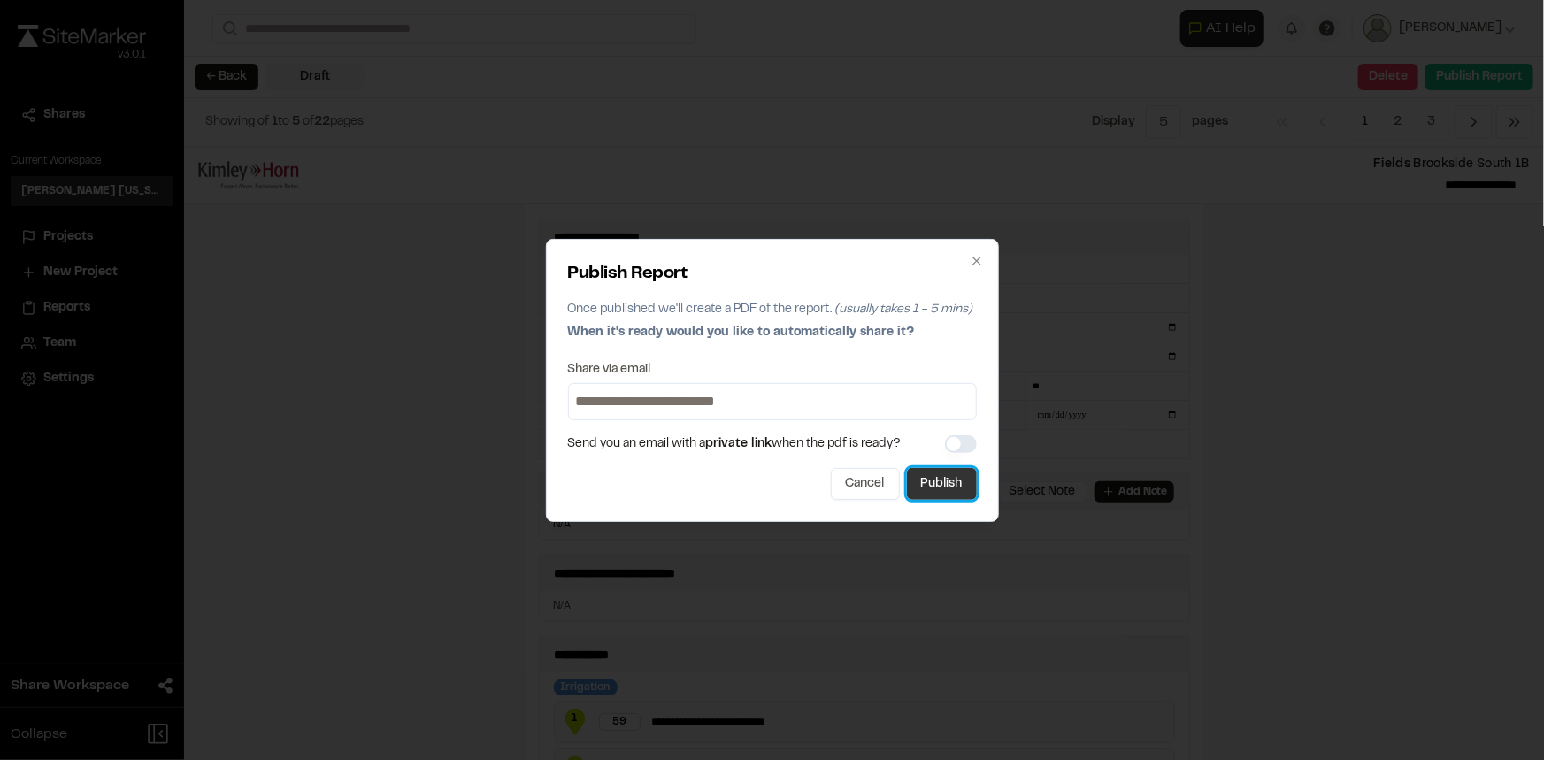
click at [938, 486] on button "Publish" at bounding box center [942, 484] width 70 height 32
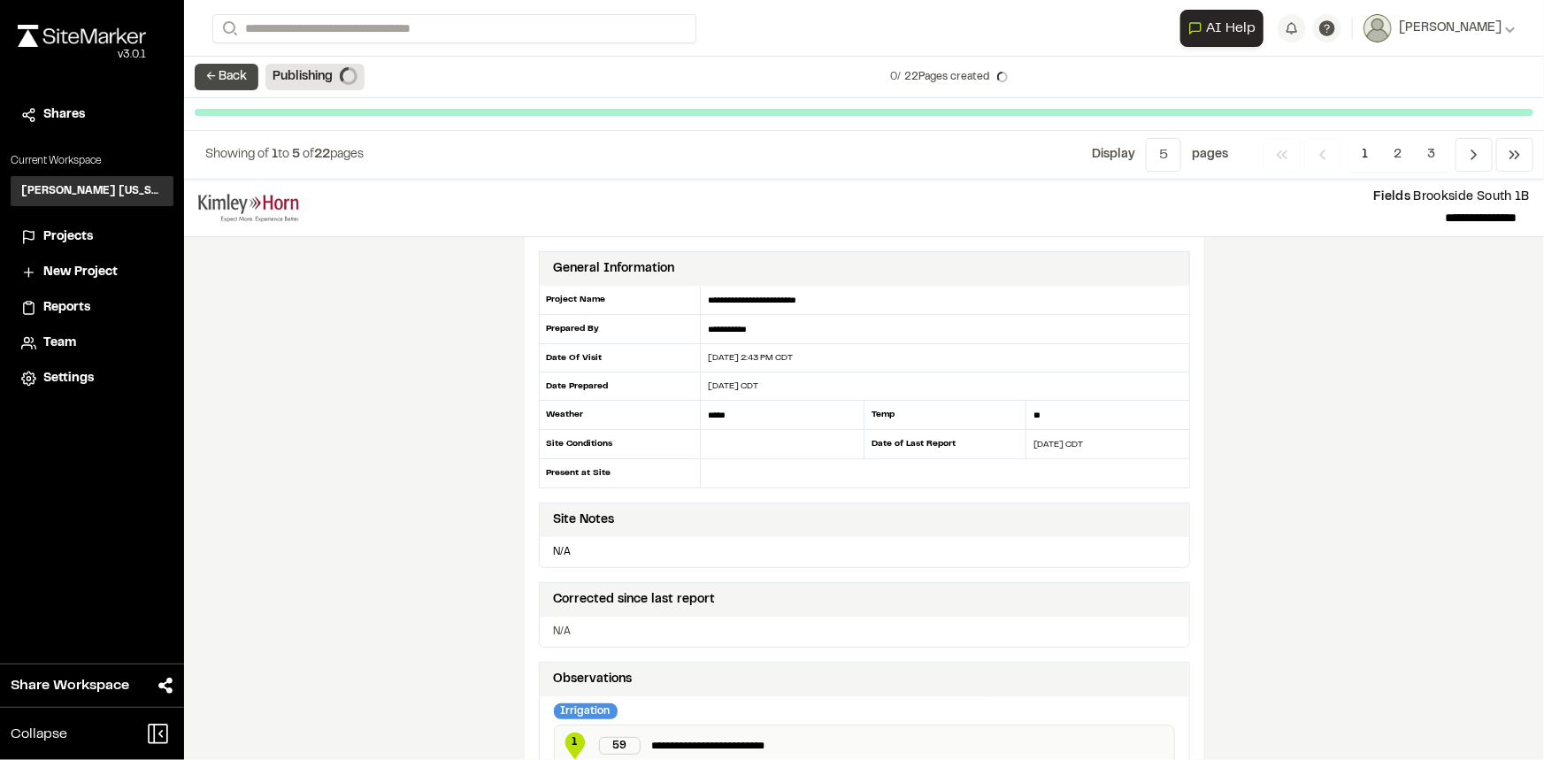
click at [223, 78] on button "← Back" at bounding box center [227, 77] width 64 height 27
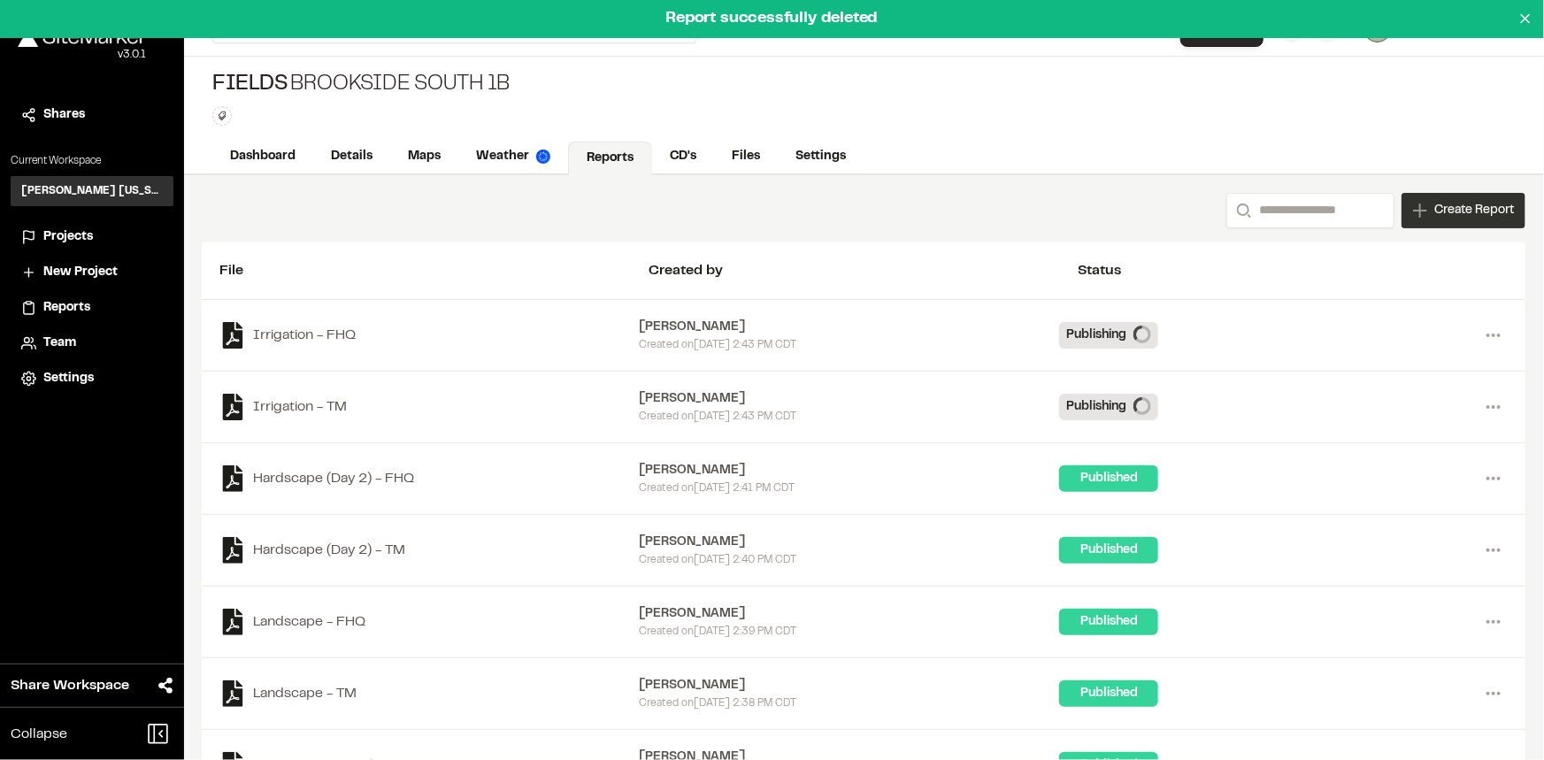
click at [1463, 216] on span "Create Report" at bounding box center [1474, 210] width 80 height 19
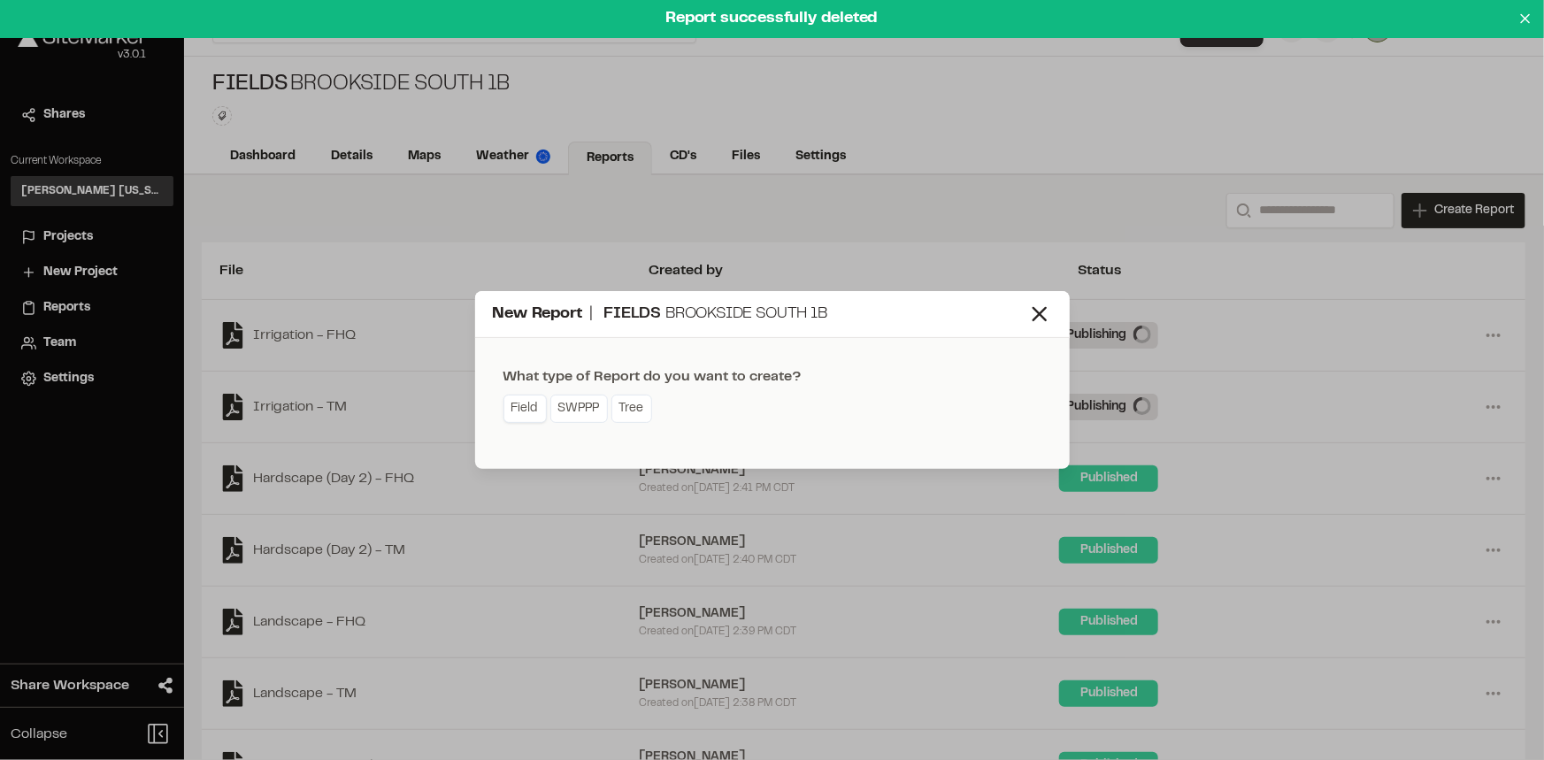
click at [519, 397] on link "Field" at bounding box center [524, 409] width 43 height 28
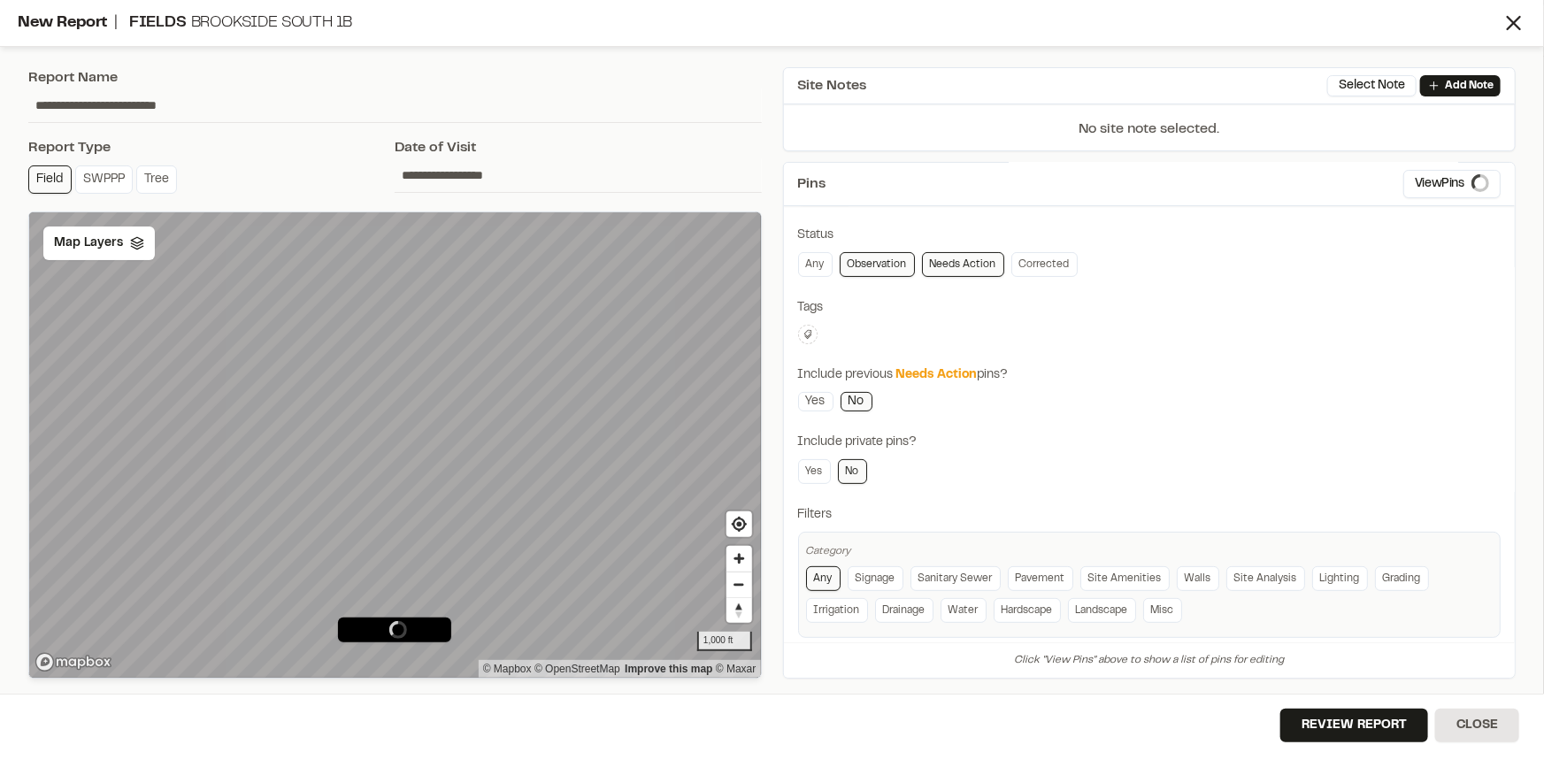
scroll to position [138, 0]
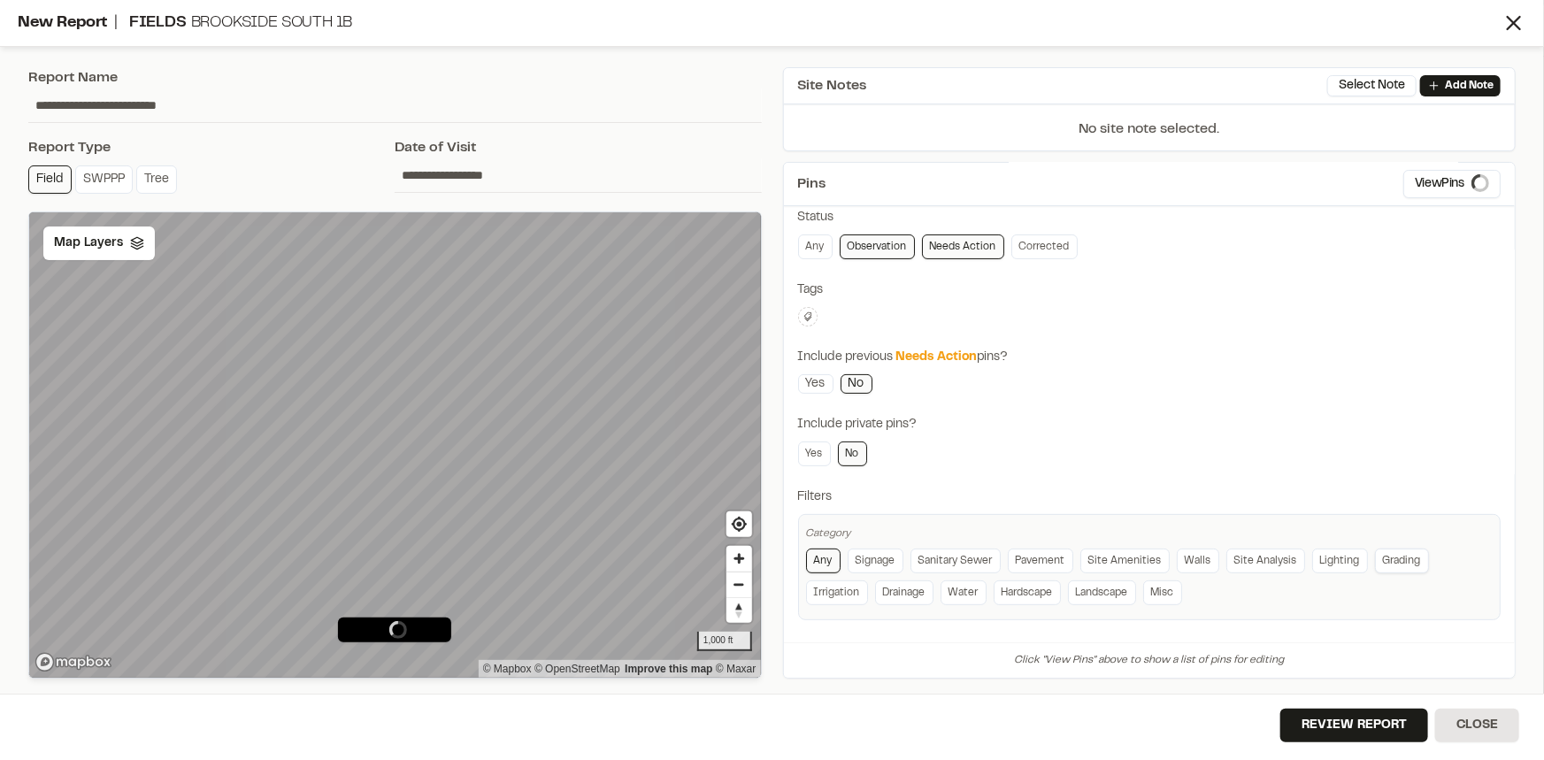
click at [1405, 558] on link "Grading" at bounding box center [1402, 561] width 54 height 25
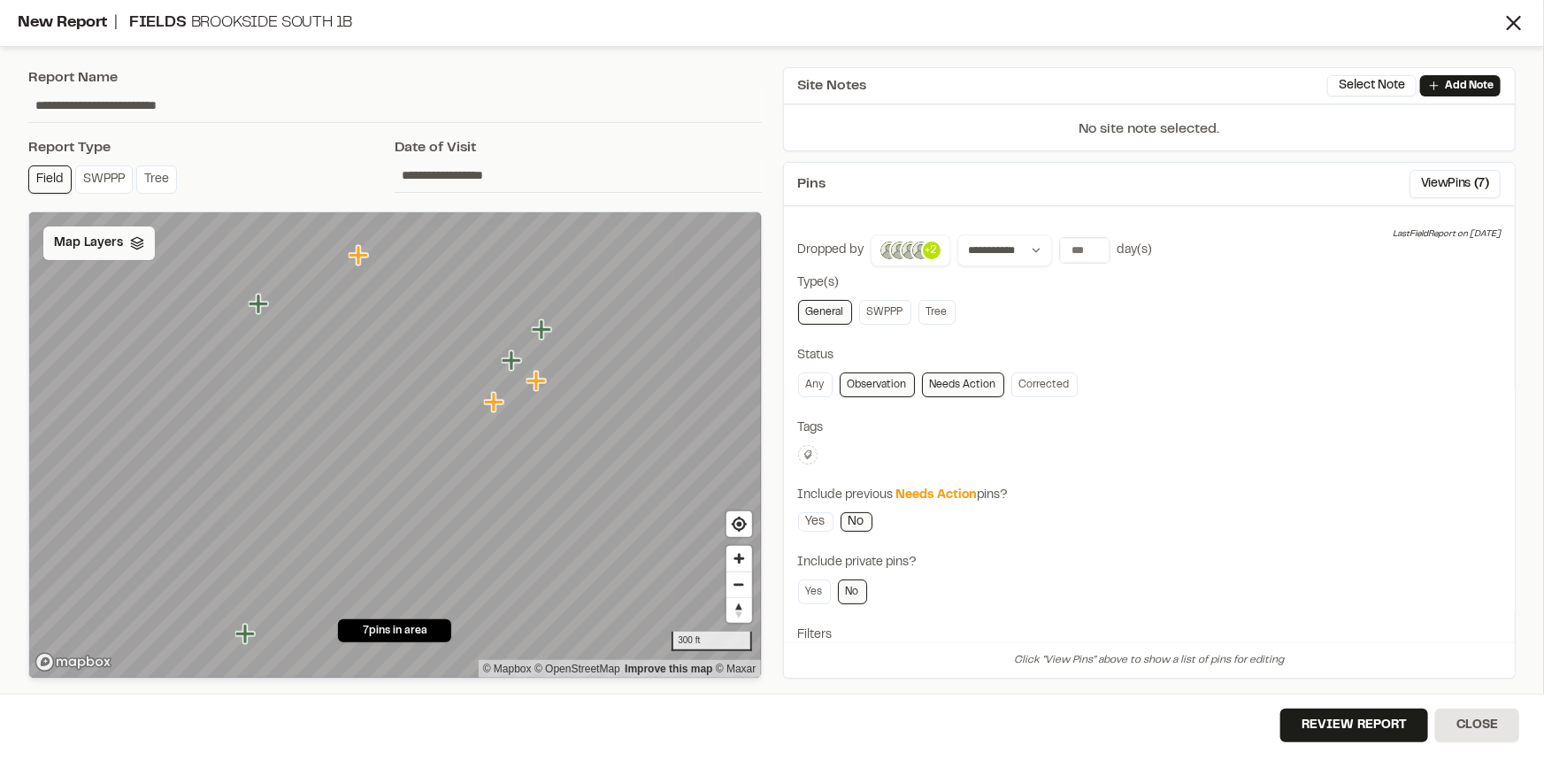
click at [100, 249] on span "Map Layers" at bounding box center [88, 243] width 69 height 19
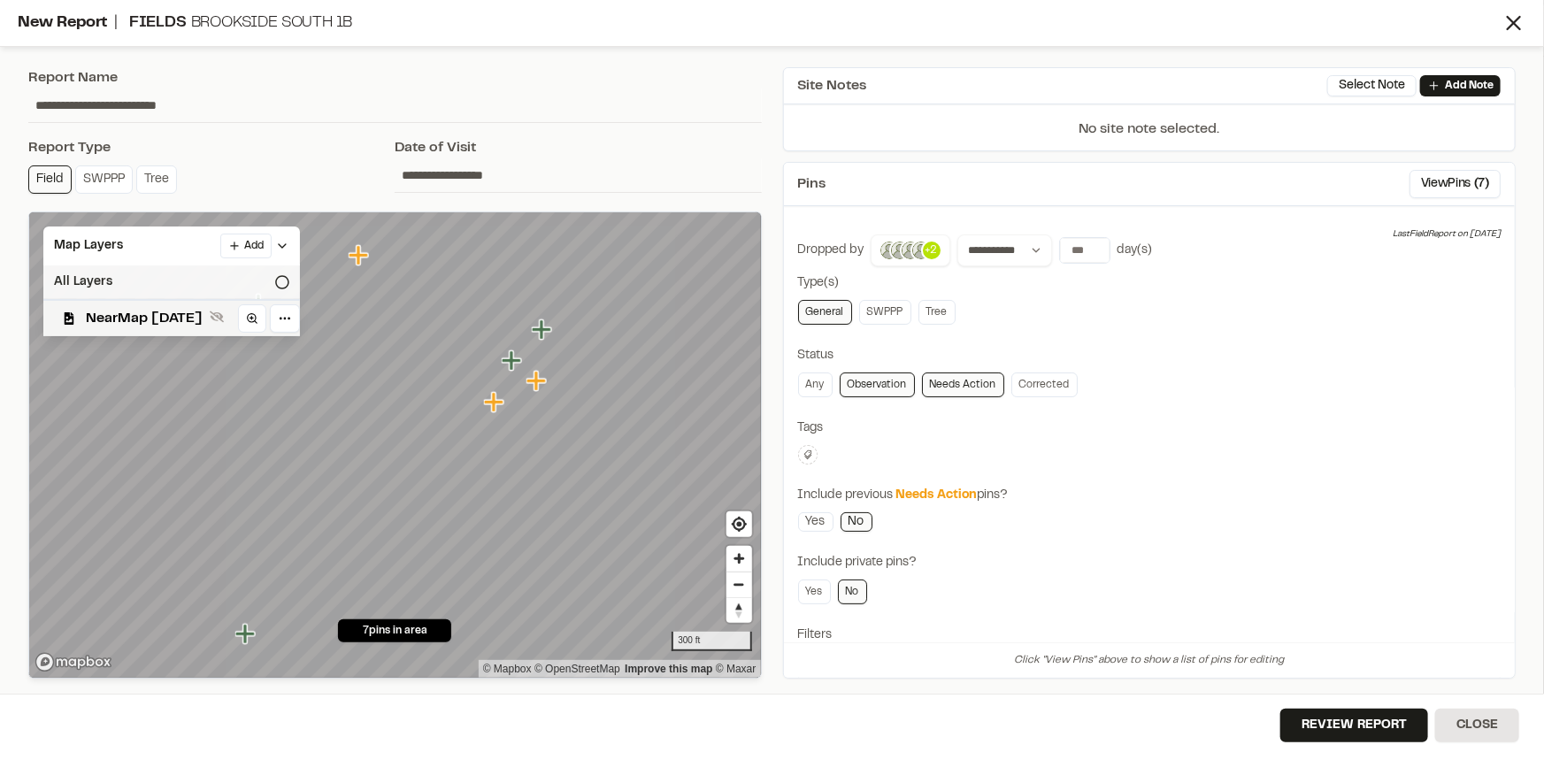
click at [100, 277] on div "All Layers" at bounding box center [171, 282] width 257 height 34
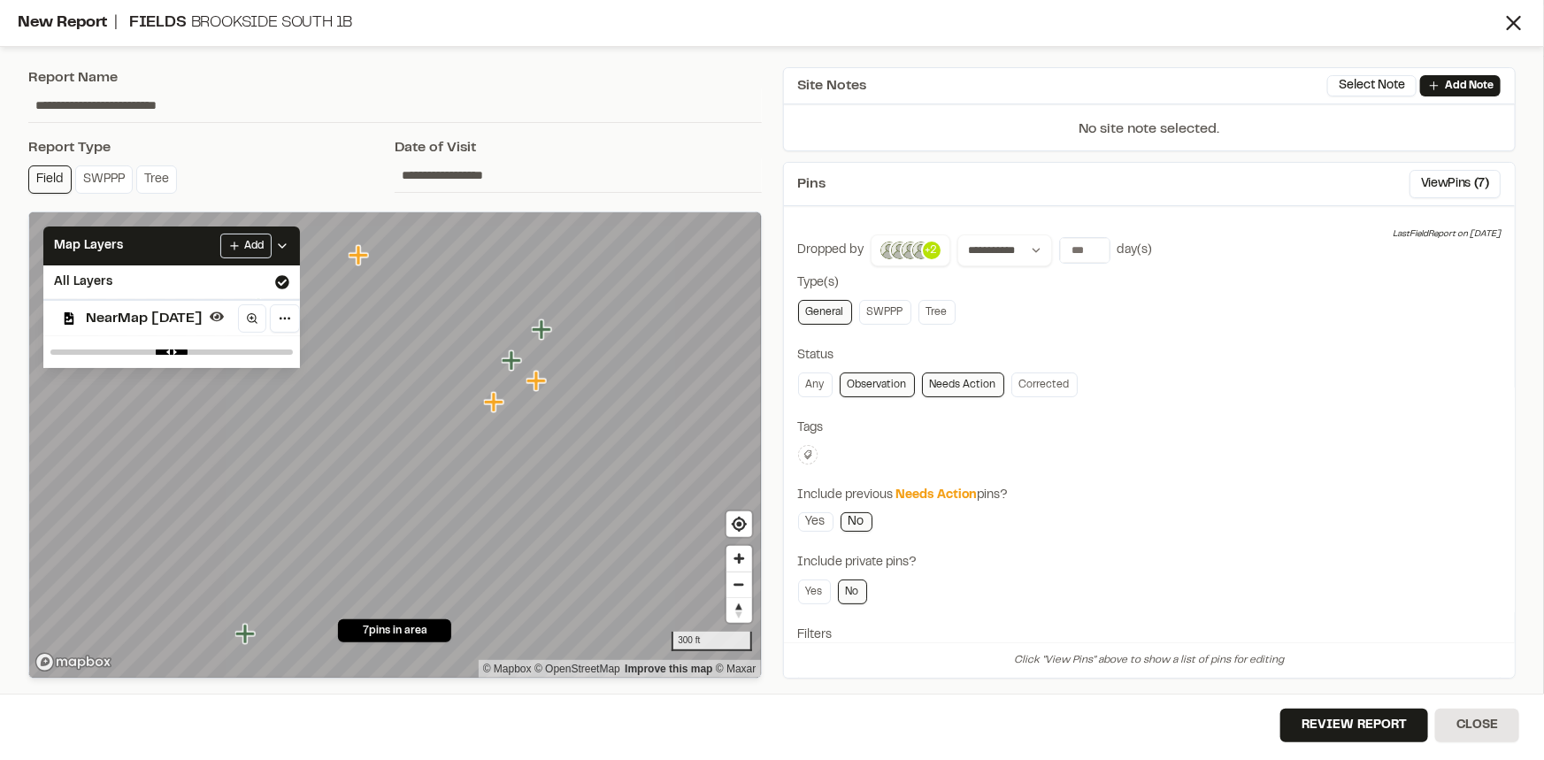
click at [229, 150] on div "Report Type" at bounding box center [211, 147] width 366 height 21
click at [805, 450] on icon at bounding box center [808, 455] width 11 height 11
click at [829, 586] on span "fhq" at bounding box center [912, 592] width 204 height 19
click at [1122, 494] on div at bounding box center [772, 380] width 1544 height 760
click at [289, 239] on icon at bounding box center [282, 246] width 14 height 14
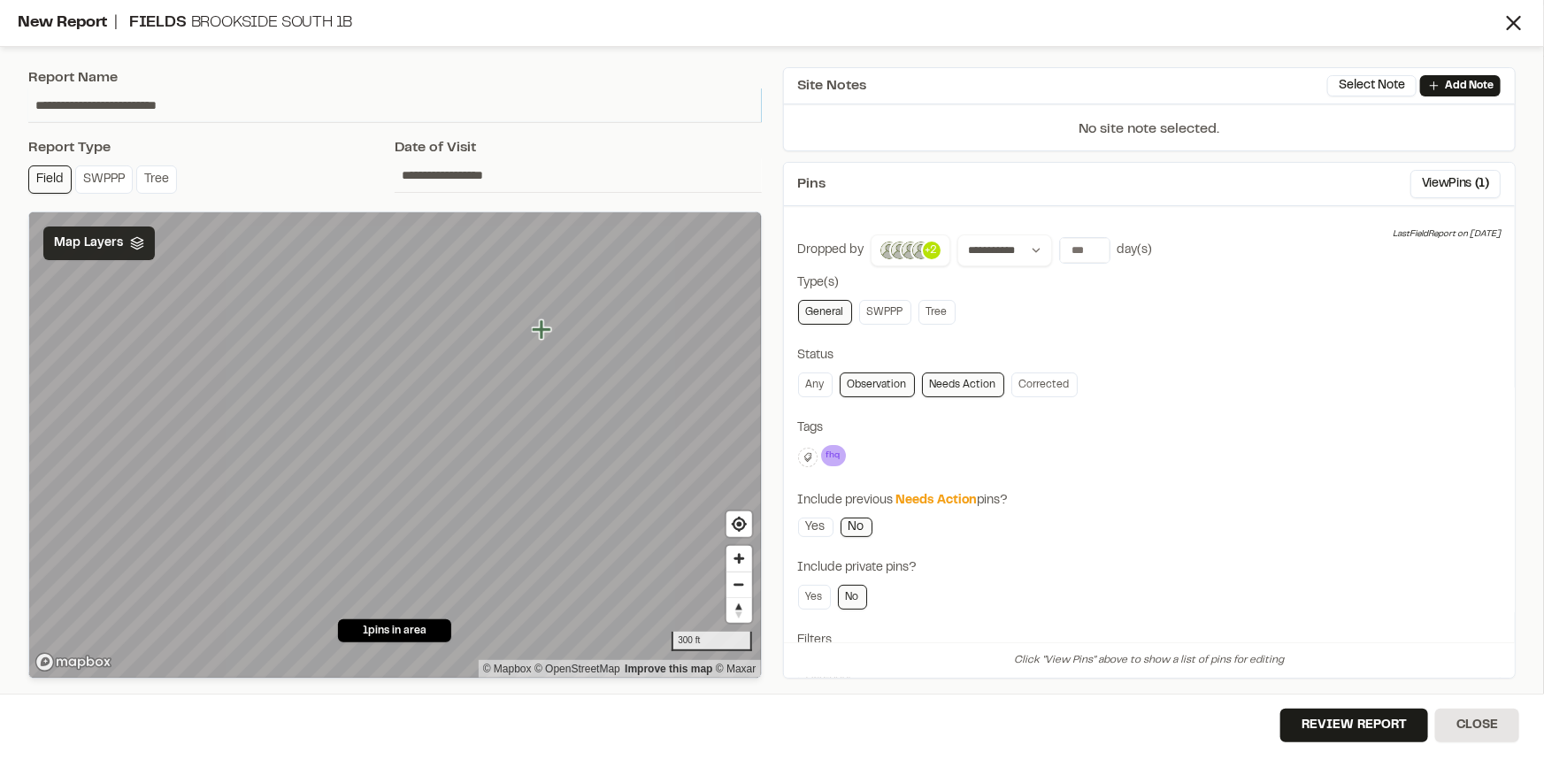
drag, startPoint x: 215, startPoint y: 106, endPoint x: 41, endPoint y: 104, distance: 174.3
click at [41, 104] on input "**********" at bounding box center [395, 105] width 734 height 34
click at [803, 457] on icon at bounding box center [808, 457] width 11 height 11
click at [820, 611] on span "taylor morrison" at bounding box center [912, 610] width 204 height 19
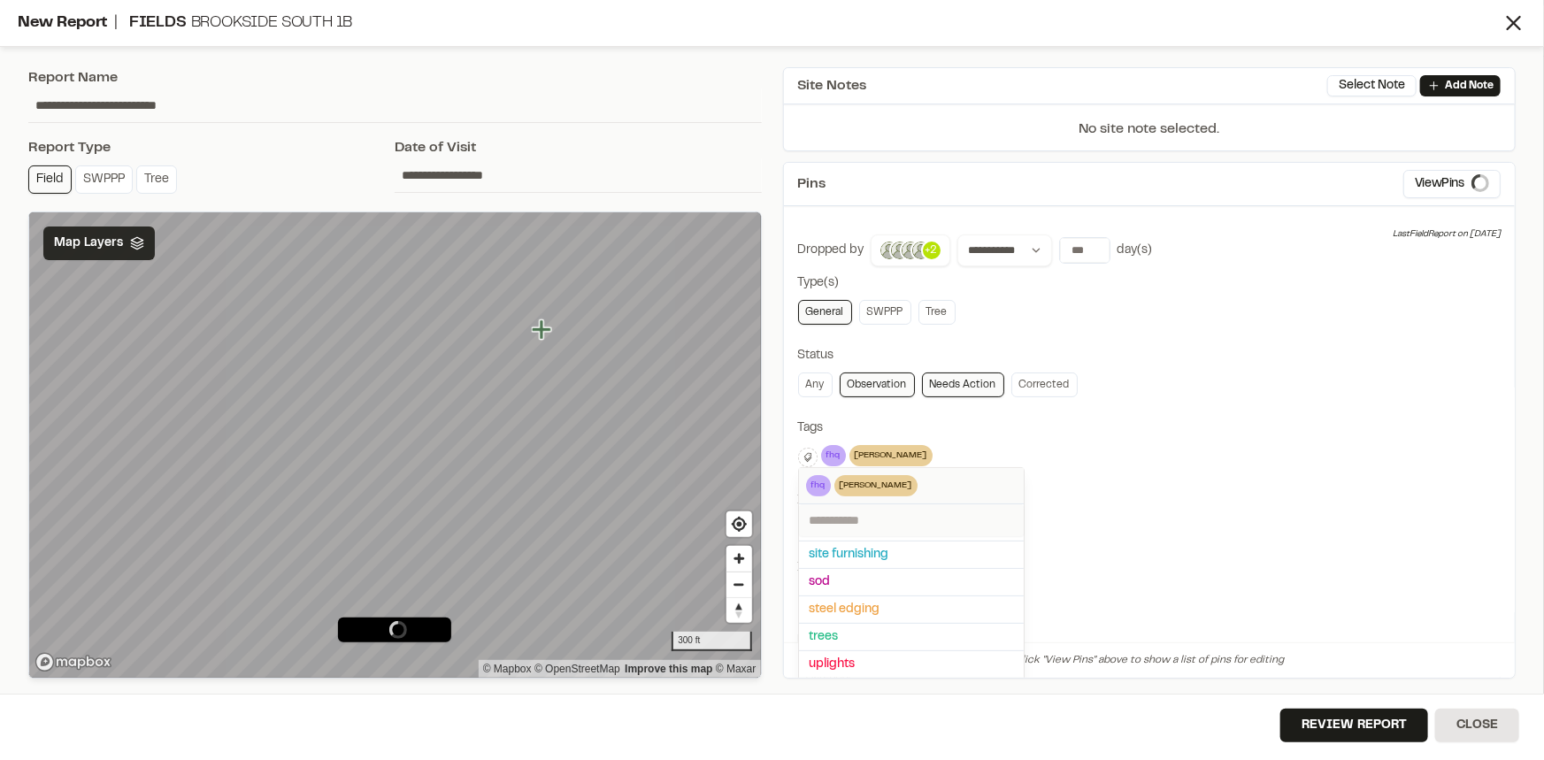
click at [1224, 471] on div at bounding box center [772, 380] width 1544 height 760
click at [833, 452] on icon at bounding box center [837, 455] width 18 height 21
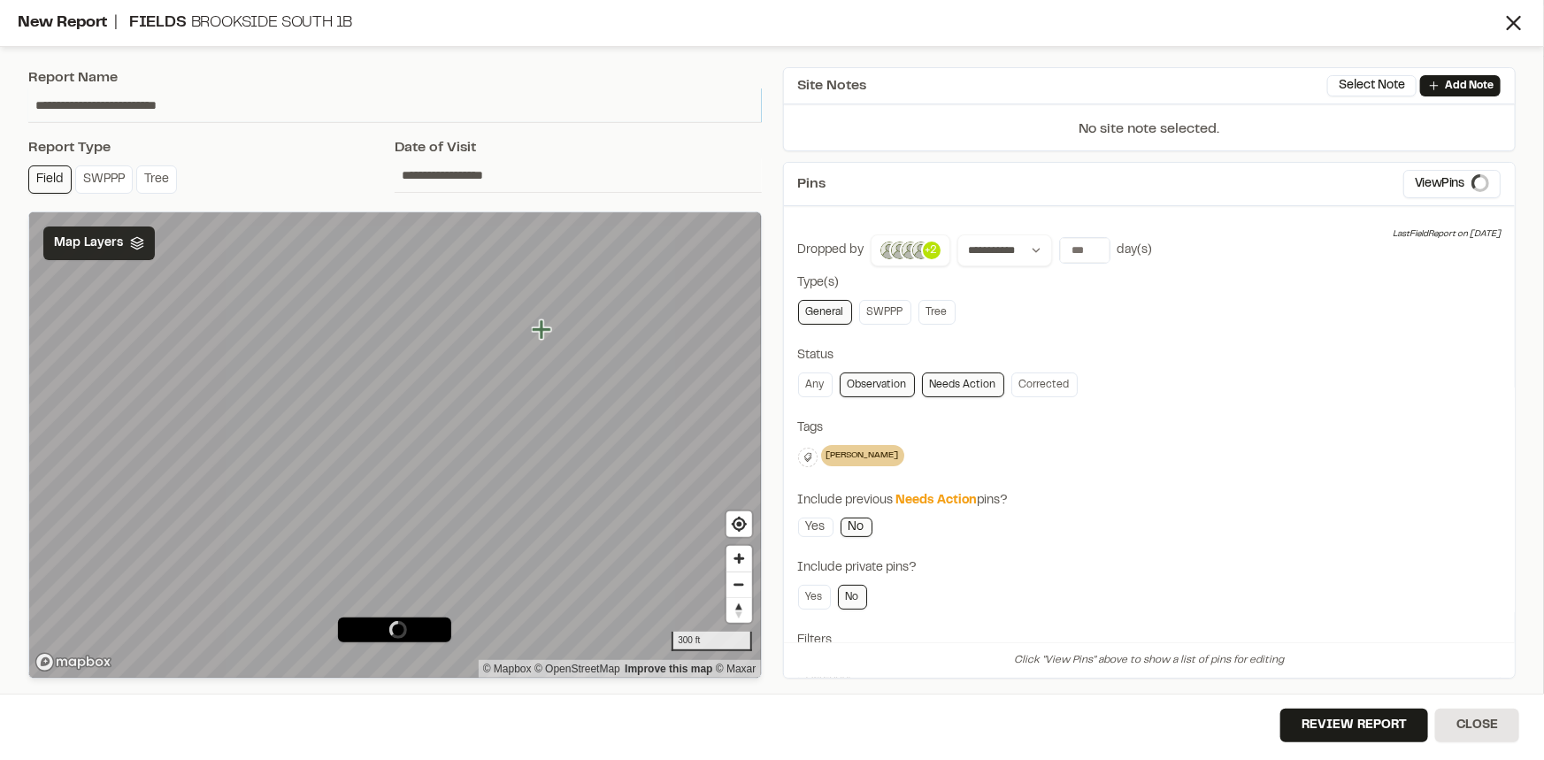
drag, startPoint x: 221, startPoint y: 105, endPoint x: 0, endPoint y: 89, distance: 221.8
click at [0, 89] on div "**********" at bounding box center [772, 380] width 1544 height 760
type input "**********"
click at [1172, 388] on div "Any Observation Needs Action Corrected" at bounding box center [1149, 385] width 703 height 25
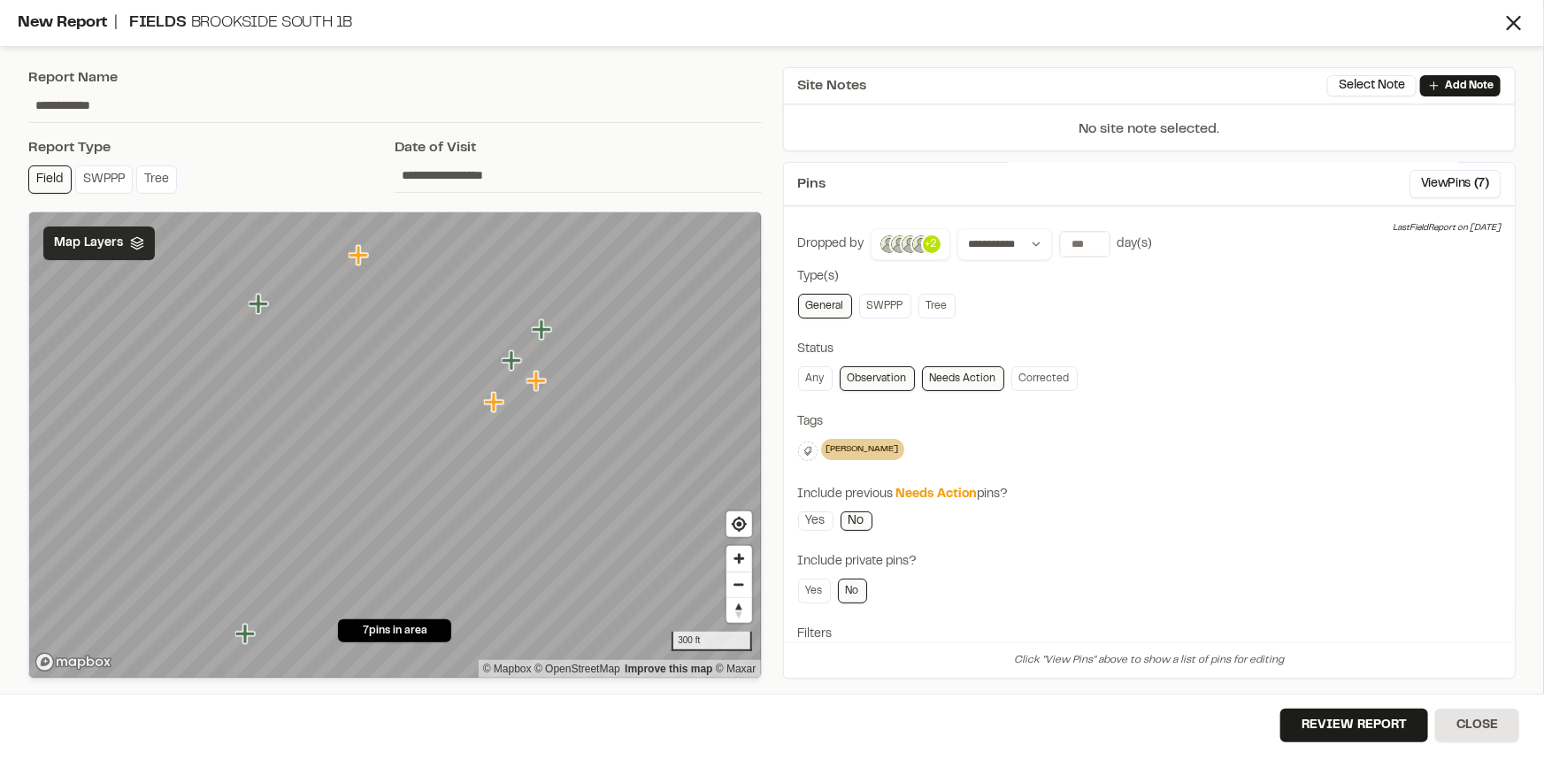
scroll to position [0, 0]
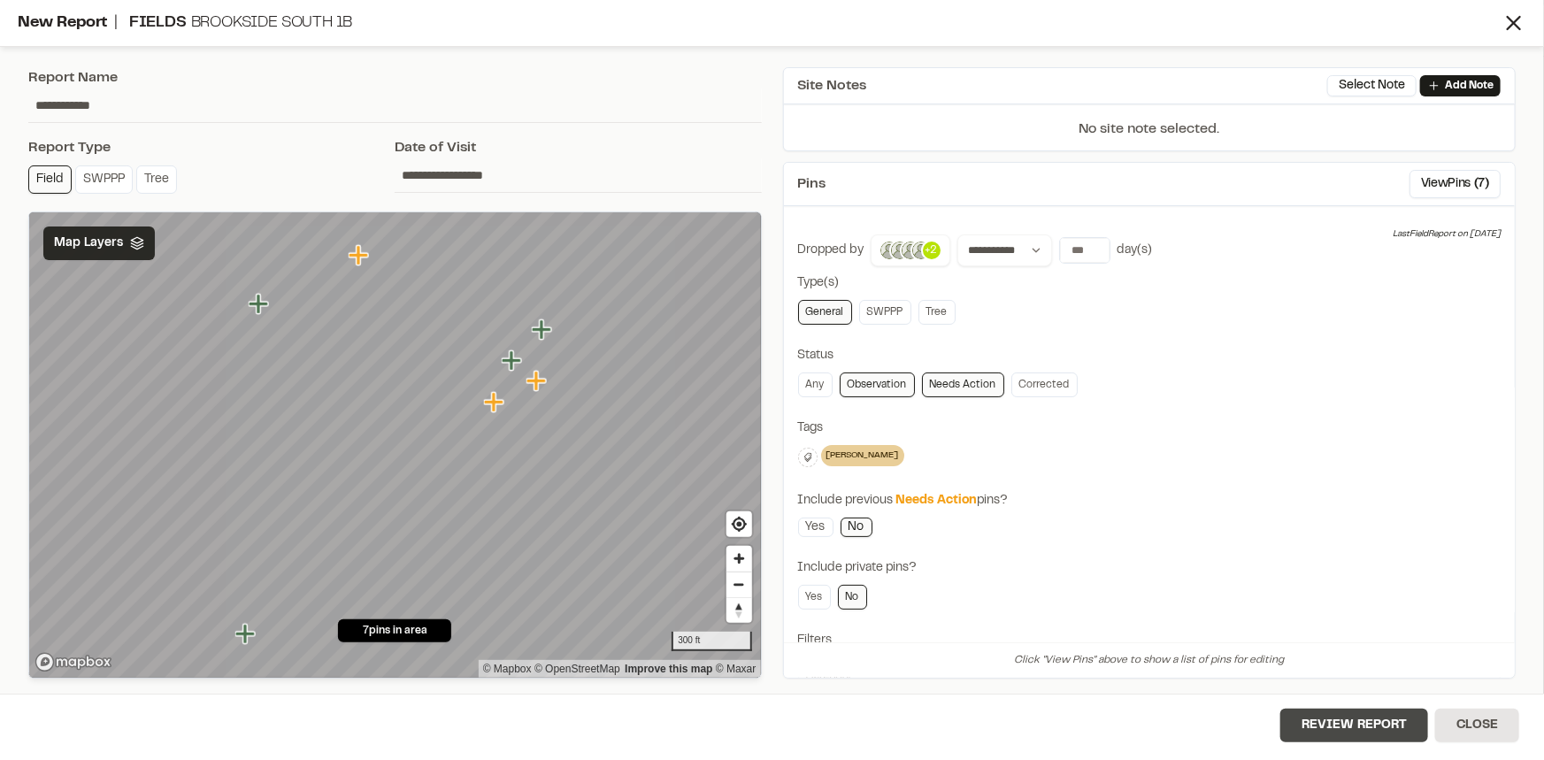
click at [1344, 723] on button "Review Report" at bounding box center [1354, 726] width 148 height 34
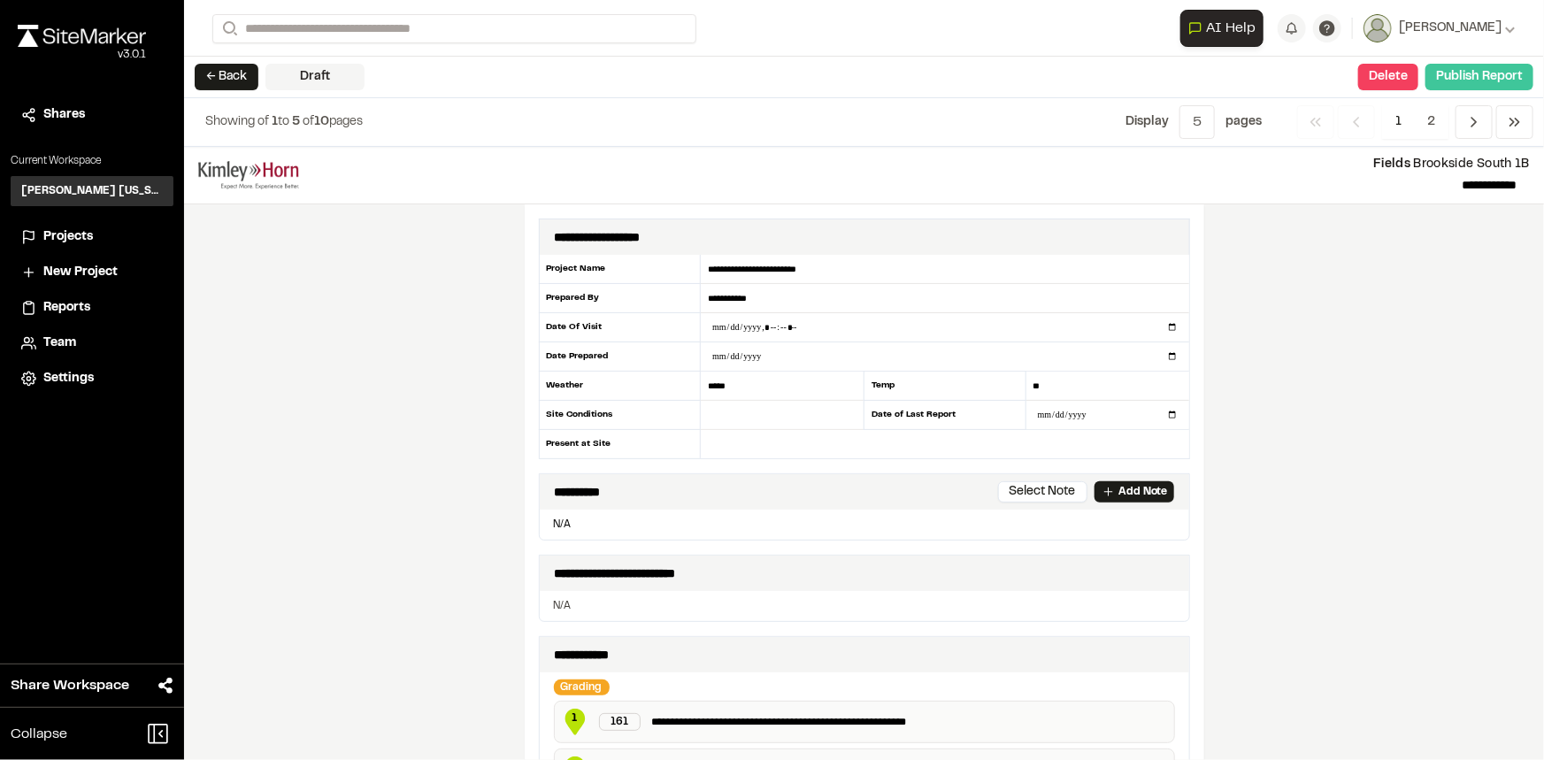
click at [1485, 67] on button "Publish Report" at bounding box center [1479, 77] width 108 height 27
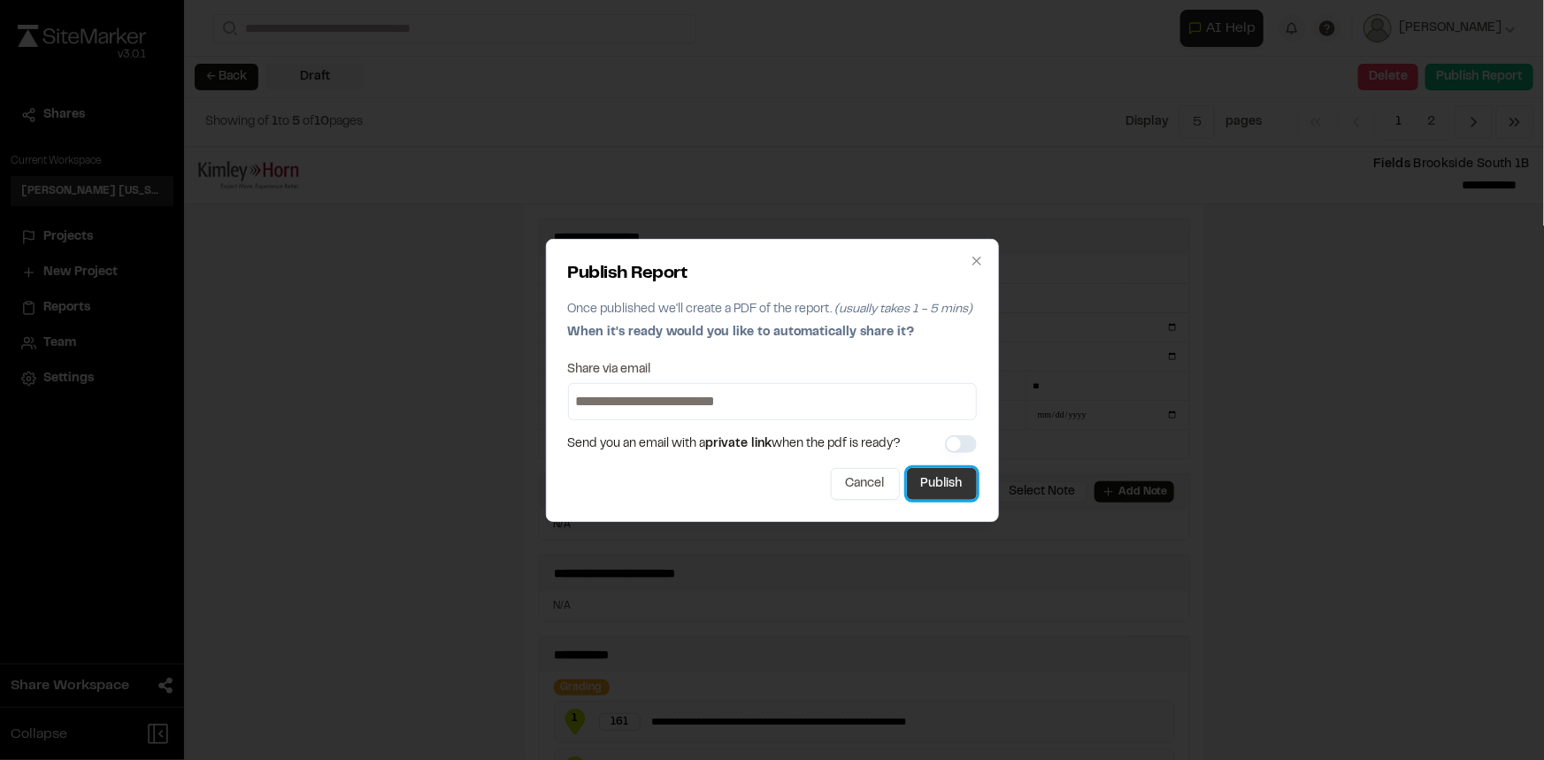
click at [957, 484] on button "Publish" at bounding box center [942, 484] width 70 height 32
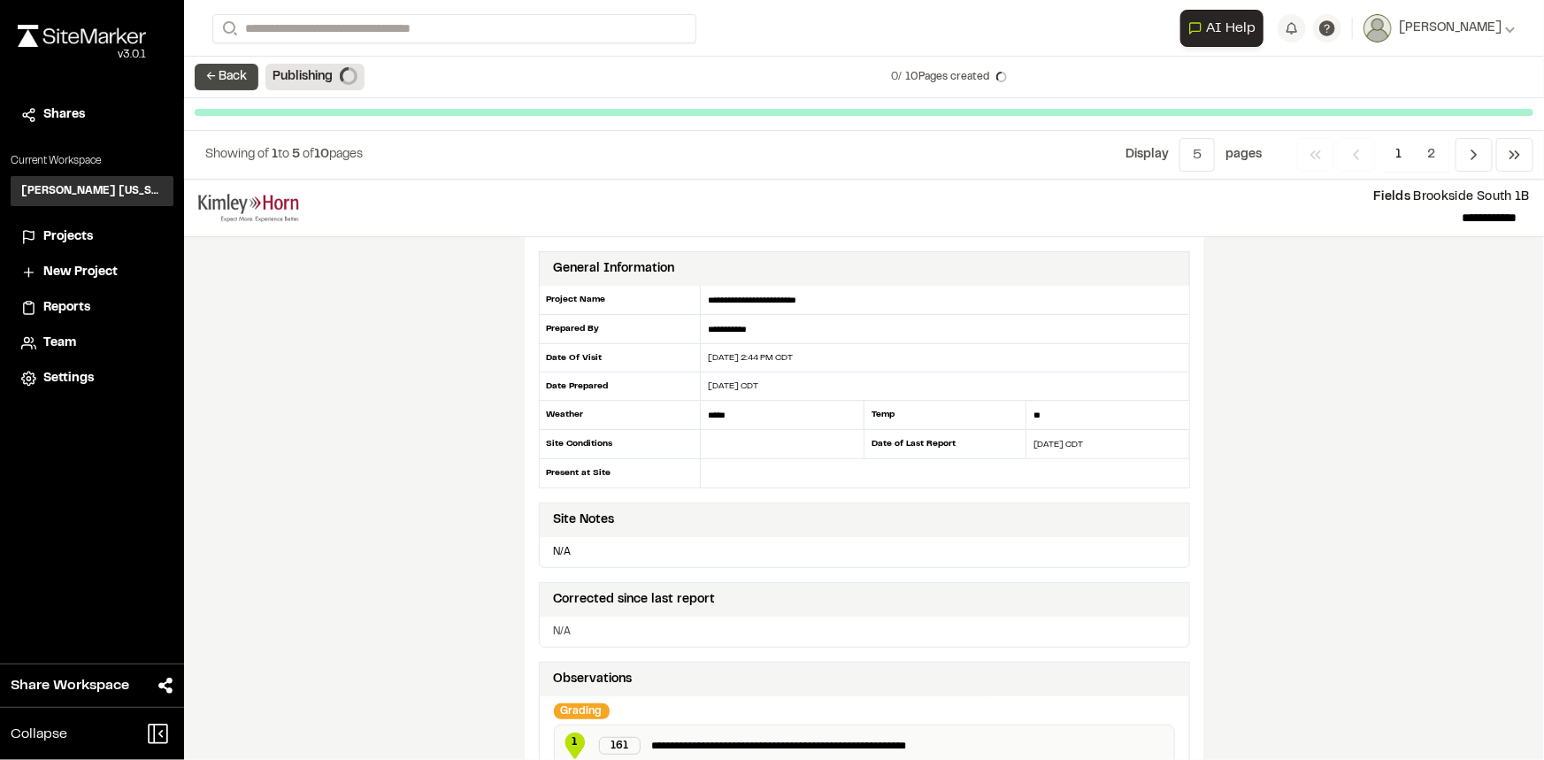
click at [247, 73] on button "← Back" at bounding box center [227, 77] width 64 height 27
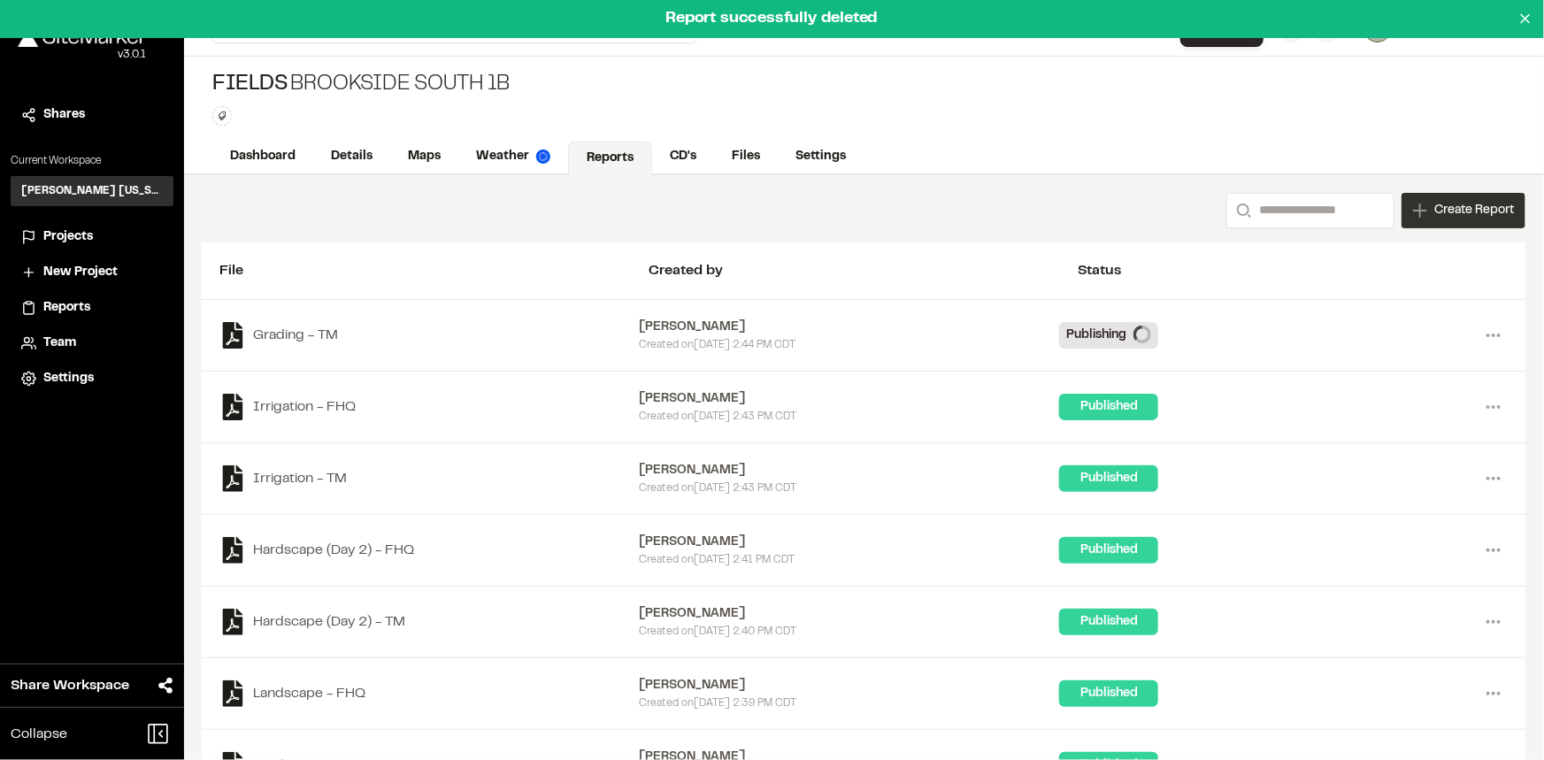
click at [1468, 204] on span "Create Report" at bounding box center [1474, 210] width 80 height 19
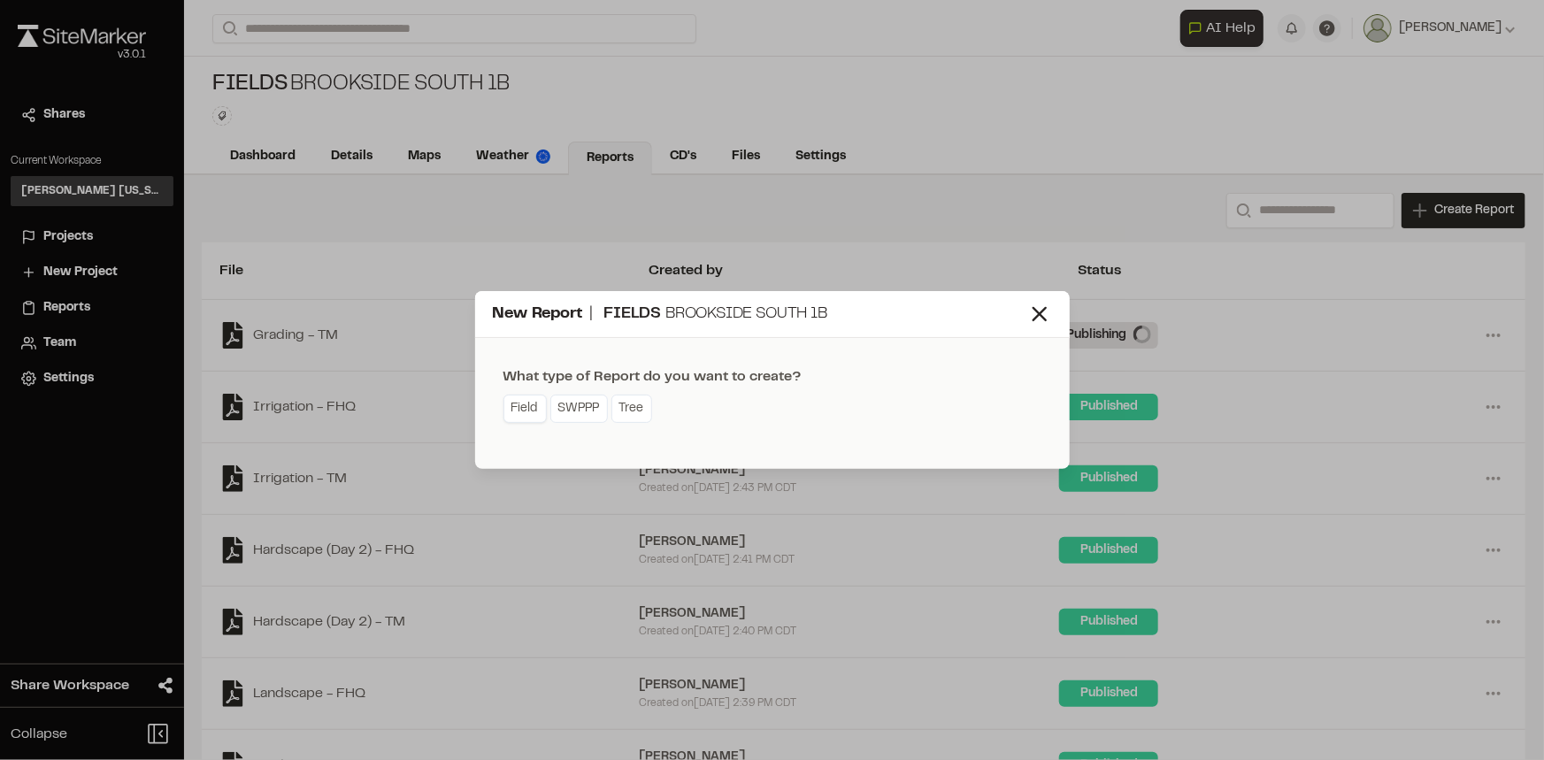
click at [519, 403] on link "Field" at bounding box center [524, 409] width 43 height 28
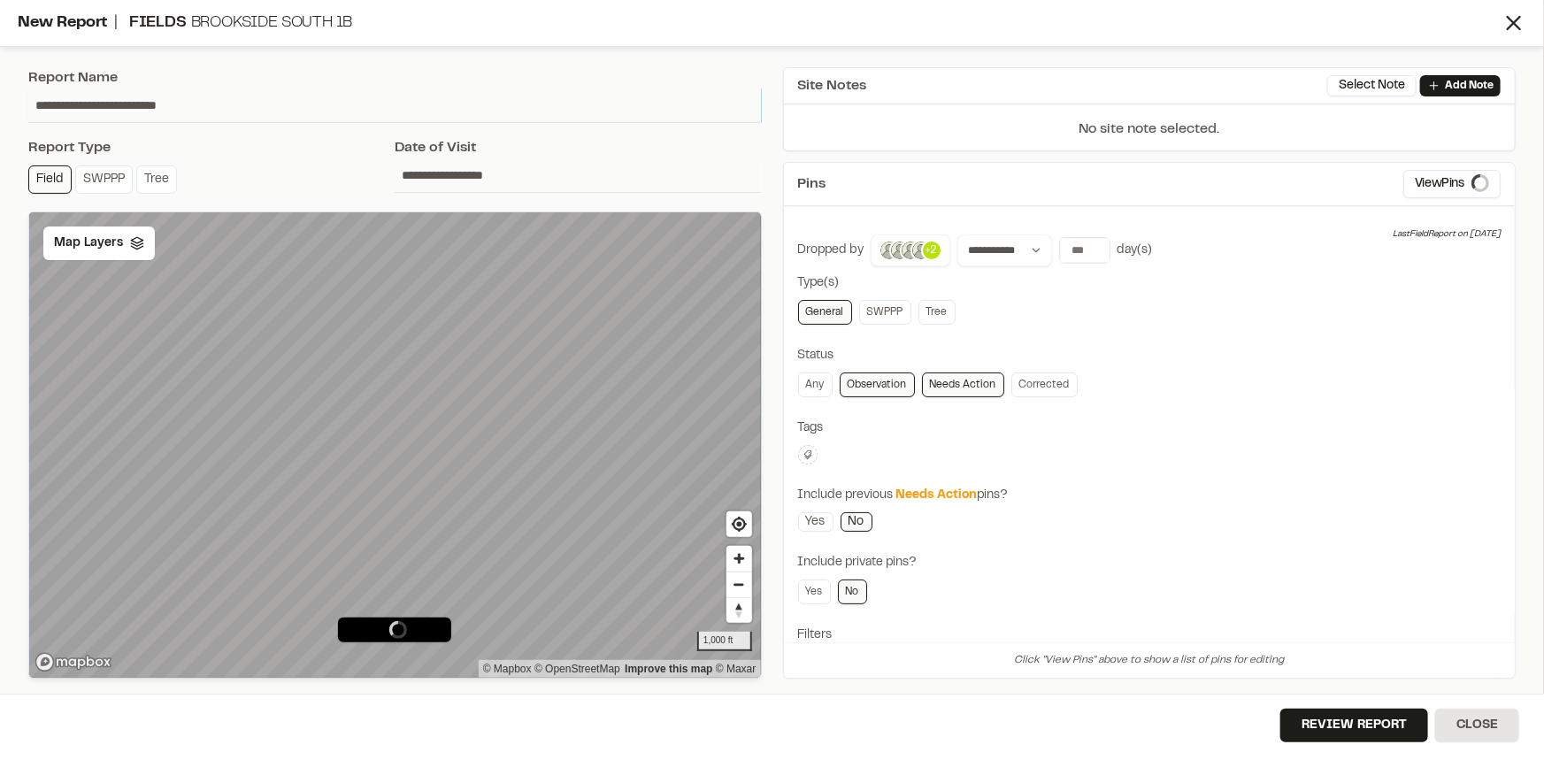
drag, startPoint x: 189, startPoint y: 107, endPoint x: 9, endPoint y: 130, distance: 182.0
click at [9, 130] on div "**********" at bounding box center [772, 380] width 1544 height 760
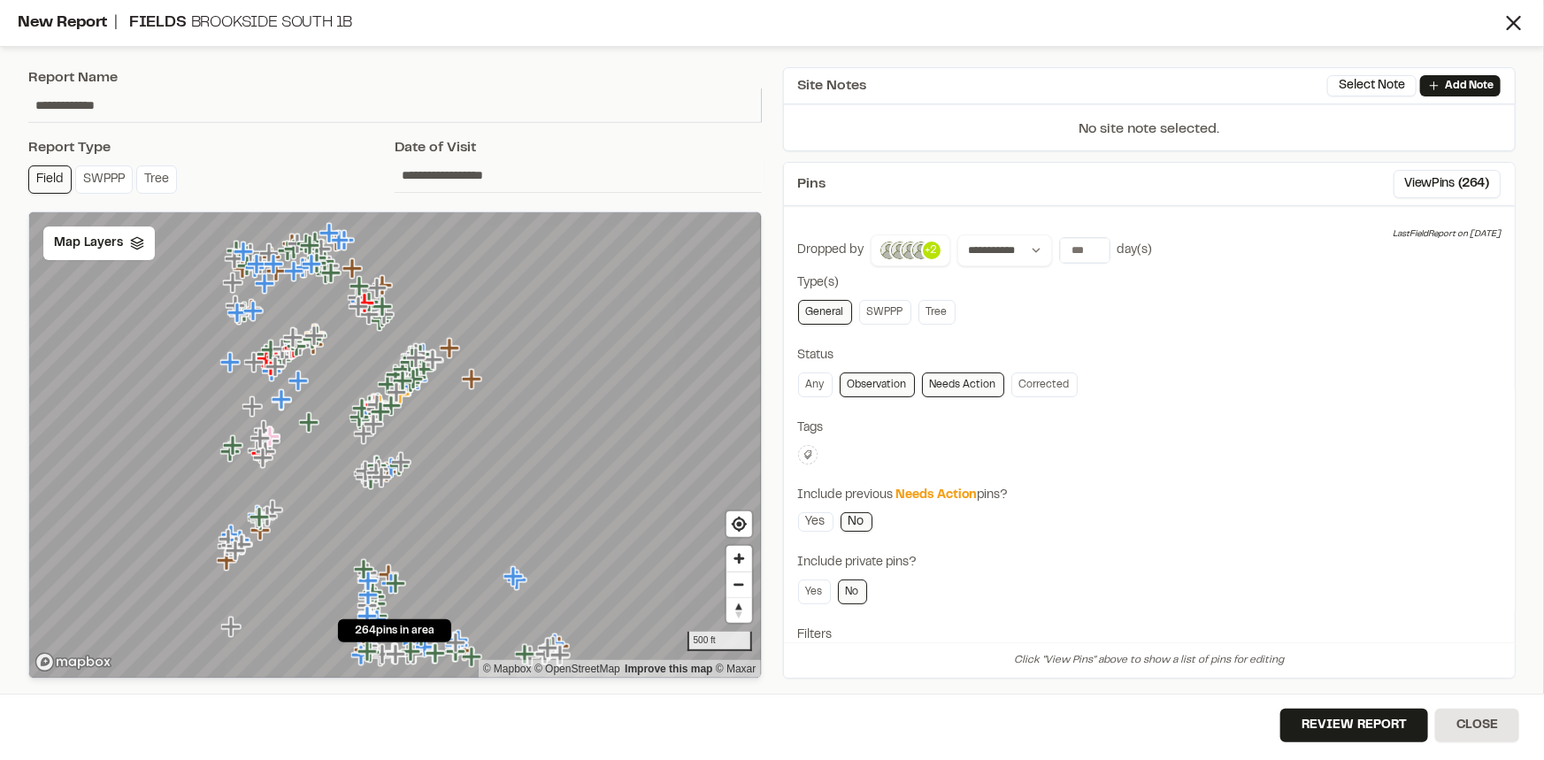
type input "**********"
click at [810, 454] on icon at bounding box center [808, 455] width 11 height 11
click at [830, 517] on span "fhq" at bounding box center [912, 512] width 204 height 19
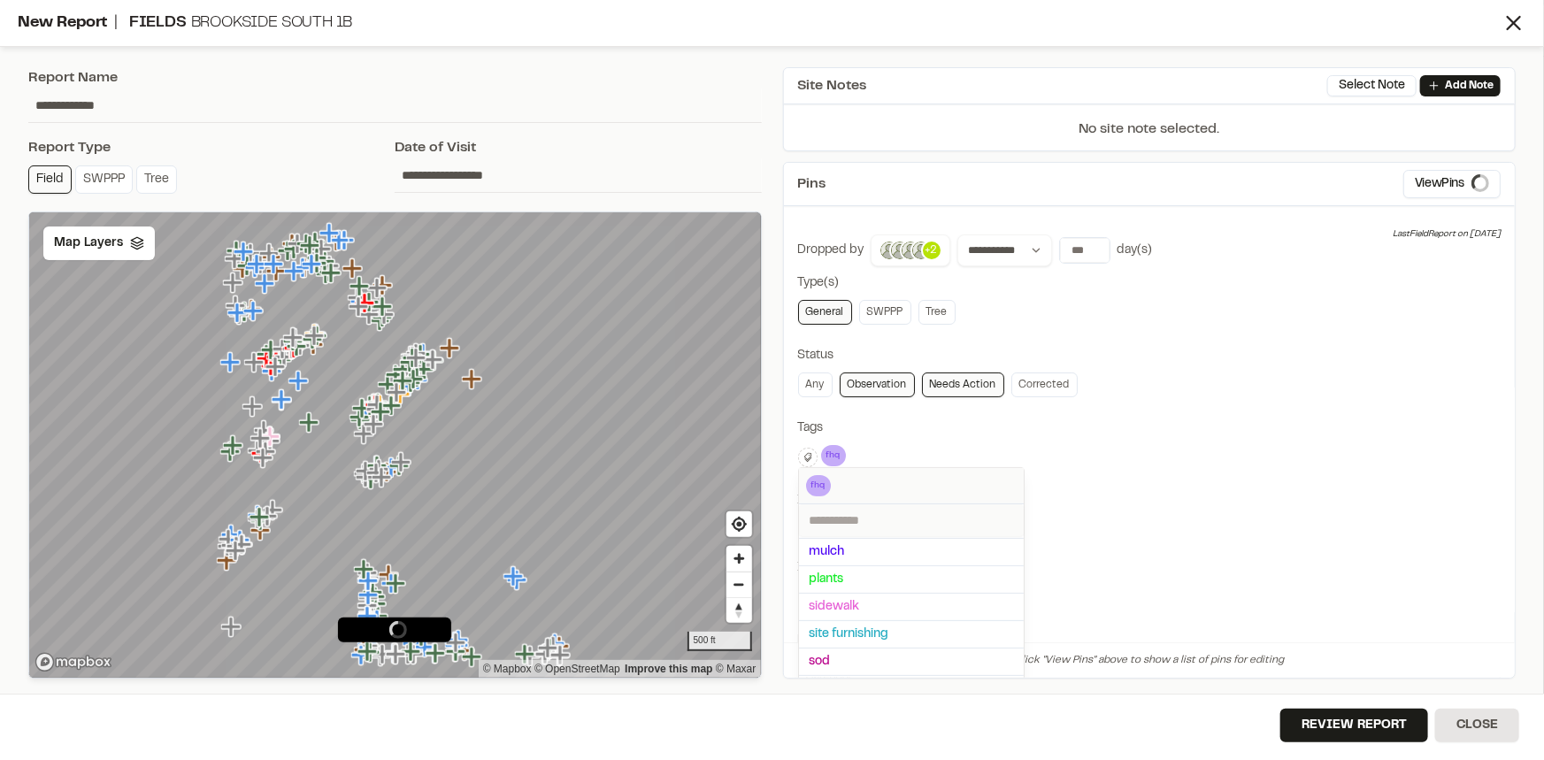
click at [1217, 428] on div at bounding box center [772, 380] width 1544 height 760
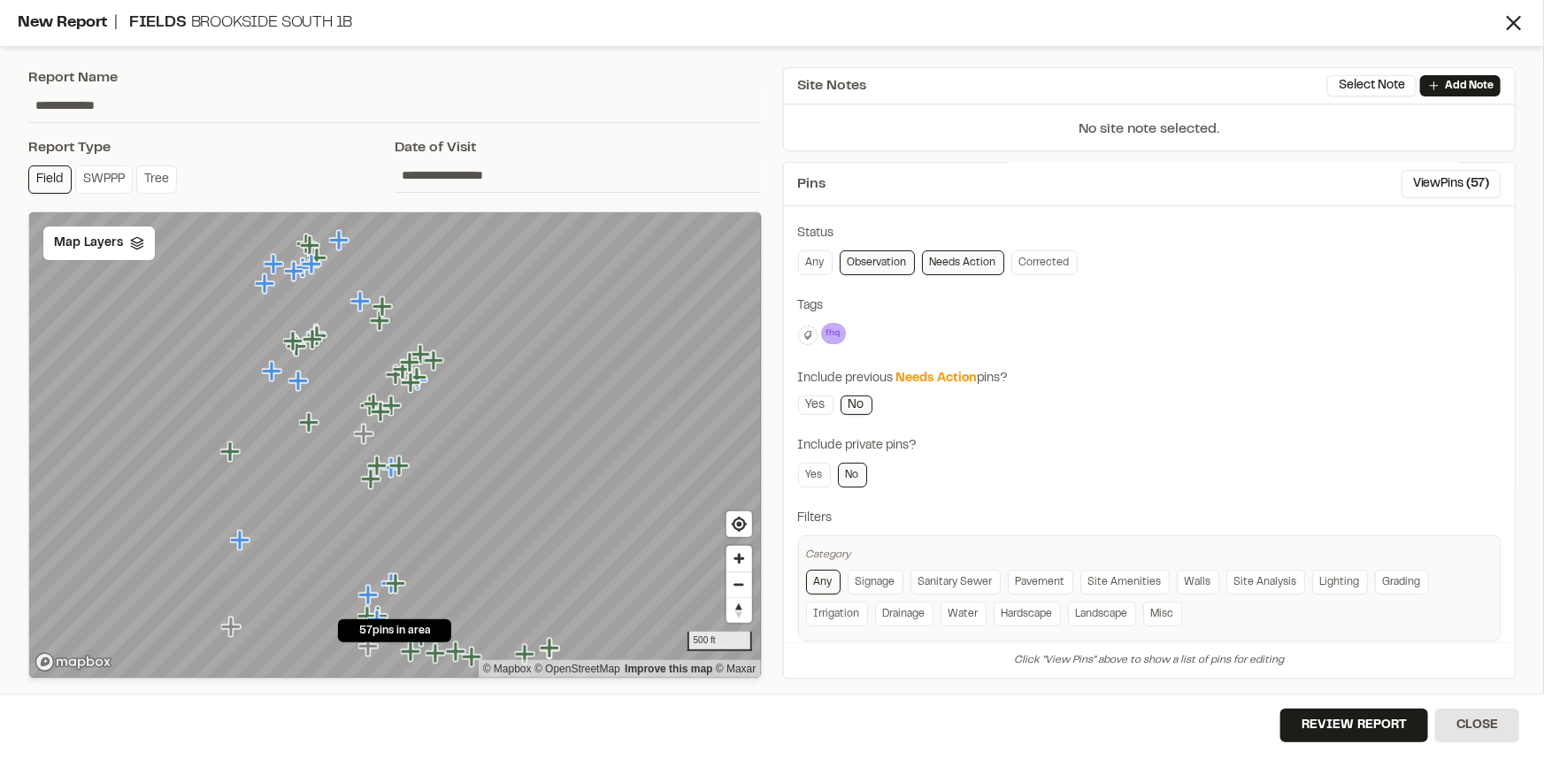
scroll to position [142, 0]
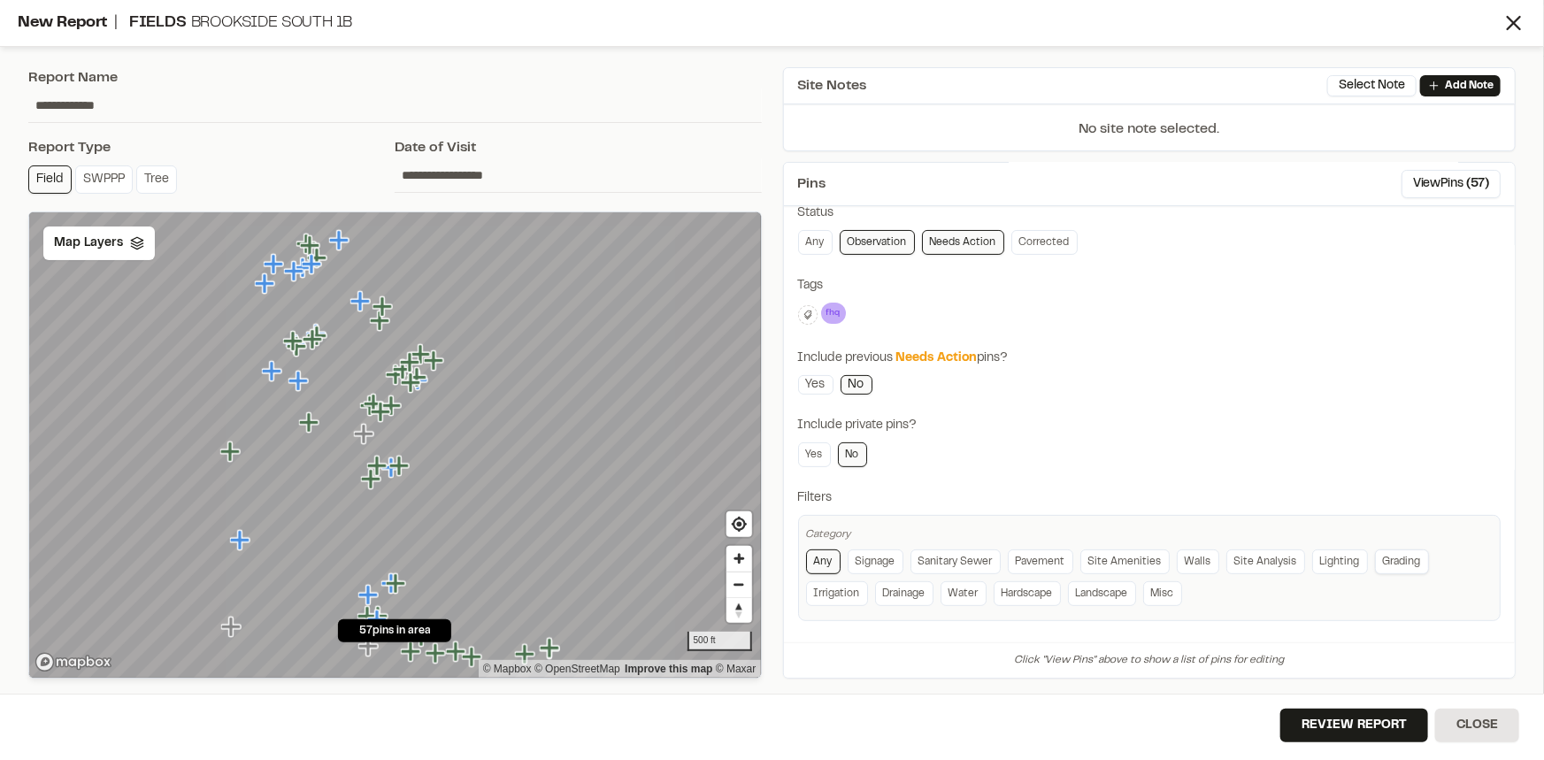
click at [1389, 564] on link "Grading" at bounding box center [1402, 561] width 54 height 25
click at [1199, 384] on div "**********" at bounding box center [1149, 356] width 703 height 529
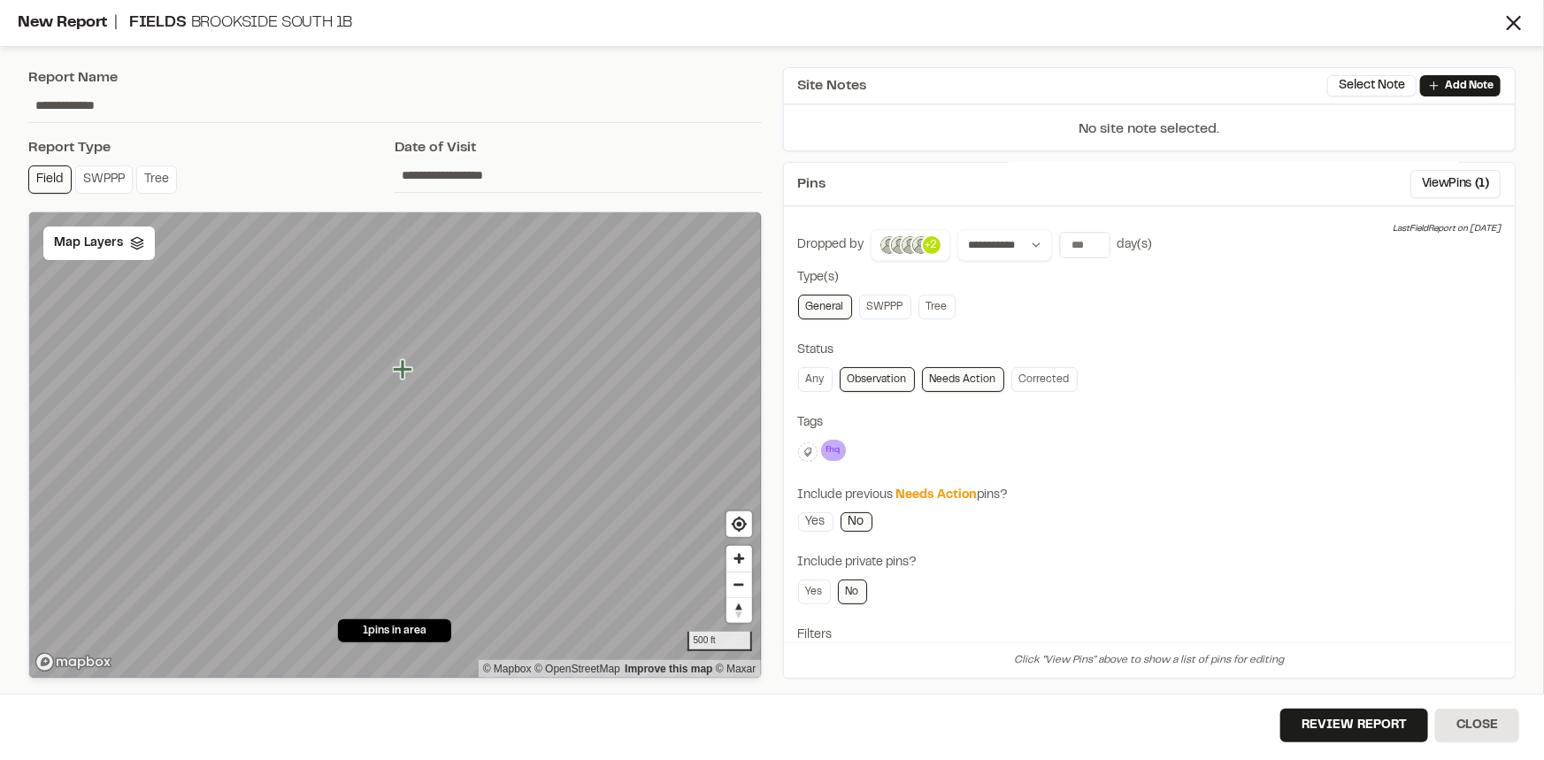
scroll to position [0, 0]
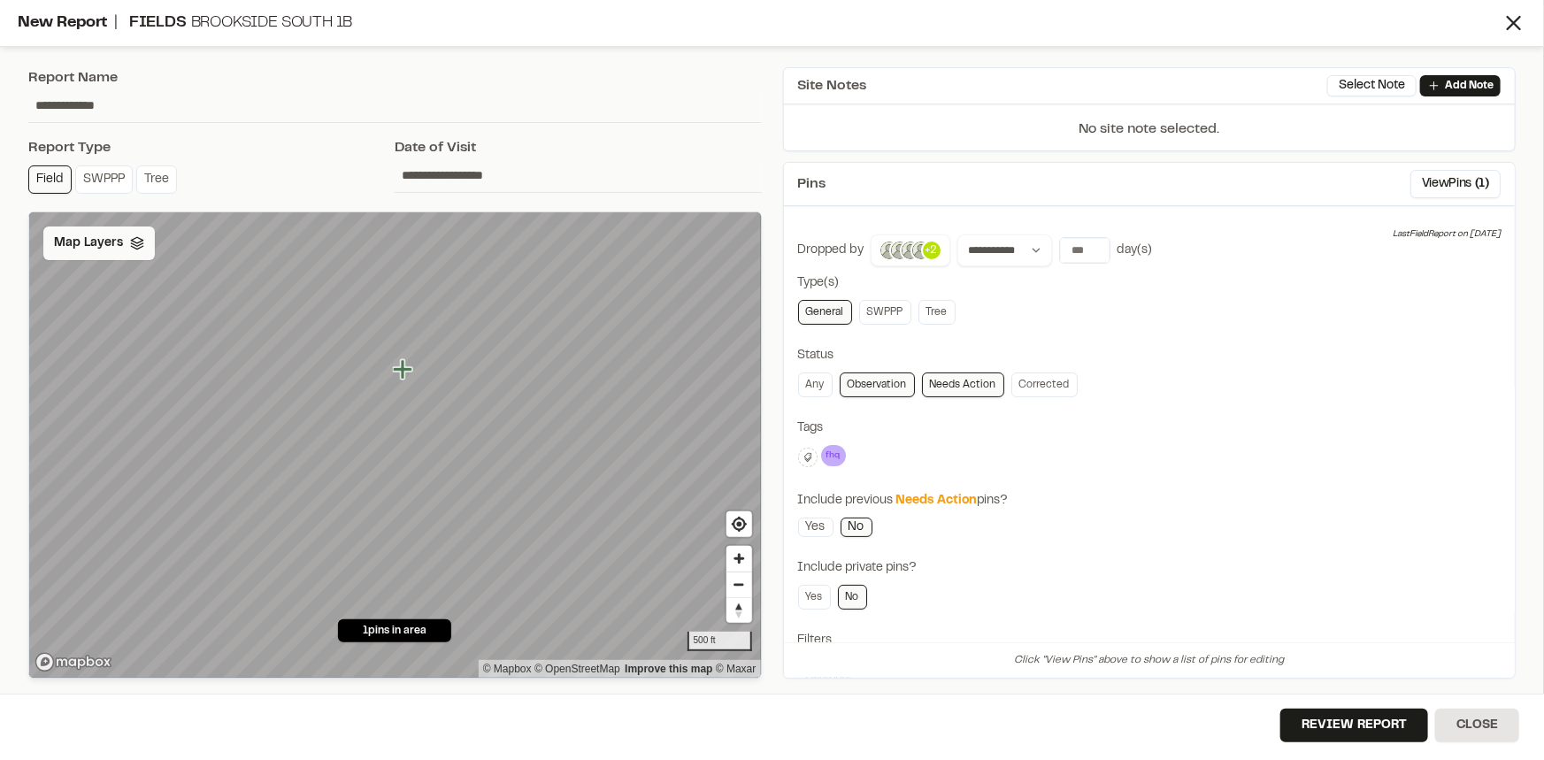
click at [65, 243] on span "Map Layers" at bounding box center [88, 243] width 69 height 19
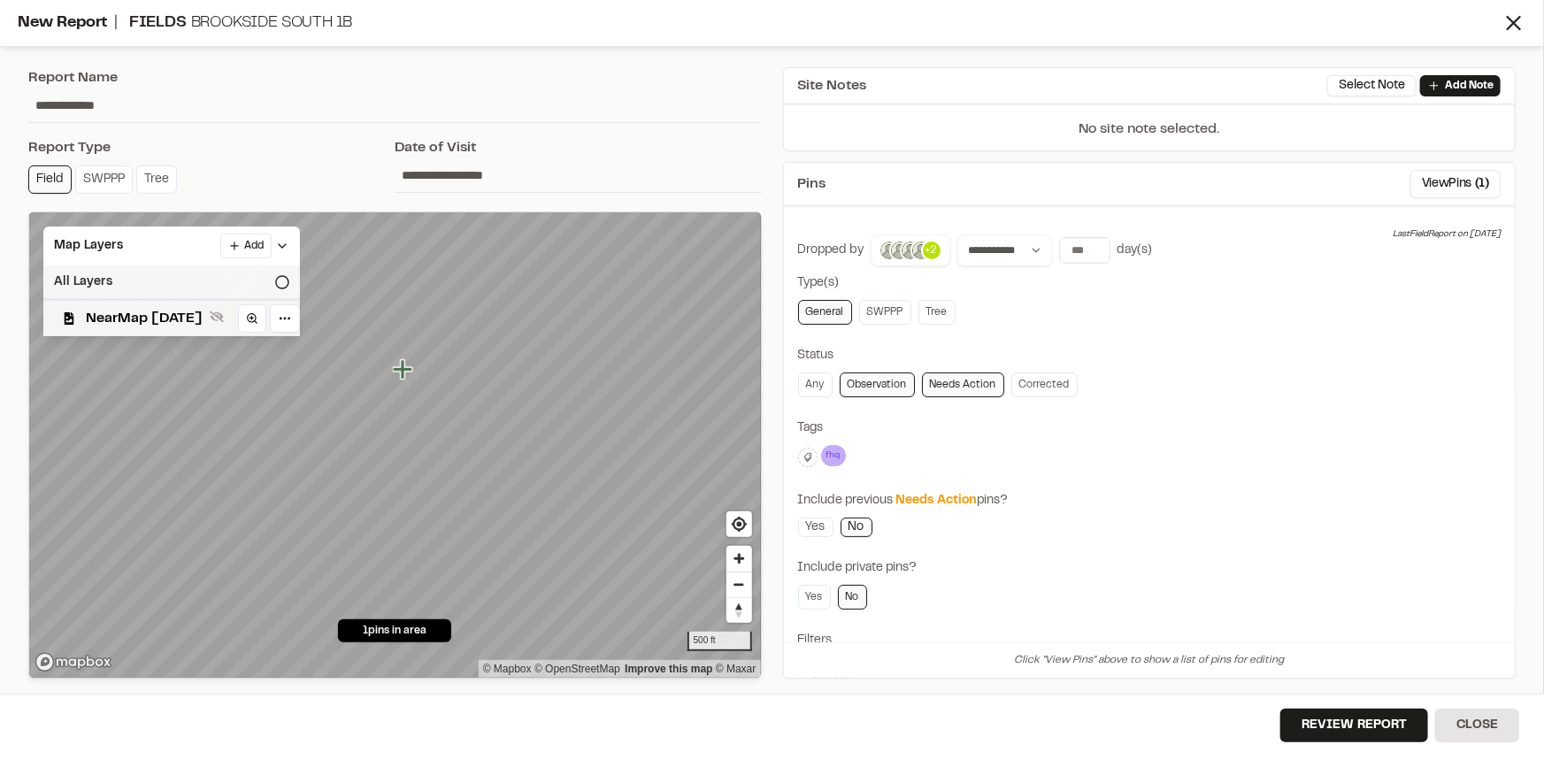
click at [113, 286] on div "All Layers" at bounding box center [171, 282] width 257 height 34
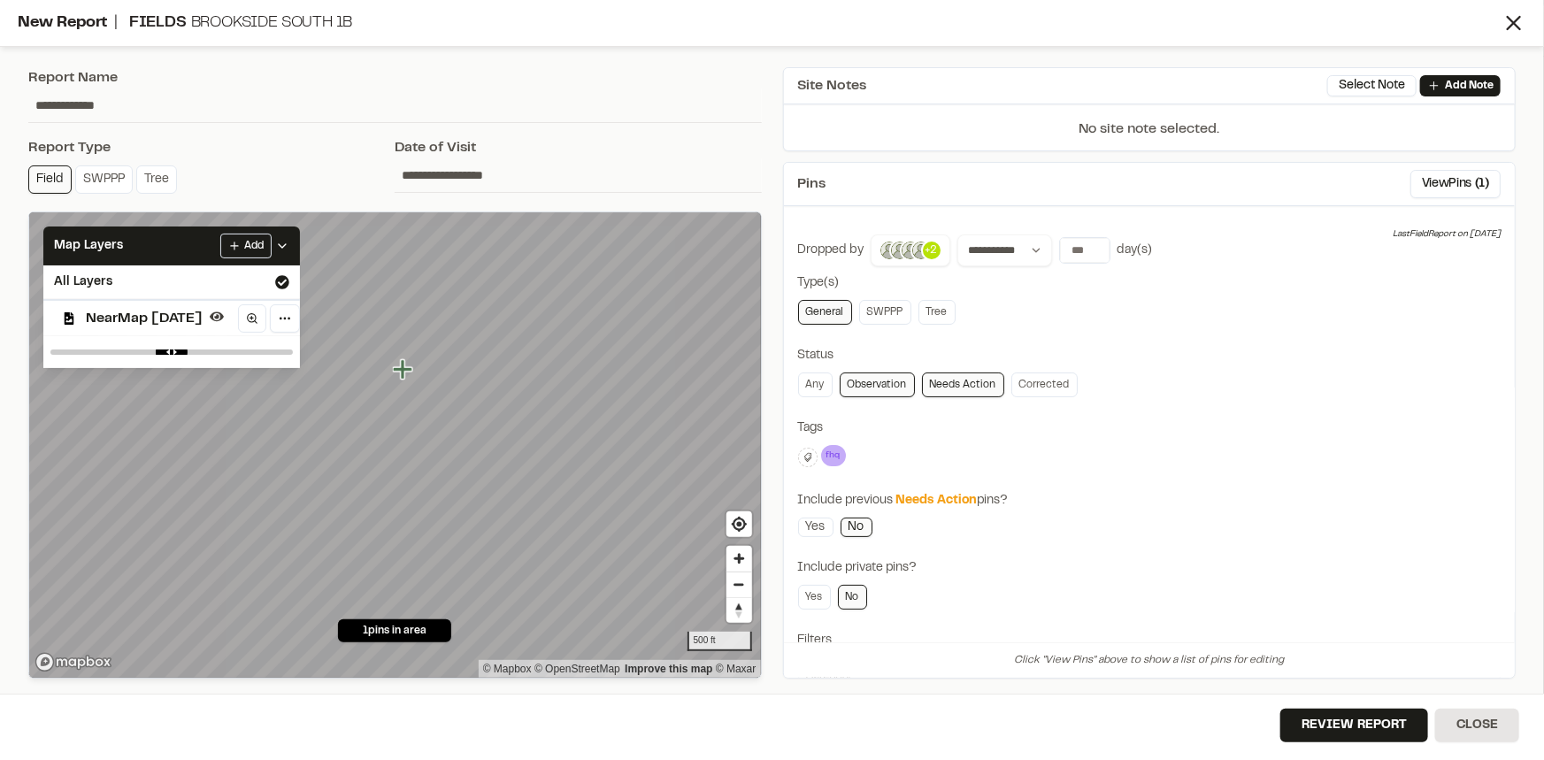
click at [1306, 387] on div "Any Observation Needs Action Corrected" at bounding box center [1149, 385] width 703 height 25
click at [1345, 717] on button "Review Report" at bounding box center [1354, 726] width 148 height 34
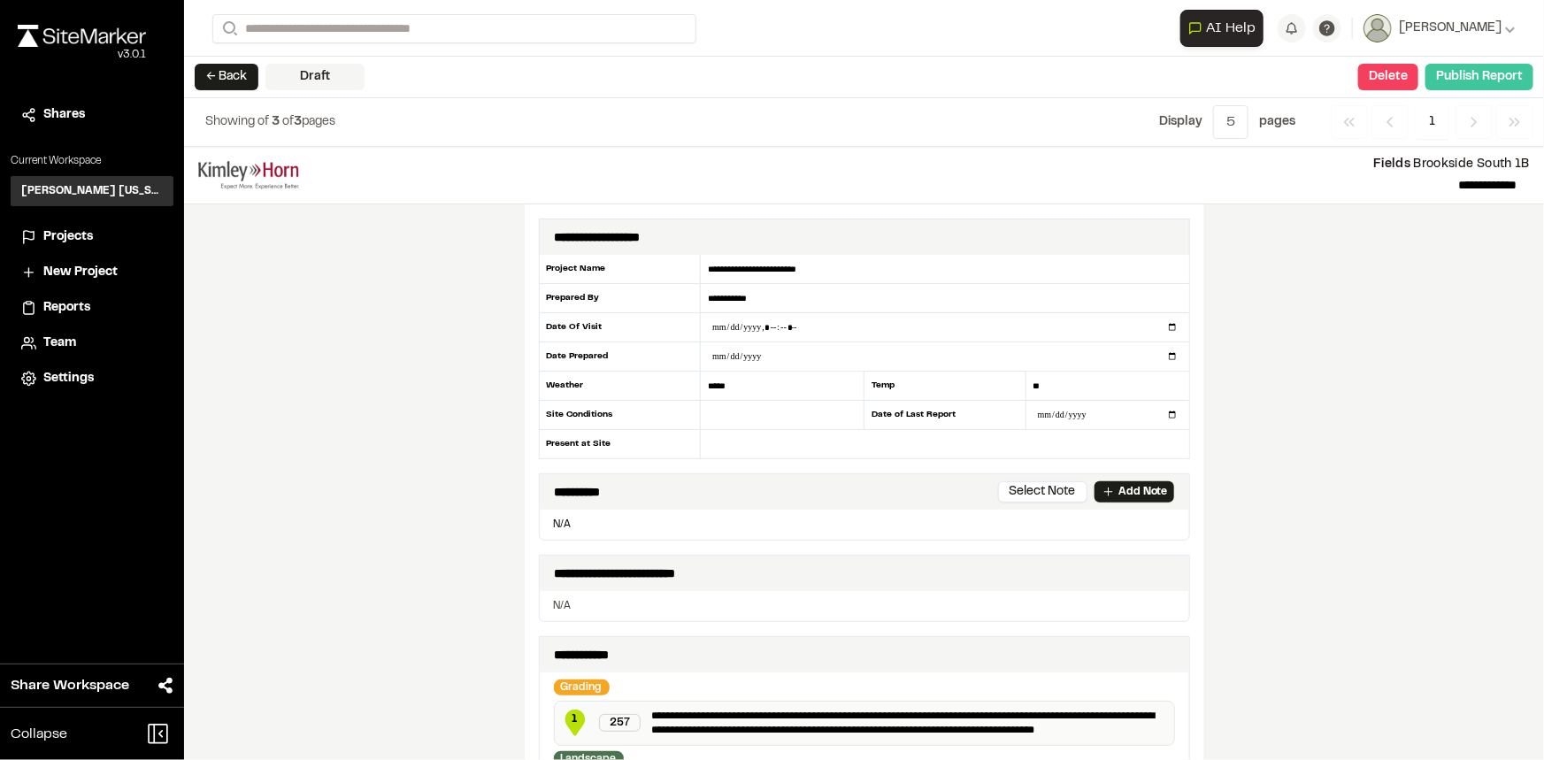
click at [1490, 73] on button "Publish Report" at bounding box center [1479, 77] width 108 height 27
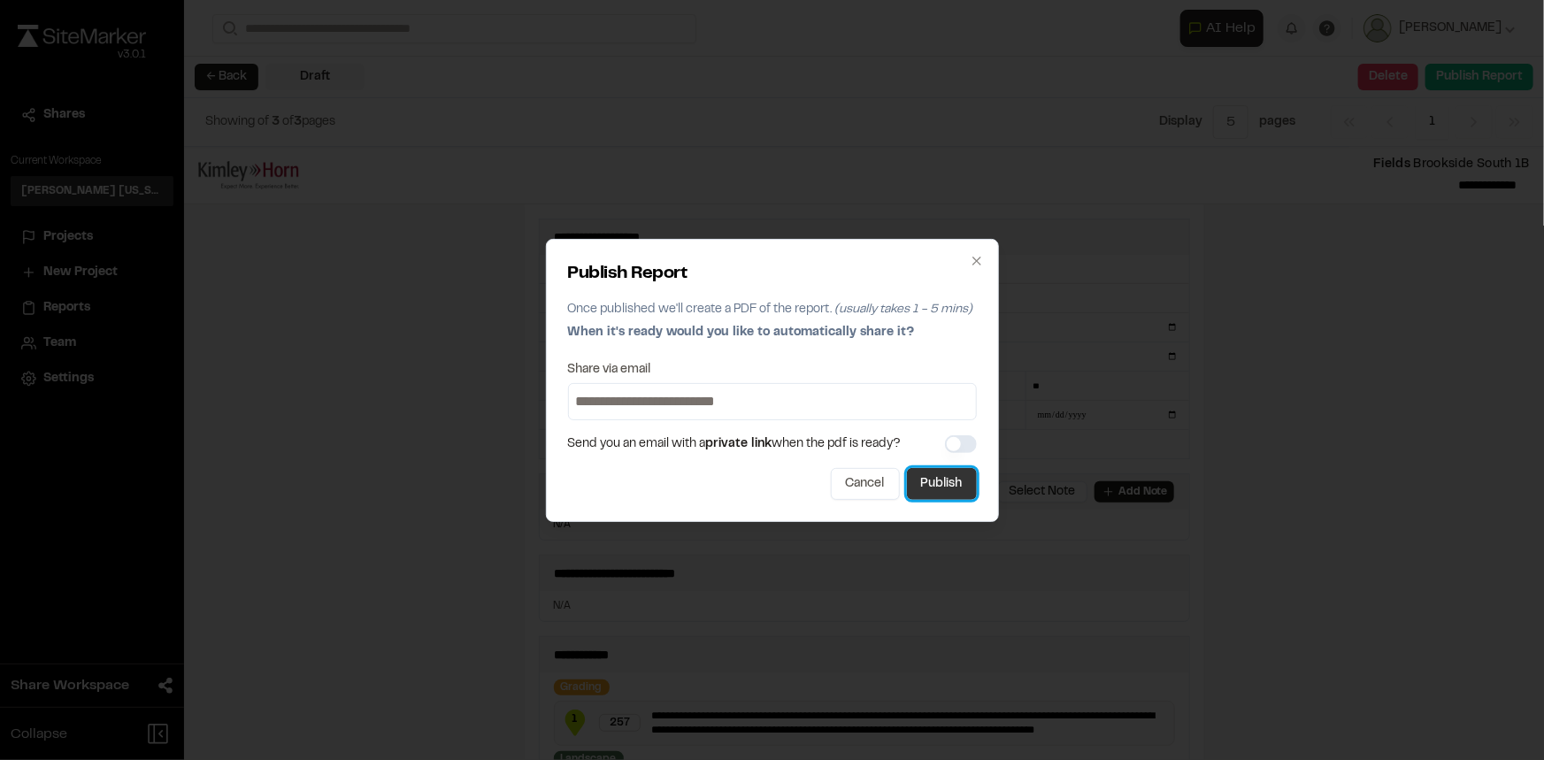
click at [953, 480] on button "Publish" at bounding box center [942, 484] width 70 height 32
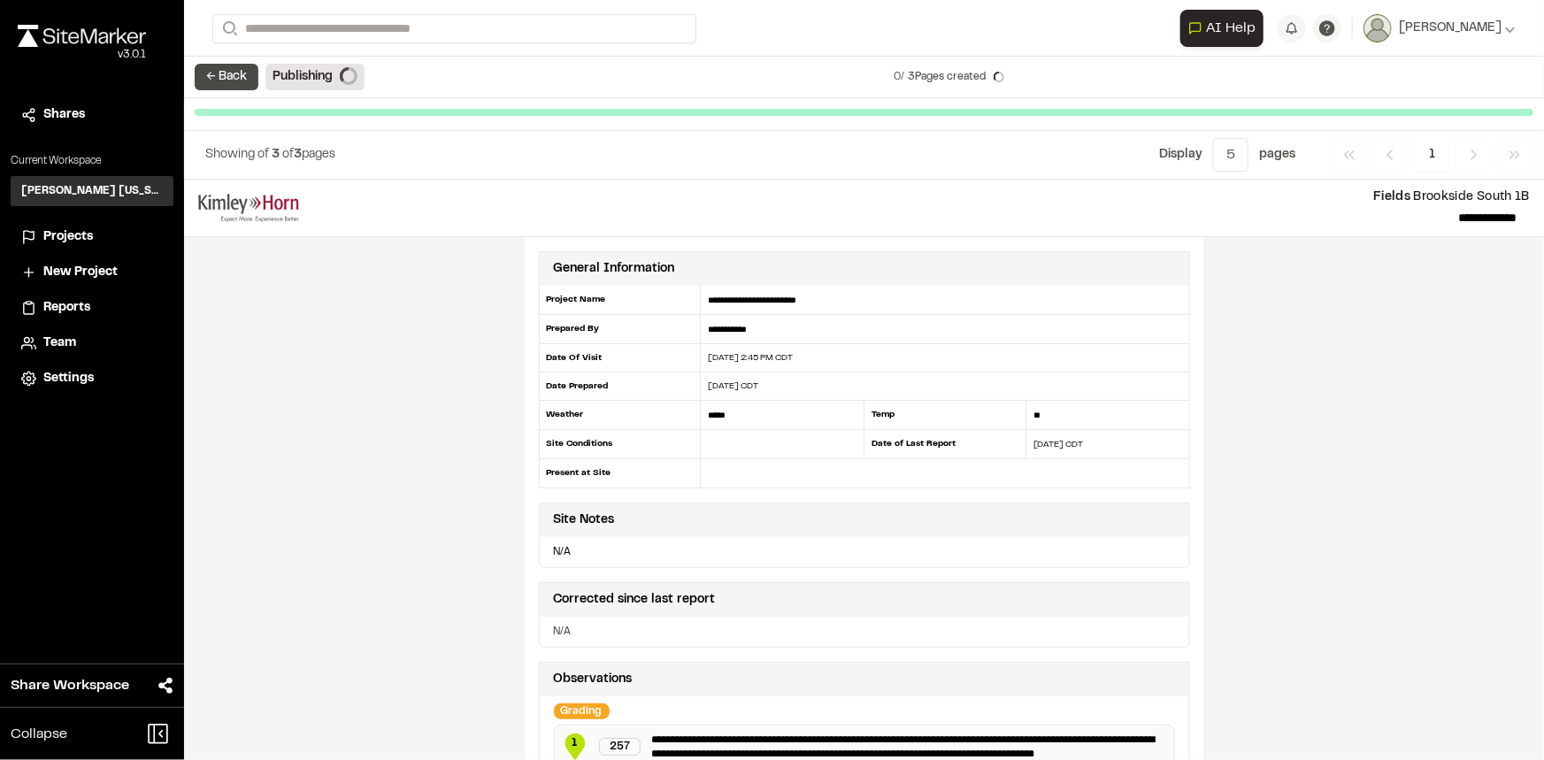
click at [230, 69] on button "← Back" at bounding box center [227, 77] width 64 height 27
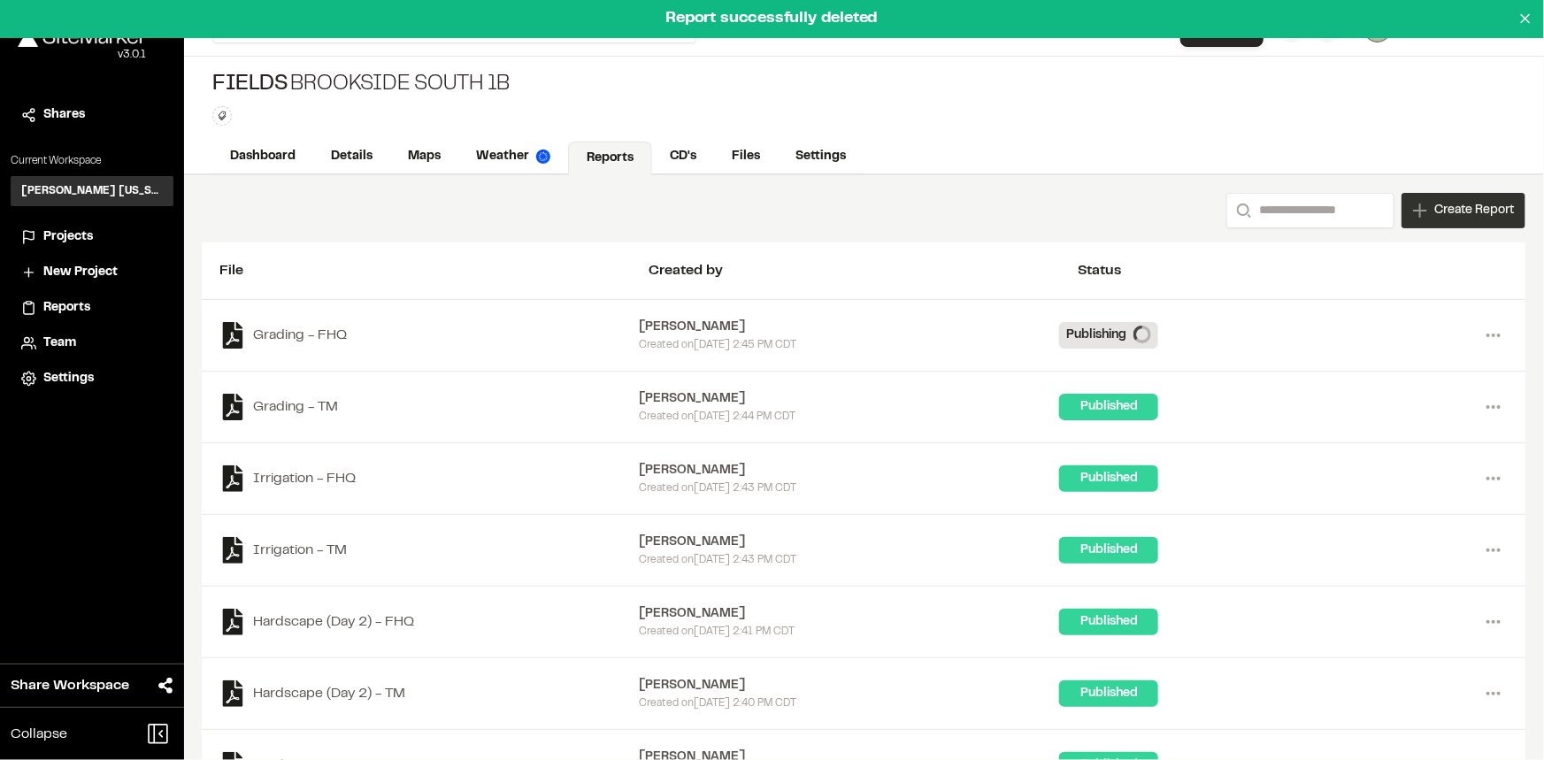
click at [1450, 203] on span "Create Report" at bounding box center [1474, 210] width 80 height 19
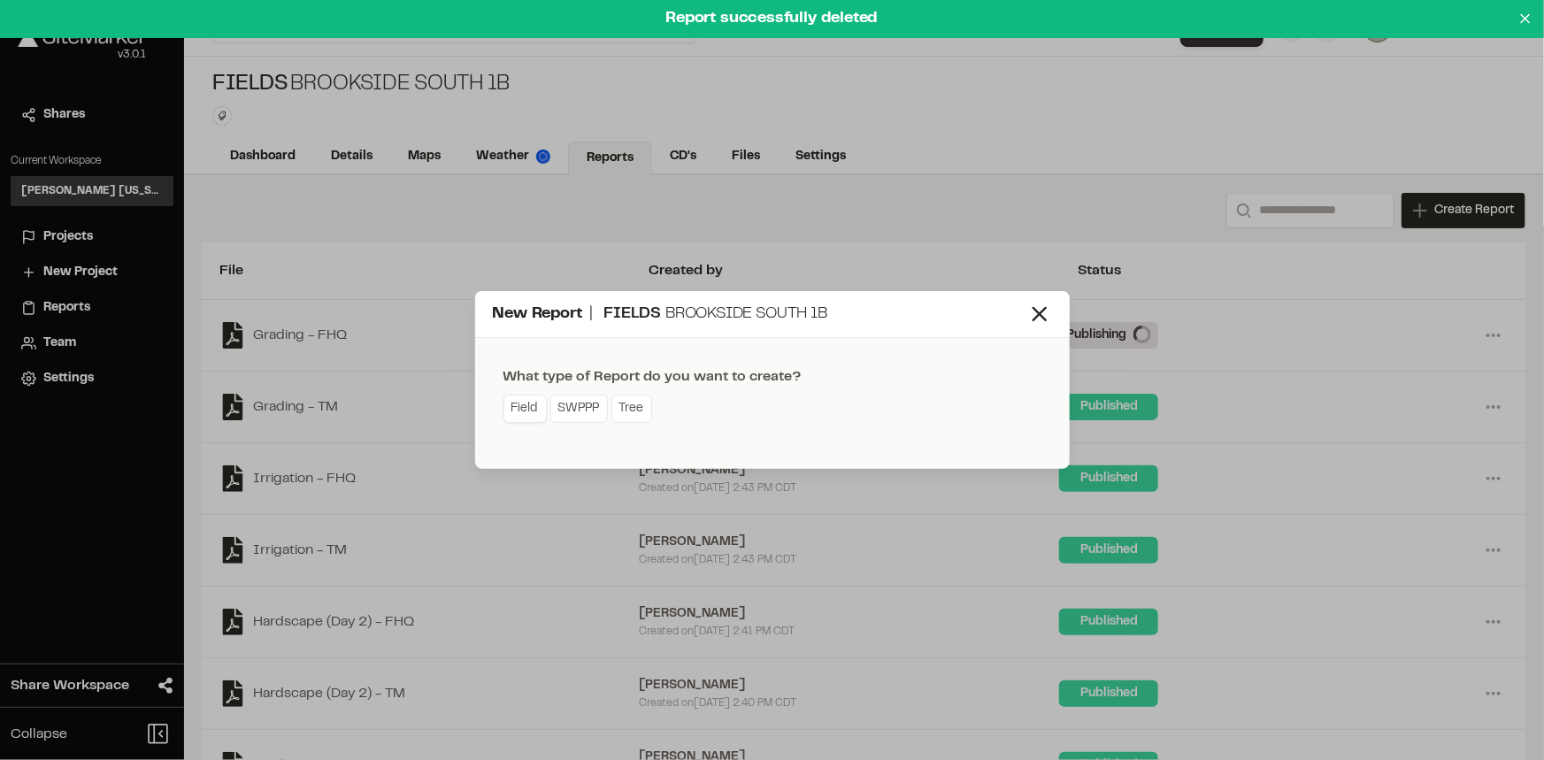
click at [514, 401] on link "Field" at bounding box center [524, 409] width 43 height 28
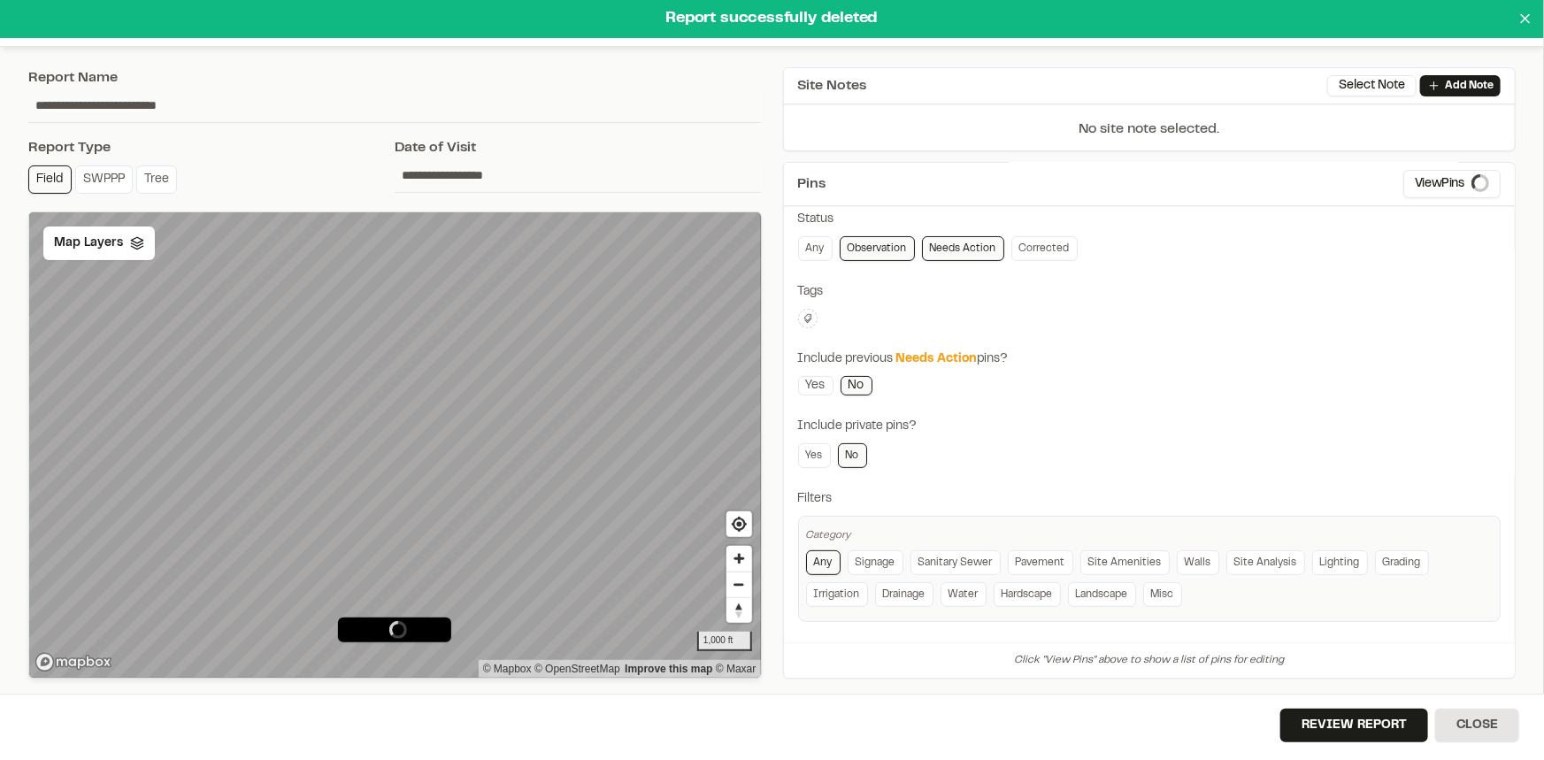
scroll to position [138, 0]
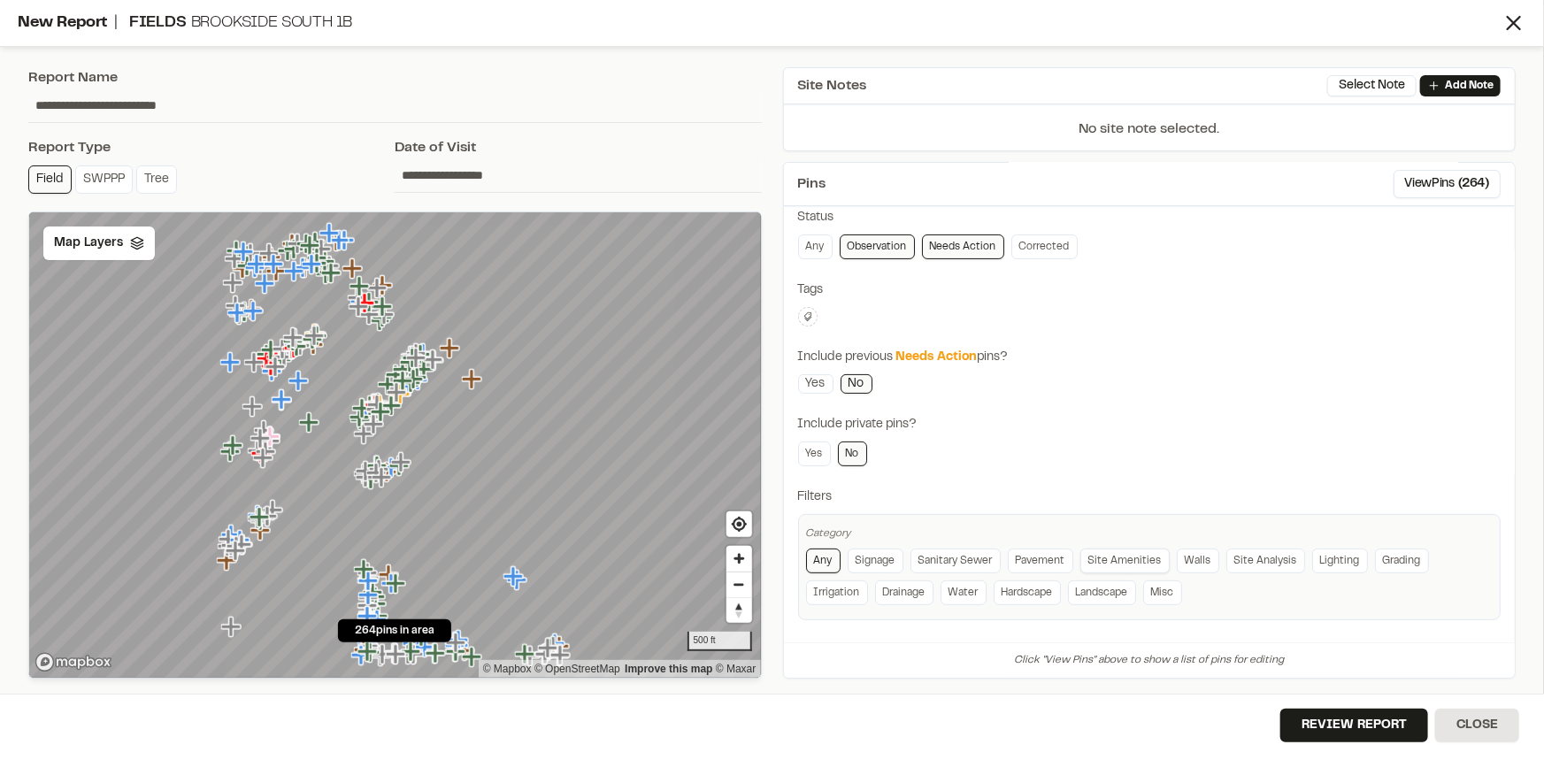
click at [1125, 557] on link "Site Amenities" at bounding box center [1124, 561] width 89 height 25
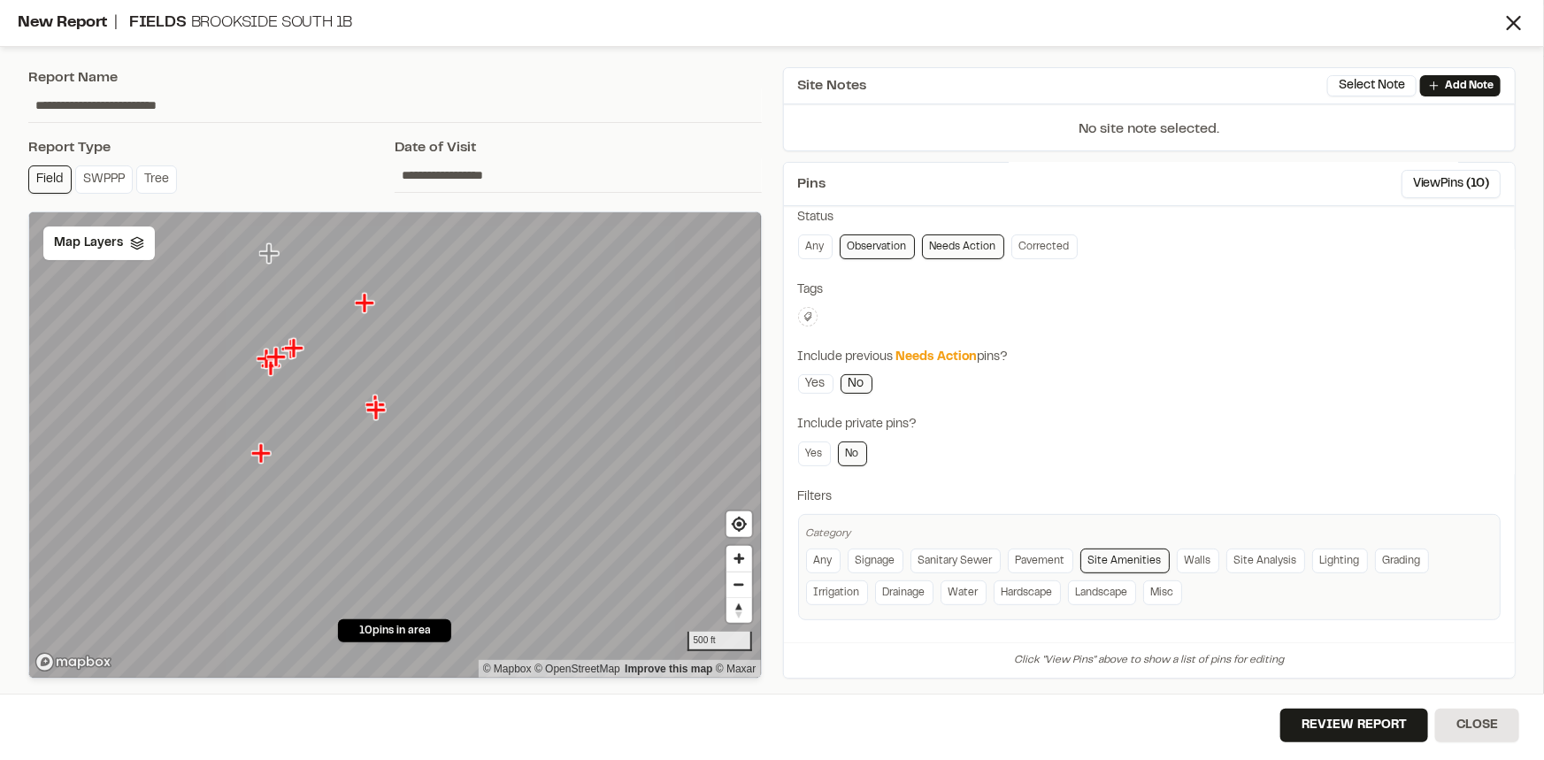
click at [810, 313] on icon at bounding box center [808, 316] width 11 height 11
click at [821, 451] on span "fhq" at bounding box center [912, 454] width 204 height 19
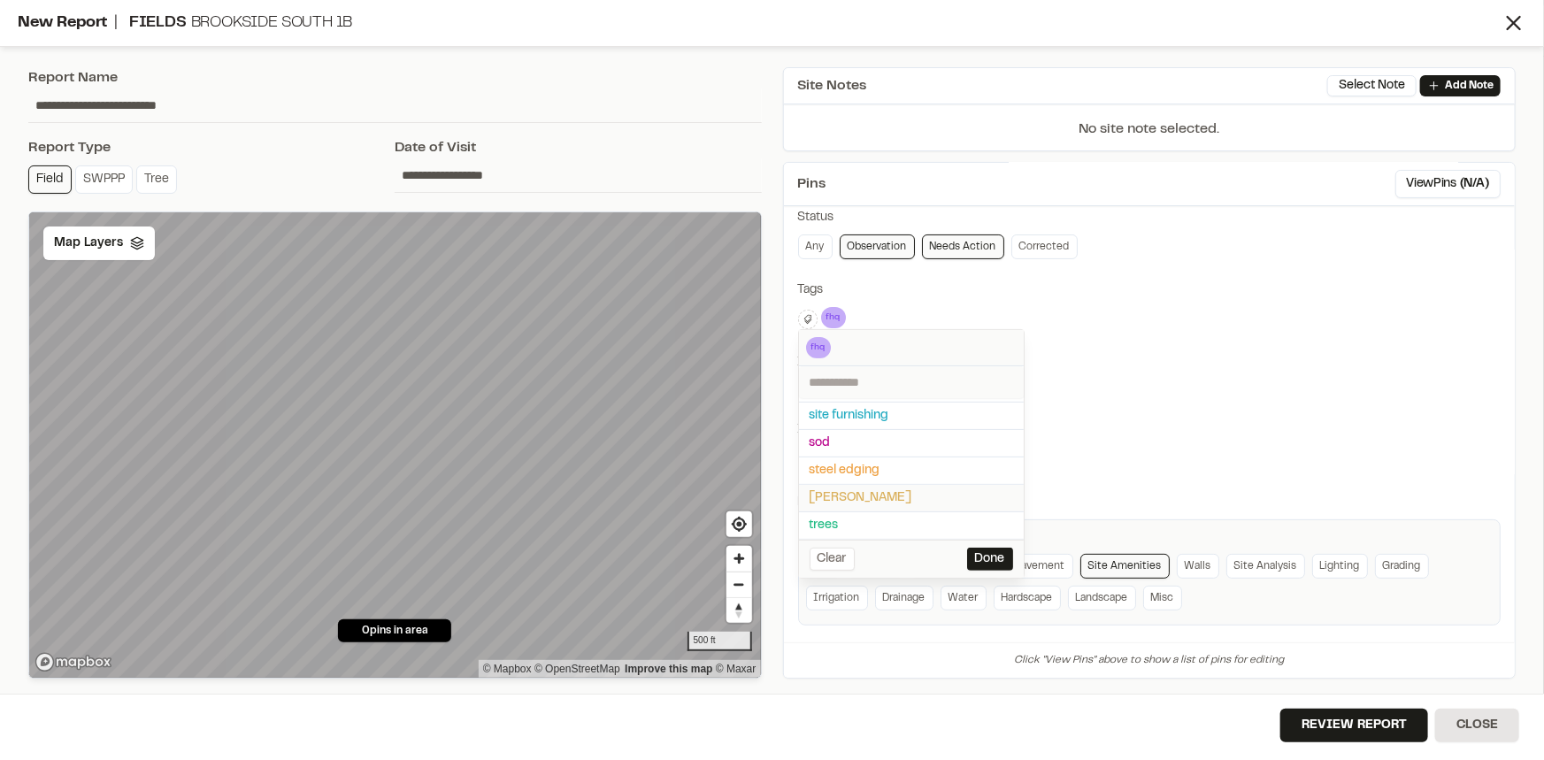
click at [835, 492] on span "taylor morrison" at bounding box center [912, 497] width 204 height 19
click at [829, 316] on div at bounding box center [772, 380] width 1544 height 760
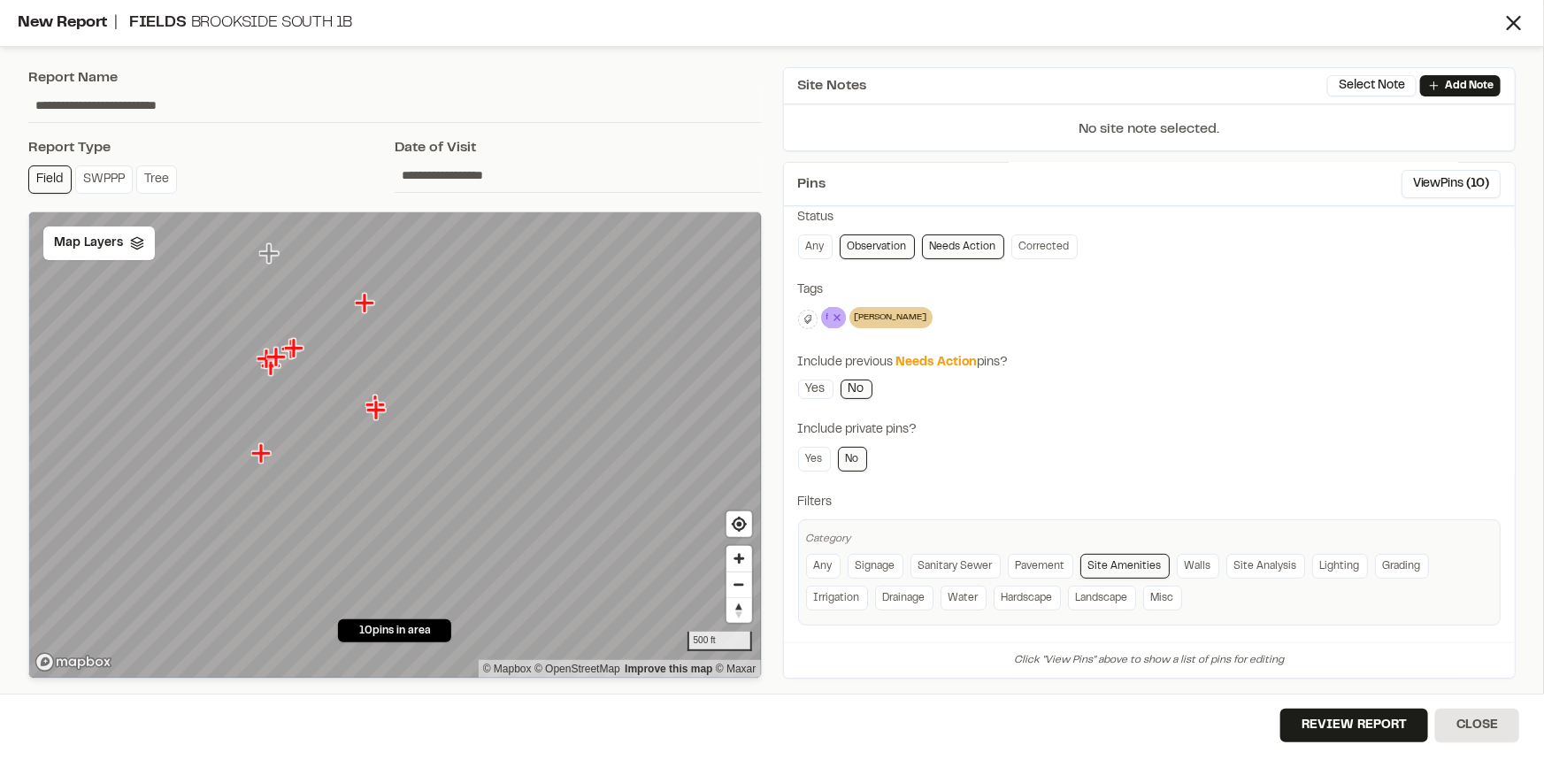
click at [834, 314] on icon at bounding box center [837, 317] width 6 height 6
click at [100, 239] on span "Map Layers" at bounding box center [88, 243] width 69 height 19
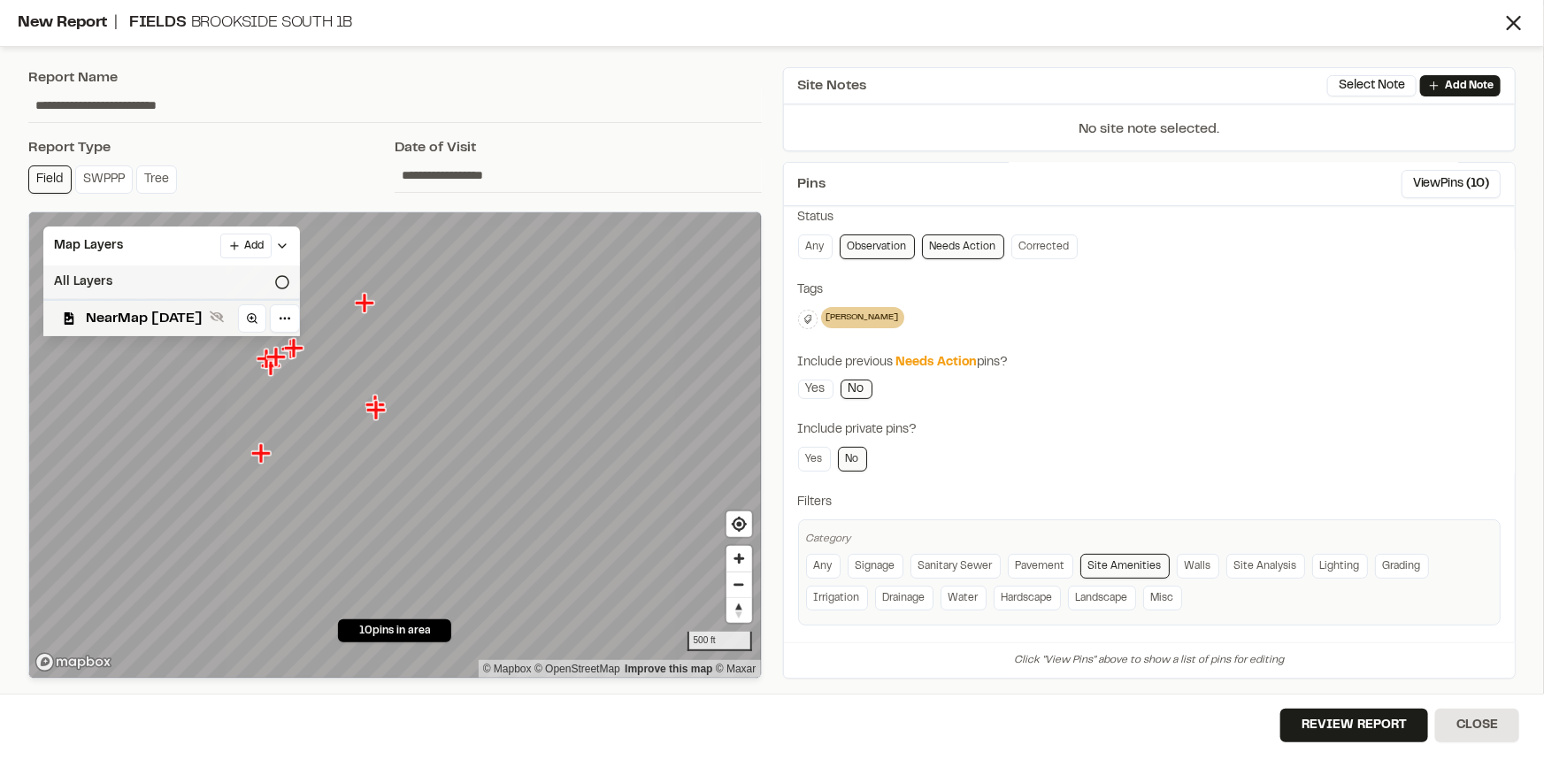
click at [102, 273] on div "All Layers" at bounding box center [171, 282] width 257 height 34
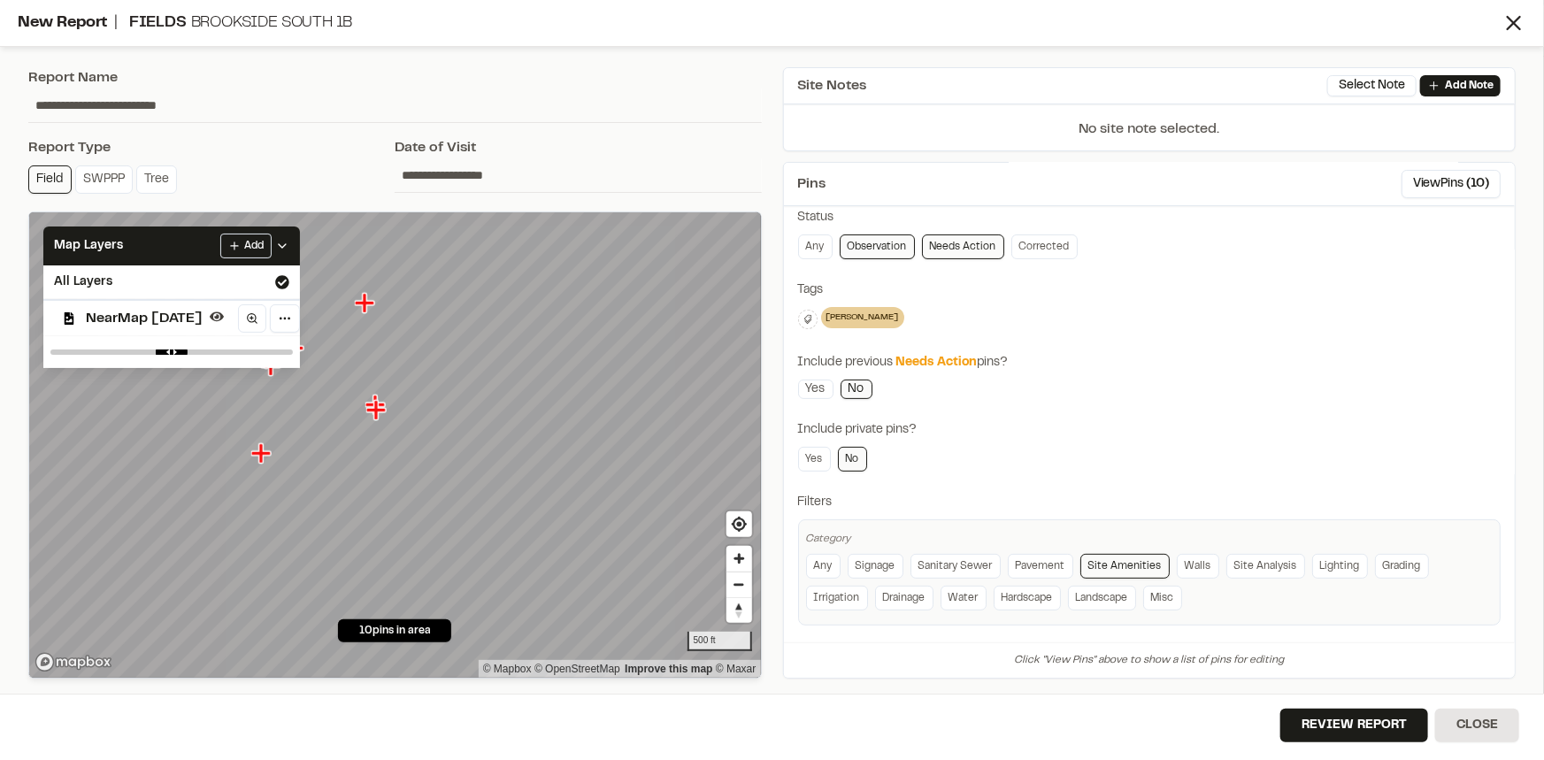
click at [1364, 382] on div "**********" at bounding box center [1149, 360] width 703 height 529
click at [289, 246] on icon at bounding box center [282, 246] width 14 height 14
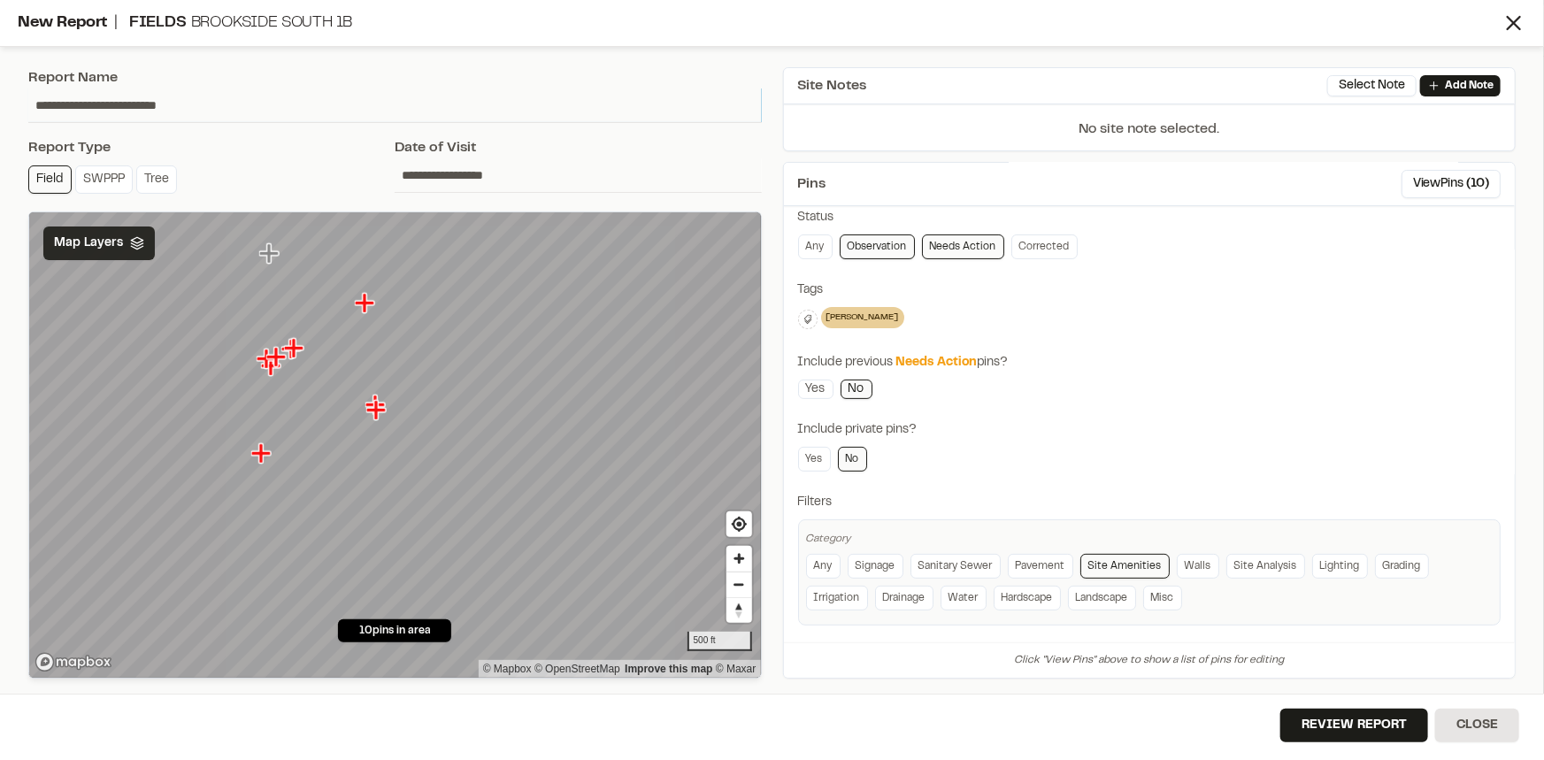
drag, startPoint x: 241, startPoint y: 99, endPoint x: 31, endPoint y: 104, distance: 209.8
click at [31, 104] on input "**********" at bounding box center [395, 105] width 734 height 34
type input "**********"
click at [1314, 719] on button "Review Report" at bounding box center [1354, 726] width 148 height 34
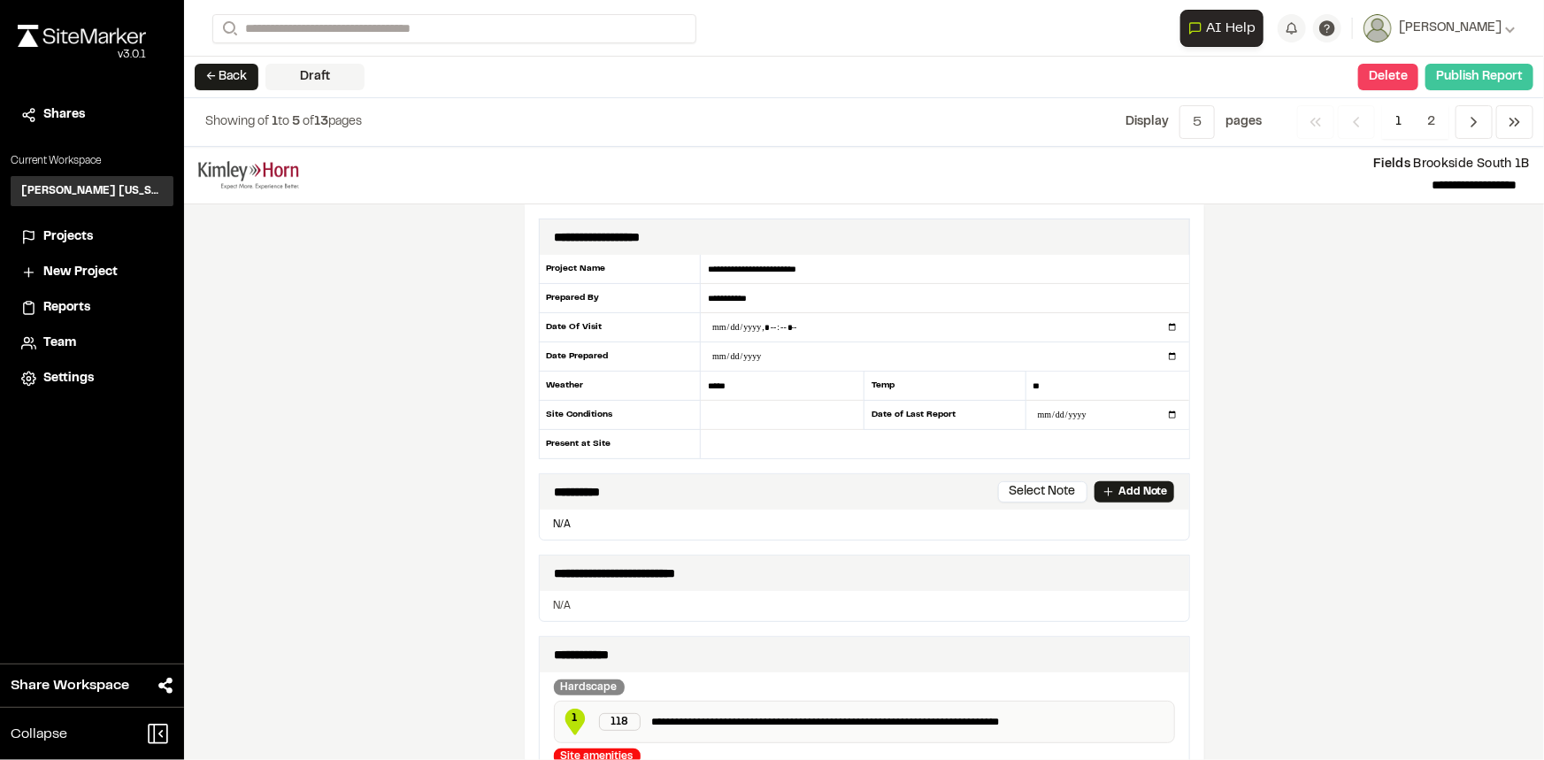
click at [1507, 71] on button "Publish Report" at bounding box center [1479, 77] width 108 height 27
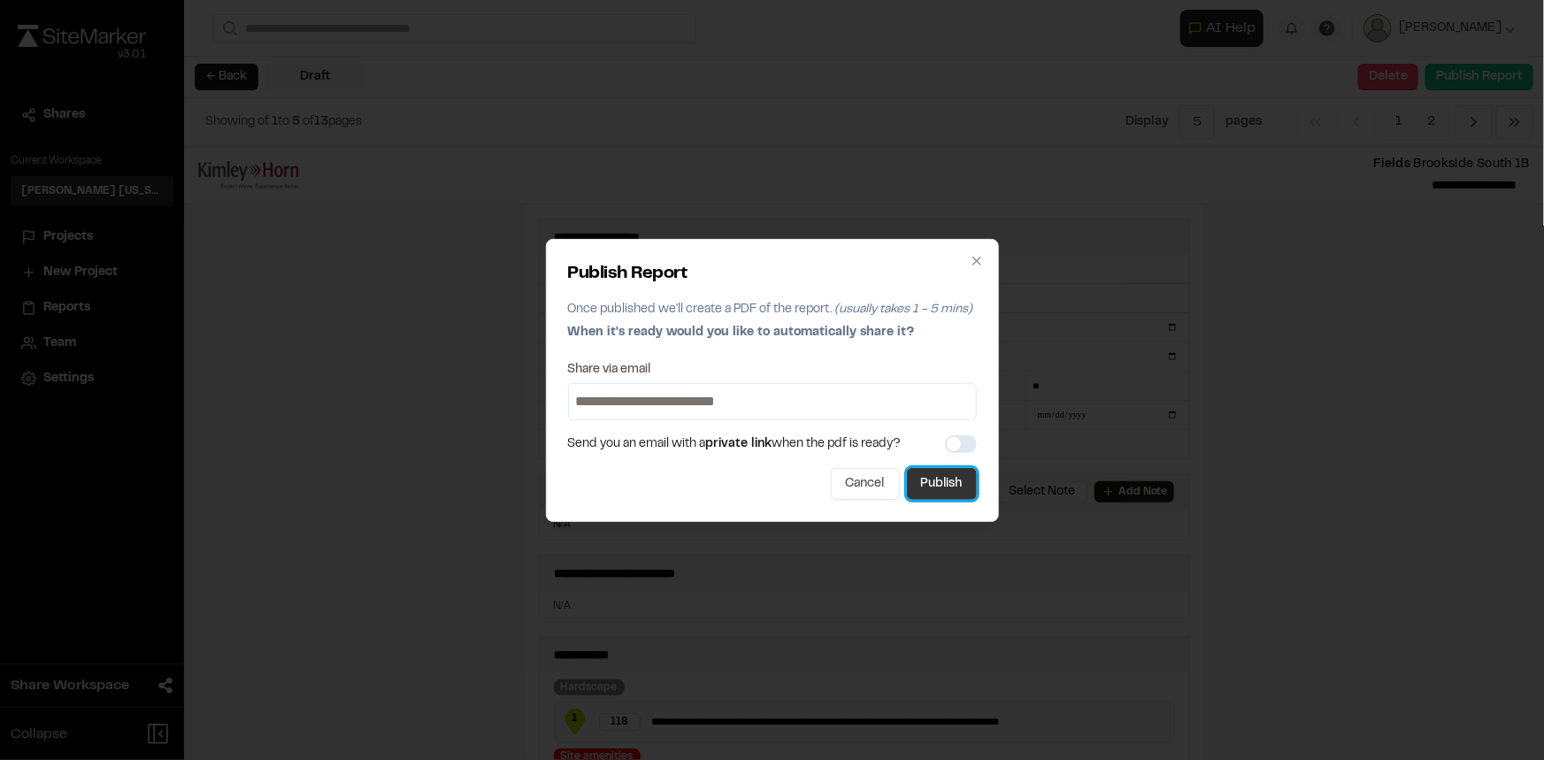
click at [954, 486] on button "Publish" at bounding box center [942, 484] width 70 height 32
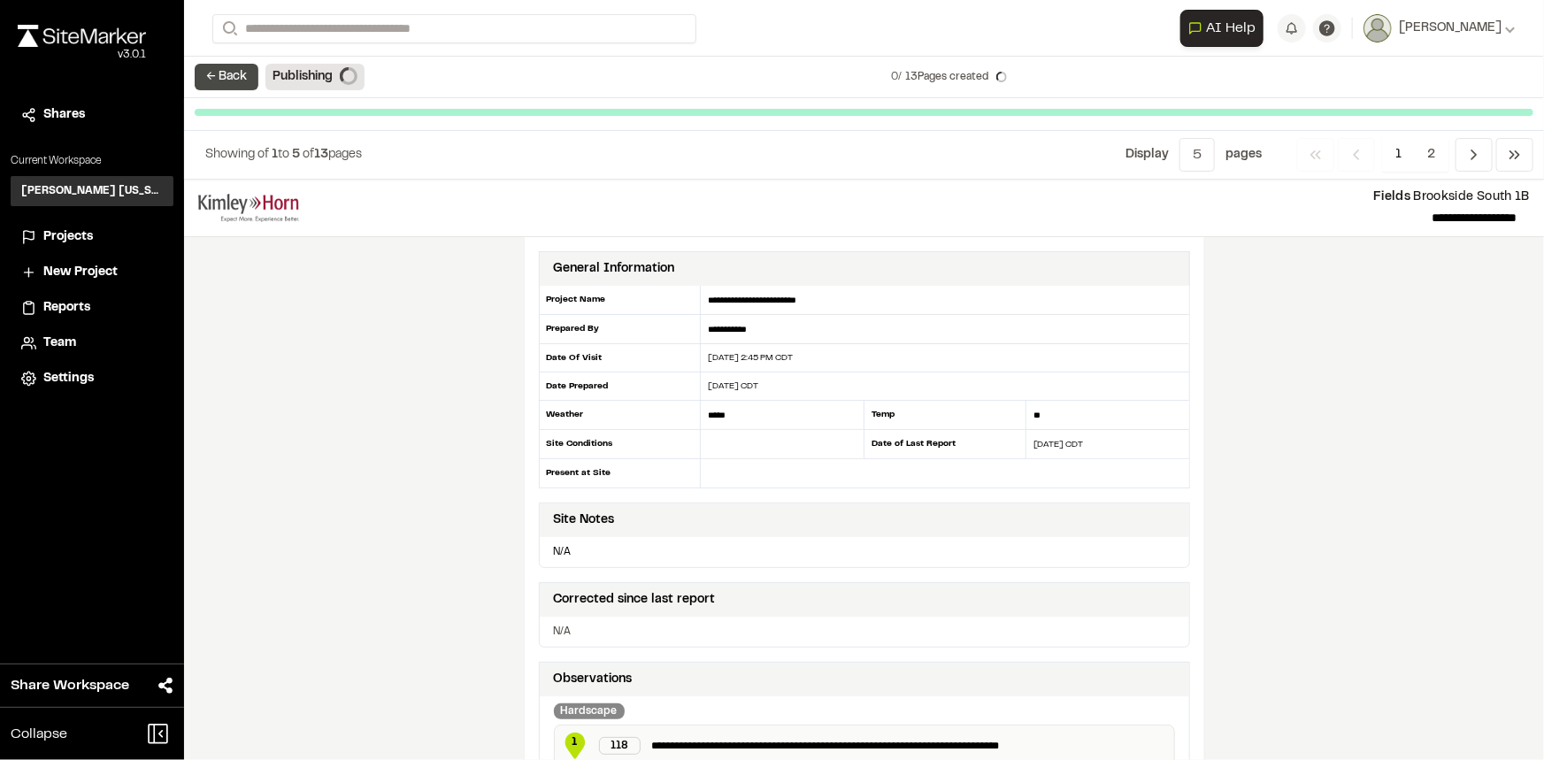
click at [208, 80] on button "← Back" at bounding box center [227, 77] width 64 height 27
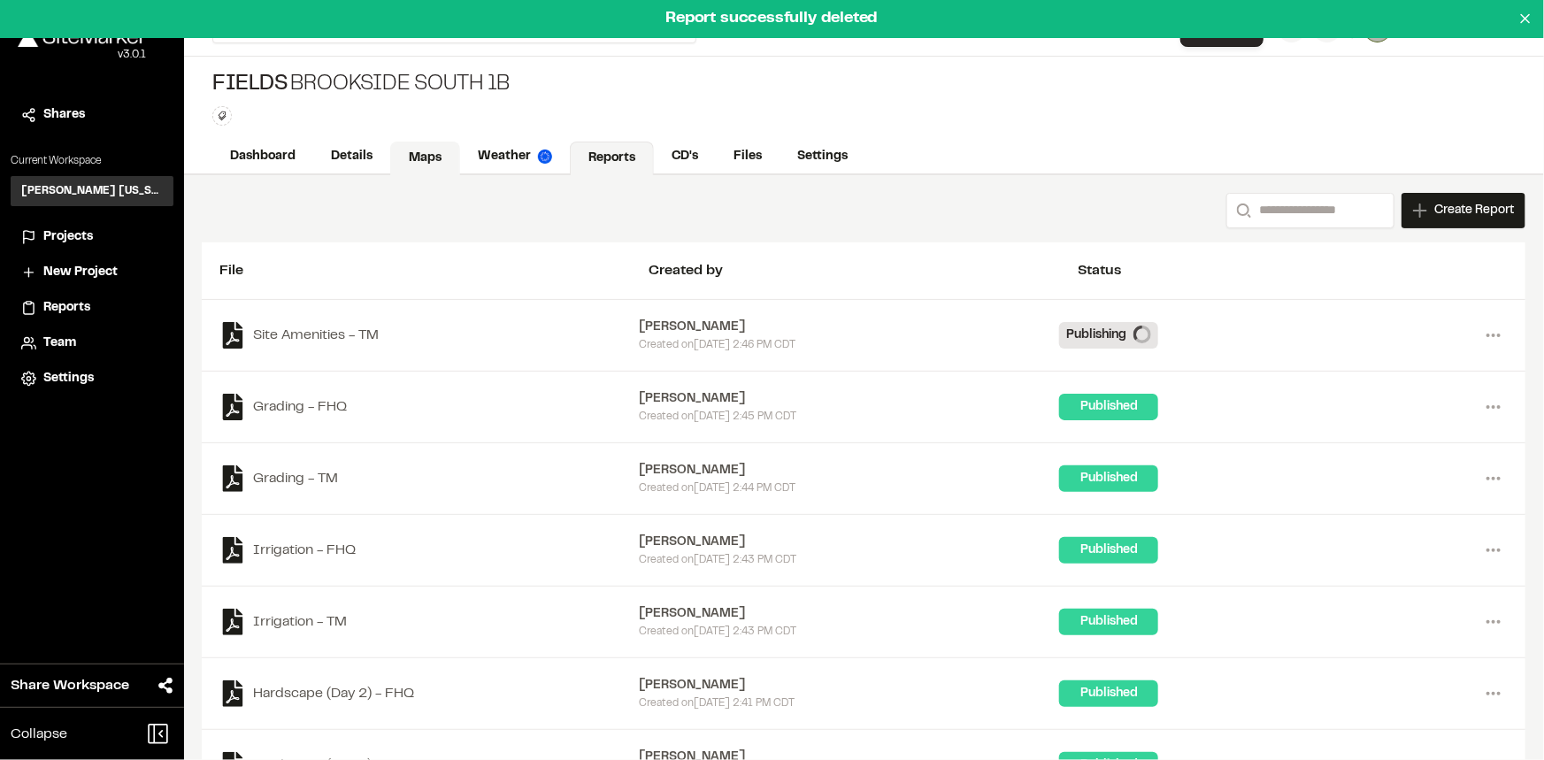
click at [419, 157] on link "Maps" at bounding box center [425, 159] width 70 height 34
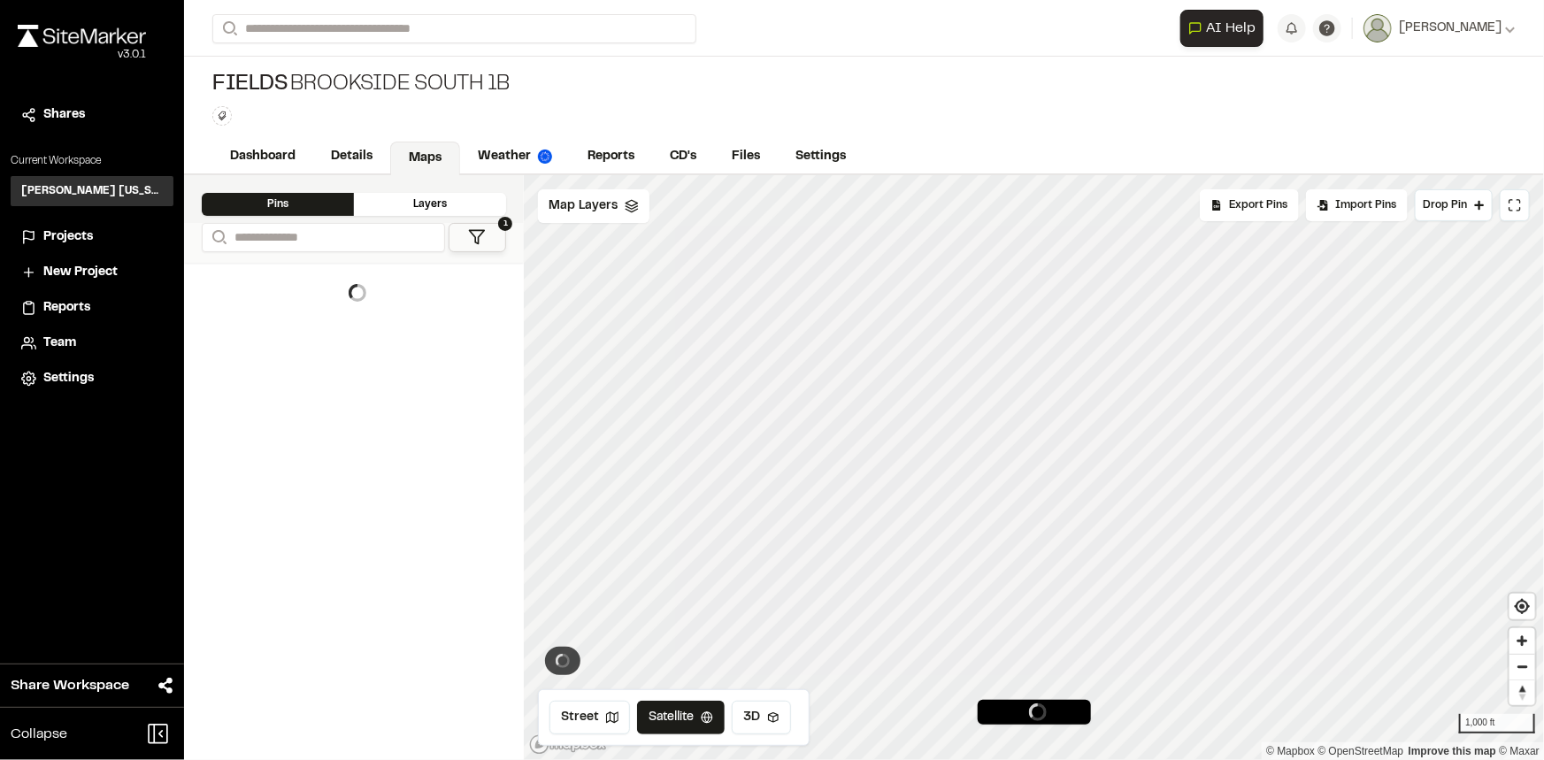
click at [497, 241] on button "1" at bounding box center [478, 237] width 58 height 29
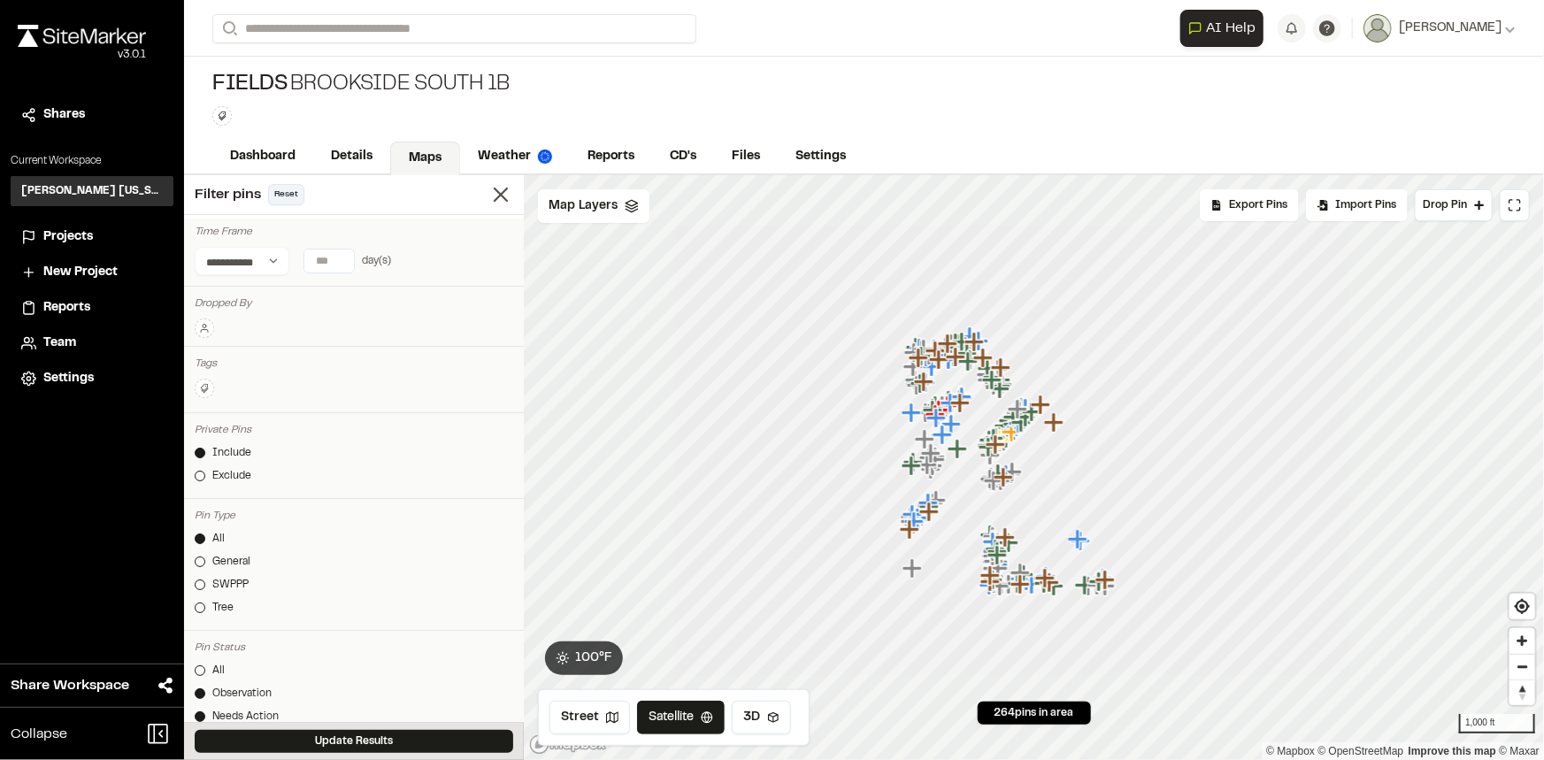
click at [281, 199] on button "Reset" at bounding box center [286, 194] width 36 height 21
click at [488, 197] on icon at bounding box center [500, 194] width 25 height 25
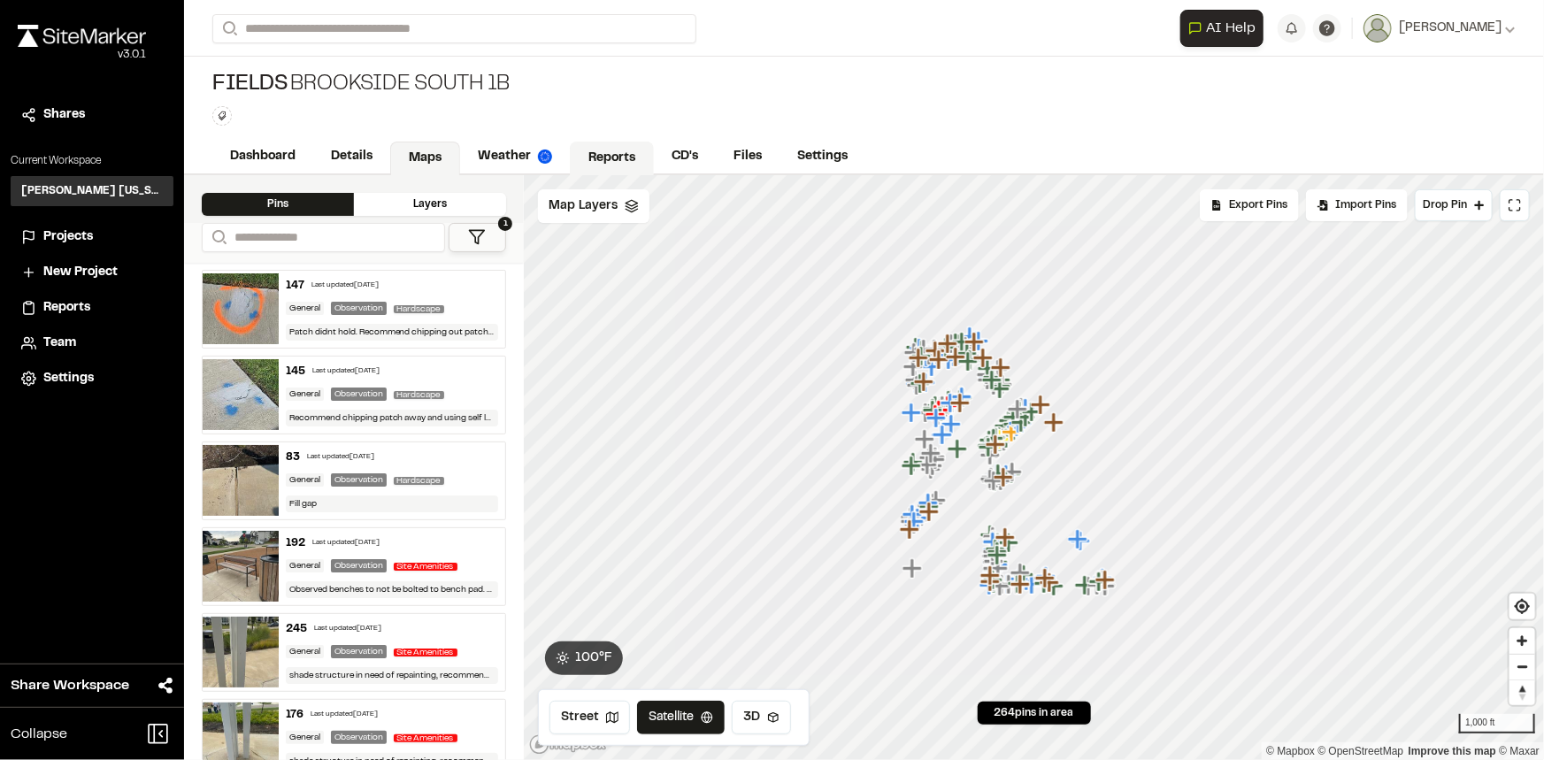
click at [620, 165] on link "Reports" at bounding box center [612, 159] width 84 height 34
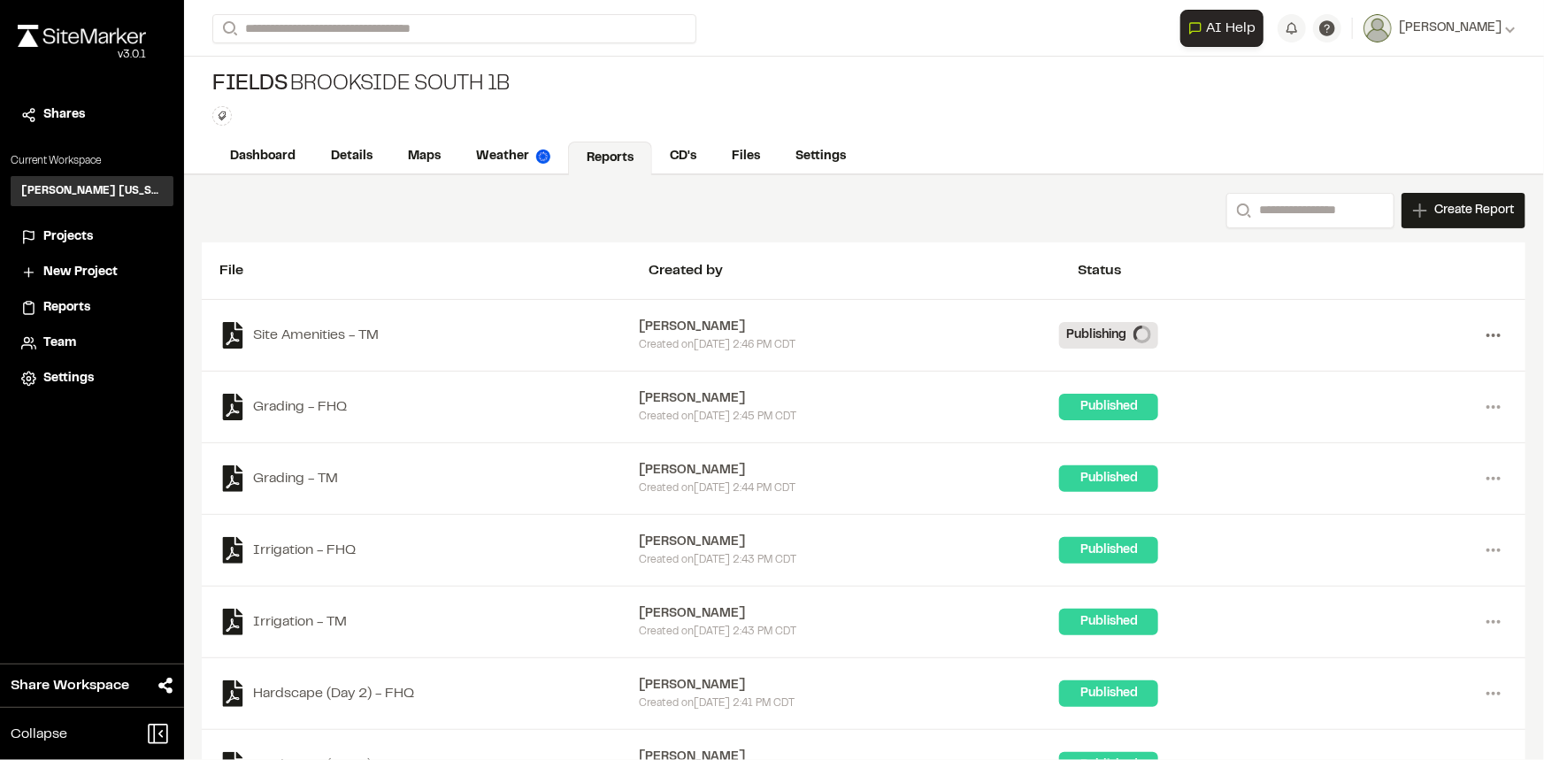
click at [1492, 338] on icon at bounding box center [1493, 335] width 28 height 28
click at [1375, 397] on link "Delete" at bounding box center [1430, 399] width 154 height 27
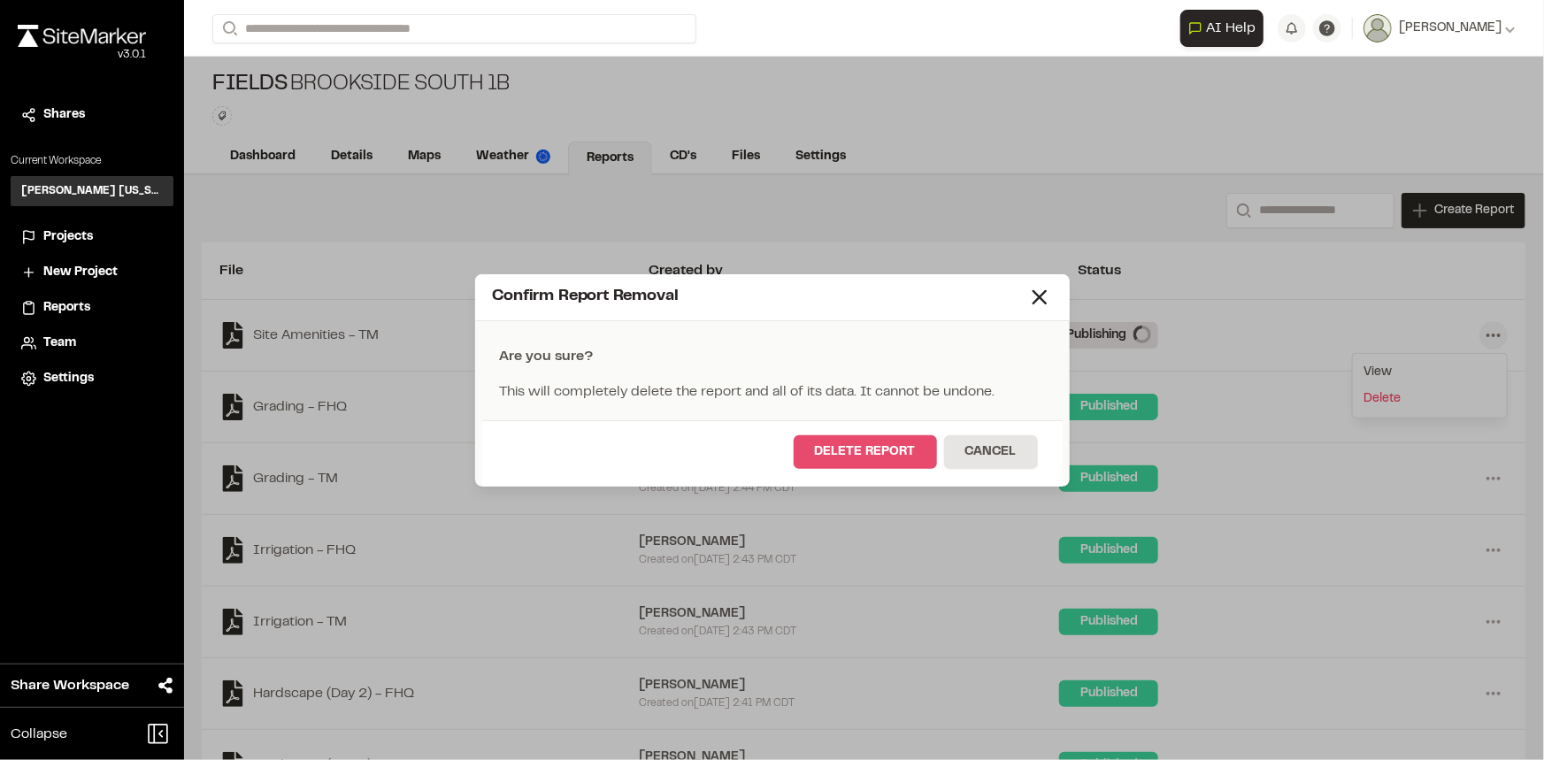
click at [881, 456] on button "Delete Report" at bounding box center [865, 452] width 143 height 34
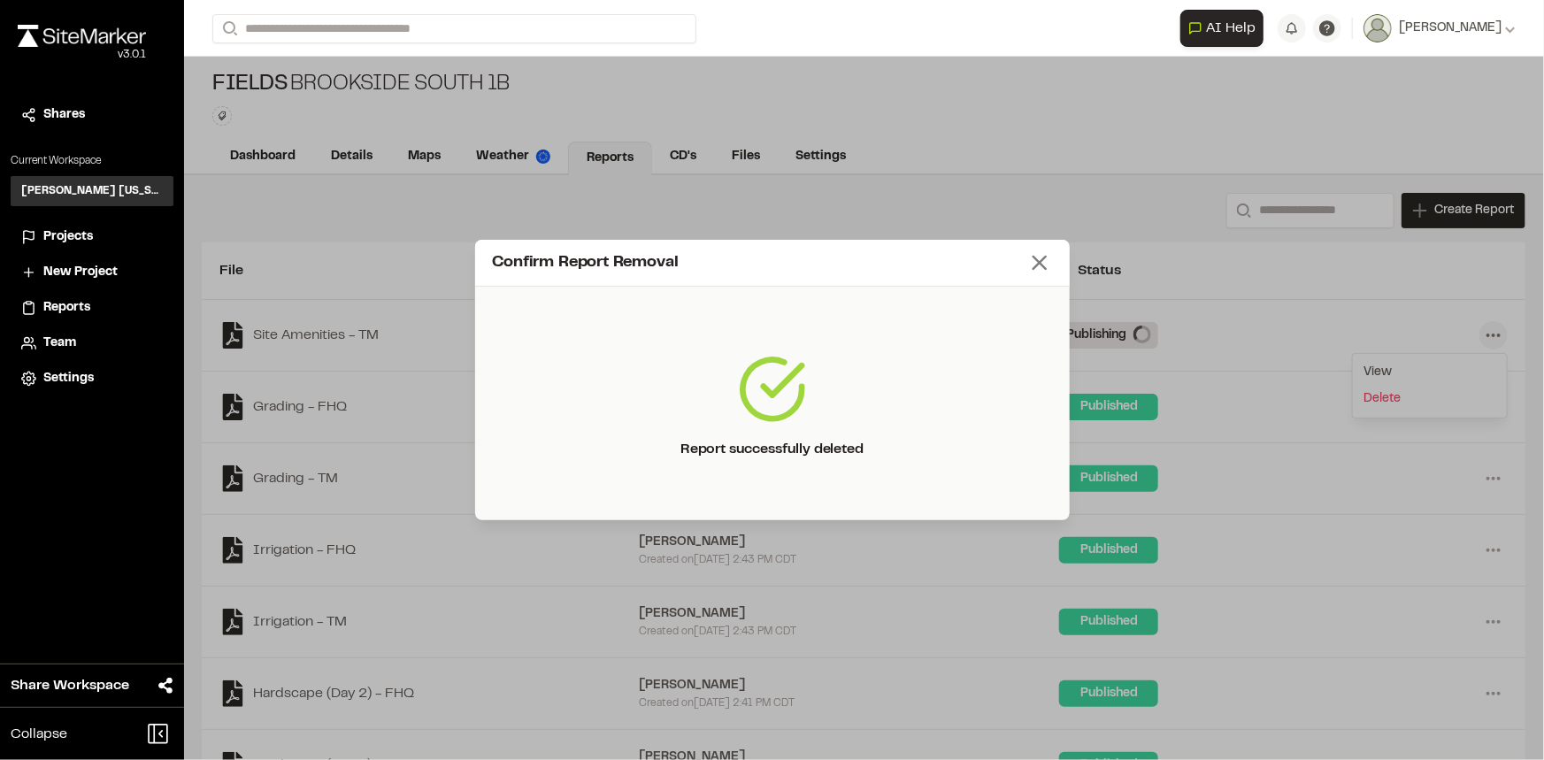
click at [1036, 259] on line at bounding box center [1040, 263] width 12 height 12
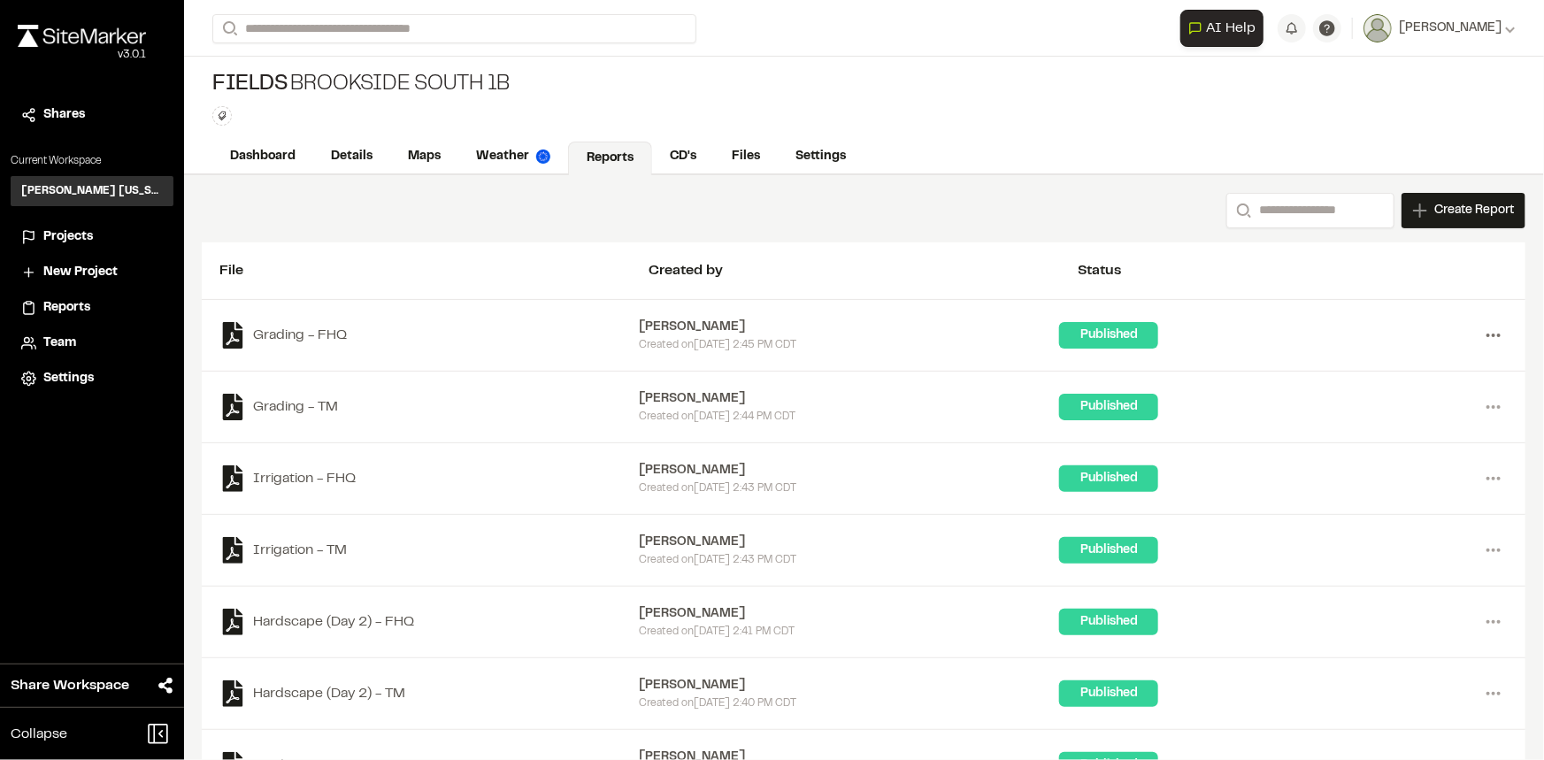
click at [1479, 339] on icon at bounding box center [1493, 335] width 28 height 28
click at [1372, 397] on link "Download" at bounding box center [1430, 399] width 154 height 27
click at [1298, 385] on div "Grading - TM Ben Greiner Created on Mon, Aug 18, 2025 2:44 PM CDT Published Men…" at bounding box center [864, 408] width 1324 height 72
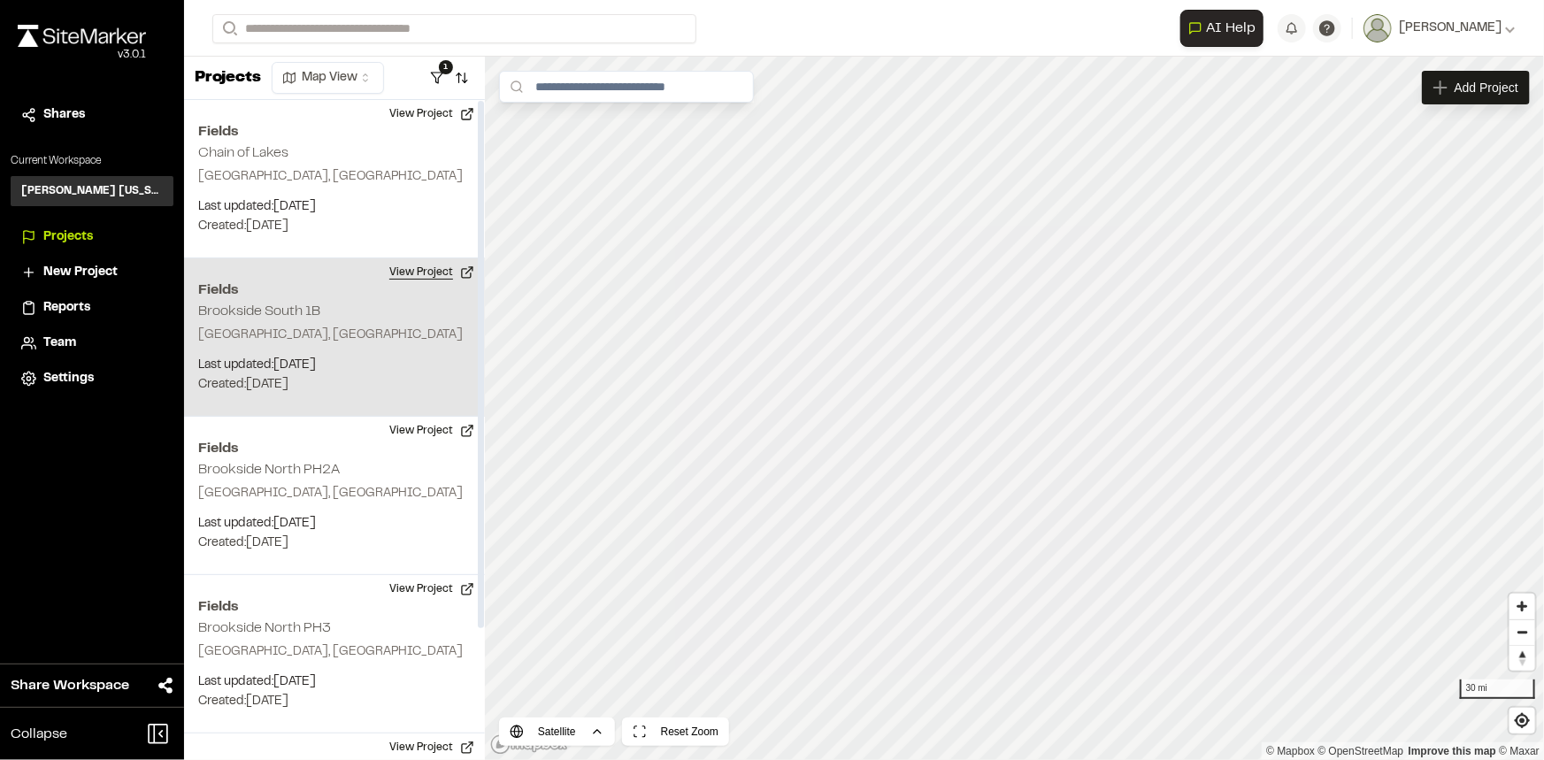
click at [420, 269] on button "View Project" at bounding box center [432, 272] width 106 height 28
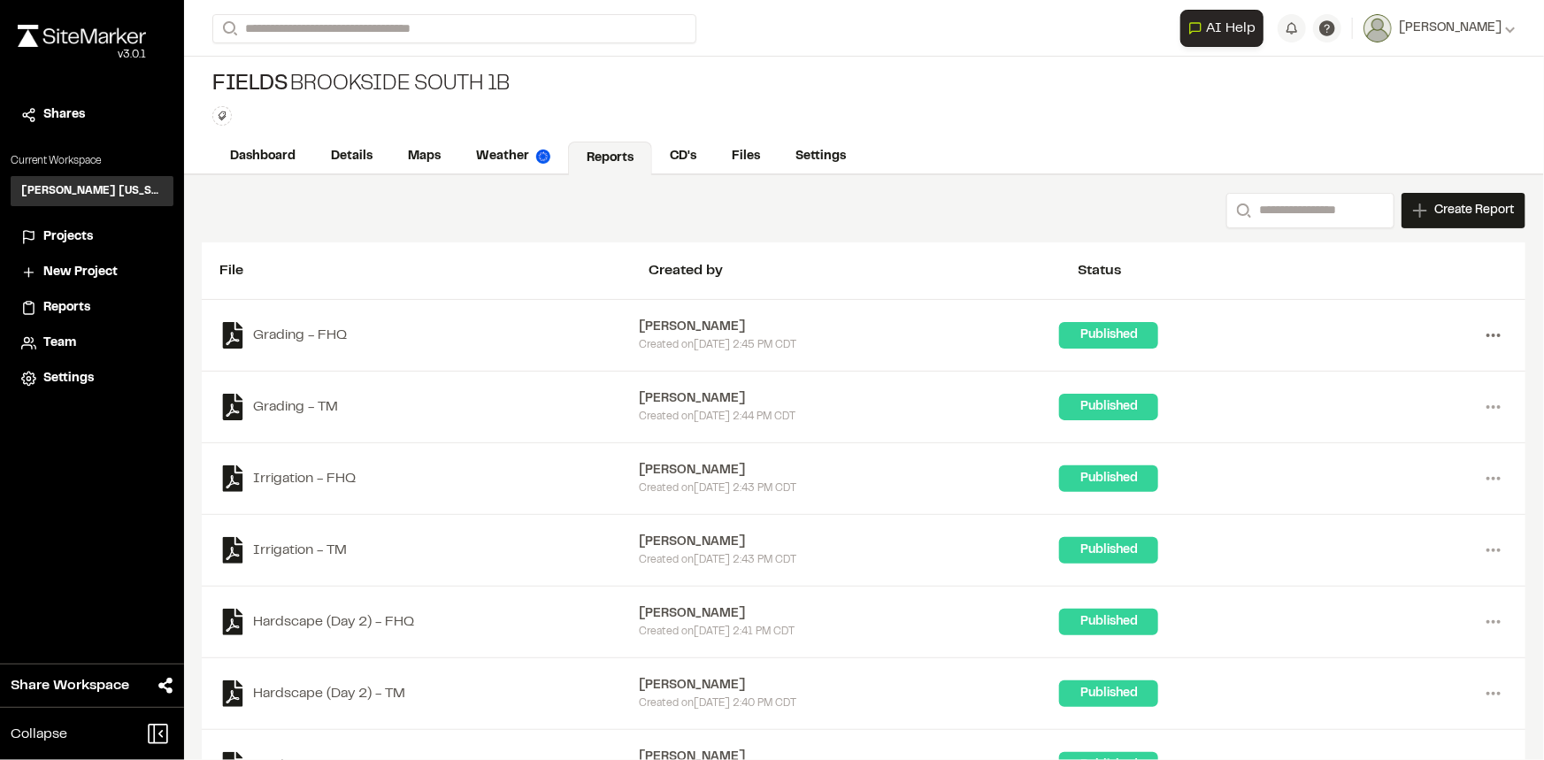
click at [1481, 328] on icon at bounding box center [1493, 335] width 28 height 28
click at [1398, 396] on link "Download" at bounding box center [1430, 399] width 154 height 27
drag, startPoint x: 1481, startPoint y: 332, endPoint x: 1395, endPoint y: 299, distance: 91.9
click at [1395, 300] on div "Grading - FHQ Ben Greiner Created on Mon, Aug 18, 2025 2:45 PM CDT Published Me…" at bounding box center [864, 336] width 1324 height 72
click at [1479, 336] on icon at bounding box center [1493, 335] width 28 height 28
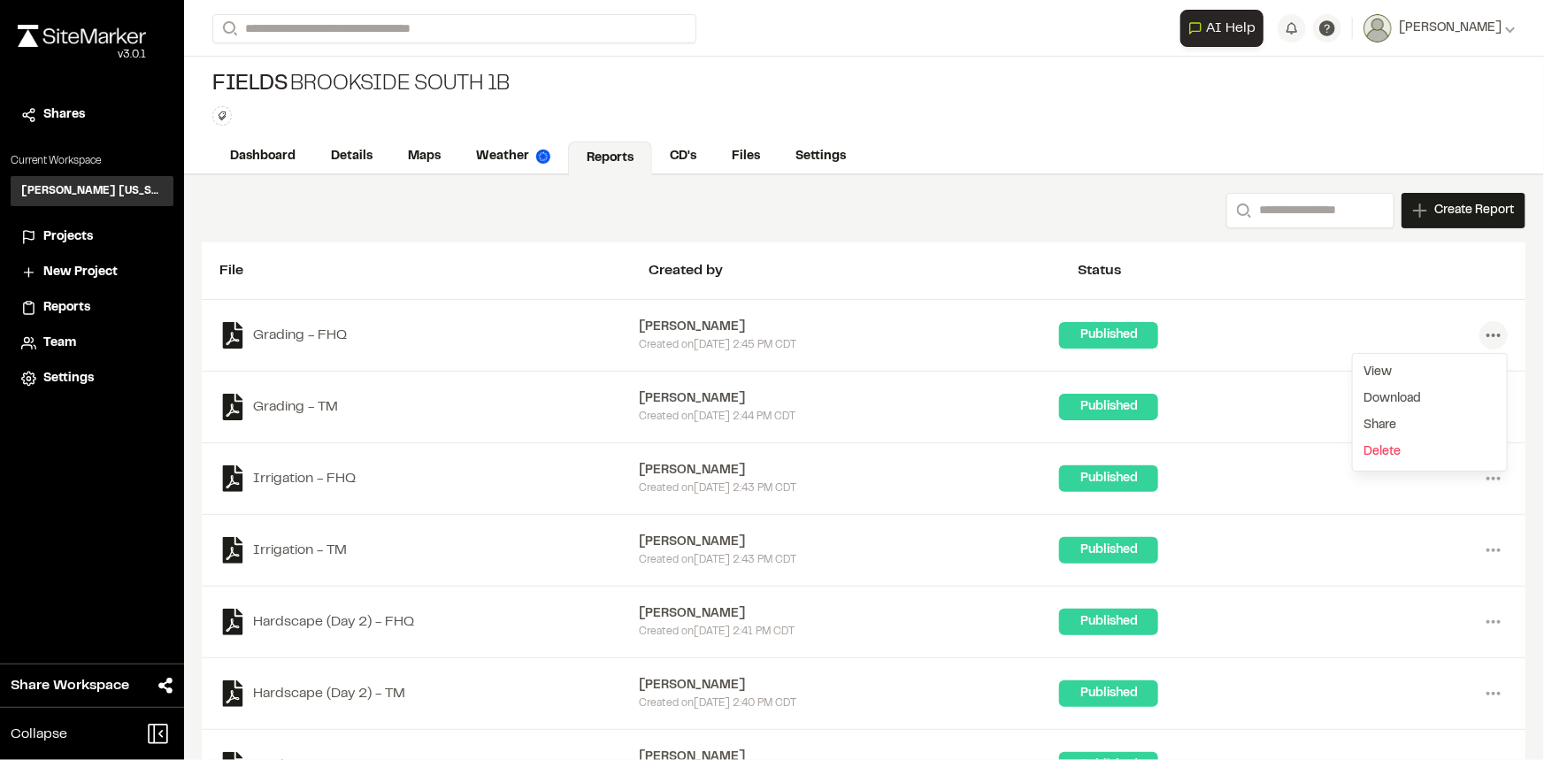
click at [1300, 411] on div "Published" at bounding box center [1269, 407] width 420 height 27
click at [1492, 407] on circle at bounding box center [1494, 407] width 4 height 4
click at [1312, 474] on div "Published" at bounding box center [1269, 478] width 420 height 27
click at [1485, 470] on icon at bounding box center [1493, 479] width 28 height 28
drag, startPoint x: 1323, startPoint y: 557, endPoint x: 1449, endPoint y: 552, distance: 126.6
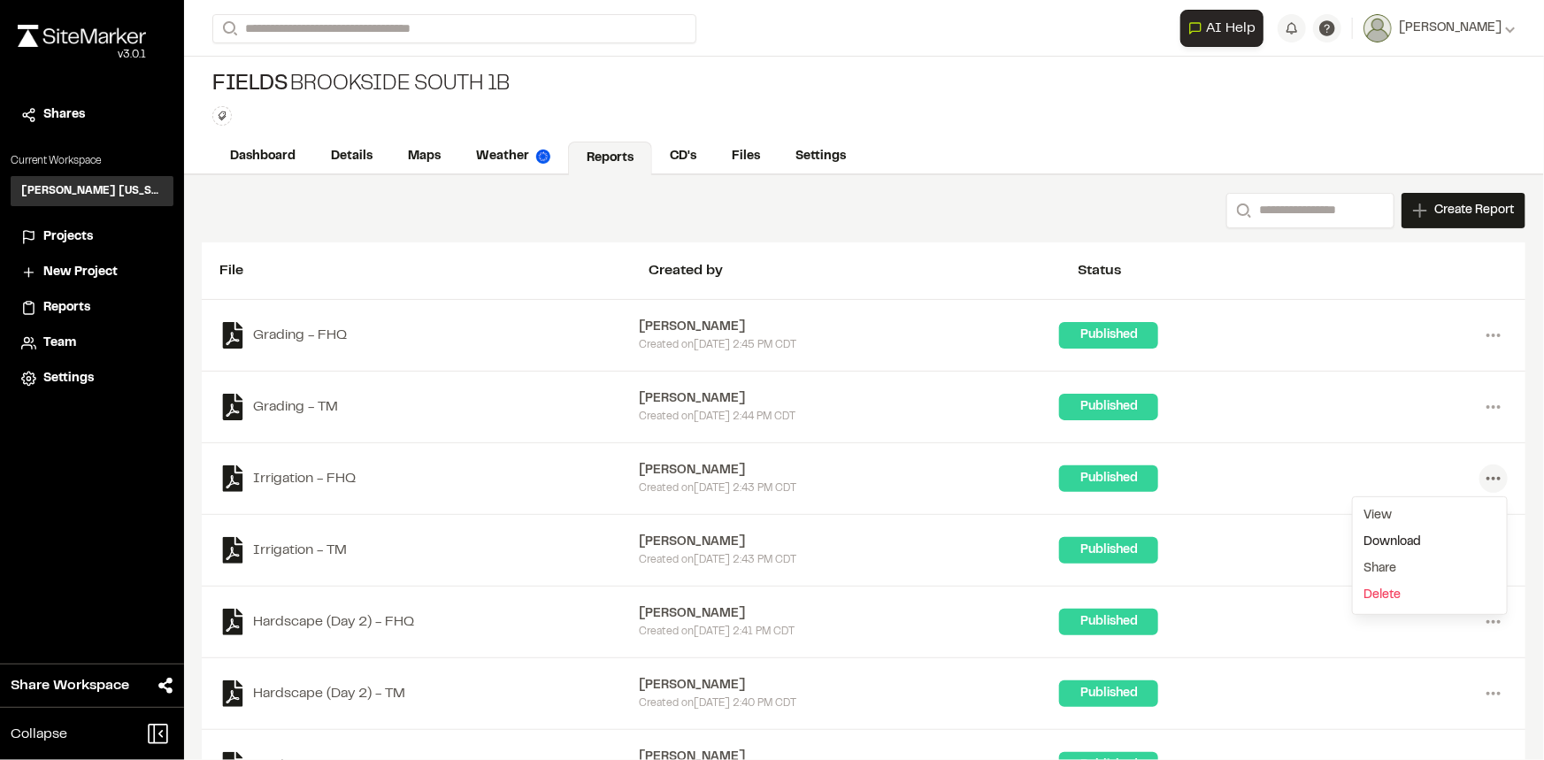
click at [1323, 557] on div "Published" at bounding box center [1269, 550] width 420 height 27
click at [1486, 548] on icon at bounding box center [1493, 550] width 28 height 28
click at [1327, 615] on div "Published" at bounding box center [1269, 622] width 420 height 27
click at [1479, 611] on icon at bounding box center [1493, 622] width 28 height 28
click at [1296, 680] on div "Published" at bounding box center [1269, 693] width 420 height 27
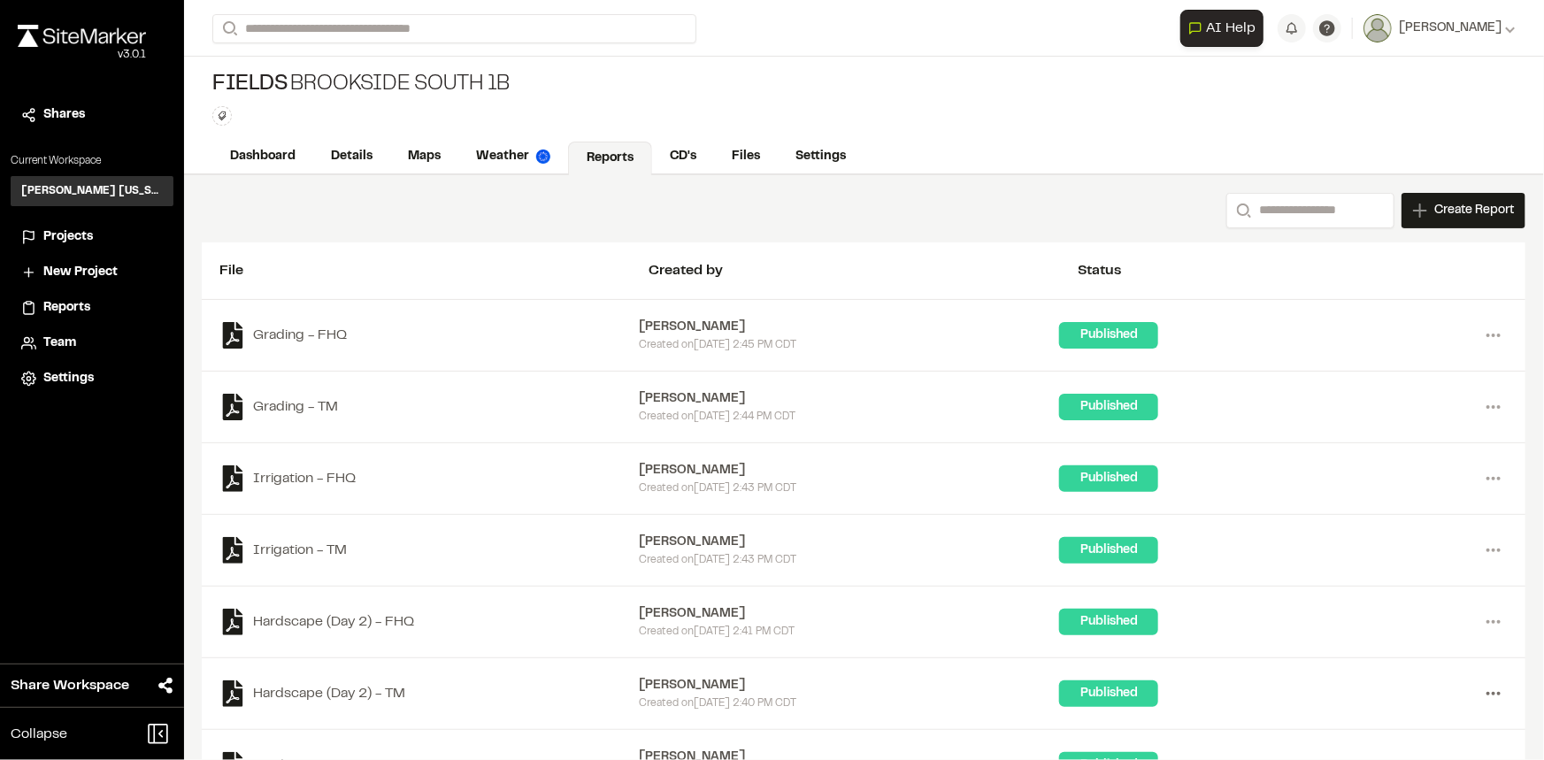
click at [1481, 689] on icon at bounding box center [1493, 694] width 28 height 28
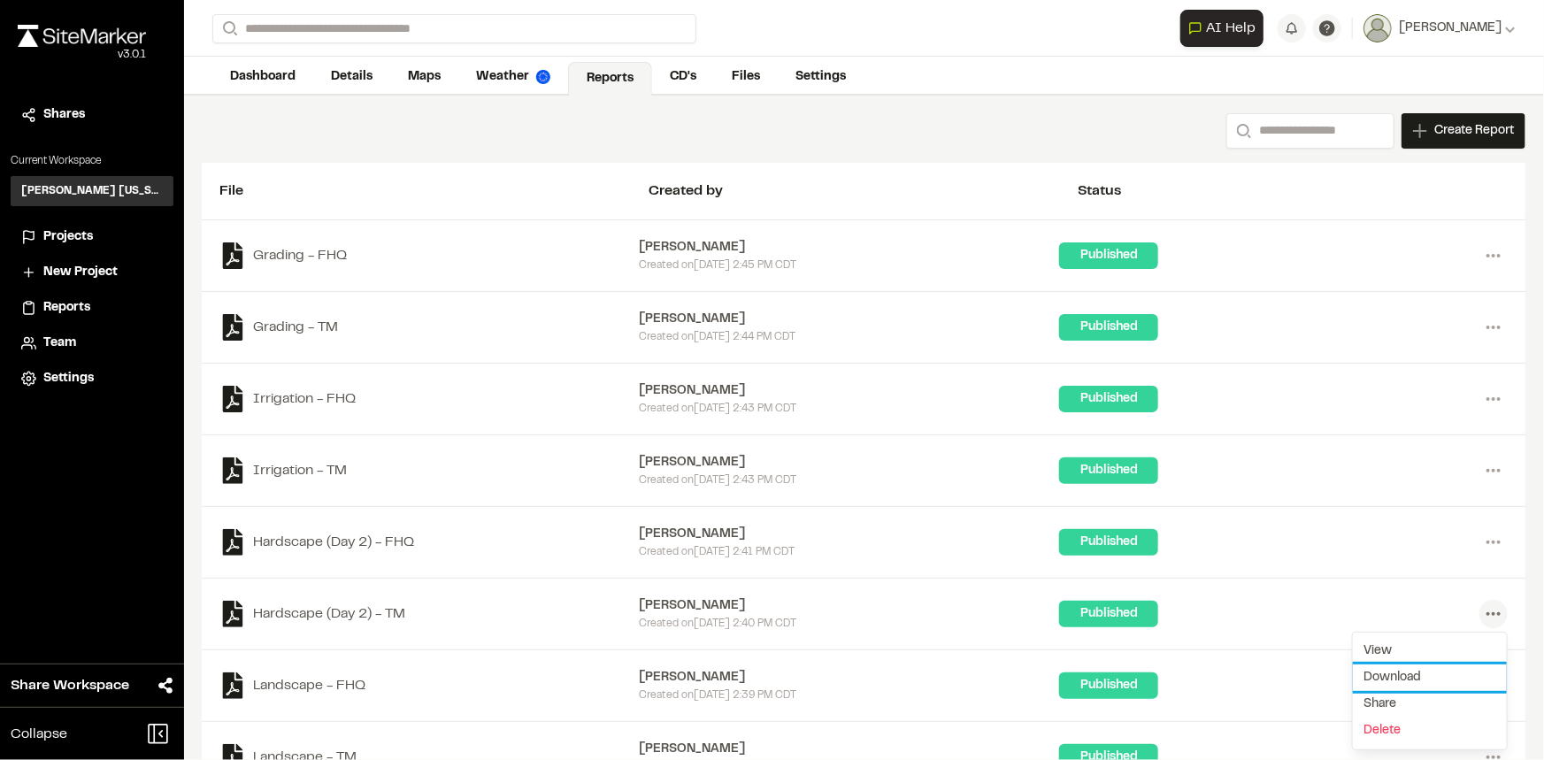
scroll to position [80, 0]
click at [1340, 616] on div "Published" at bounding box center [1269, 614] width 420 height 27
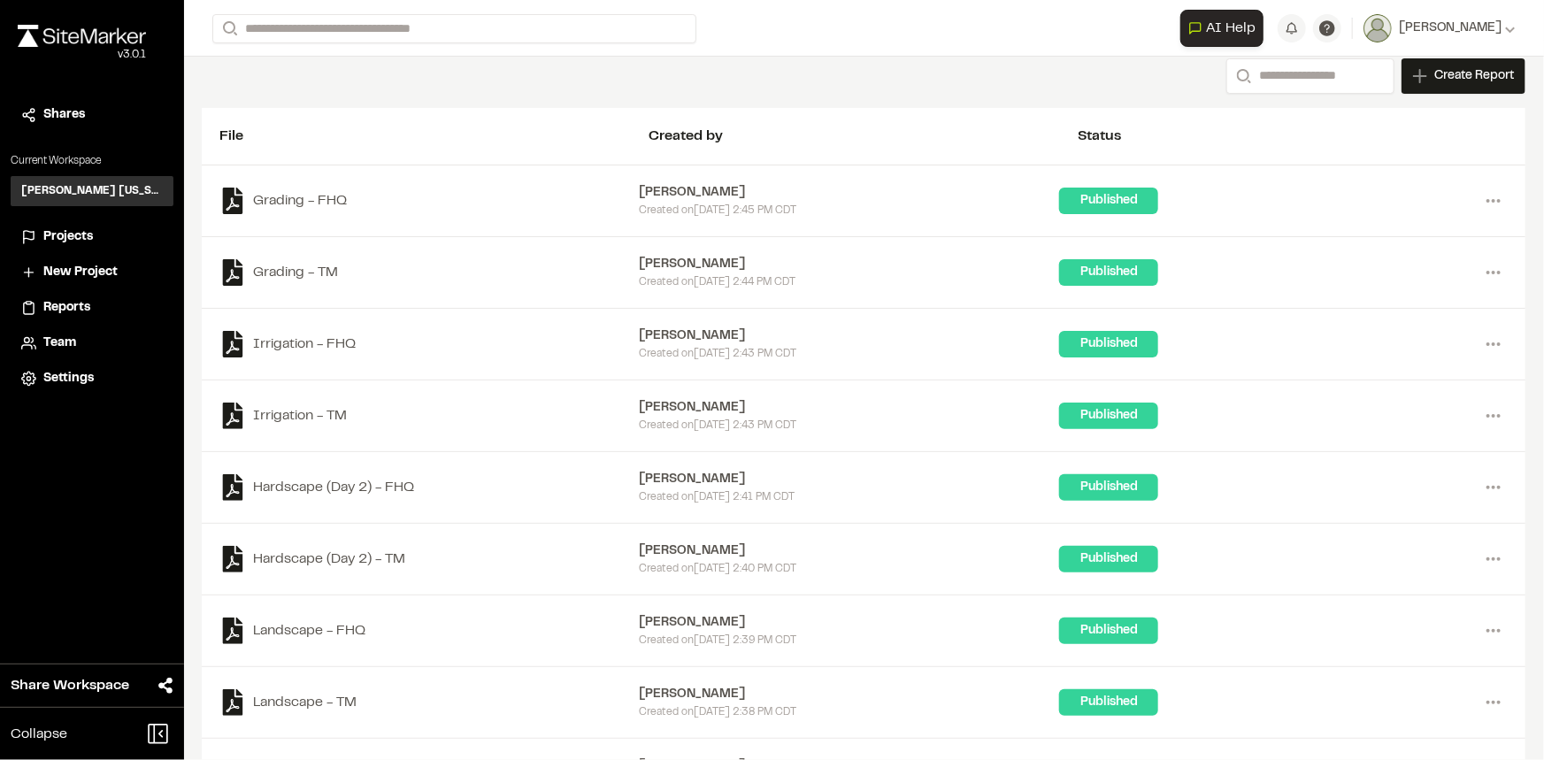
scroll to position [160, 0]
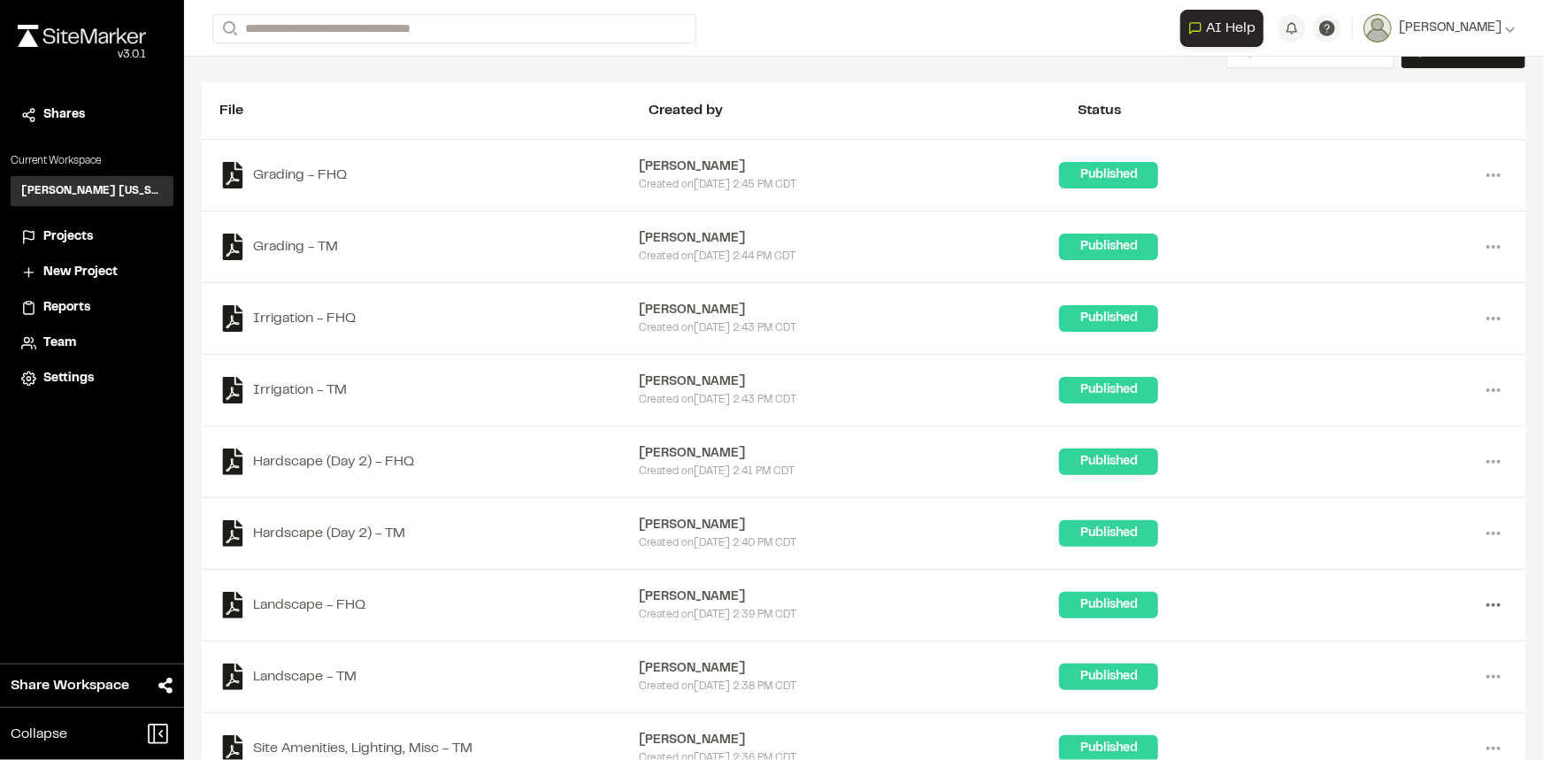
click at [1493, 603] on icon at bounding box center [1493, 605] width 28 height 28
click at [1321, 664] on div "Published" at bounding box center [1269, 677] width 420 height 27
click at [1484, 678] on icon at bounding box center [1493, 677] width 28 height 28
click at [1321, 670] on div "Published" at bounding box center [1269, 677] width 420 height 27
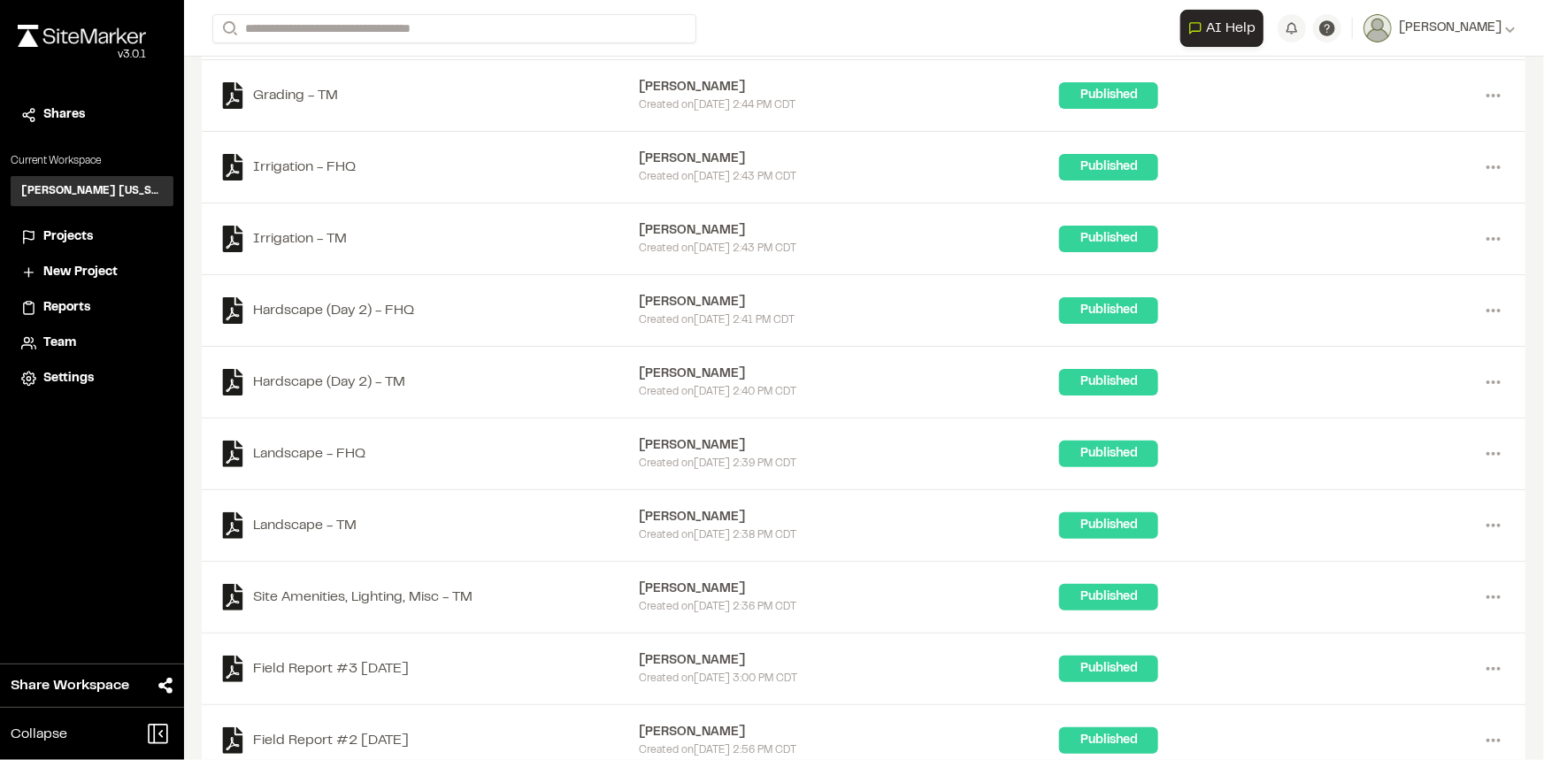
scroll to position [321, 0]
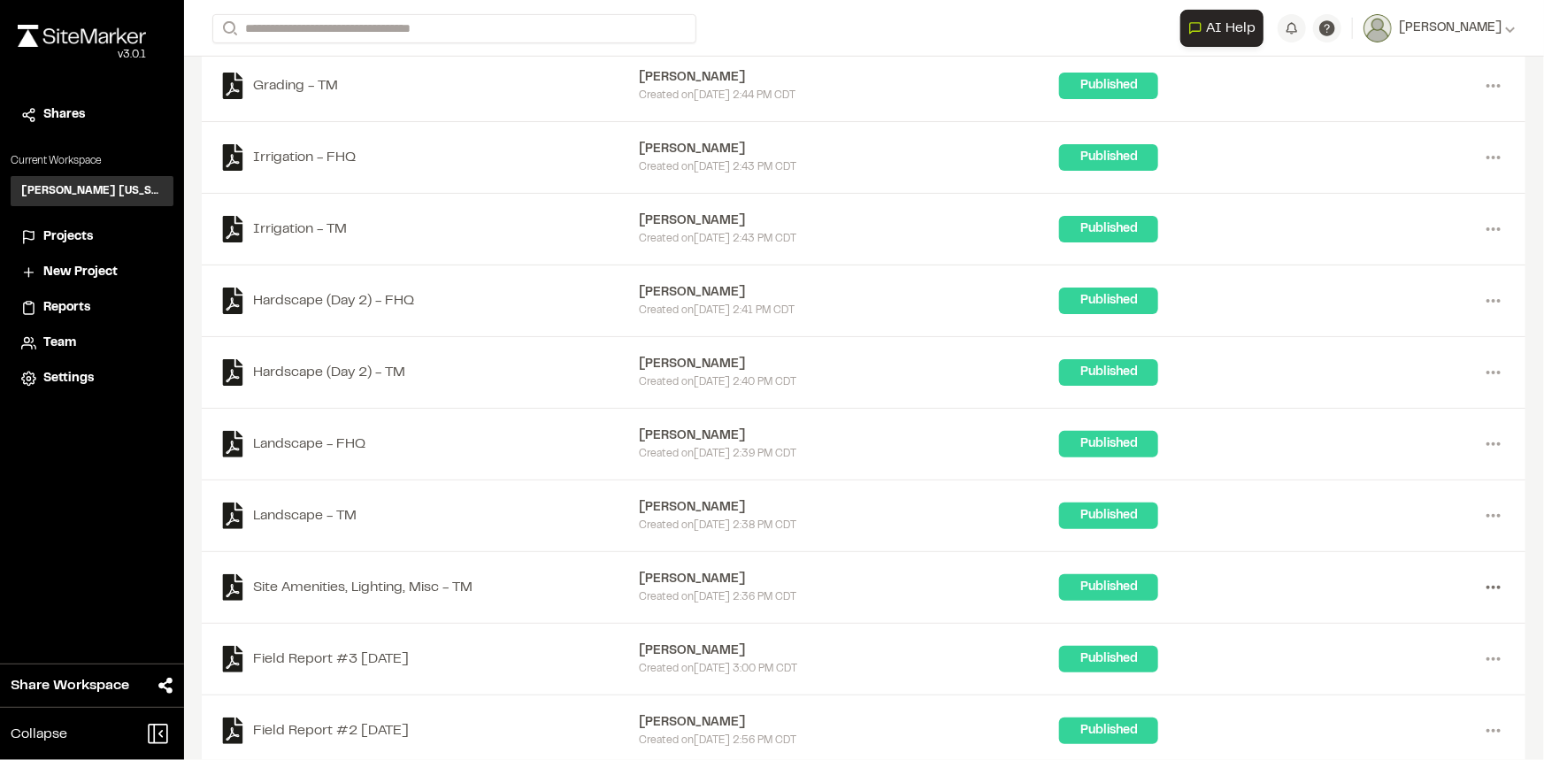
click at [1486, 584] on icon at bounding box center [1493, 587] width 28 height 28
click at [1350, 552] on div "Site Amenities, Lighting, Misc - TM Ben Greiner Created on Mon, Aug 18, 2025 2:…" at bounding box center [864, 588] width 1324 height 72
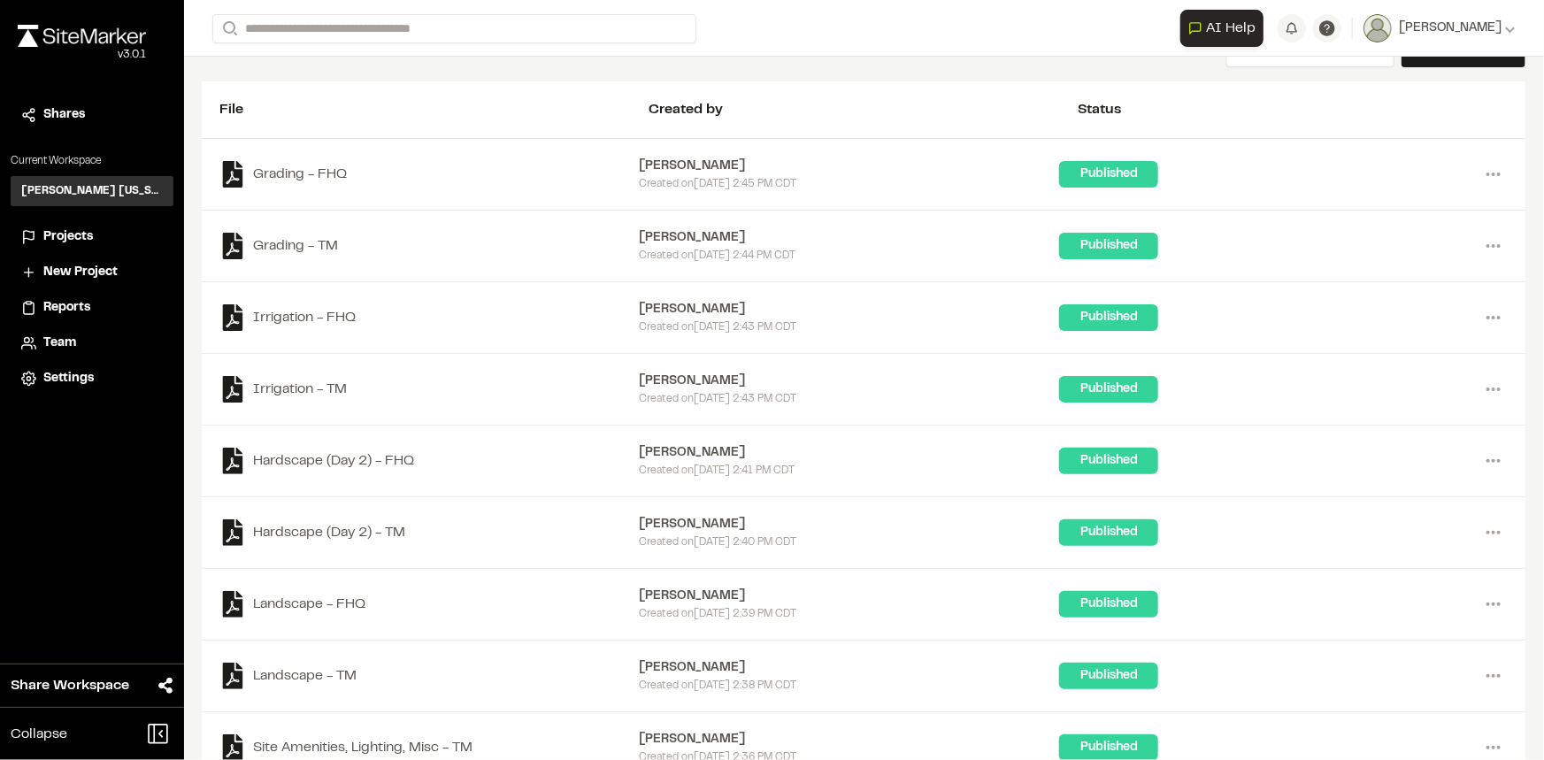
scroll to position [160, 0]
click at [1492, 173] on circle at bounding box center [1494, 175] width 4 height 4
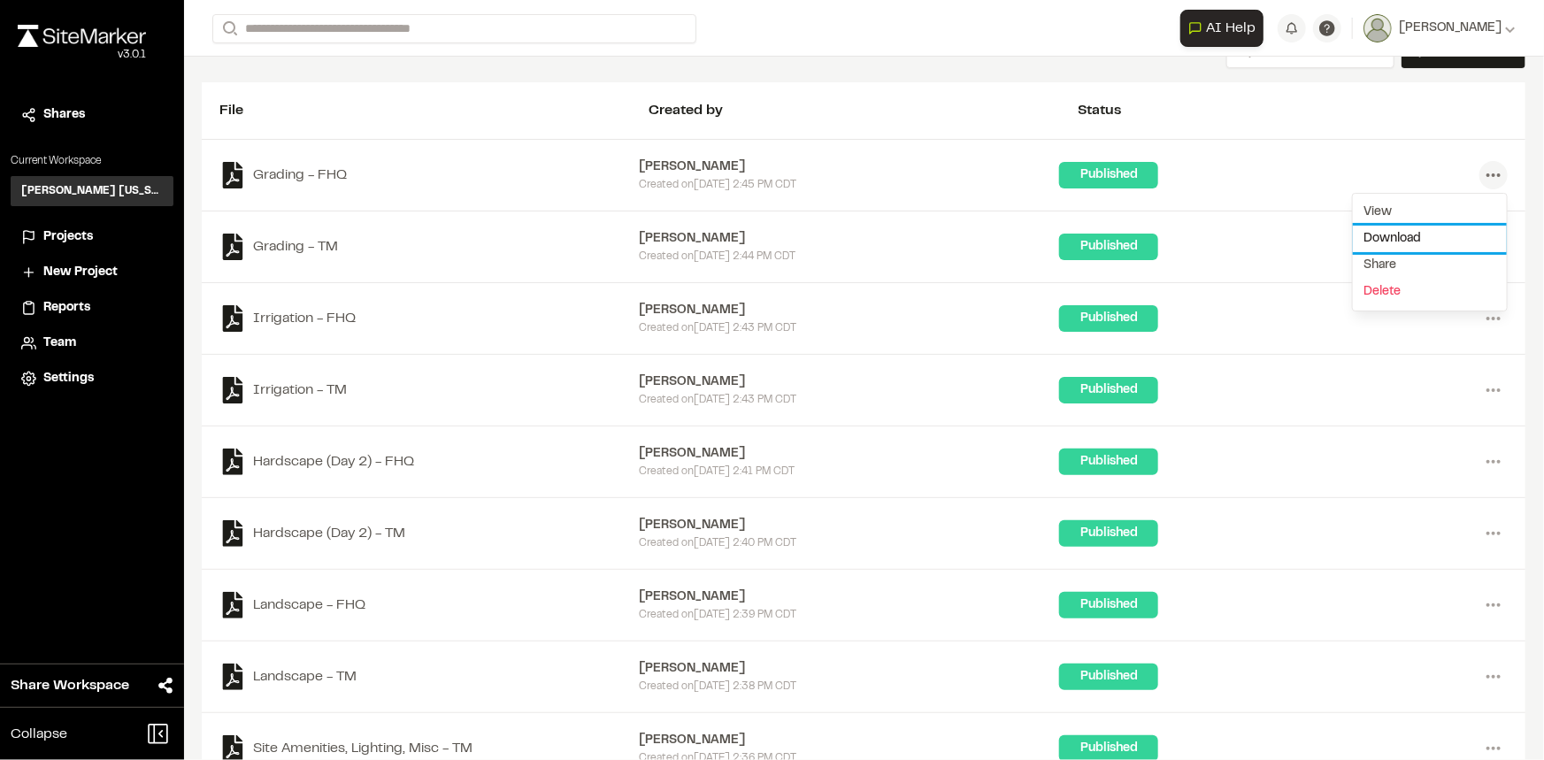
click at [1387, 229] on link "Download" at bounding box center [1430, 239] width 154 height 27
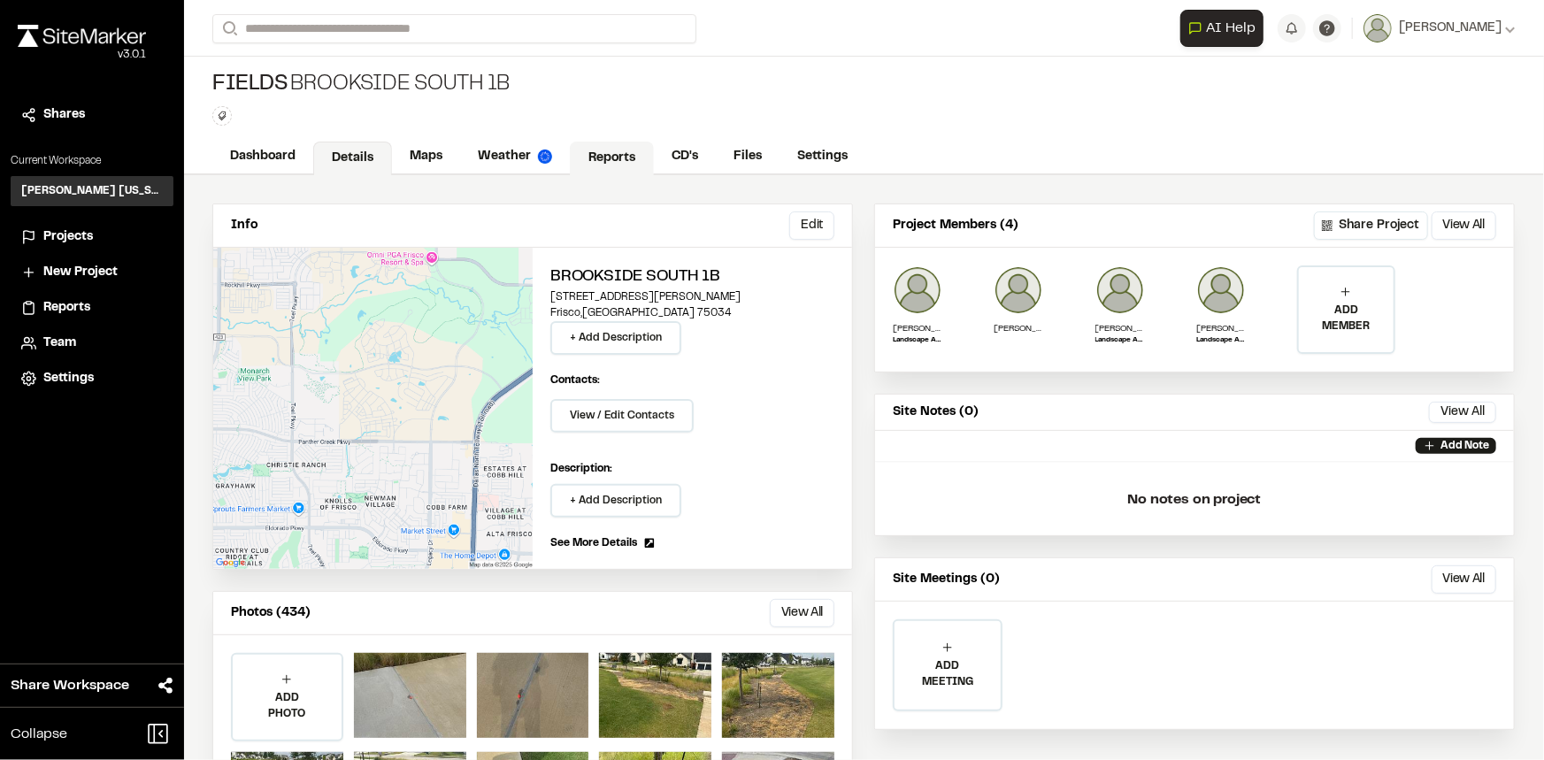
click at [622, 153] on link "Reports" at bounding box center [612, 159] width 84 height 34
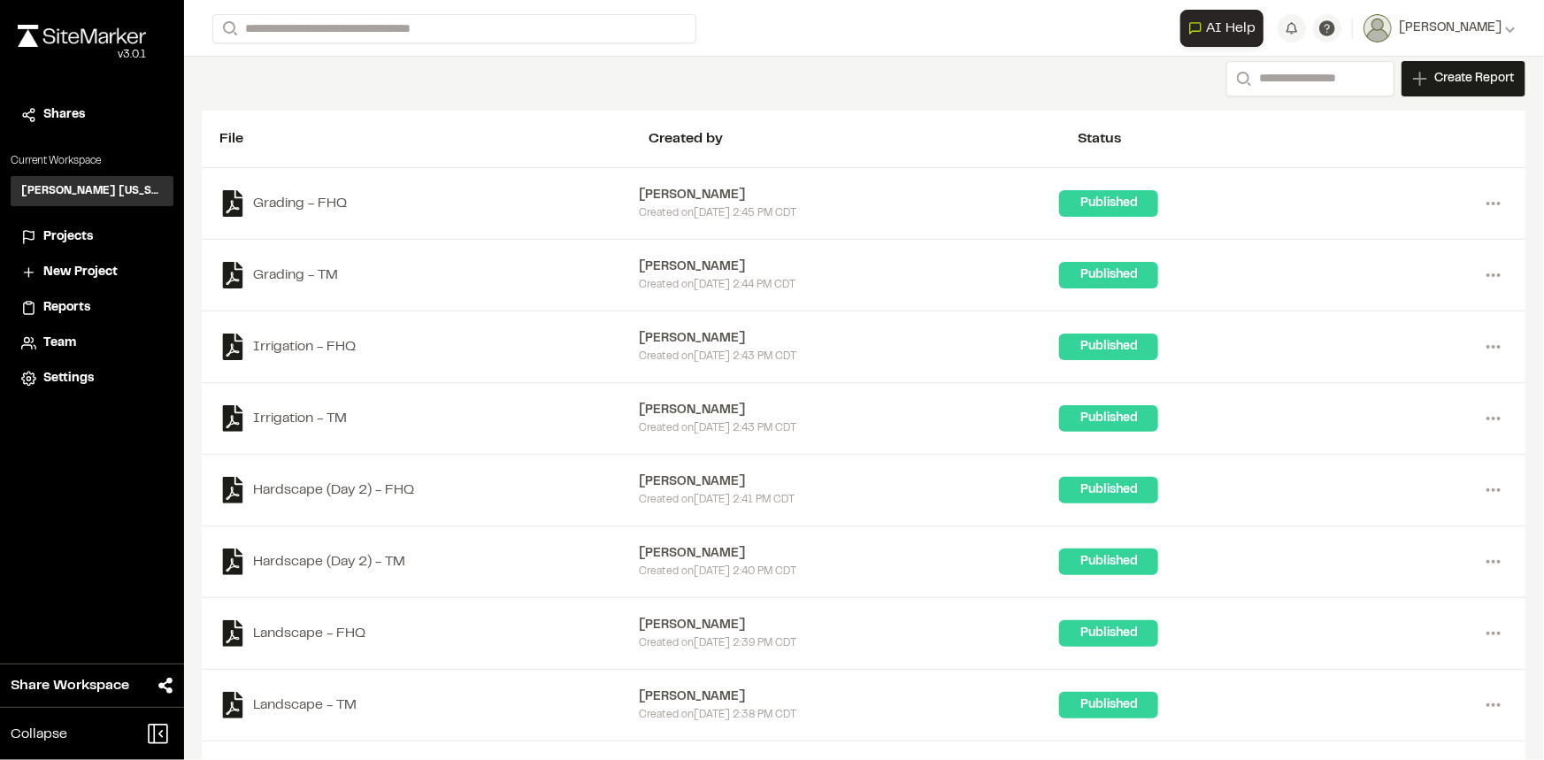
scroll to position [160, 0]
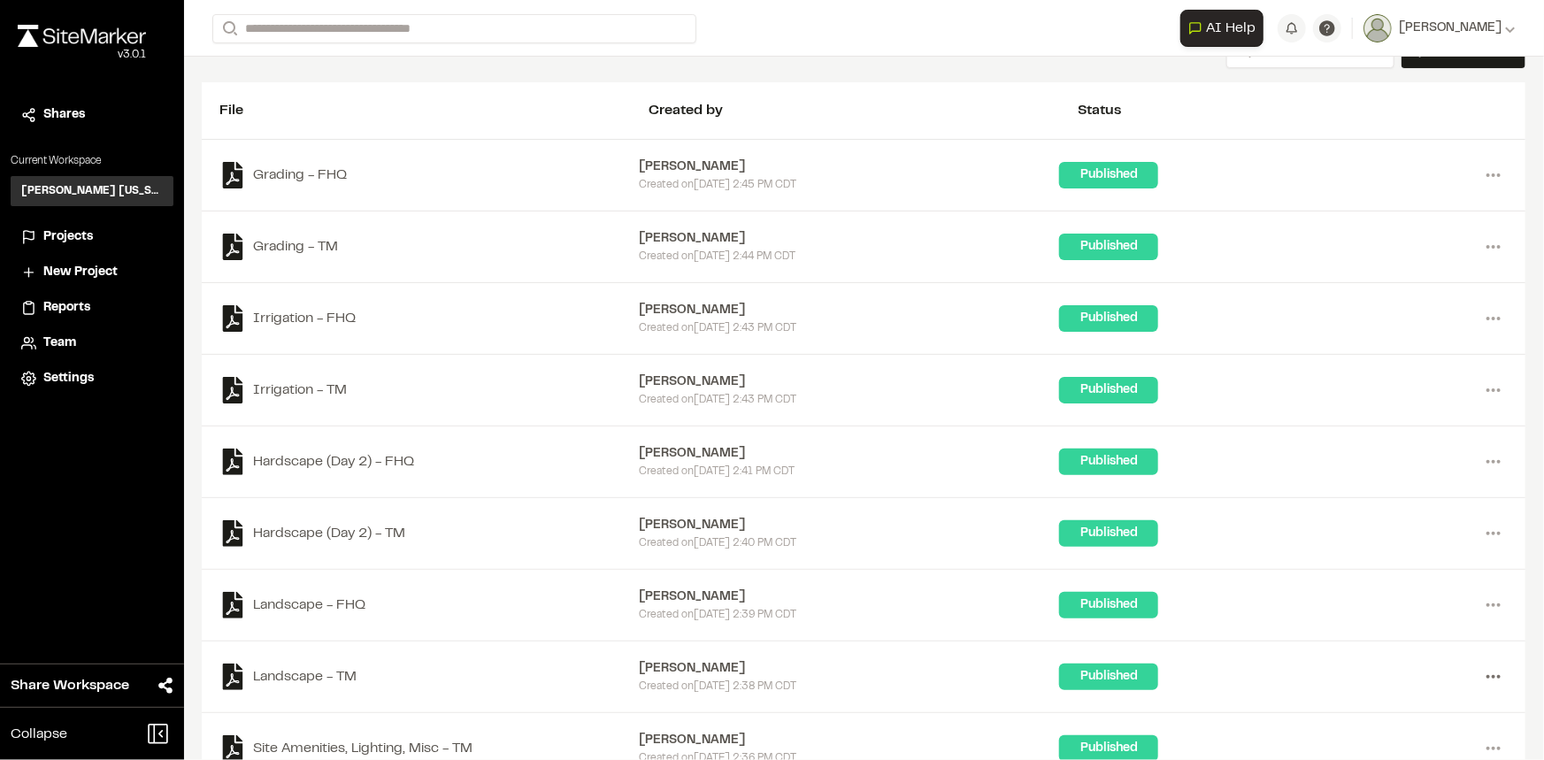
click at [1483, 677] on icon at bounding box center [1493, 677] width 28 height 28
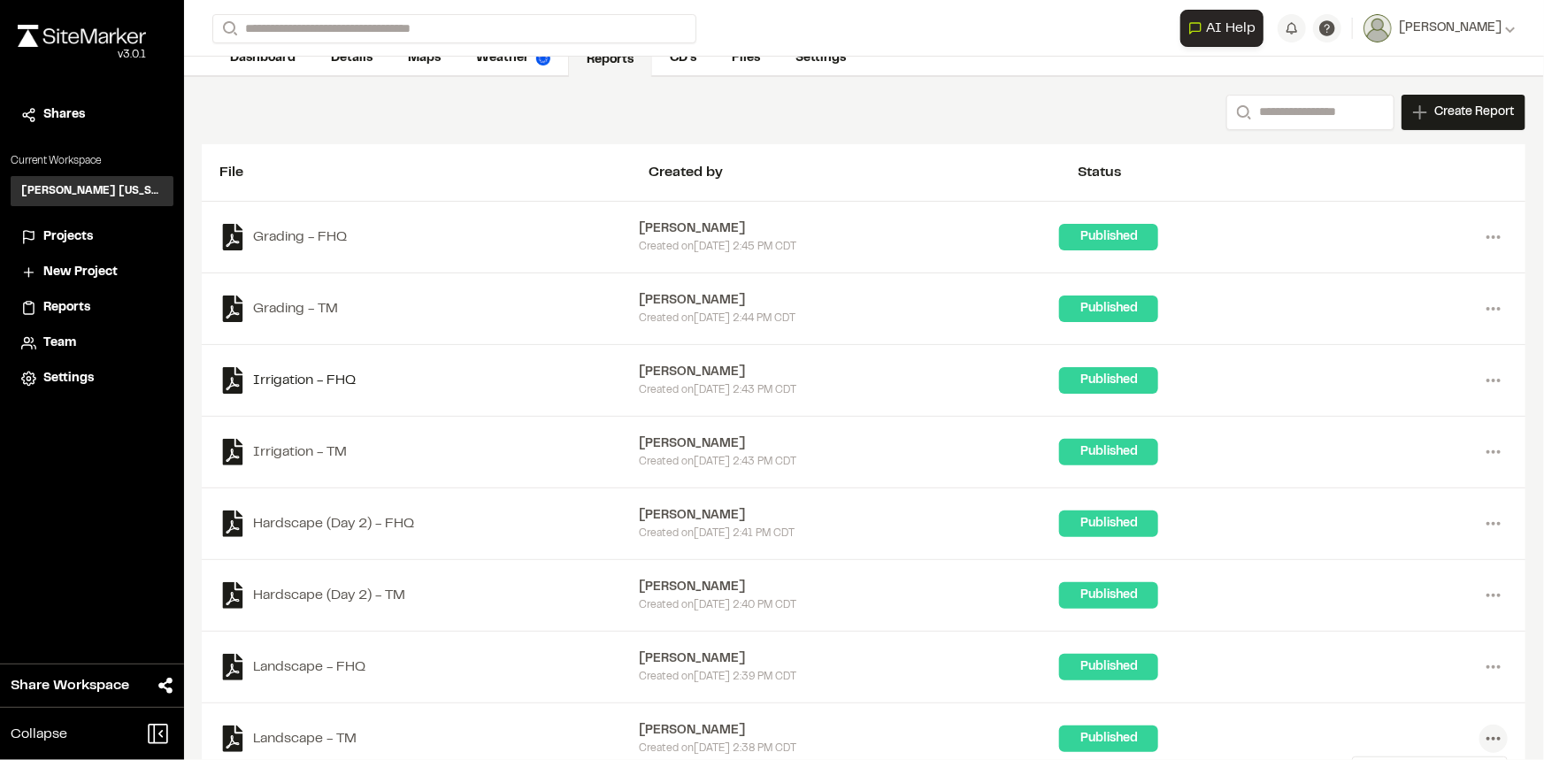
scroll to position [80, 0]
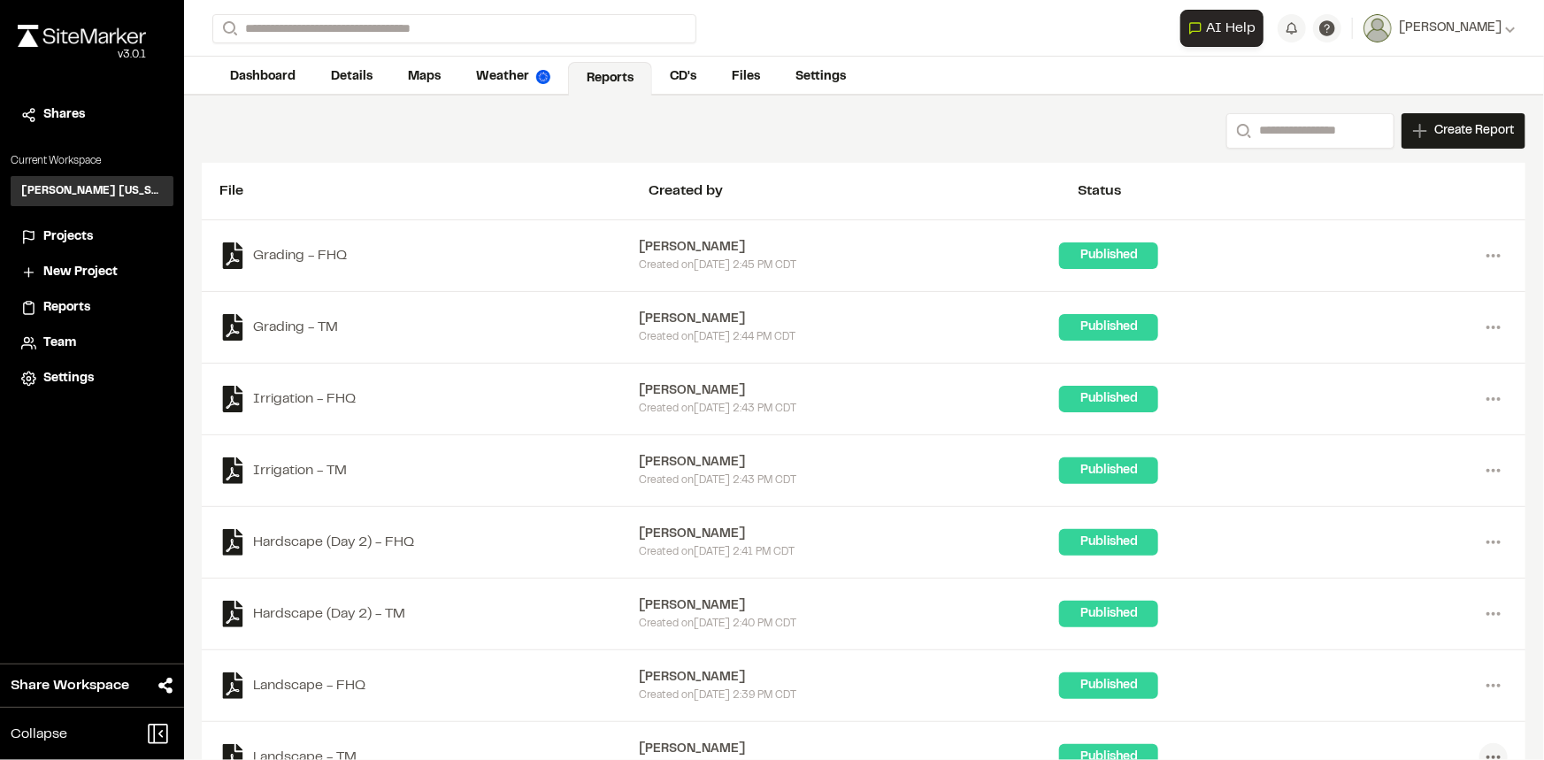
click at [304, 138] on div "Search Create Report New Report | Fields [GEOGRAPHIC_DATA] South 1B What type o…" at bounding box center [864, 130] width 1324 height 35
